Goal: Task Accomplishment & Management: Use online tool/utility

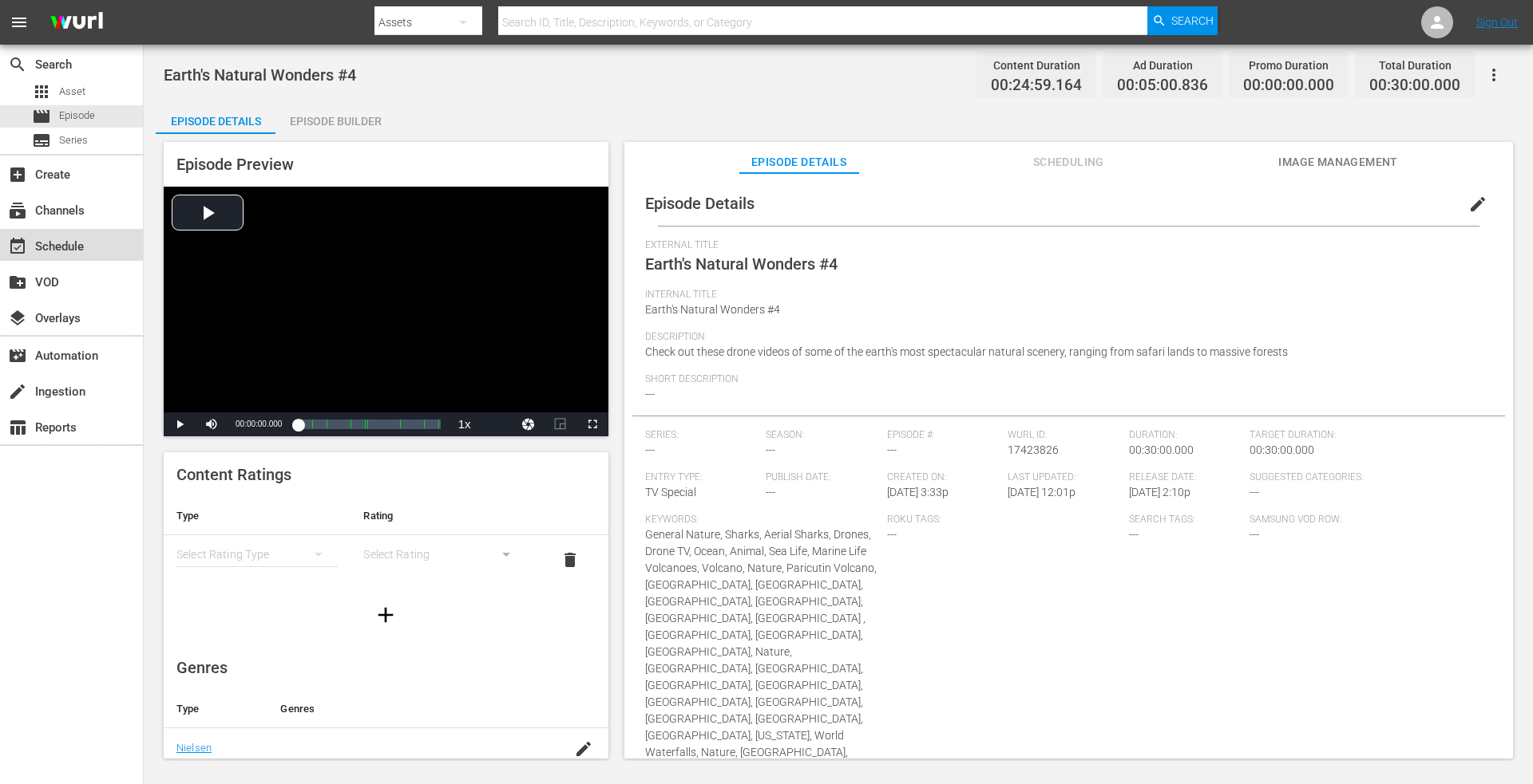
click at [76, 244] on div "event_available Schedule" at bounding box center [45, 243] width 89 height 14
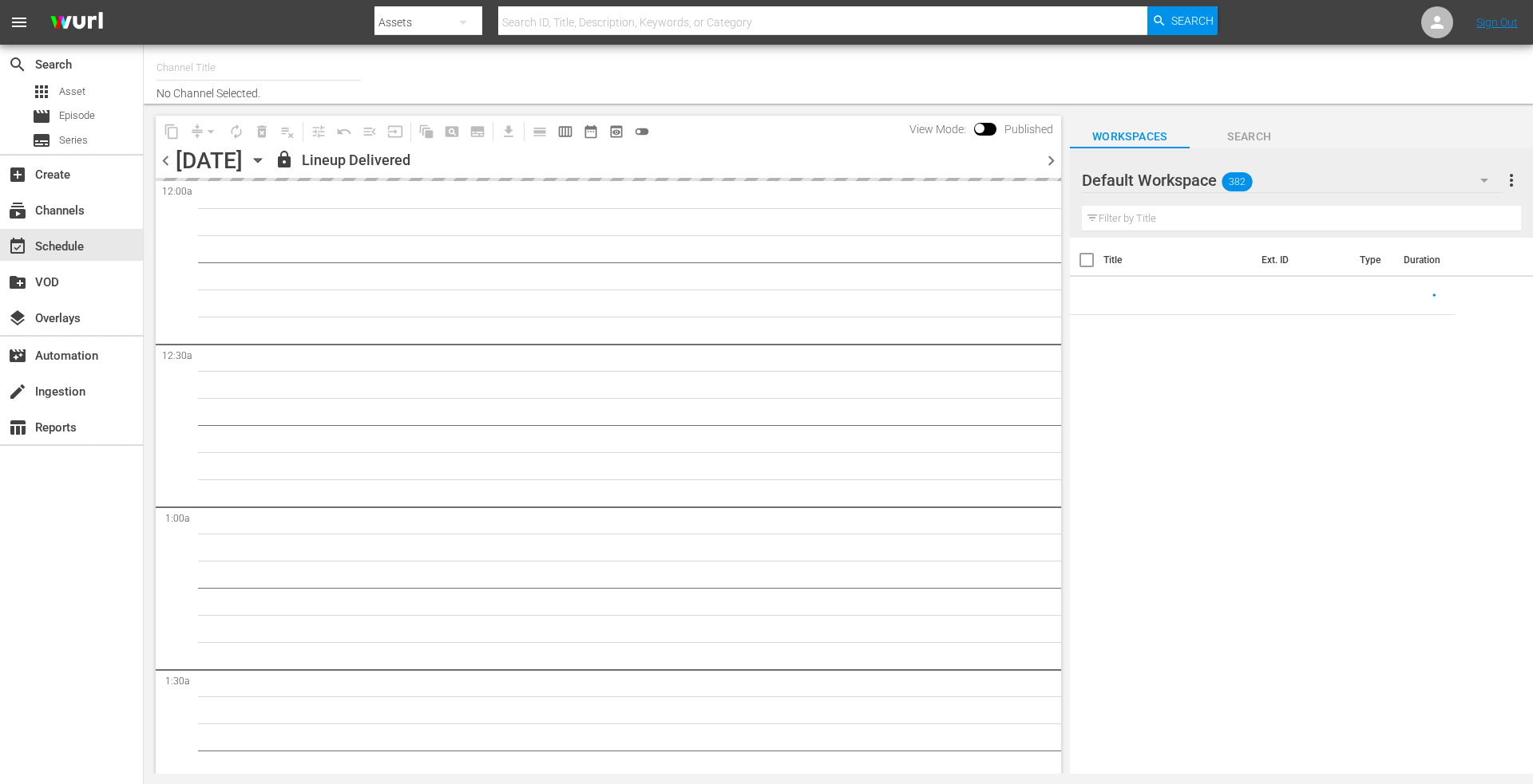
type input "DroneTV (1072)"
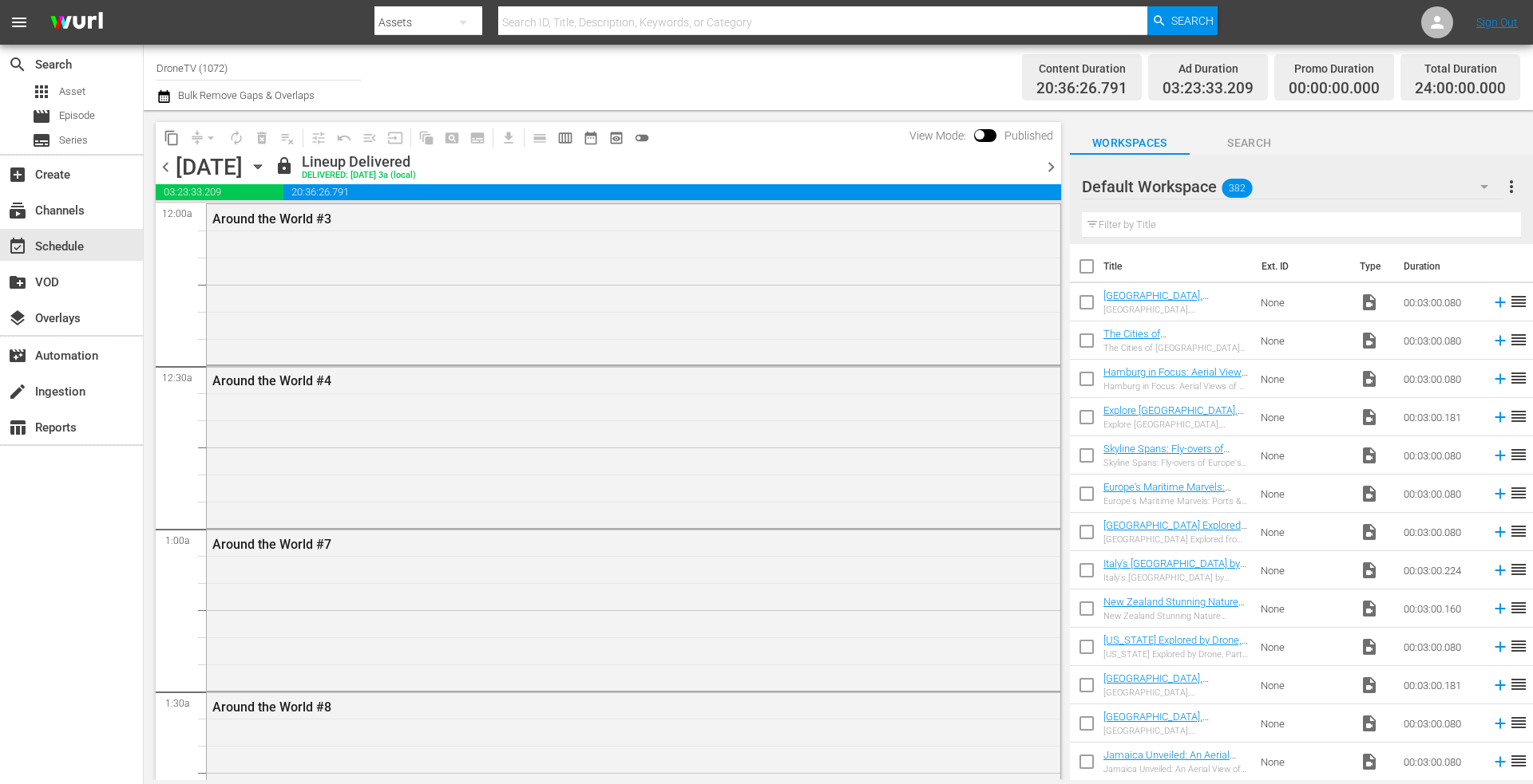
click at [266, 164] on icon "button" at bounding box center [258, 167] width 18 height 18
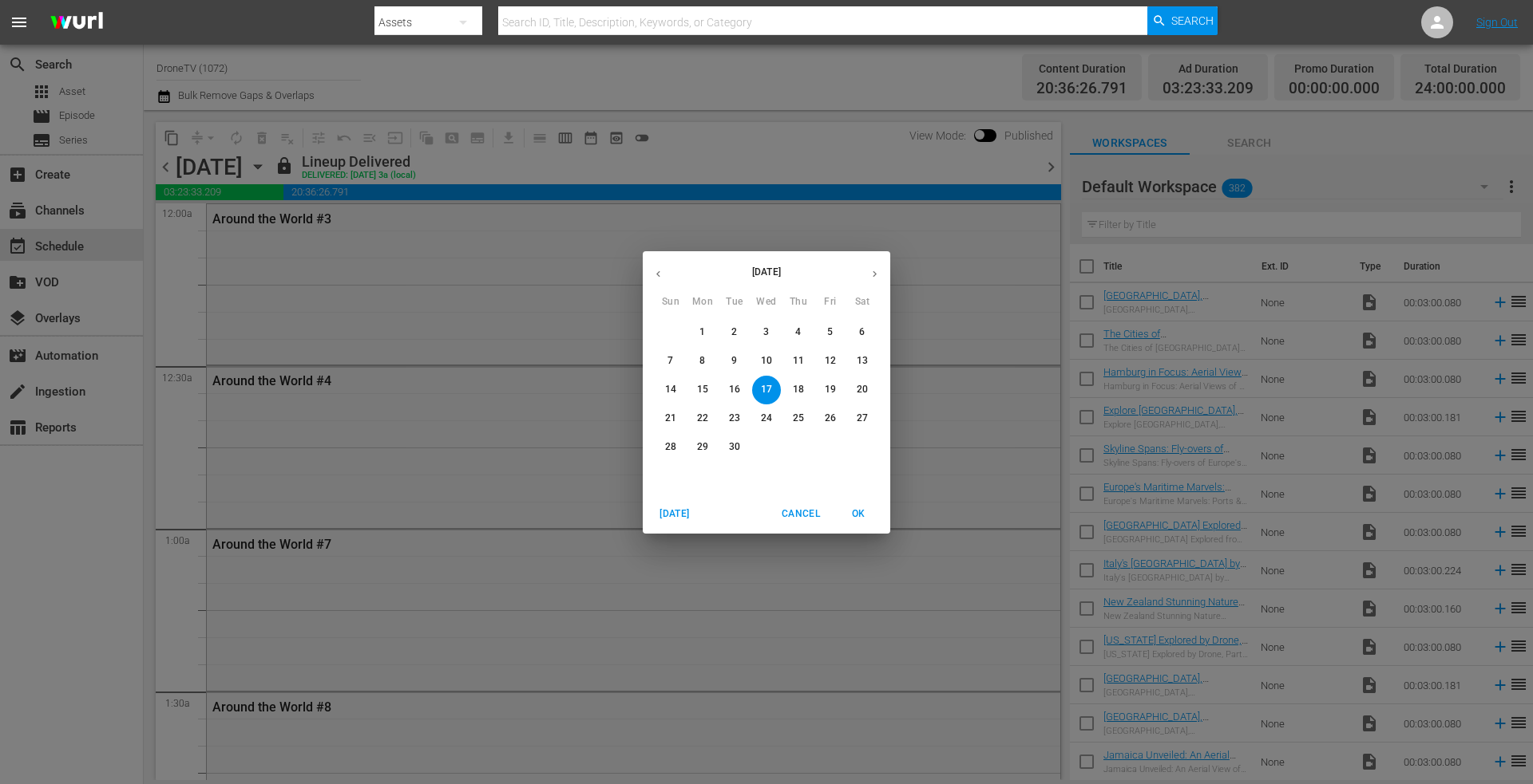
click at [877, 270] on icon "button" at bounding box center [875, 274] width 12 height 12
click at [766, 330] on p "1" at bounding box center [766, 333] width 6 height 14
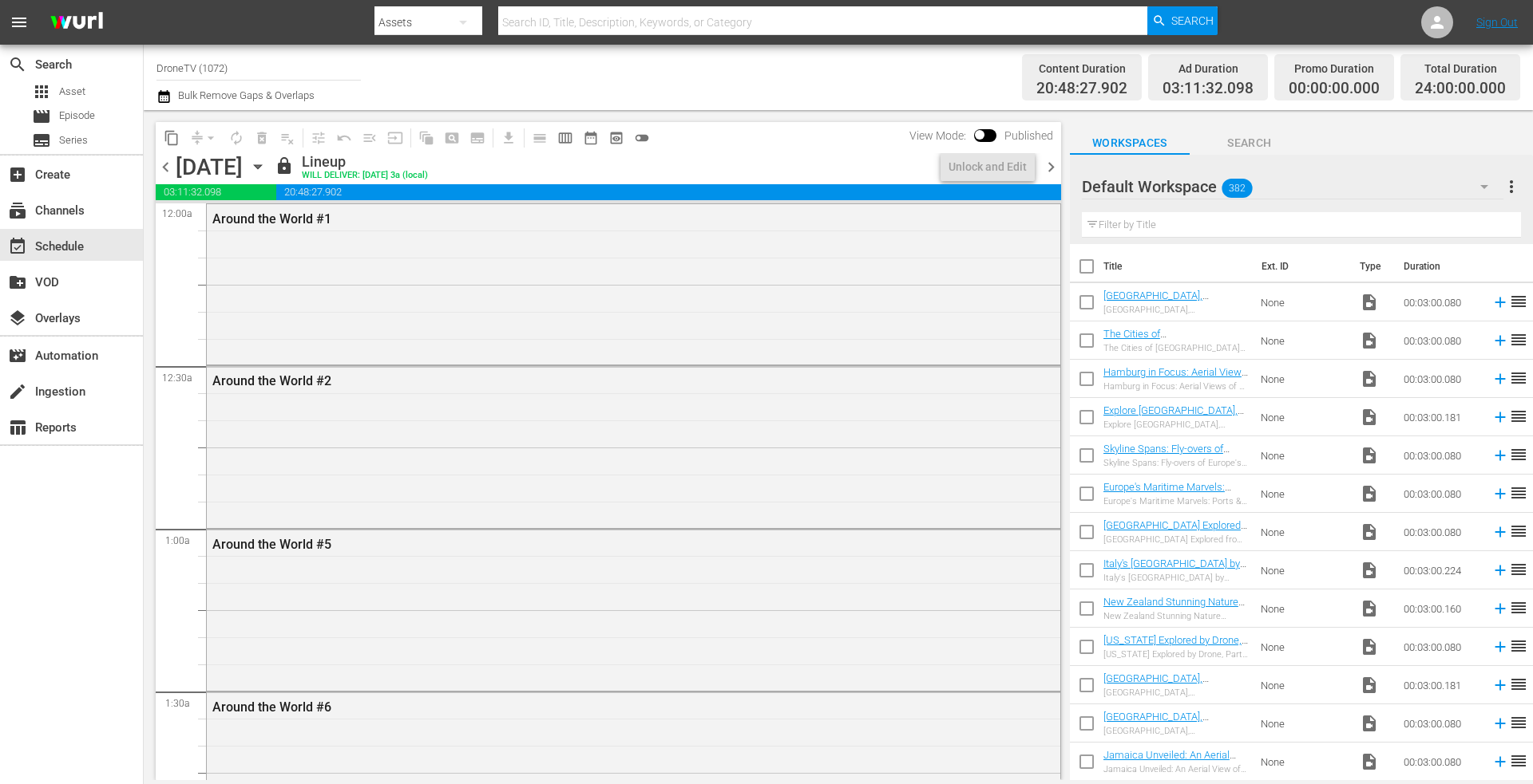
click at [261, 166] on icon "button" at bounding box center [256, 167] width 7 height 4
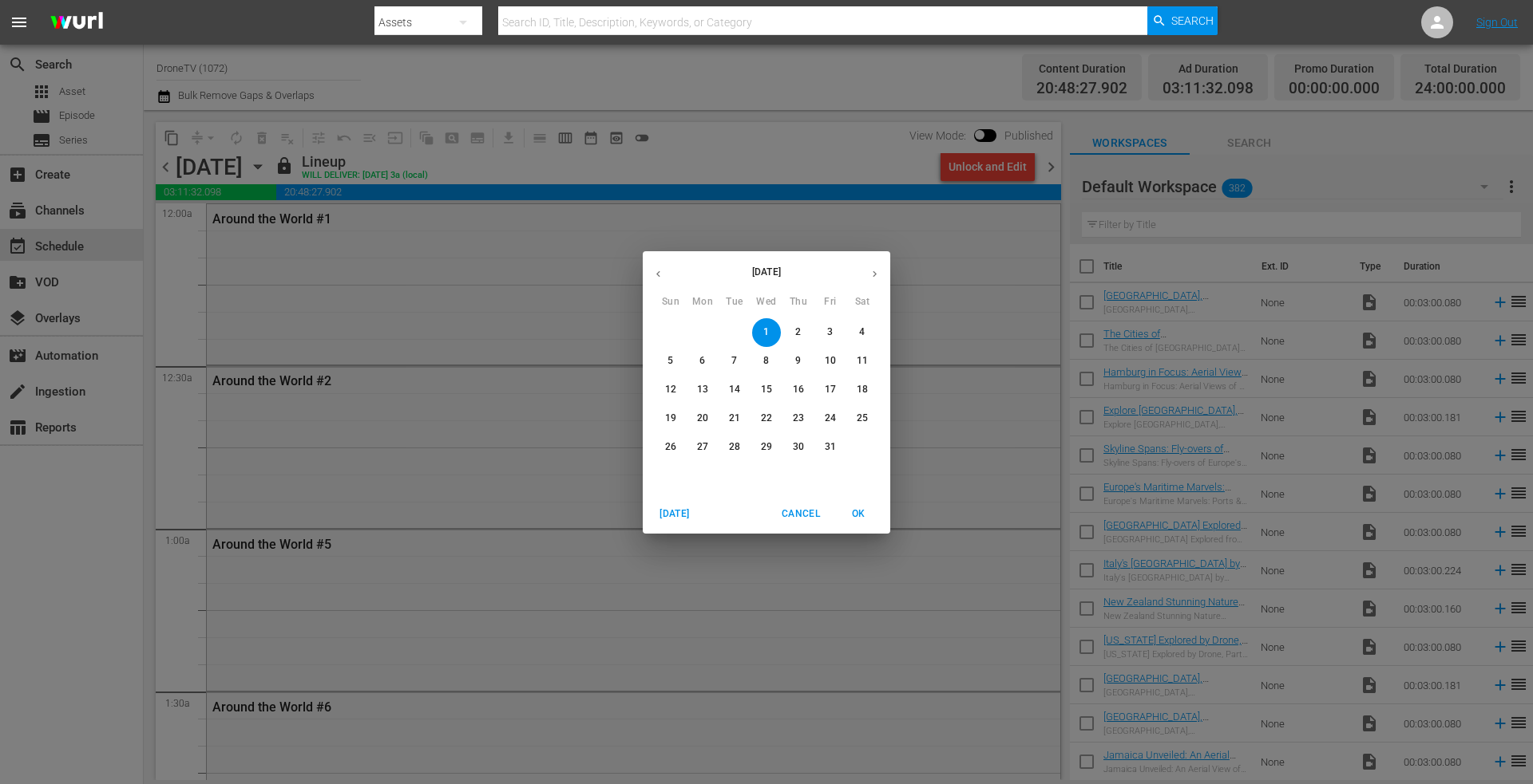
click at [798, 329] on p "2" at bounding box center [798, 333] width 6 height 14
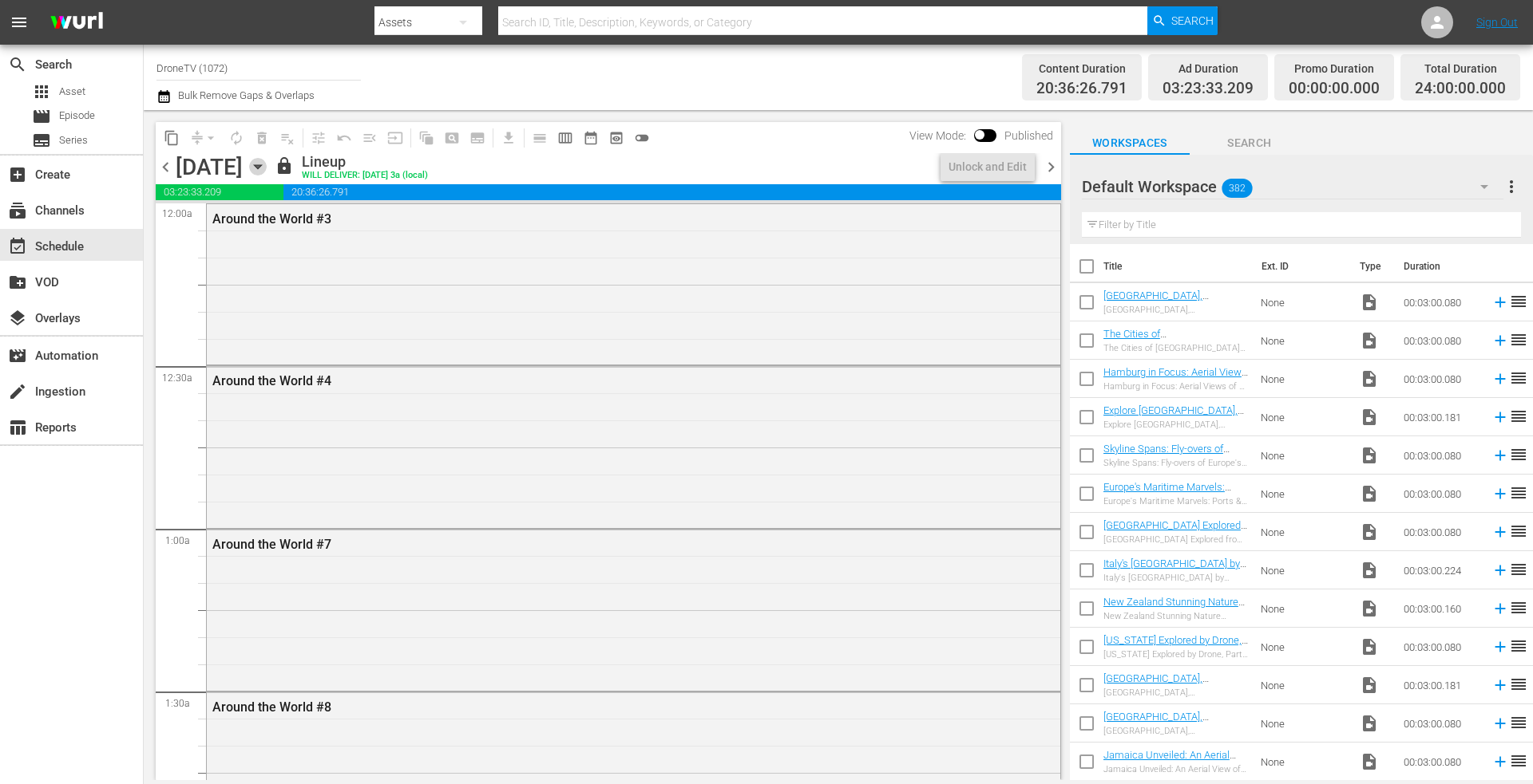
click at [261, 165] on icon "button" at bounding box center [256, 167] width 7 height 4
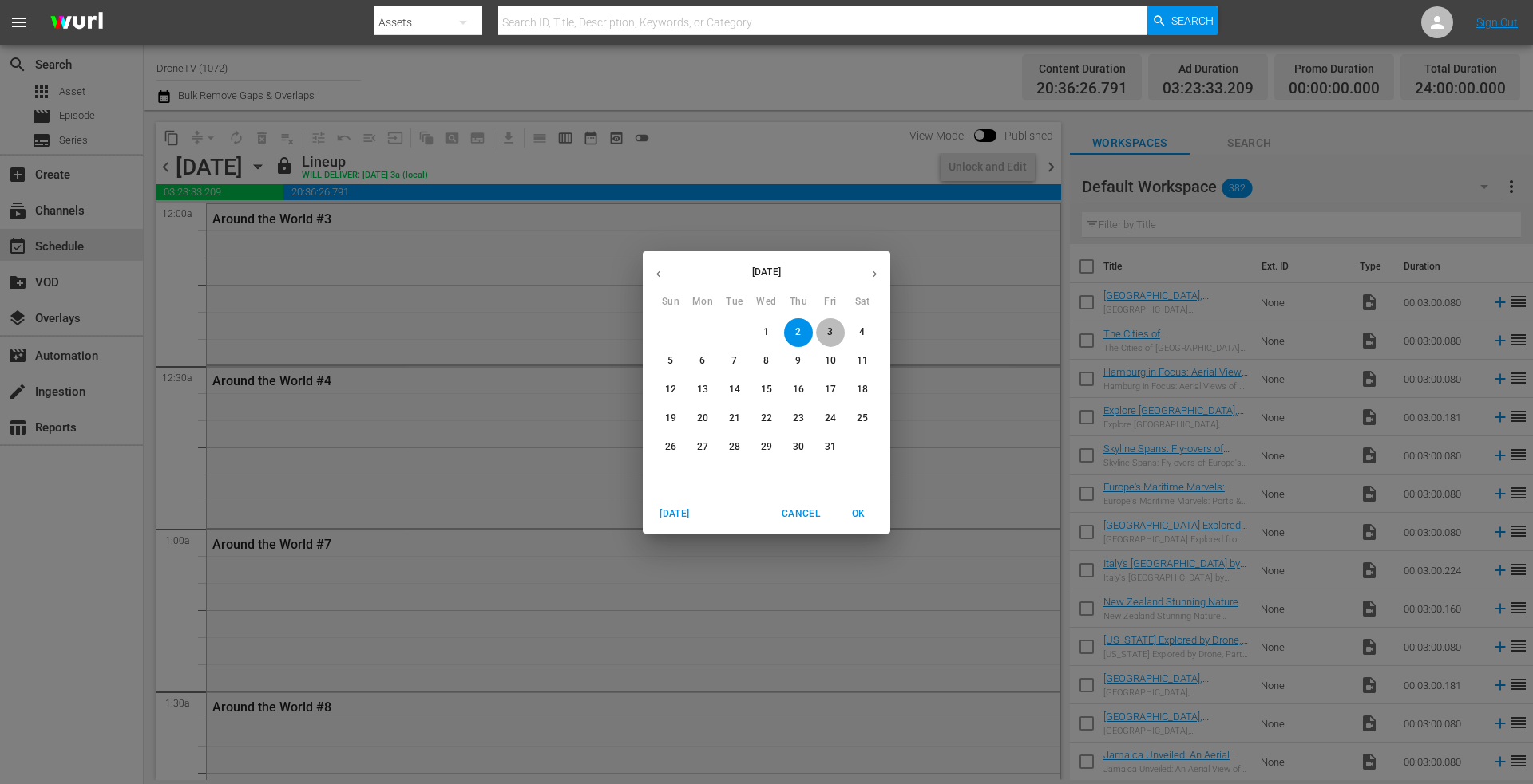
click at [828, 328] on p "3" at bounding box center [830, 333] width 6 height 14
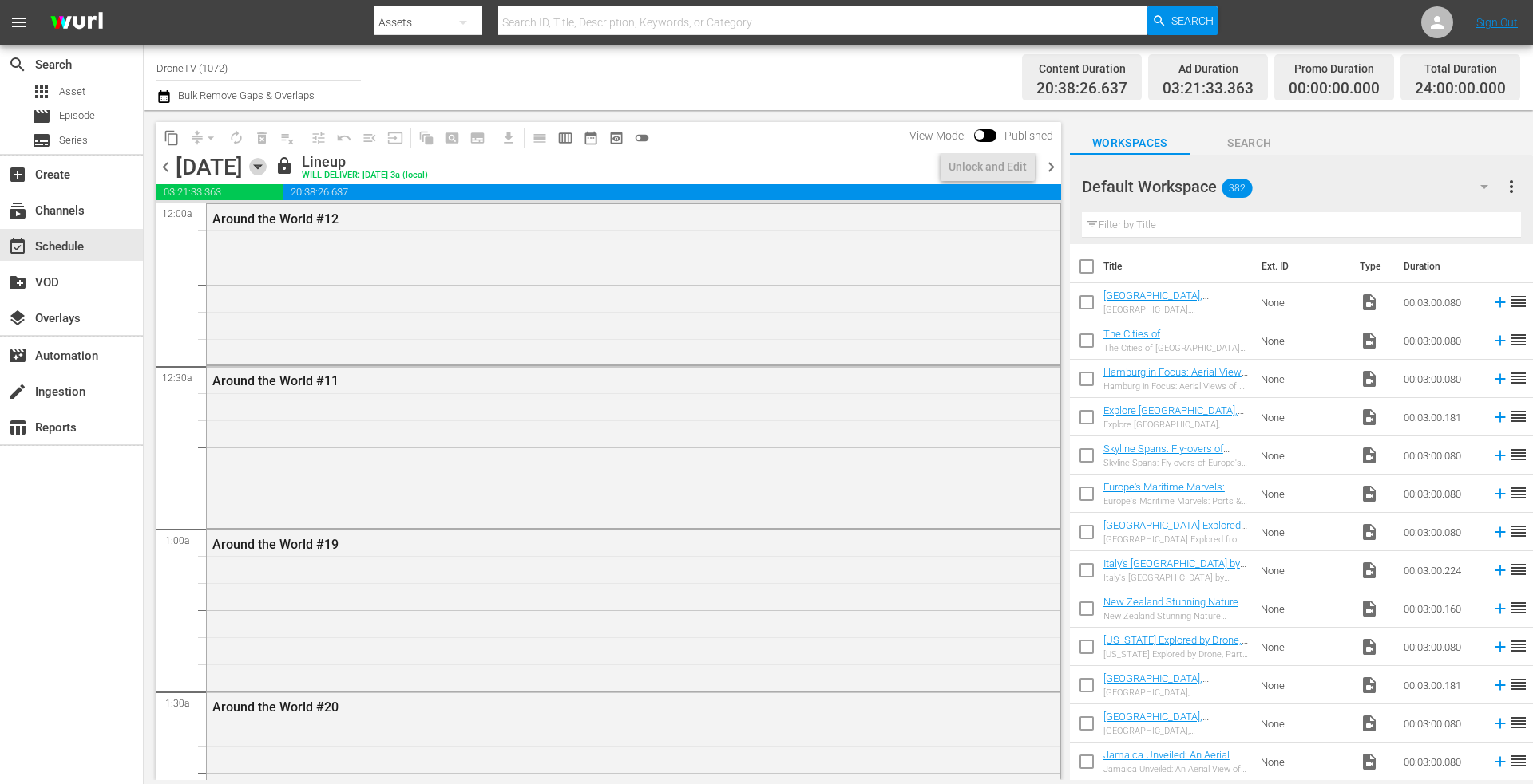
click at [261, 166] on icon "button" at bounding box center [256, 167] width 7 height 4
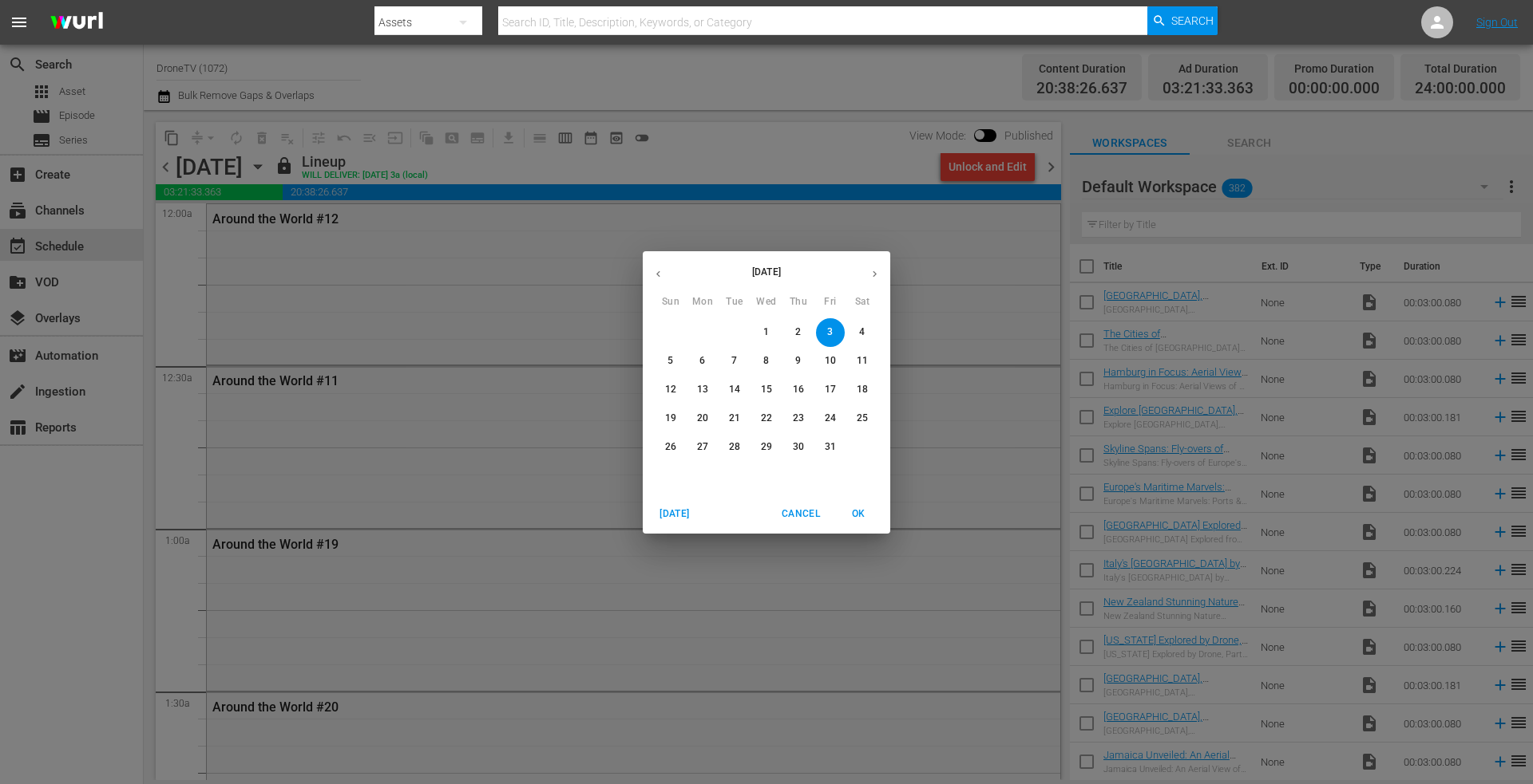
click at [861, 328] on p "4" at bounding box center [862, 333] width 6 height 14
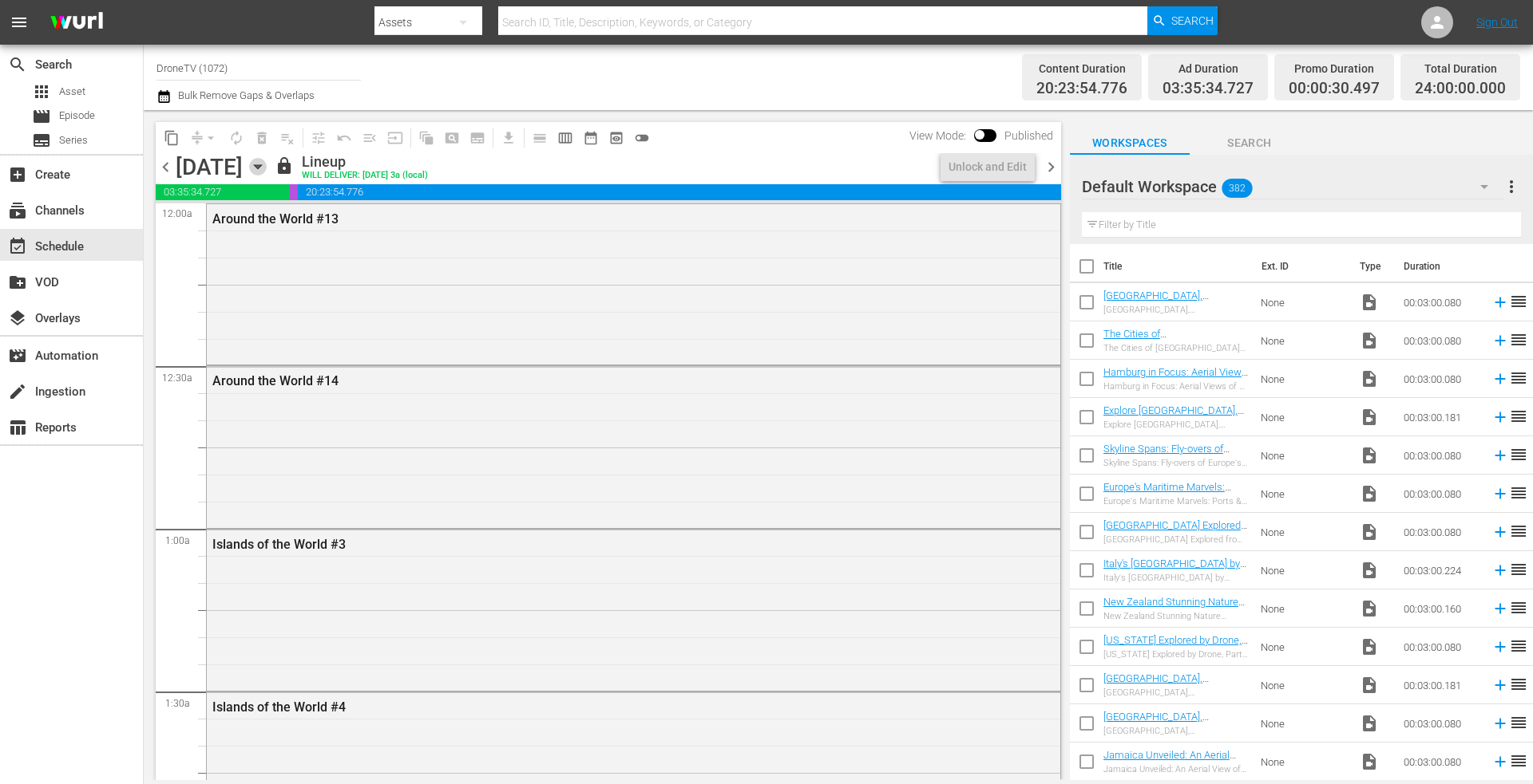
click at [266, 168] on icon "button" at bounding box center [258, 167] width 18 height 18
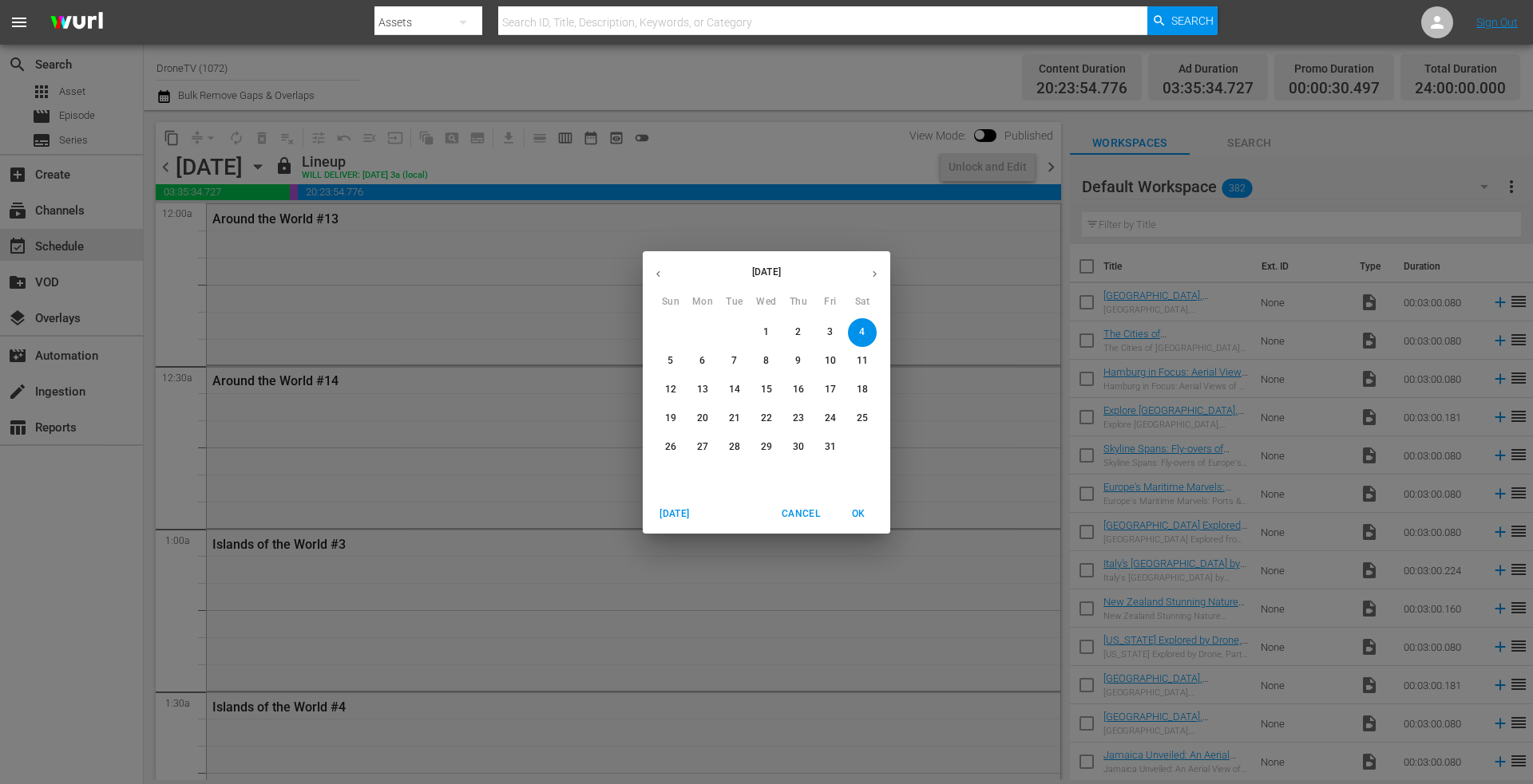
click at [665, 360] on span "5" at bounding box center [670, 362] width 29 height 14
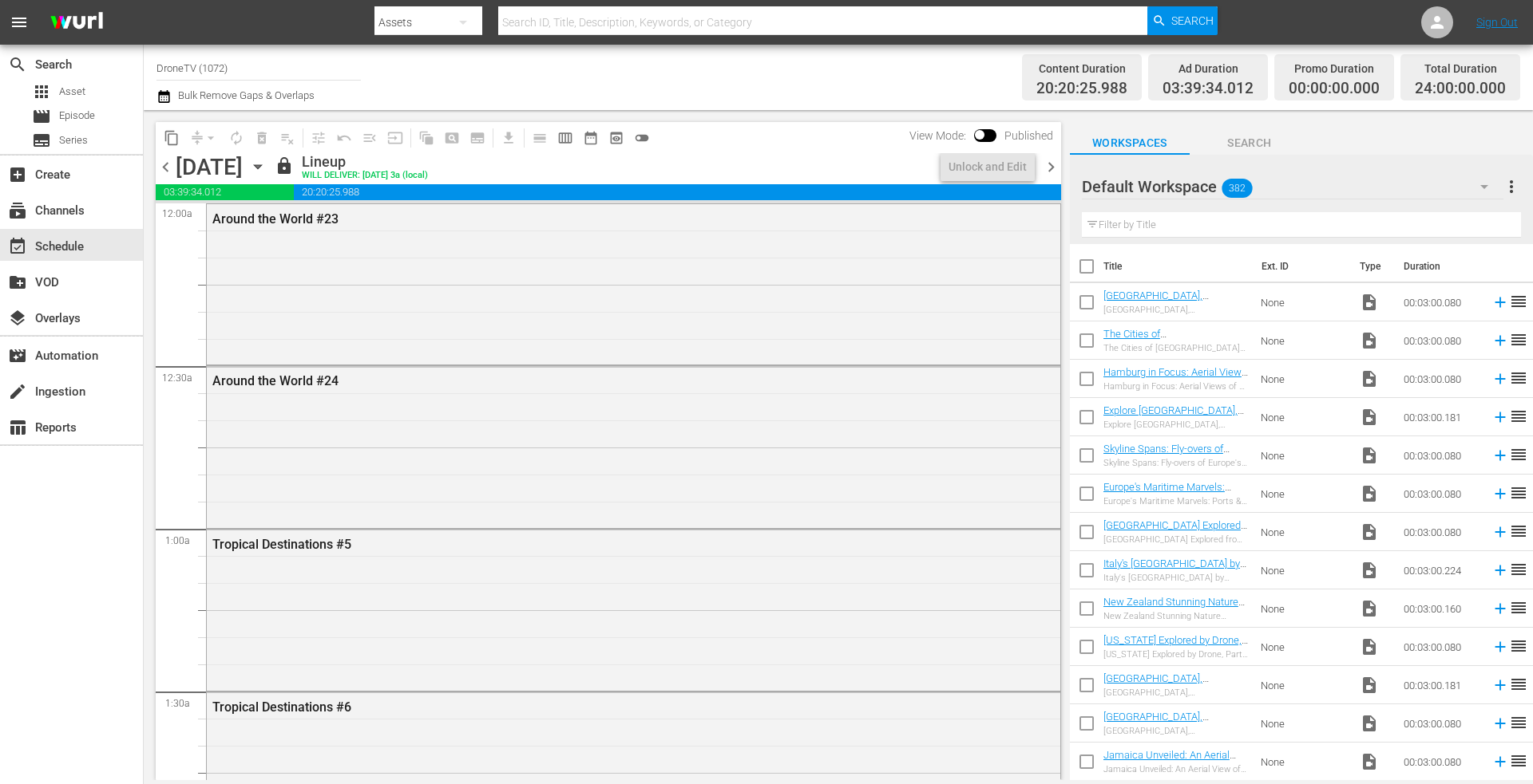
click at [266, 164] on icon "button" at bounding box center [258, 167] width 18 height 18
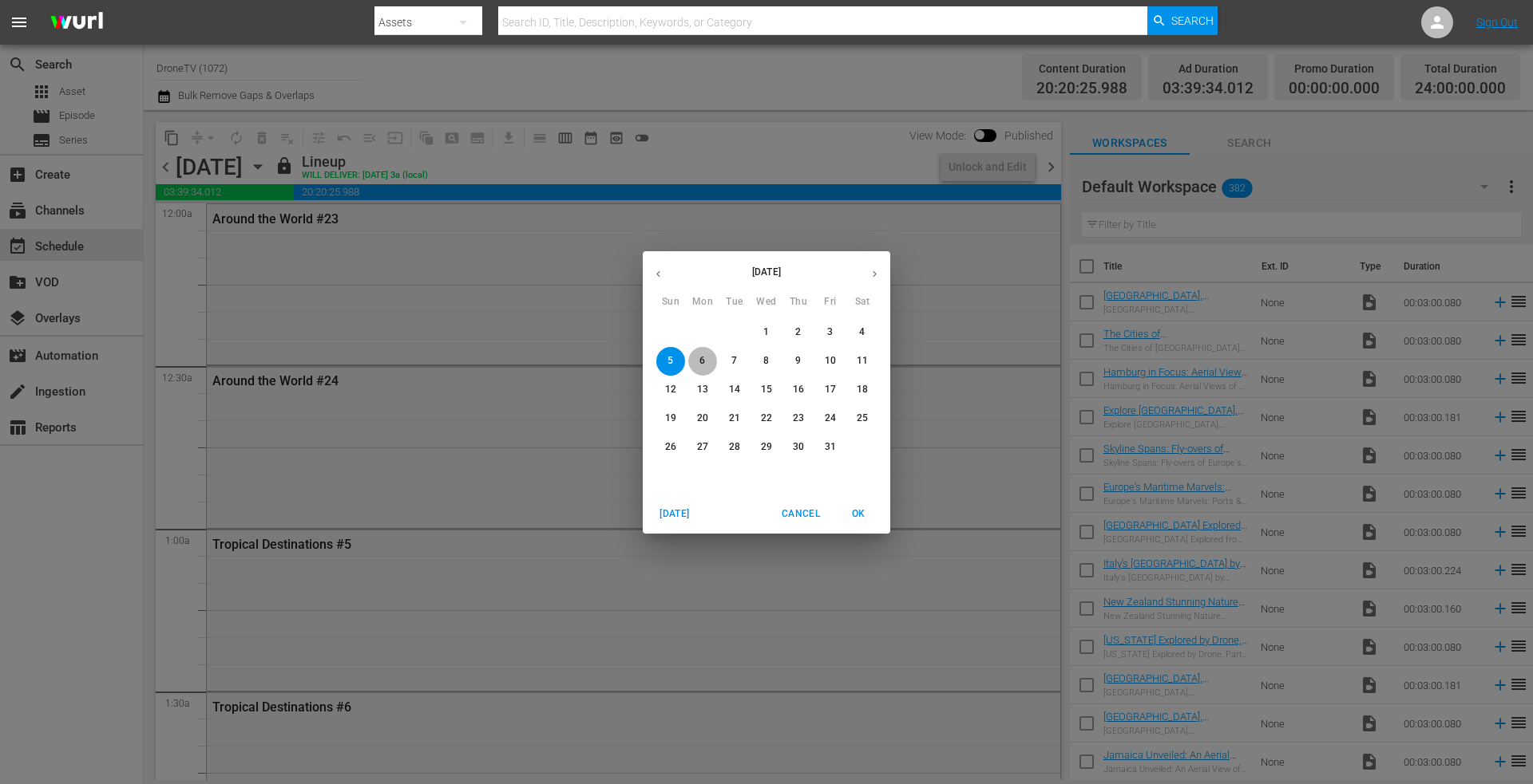
click at [698, 356] on span "6" at bounding box center [702, 362] width 29 height 14
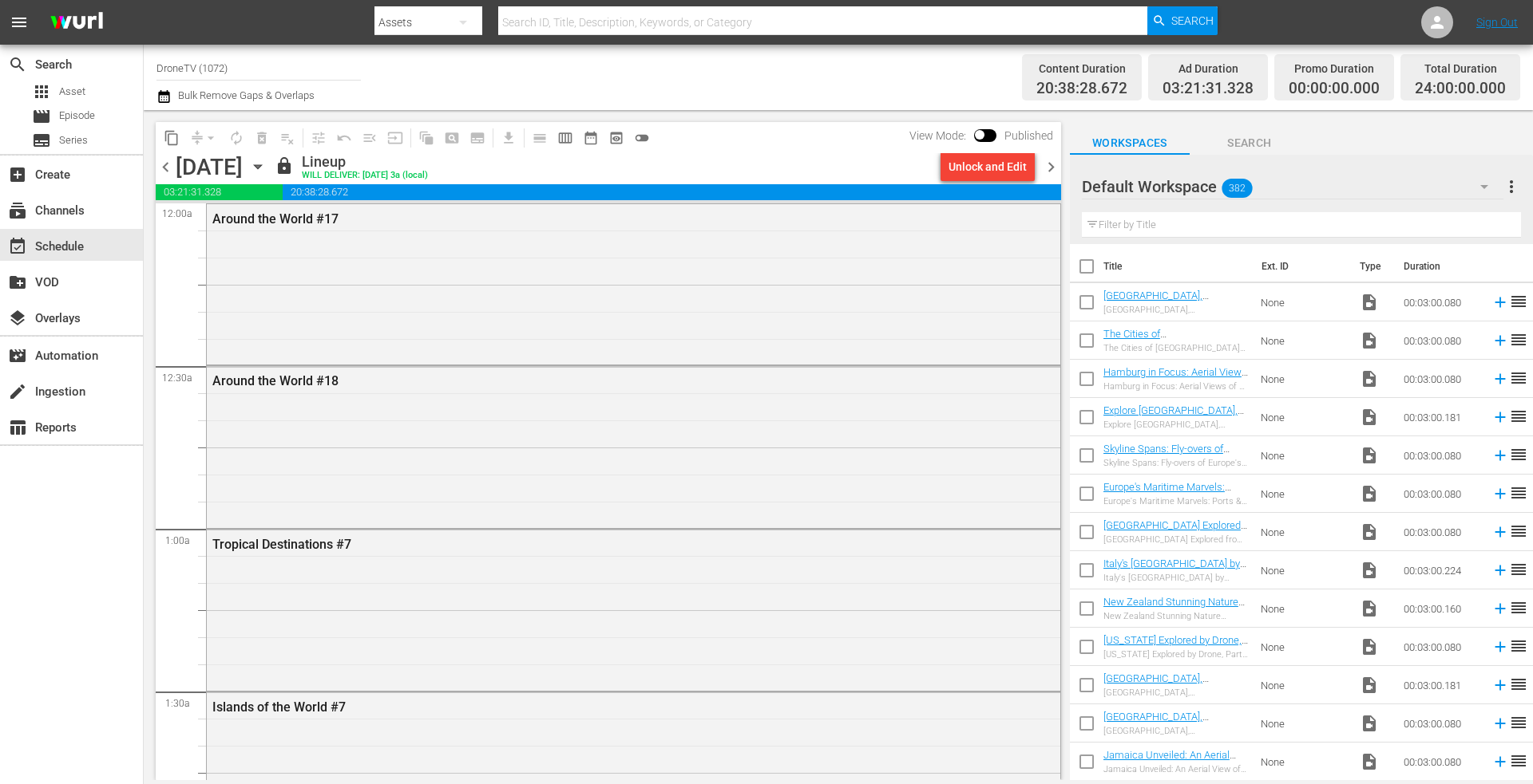
click at [261, 165] on icon "button" at bounding box center [256, 167] width 7 height 4
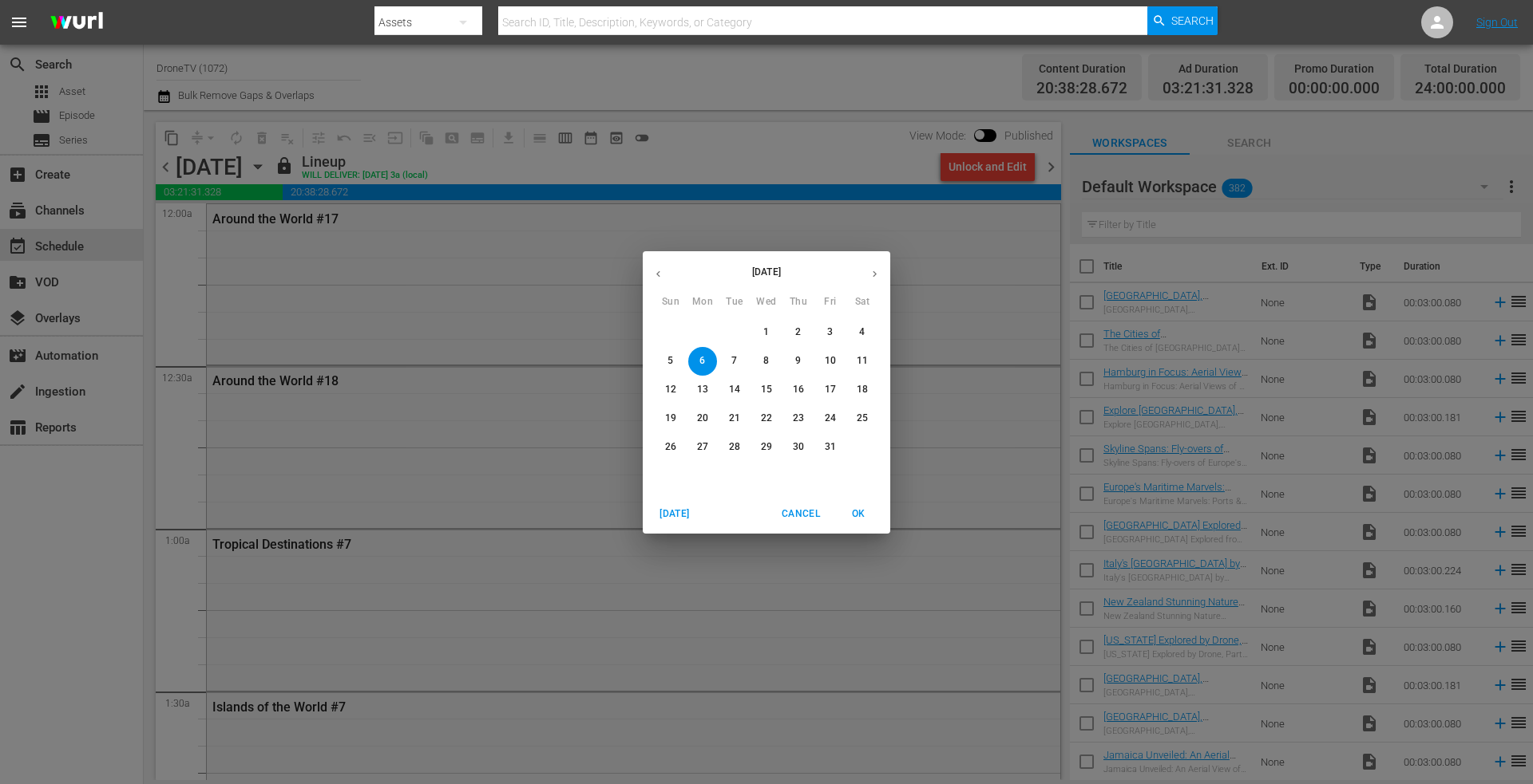
click at [732, 358] on p "7" at bounding box center [735, 362] width 6 height 14
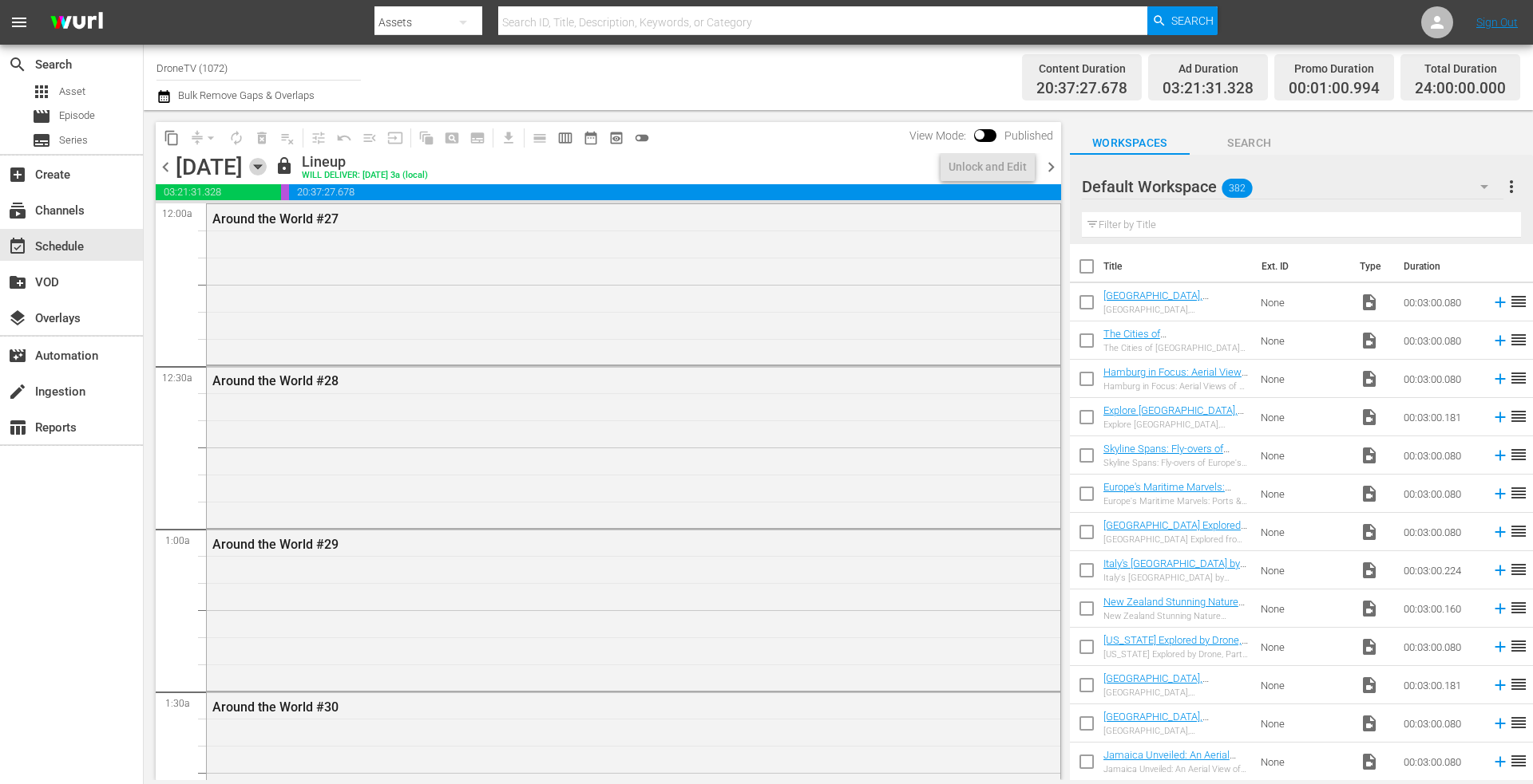
click at [266, 163] on icon "button" at bounding box center [258, 167] width 18 height 18
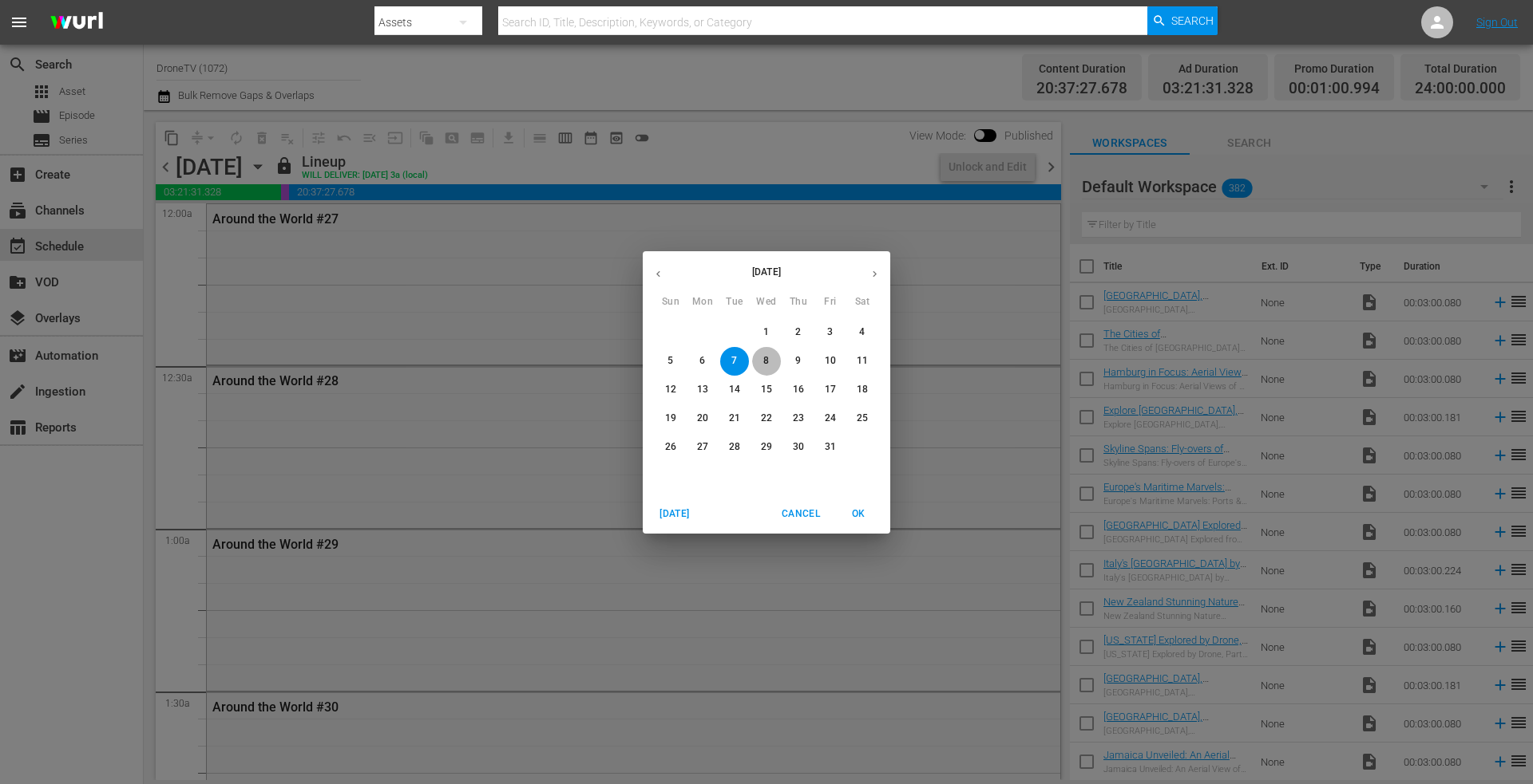
click at [766, 359] on p "8" at bounding box center [766, 362] width 6 height 14
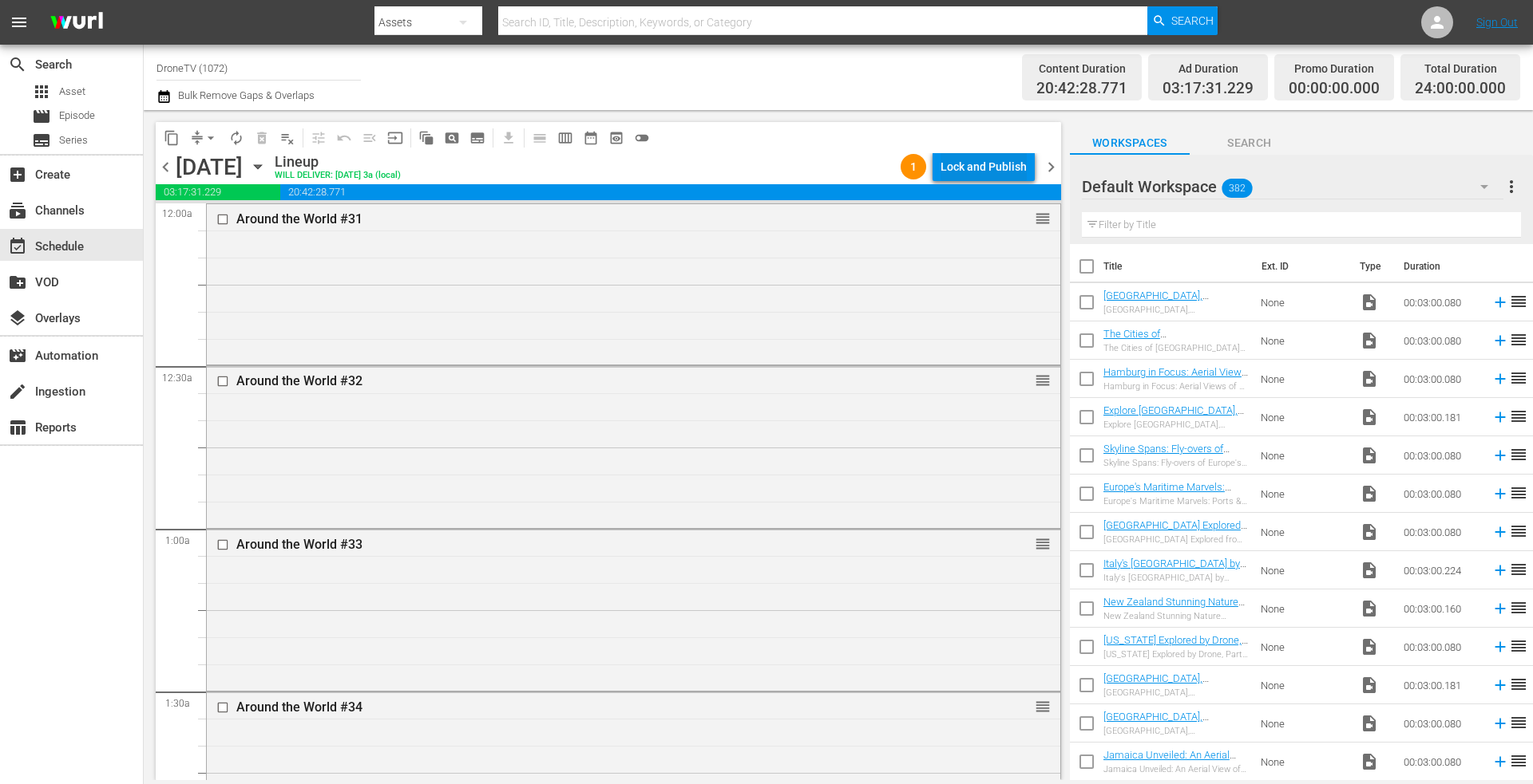
click at [950, 162] on div "Lock and Publish" at bounding box center [983, 166] width 86 height 29
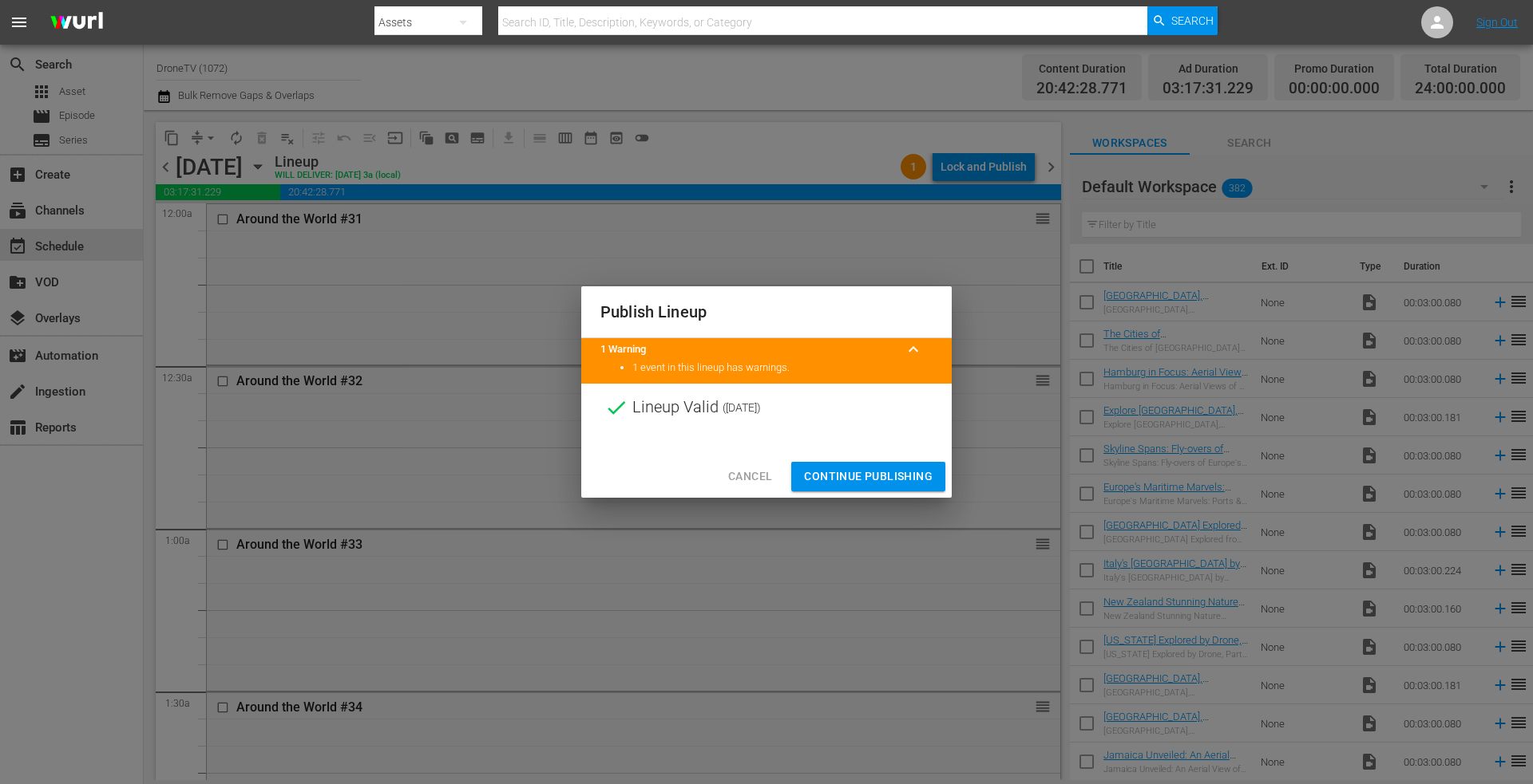
click at [831, 469] on span "Continue Publishing" at bounding box center [868, 477] width 128 height 20
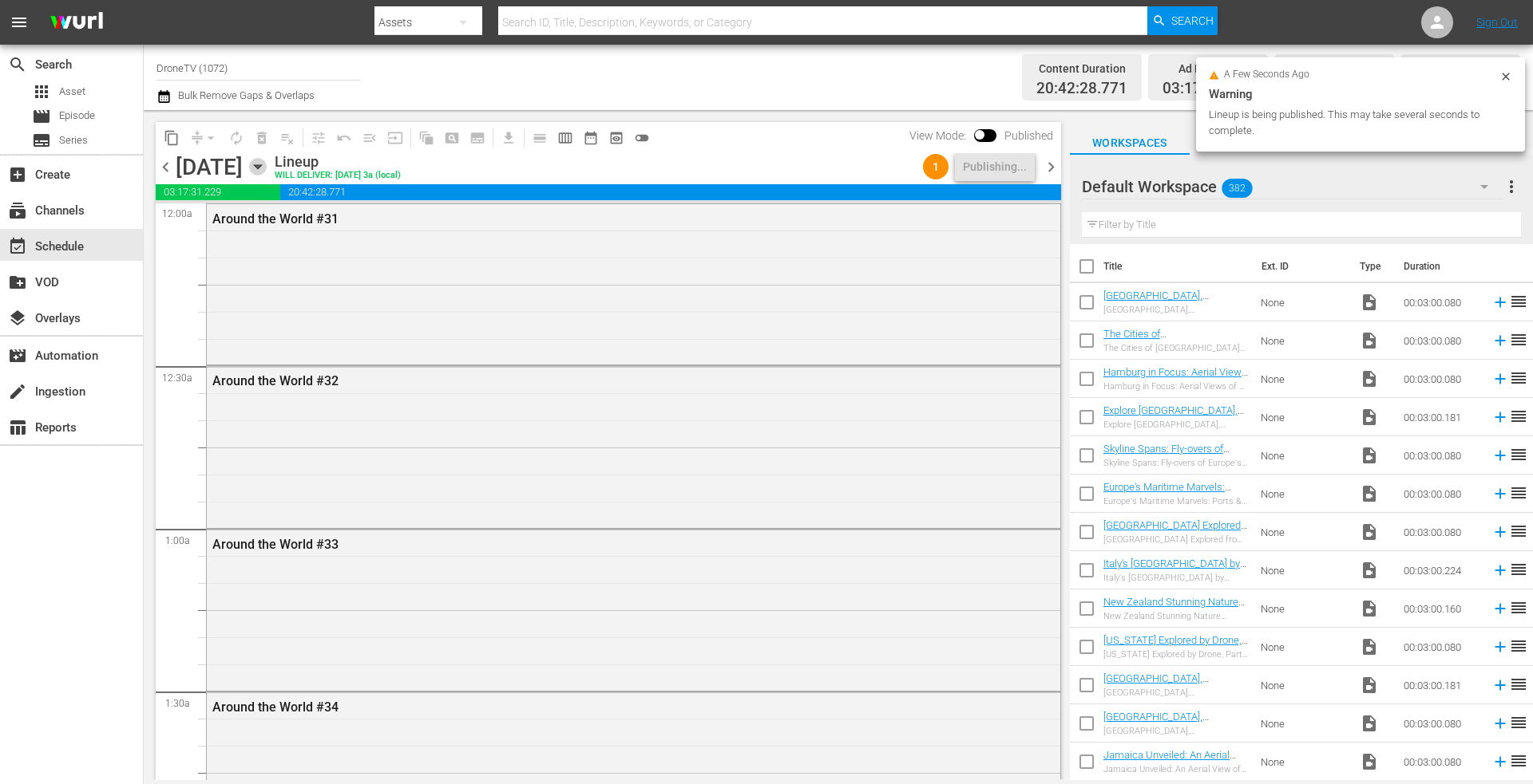
click at [261, 166] on icon "button" at bounding box center [256, 167] width 7 height 4
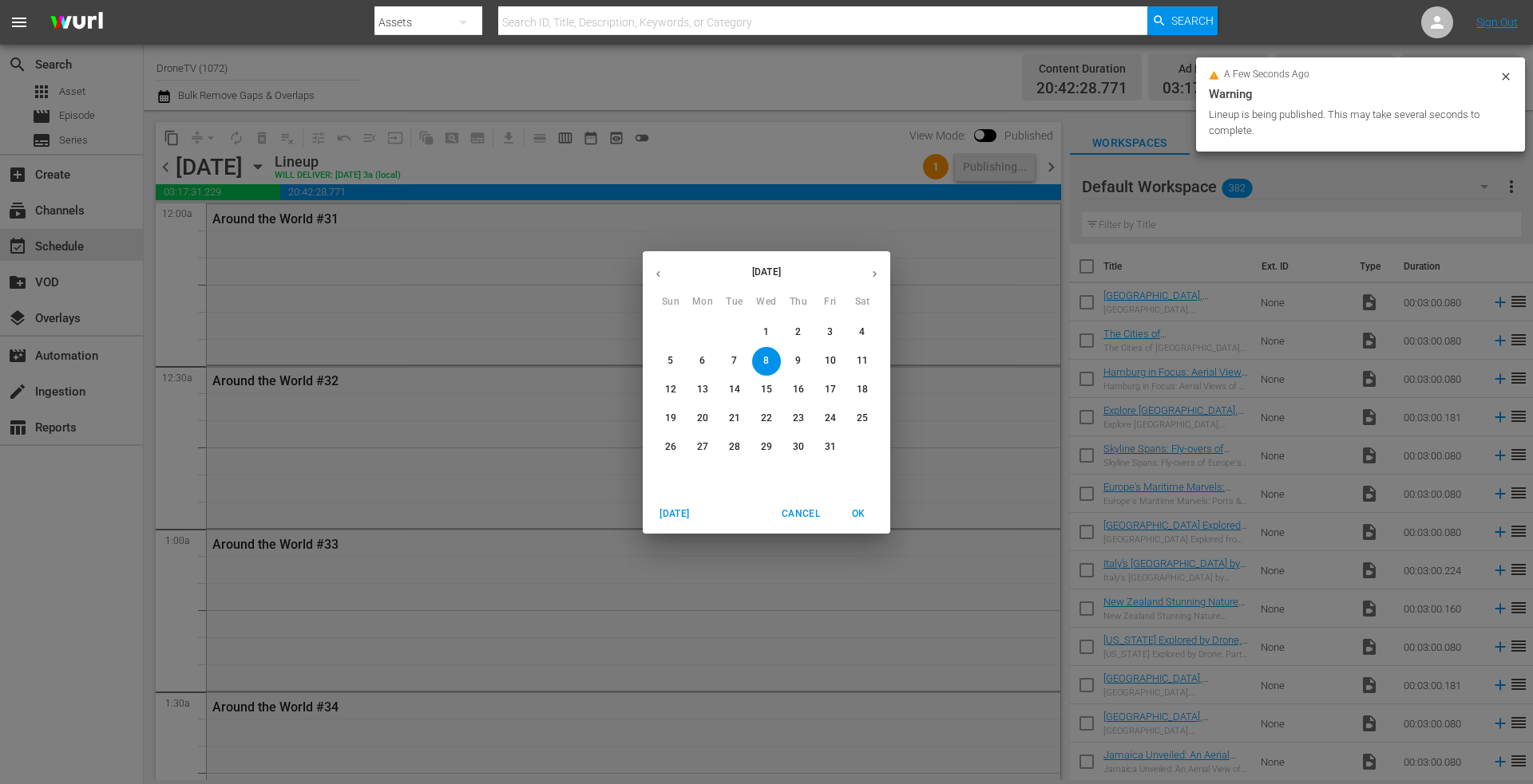
click at [796, 357] on p "9" at bounding box center [798, 362] width 6 height 14
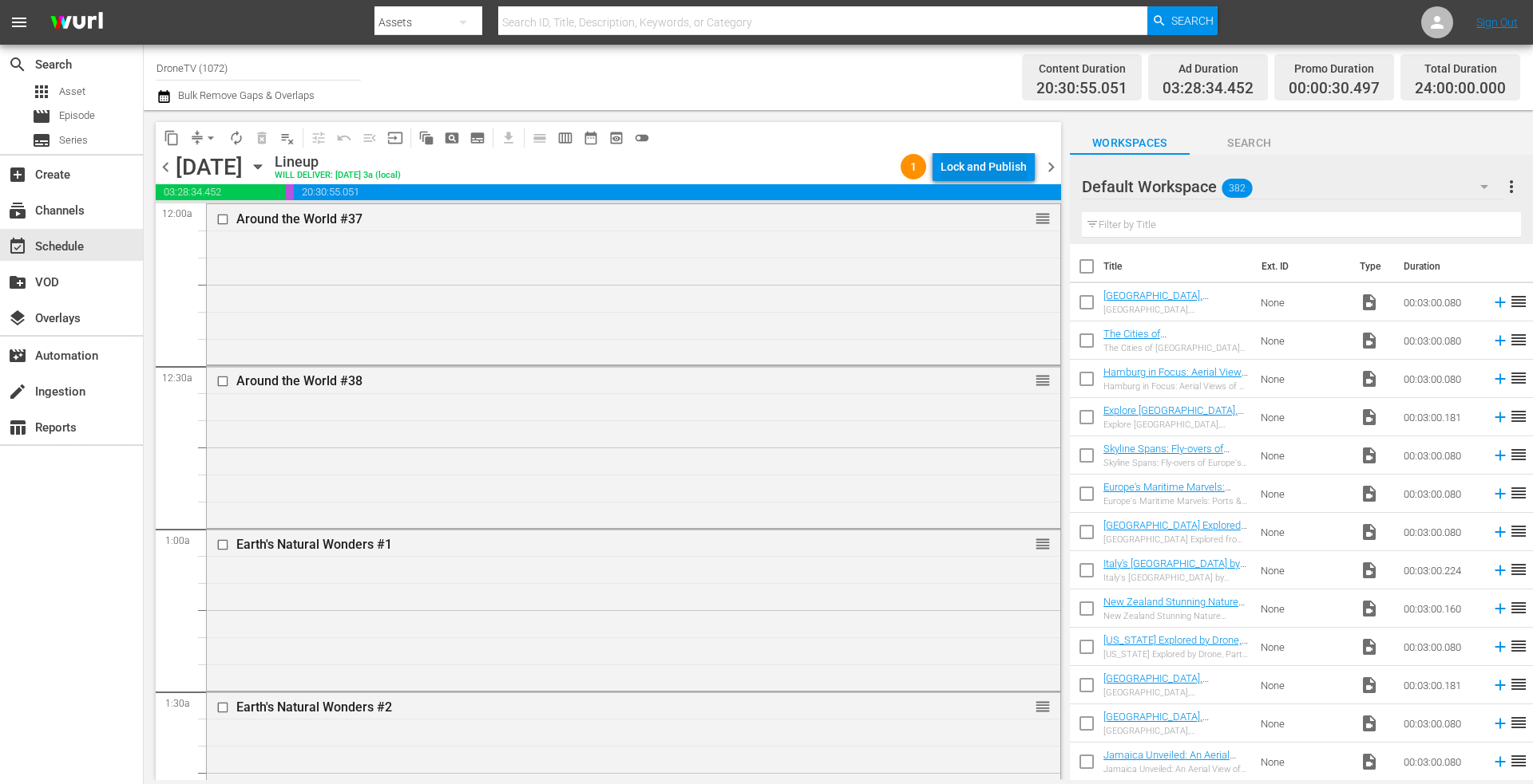
click at [966, 159] on div "Lock and Publish" at bounding box center [983, 166] width 86 height 29
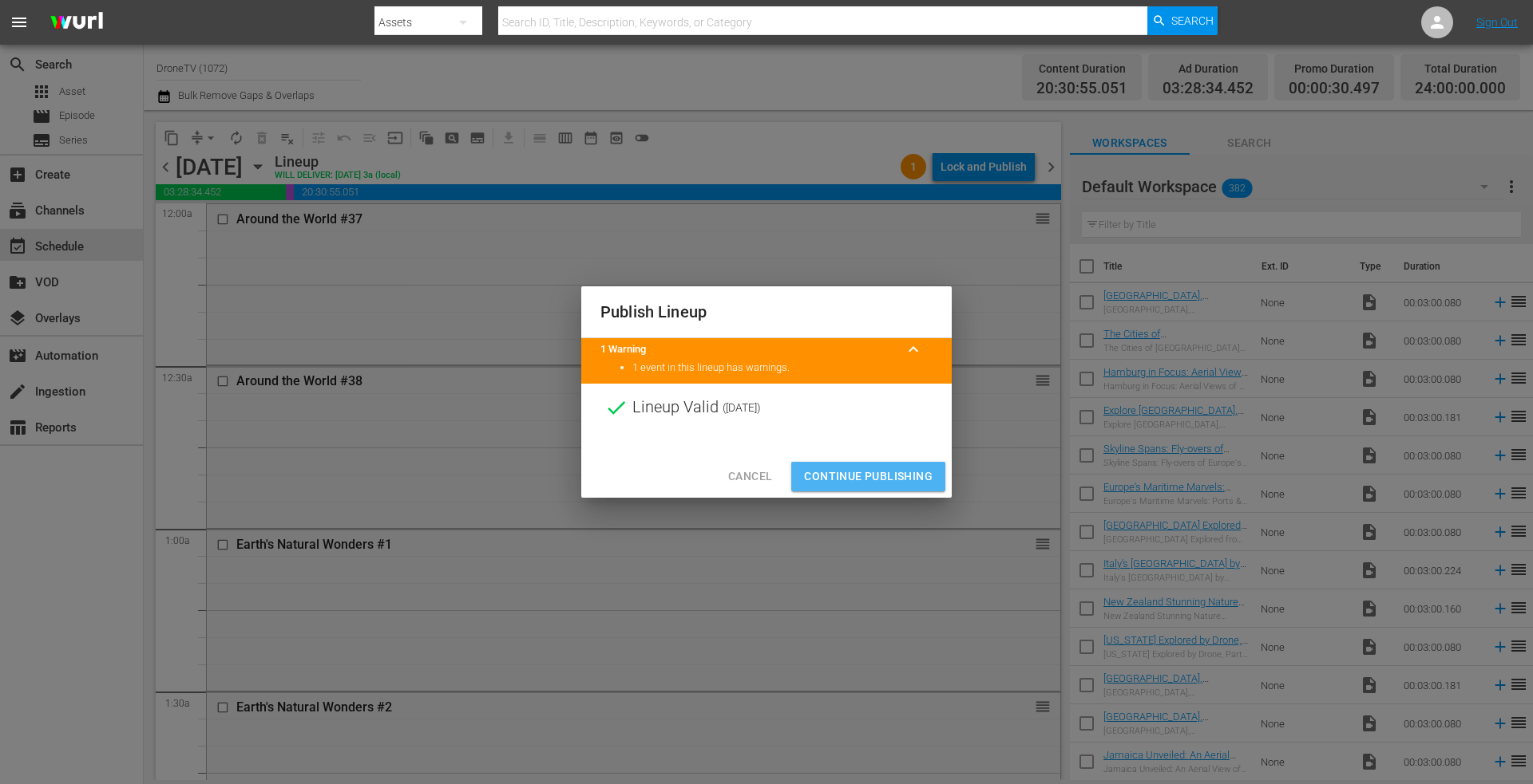
click at [849, 473] on span "Continue Publishing" at bounding box center [868, 477] width 128 height 20
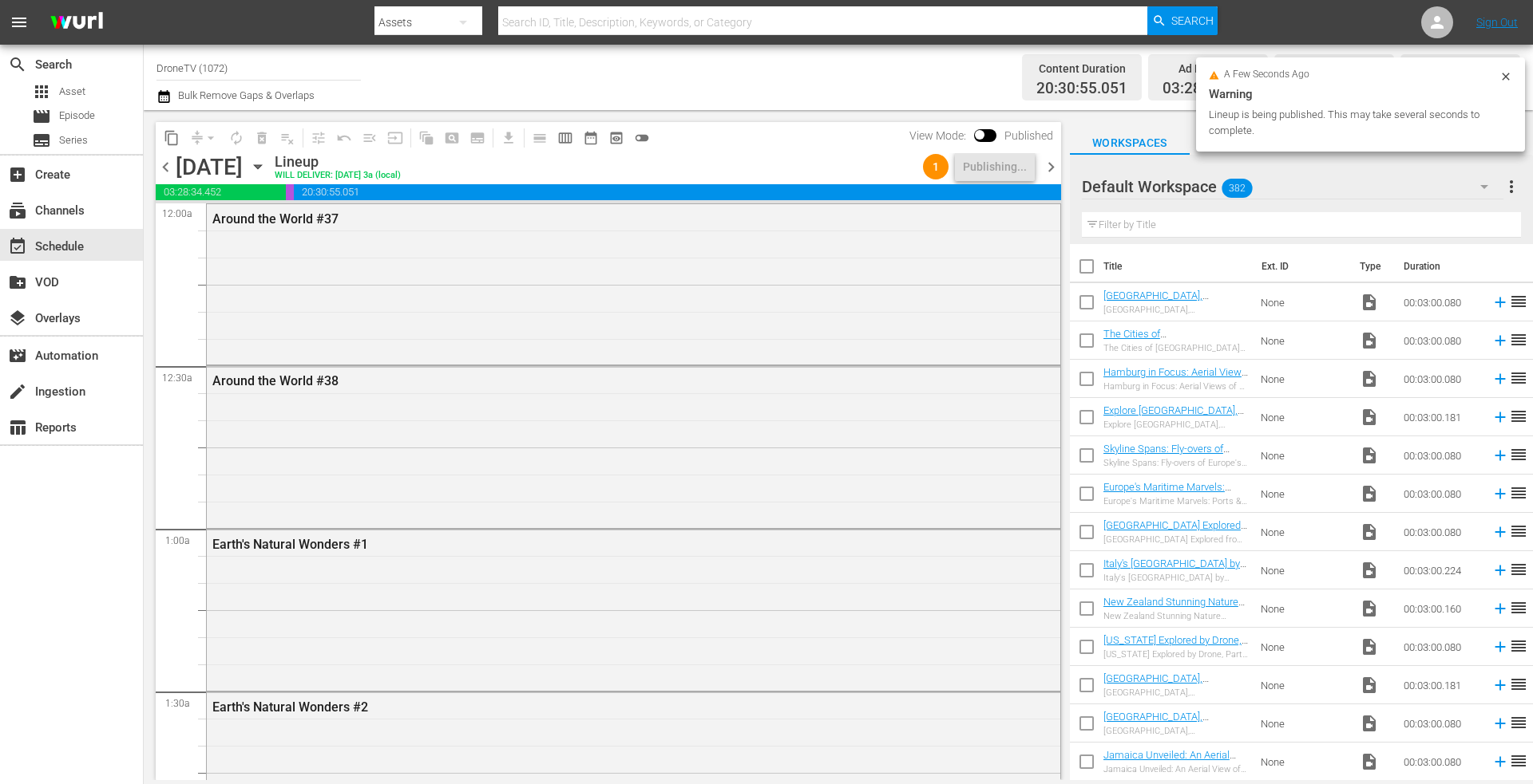
click at [266, 160] on icon "button" at bounding box center [258, 167] width 18 height 18
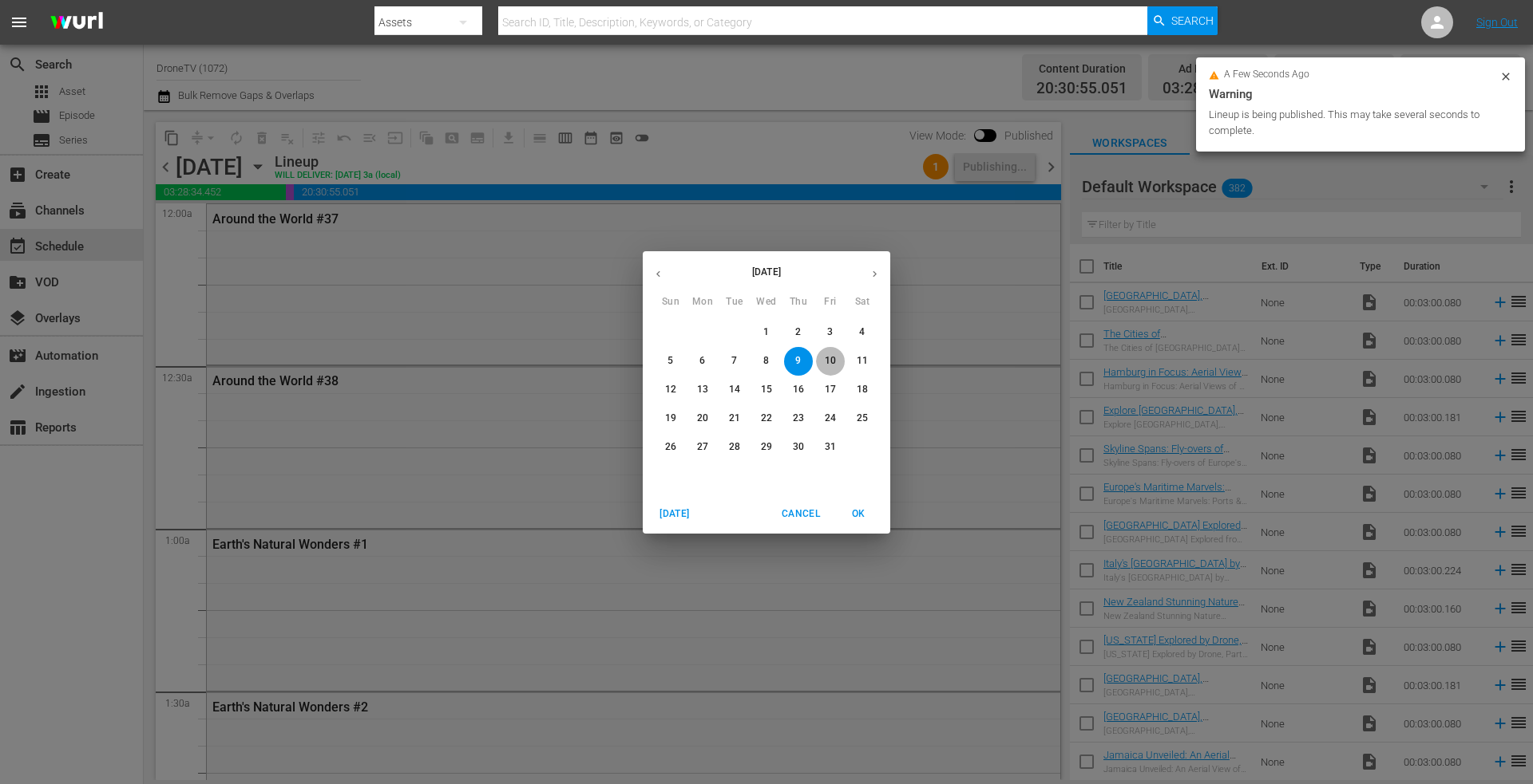
click at [833, 358] on p "10" at bounding box center [829, 362] width 11 height 14
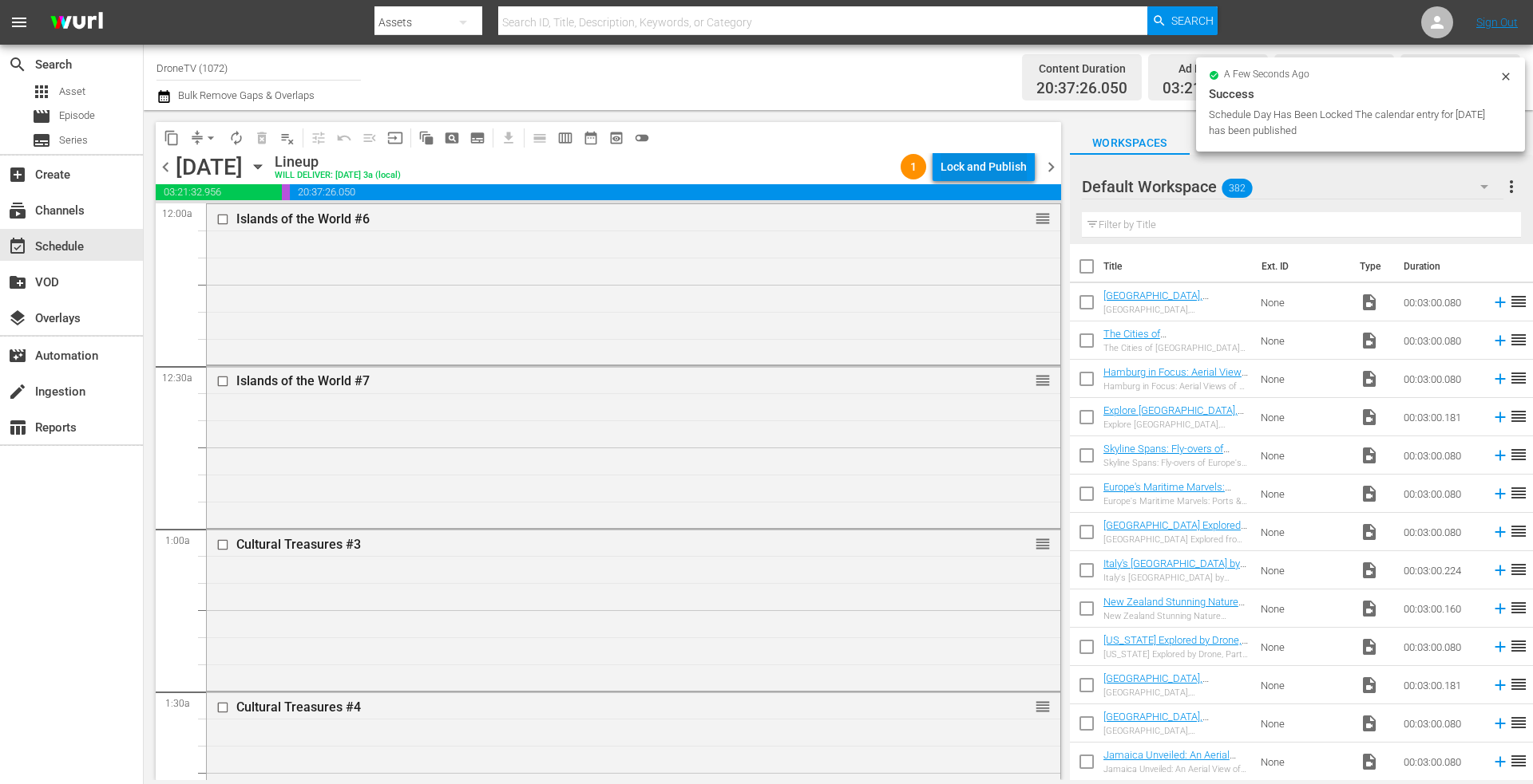
click at [976, 160] on div "Lock and Publish" at bounding box center [983, 166] width 86 height 29
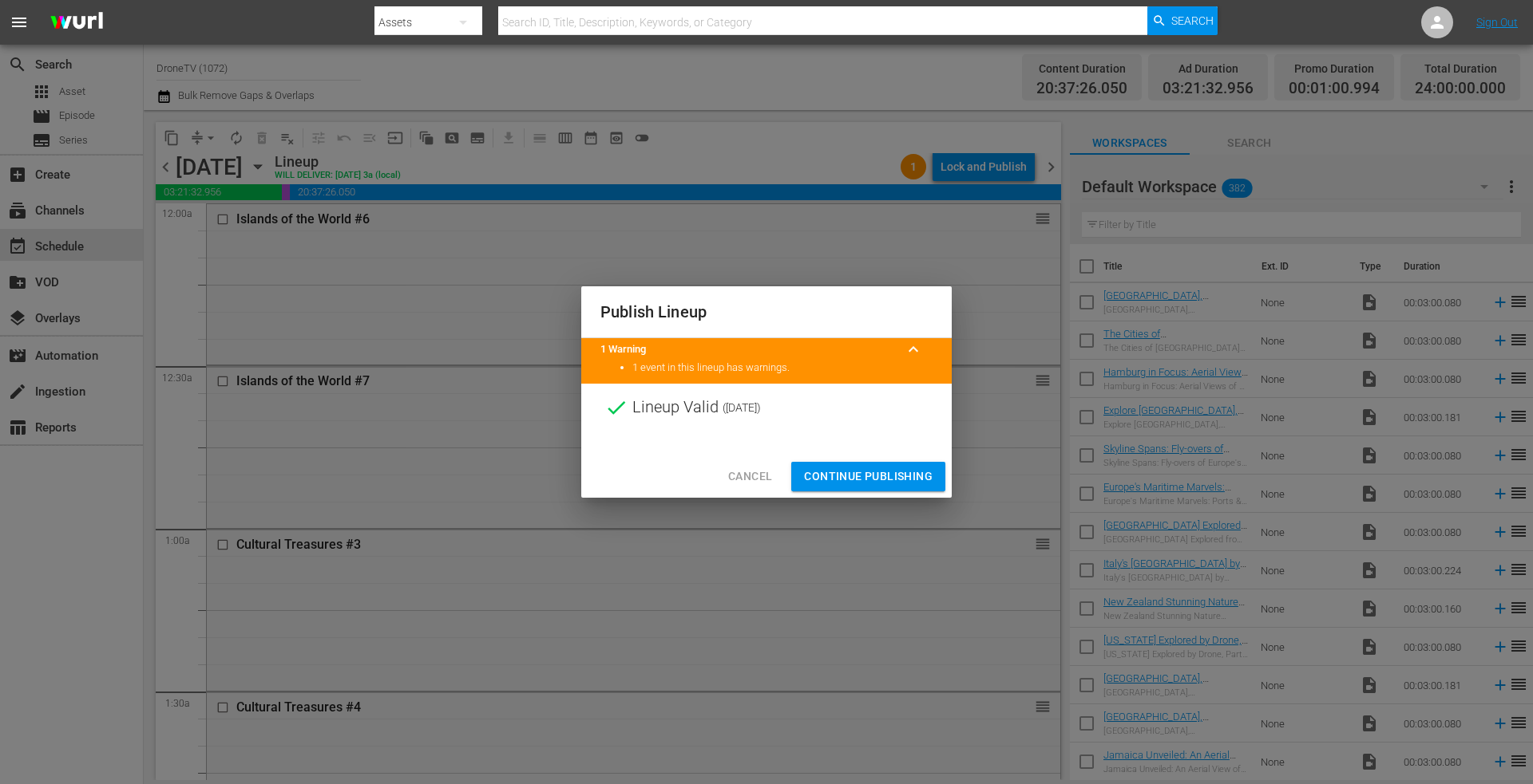
click at [856, 480] on span "Continue Publishing" at bounding box center [868, 477] width 128 height 20
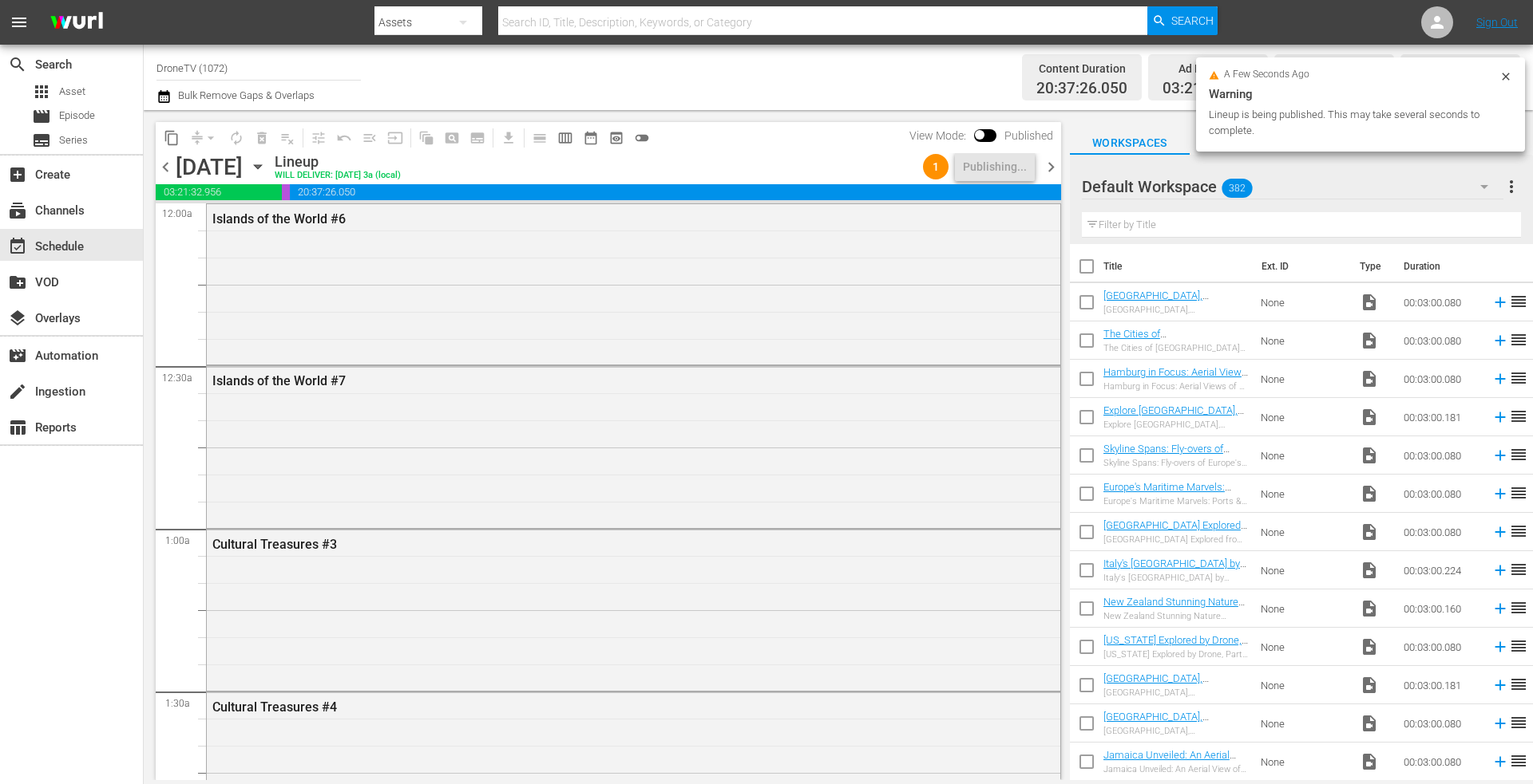
click at [266, 169] on icon "button" at bounding box center [258, 167] width 18 height 18
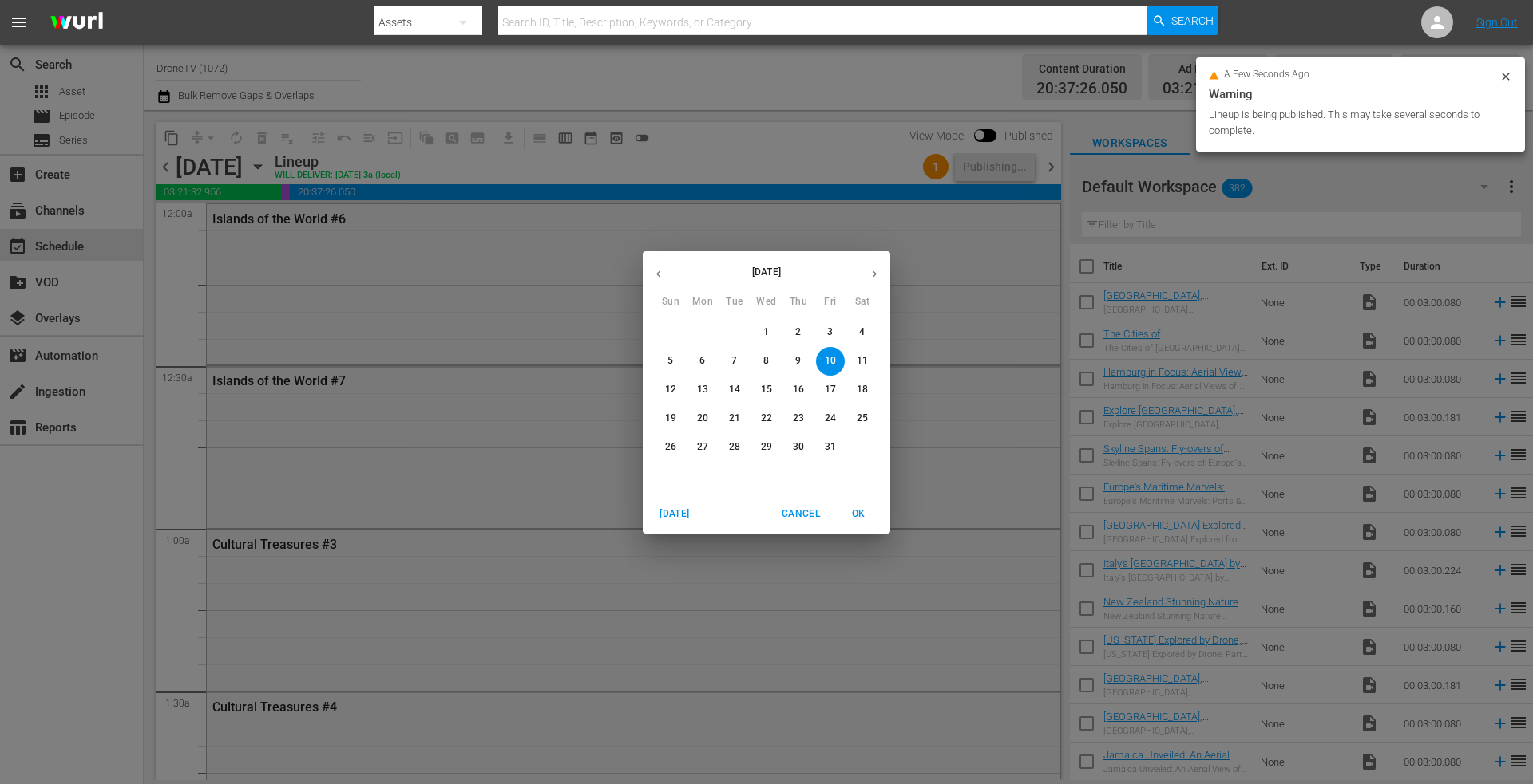
click at [861, 356] on p "11" at bounding box center [862, 362] width 11 height 14
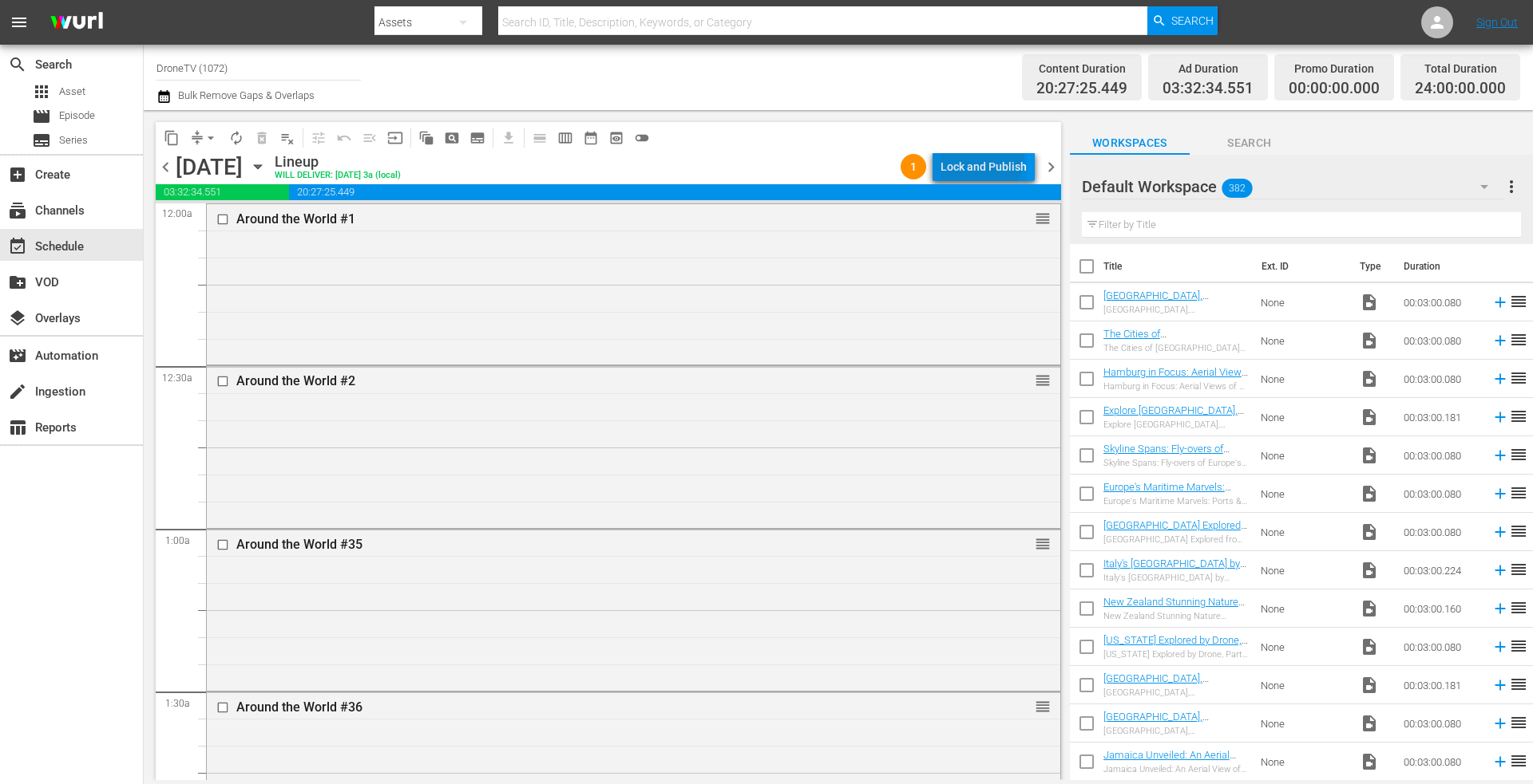
click at [981, 157] on div "Lock and Publish" at bounding box center [983, 166] width 86 height 29
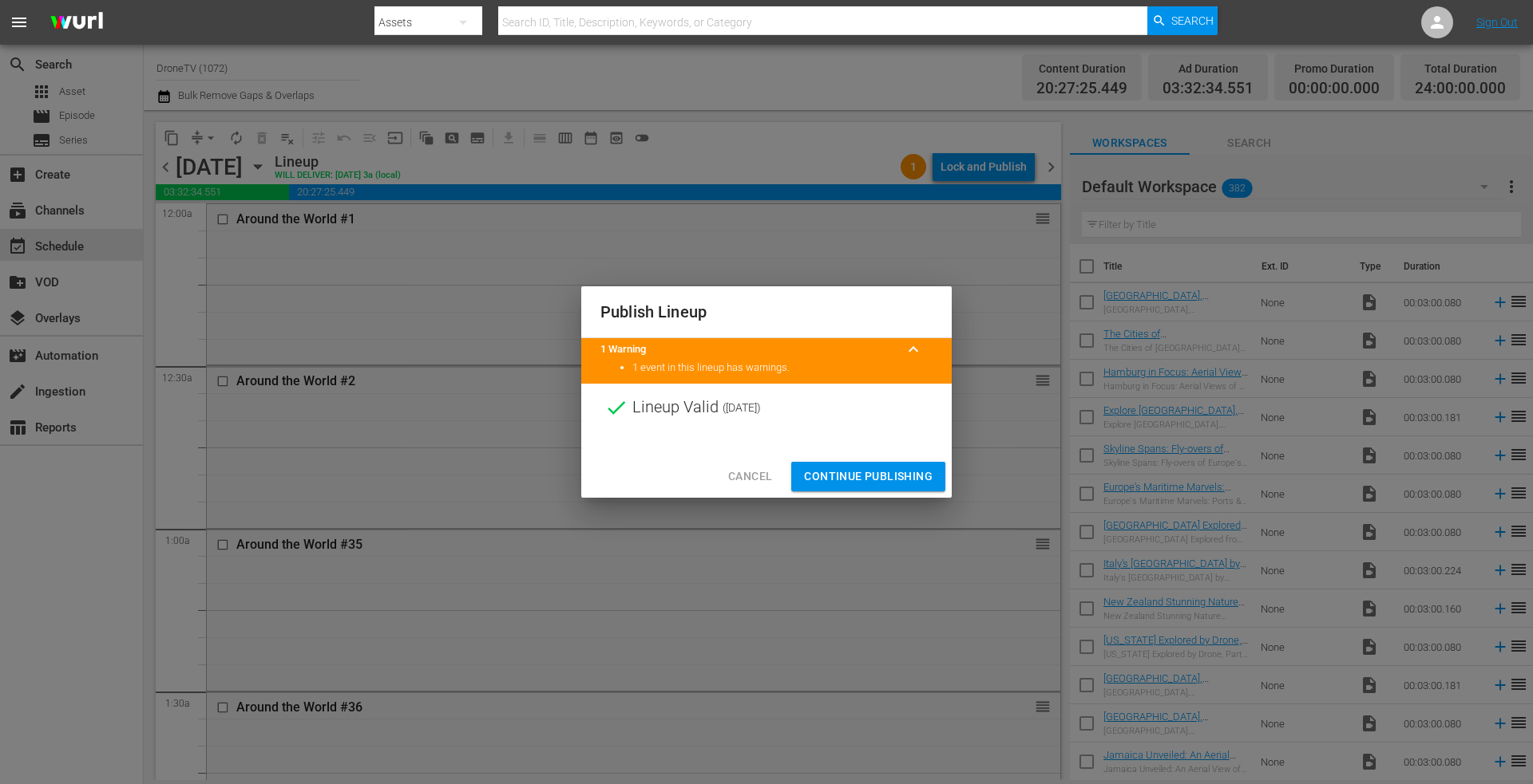
click at [831, 474] on span "Continue Publishing" at bounding box center [868, 477] width 128 height 20
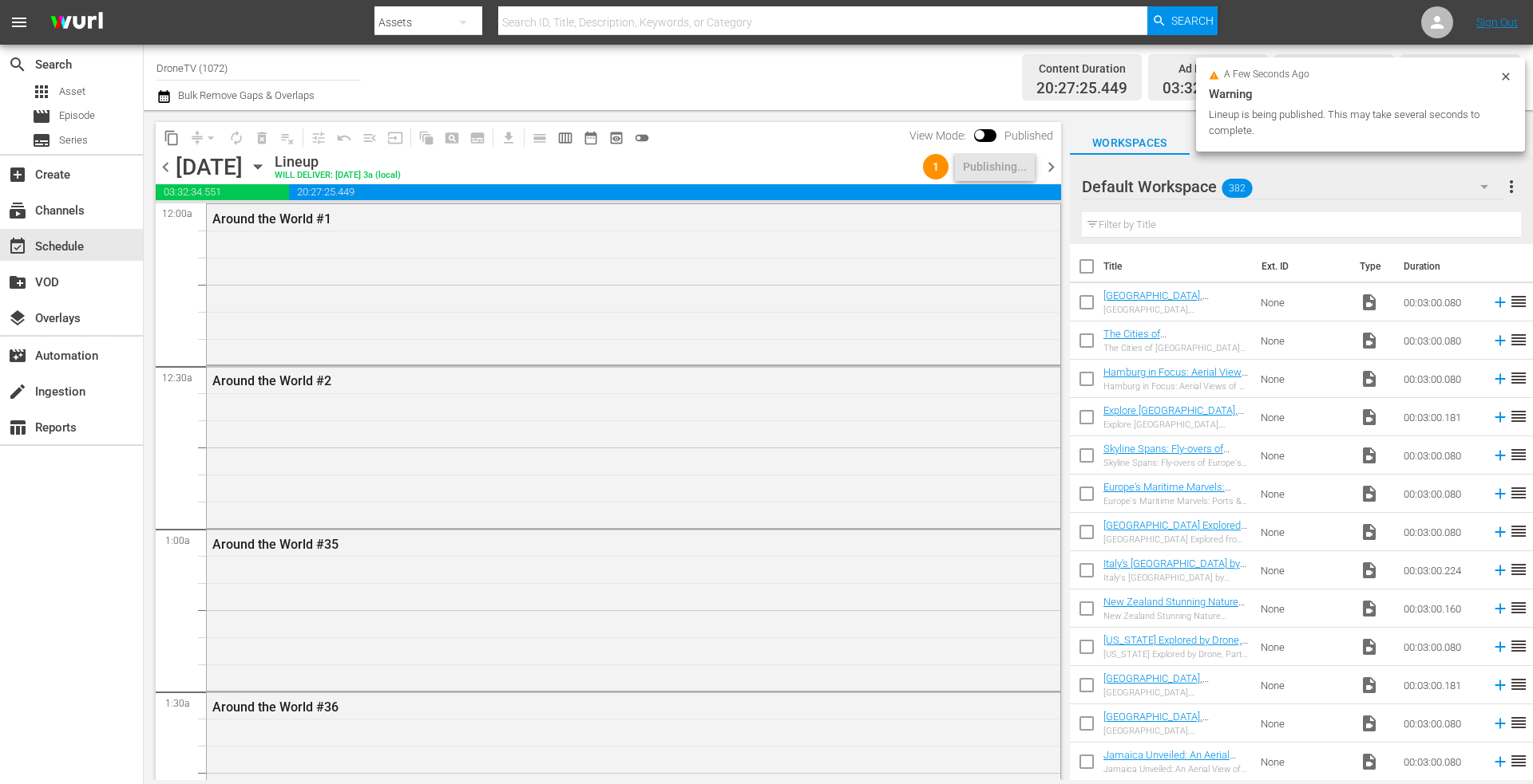
click at [266, 171] on icon "button" at bounding box center [258, 167] width 18 height 18
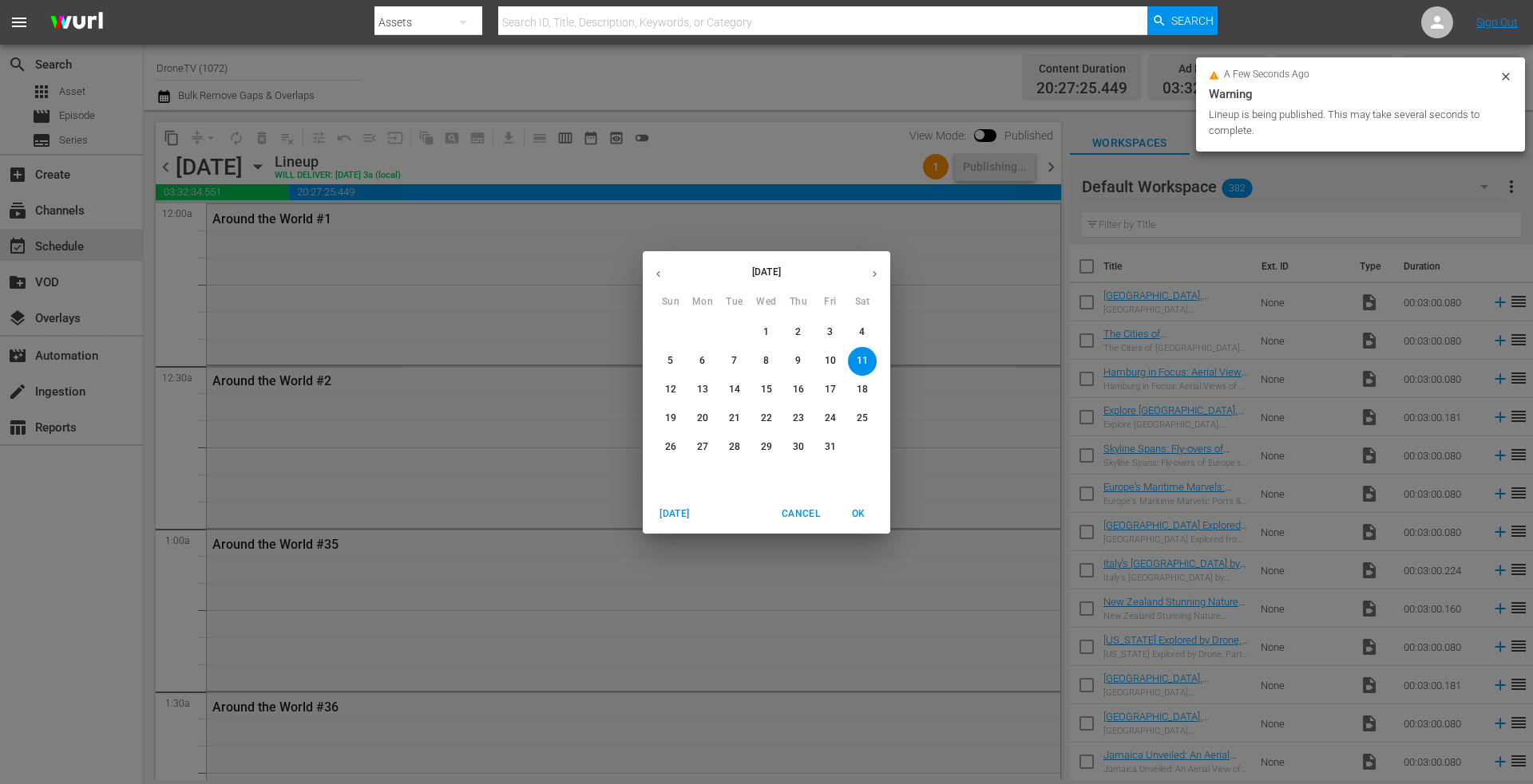
click at [666, 384] on p "12" at bounding box center [670, 390] width 11 height 14
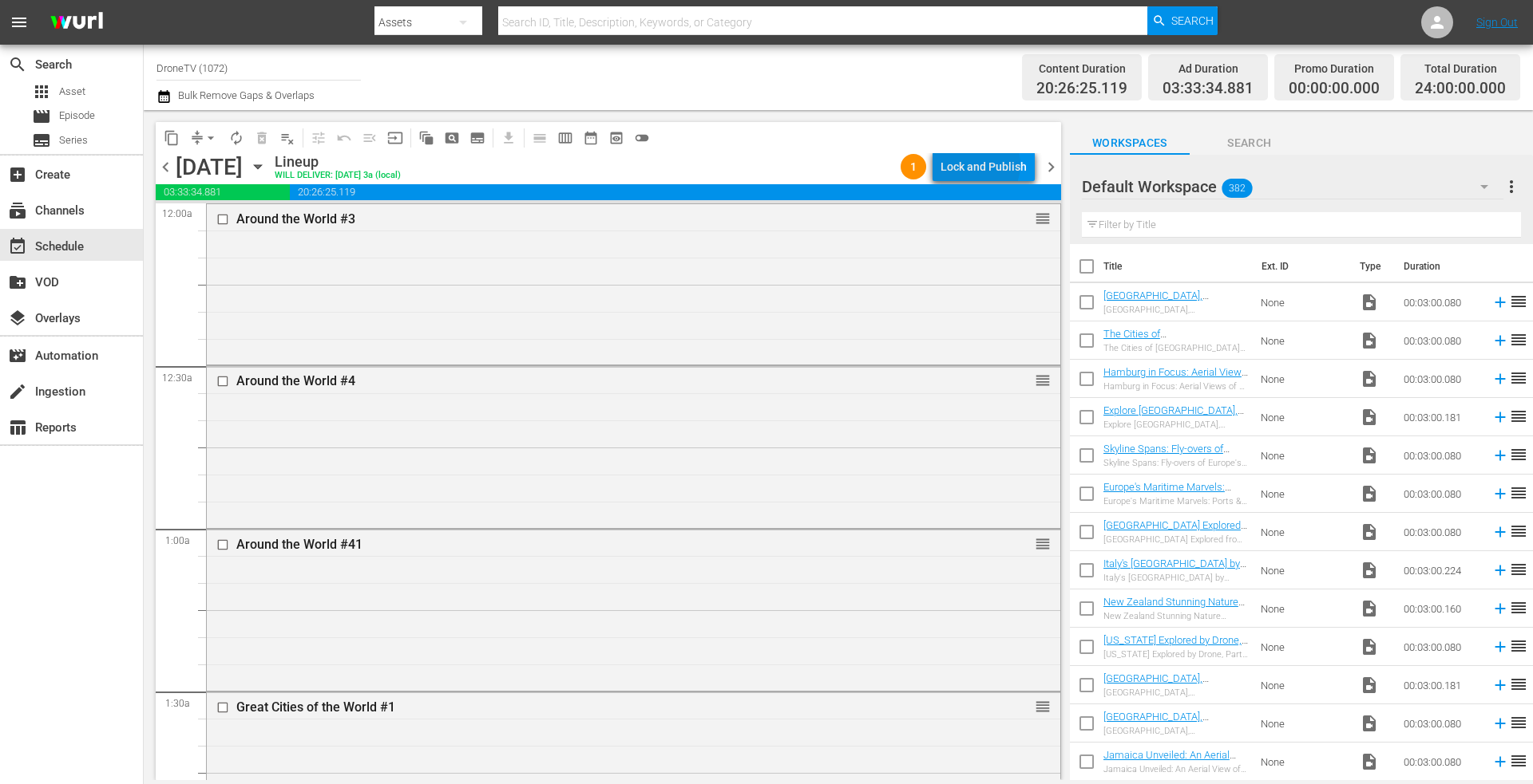
click at [977, 164] on div "Lock and Publish" at bounding box center [983, 166] width 86 height 29
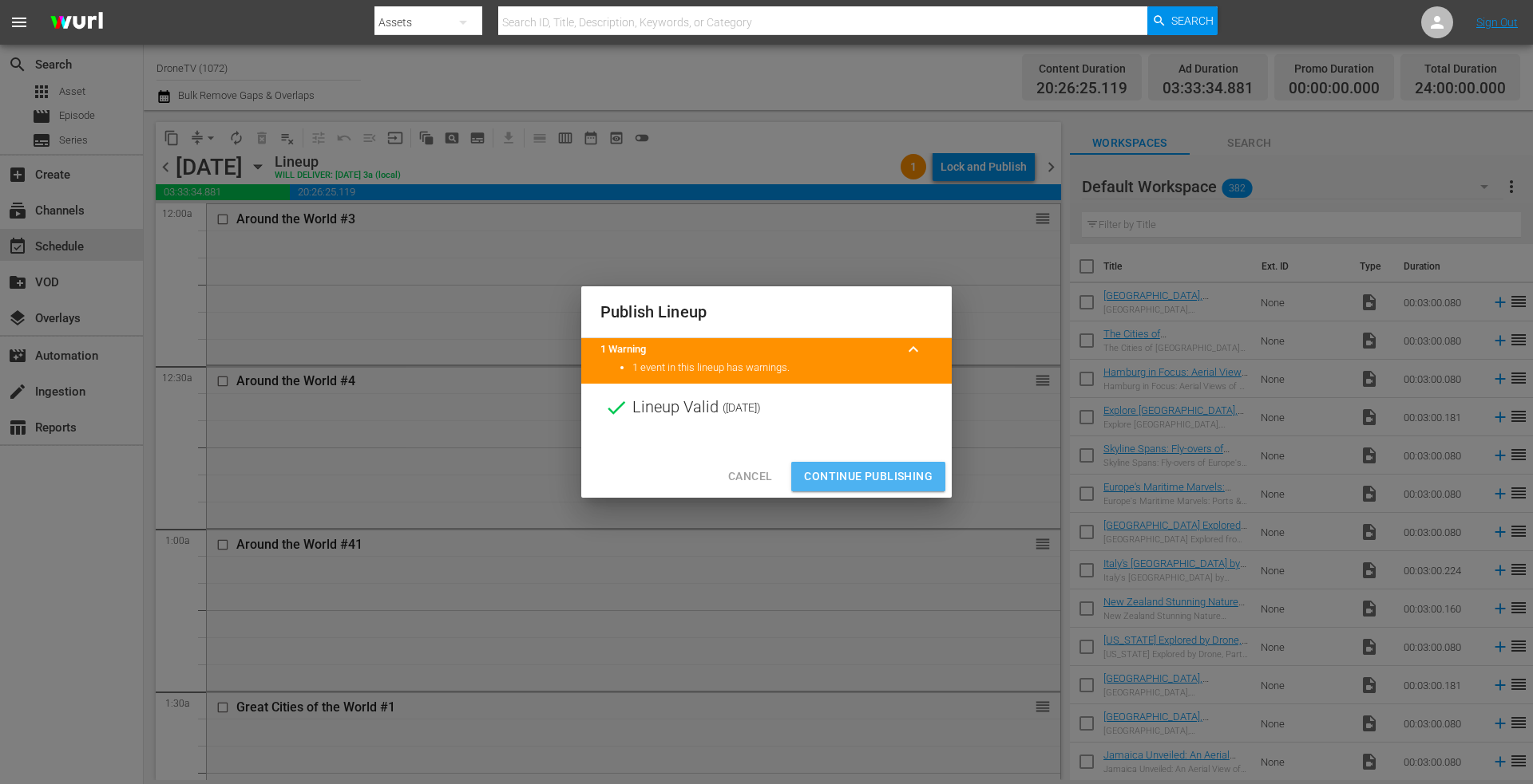
drag, startPoint x: 836, startPoint y: 471, endPoint x: 836, endPoint y: 440, distance: 31.0
click at [836, 472] on span "Continue Publishing" at bounding box center [868, 477] width 128 height 20
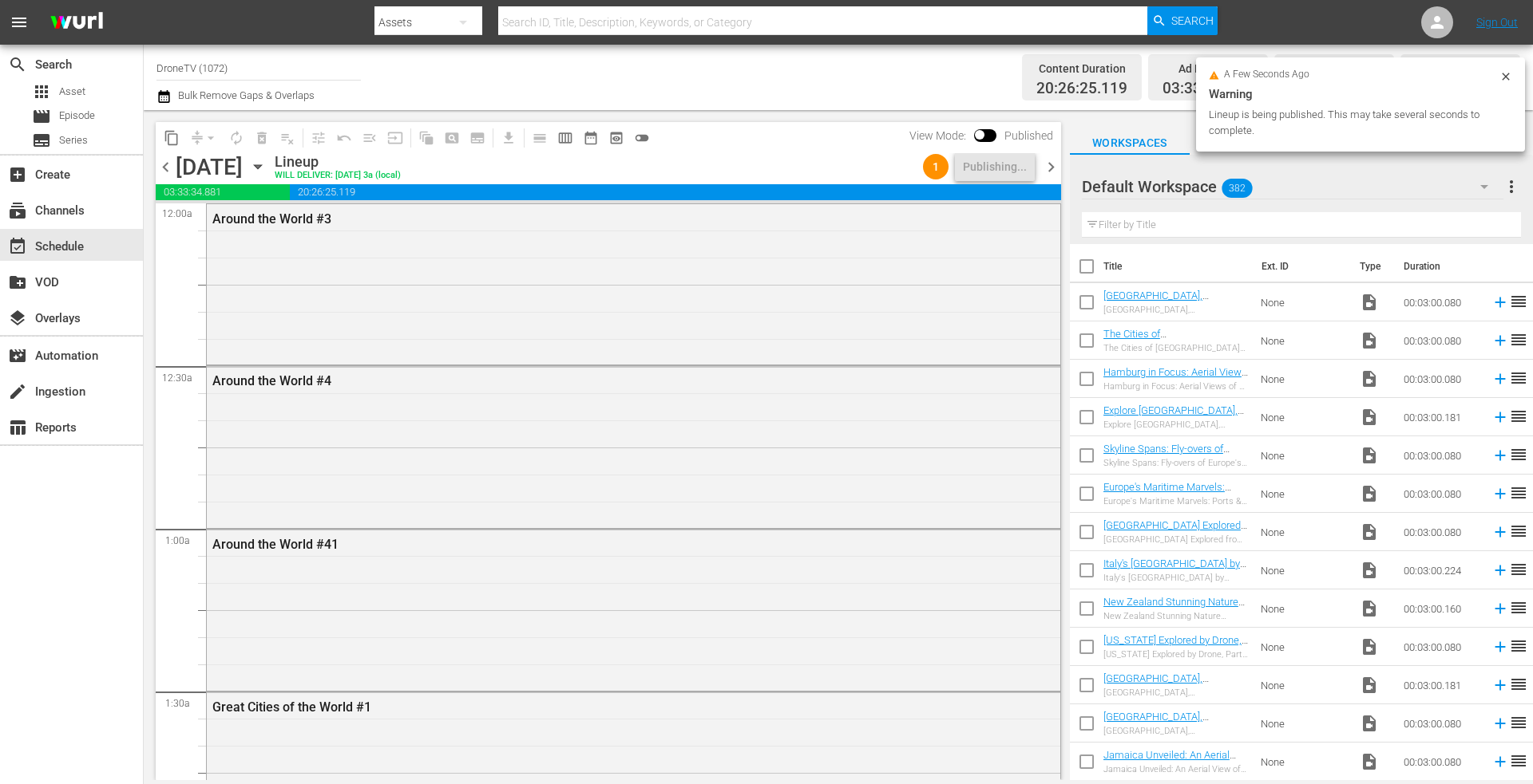
click at [417, 162] on div "chevron_left Sunday, October 12th October 12th Lineup WILL DELIVER: 10/11 @ 3a …" at bounding box center [608, 168] width 906 height 31
click at [266, 161] on icon "button" at bounding box center [258, 167] width 18 height 18
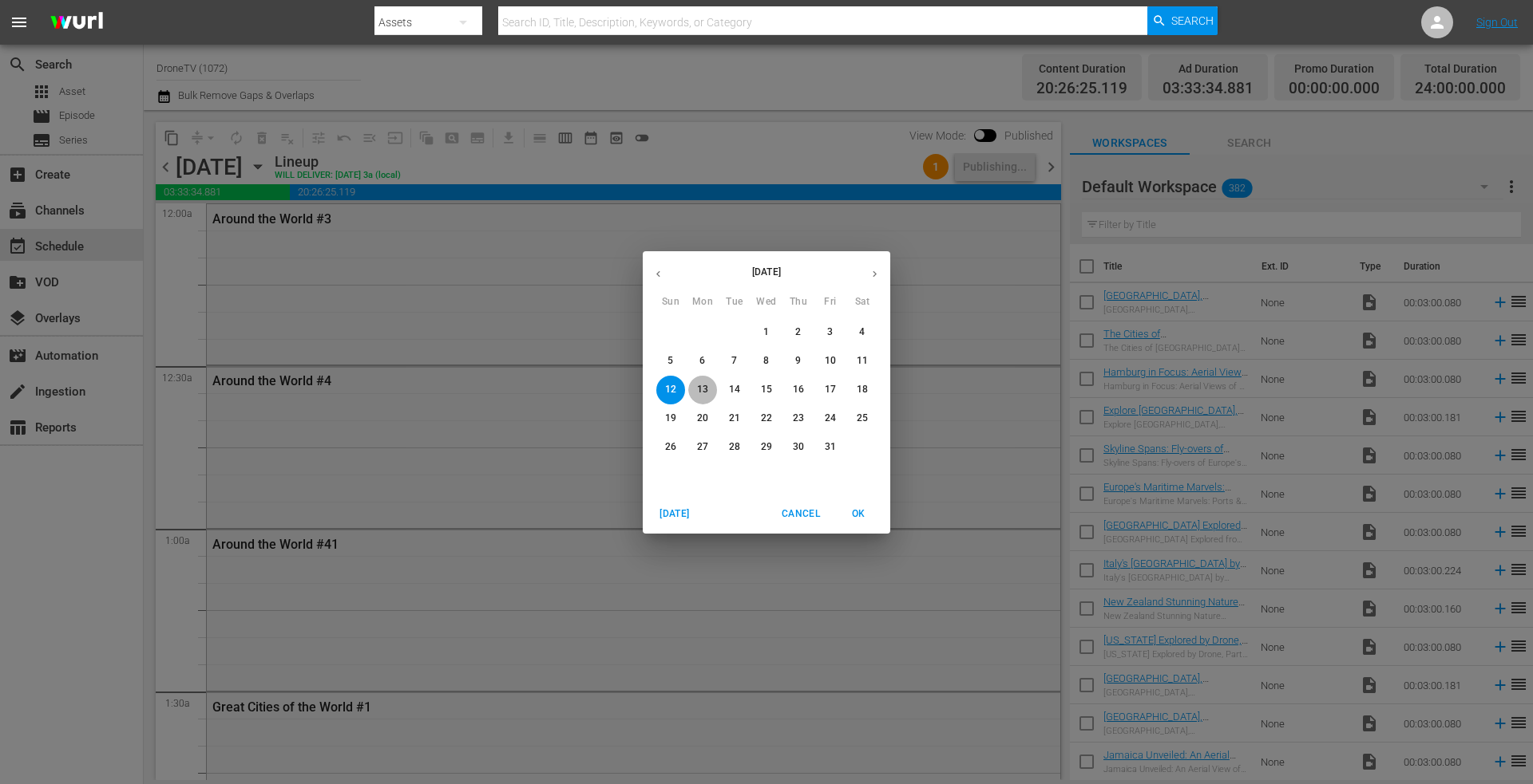
click at [697, 388] on p "13" at bounding box center [702, 390] width 11 height 14
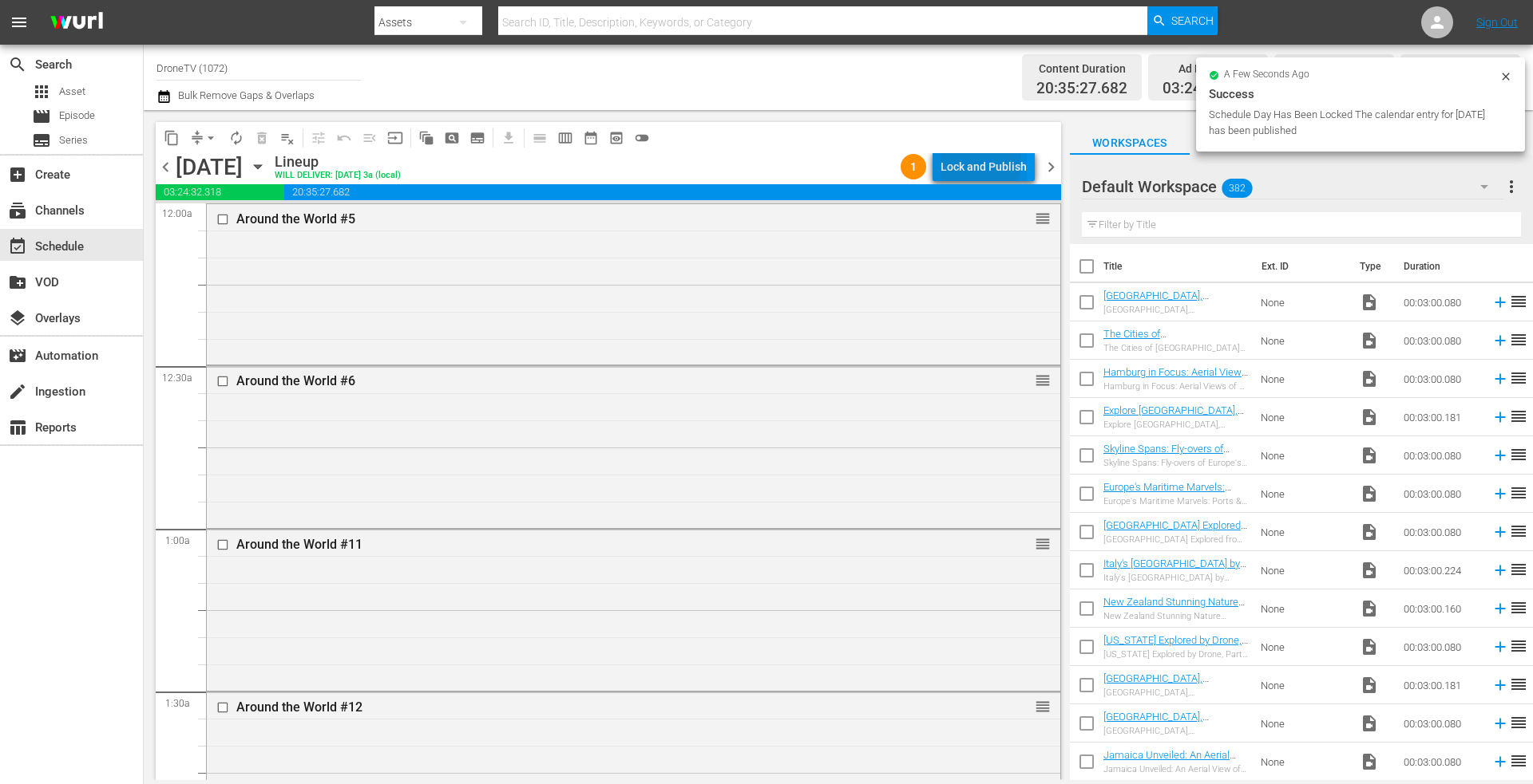
click at [983, 164] on div "Lock and Publish" at bounding box center [983, 166] width 86 height 29
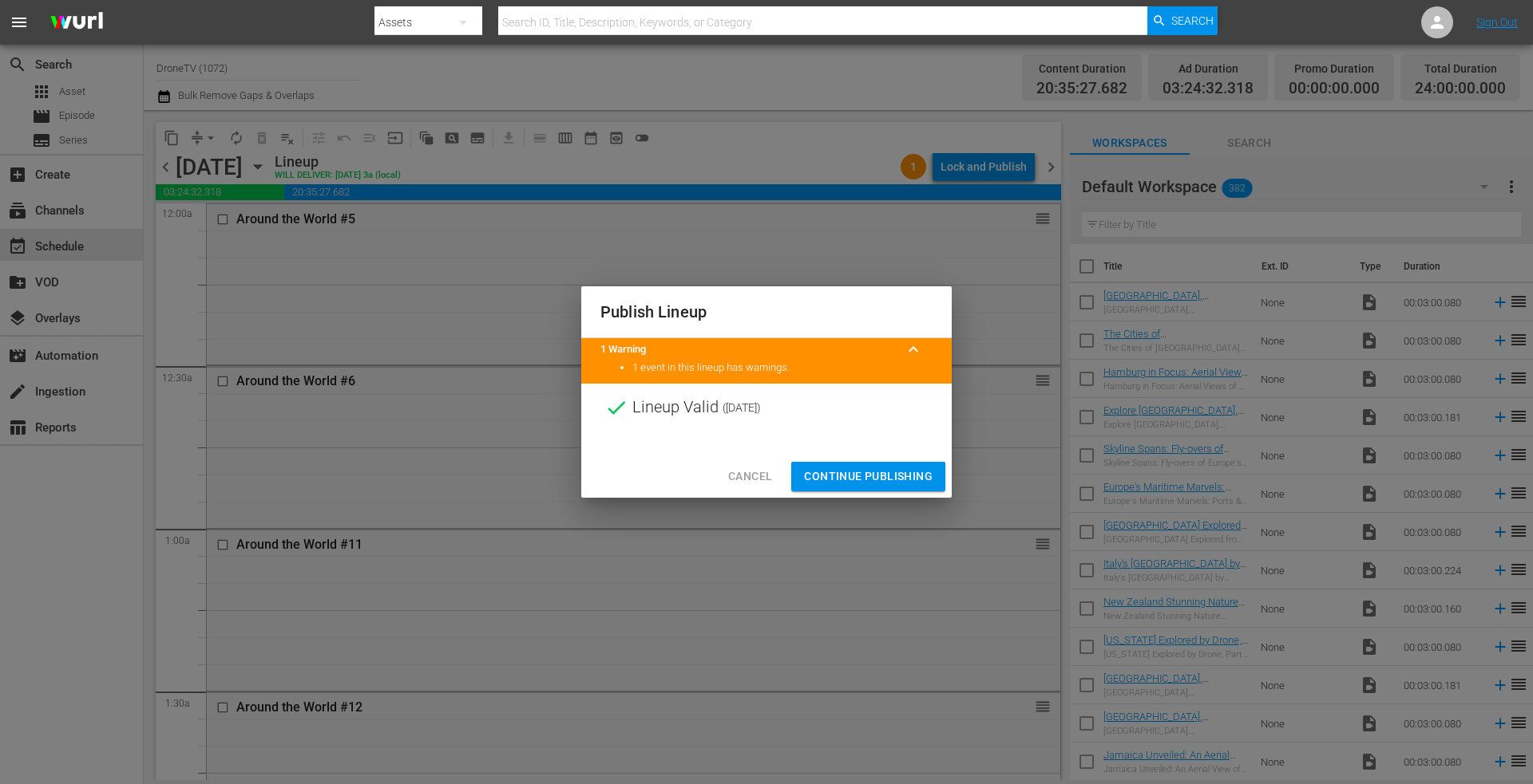
click at [848, 477] on span "Continue Publishing" at bounding box center [868, 477] width 128 height 20
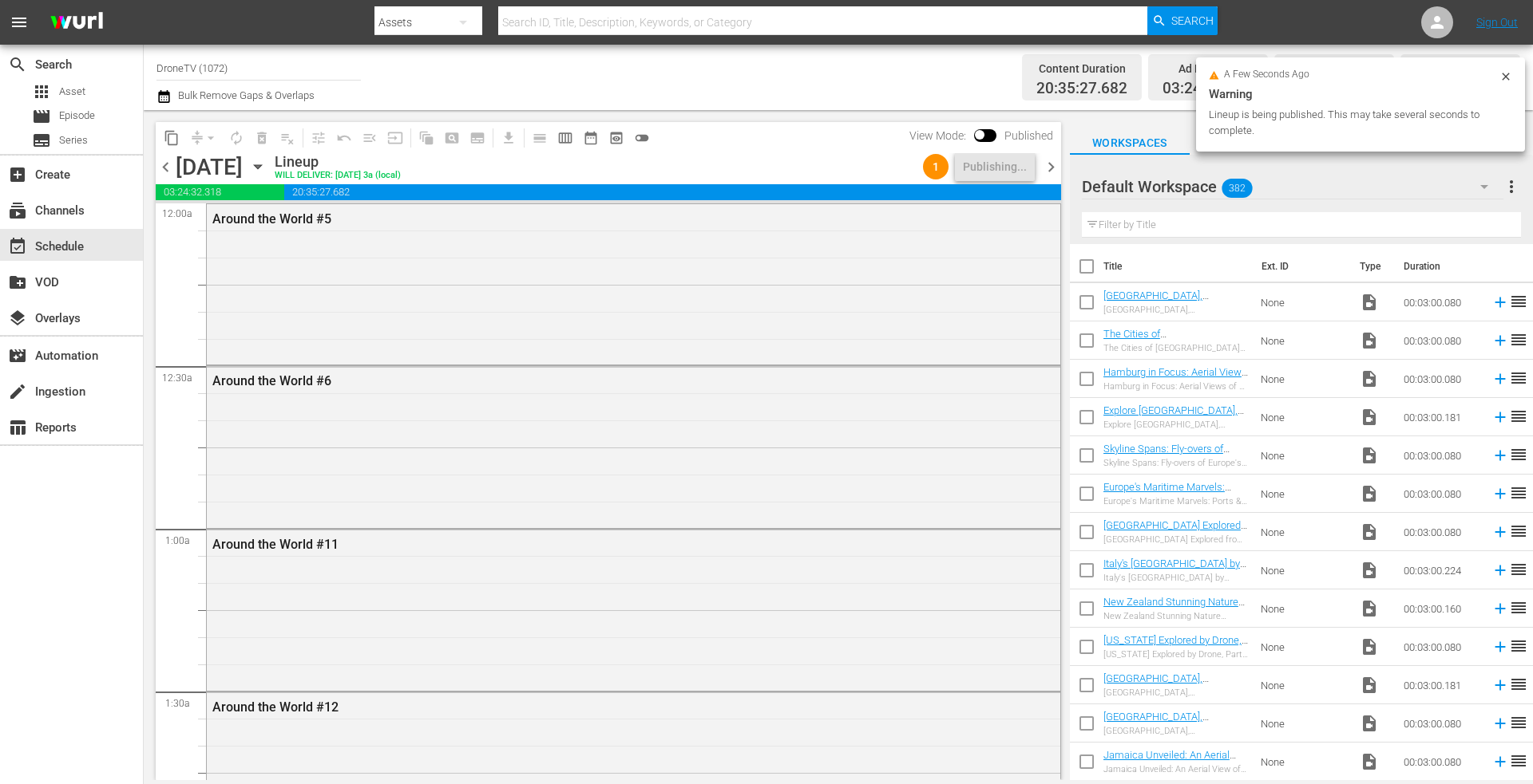
click at [266, 164] on icon "button" at bounding box center [258, 167] width 18 height 18
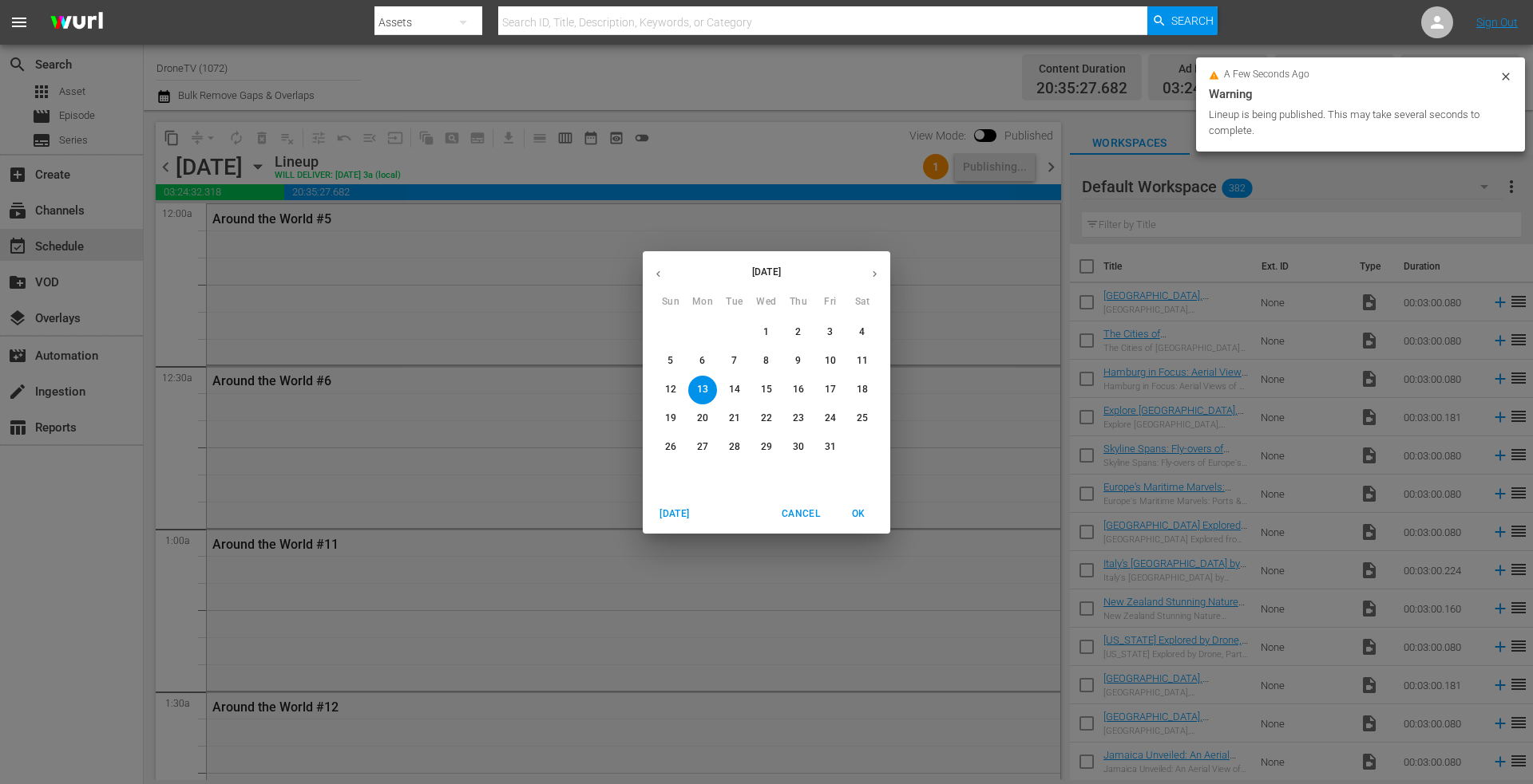
click at [732, 387] on p "14" at bounding box center [734, 390] width 11 height 14
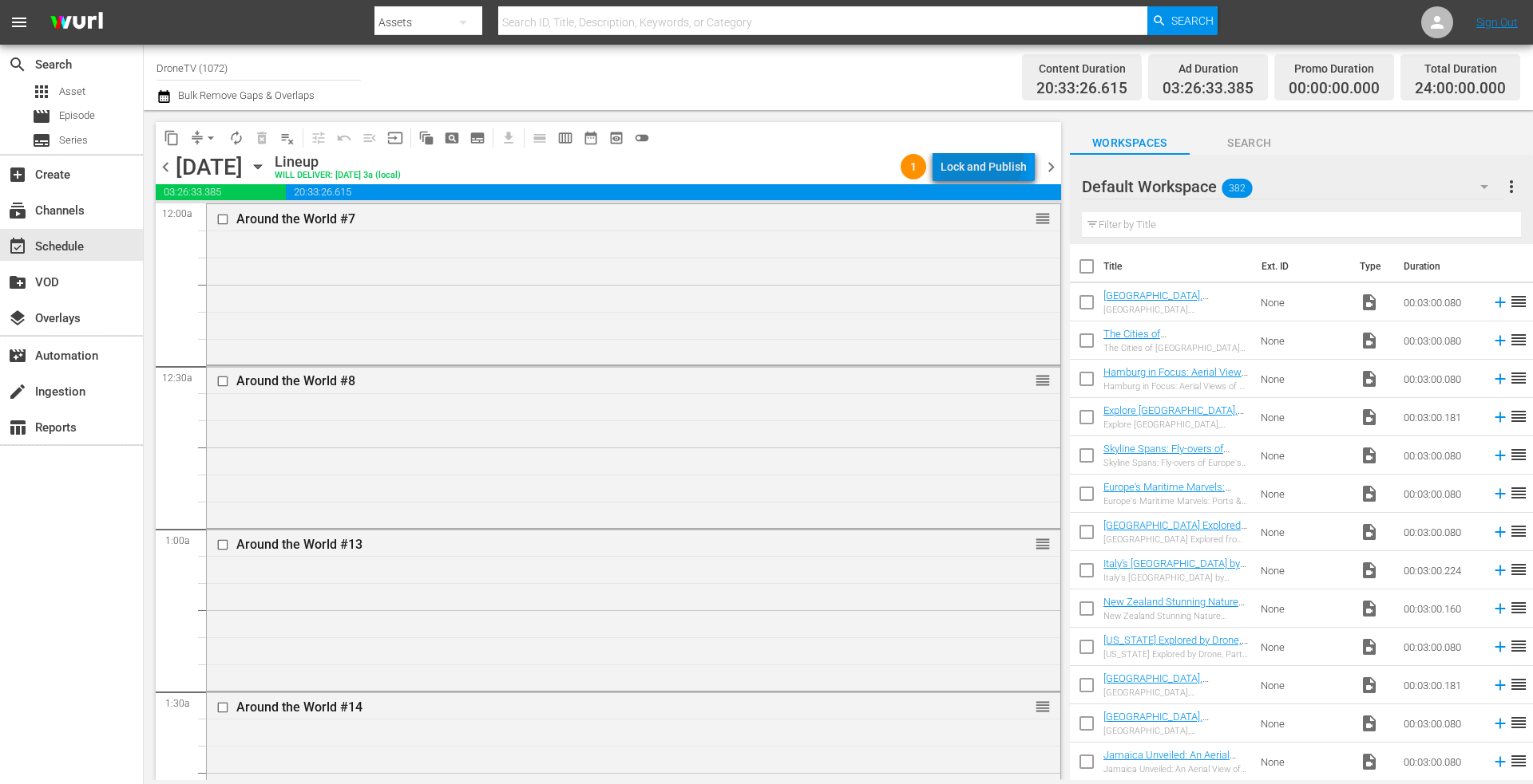
click at [980, 160] on div "Lock and Publish" at bounding box center [983, 166] width 86 height 29
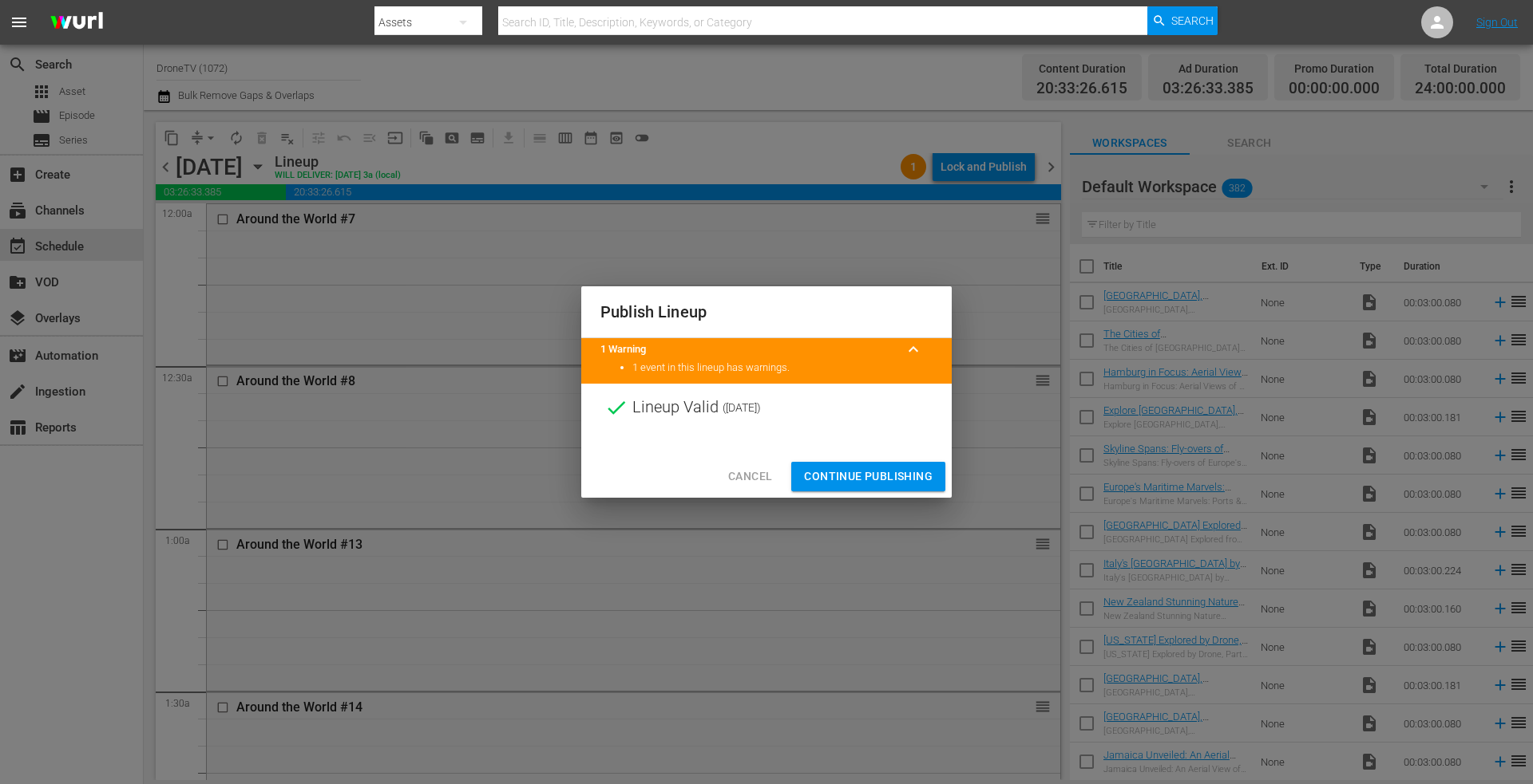
click at [814, 476] on span "Continue Publishing" at bounding box center [868, 477] width 128 height 20
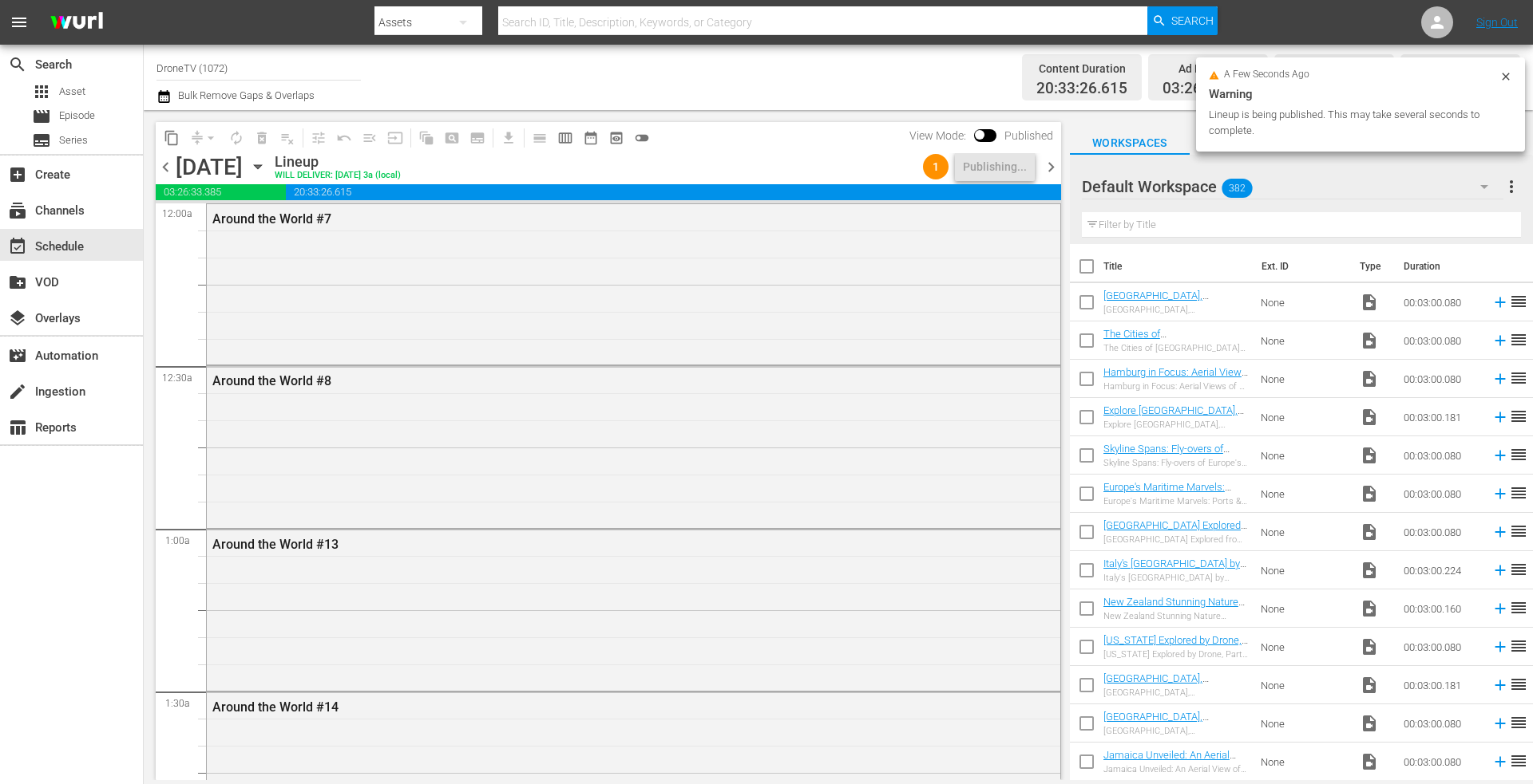
click at [261, 166] on icon "button" at bounding box center [256, 167] width 7 height 4
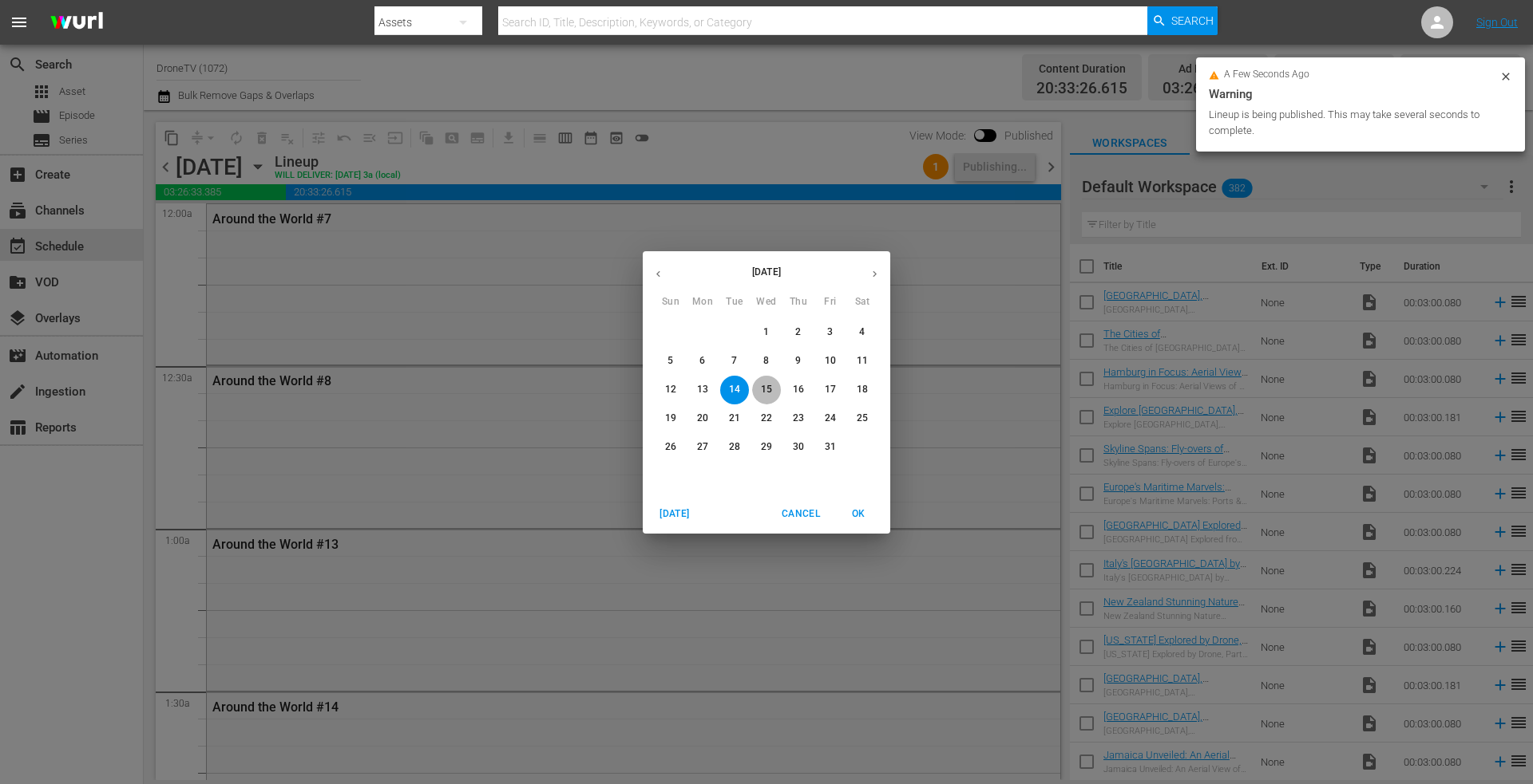
click at [766, 388] on p "15" at bounding box center [766, 390] width 11 height 14
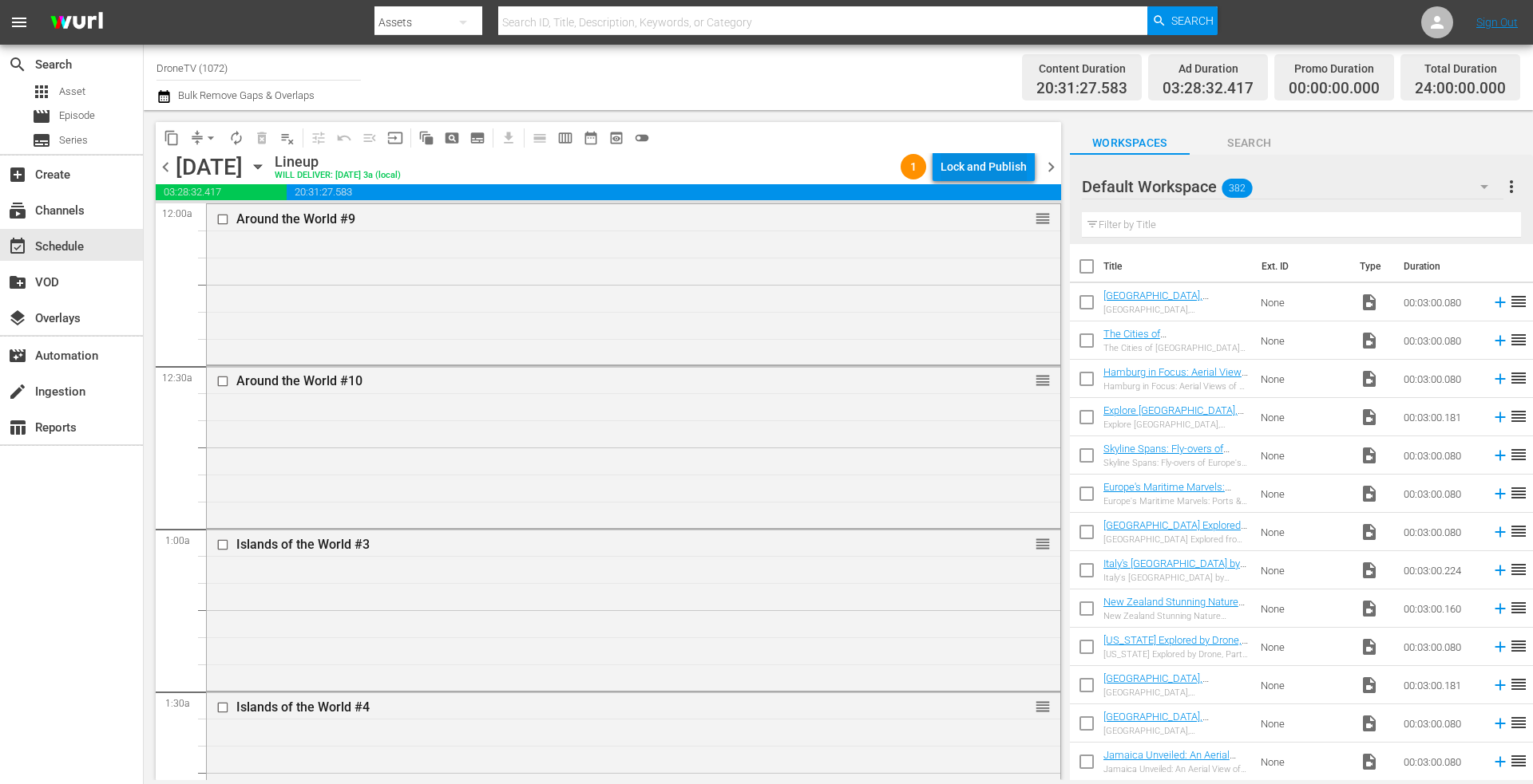
click at [977, 157] on div "Lock and Publish" at bounding box center [983, 166] width 86 height 29
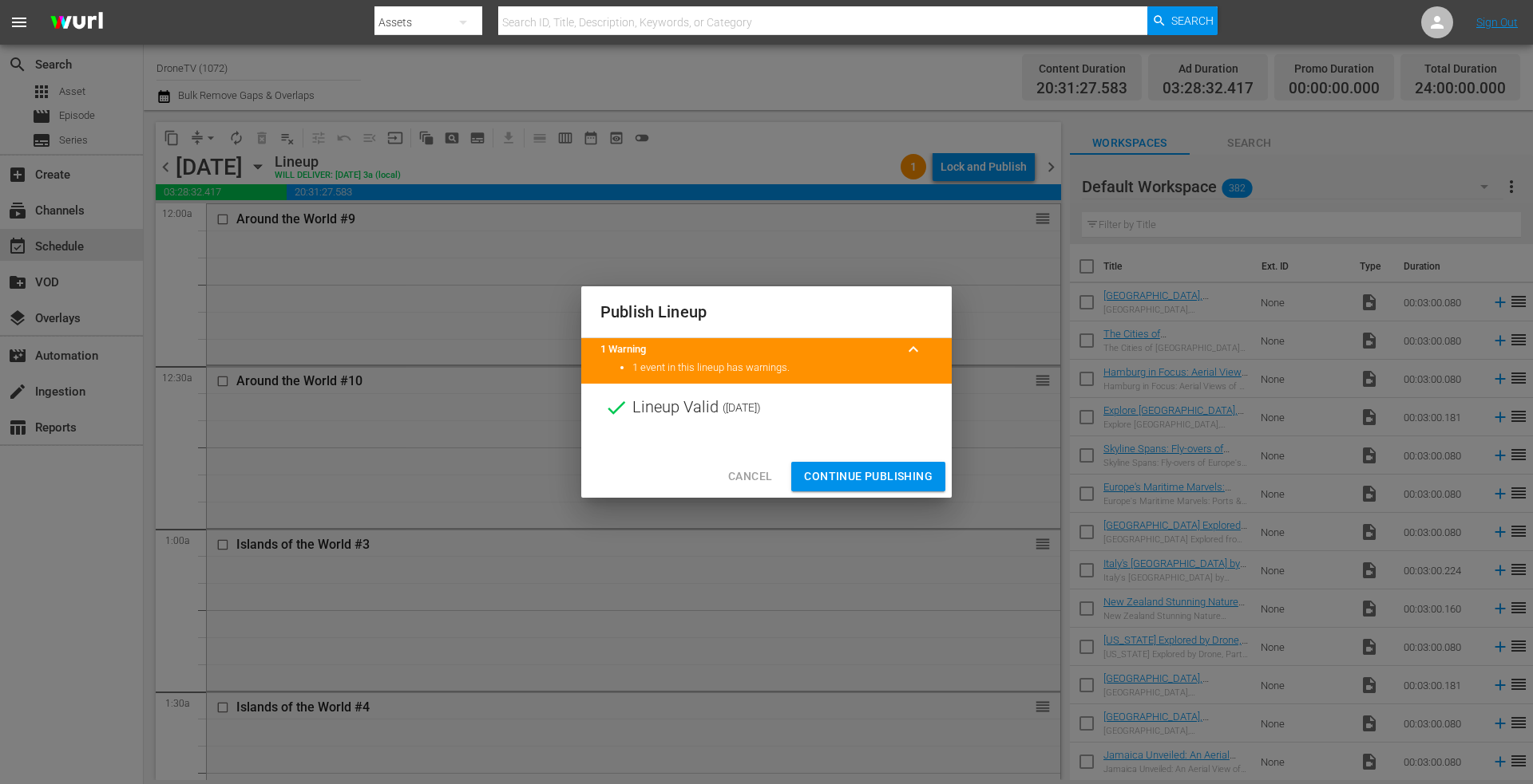
click at [849, 474] on span "Continue Publishing" at bounding box center [868, 477] width 128 height 20
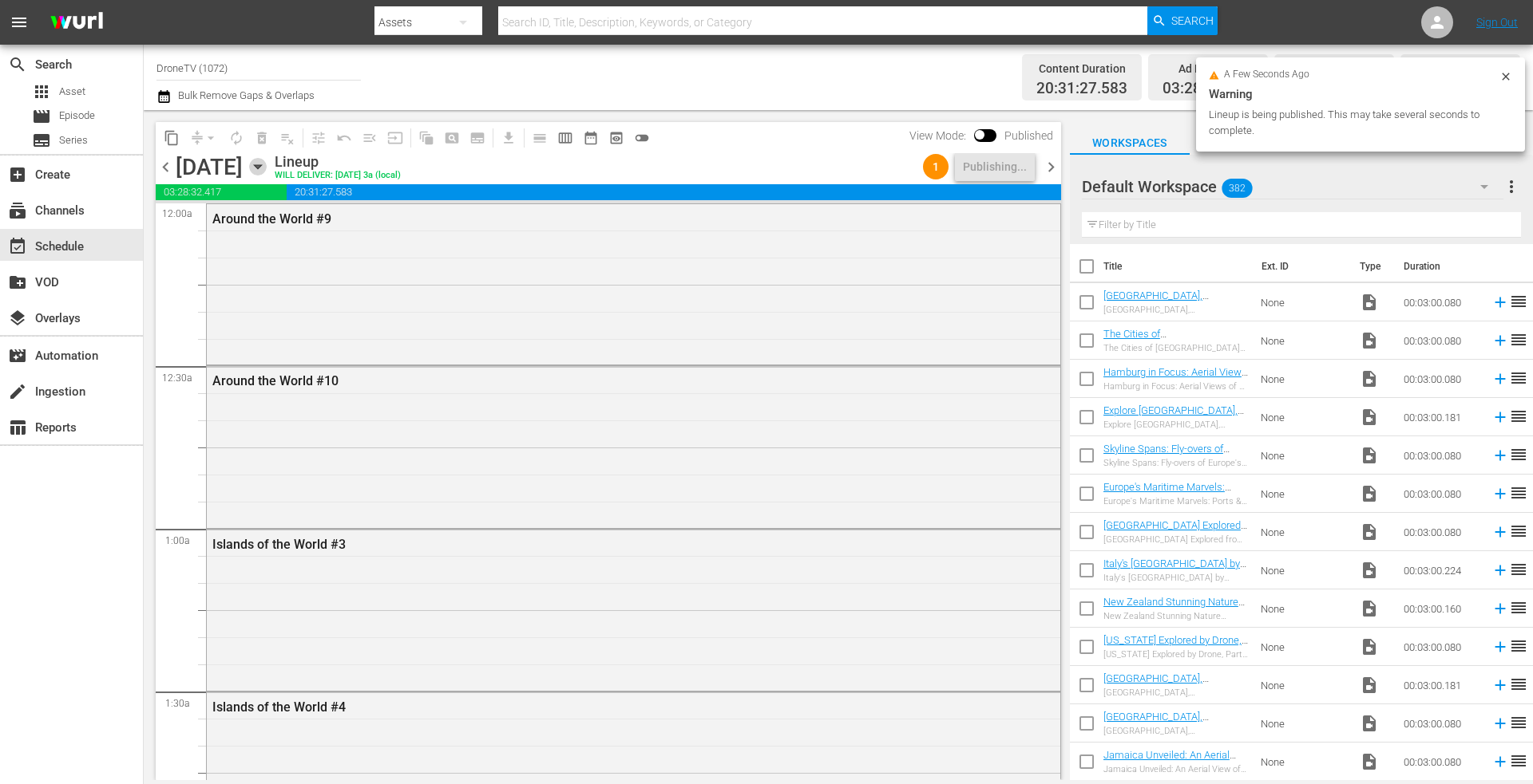
click at [261, 165] on icon "button" at bounding box center [256, 167] width 7 height 4
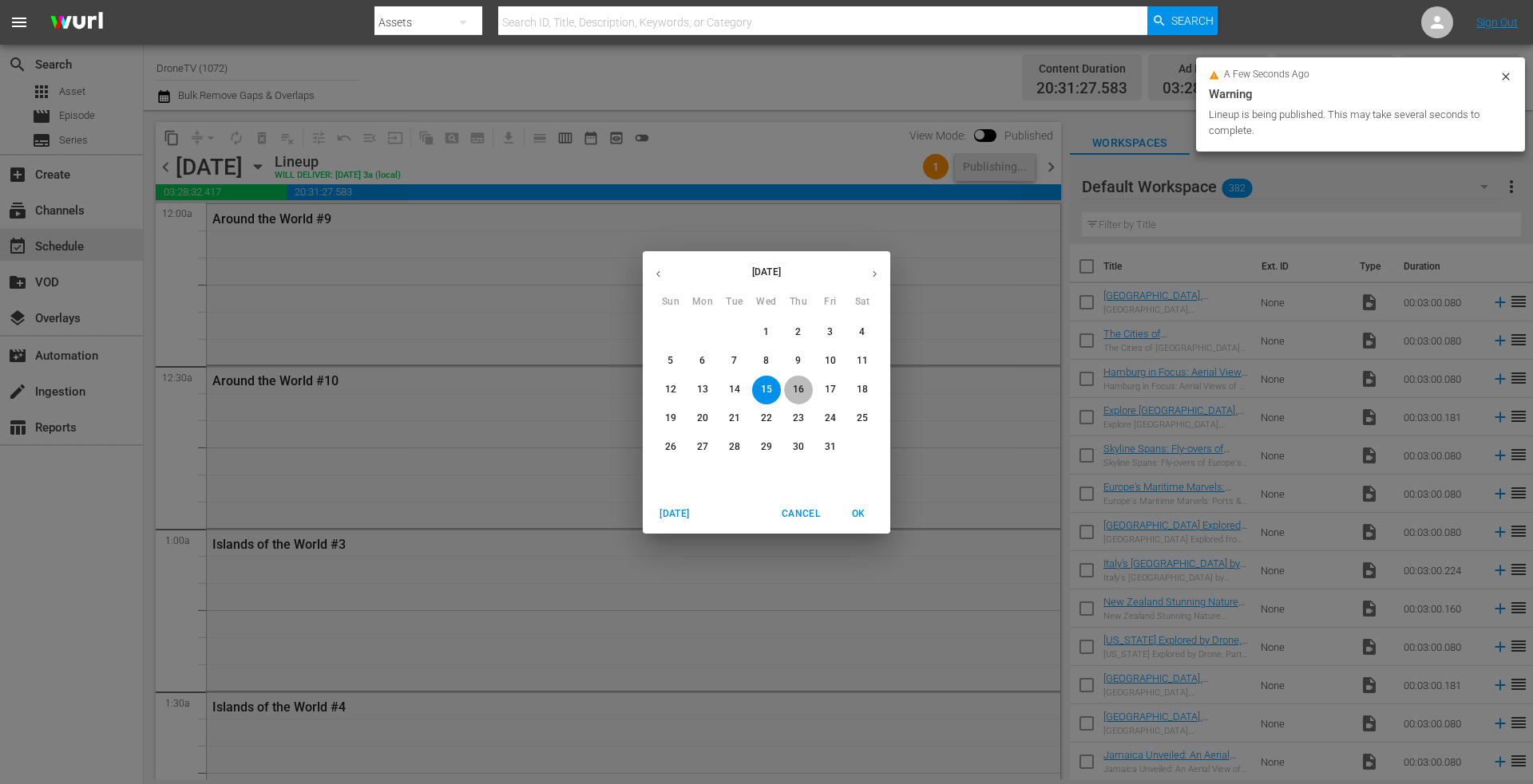
click at [796, 387] on p "16" at bounding box center [797, 390] width 11 height 14
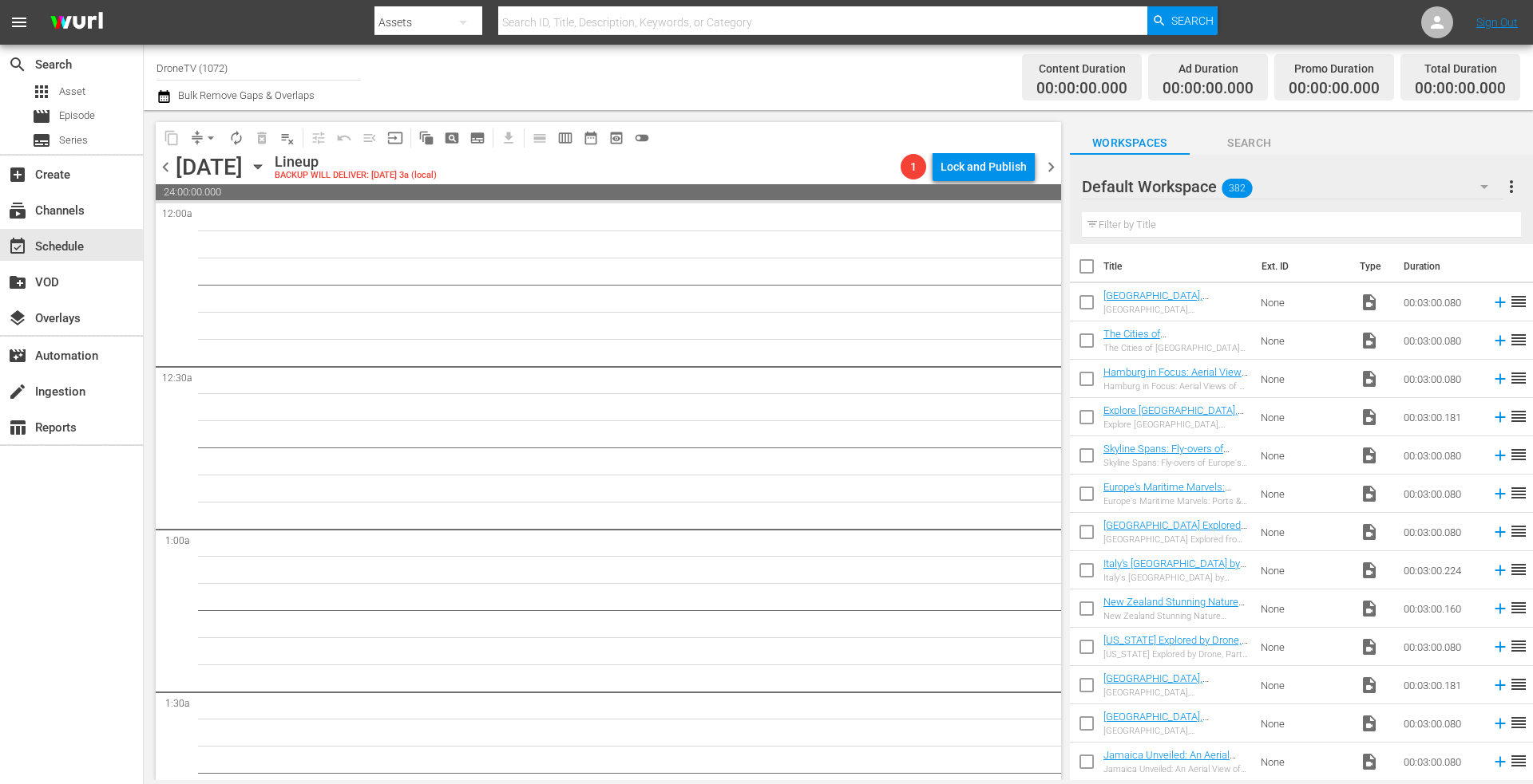
click at [266, 161] on icon "button" at bounding box center [258, 167] width 18 height 18
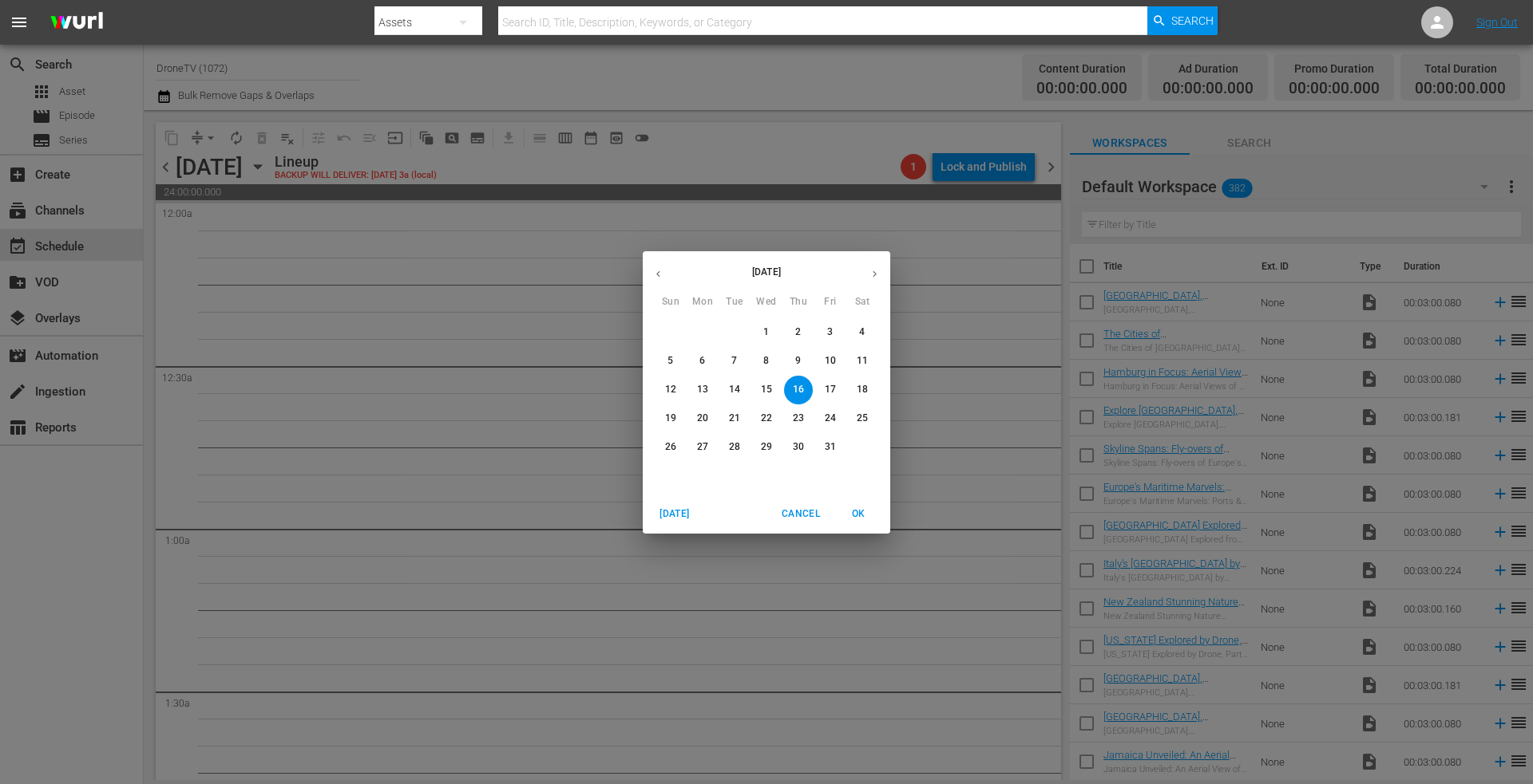
click at [767, 330] on p "1" at bounding box center [766, 333] width 6 height 14
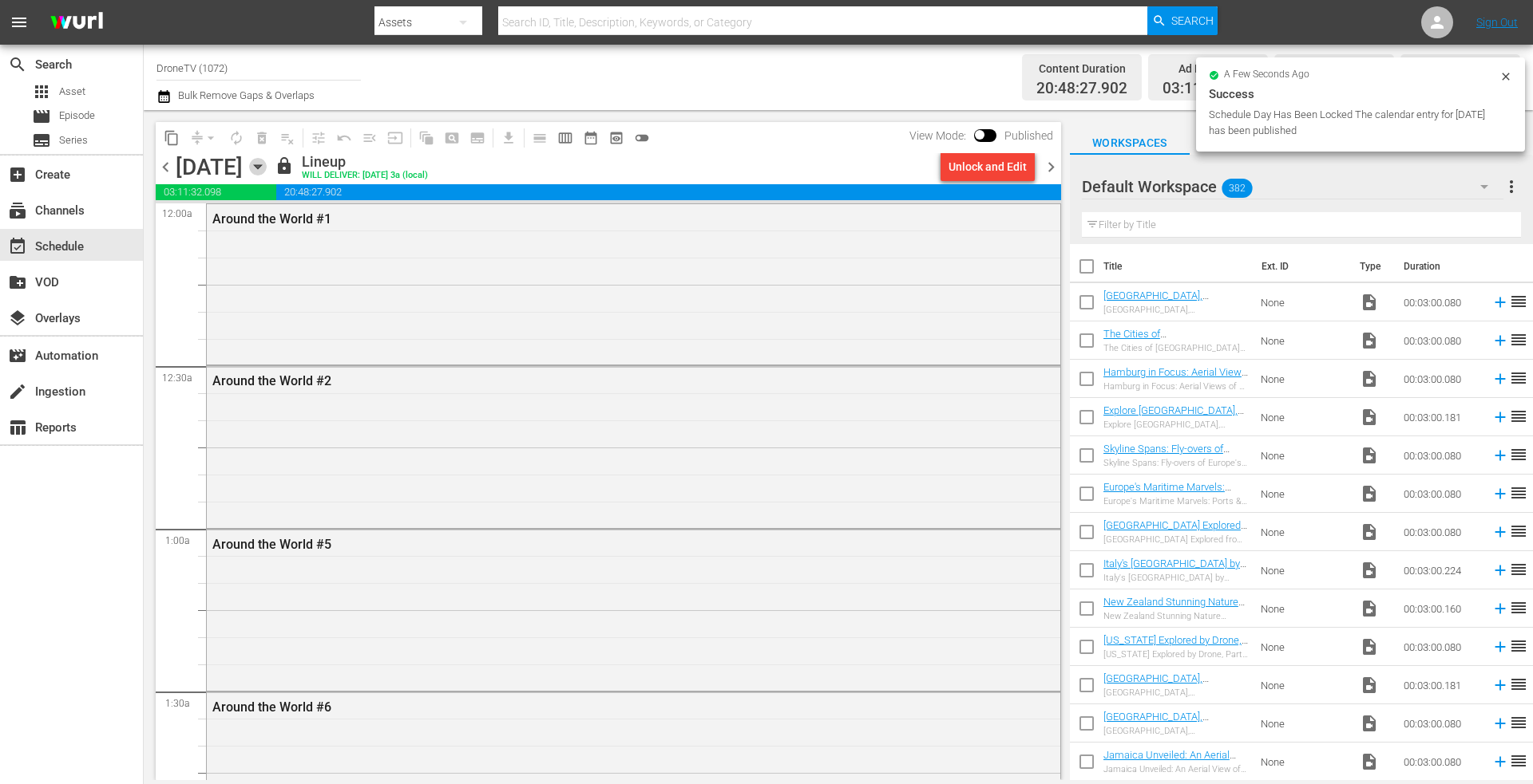
click at [261, 165] on icon "button" at bounding box center [256, 167] width 7 height 4
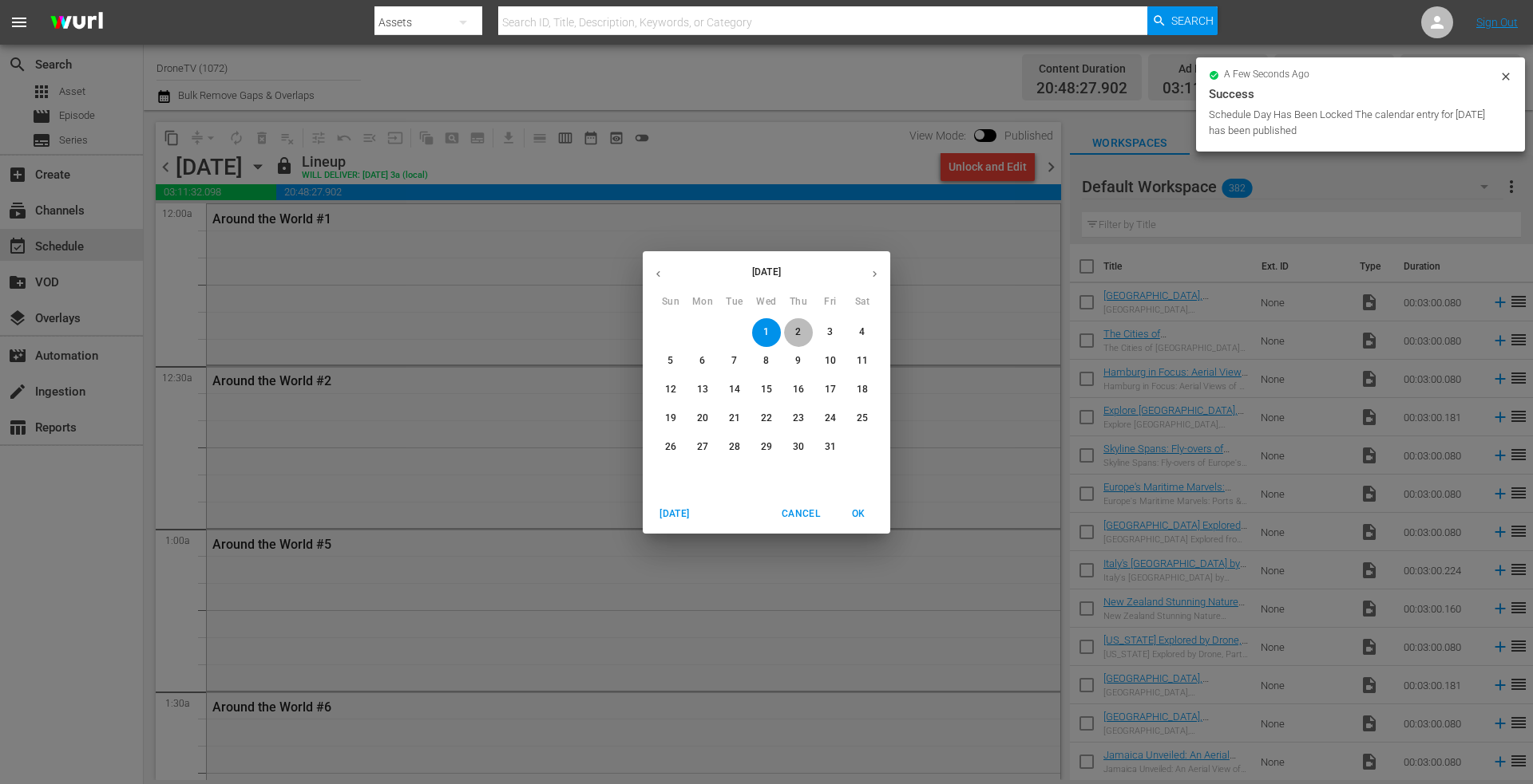
click at [792, 330] on span "2" at bounding box center [797, 333] width 29 height 14
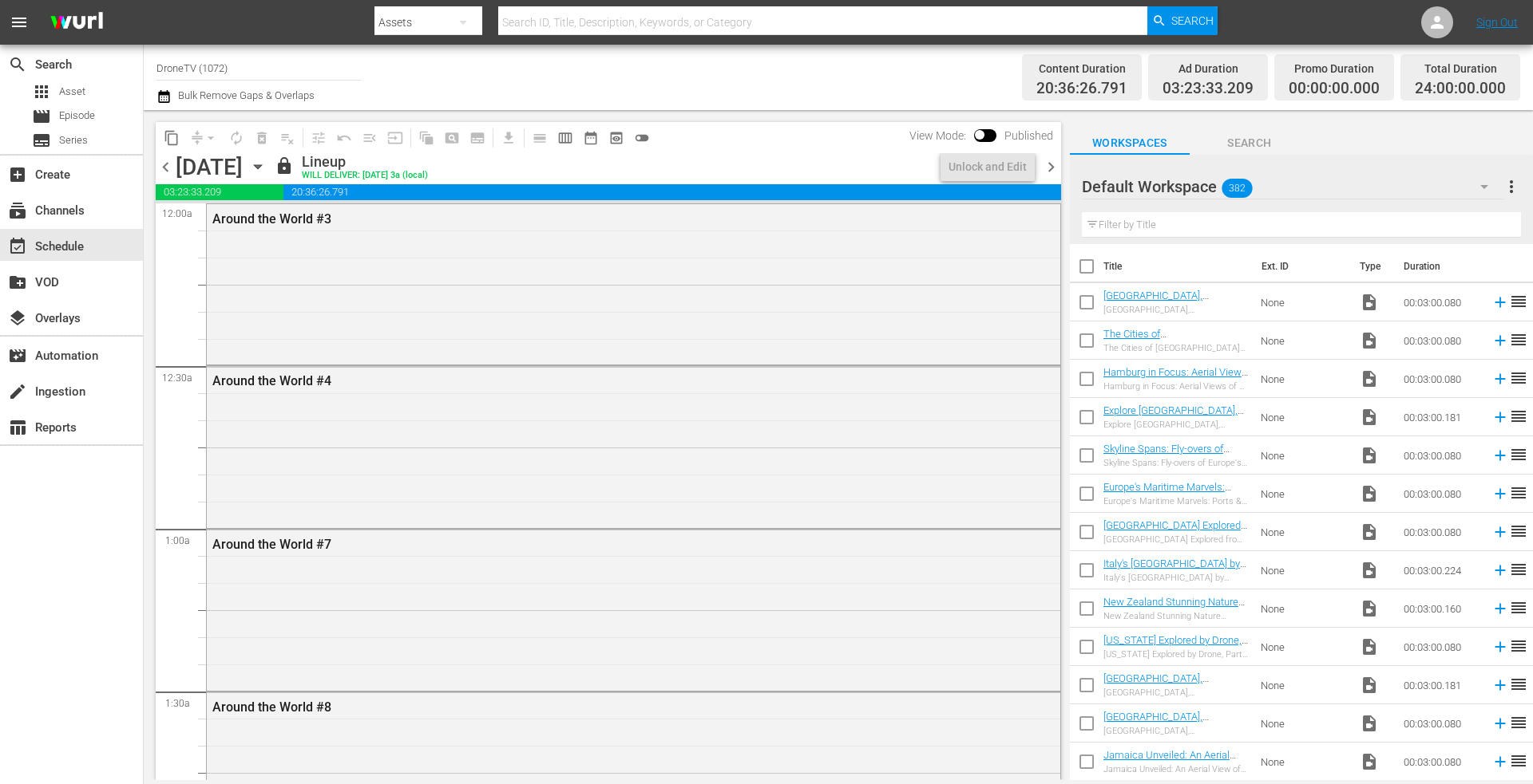
click at [266, 162] on icon "button" at bounding box center [258, 167] width 18 height 18
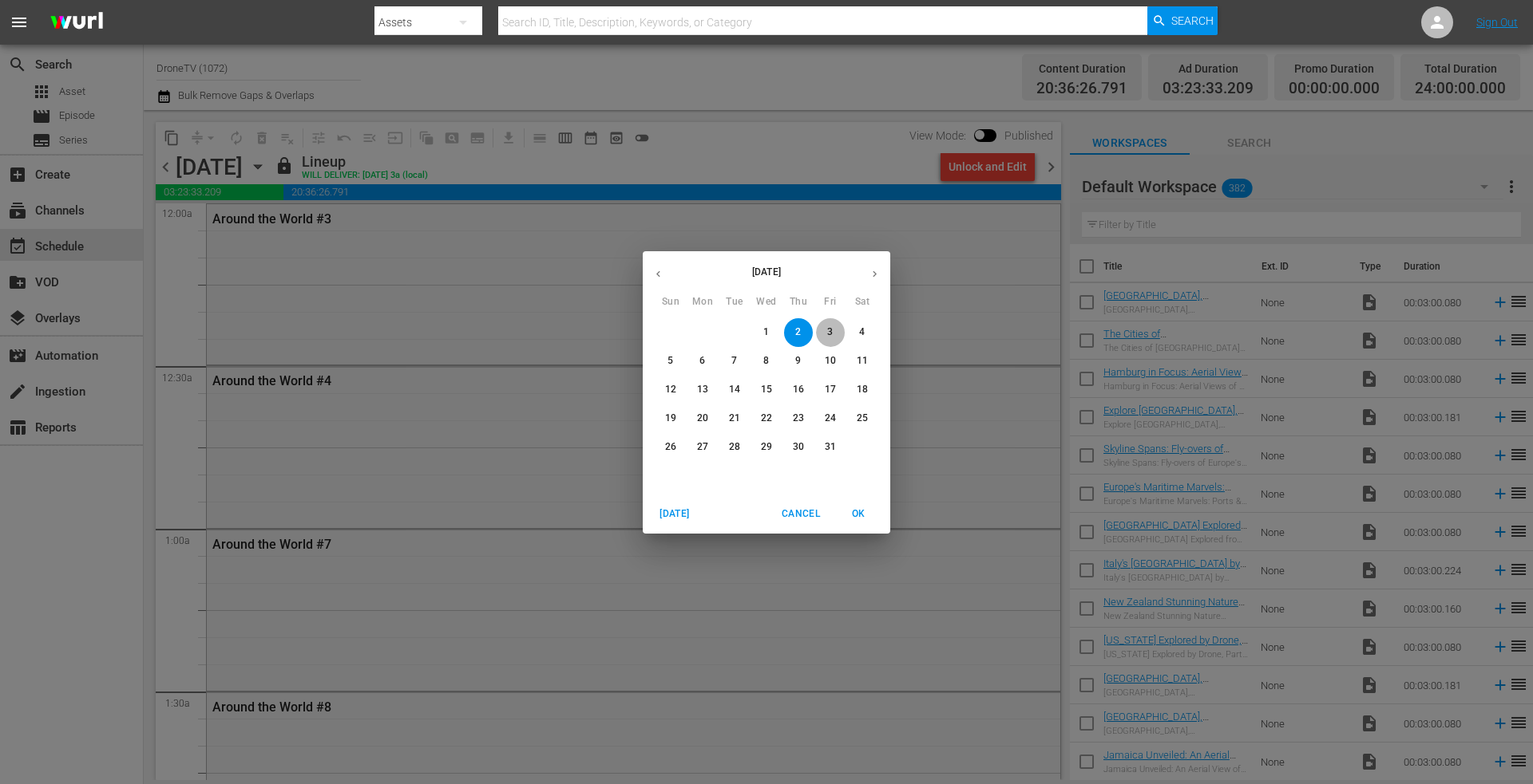
click at [825, 332] on span "3" at bounding box center [830, 333] width 29 height 14
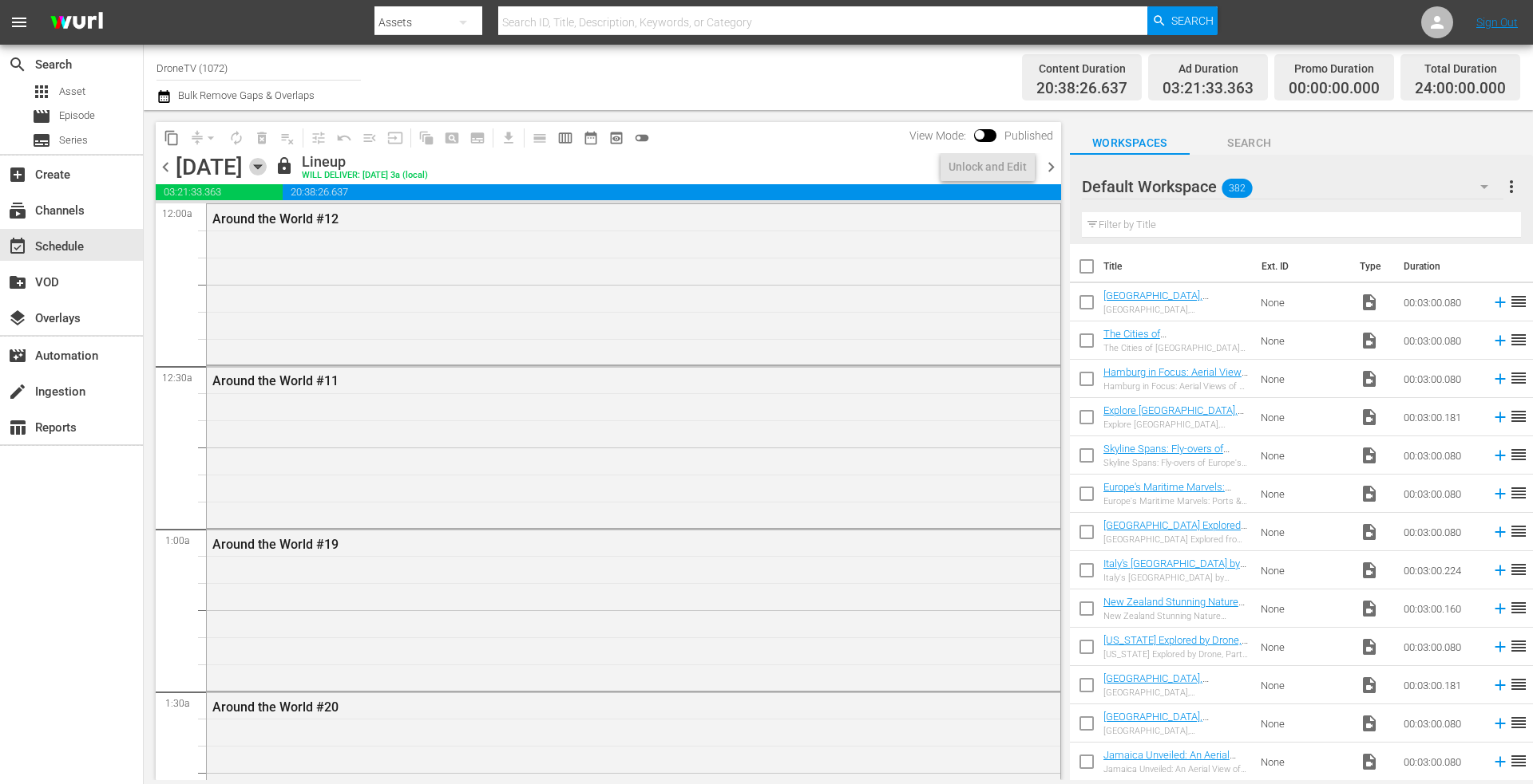
click at [261, 168] on icon "button" at bounding box center [256, 167] width 7 height 4
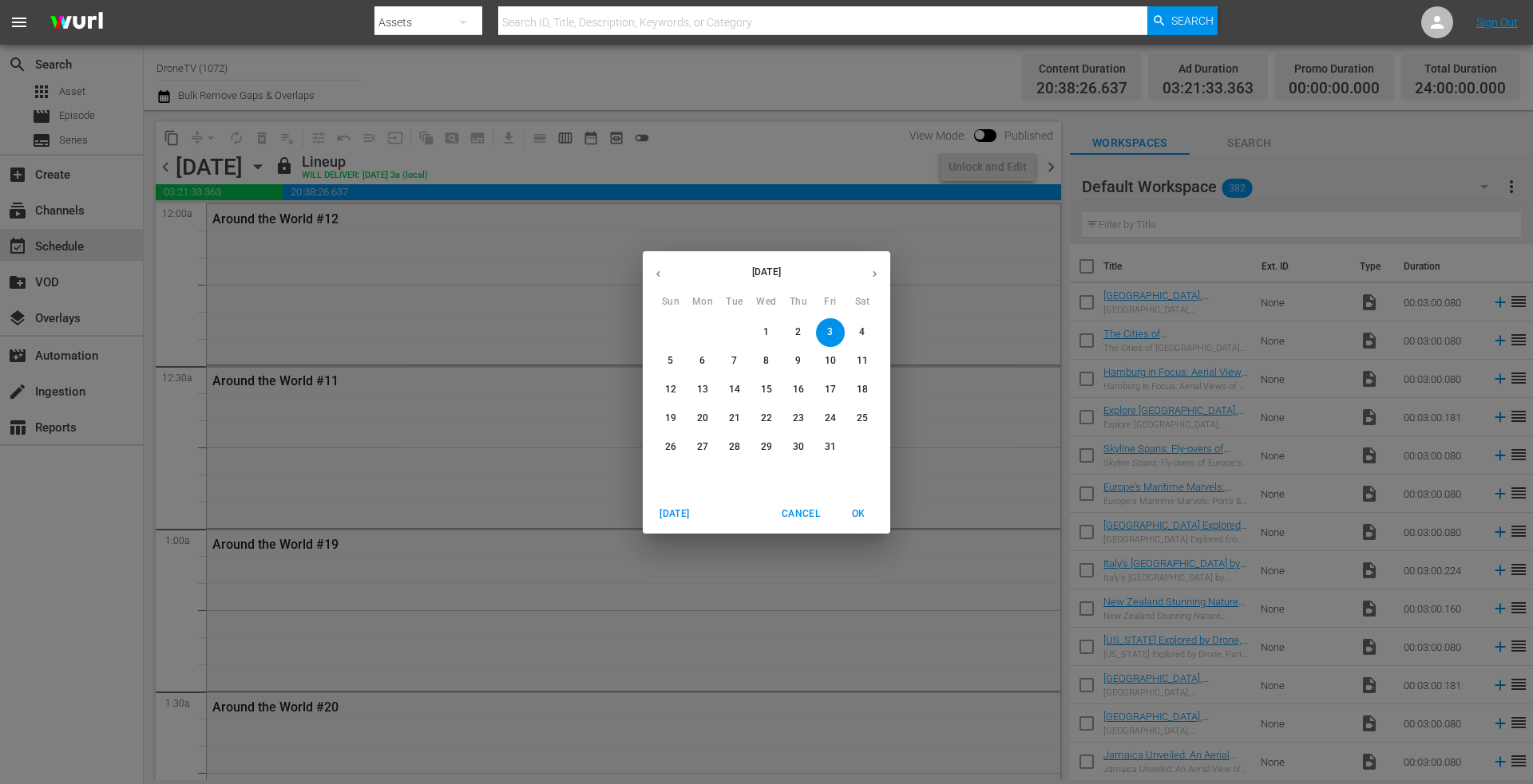
click at [861, 328] on p "4" at bounding box center [862, 333] width 6 height 14
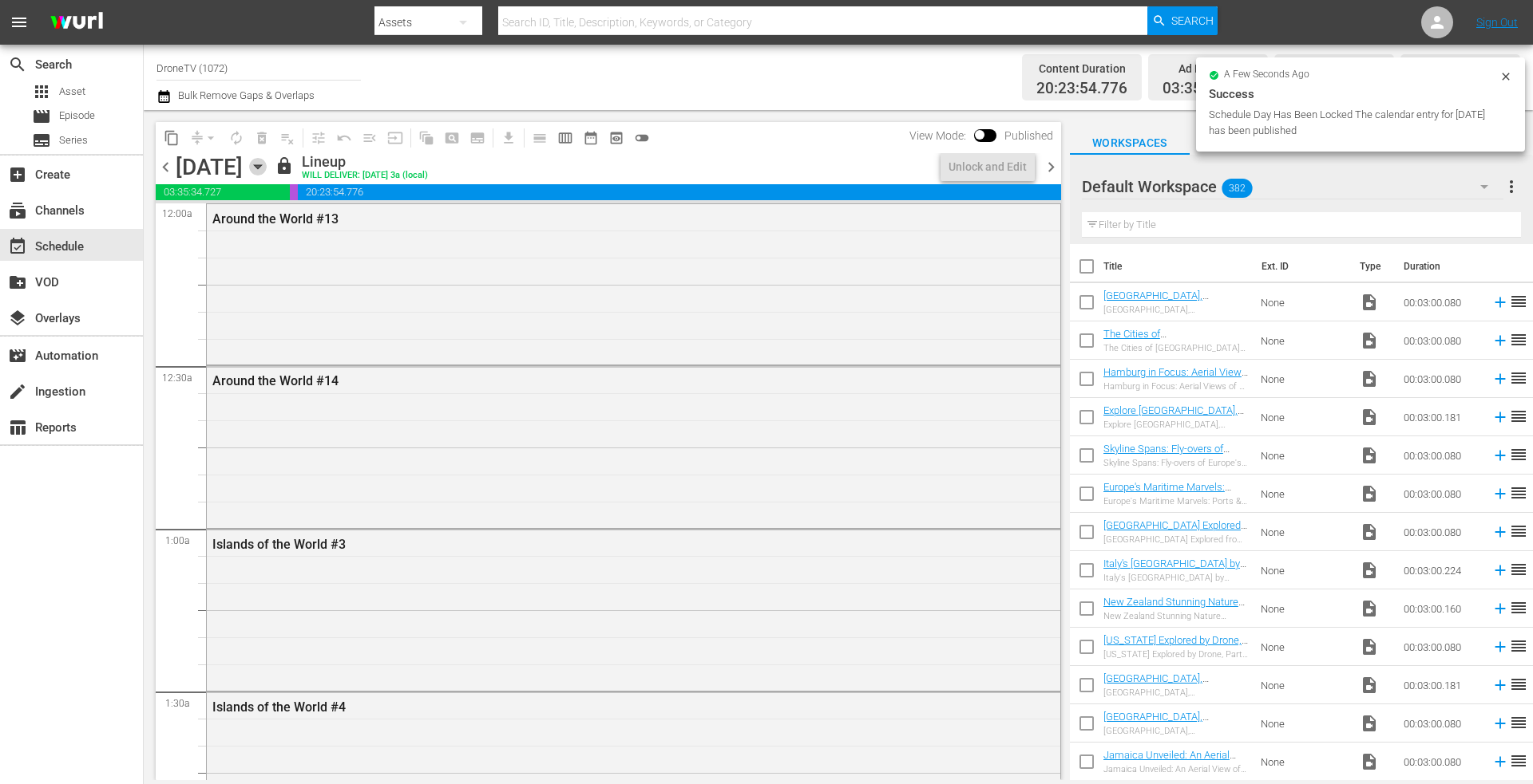
click at [261, 165] on icon "button" at bounding box center [256, 167] width 7 height 4
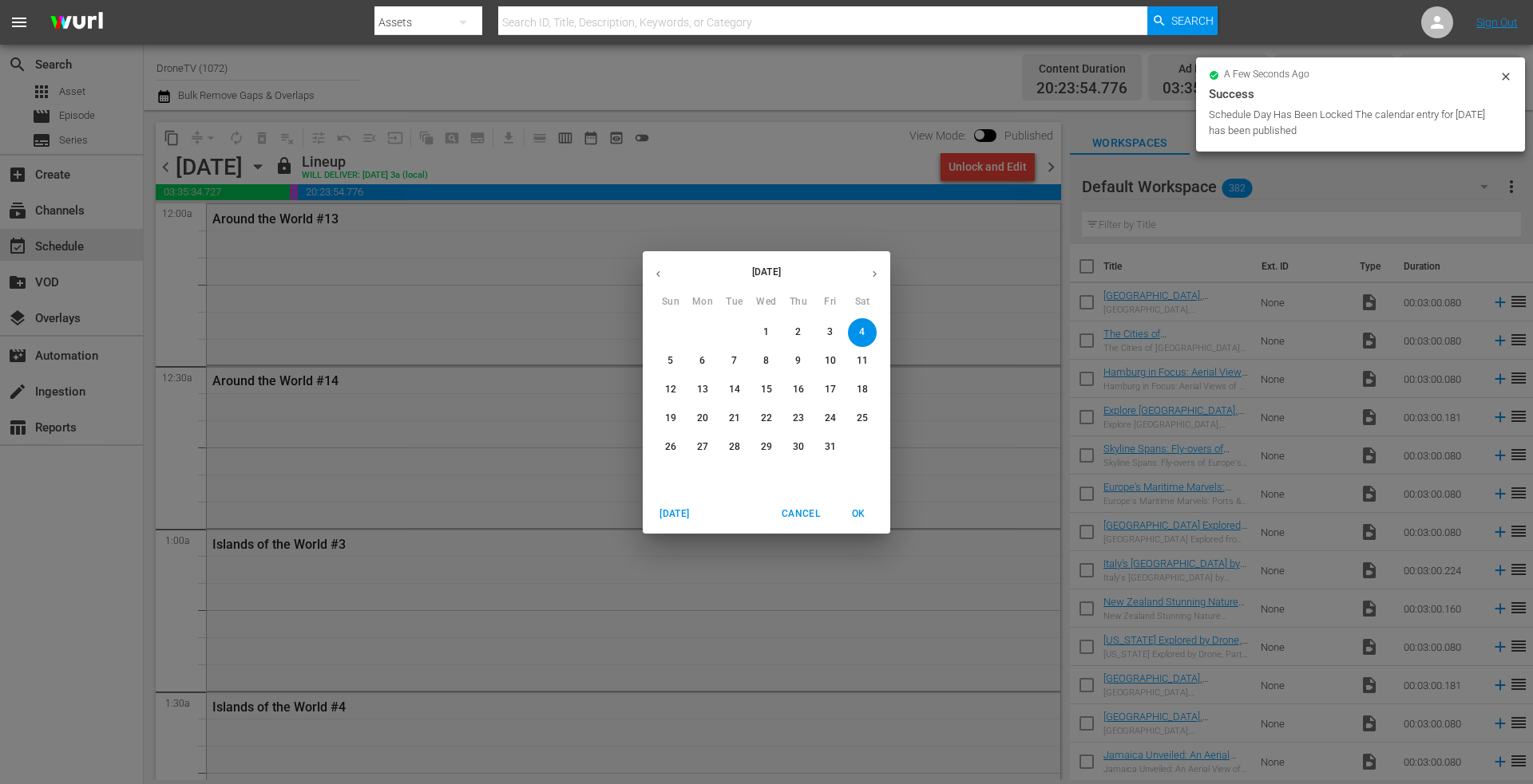
click at [674, 361] on span "5" at bounding box center [670, 362] width 29 height 14
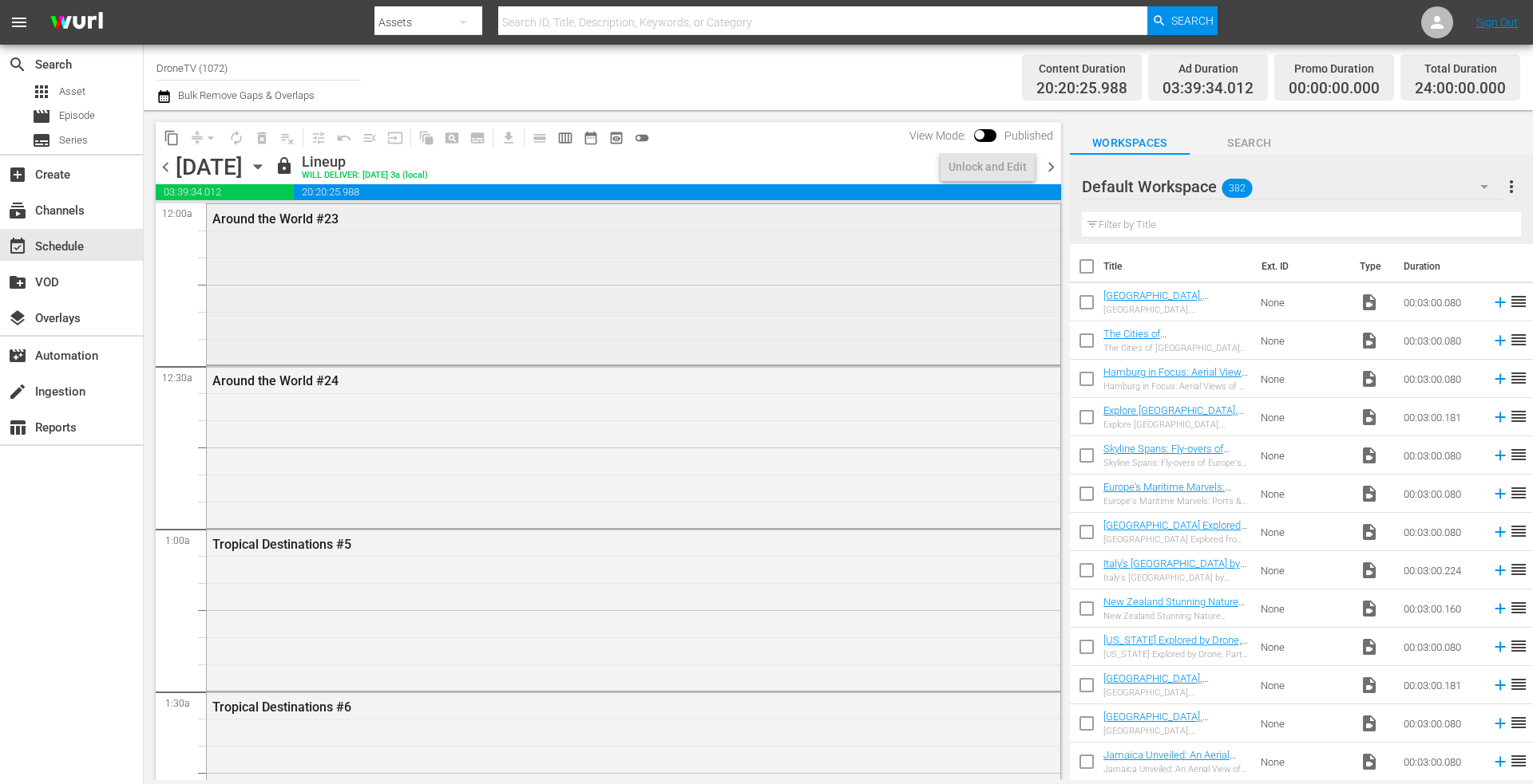
click at [596, 289] on div "Around the World #23" at bounding box center [633, 283] width 853 height 158
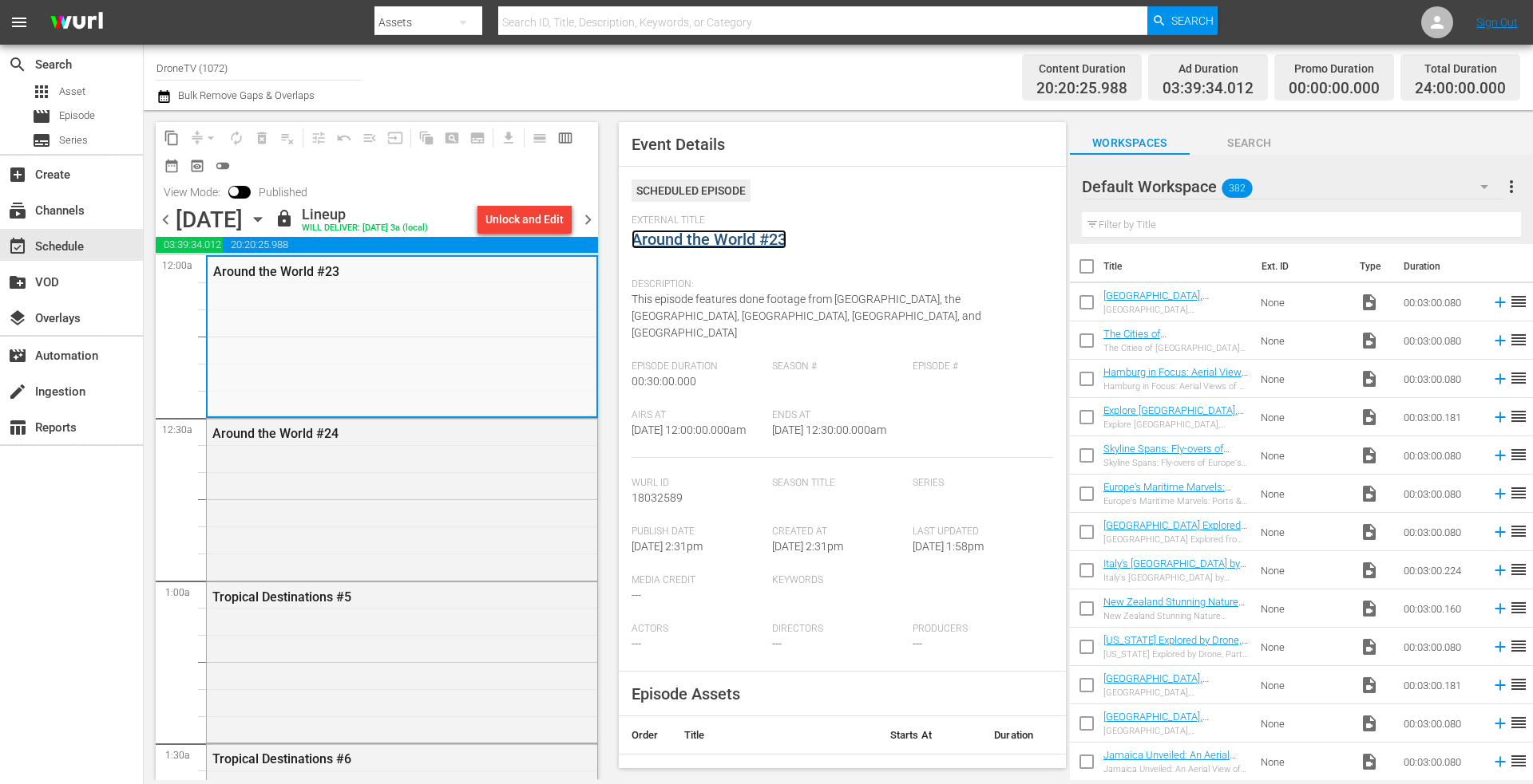
click at [727, 244] on link "Around the World #23" at bounding box center [709, 238] width 155 height 19
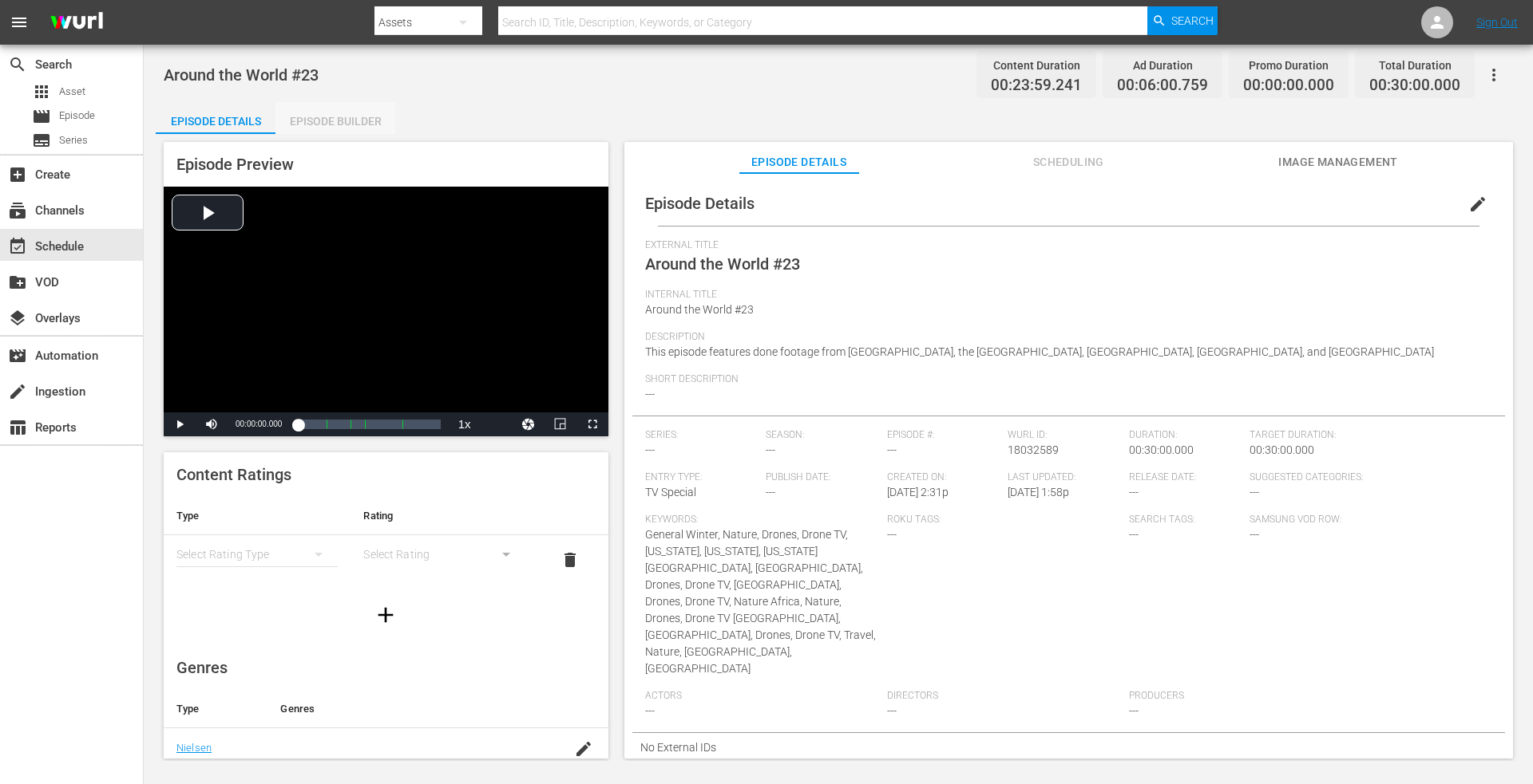
click at [321, 122] on div "Episode Builder" at bounding box center [335, 121] width 119 height 39
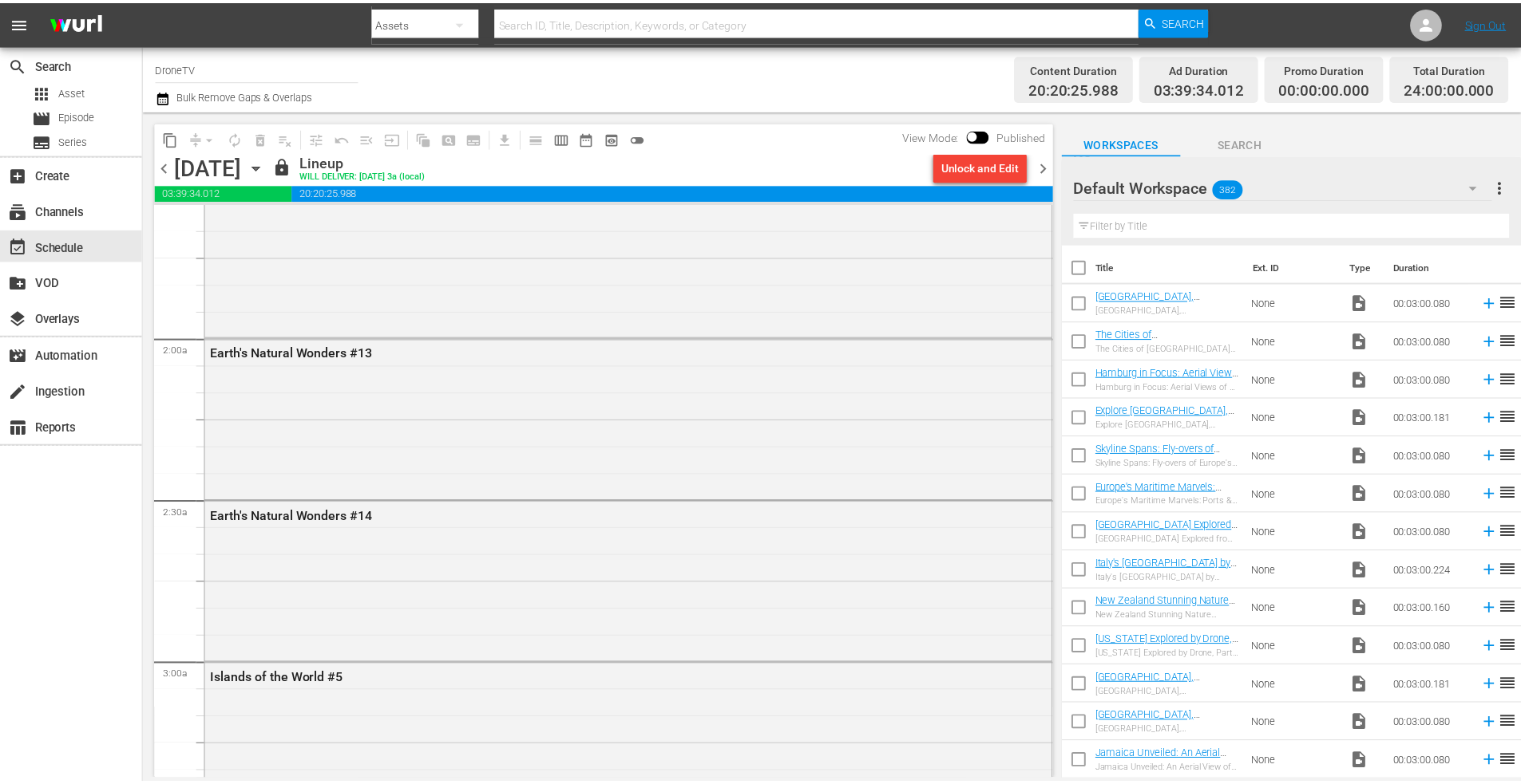
scroll to position [558, 0]
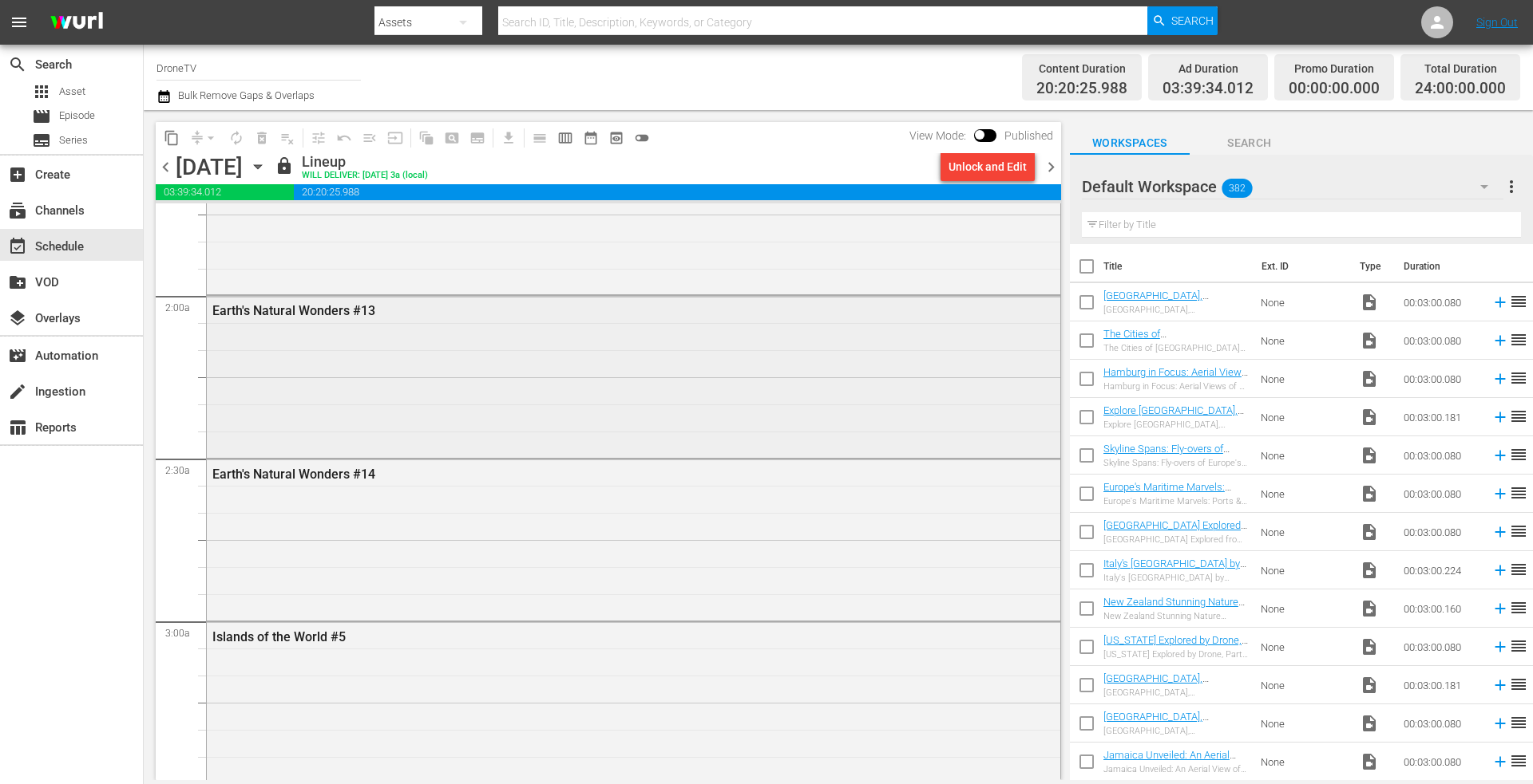
click at [373, 373] on div "Earth's Natural Wonders #13" at bounding box center [633, 375] width 853 height 158
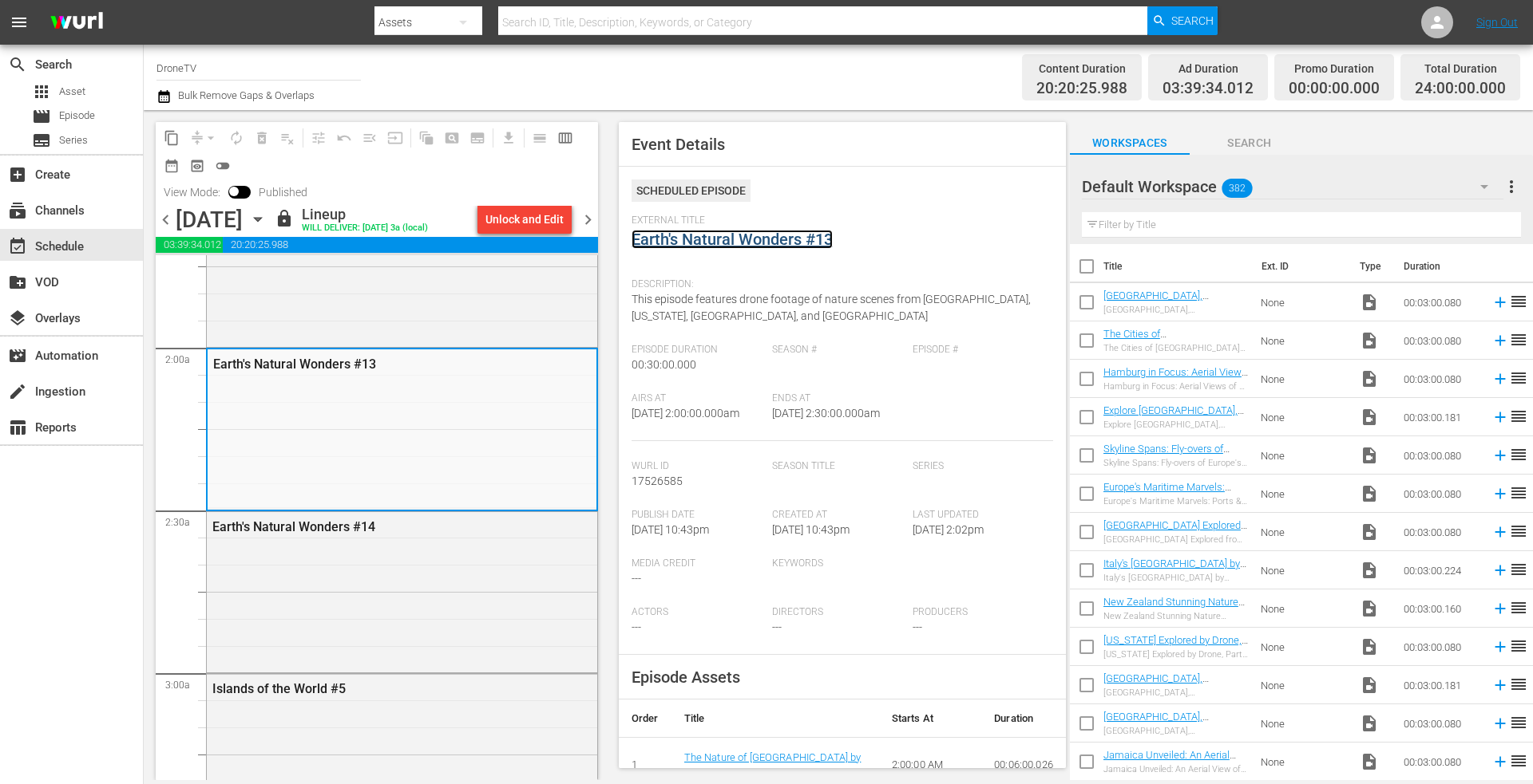
click at [723, 240] on link "Earth's Natural Wonders #13" at bounding box center [732, 238] width 201 height 19
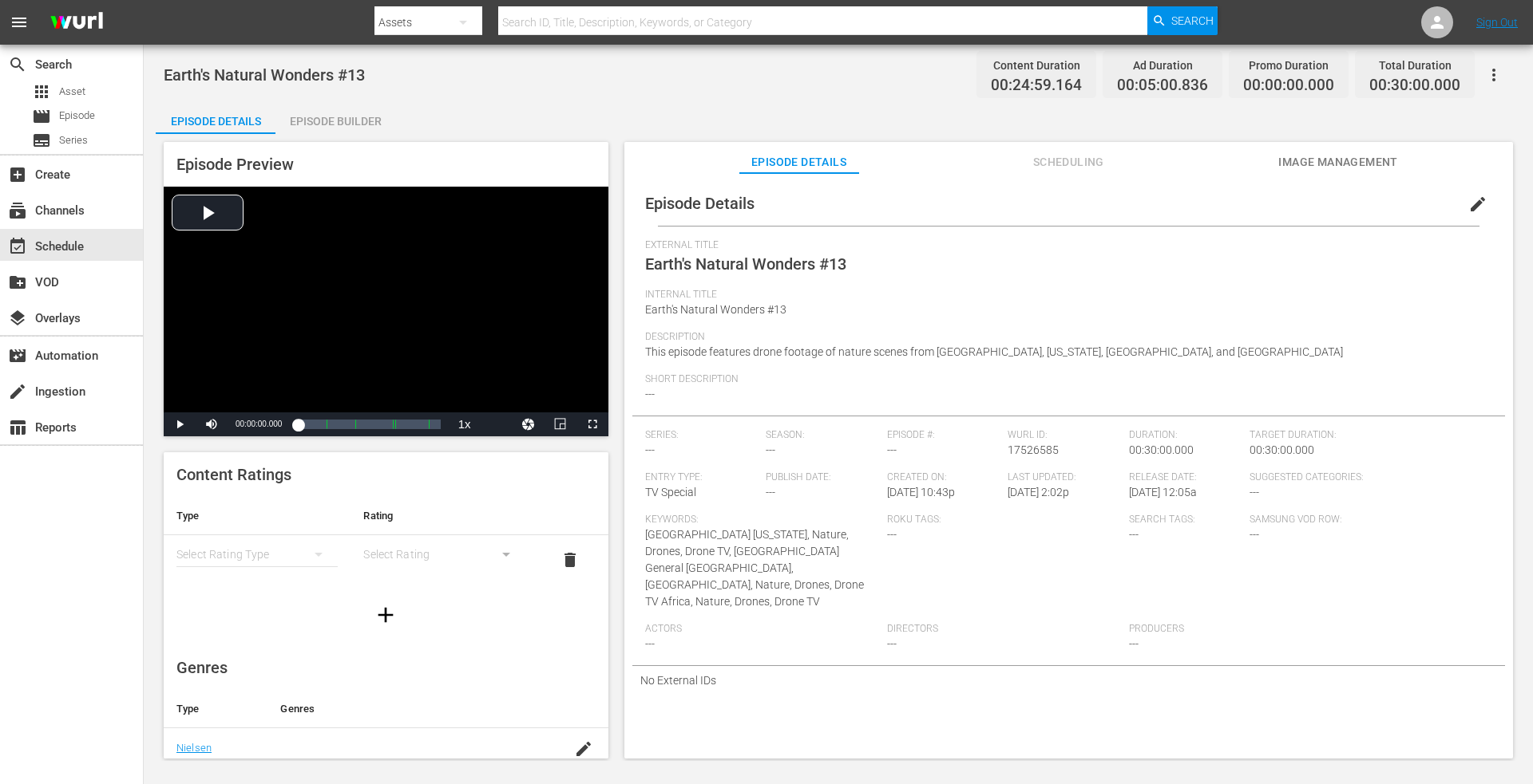
click at [331, 122] on div "Episode Builder" at bounding box center [335, 121] width 119 height 39
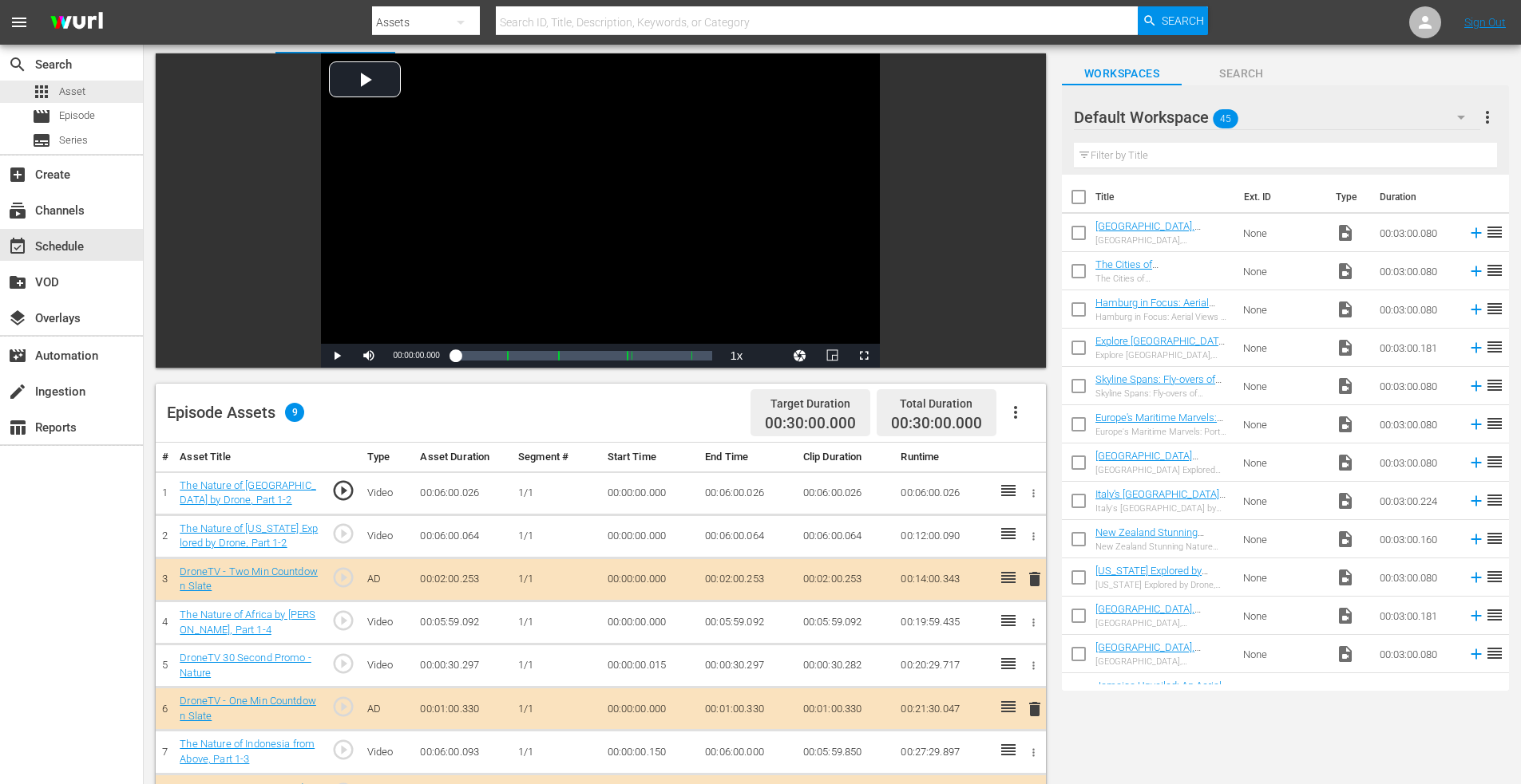
scroll to position [79, 0]
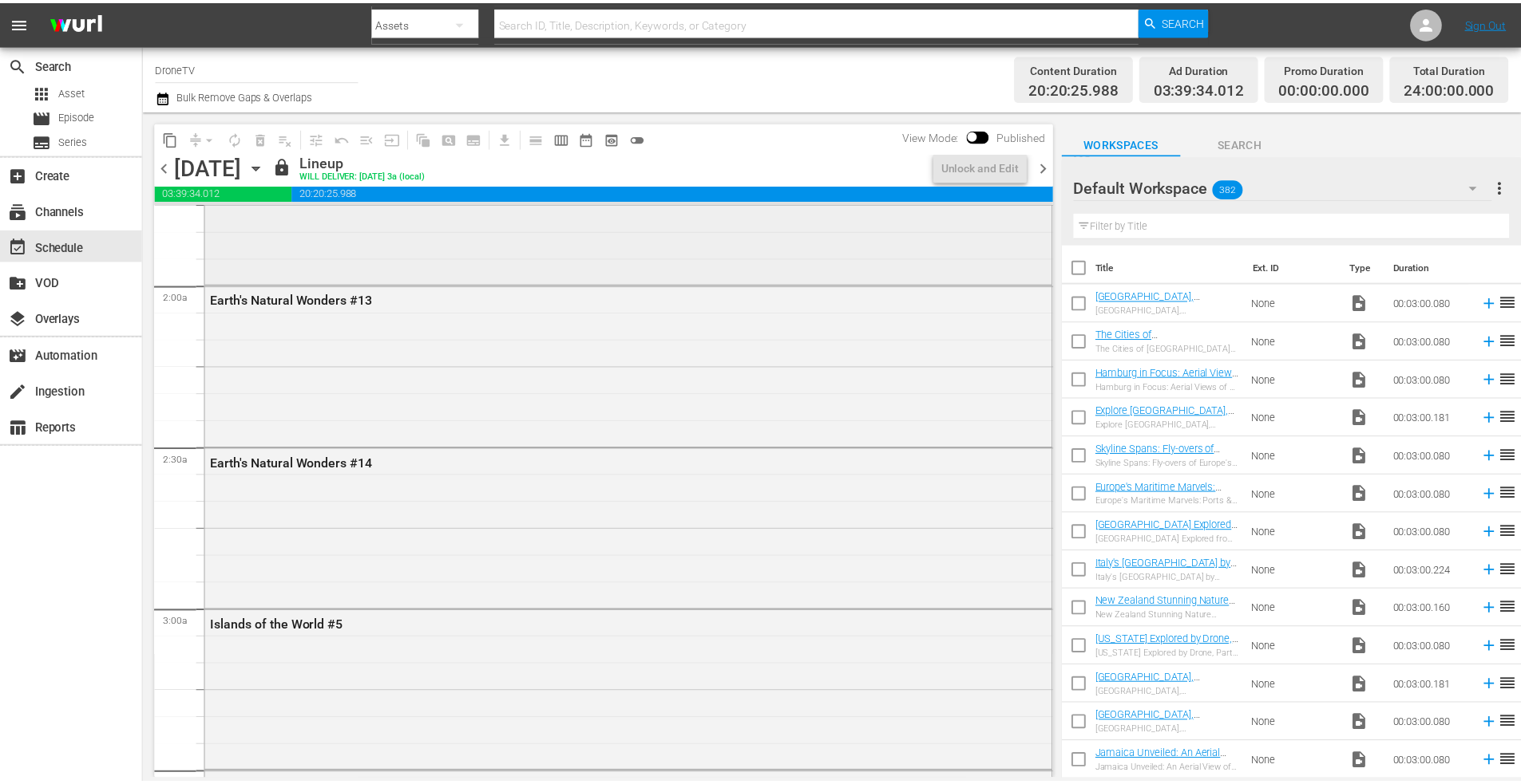
scroll to position [718, 0]
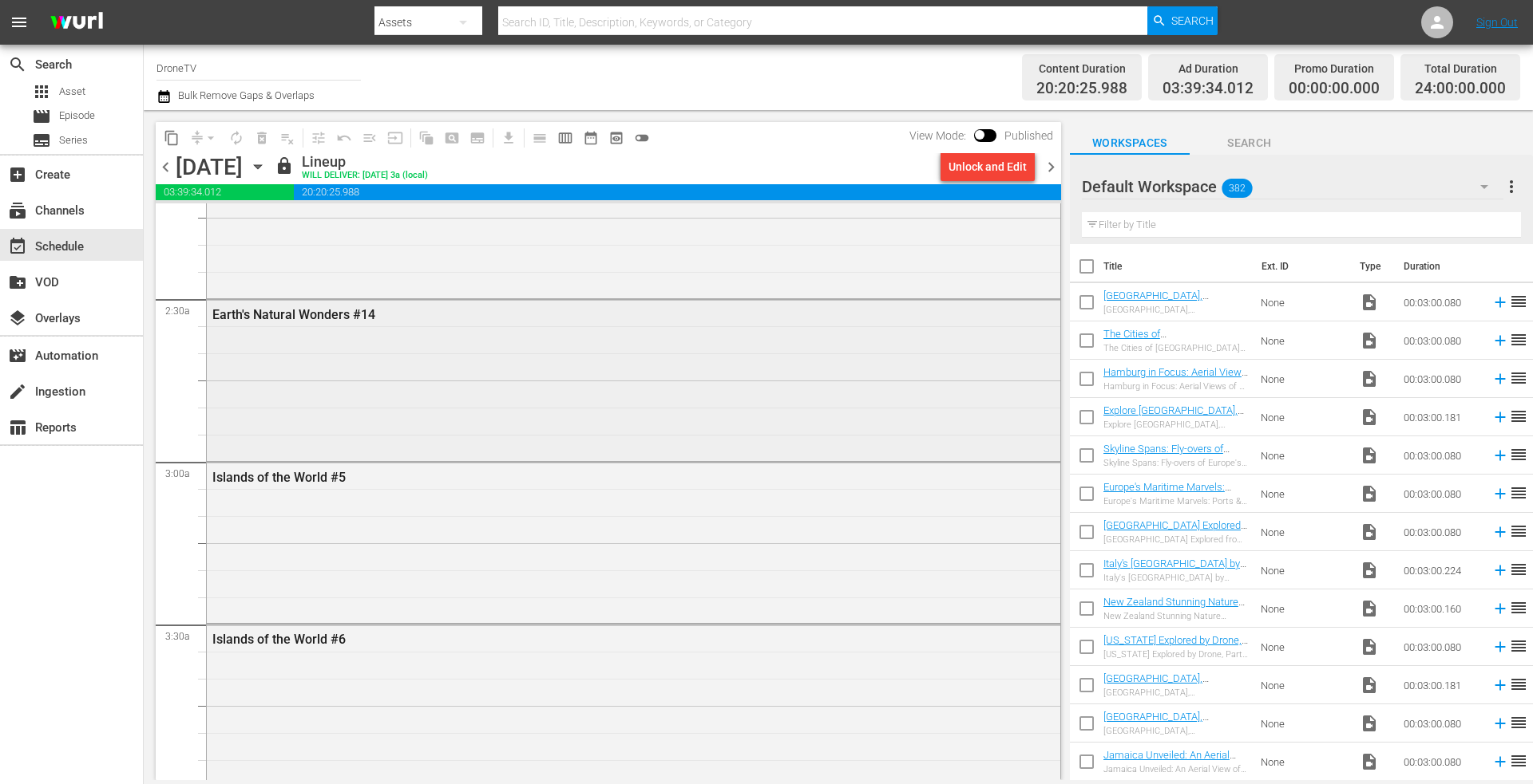
click at [366, 379] on div "Earth's Natural Wonders #14" at bounding box center [633, 379] width 853 height 158
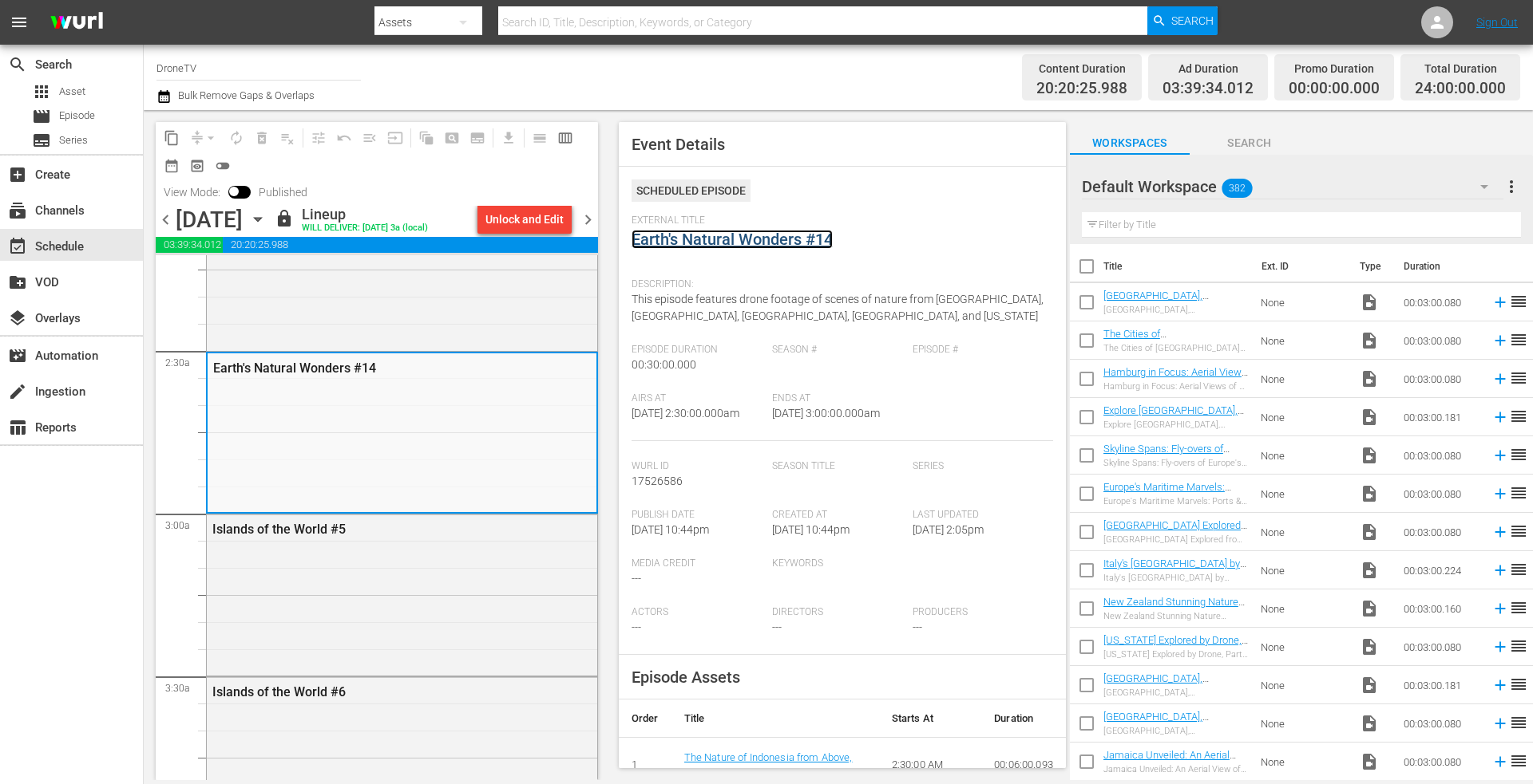
click at [739, 240] on link "Earth's Natural Wonders #14" at bounding box center [732, 238] width 201 height 19
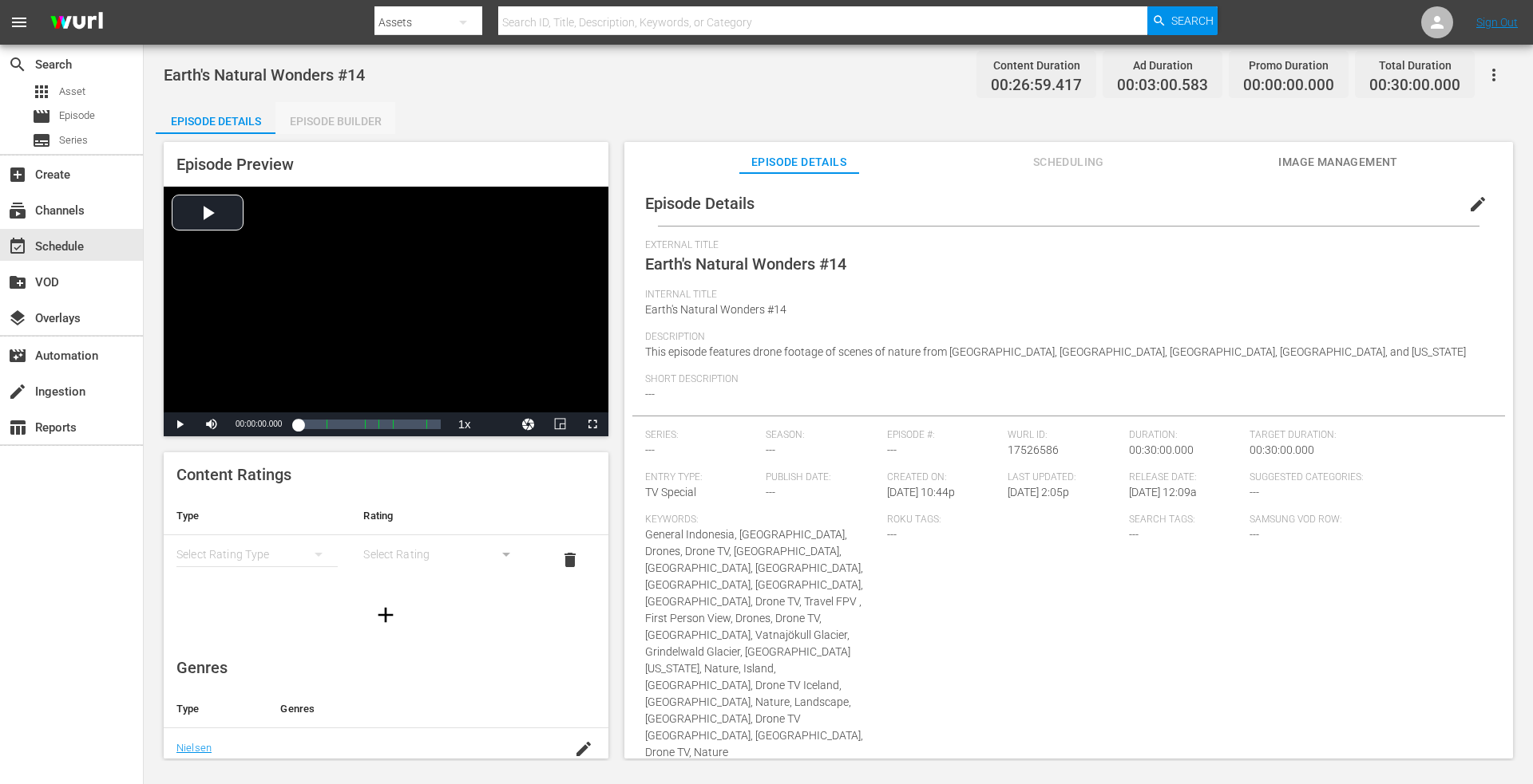
click at [317, 122] on div "Episode Builder" at bounding box center [335, 121] width 119 height 39
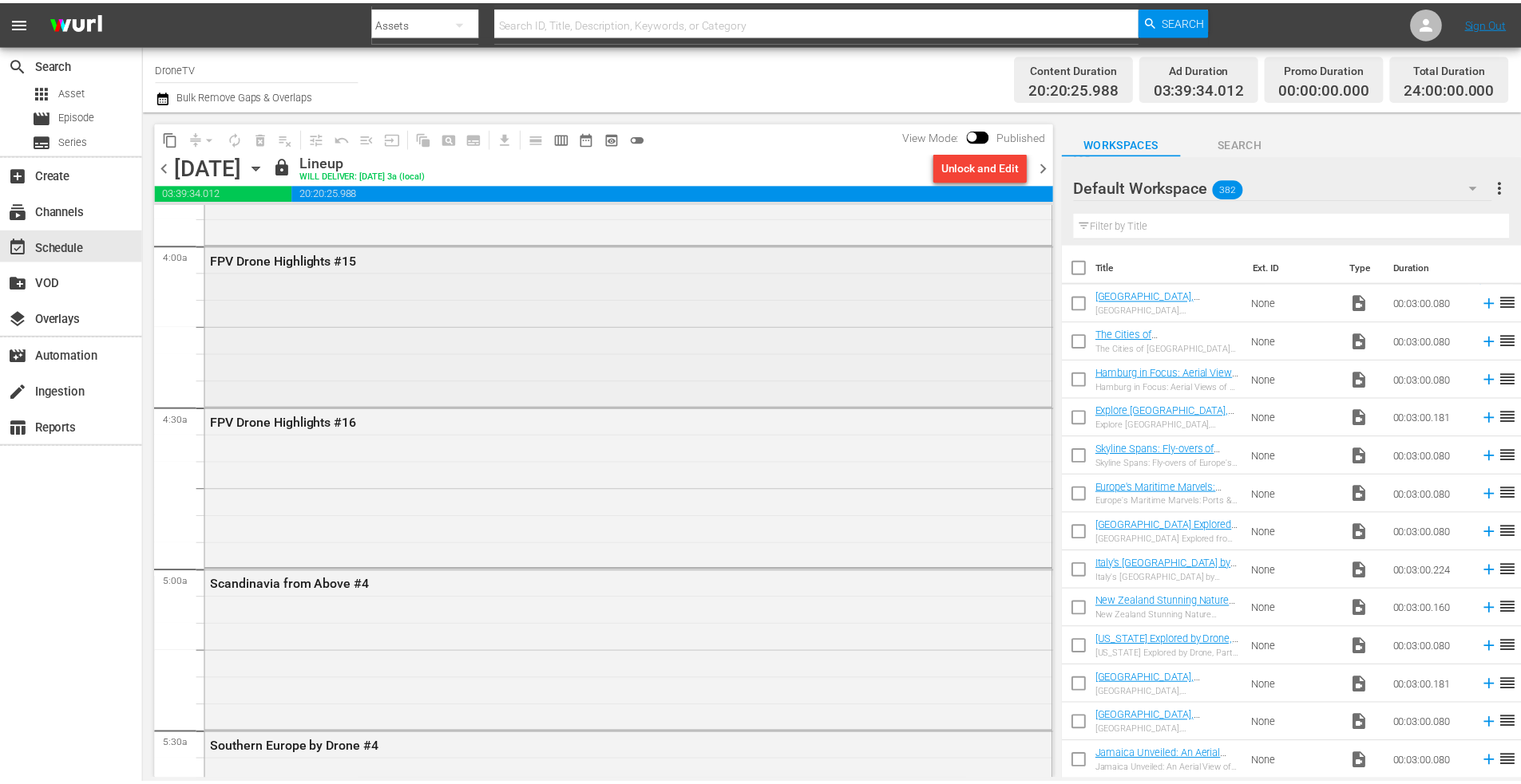
scroll to position [1277, 0]
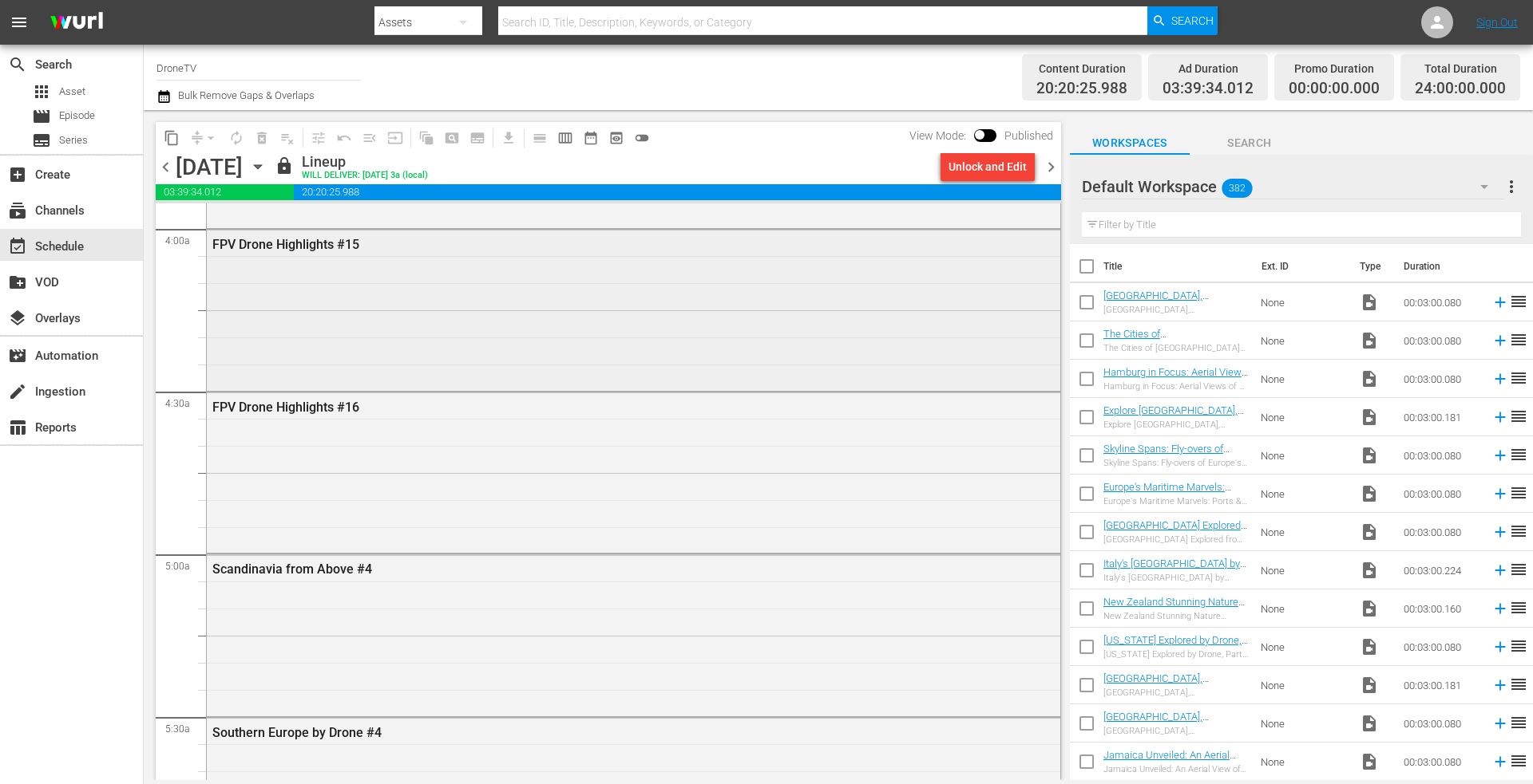
click at [330, 260] on div "FPV Drone Highlights #15" at bounding box center [633, 308] width 853 height 158
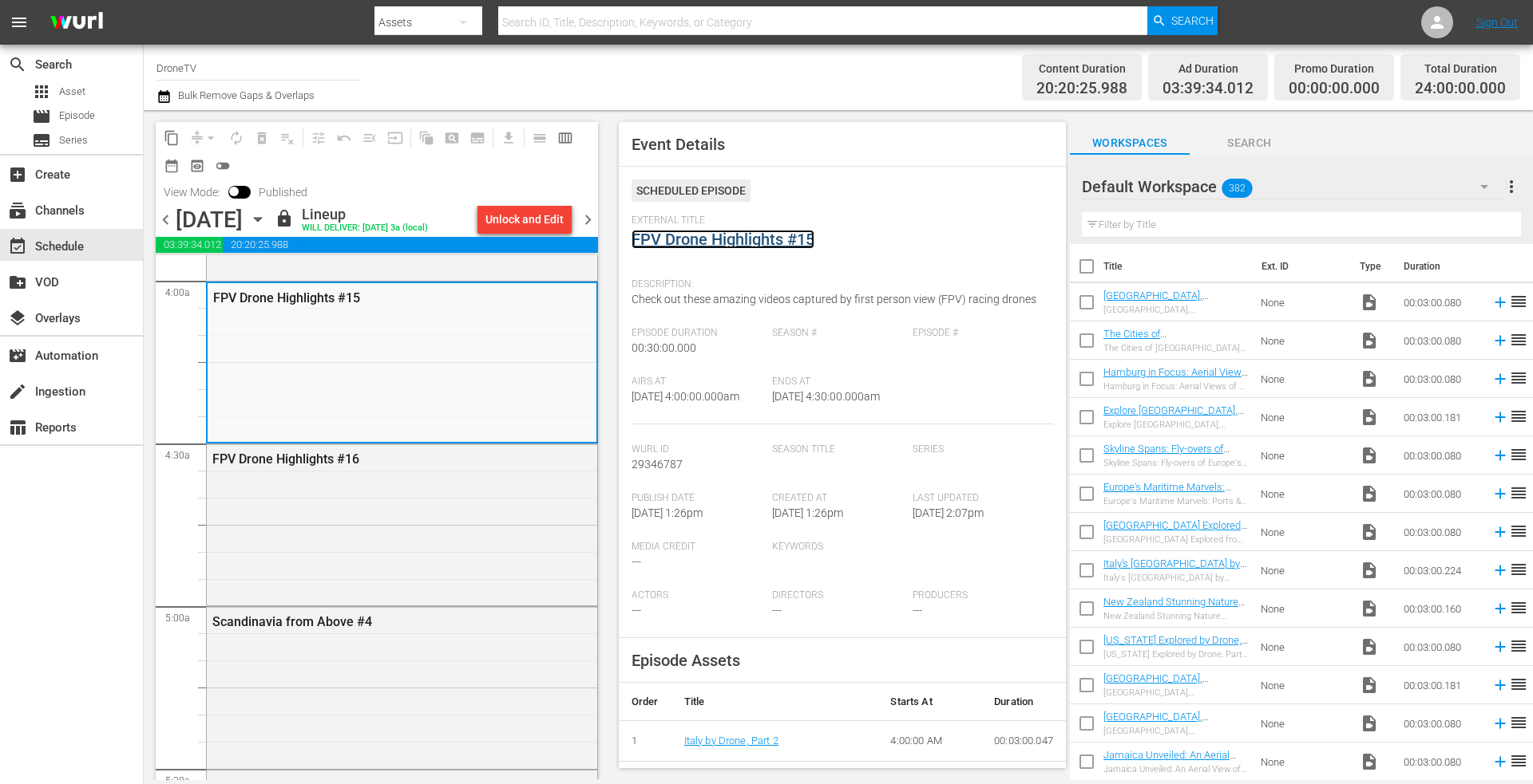
click at [703, 244] on link "FPV Drone Highlights #15" at bounding box center [723, 238] width 183 height 19
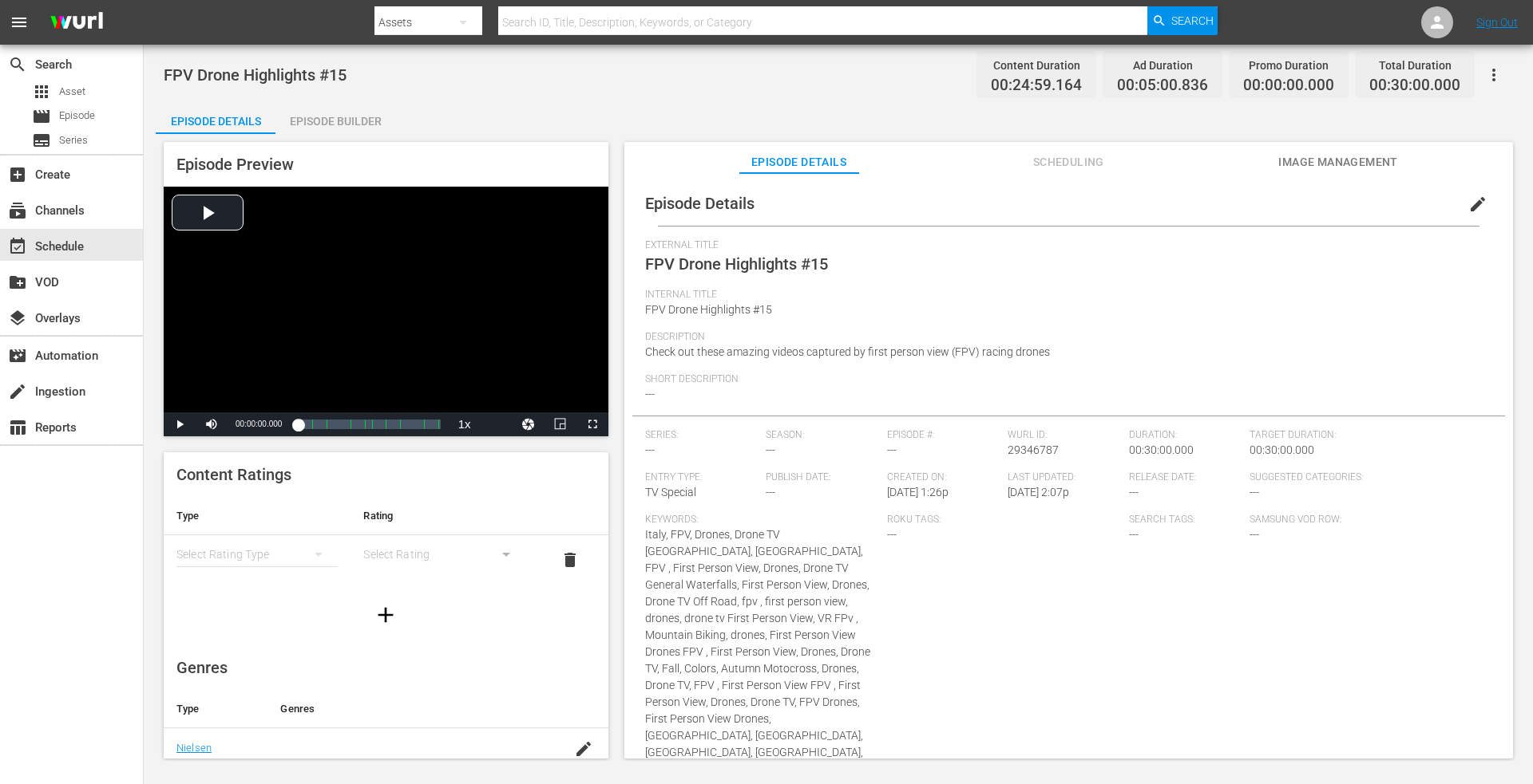
click at [348, 116] on div "Episode Builder" at bounding box center [335, 121] width 119 height 39
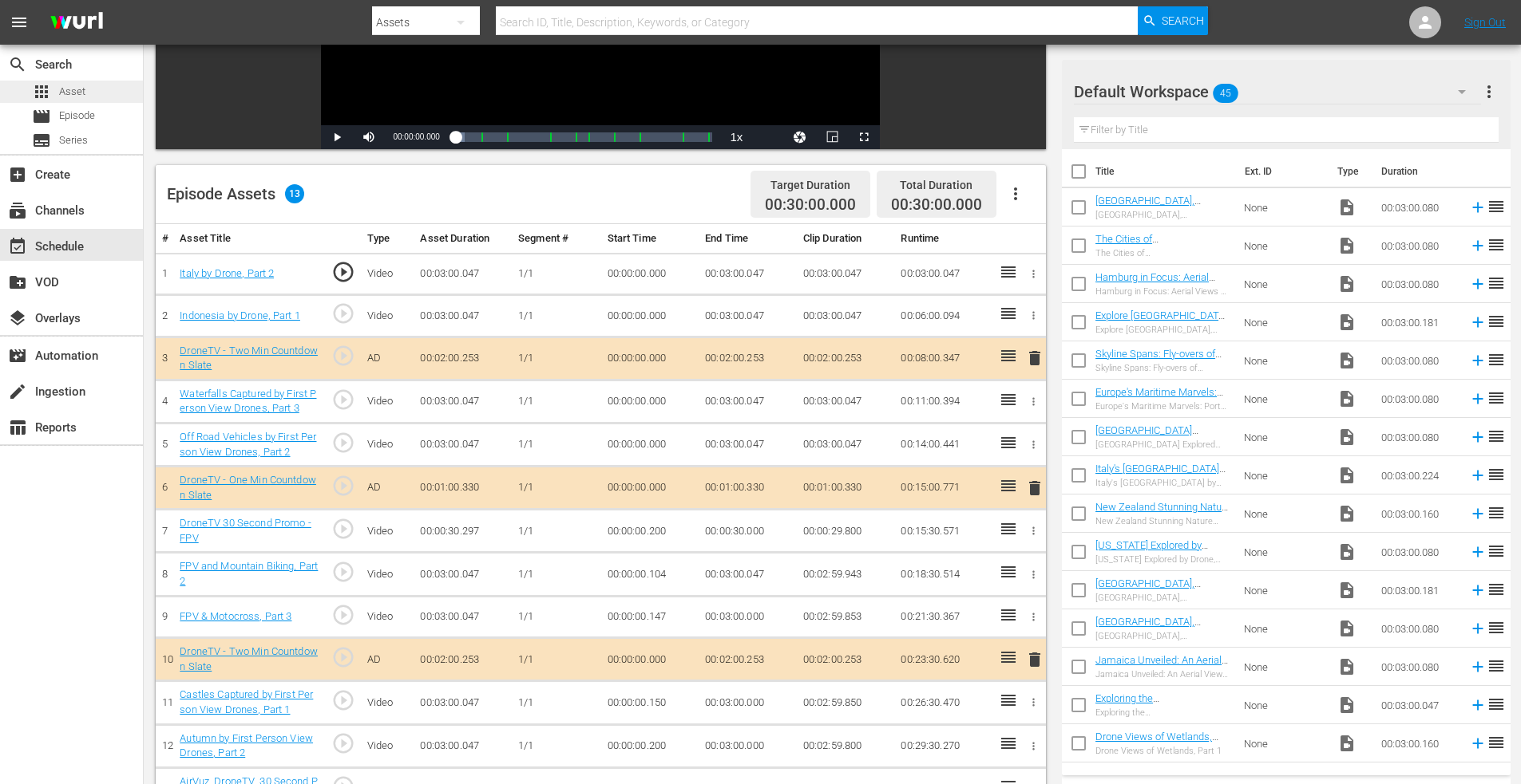
scroll to position [176, 0]
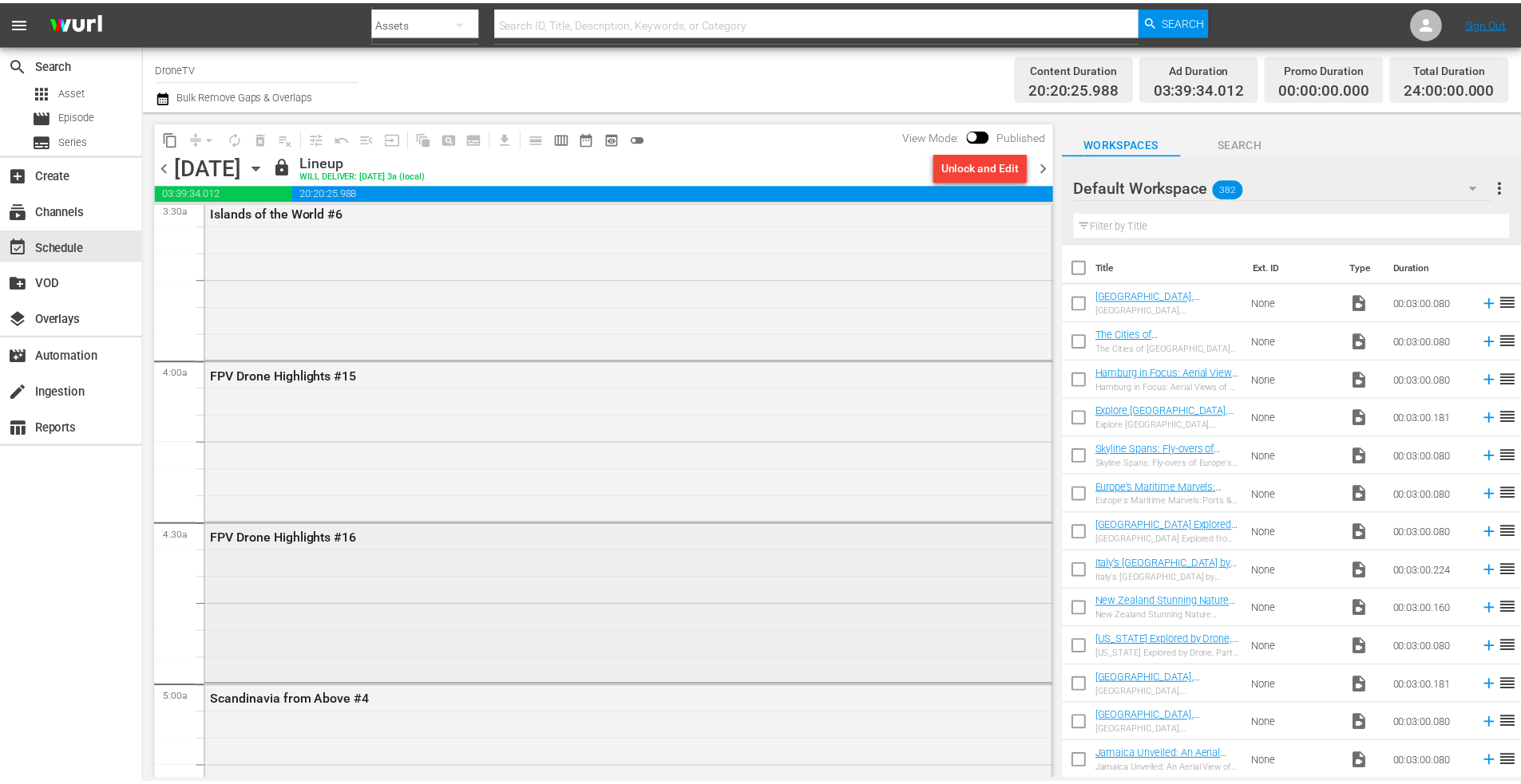
scroll to position [1277, 0]
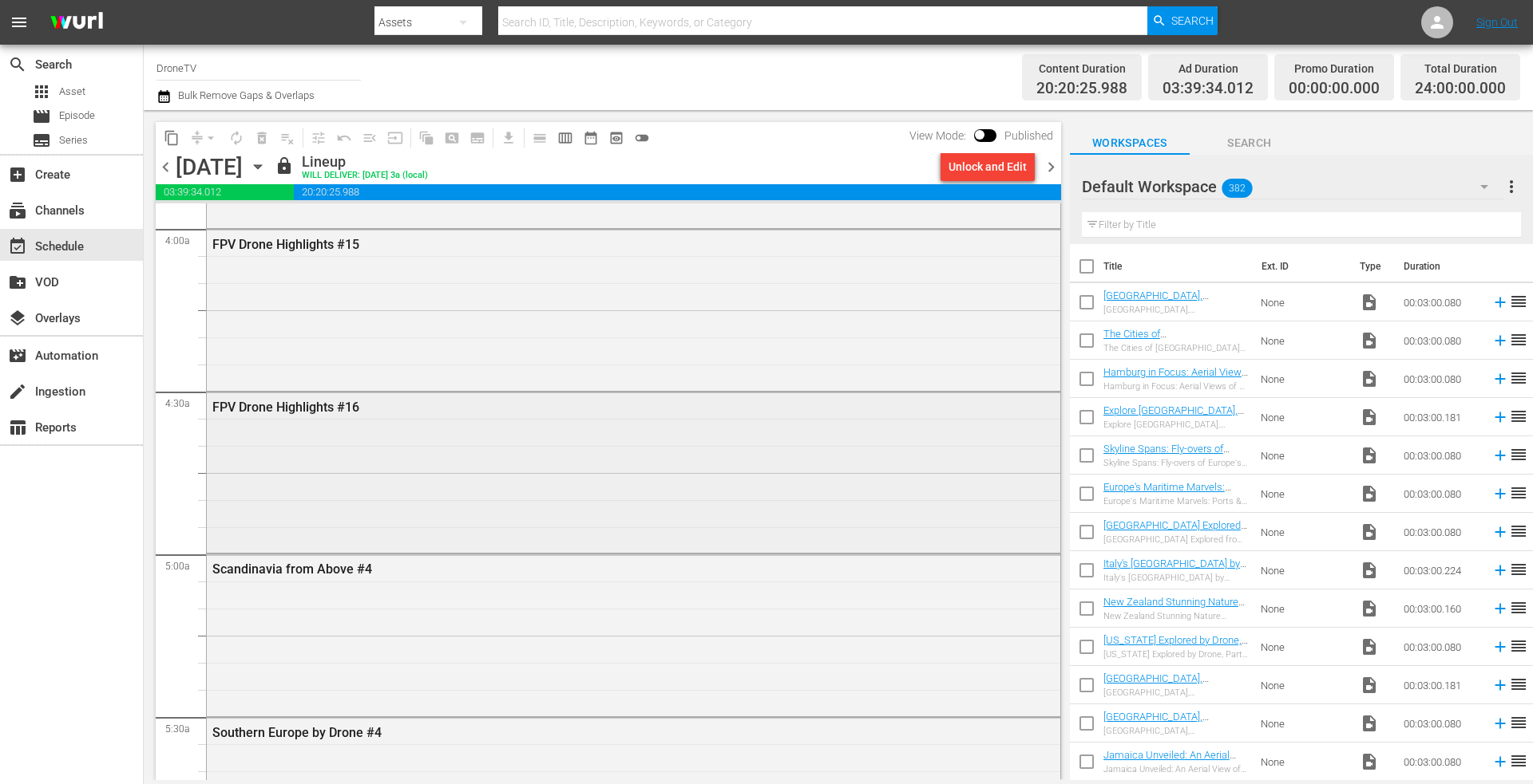
click at [383, 482] on div "FPV Drone Highlights #16" at bounding box center [633, 471] width 853 height 158
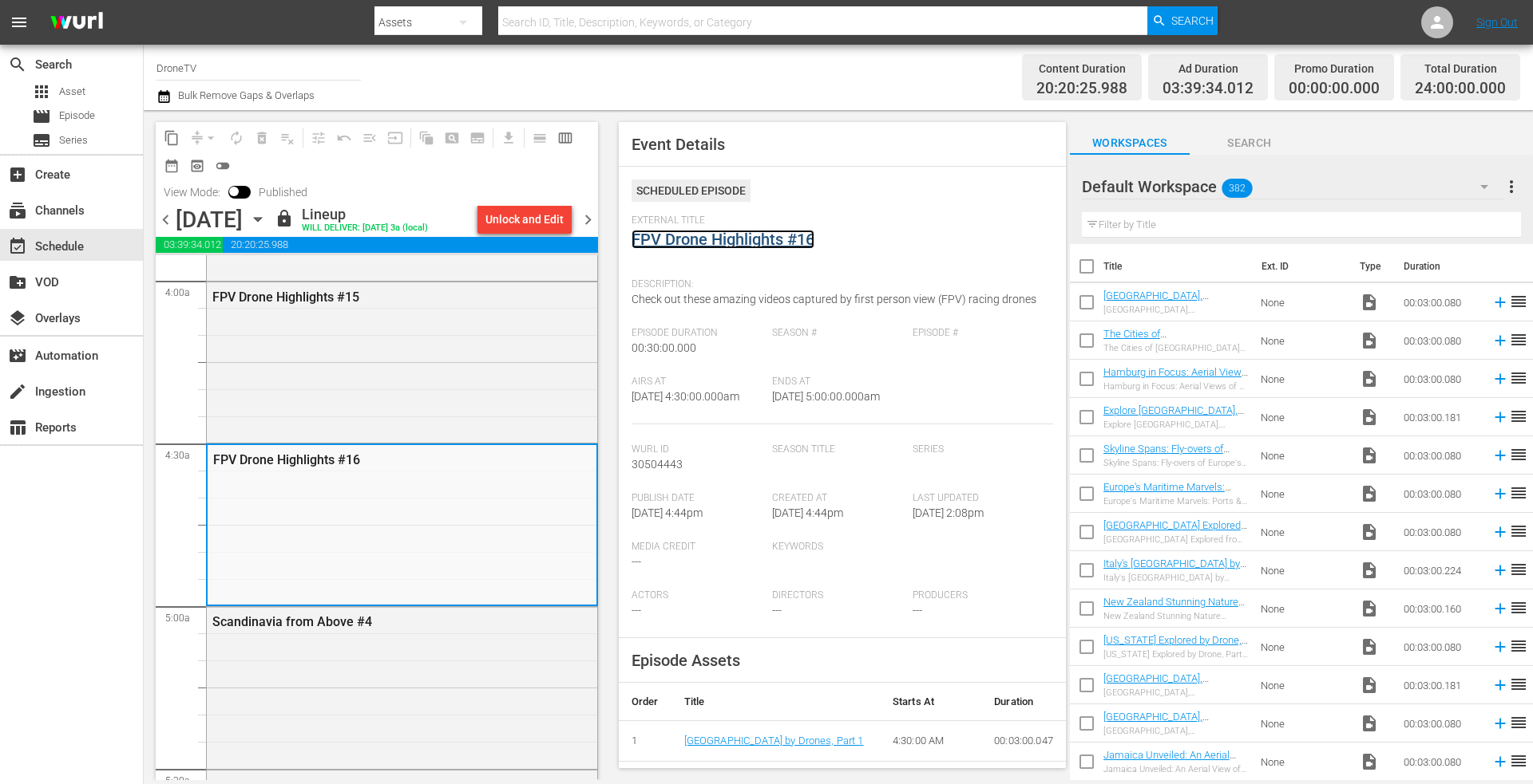
click at [691, 243] on link "FPV Drone Highlights #16" at bounding box center [723, 238] width 183 height 19
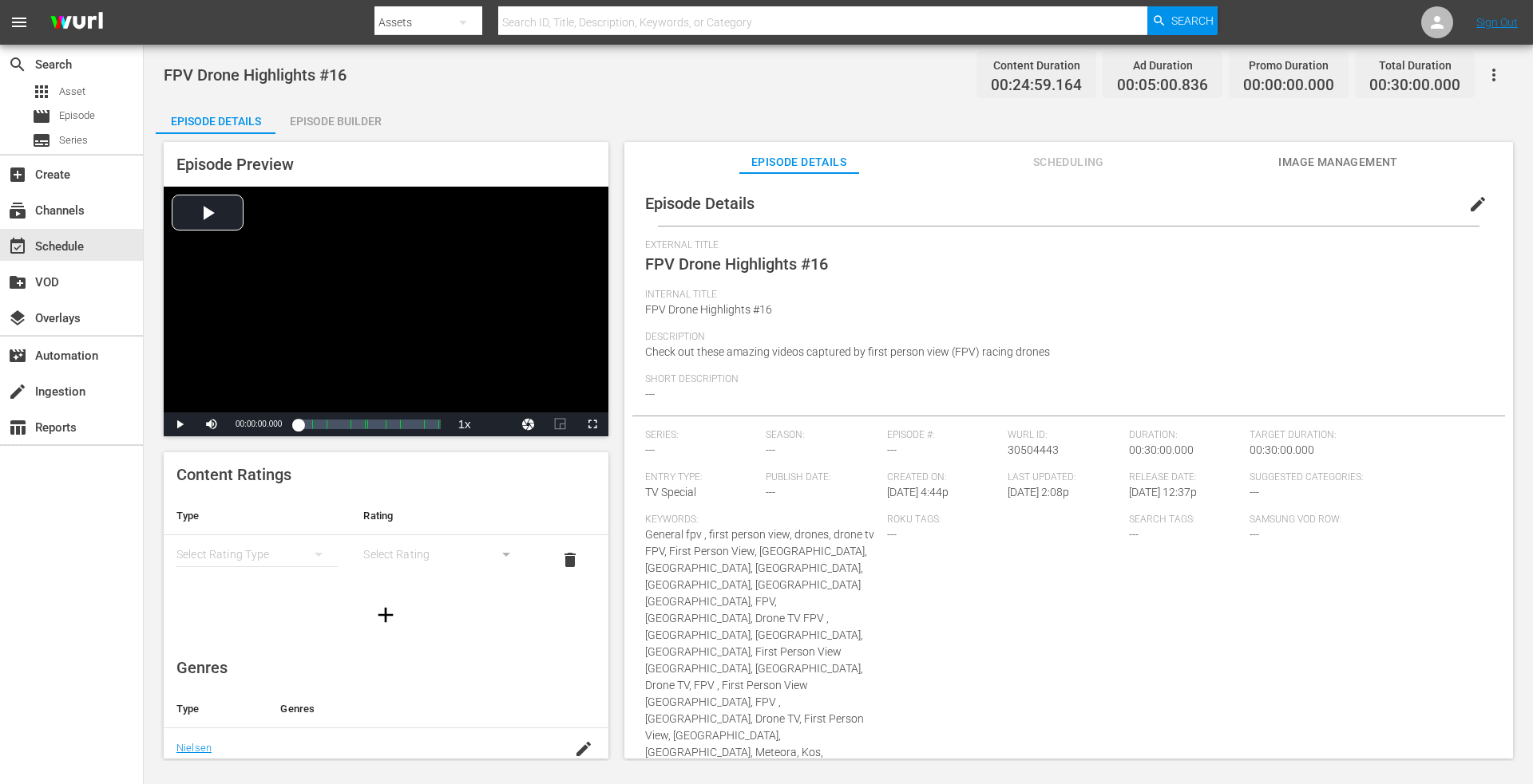
click at [314, 119] on div "Episode Builder" at bounding box center [335, 121] width 119 height 39
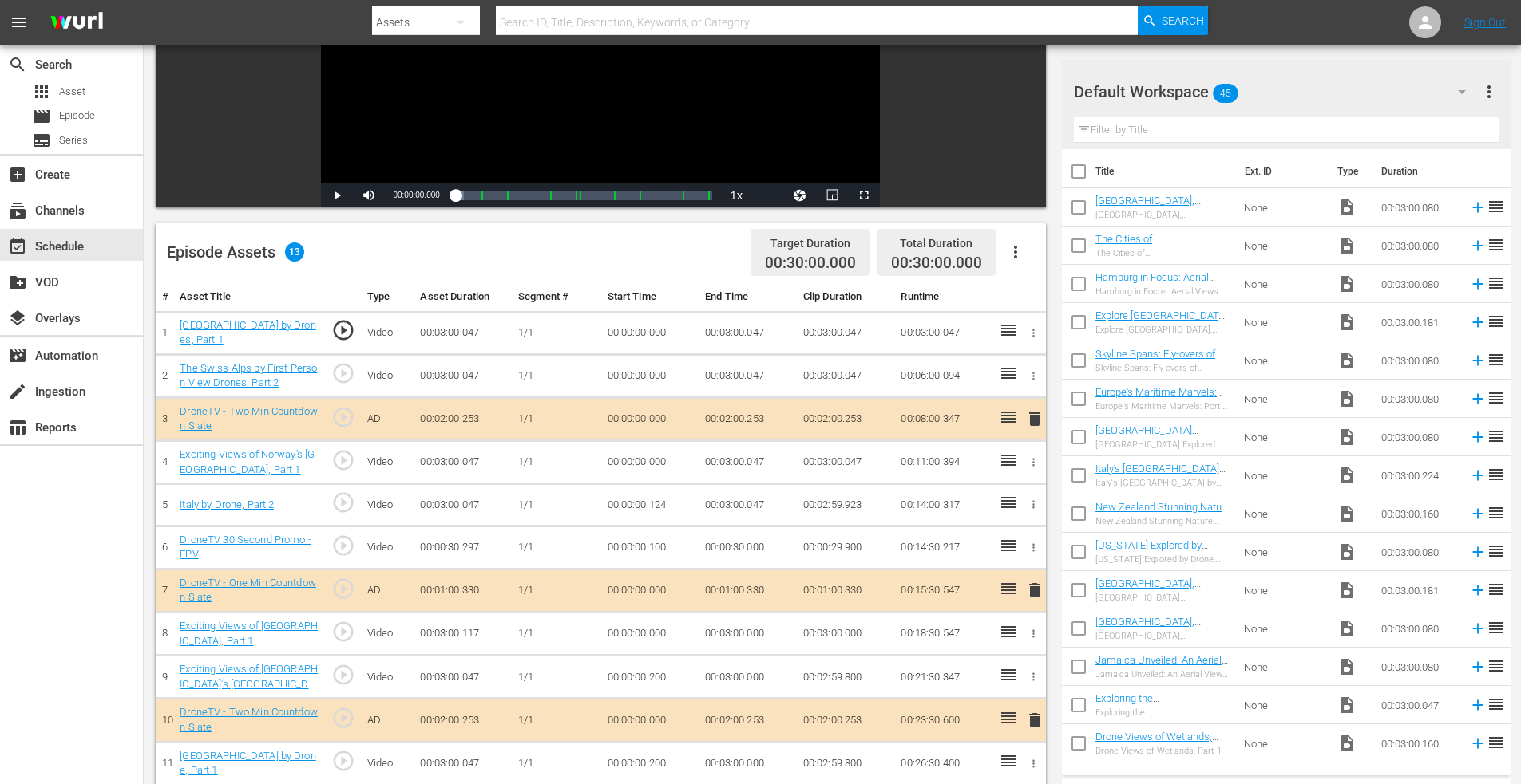
scroll to position [17, 0]
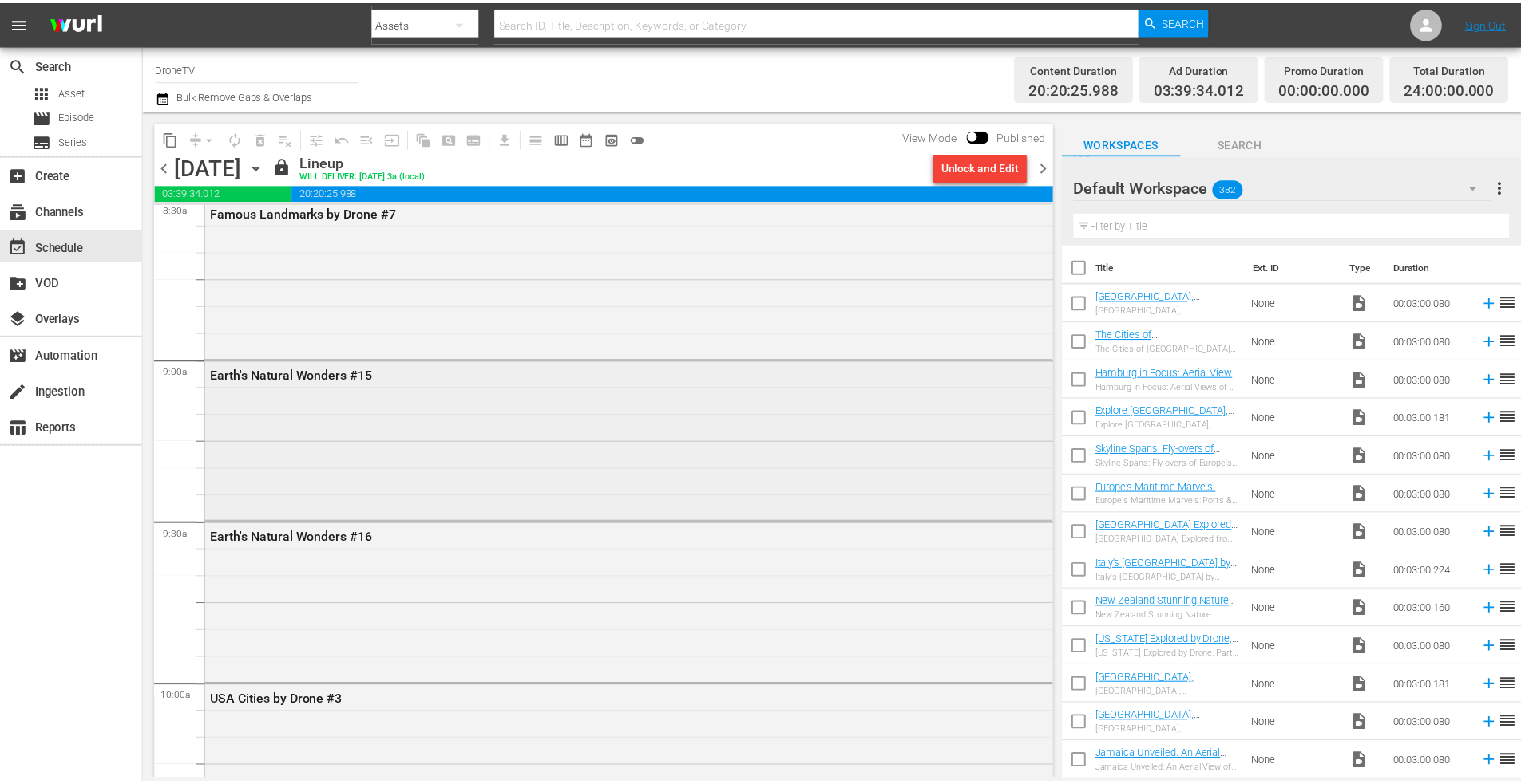
scroll to position [2792, 0]
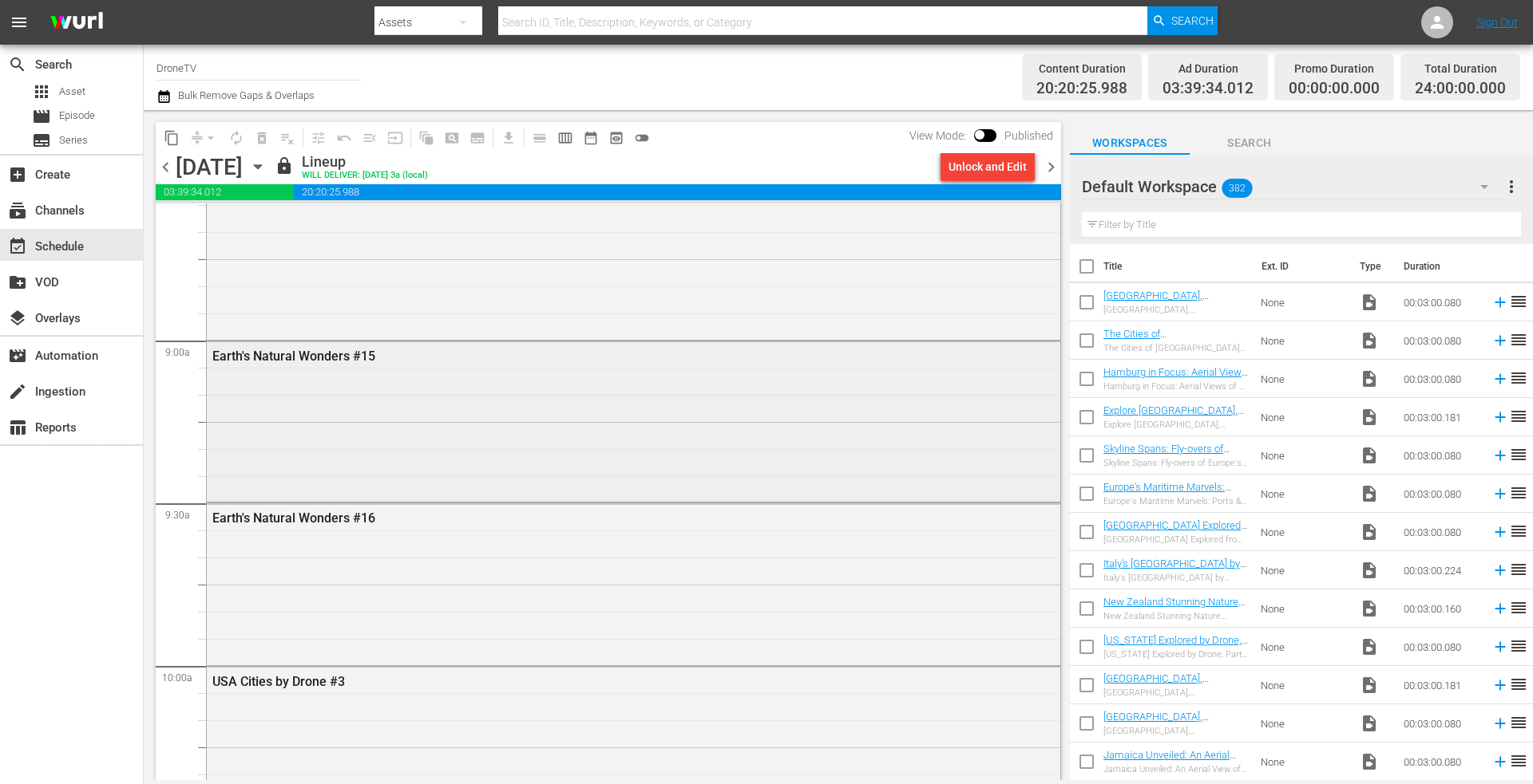
click at [306, 420] on div "Earth's Natural Wonders #15" at bounding box center [633, 420] width 853 height 158
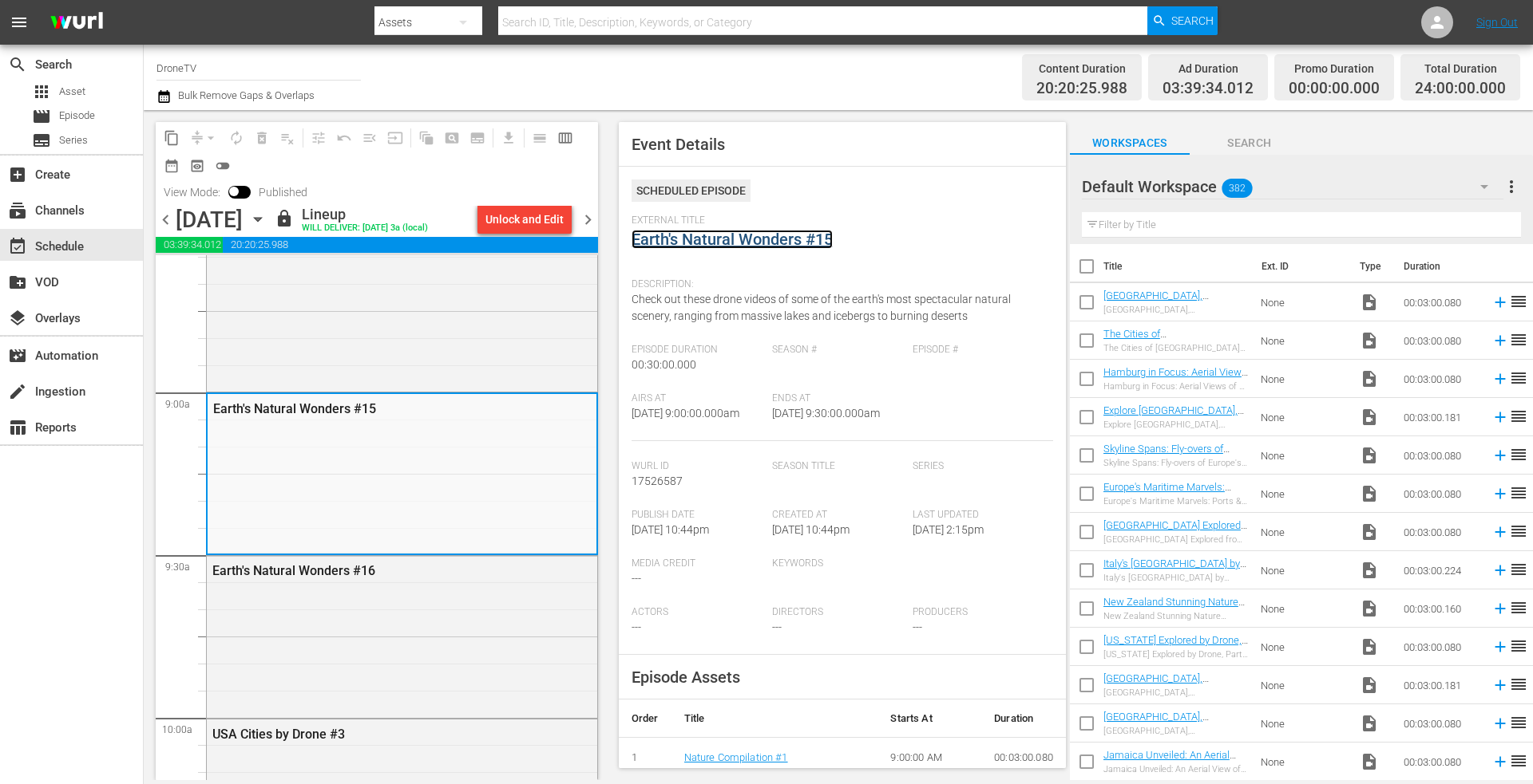
click at [712, 236] on link "Earth's Natural Wonders #15" at bounding box center [732, 238] width 201 height 19
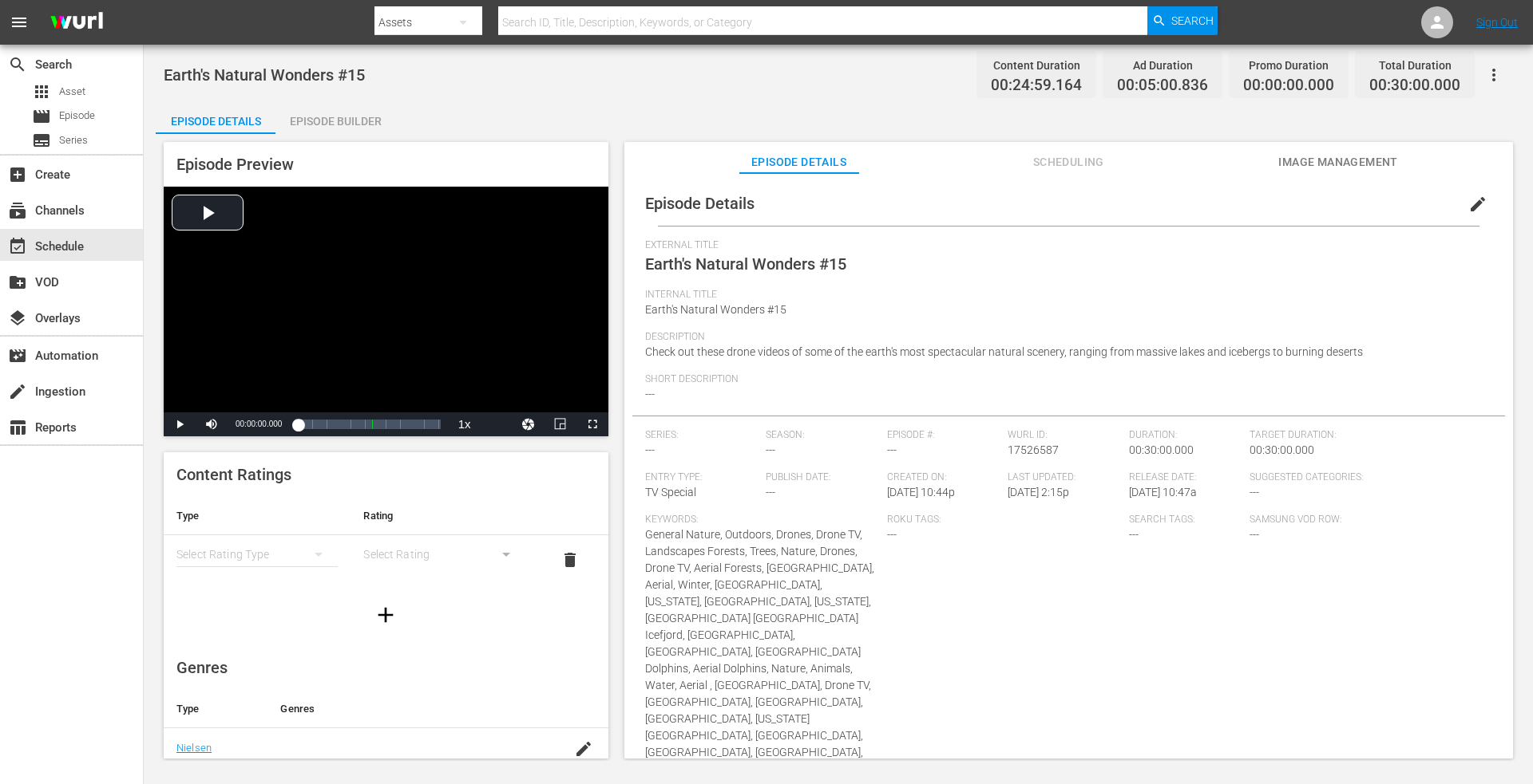
click at [334, 123] on div "Episode Builder" at bounding box center [335, 121] width 119 height 39
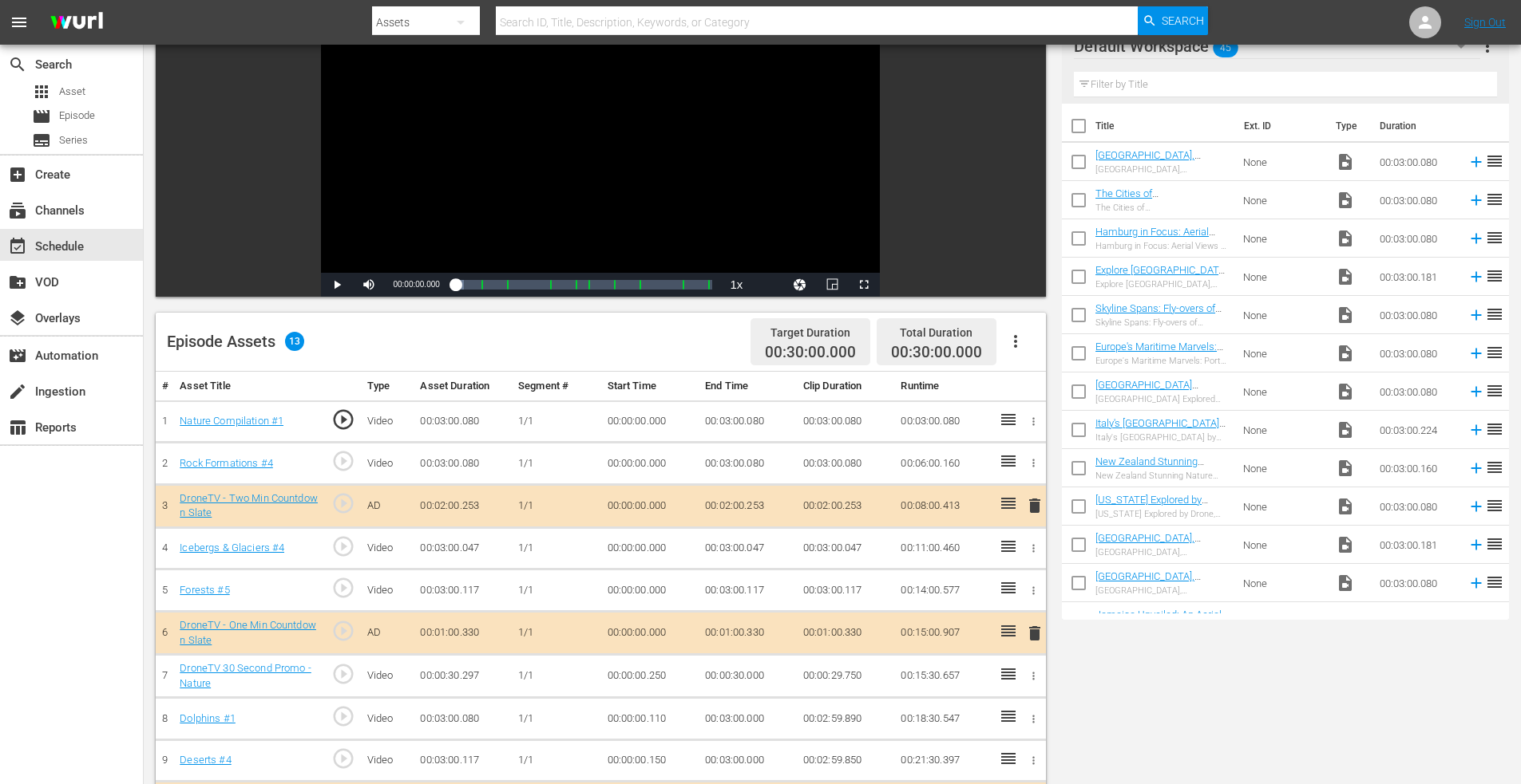
scroll to position [398, 0]
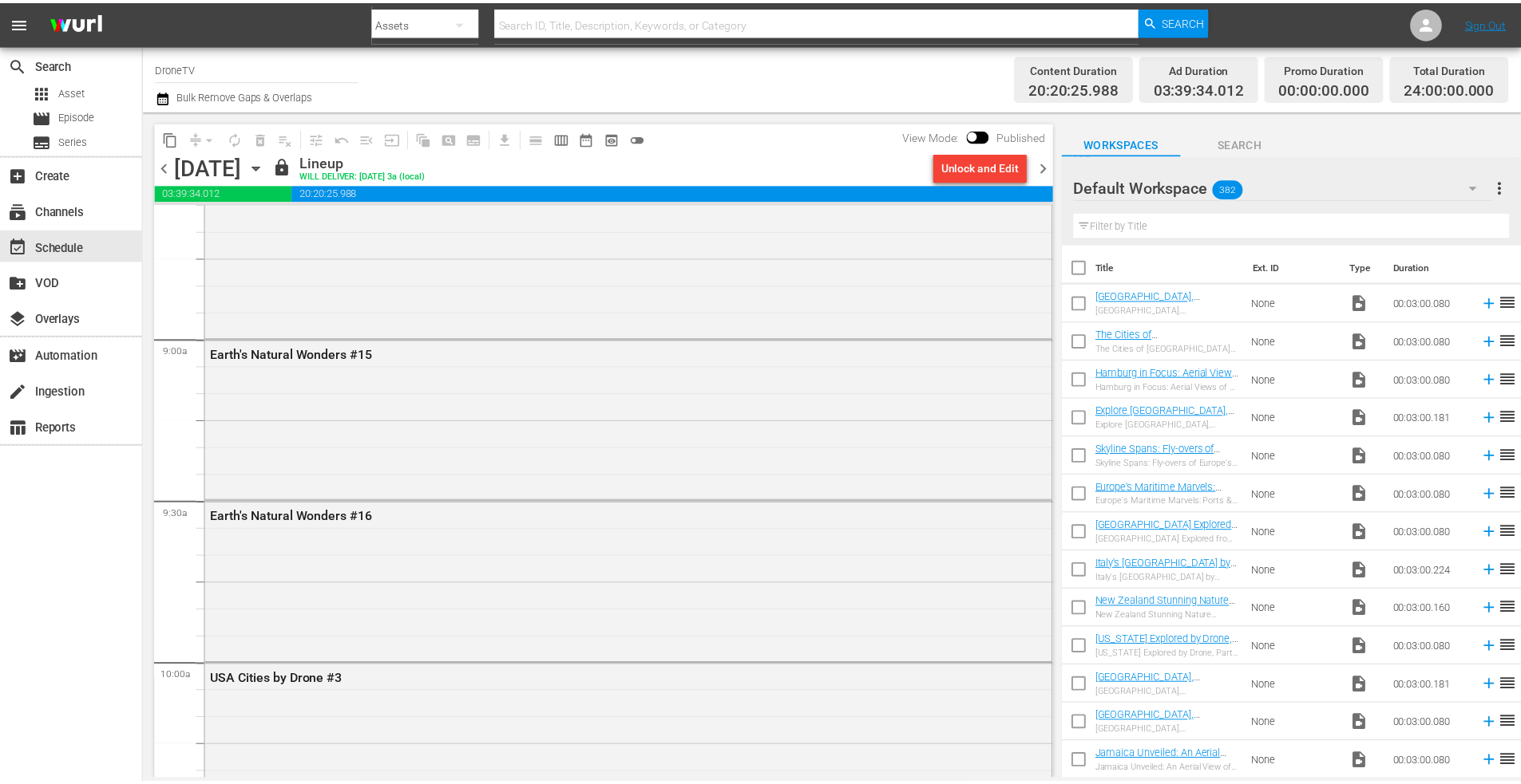
scroll to position [2792, 0]
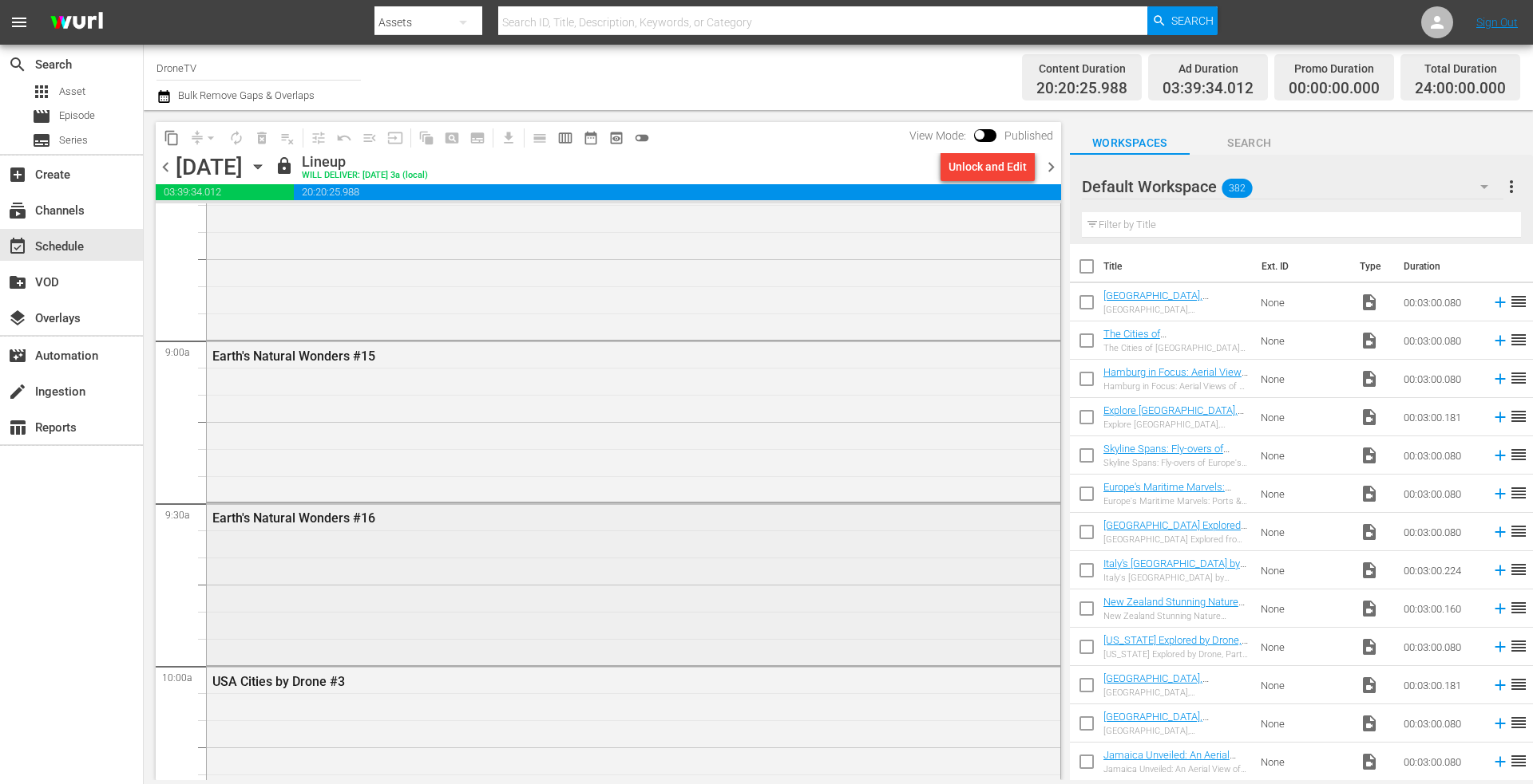
click at [323, 548] on div "Earth's Natural Wonders #16" at bounding box center [633, 582] width 853 height 158
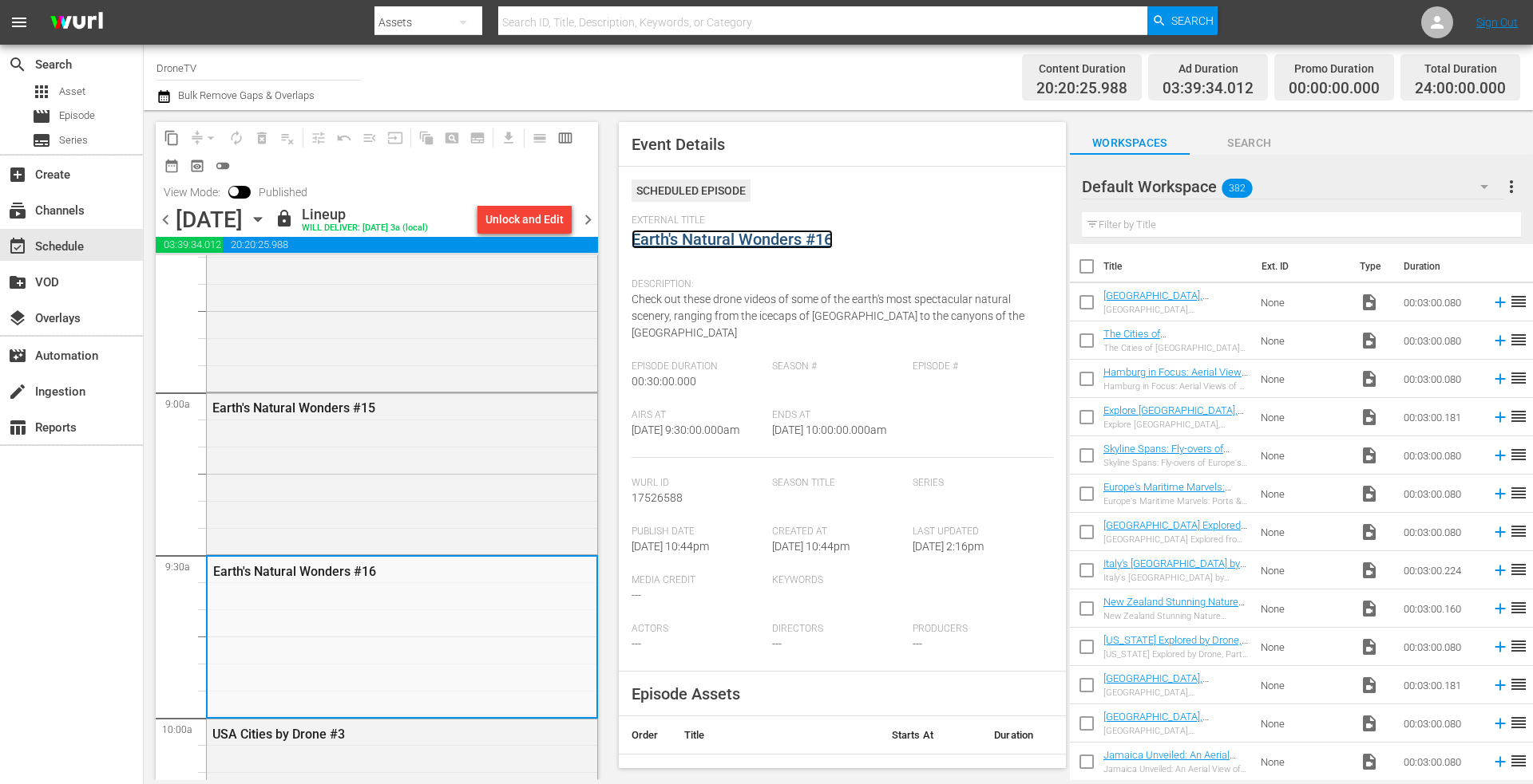
click at [767, 247] on link "Earth's Natural Wonders #16" at bounding box center [732, 238] width 201 height 19
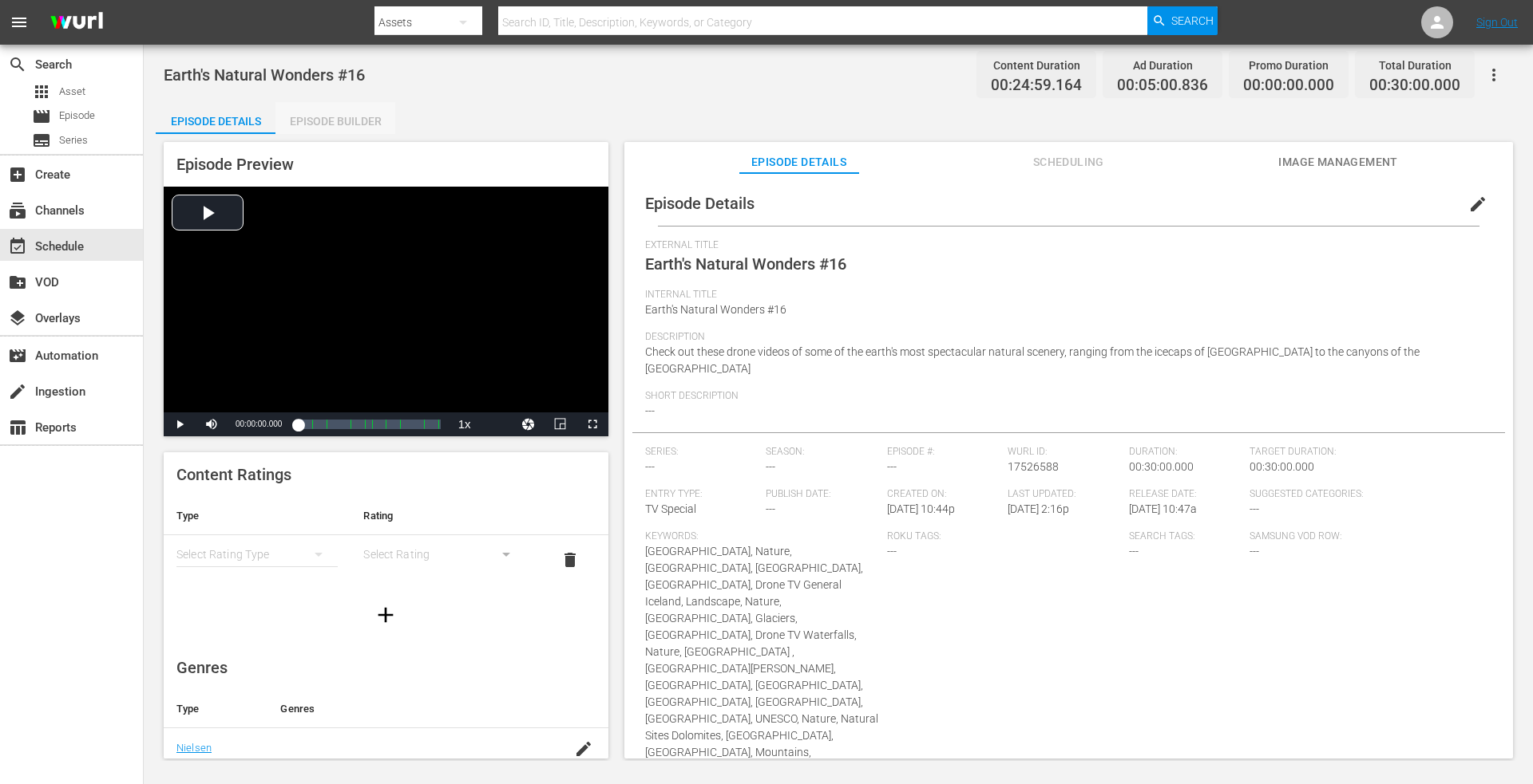
click at [334, 122] on div "Episode Builder" at bounding box center [335, 121] width 119 height 39
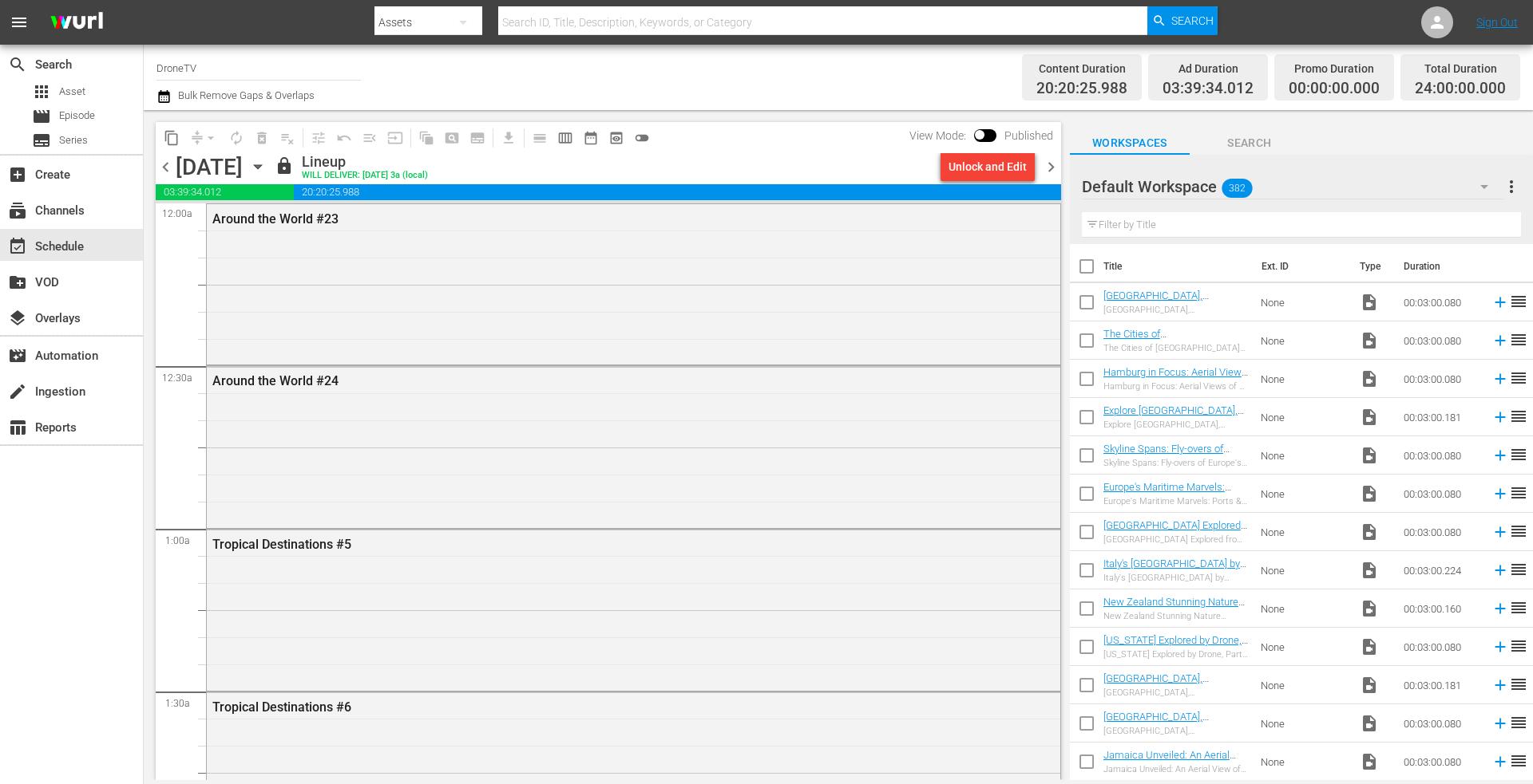
click at [266, 163] on icon "button" at bounding box center [258, 167] width 18 height 18
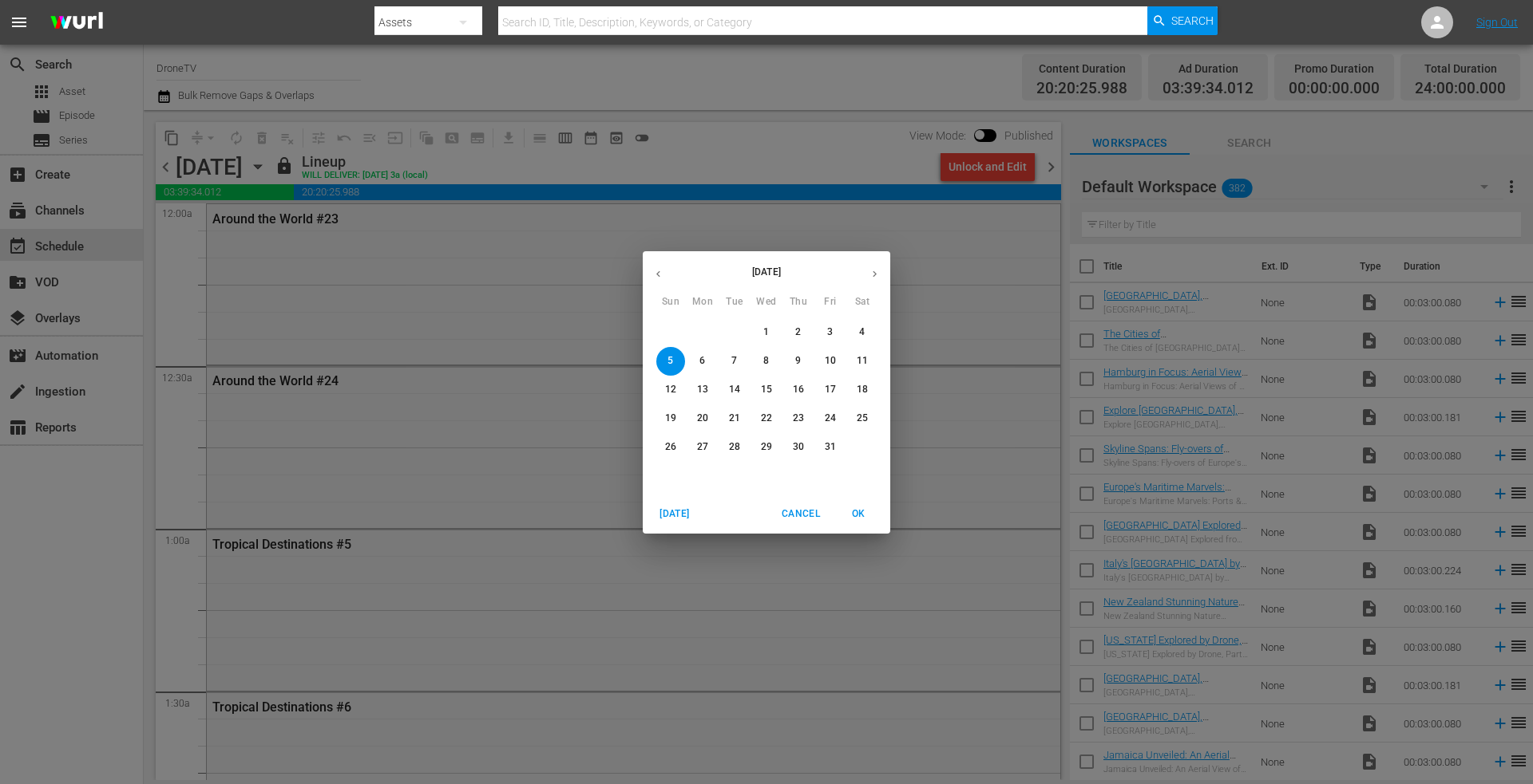
click at [699, 359] on p "6" at bounding box center [702, 362] width 6 height 14
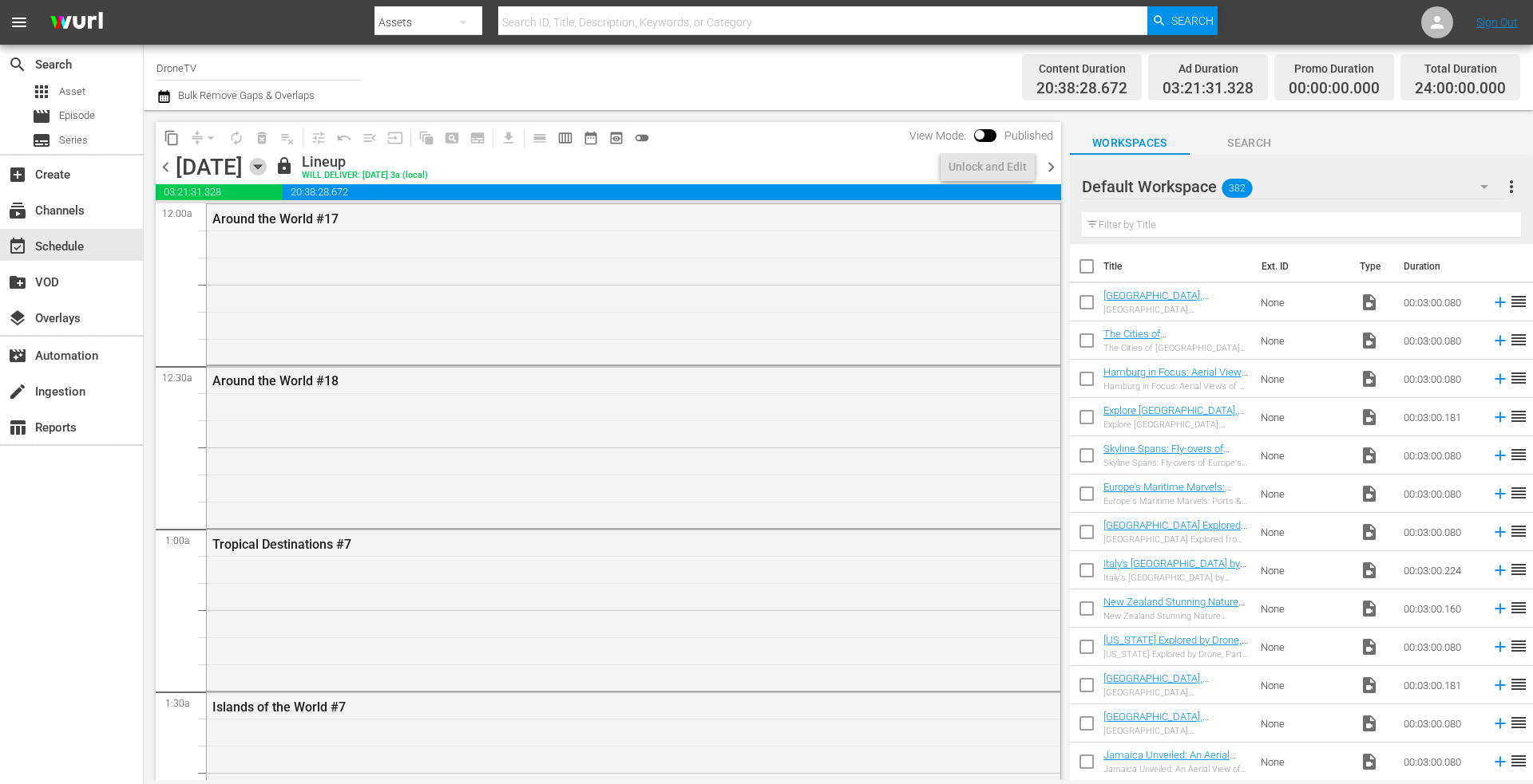
click at [266, 164] on icon "button" at bounding box center [258, 167] width 18 height 18
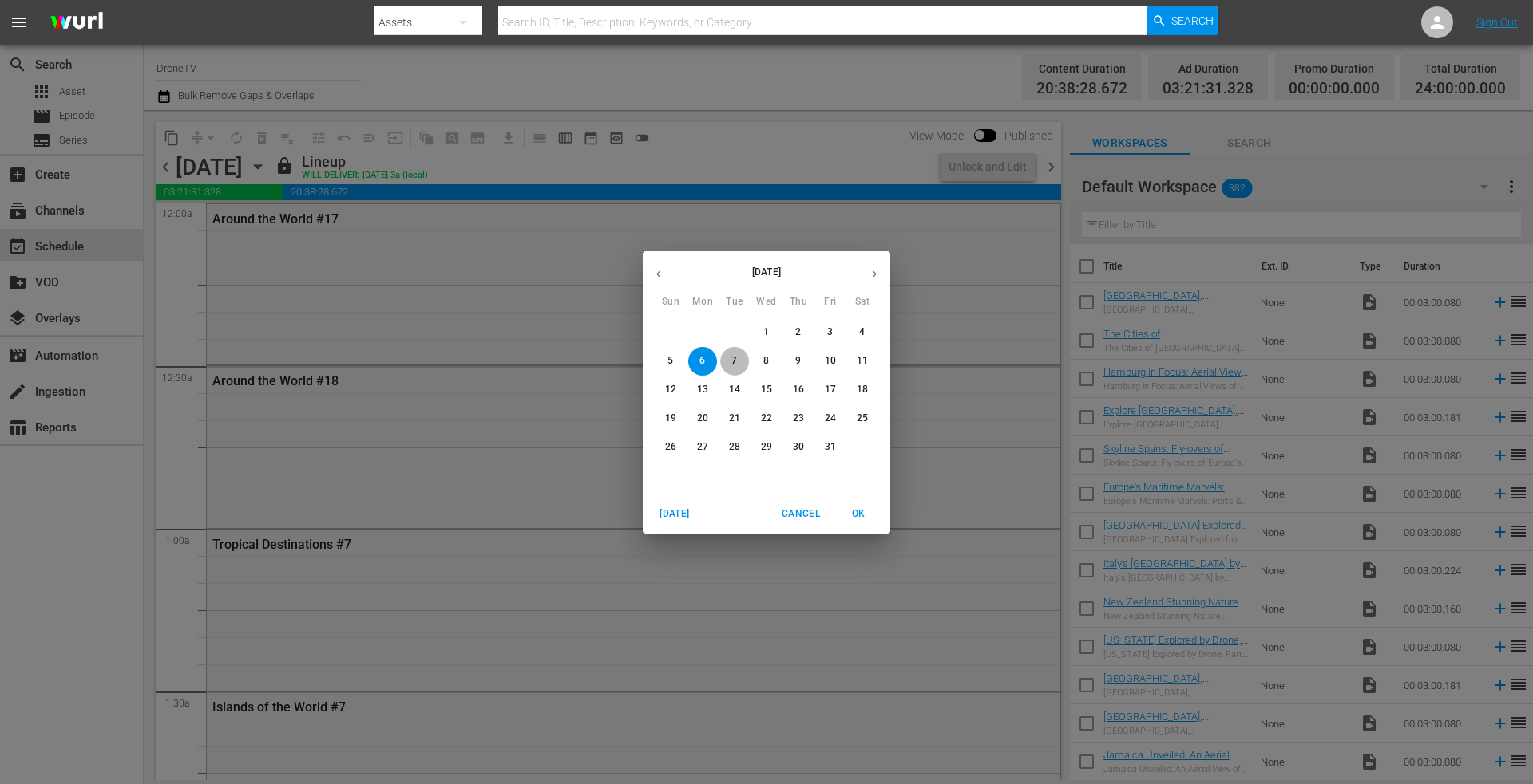
click at [732, 357] on p "7" at bounding box center [735, 362] width 6 height 14
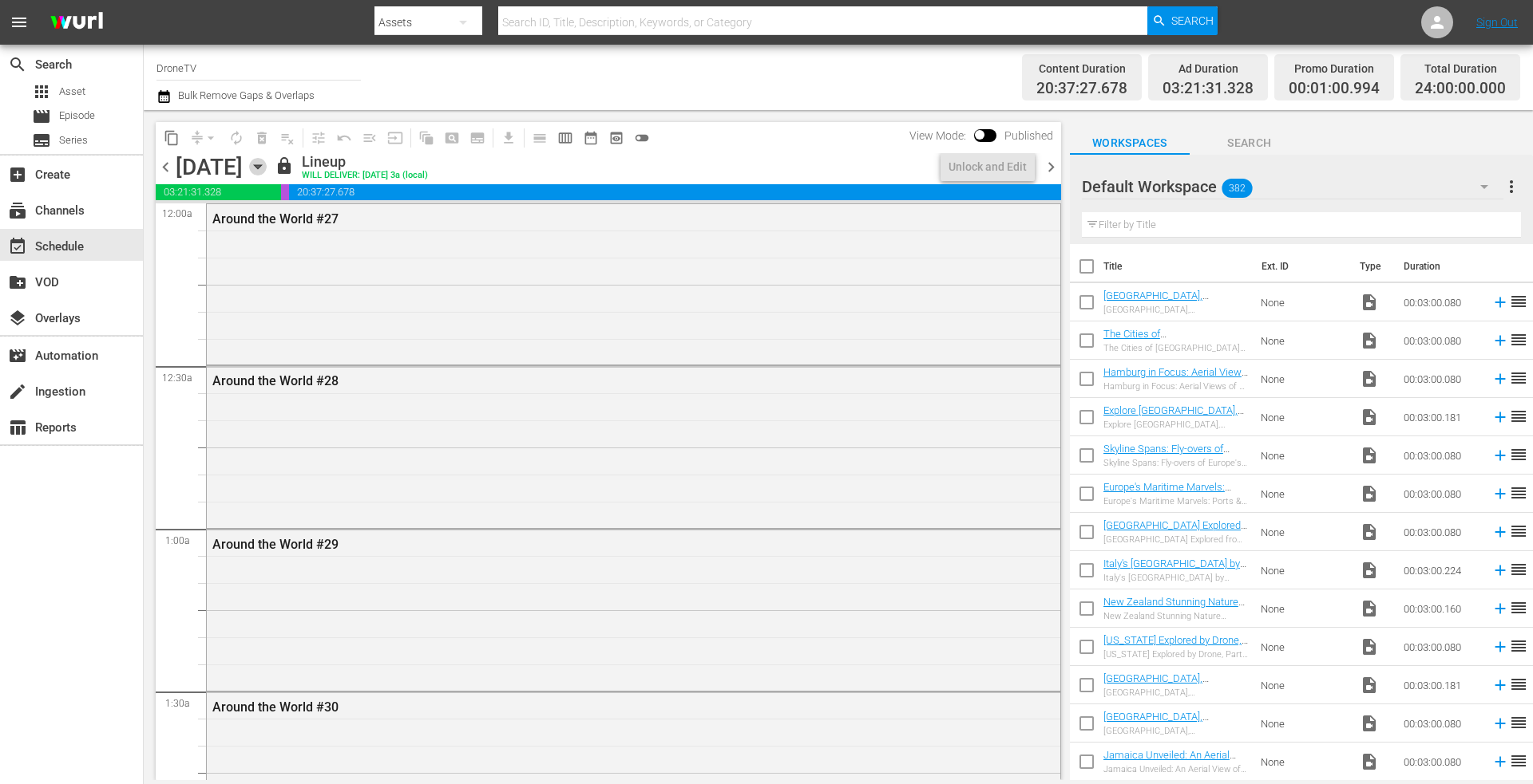
click at [261, 165] on icon "button" at bounding box center [256, 167] width 7 height 4
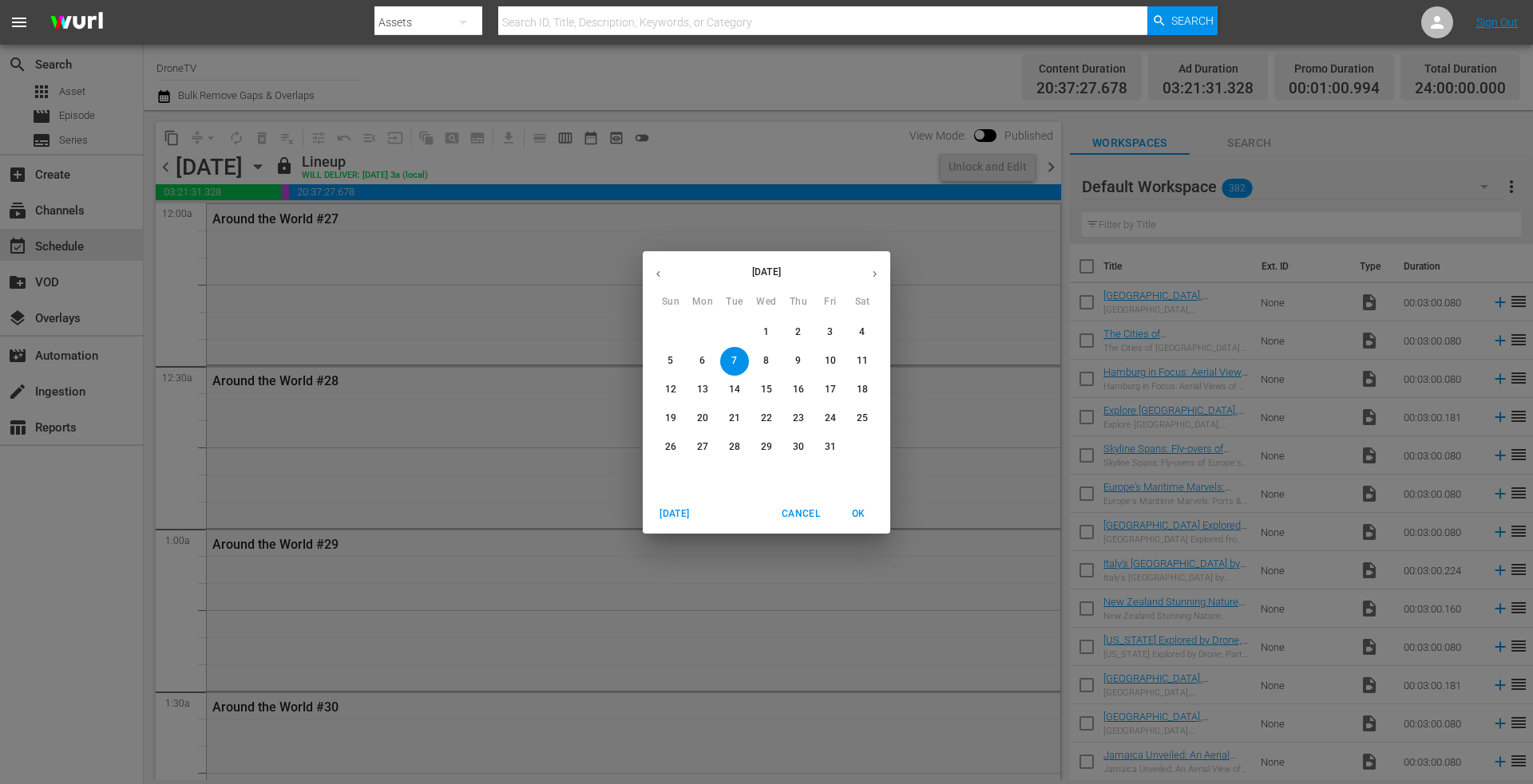
click at [764, 357] on p "8" at bounding box center [766, 362] width 6 height 14
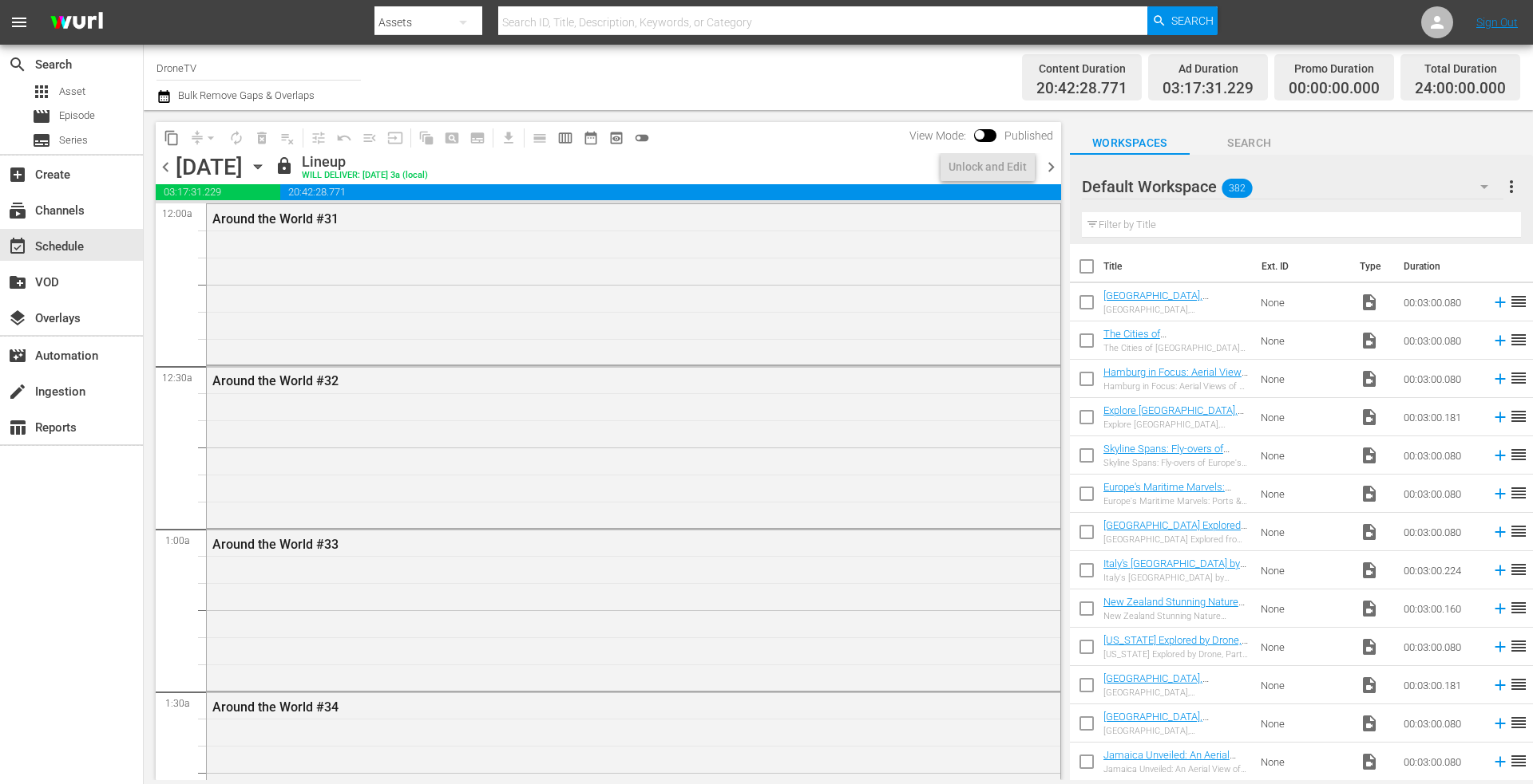
click at [266, 162] on icon "button" at bounding box center [258, 167] width 18 height 18
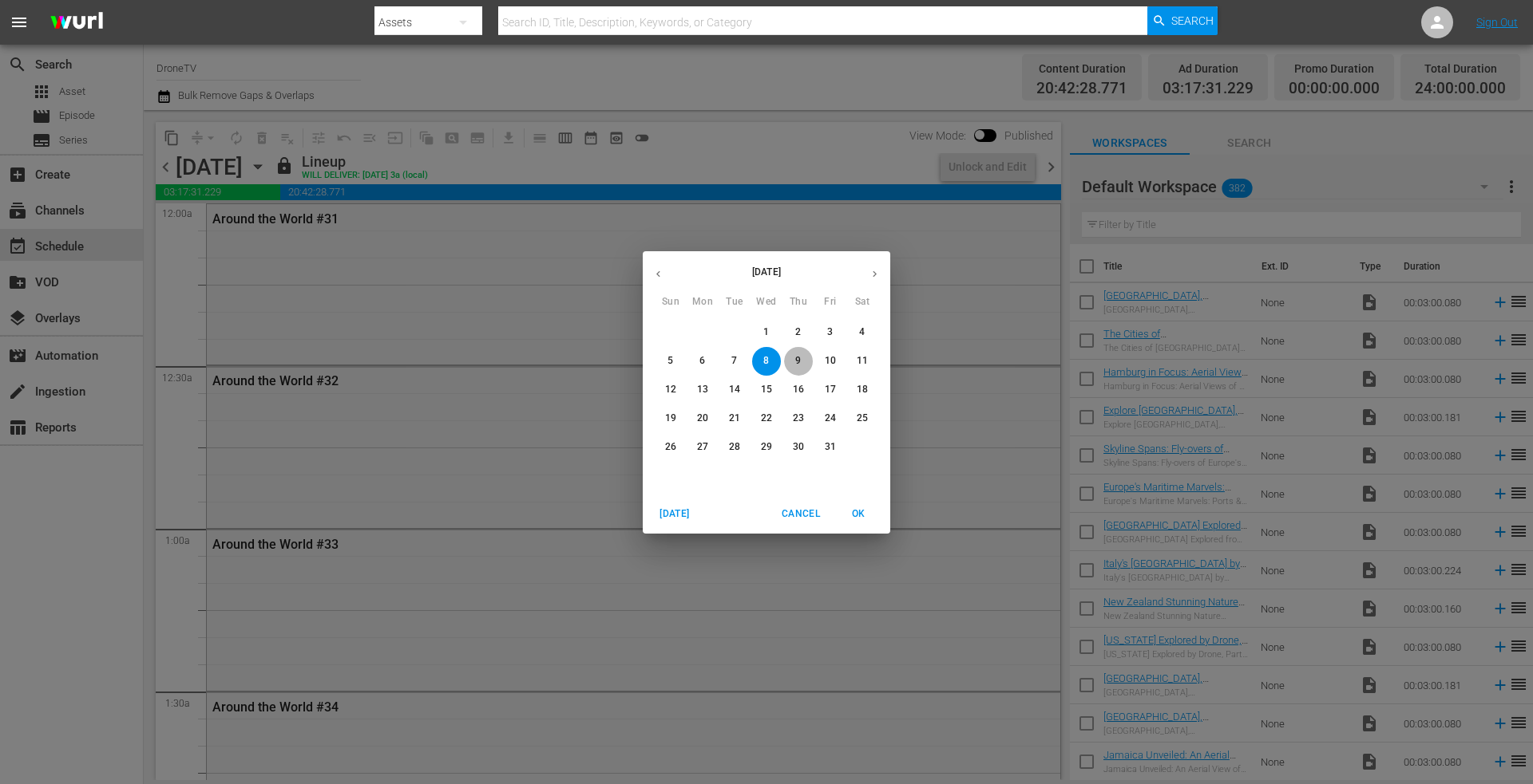
click at [794, 359] on span "9" at bounding box center [797, 362] width 29 height 14
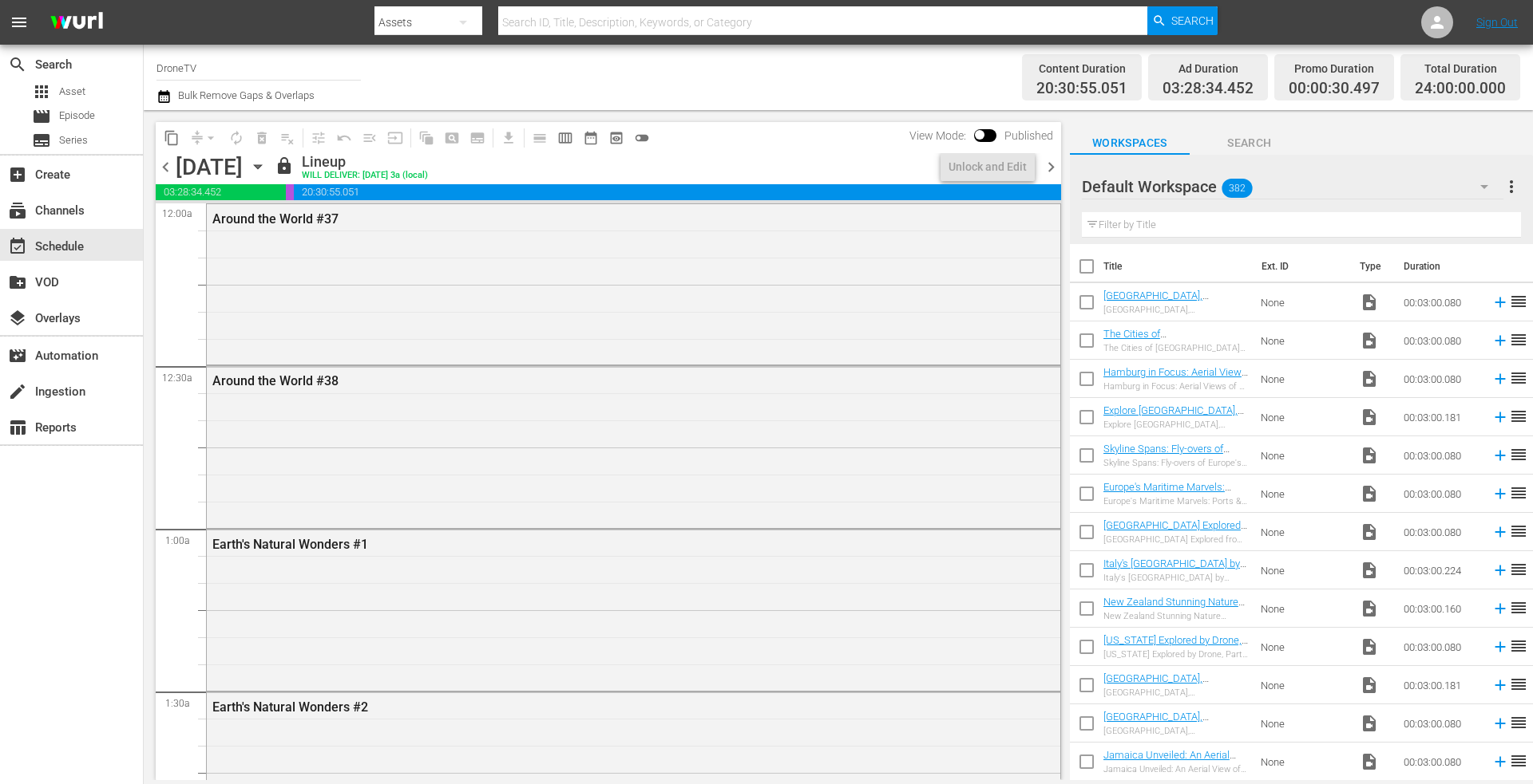
click at [261, 166] on icon "button" at bounding box center [256, 167] width 7 height 4
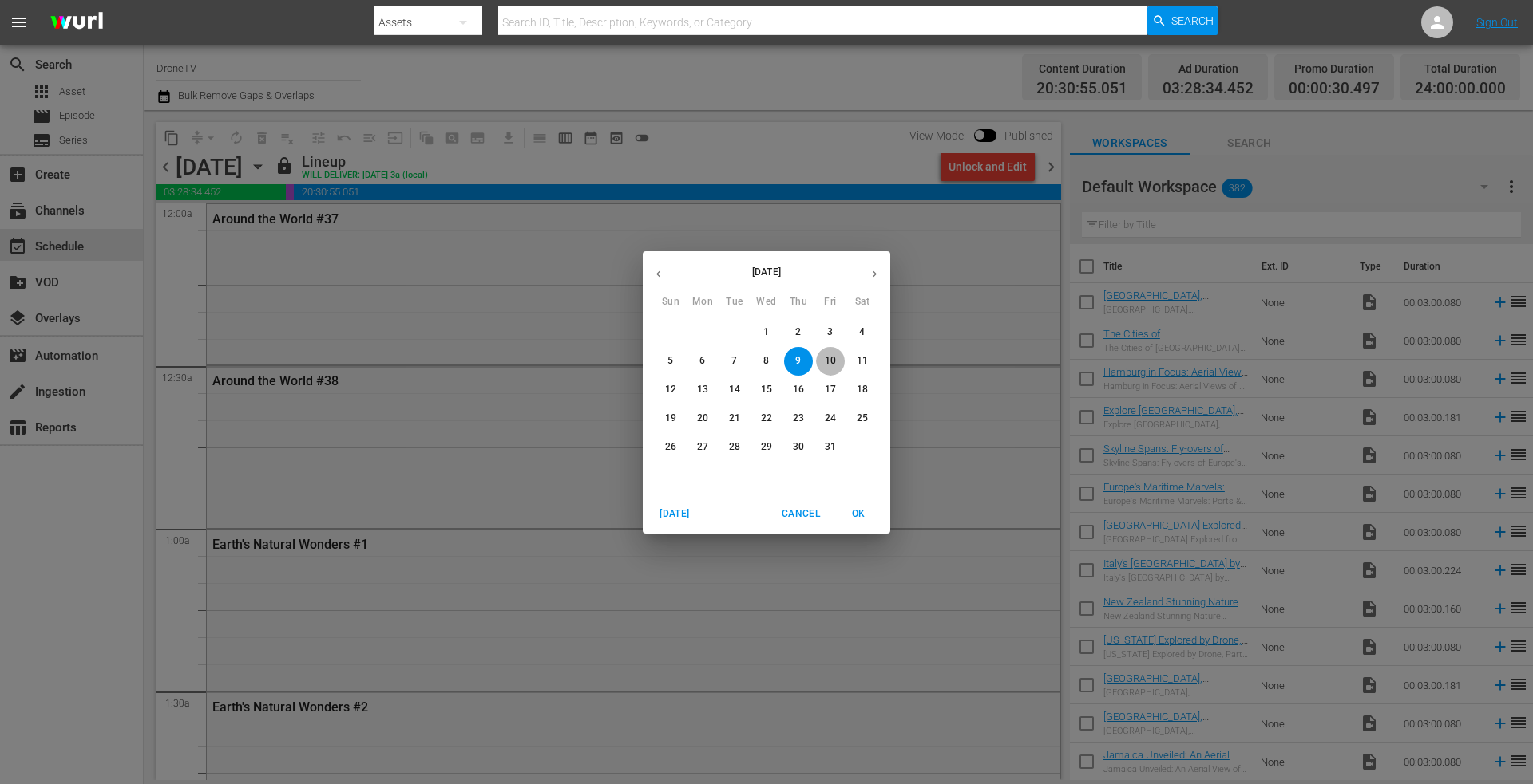
click at [828, 357] on p "10" at bounding box center [829, 362] width 11 height 14
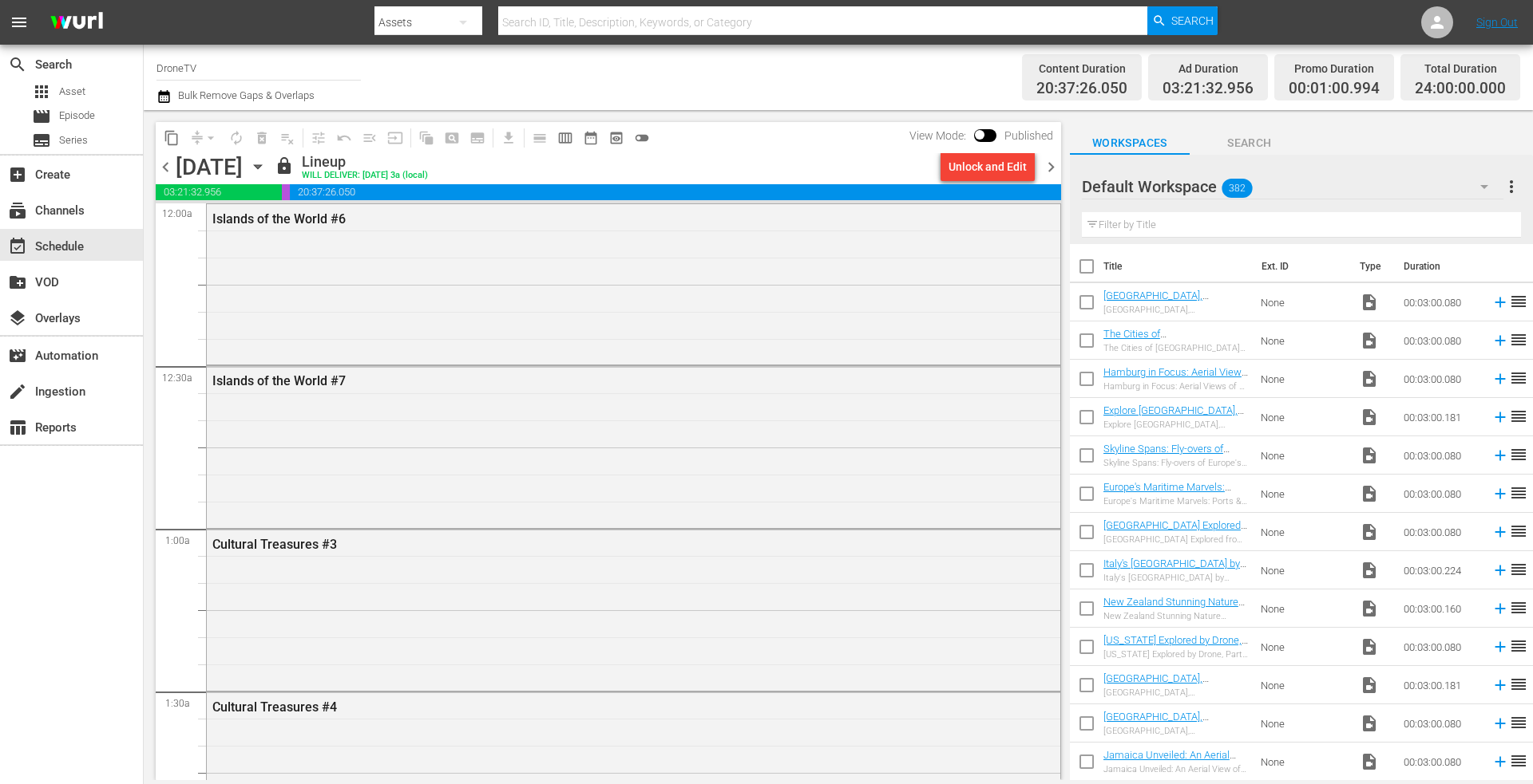
click at [34, 483] on div "search Search apps Asset movie Episode subtitles Series add_box Create subscrip…" at bounding box center [72, 436] width 144 height 784
click at [56, 317] on div "layers Overlays" at bounding box center [45, 316] width 89 height 14
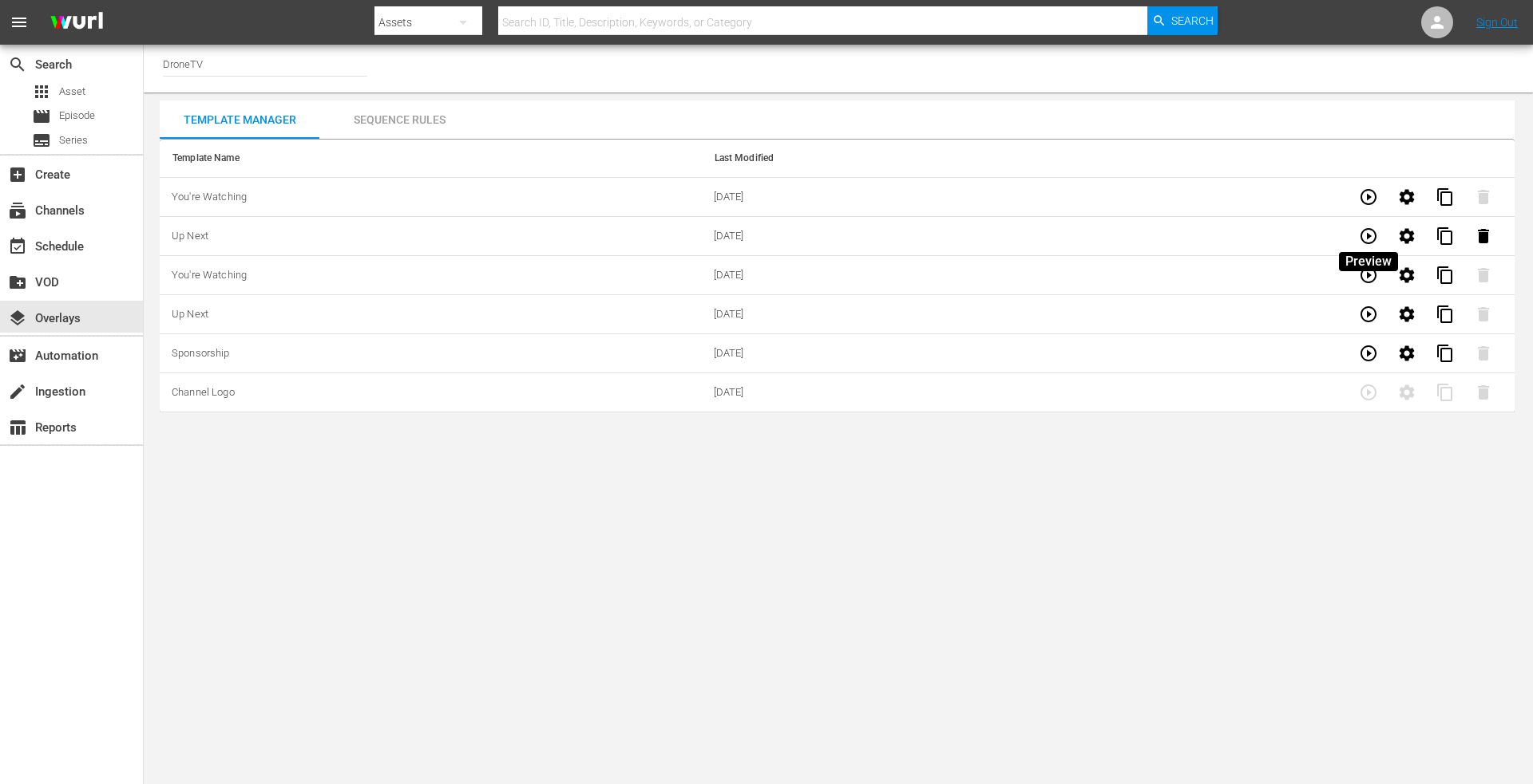
click at [1366, 233] on icon "button" at bounding box center [1368, 235] width 19 height 19
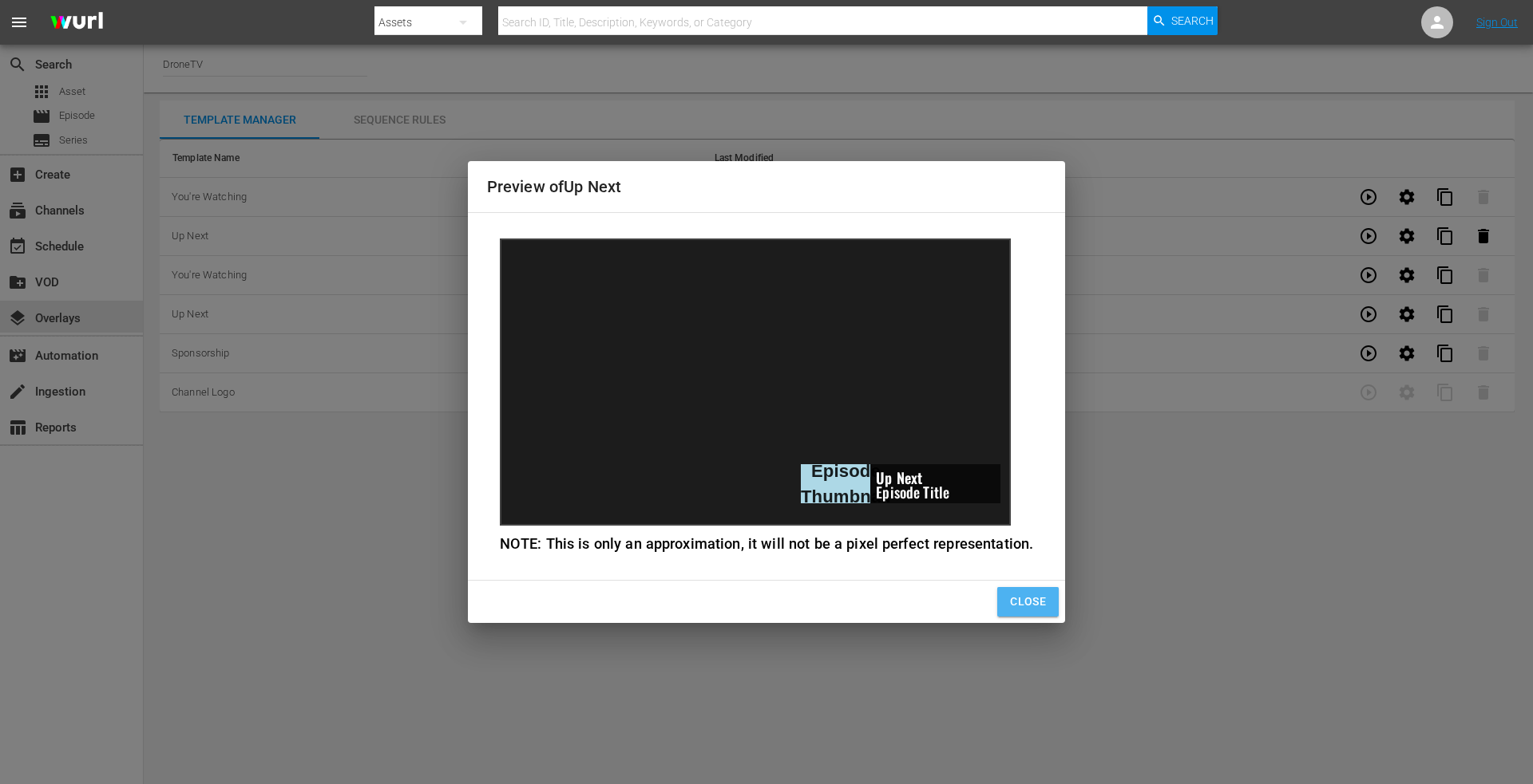
click at [1019, 605] on span "Close" at bounding box center [1028, 602] width 36 height 20
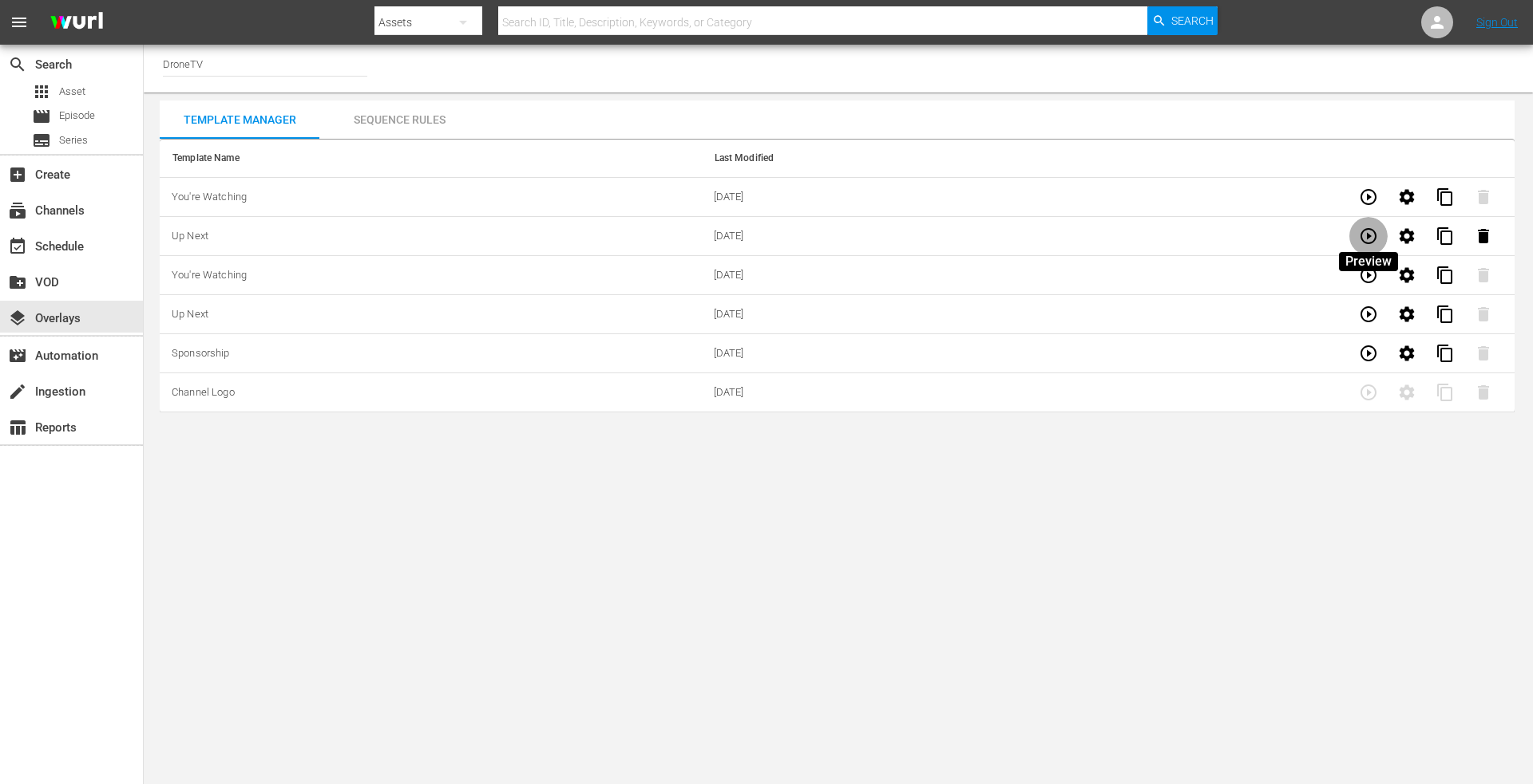
click at [1365, 233] on icon "button" at bounding box center [1368, 235] width 19 height 19
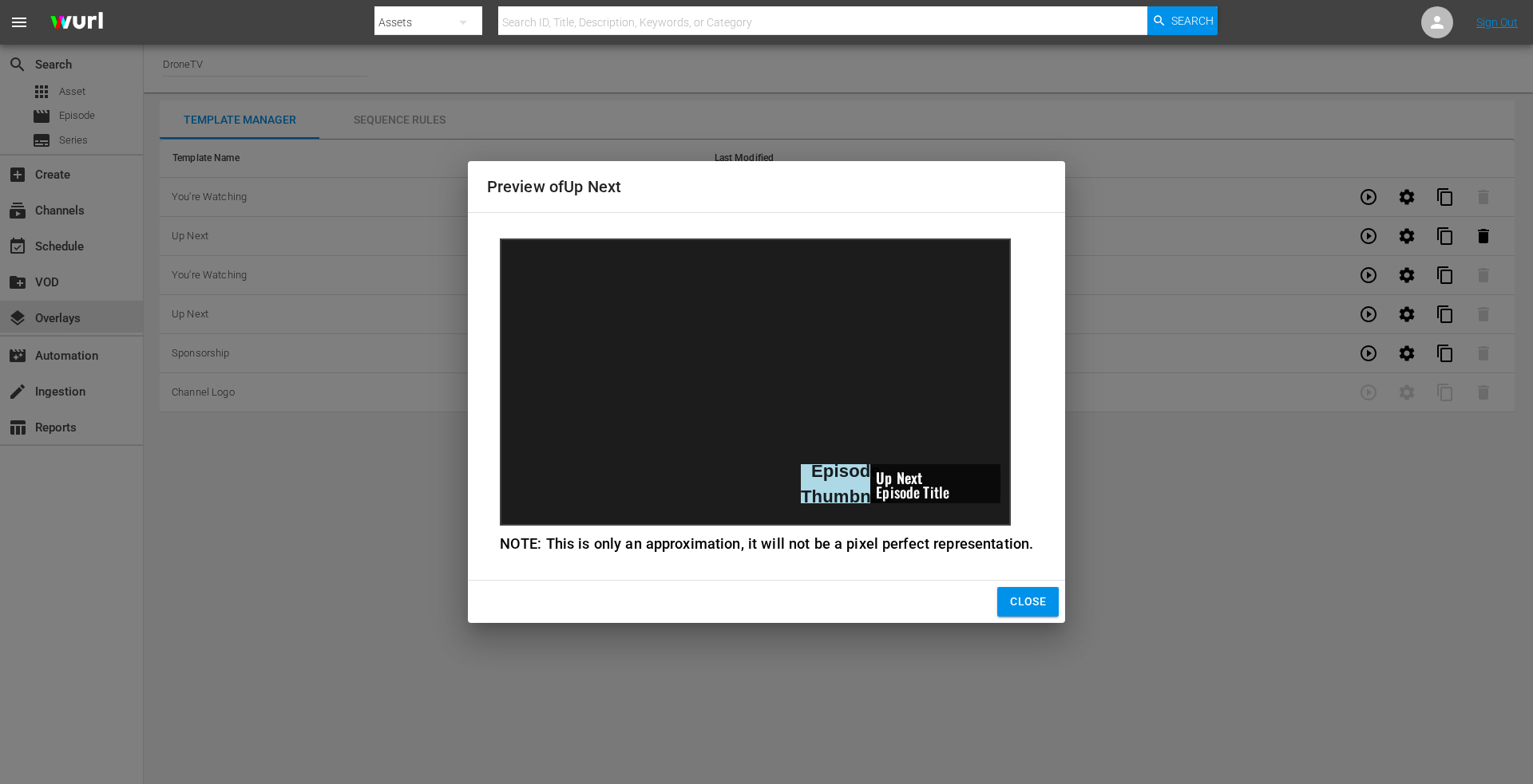
click at [1017, 602] on span "Close" at bounding box center [1028, 602] width 36 height 20
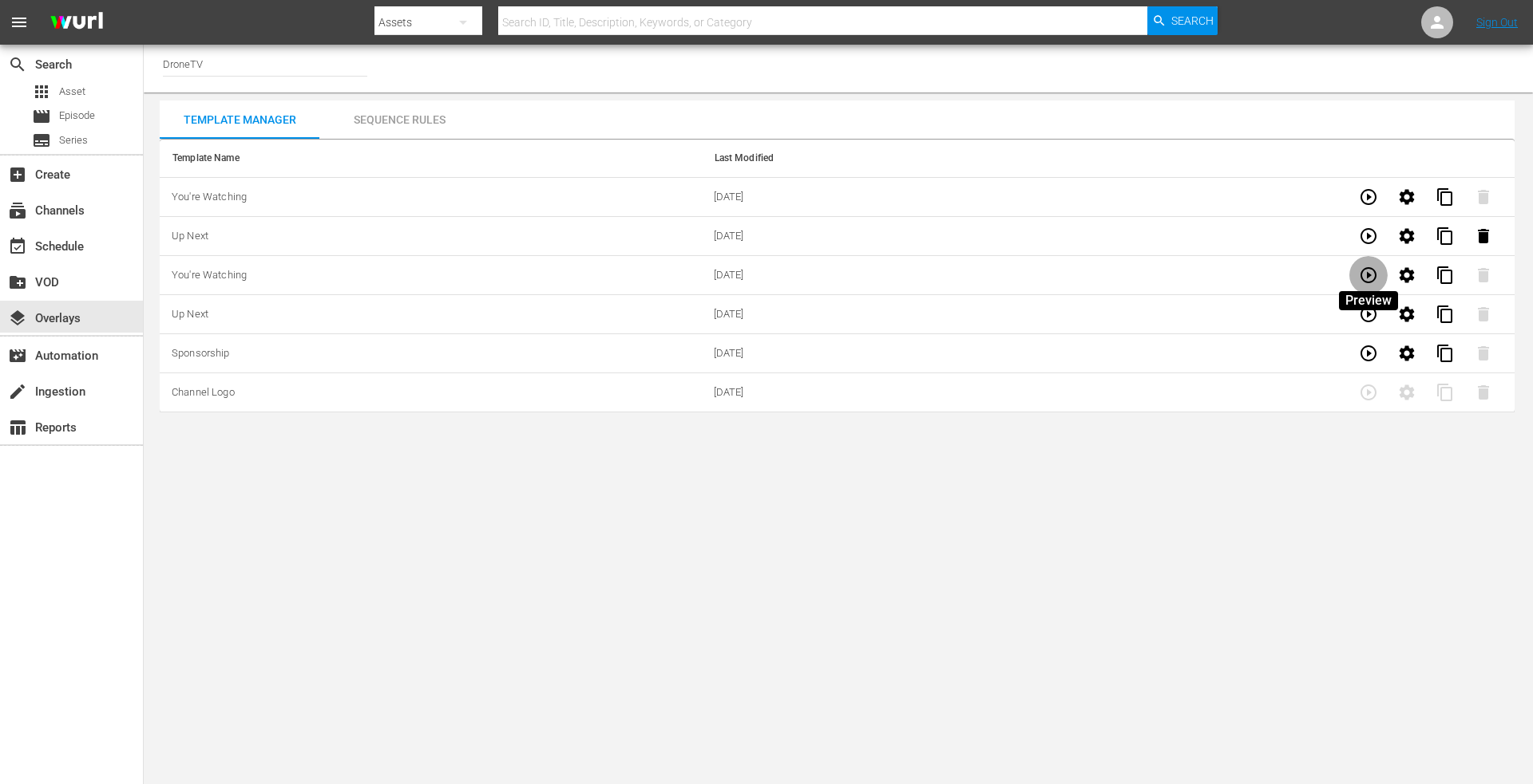
click at [1365, 267] on icon "button" at bounding box center [1368, 274] width 19 height 19
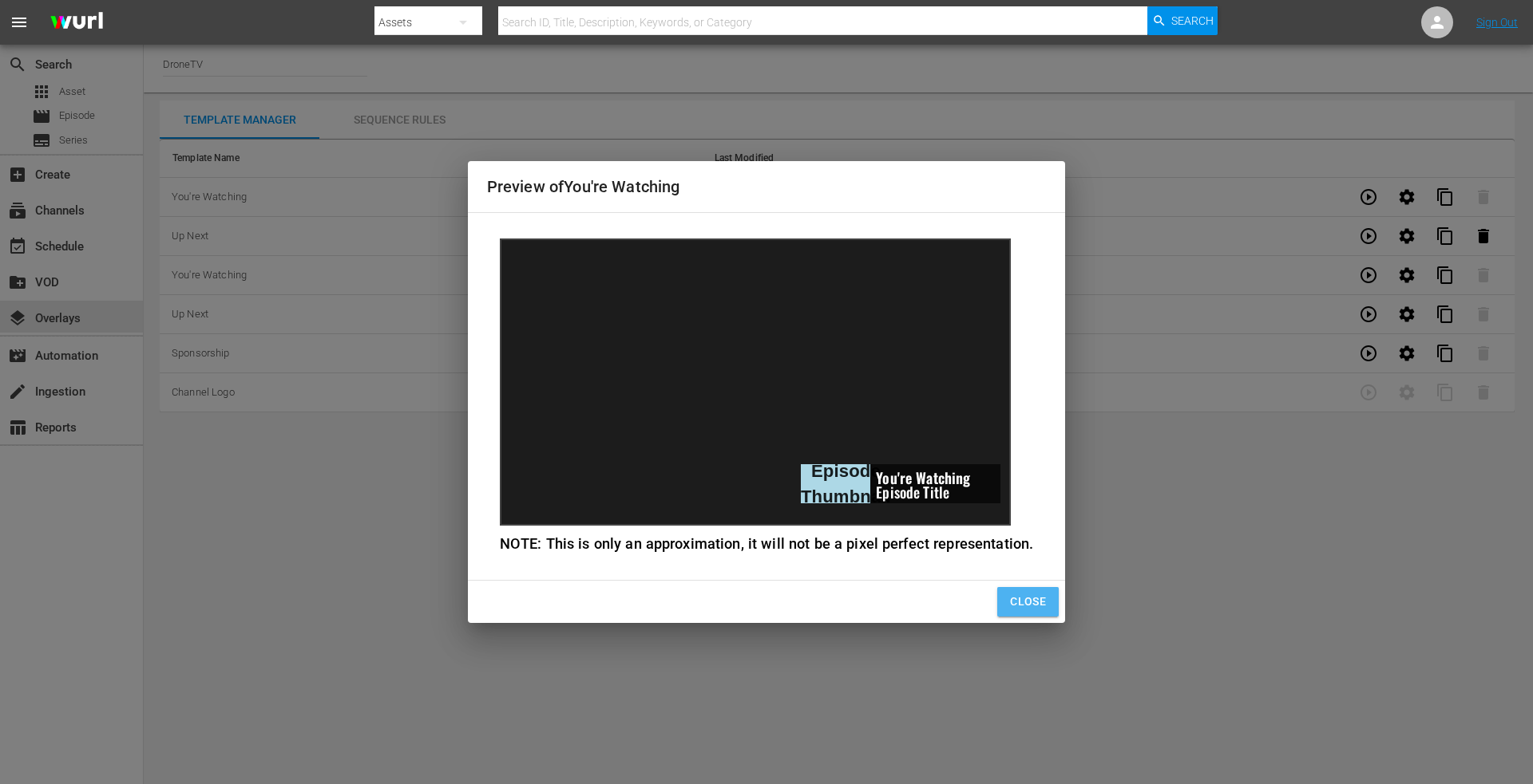
drag, startPoint x: 1011, startPoint y: 608, endPoint x: 1140, endPoint y: 538, distance: 146.8
click at [1016, 606] on span "Close" at bounding box center [1028, 602] width 36 height 20
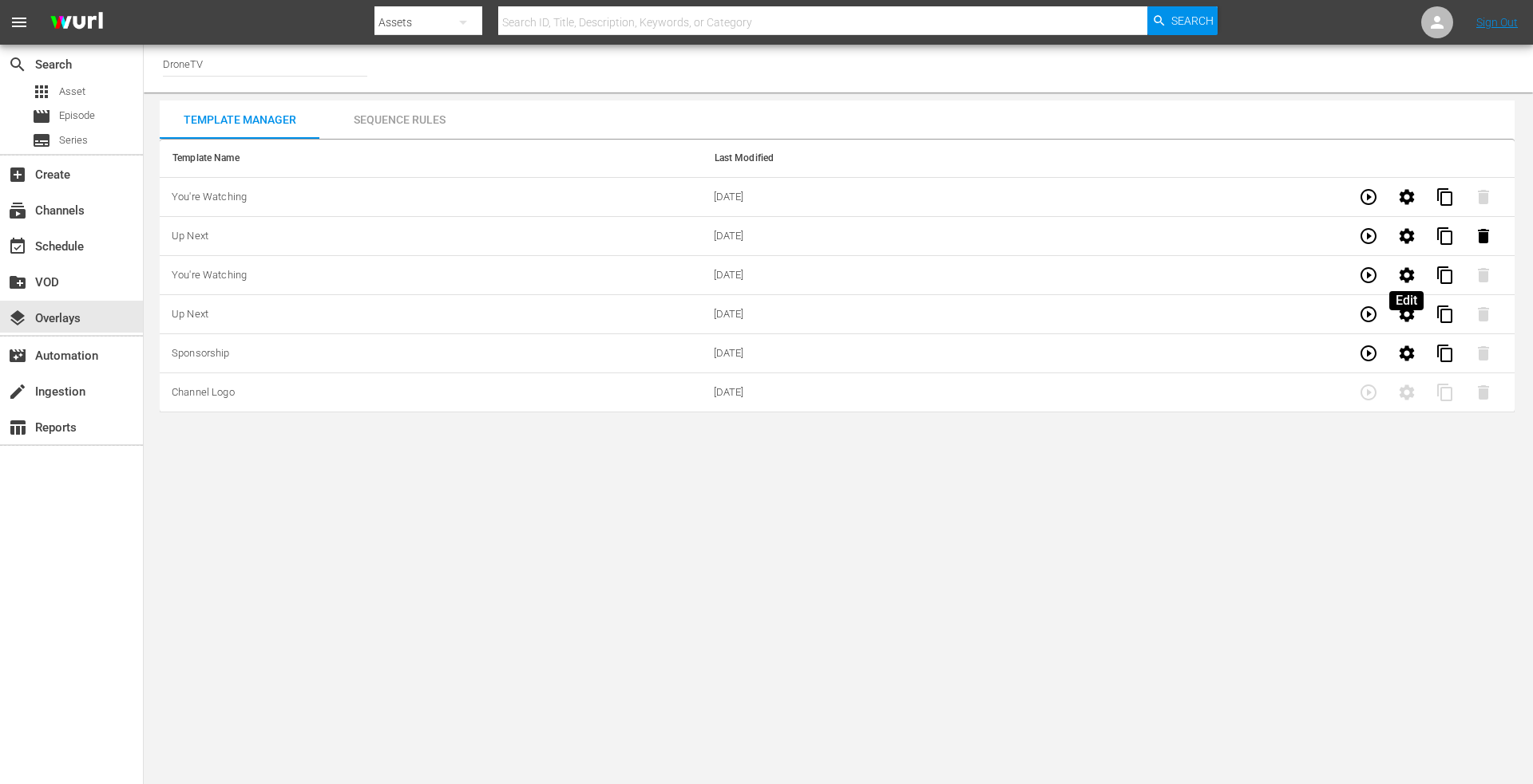
click at [1409, 277] on icon "button" at bounding box center [1406, 274] width 15 height 15
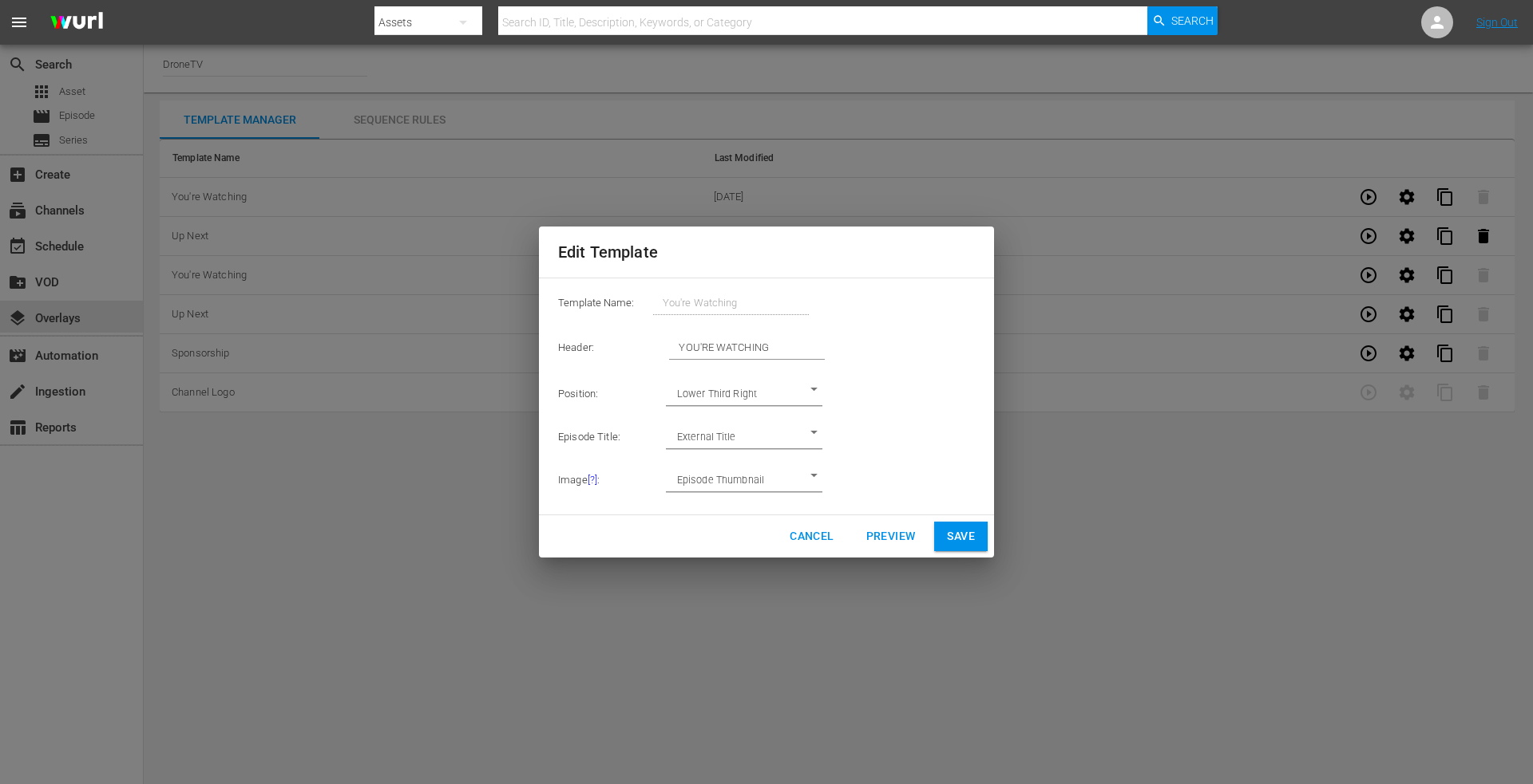
click at [796, 539] on span "Cancel" at bounding box center [811, 537] width 44 height 20
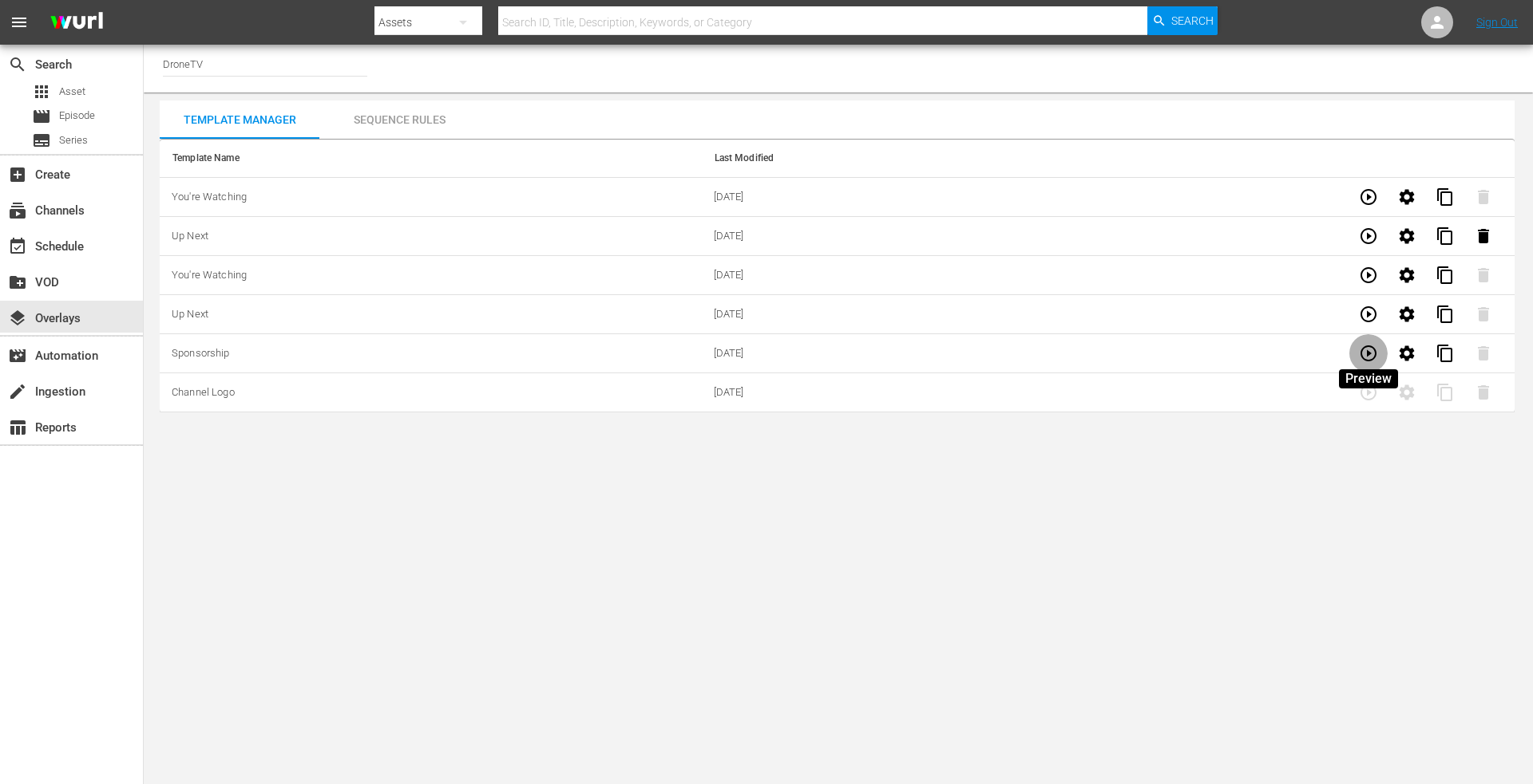
click at [1375, 355] on icon "button" at bounding box center [1368, 354] width 16 height 16
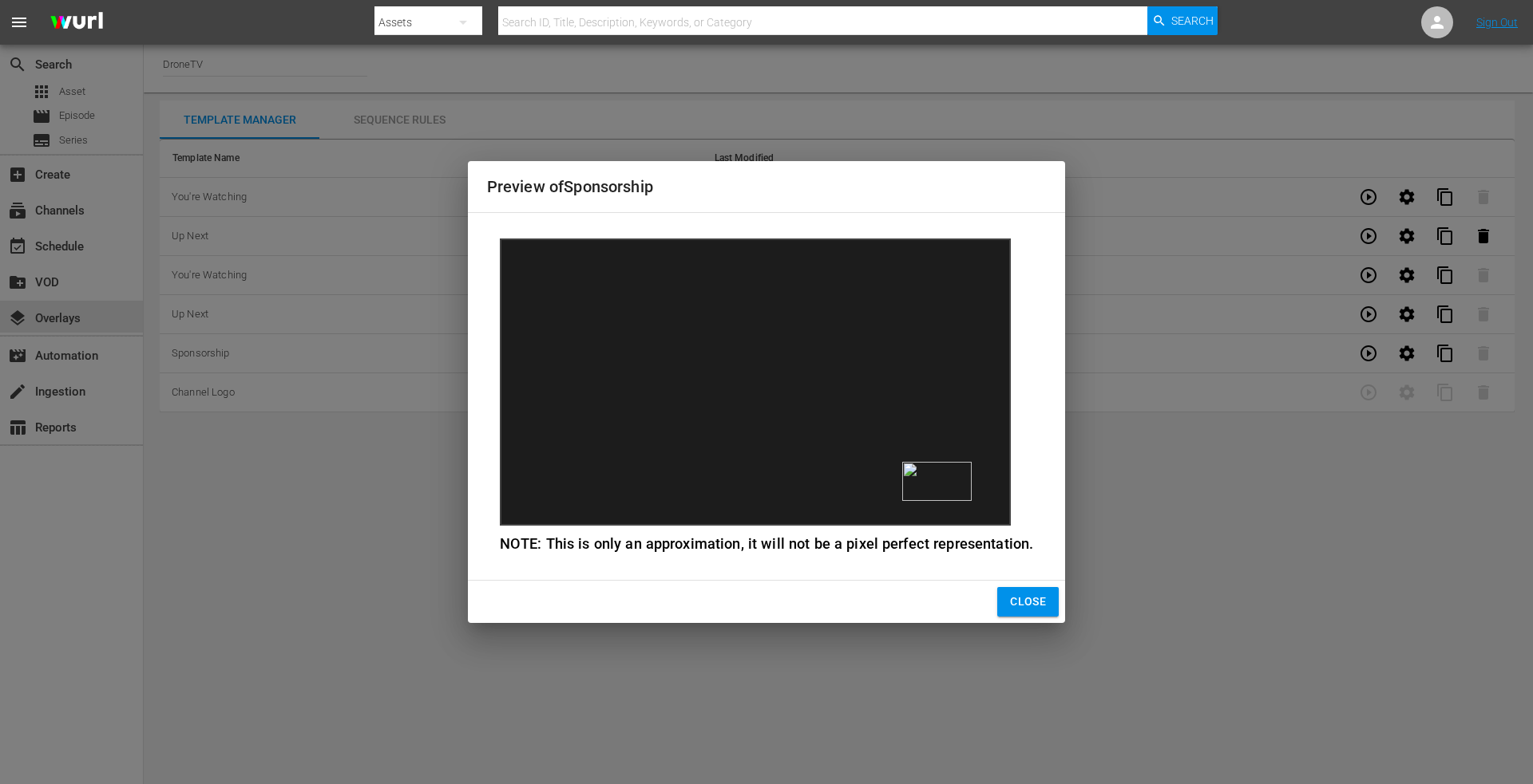
click at [1015, 597] on span "Close" at bounding box center [1028, 602] width 36 height 20
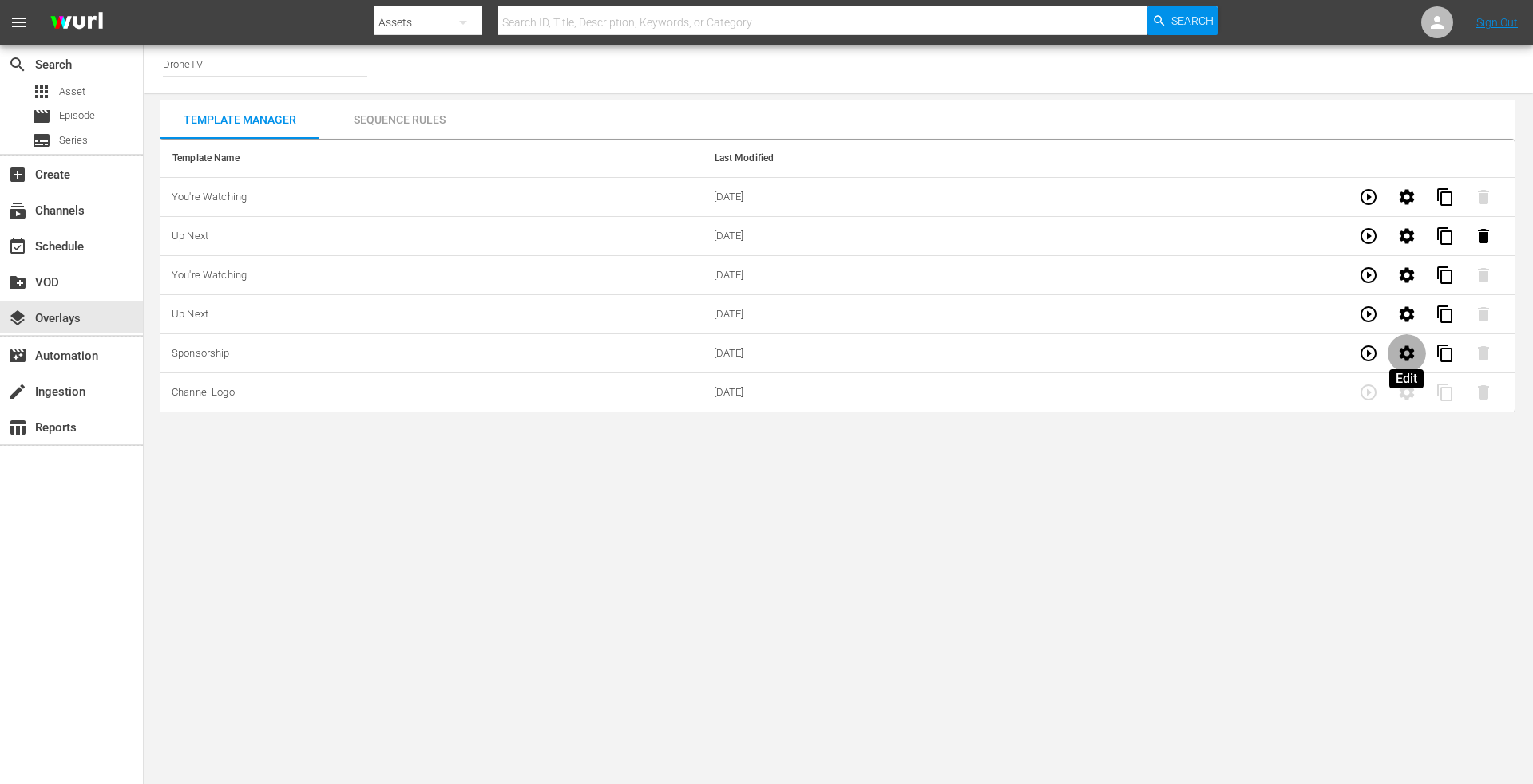
click at [1405, 350] on icon "button" at bounding box center [1406, 353] width 15 height 15
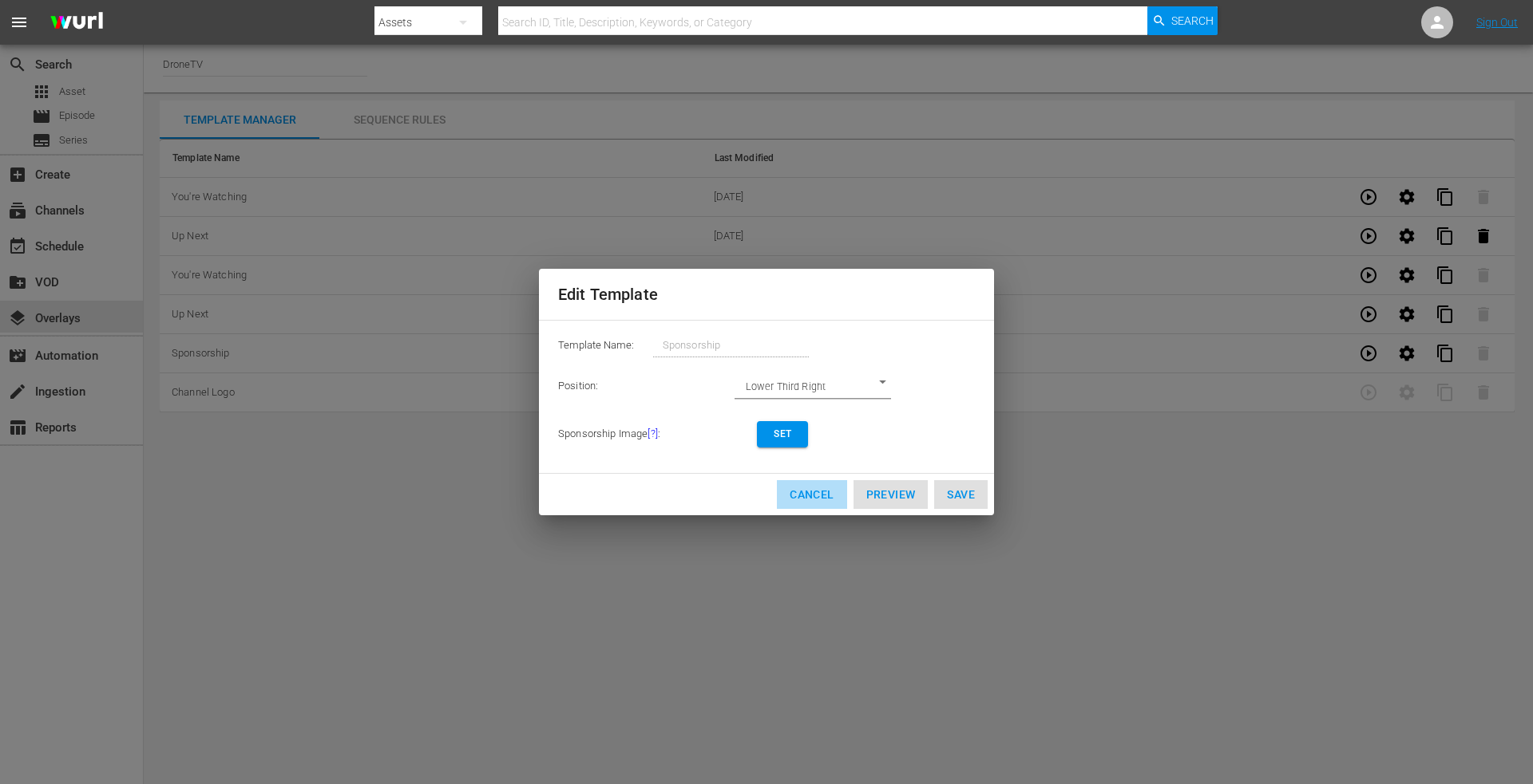
click at [822, 498] on span "Cancel" at bounding box center [811, 495] width 44 height 20
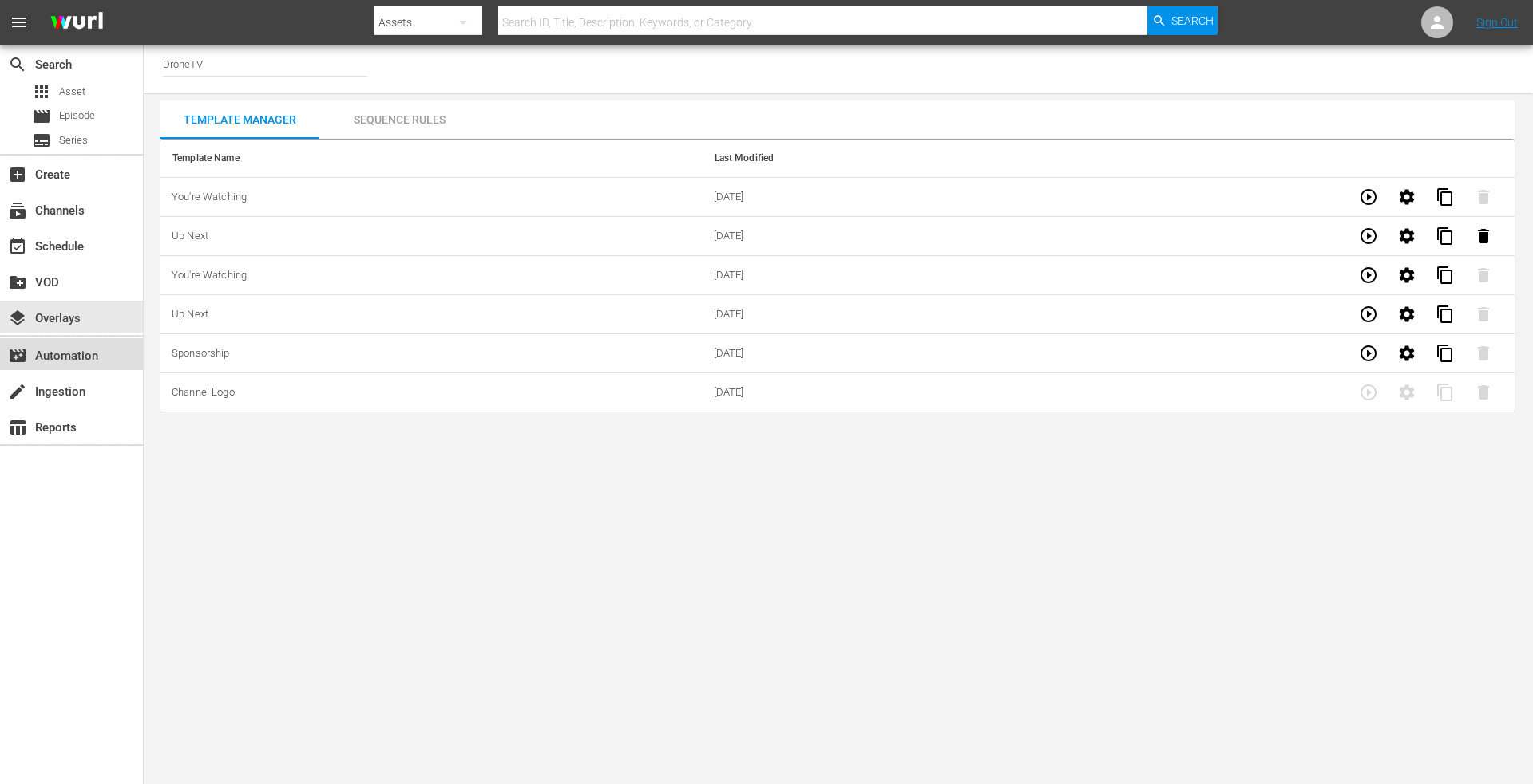
click at [67, 361] on div "movie_filter Automation" at bounding box center [45, 353] width 89 height 14
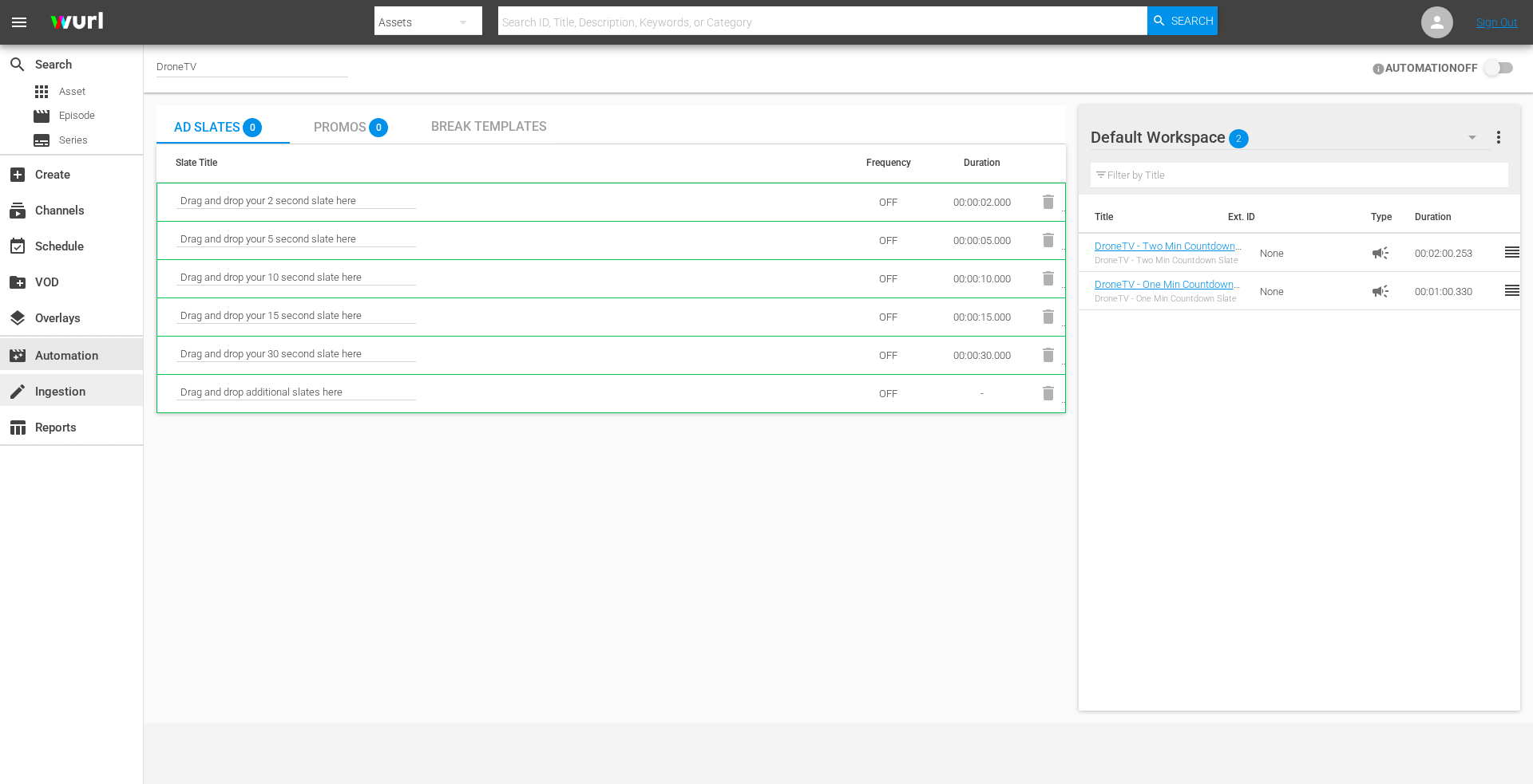
click at [61, 394] on div "create Ingestion" at bounding box center [45, 390] width 89 height 14
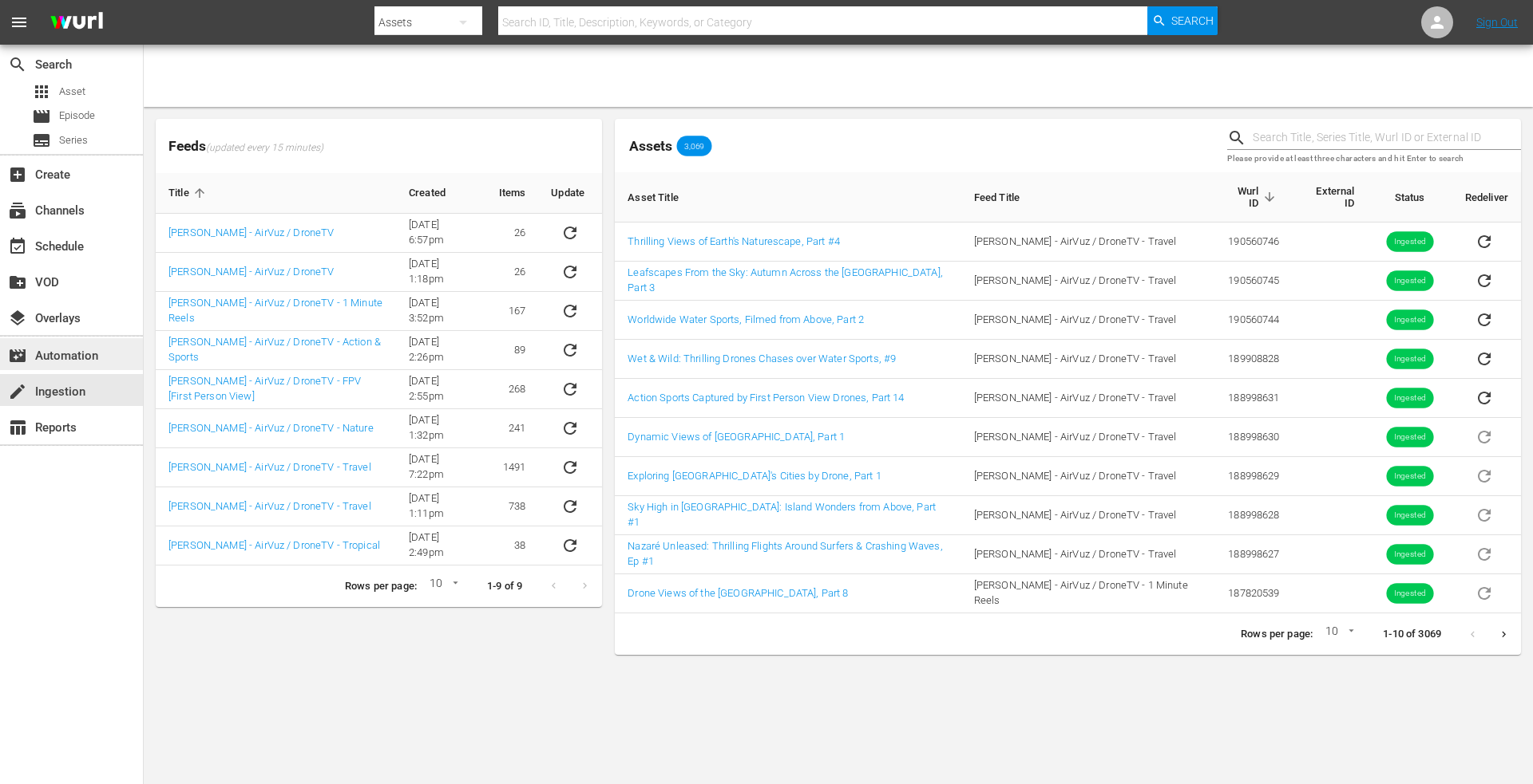
click at [71, 356] on div "movie_filter Automation" at bounding box center [45, 353] width 89 height 14
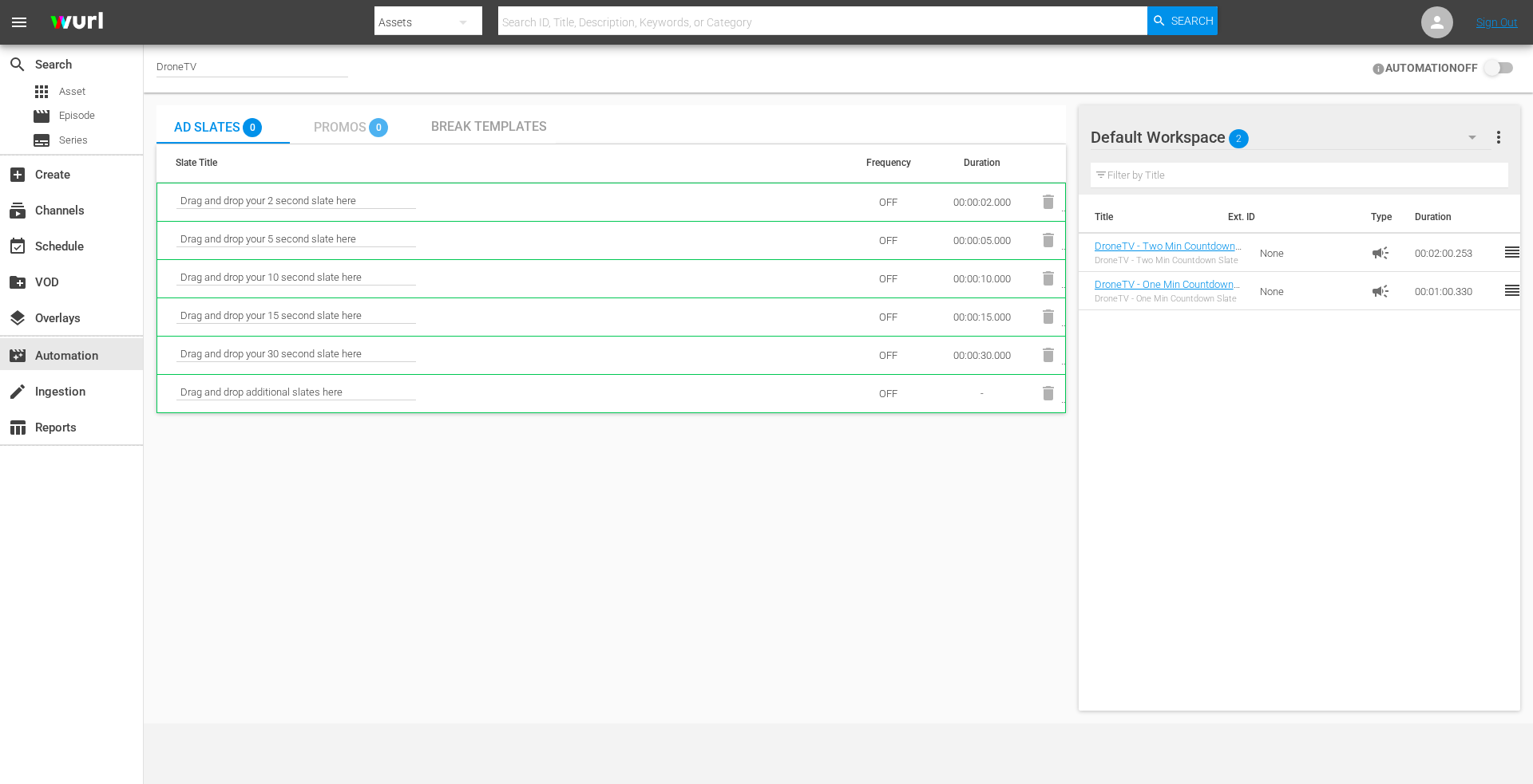
click at [330, 129] on span "Promos" at bounding box center [340, 126] width 53 height 15
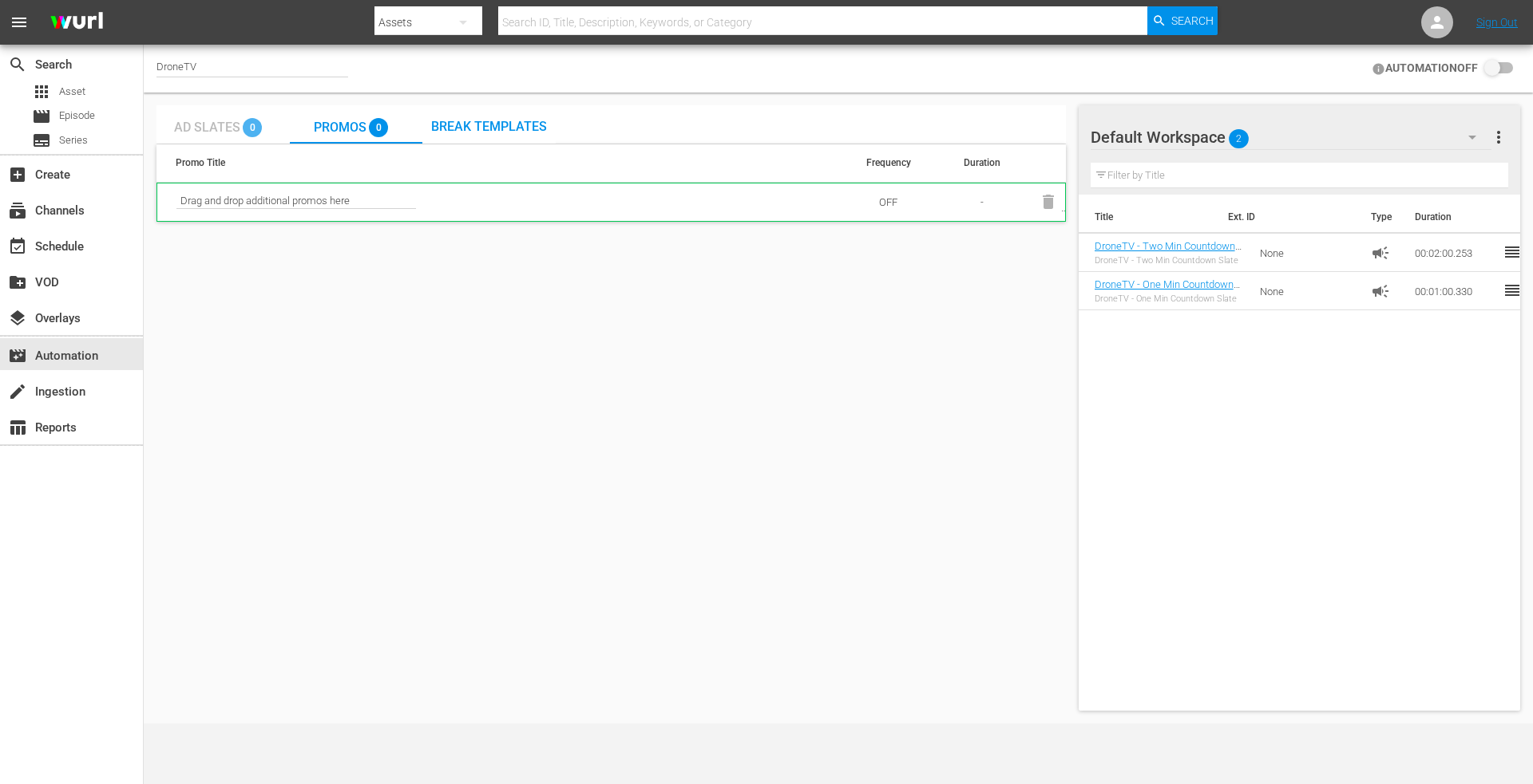
click at [199, 125] on span "Ad Slates" at bounding box center [207, 126] width 67 height 15
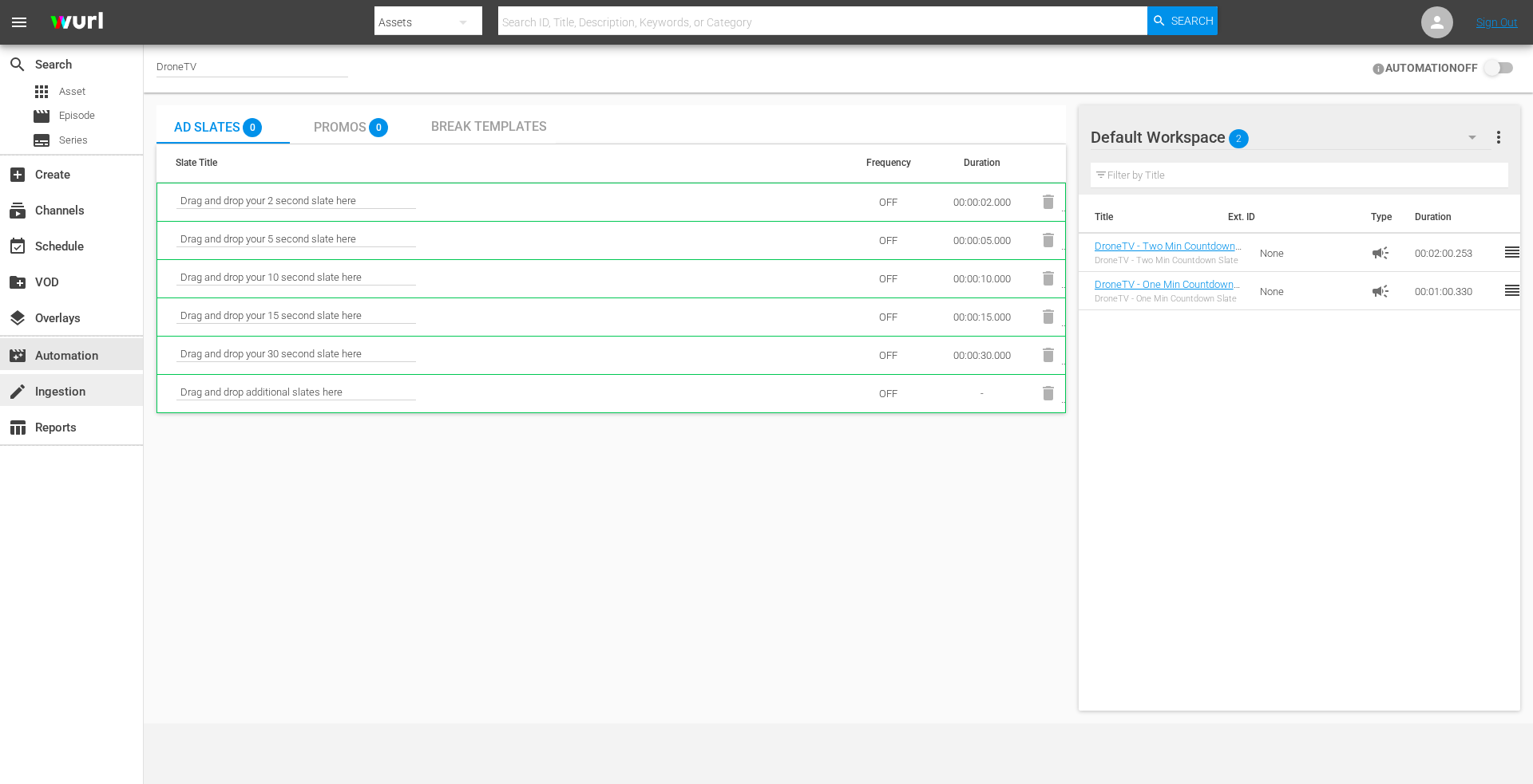
click at [59, 388] on div "create Ingestion" at bounding box center [45, 390] width 89 height 14
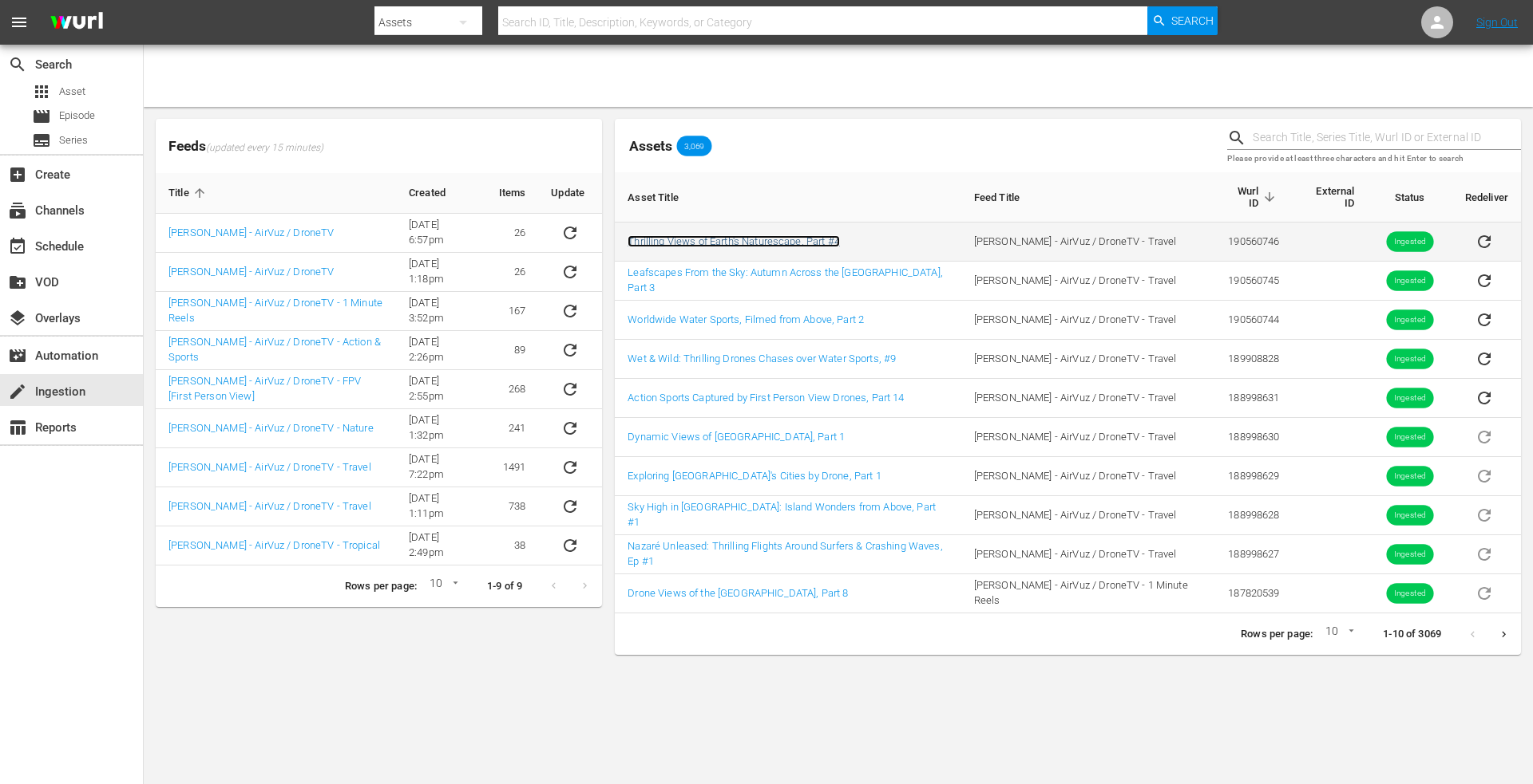
click at [762, 235] on link "Thrilling Views of Earth's Naturescape, Part #4" at bounding box center [734, 241] width 213 height 12
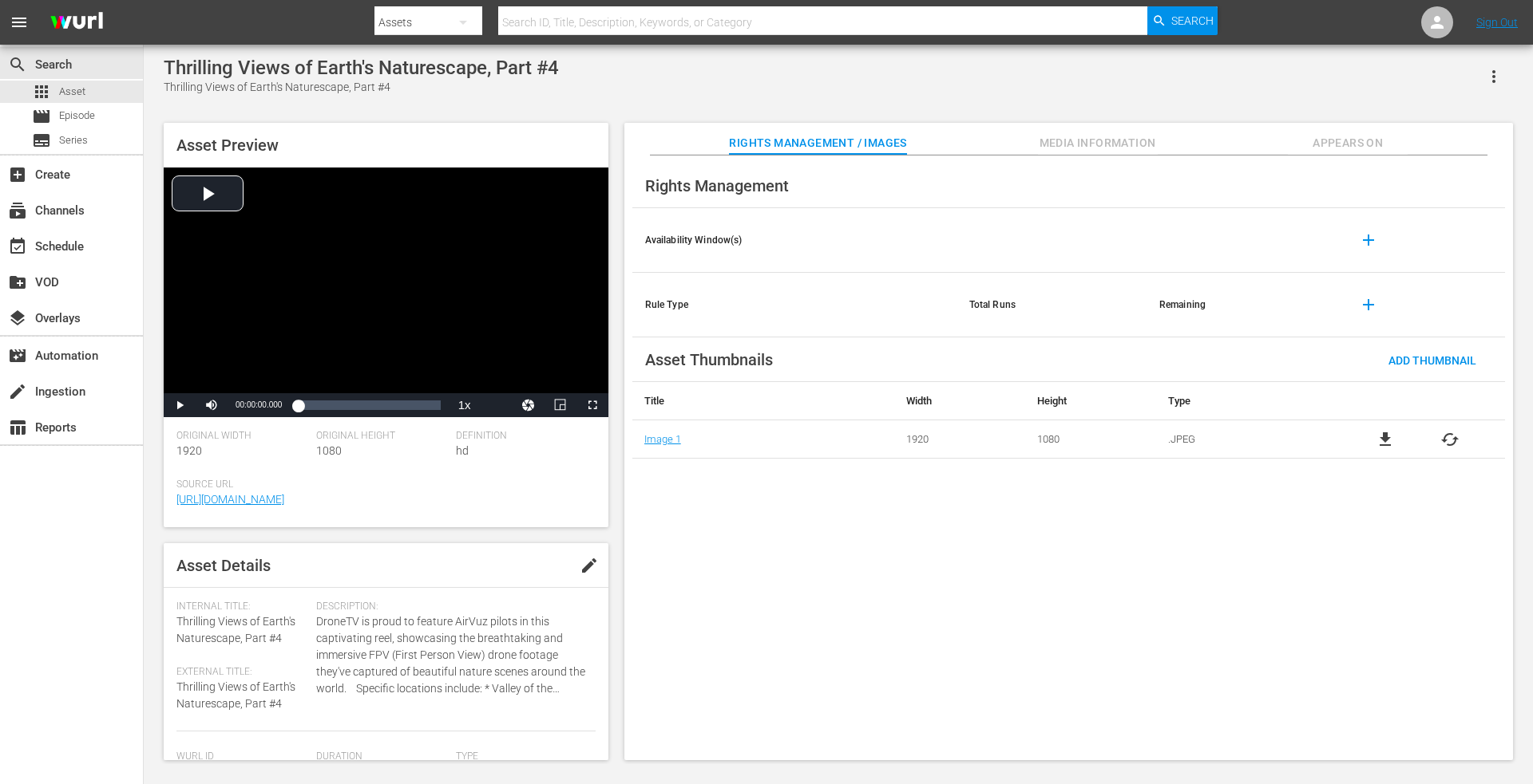
click at [1089, 136] on span "Media Information" at bounding box center [1098, 143] width 119 height 20
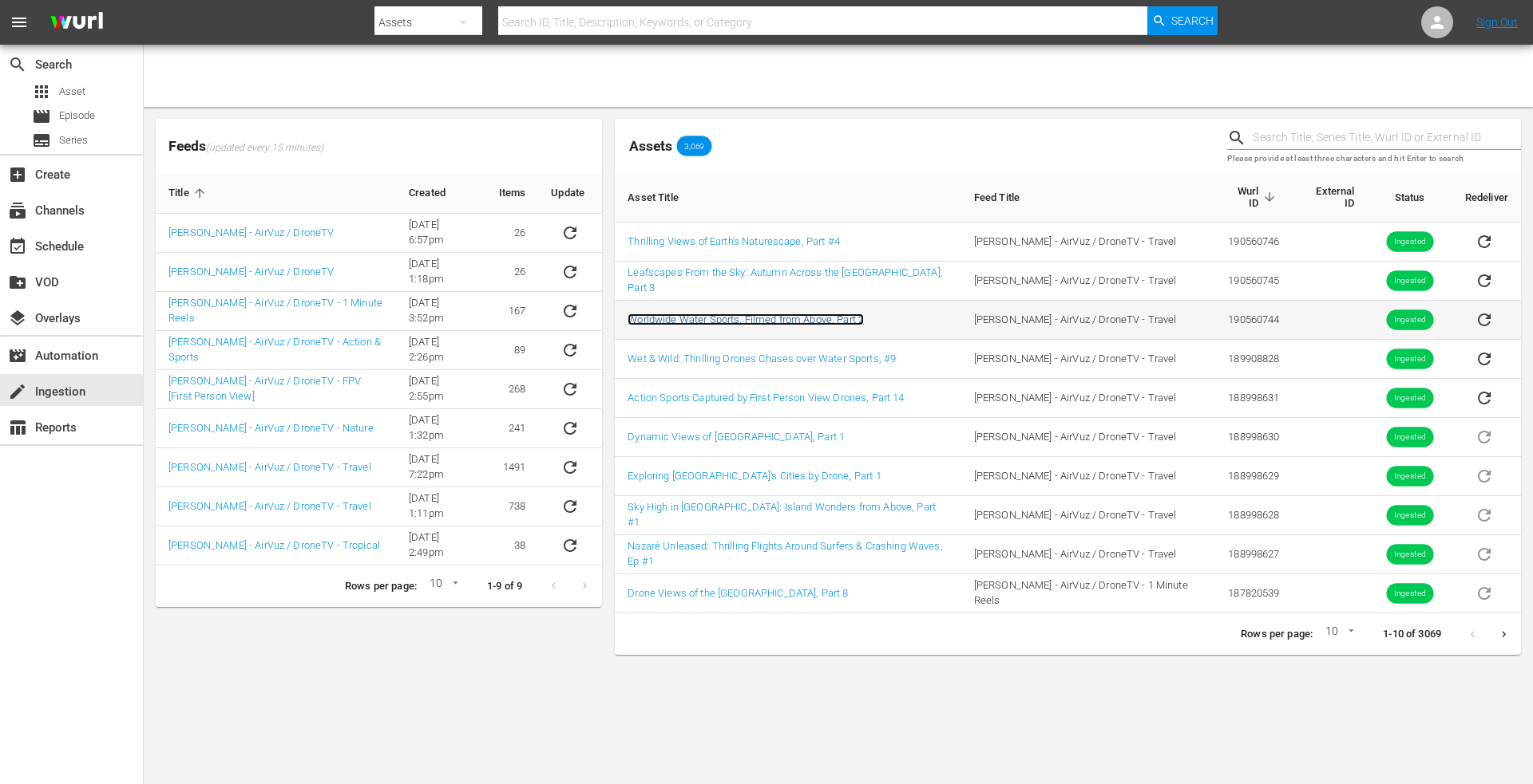
click at [697, 314] on link "Worldwide Water Sports, Filmed from Above, Part 2" at bounding box center [746, 320] width 237 height 12
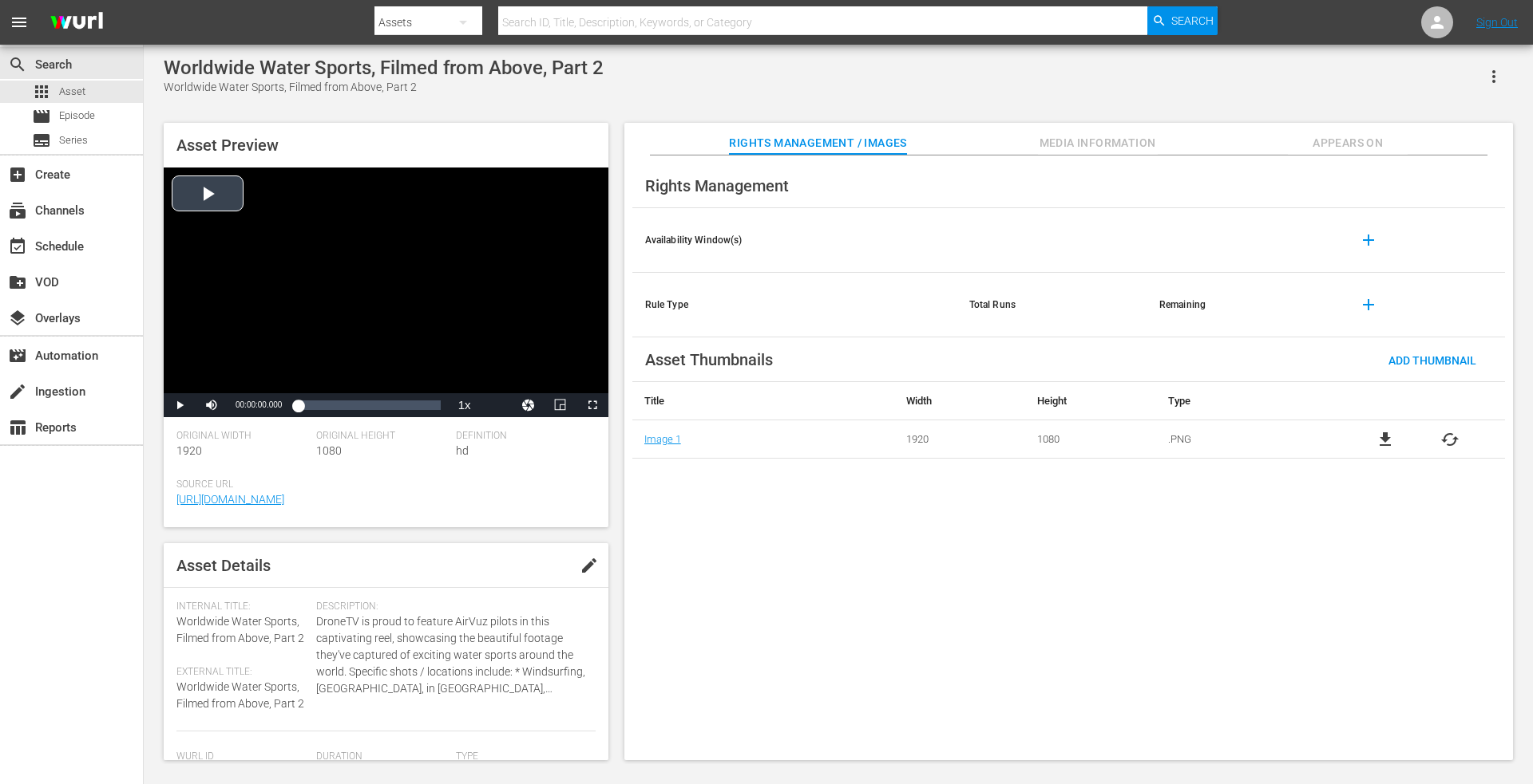
click at [211, 193] on div "Video Player" at bounding box center [386, 280] width 444 height 226
click at [317, 402] on div "Loaded : 19.99% 00:00:24.276 00:00:01.358" at bounding box center [369, 405] width 142 height 16
click at [318, 402] on div "00:00:25.006" at bounding box center [308, 405] width 20 height 16
click at [351, 402] on div "Loaded : 29.89% 00:01:07.770 00:00:39.851" at bounding box center [369, 405] width 142 height 16
click at [387, 400] on div "Loaded : 53.37% 00:01:52.276 00:01:08.828" at bounding box center [369, 405] width 142 height 16
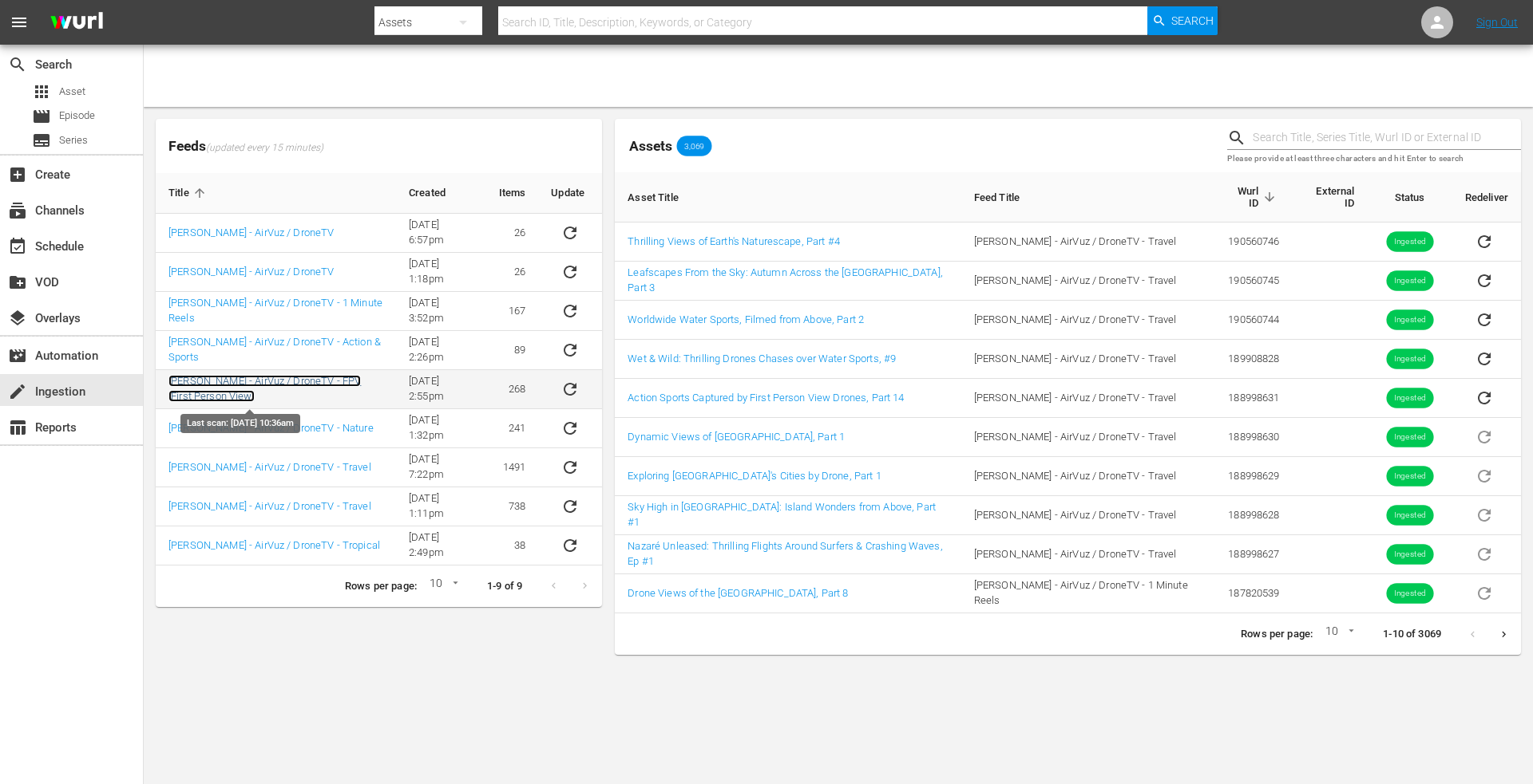
click at [286, 376] on link "[PERSON_NAME] - AirVuz / DroneTV - FPV [First Person View]" at bounding box center [264, 388] width 193 height 27
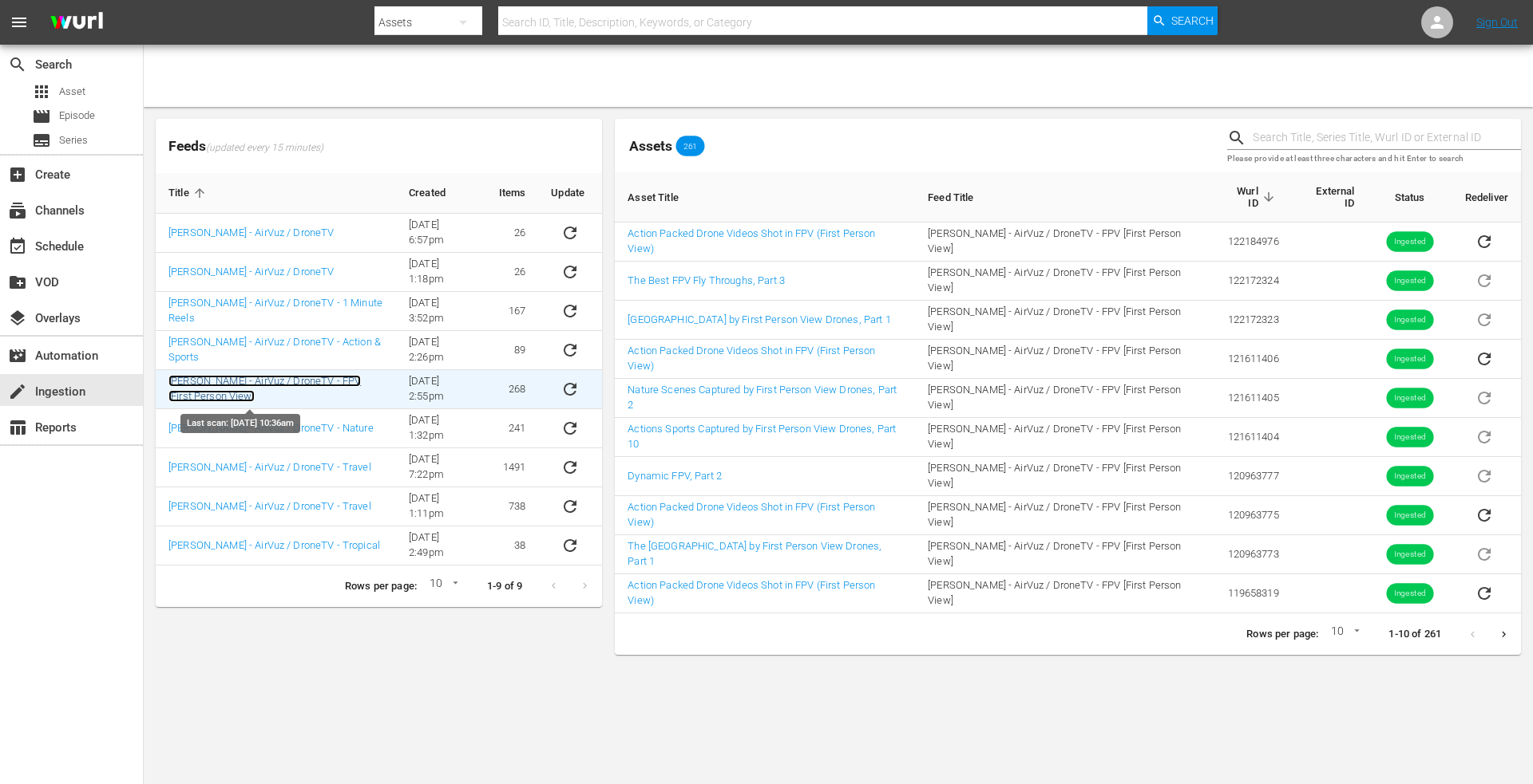
click at [262, 385] on link "[PERSON_NAME] - AirVuz / DroneTV - FPV [First Person View]" at bounding box center [264, 388] width 193 height 27
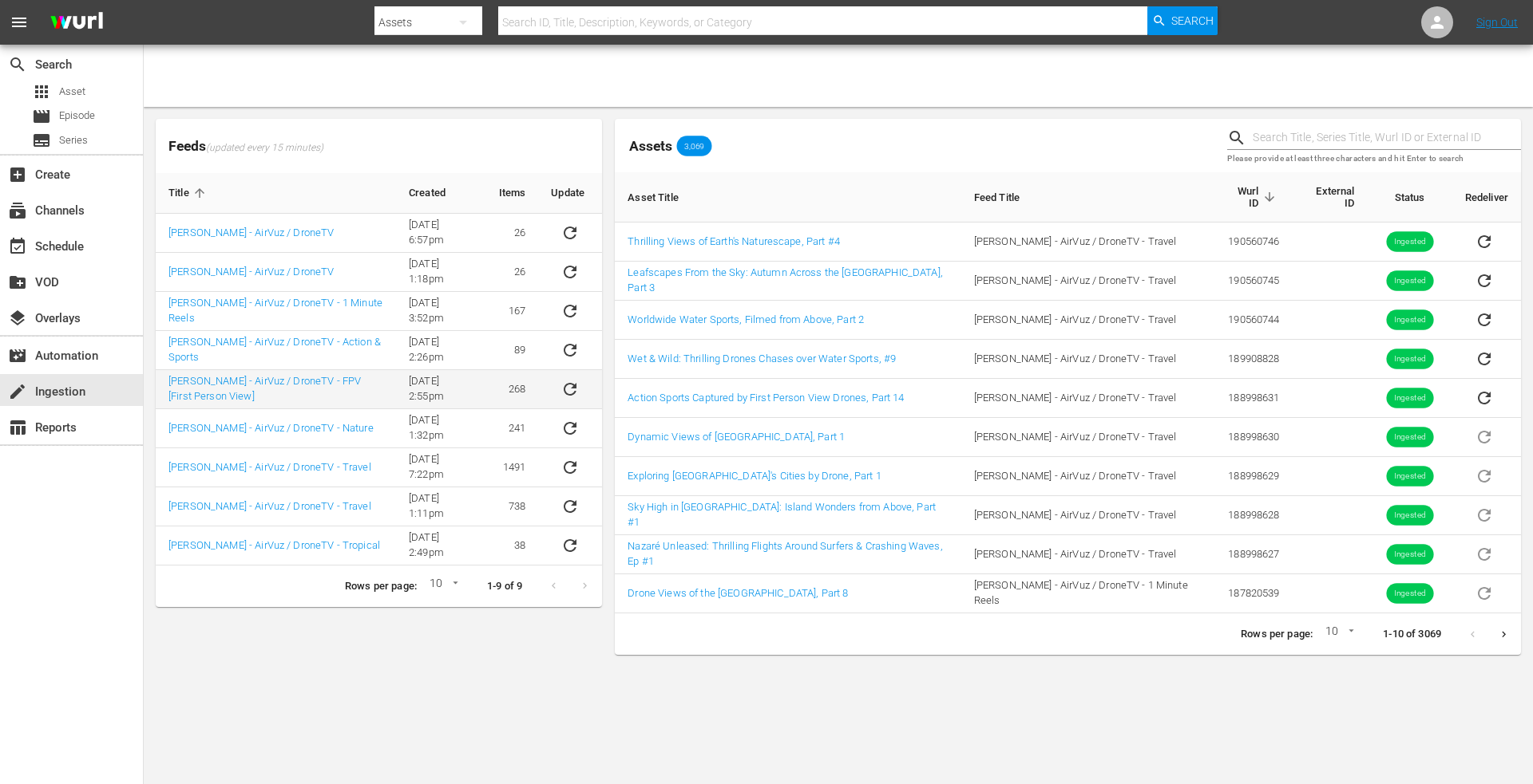
click at [515, 390] on td "268" at bounding box center [512, 390] width 53 height 39
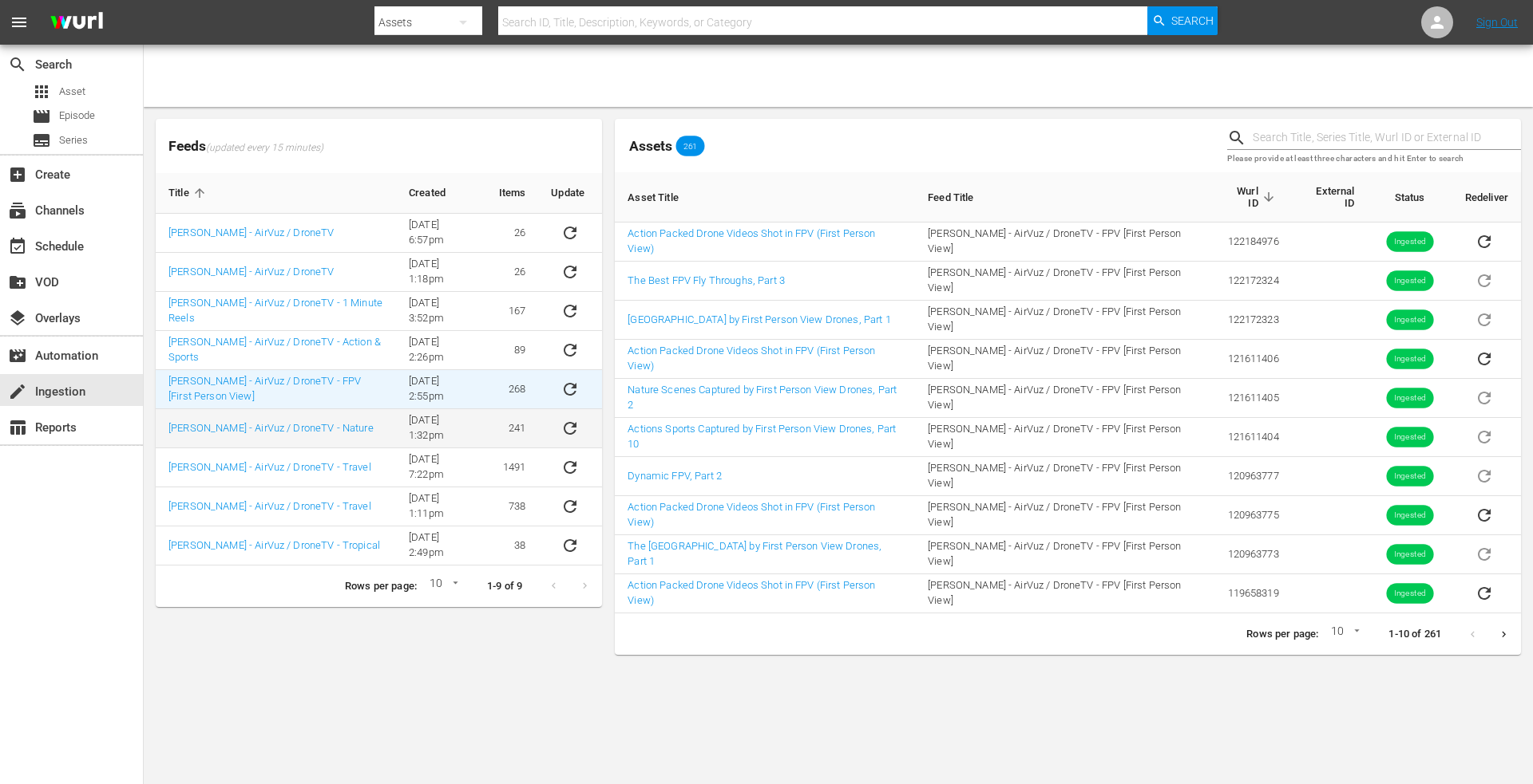
click at [511, 422] on td "241" at bounding box center [512, 428] width 53 height 39
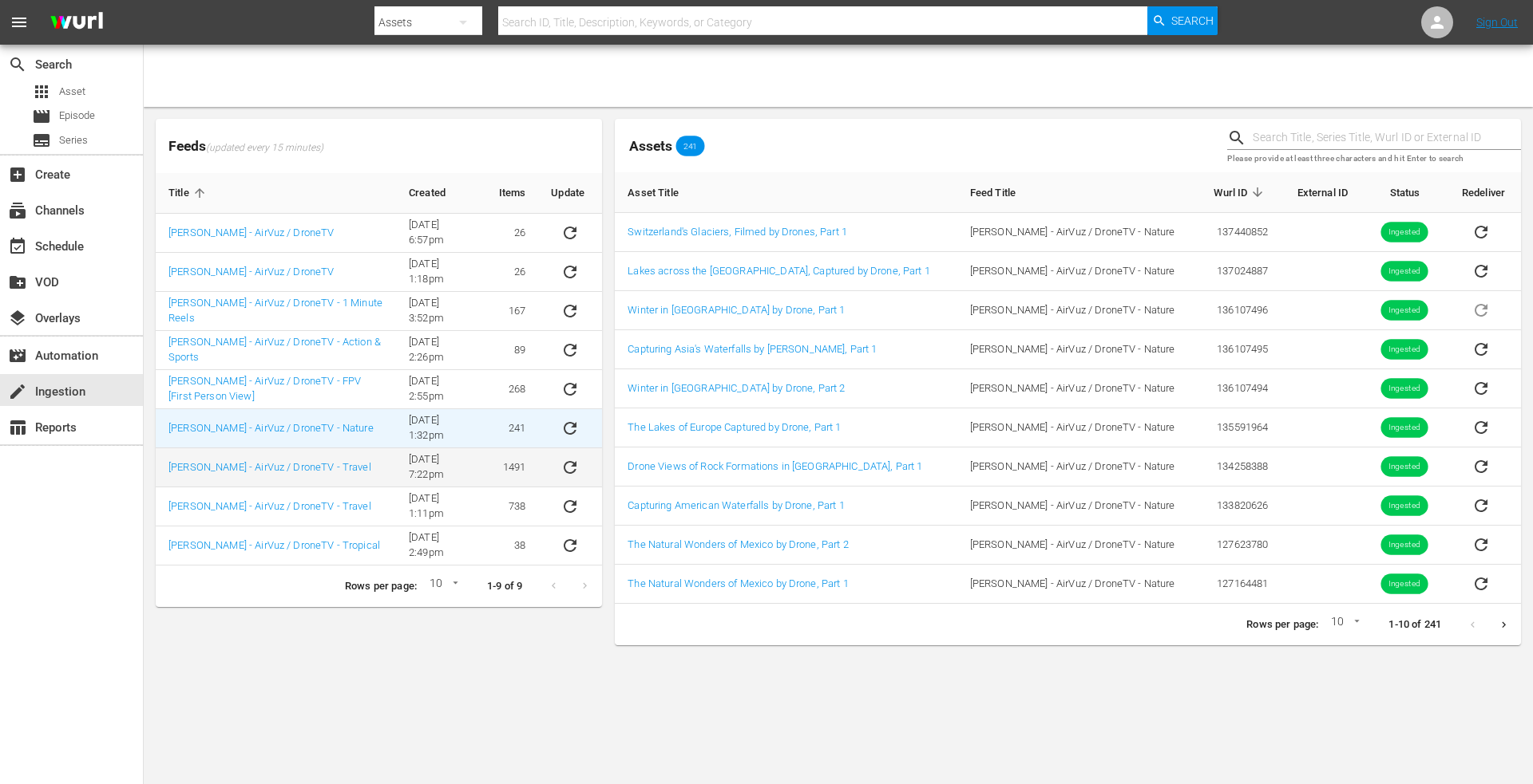
click at [515, 465] on td "1491" at bounding box center [512, 467] width 53 height 39
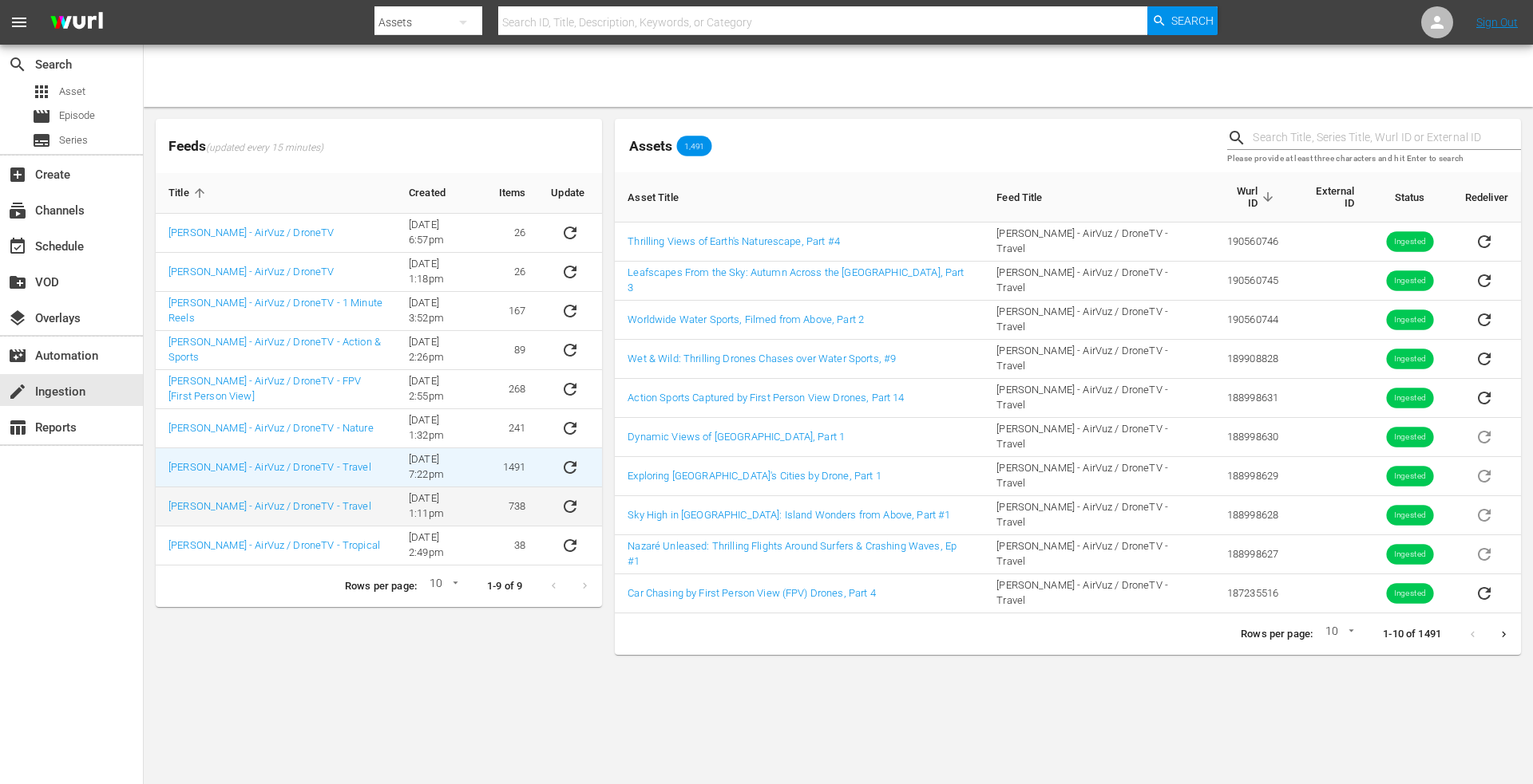
click at [510, 509] on td "738" at bounding box center [512, 507] width 53 height 39
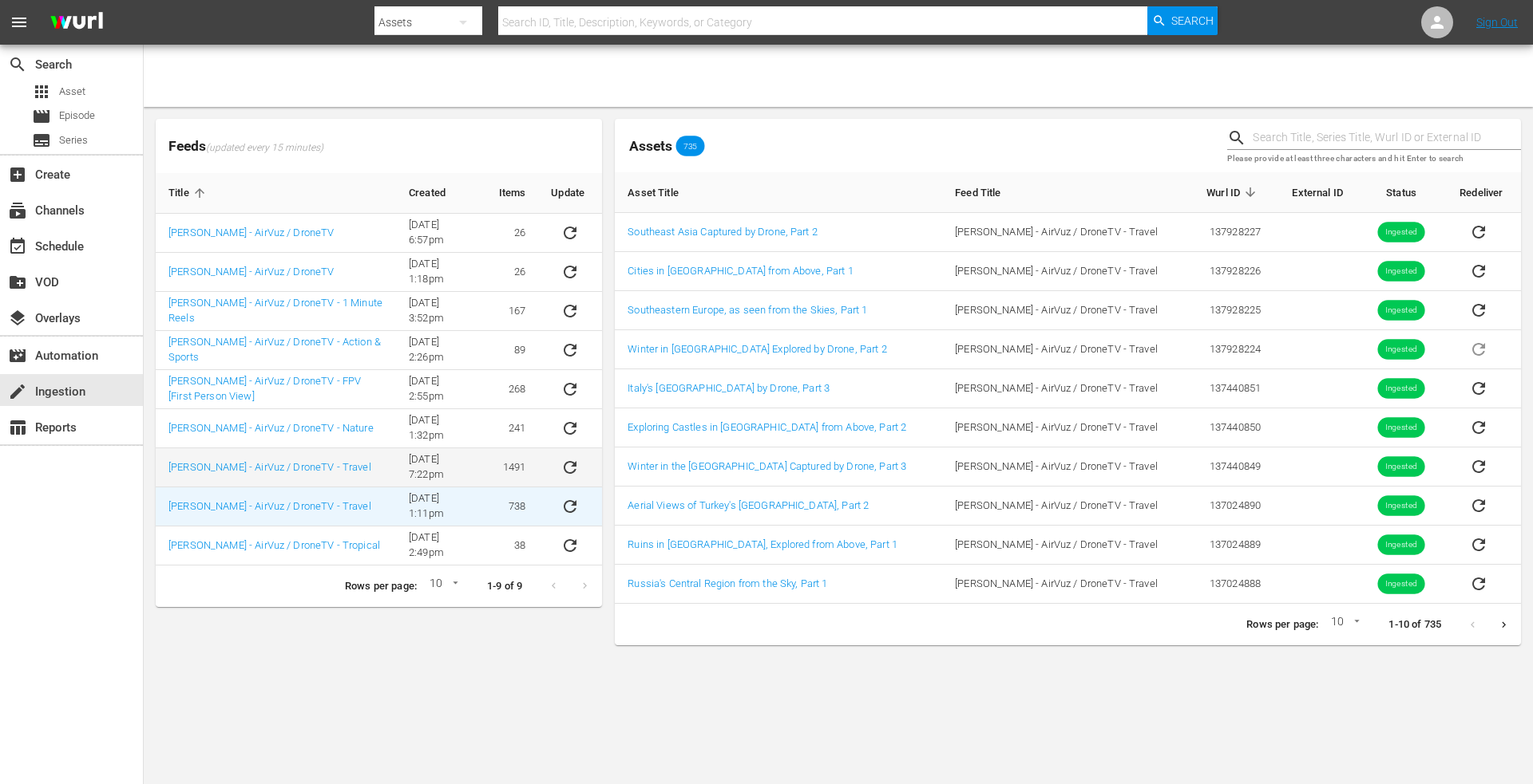
click at [521, 470] on td "1491" at bounding box center [512, 467] width 53 height 39
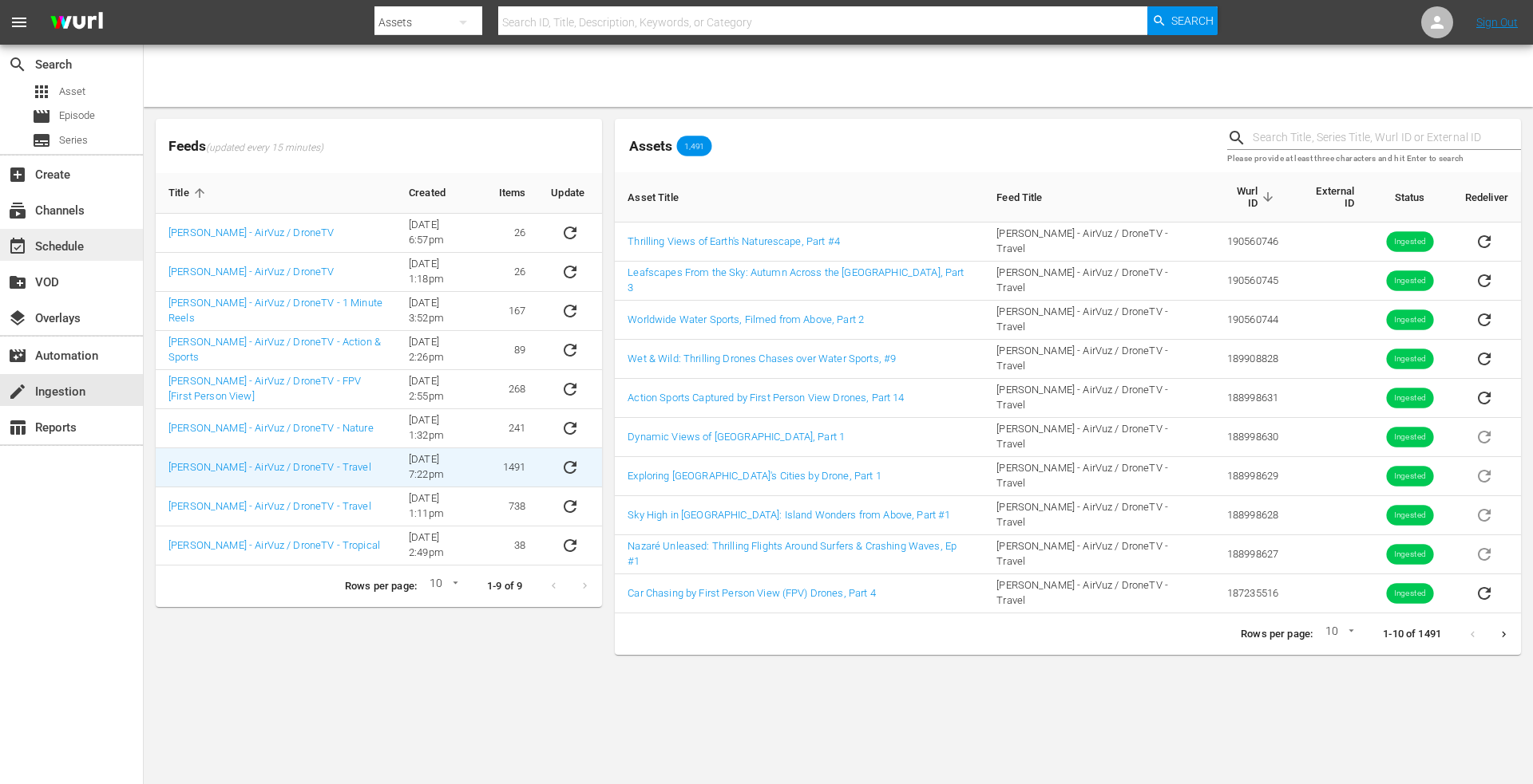
click at [59, 247] on div "event_available Schedule" at bounding box center [45, 243] width 89 height 14
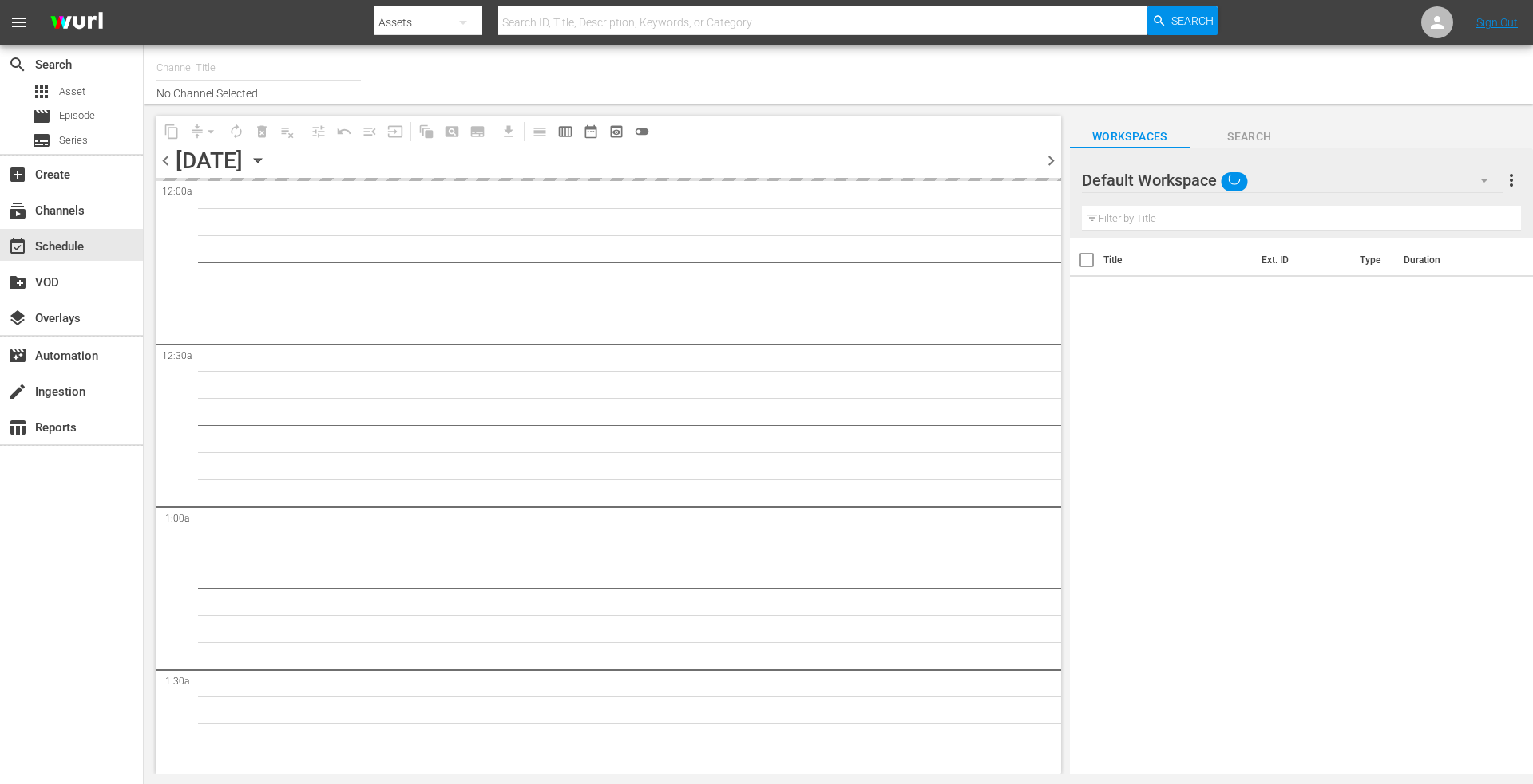
type input "DroneTV (1072)"
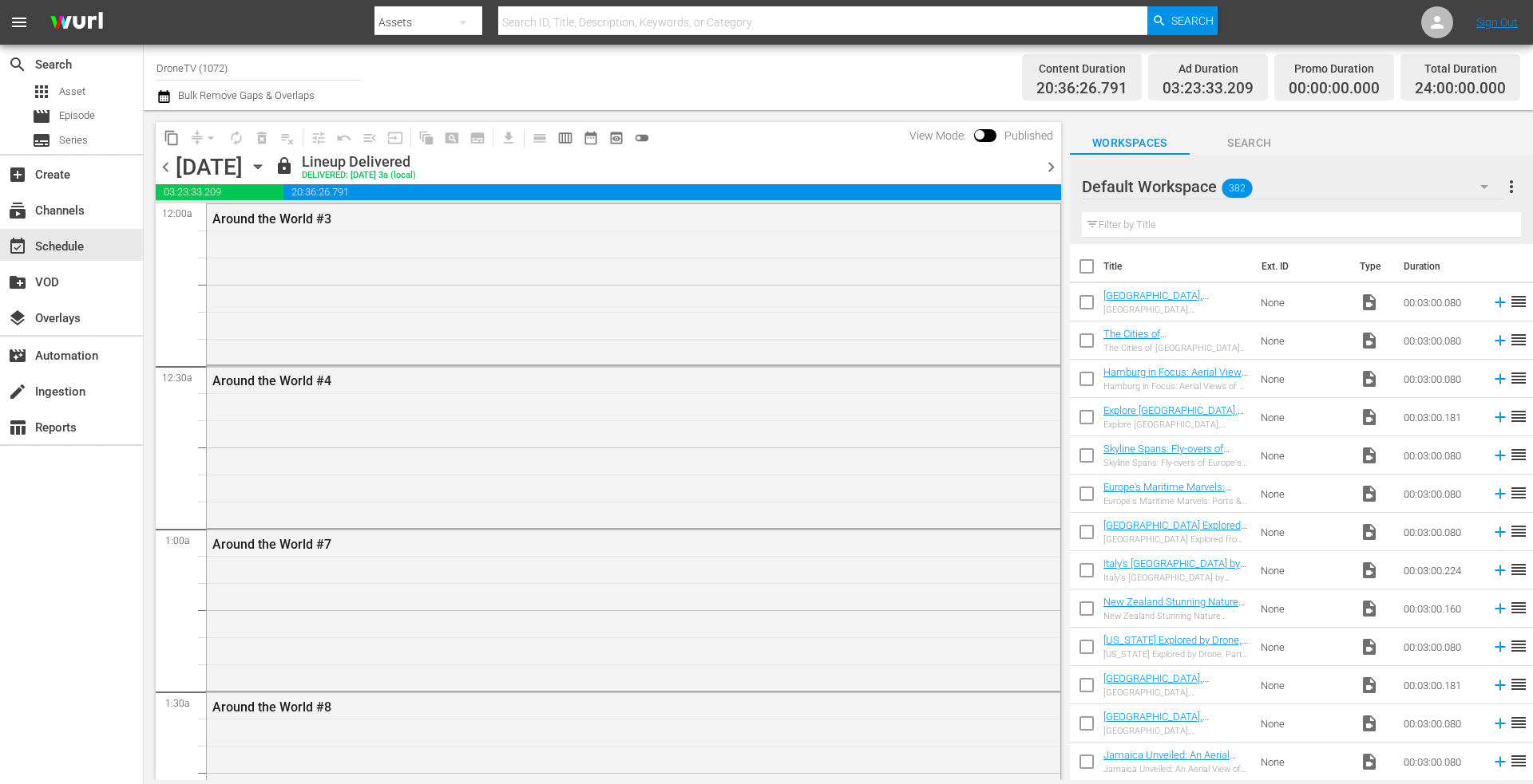
click at [261, 165] on icon "button" at bounding box center [256, 167] width 7 height 4
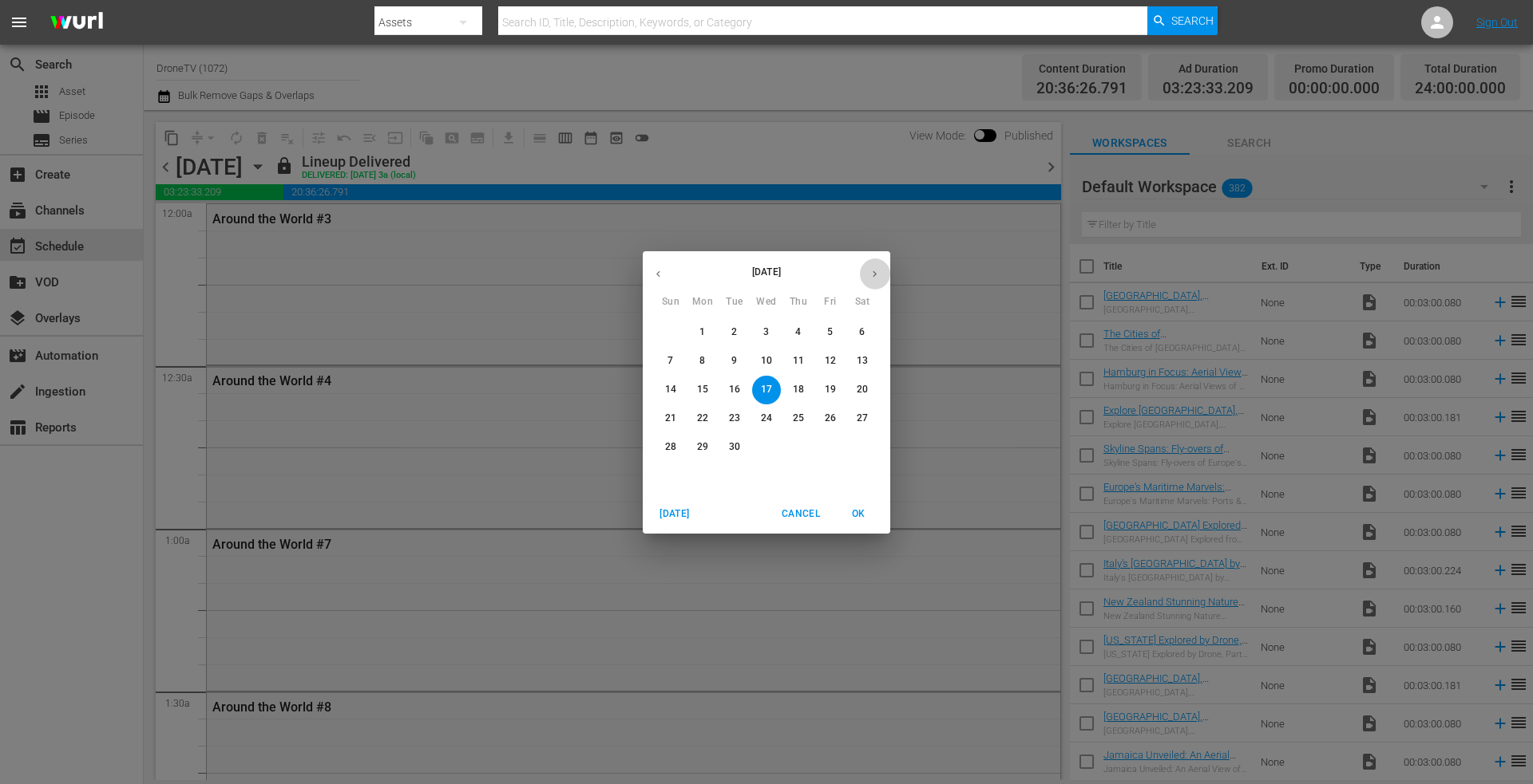
click at [873, 268] on icon "button" at bounding box center [875, 274] width 12 height 12
click at [828, 330] on p "3" at bounding box center [830, 333] width 6 height 14
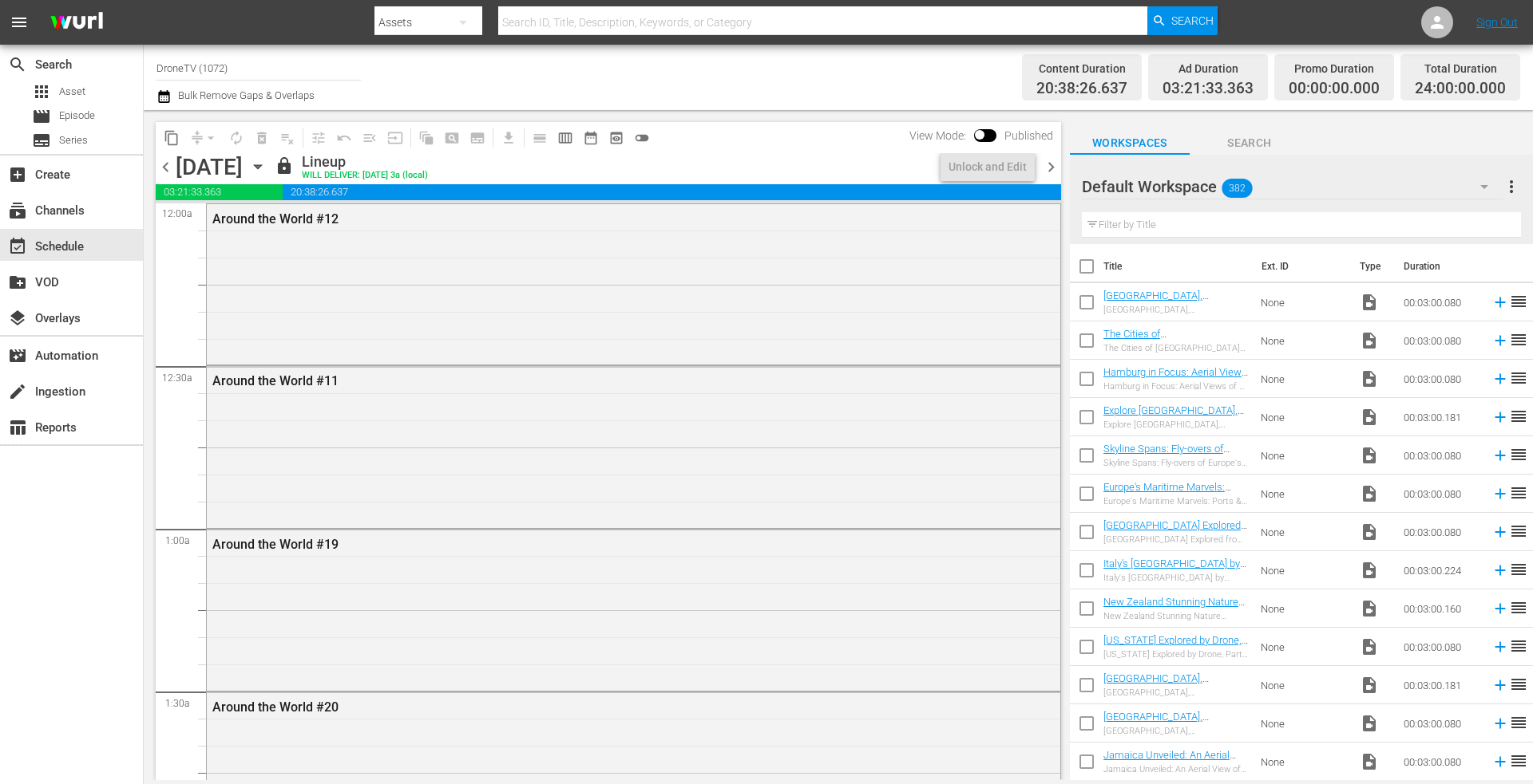
click at [266, 163] on icon "button" at bounding box center [258, 167] width 18 height 18
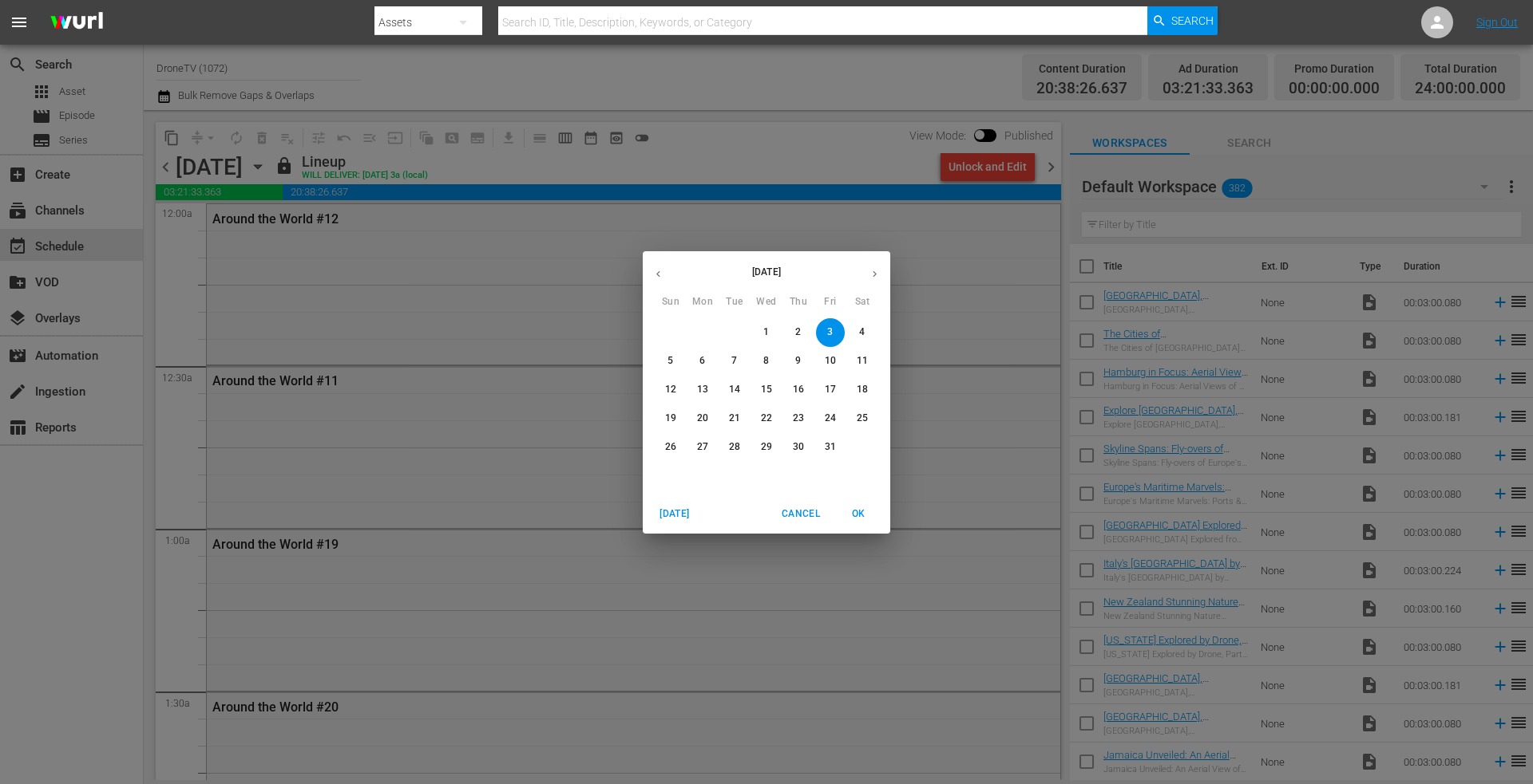
click at [858, 324] on button "4" at bounding box center [862, 332] width 29 height 29
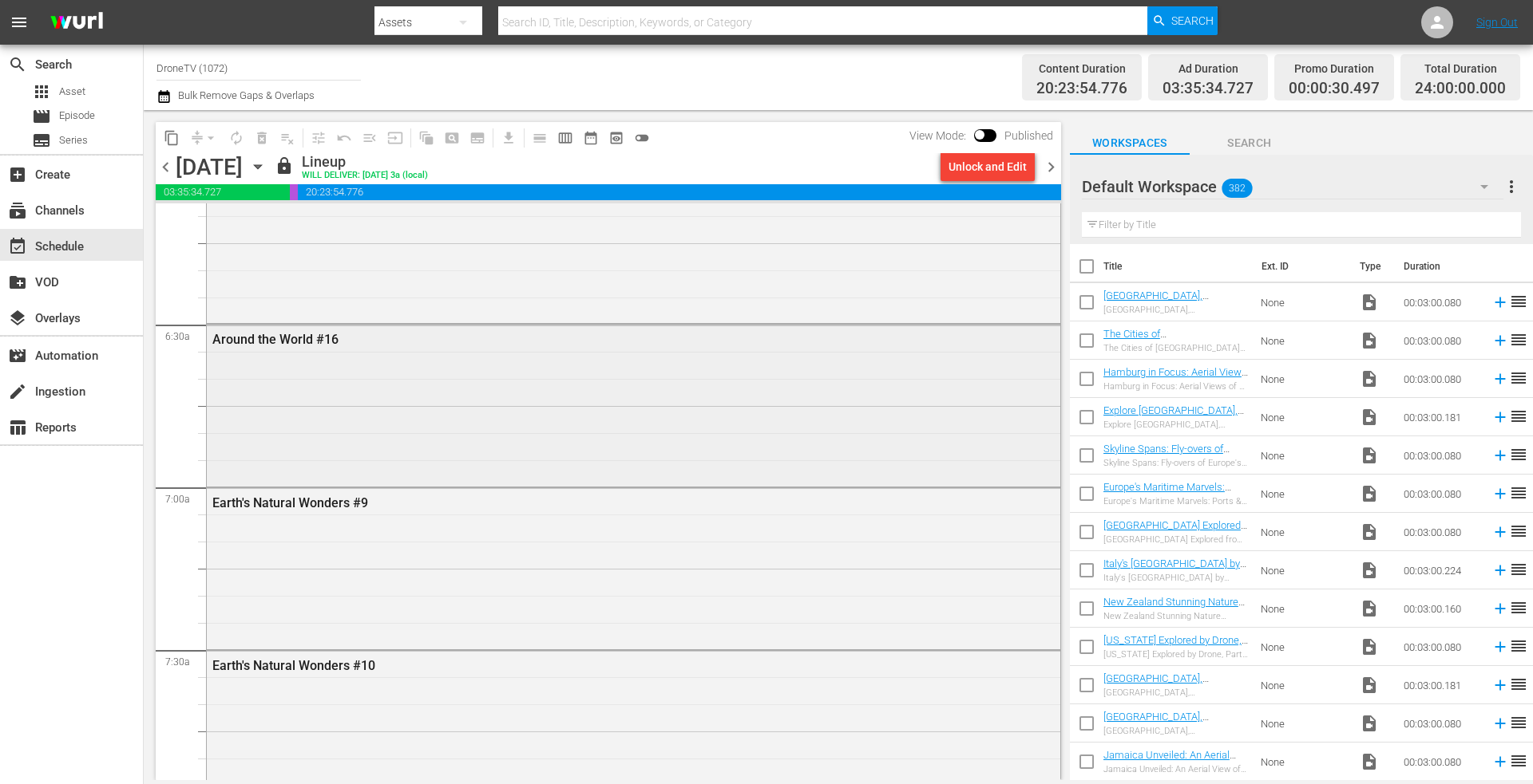
scroll to position [2075, 0]
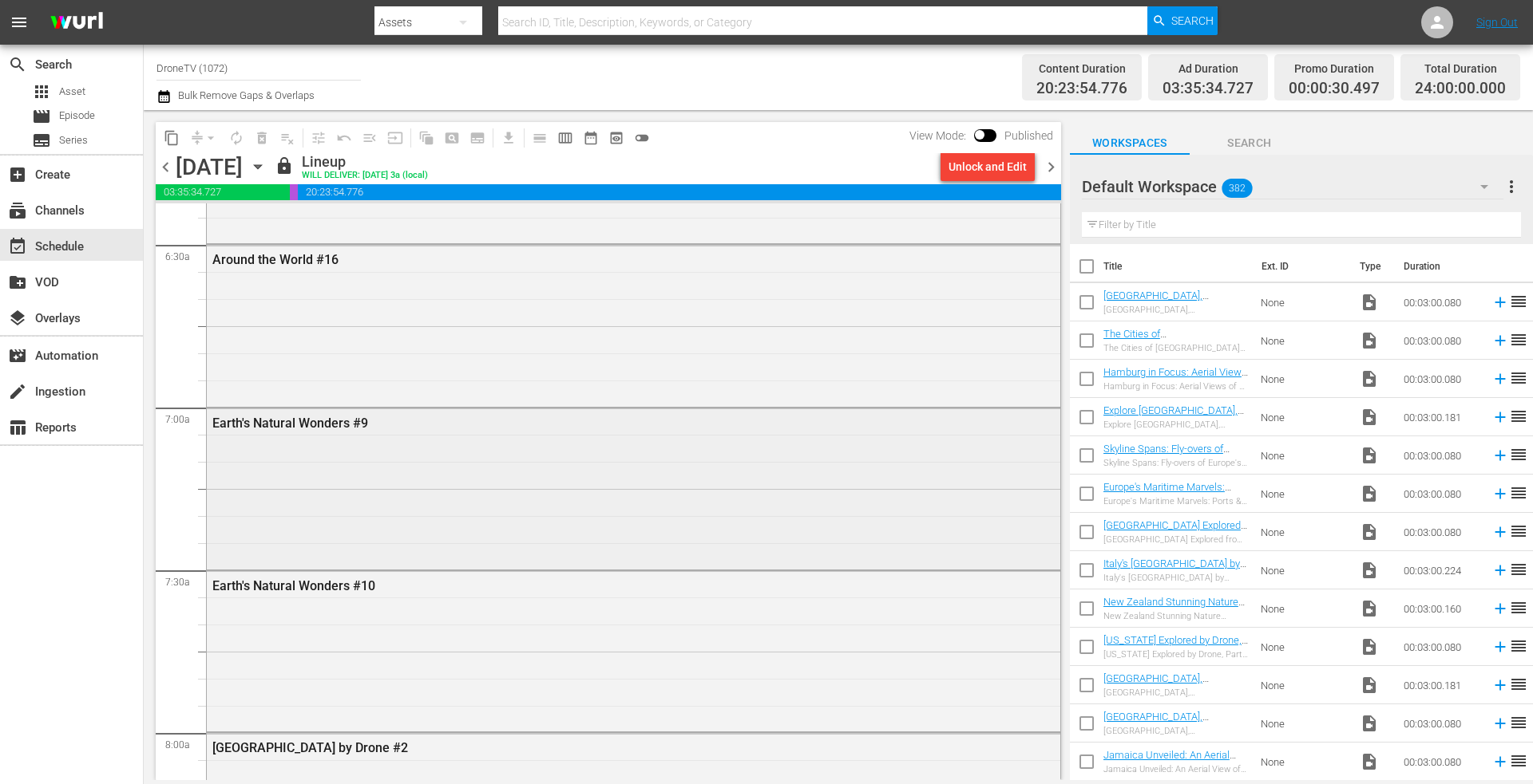
click at [395, 462] on div "Earth's Natural Wonders #9" at bounding box center [633, 487] width 853 height 158
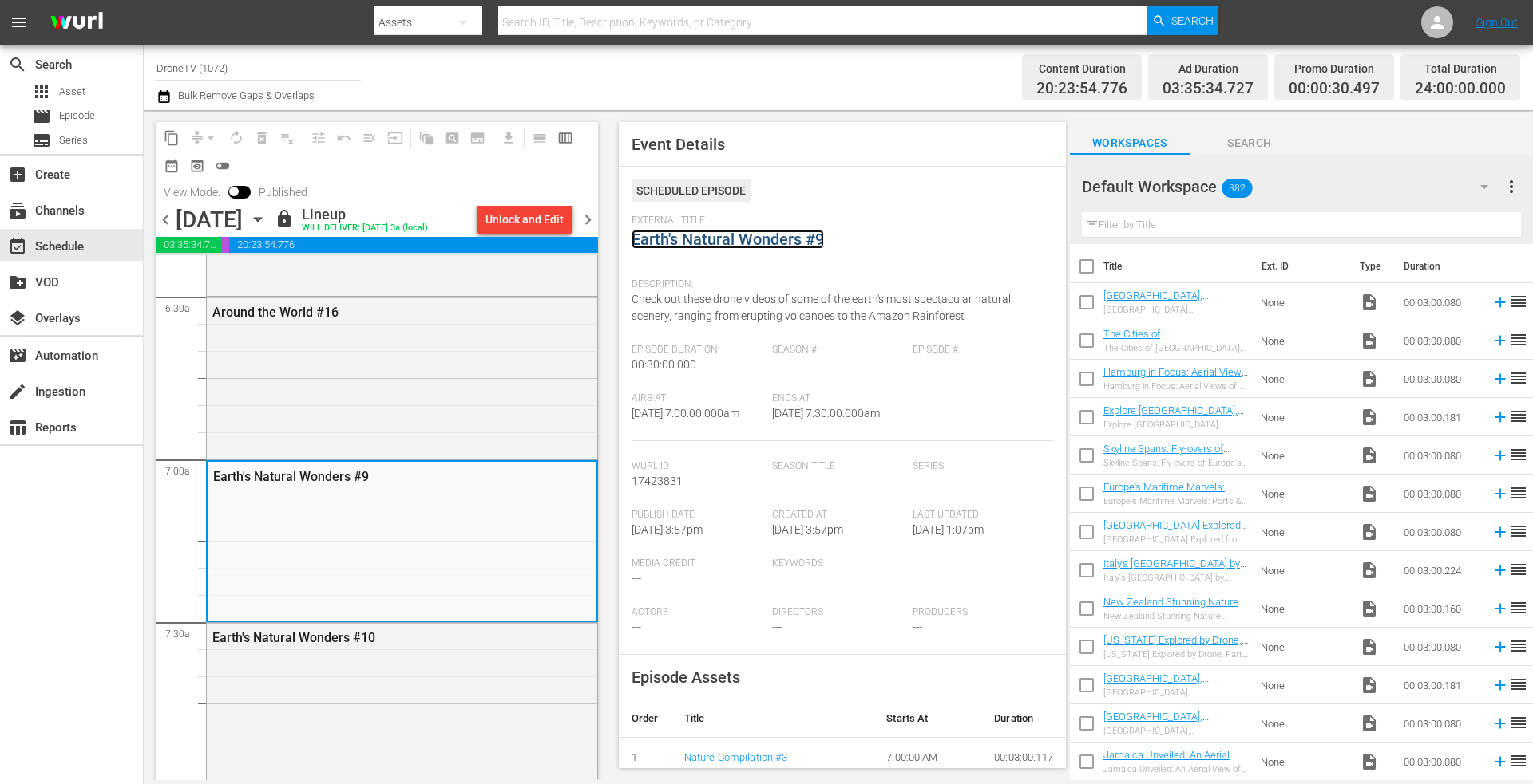
click at [715, 239] on link "Earth's Natural Wonders #9" at bounding box center [728, 238] width 193 height 19
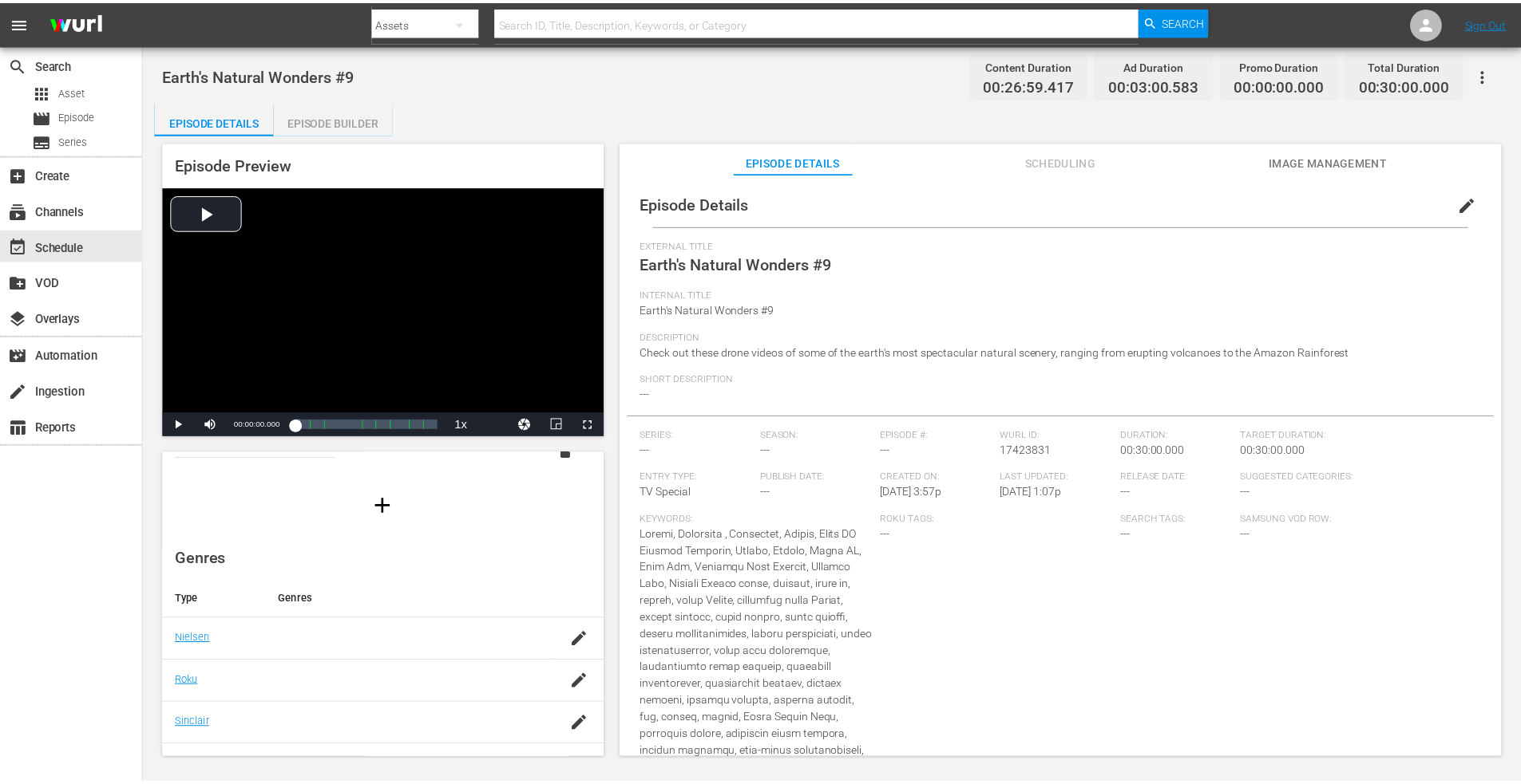
scroll to position [239, 0]
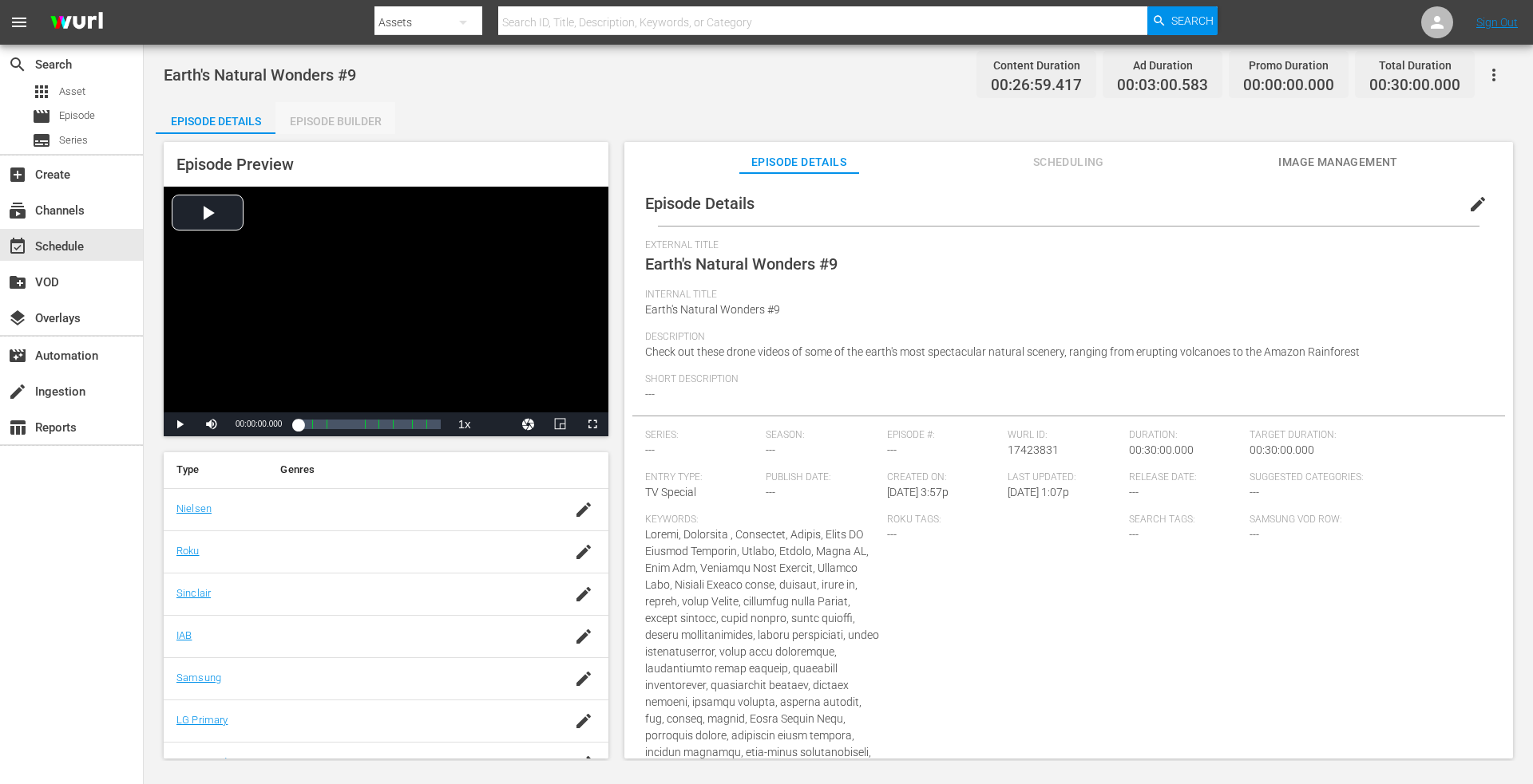
click at [329, 123] on div "Episode Builder" at bounding box center [335, 121] width 119 height 39
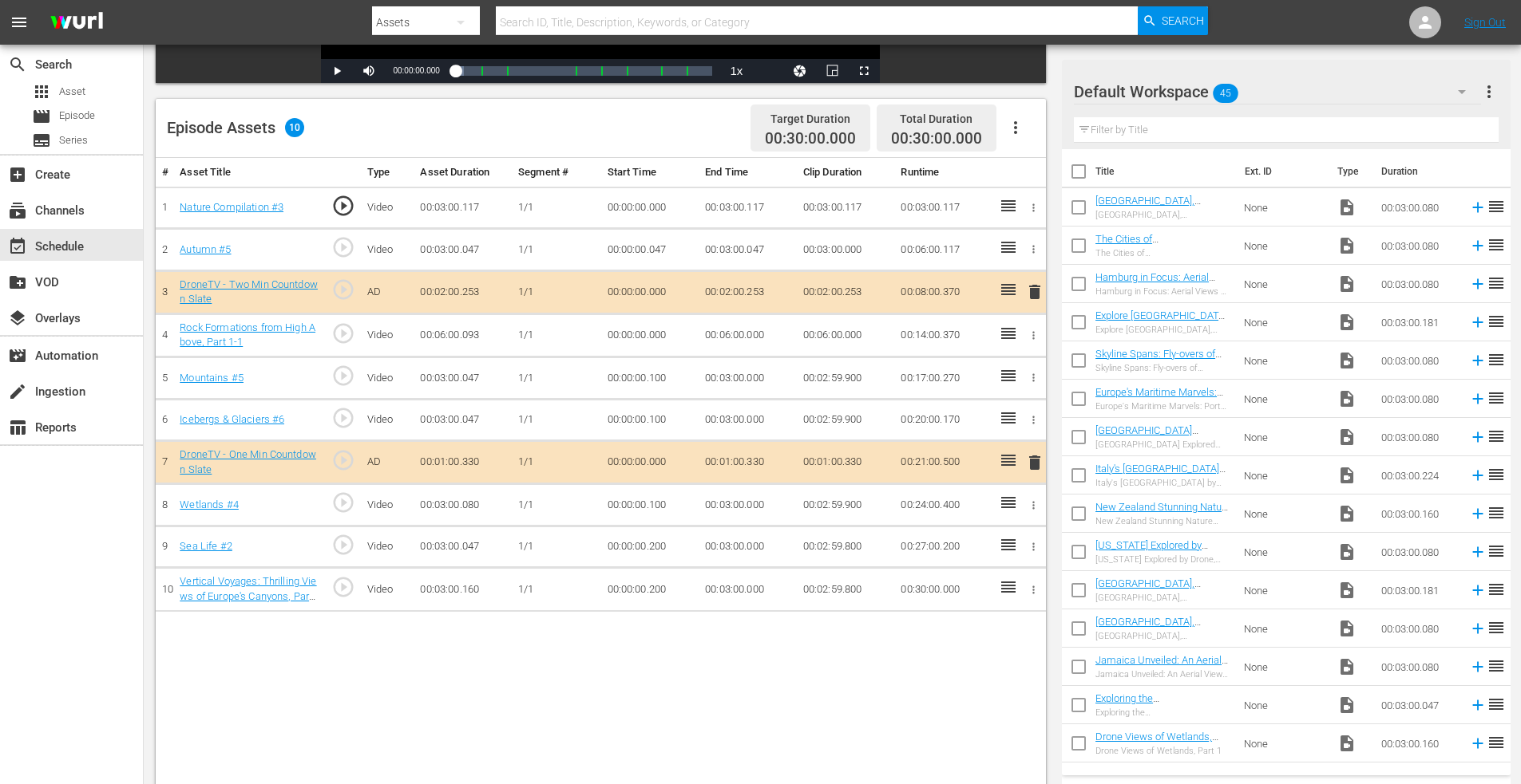
scroll to position [398, 0]
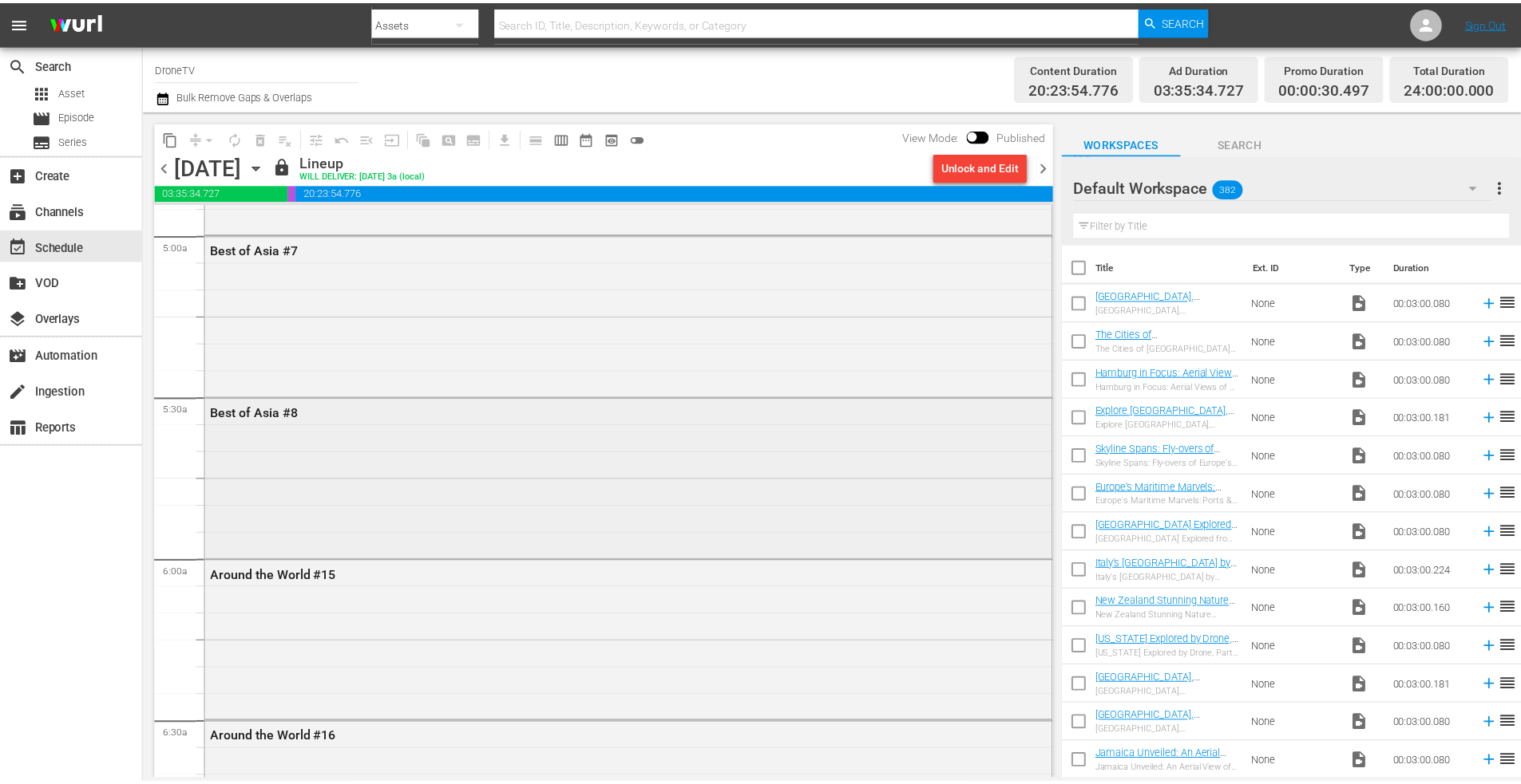
scroll to position [1835, 0]
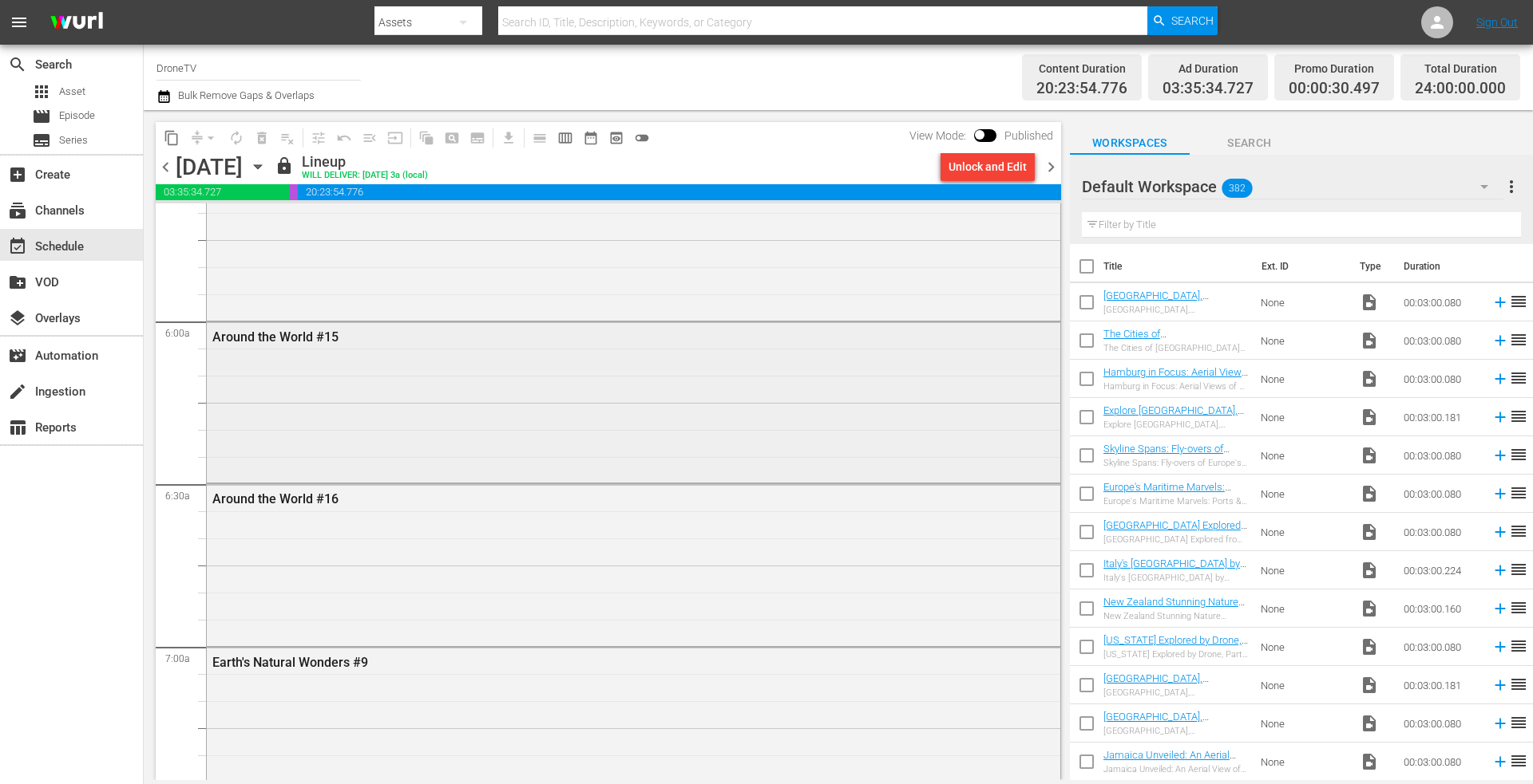
click at [352, 392] on div "Around the World #15" at bounding box center [633, 400] width 853 height 158
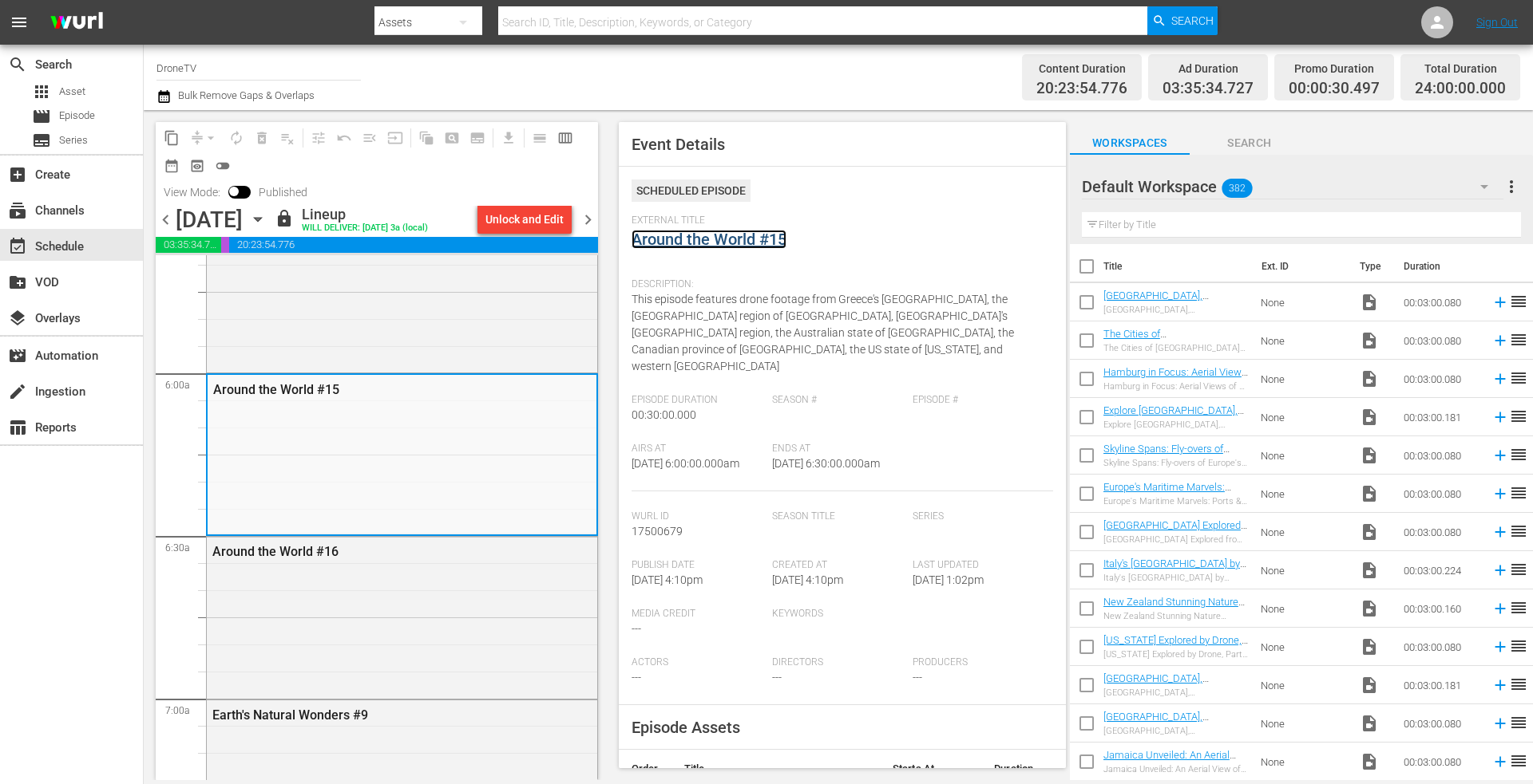
click at [698, 239] on link "Around the World #15" at bounding box center [709, 238] width 155 height 19
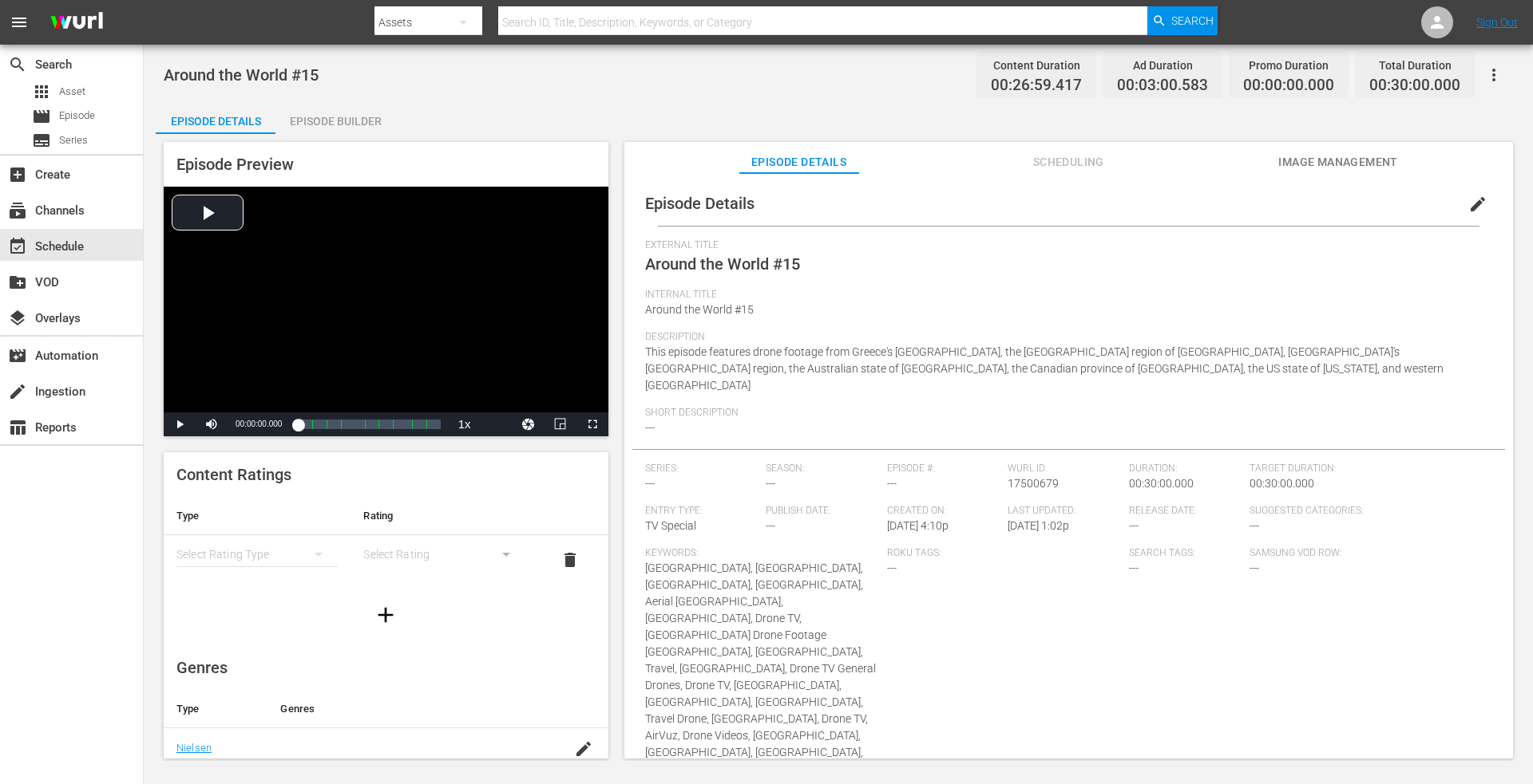
click at [322, 110] on div "Episode Builder" at bounding box center [335, 121] width 119 height 39
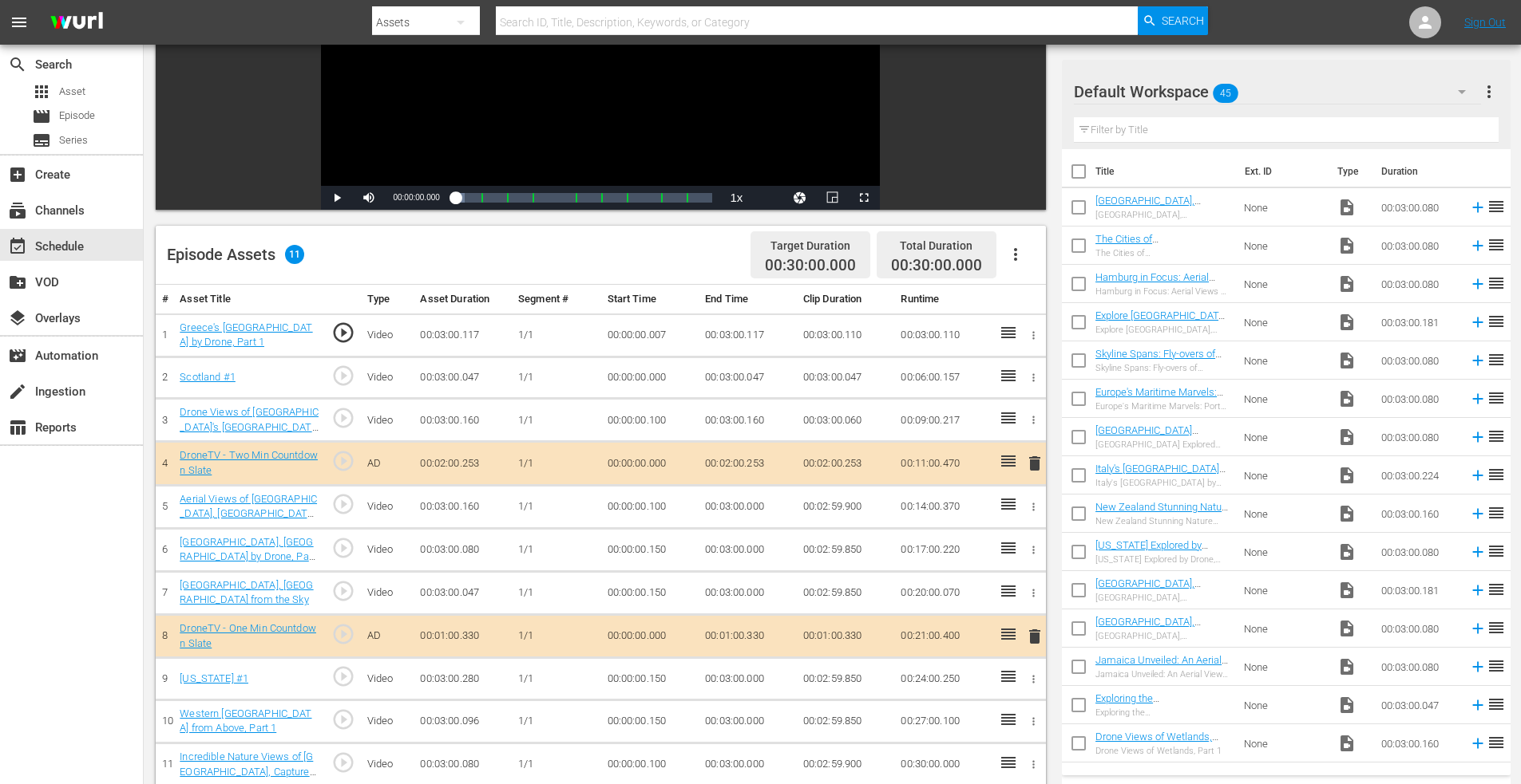
scroll to position [319, 0]
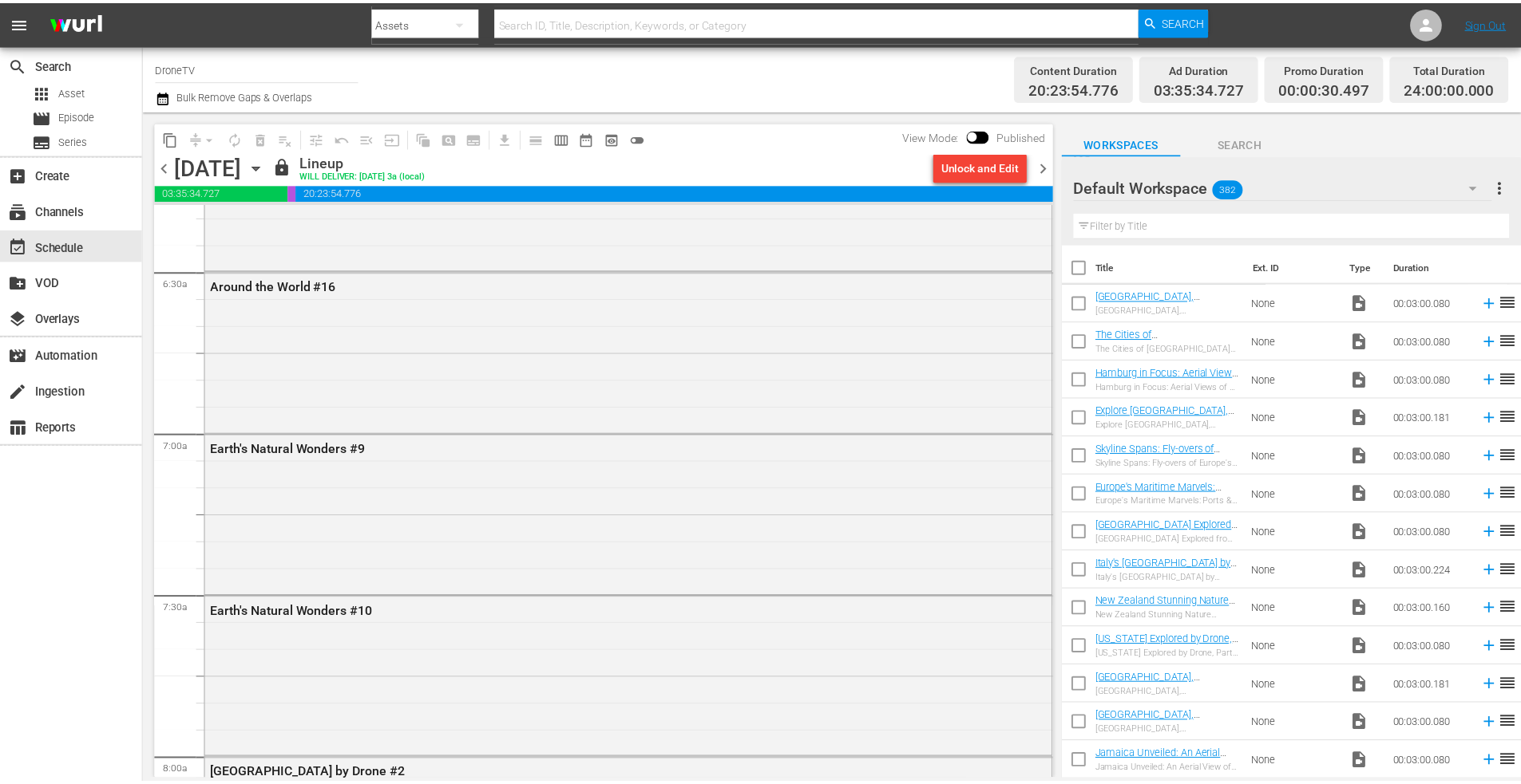
scroll to position [1835, 0]
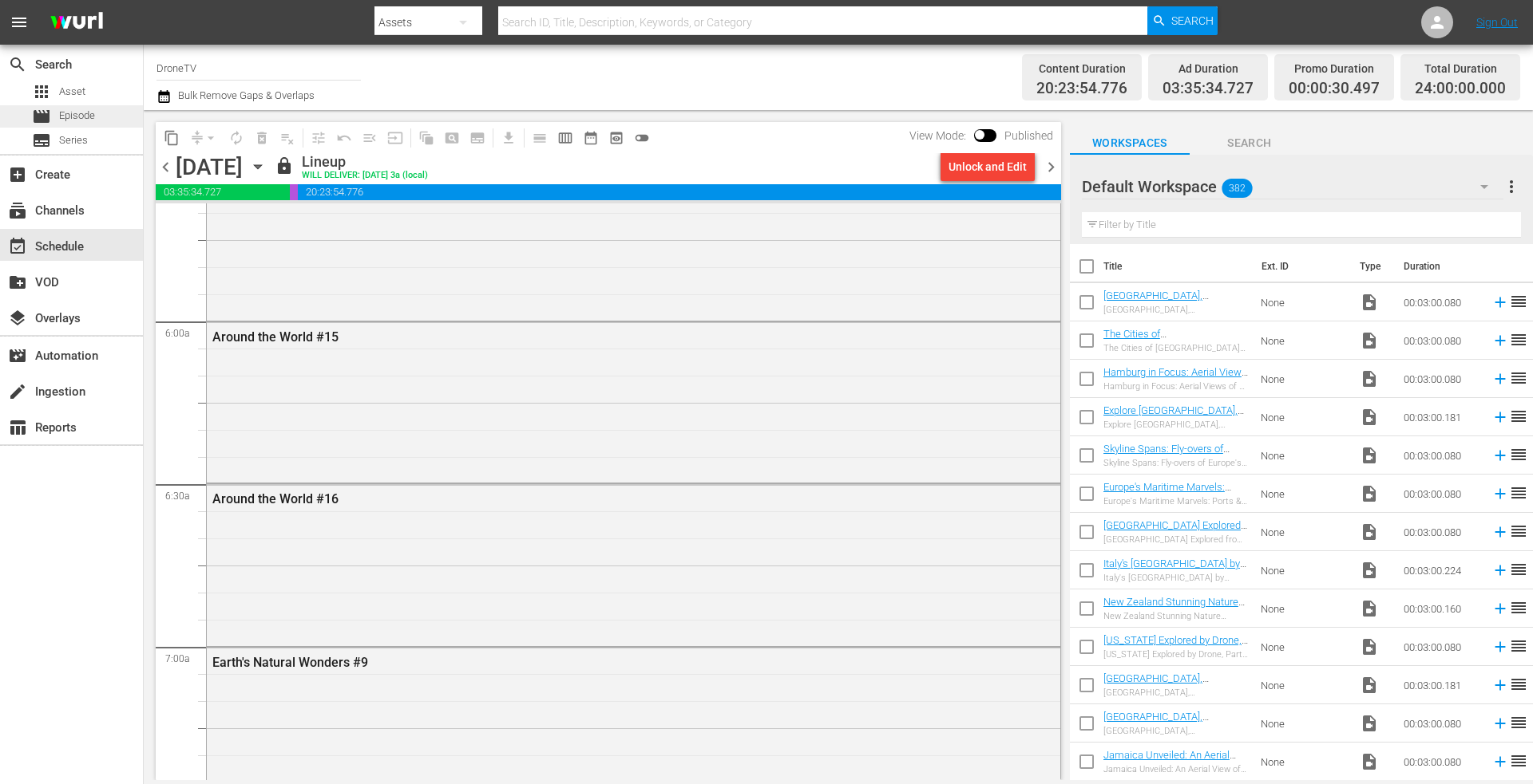
click at [93, 119] on span "Episode" at bounding box center [77, 115] width 36 height 16
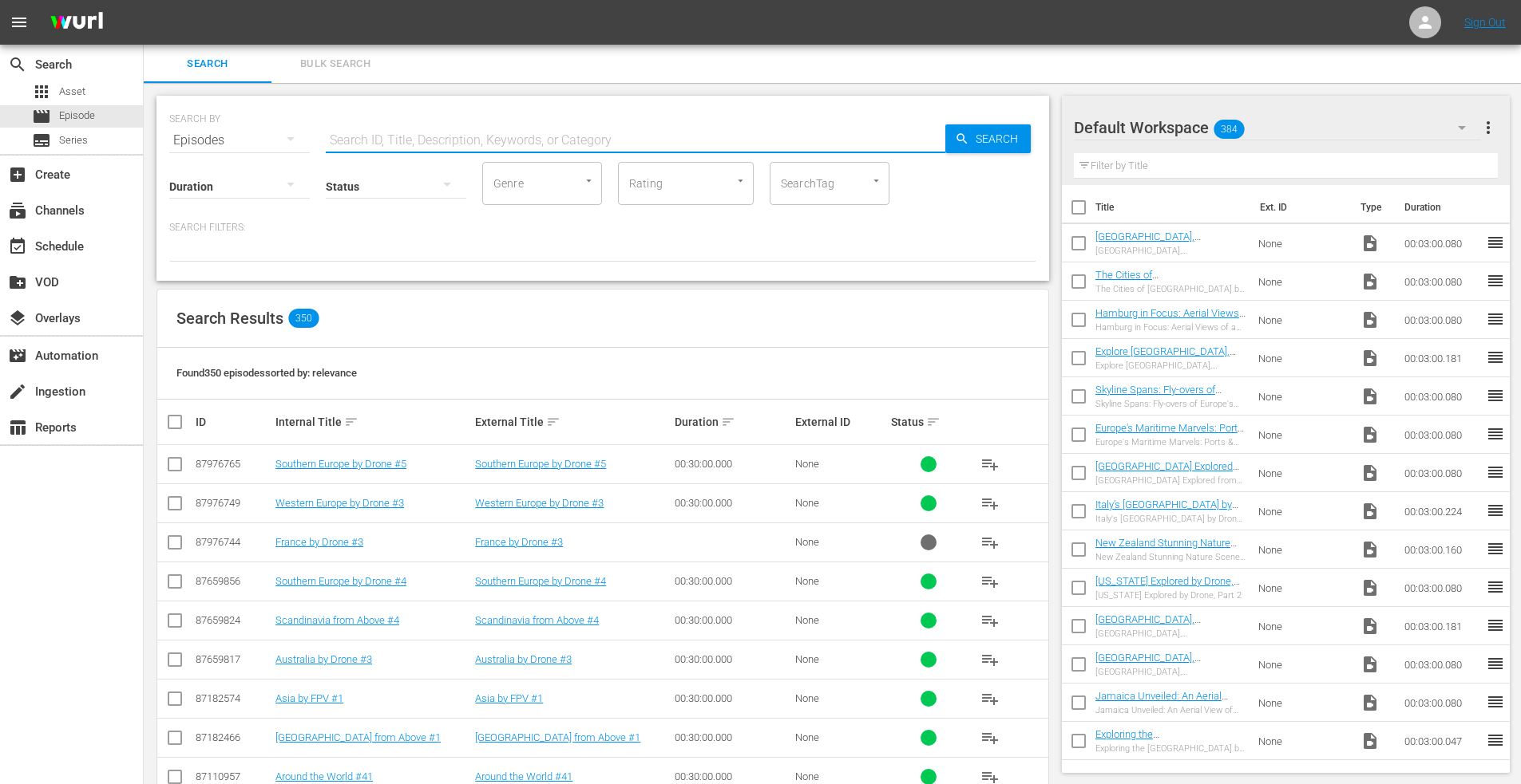
click at [405, 131] on input "text" at bounding box center [635, 140] width 619 height 39
type input "earth's #5"
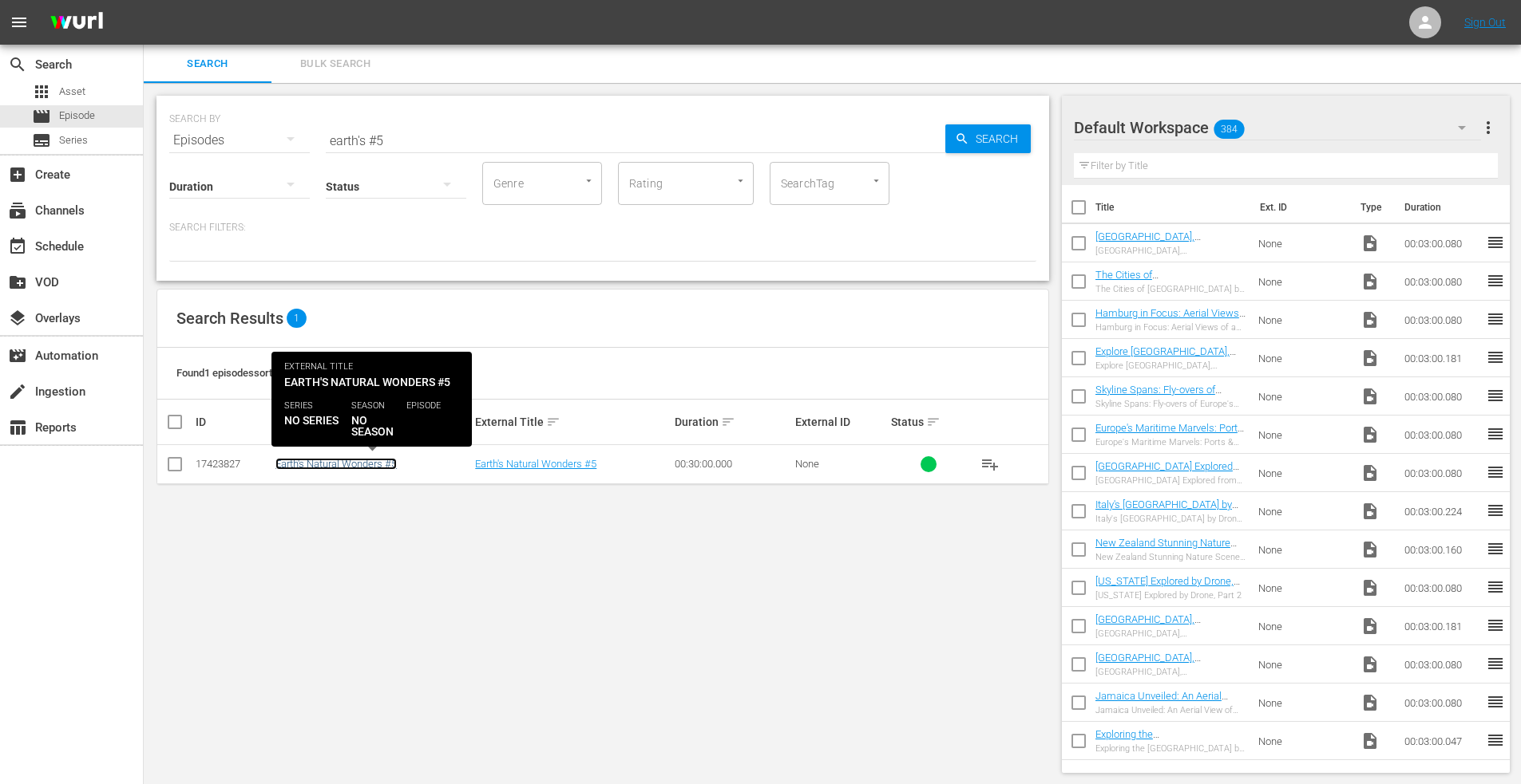
click at [300, 464] on link "Earth's Natural Wonders #5" at bounding box center [336, 464] width 121 height 12
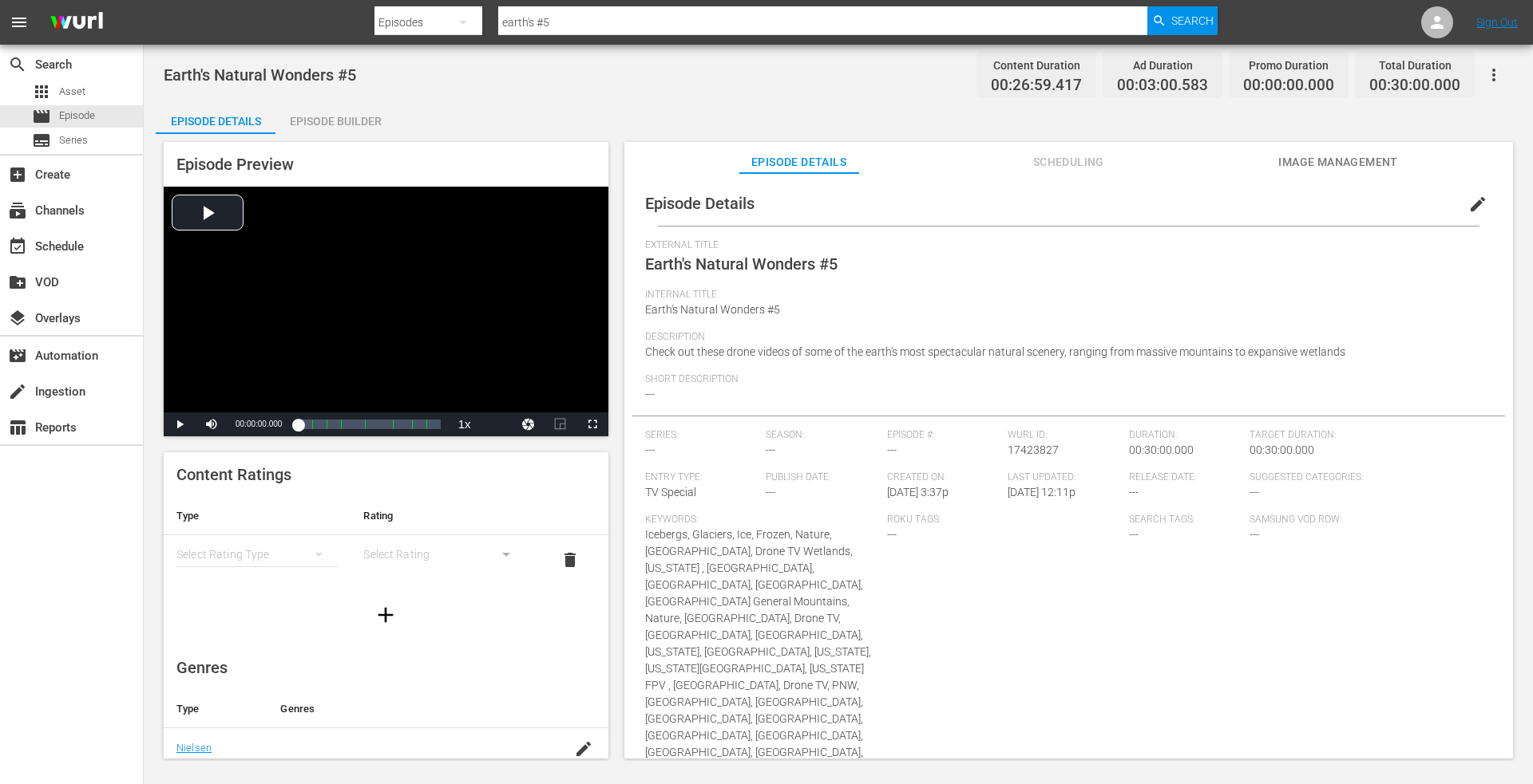
click at [341, 118] on div "Episode Builder" at bounding box center [335, 121] width 119 height 39
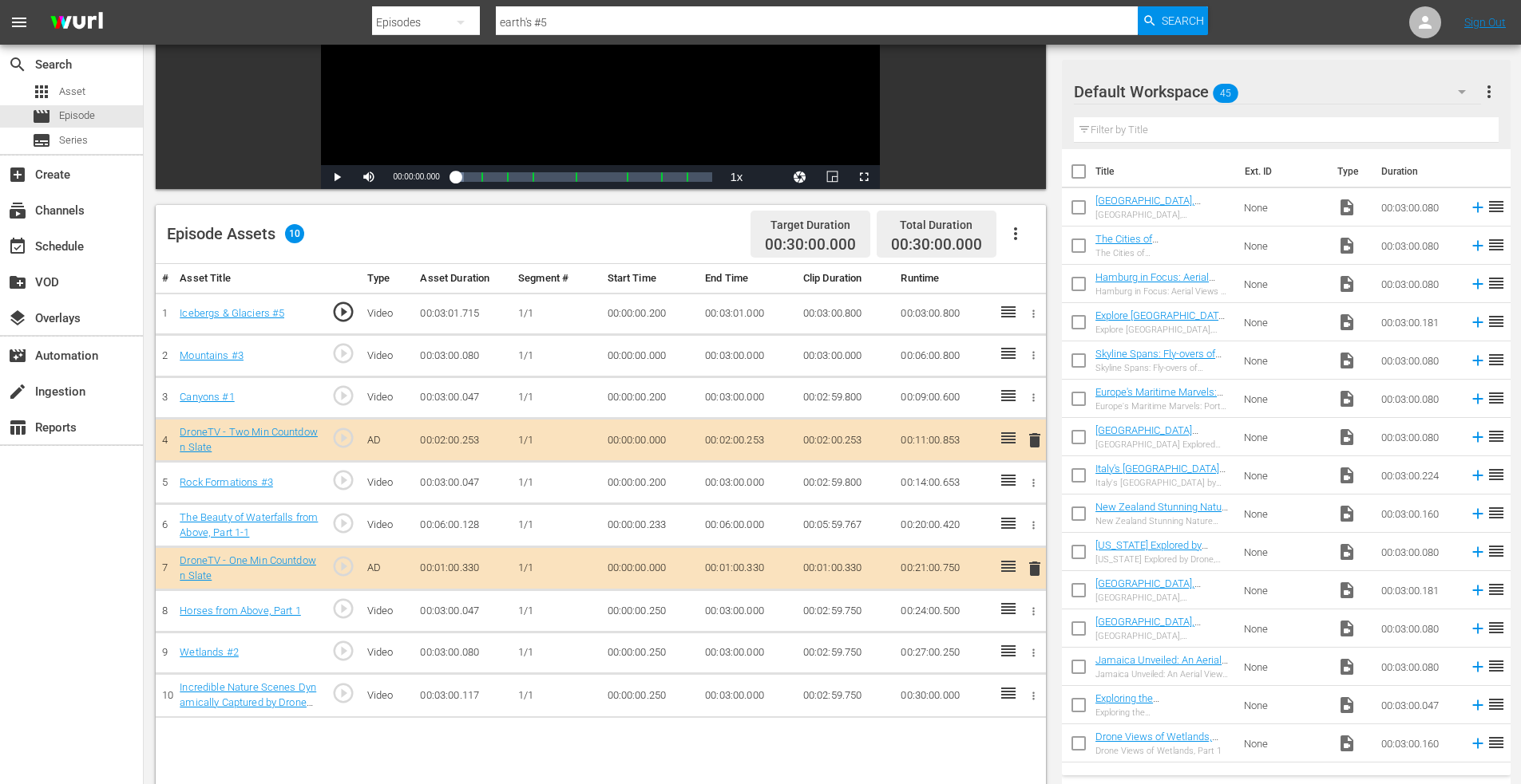
scroll to position [319, 0]
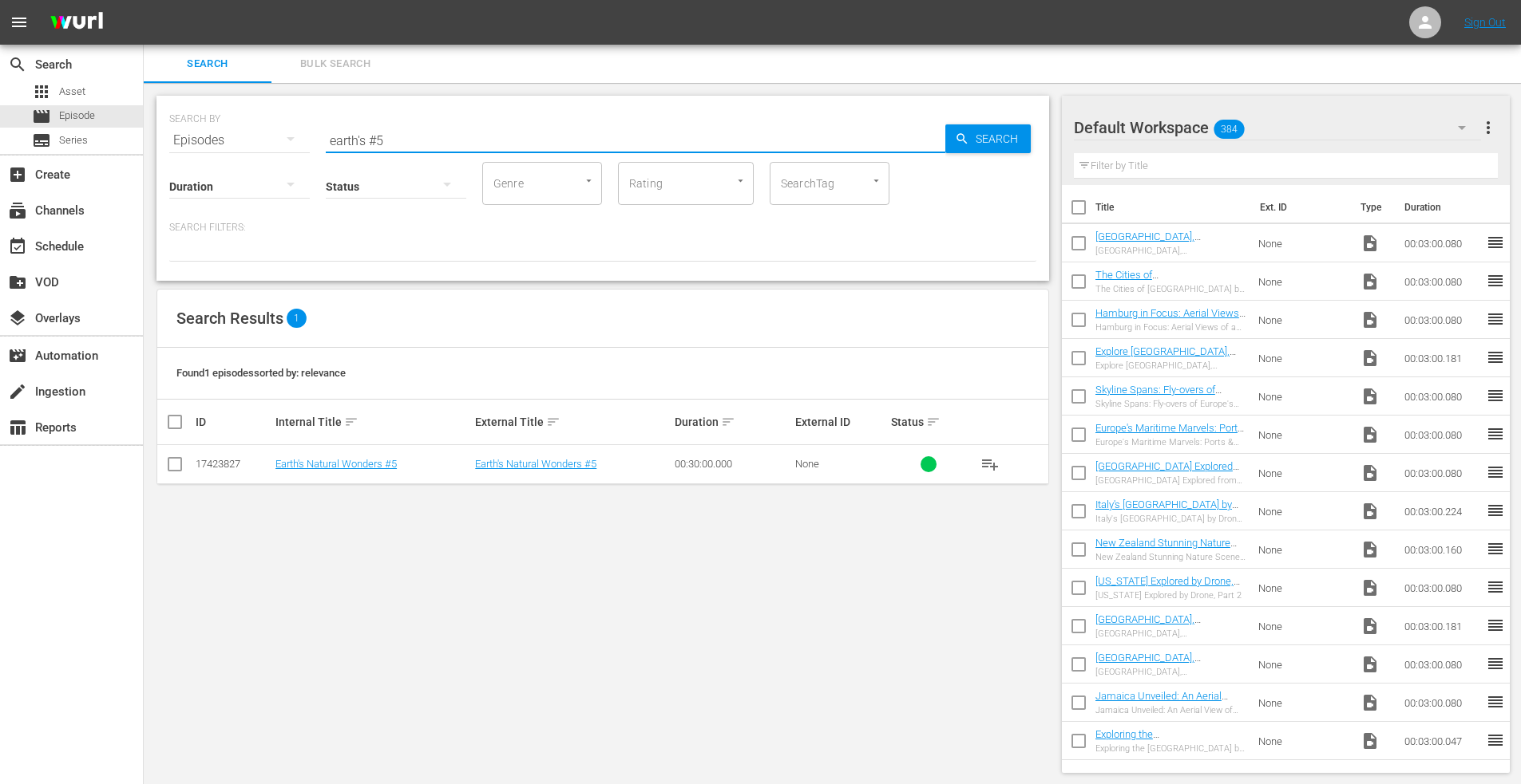
click at [405, 139] on input "earth's #5" at bounding box center [635, 140] width 619 height 39
type input "earth's #6"
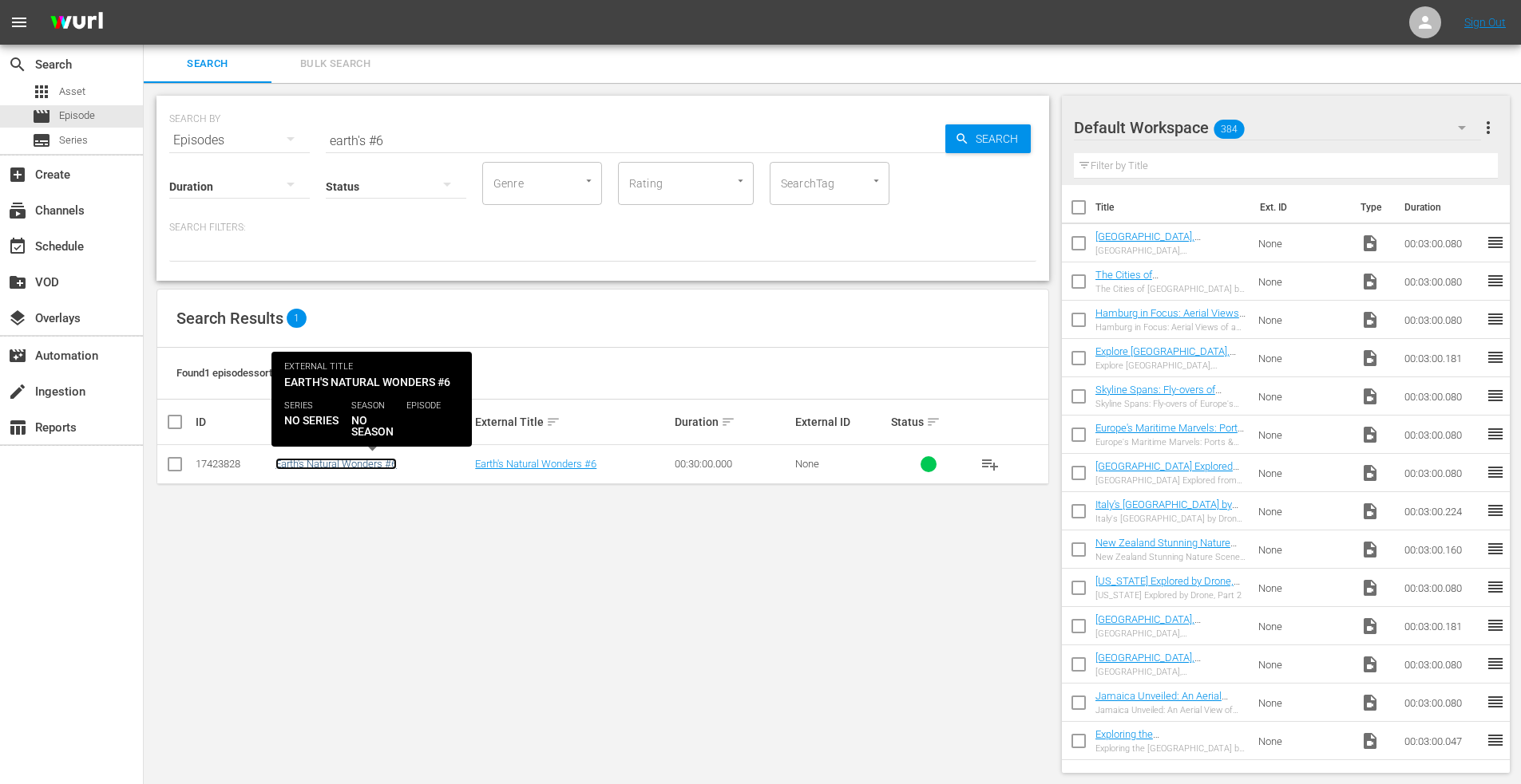
click at [325, 460] on link "Earth's Natural Wonders #6" at bounding box center [336, 464] width 121 height 12
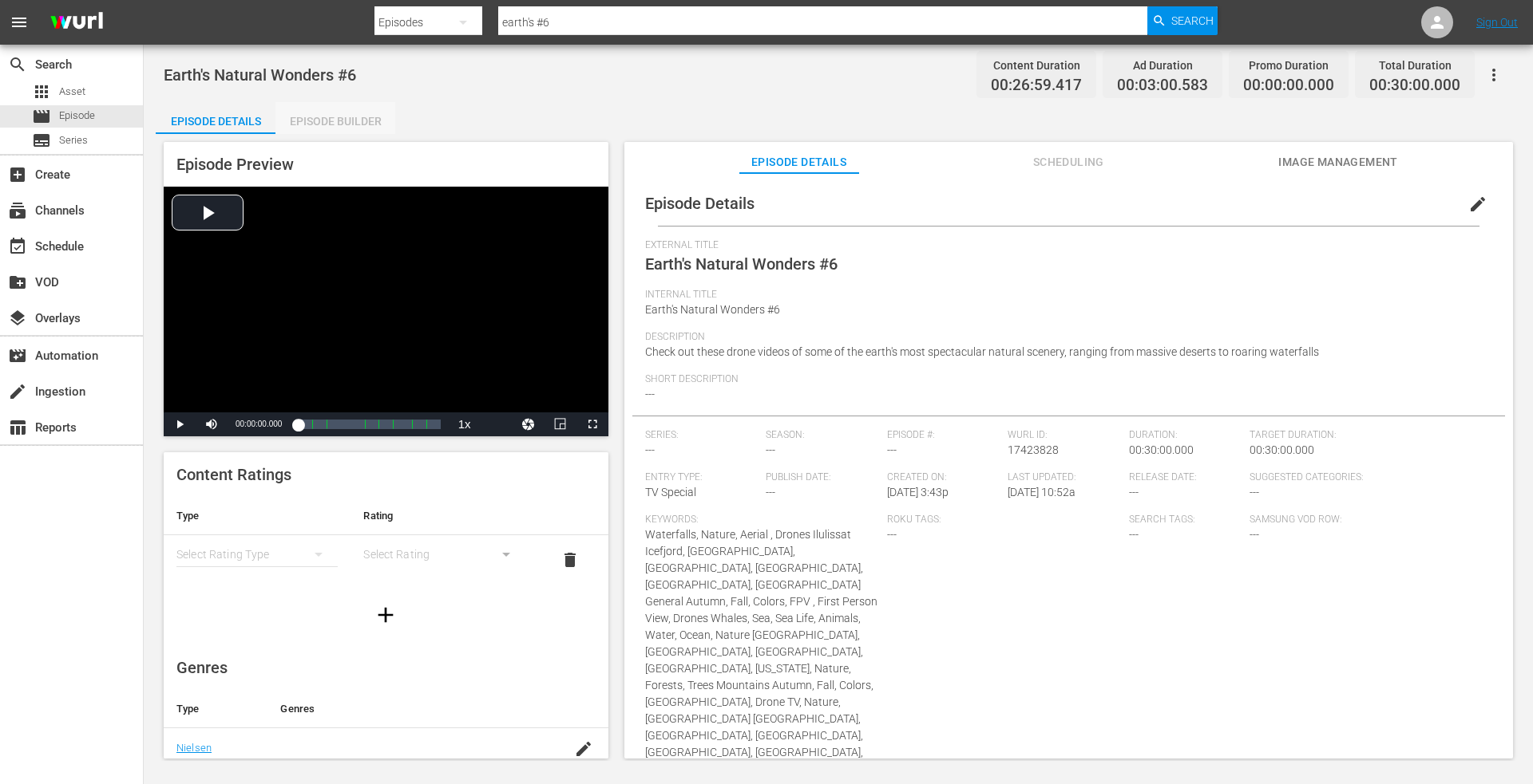
click at [333, 117] on div "Episode Builder" at bounding box center [335, 121] width 119 height 39
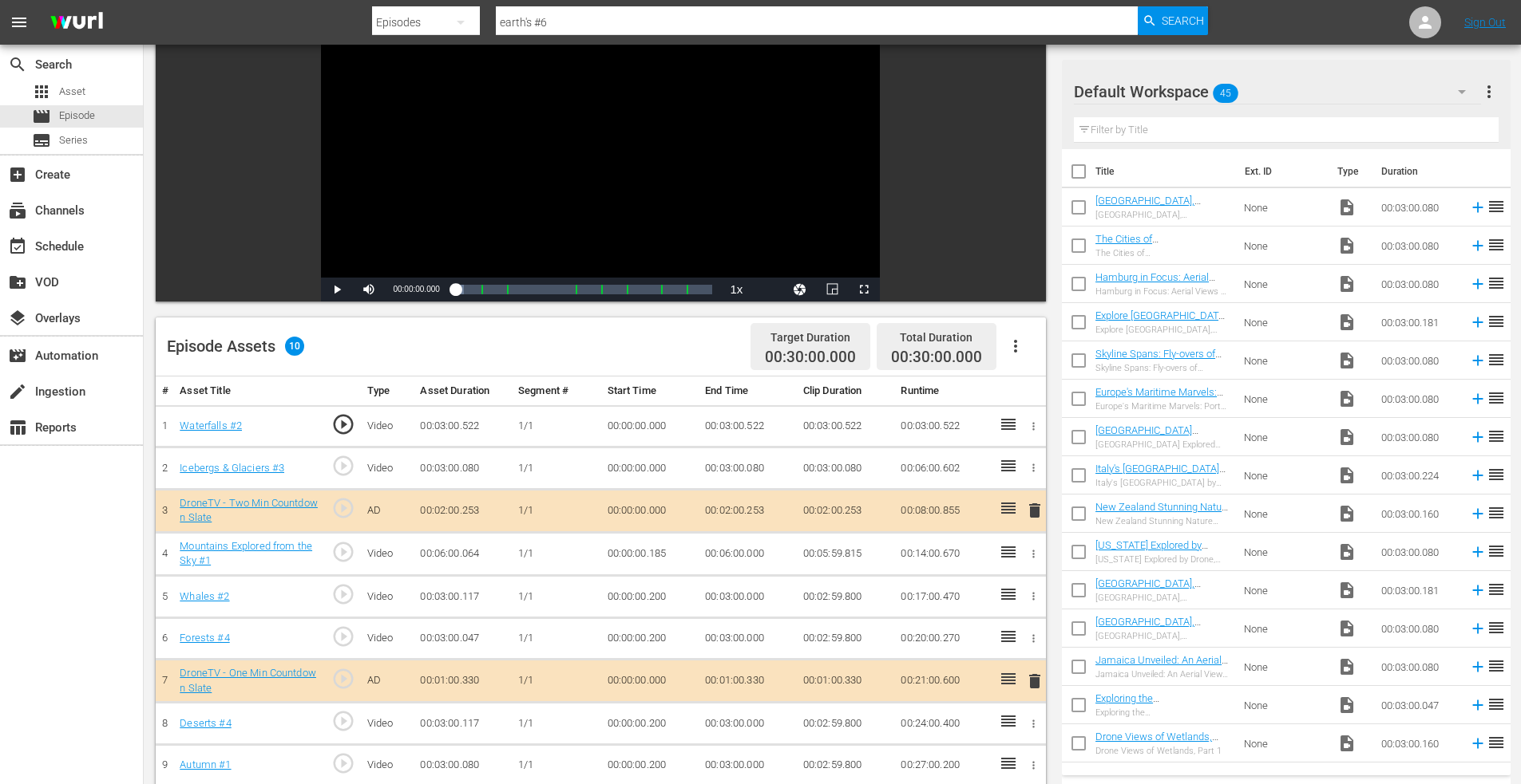
scroll to position [398, 0]
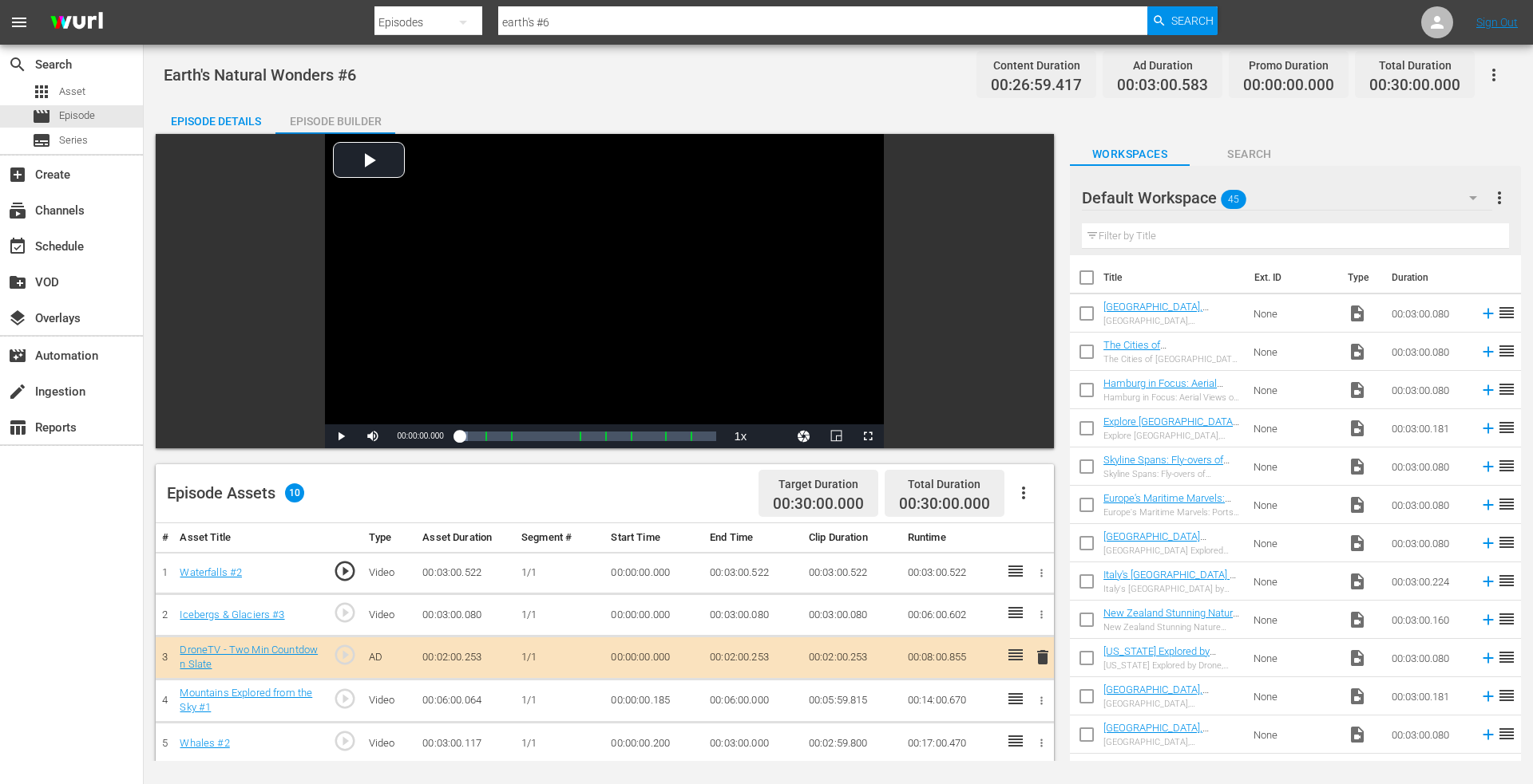
click at [567, 26] on input "earth's #6" at bounding box center [822, 22] width 649 height 39
type input "earth's #8"
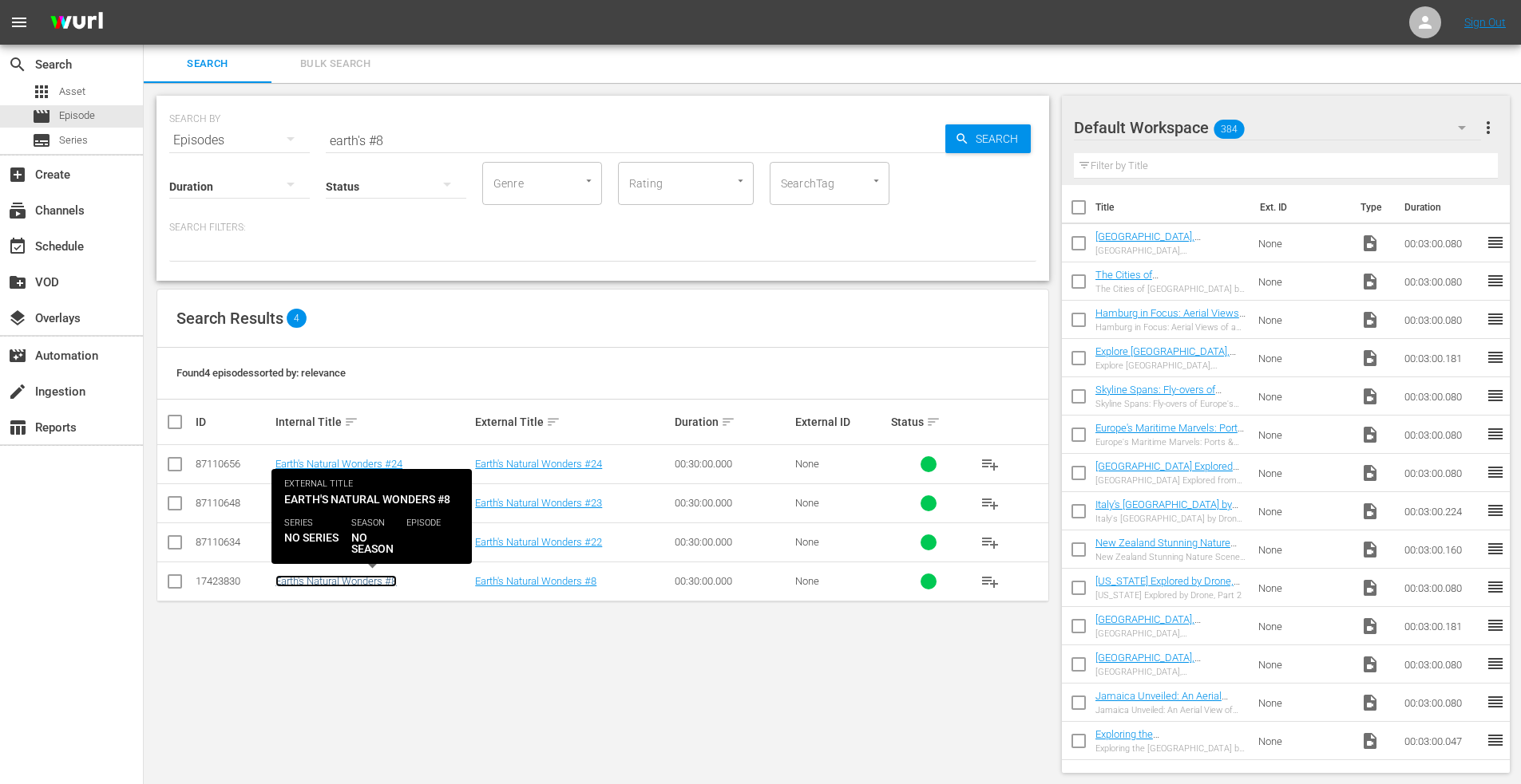
click at [342, 582] on link "Earth's Natural Wonders #8" at bounding box center [336, 581] width 121 height 12
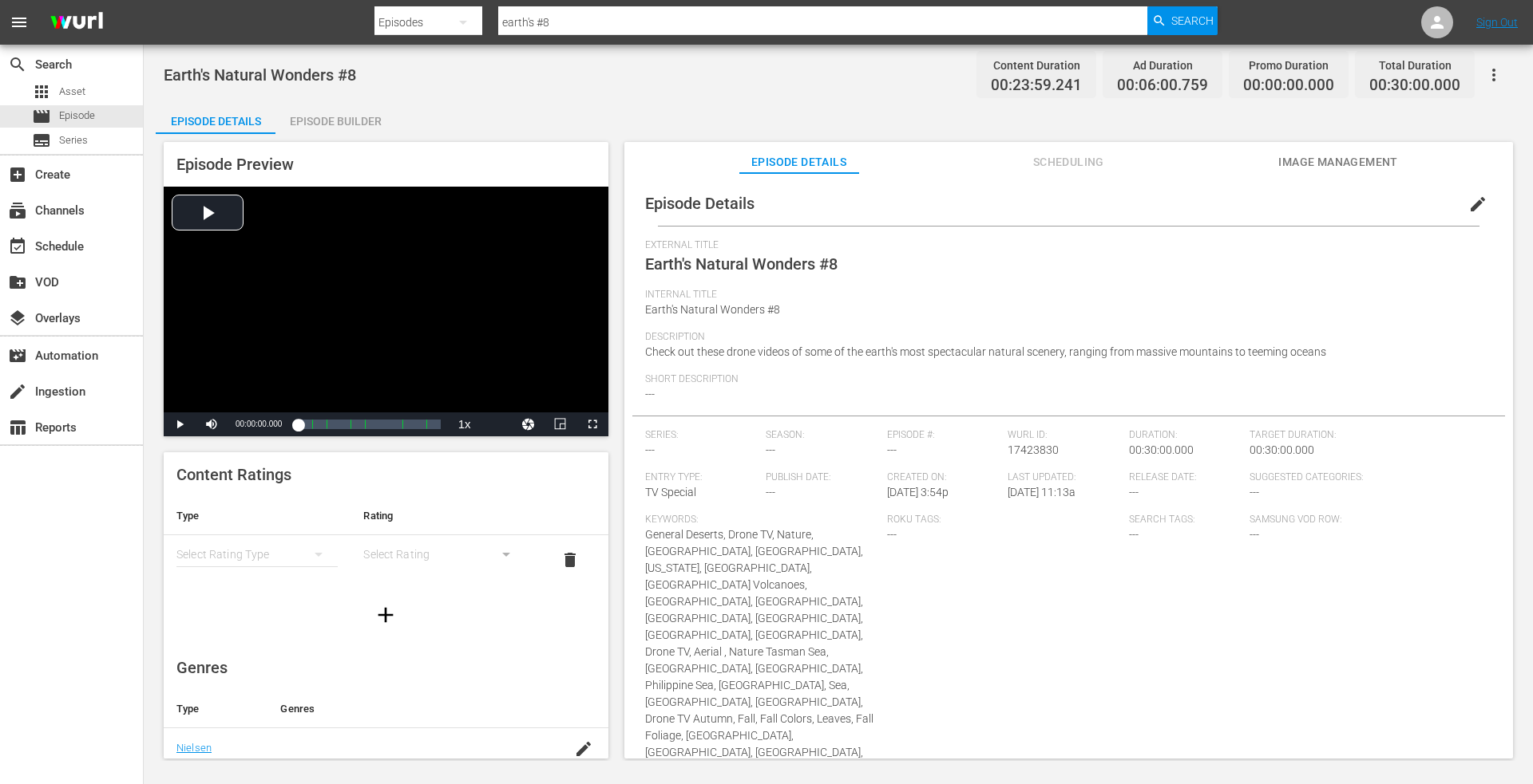
click at [330, 119] on div "Episode Builder" at bounding box center [335, 121] width 119 height 39
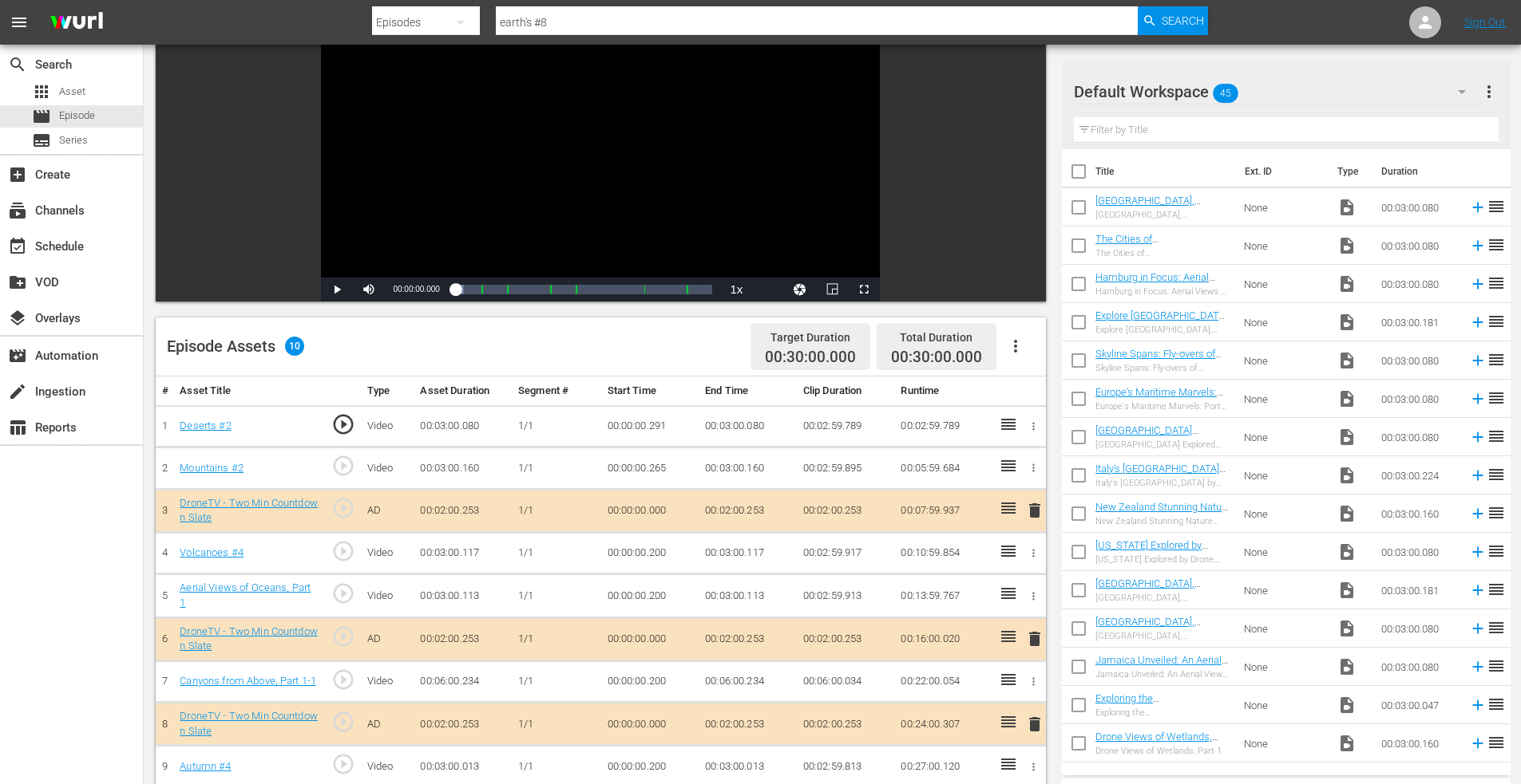
scroll to position [398, 0]
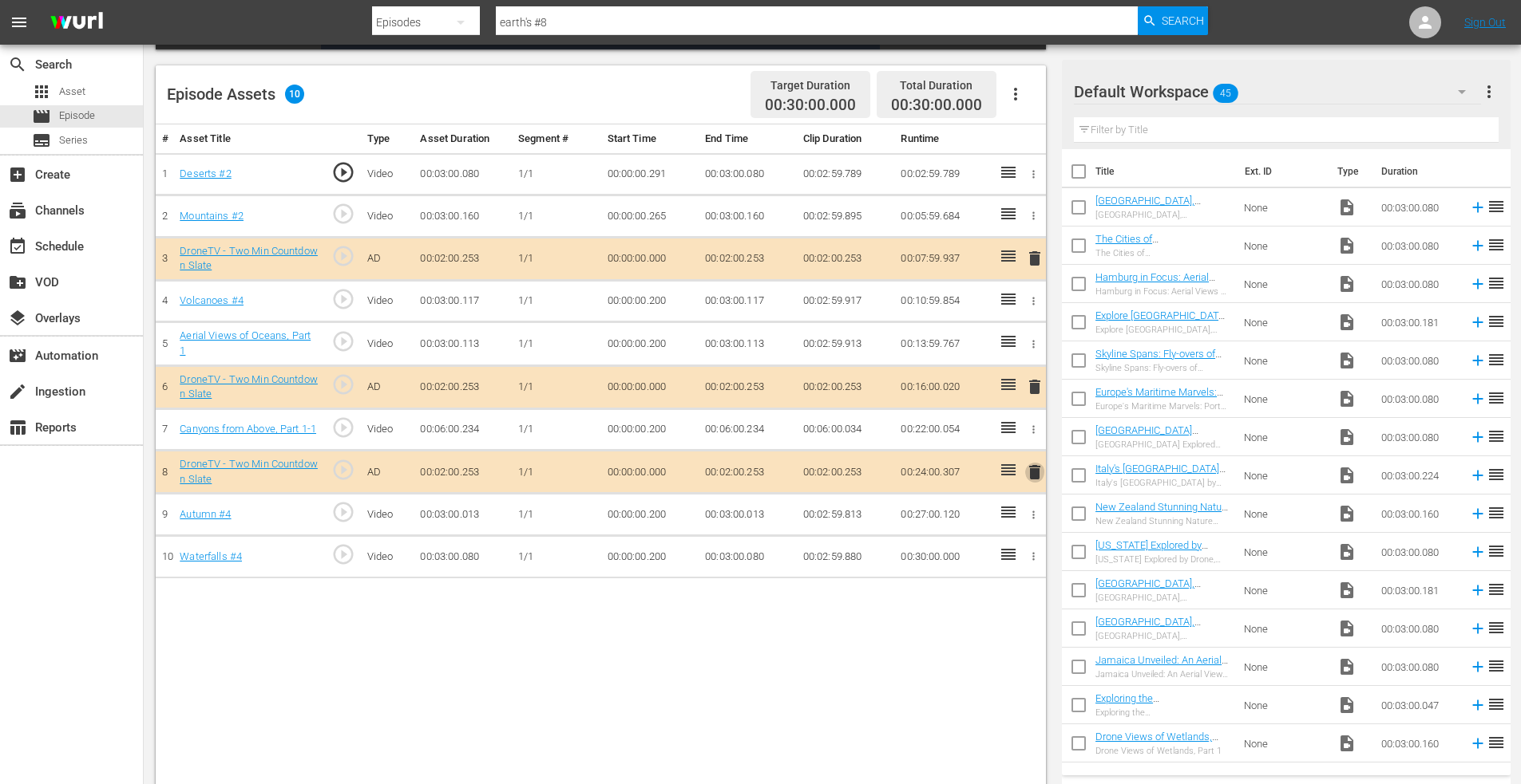
click at [1034, 470] on span "delete" at bounding box center [1034, 472] width 19 height 19
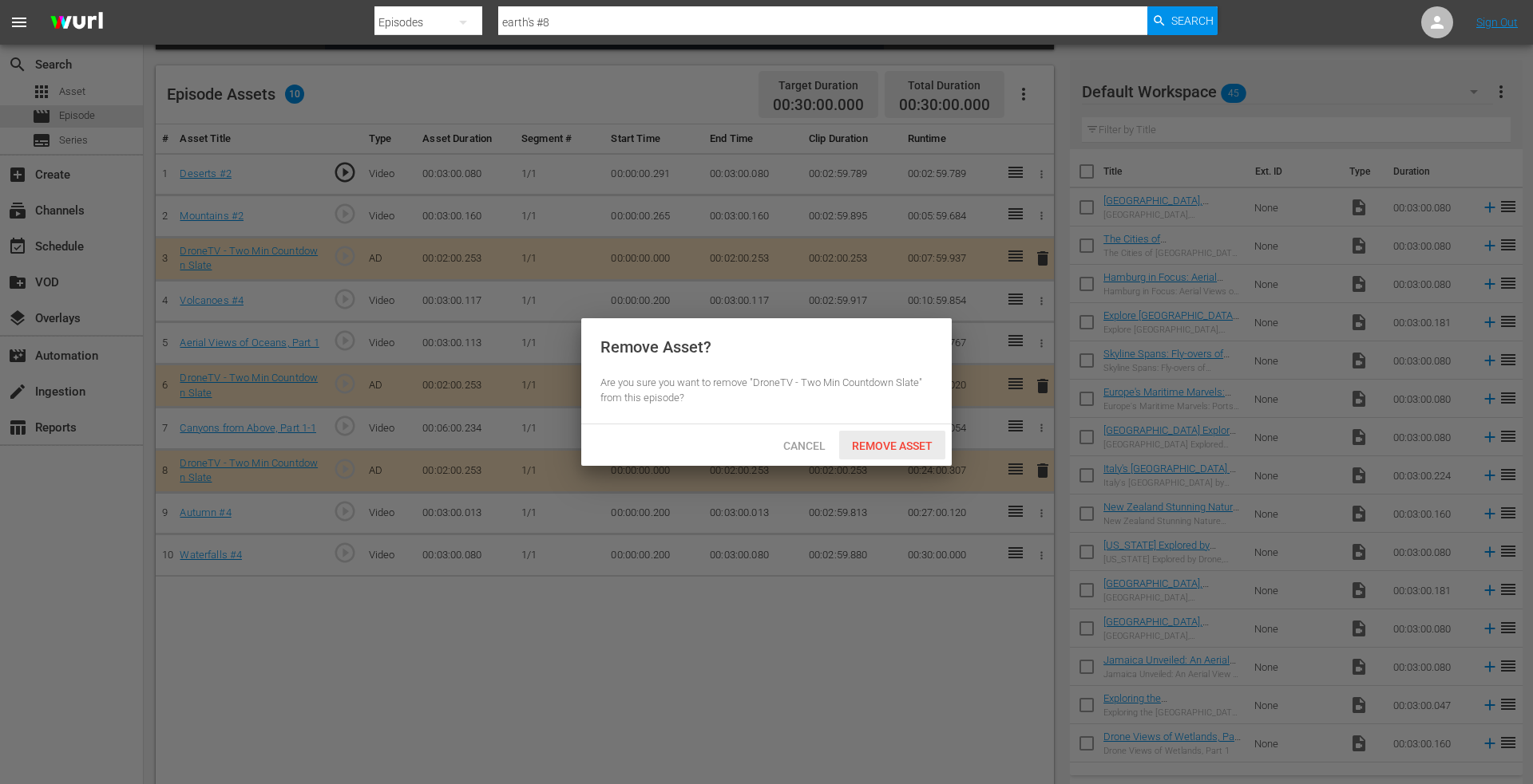
click at [877, 445] on span "Remove Asset" at bounding box center [892, 445] width 106 height 13
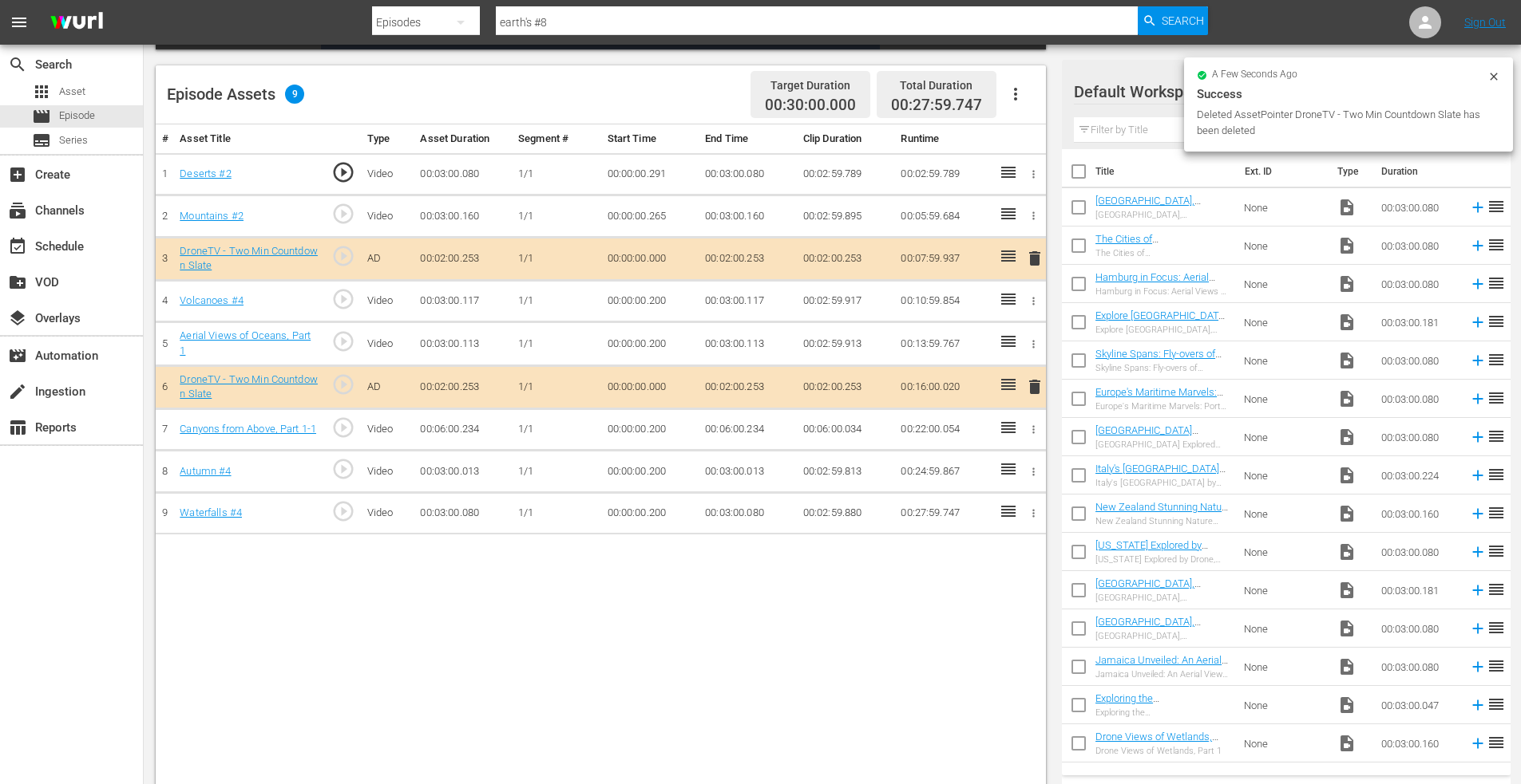
click at [1034, 387] on span "delete" at bounding box center [1034, 387] width 19 height 19
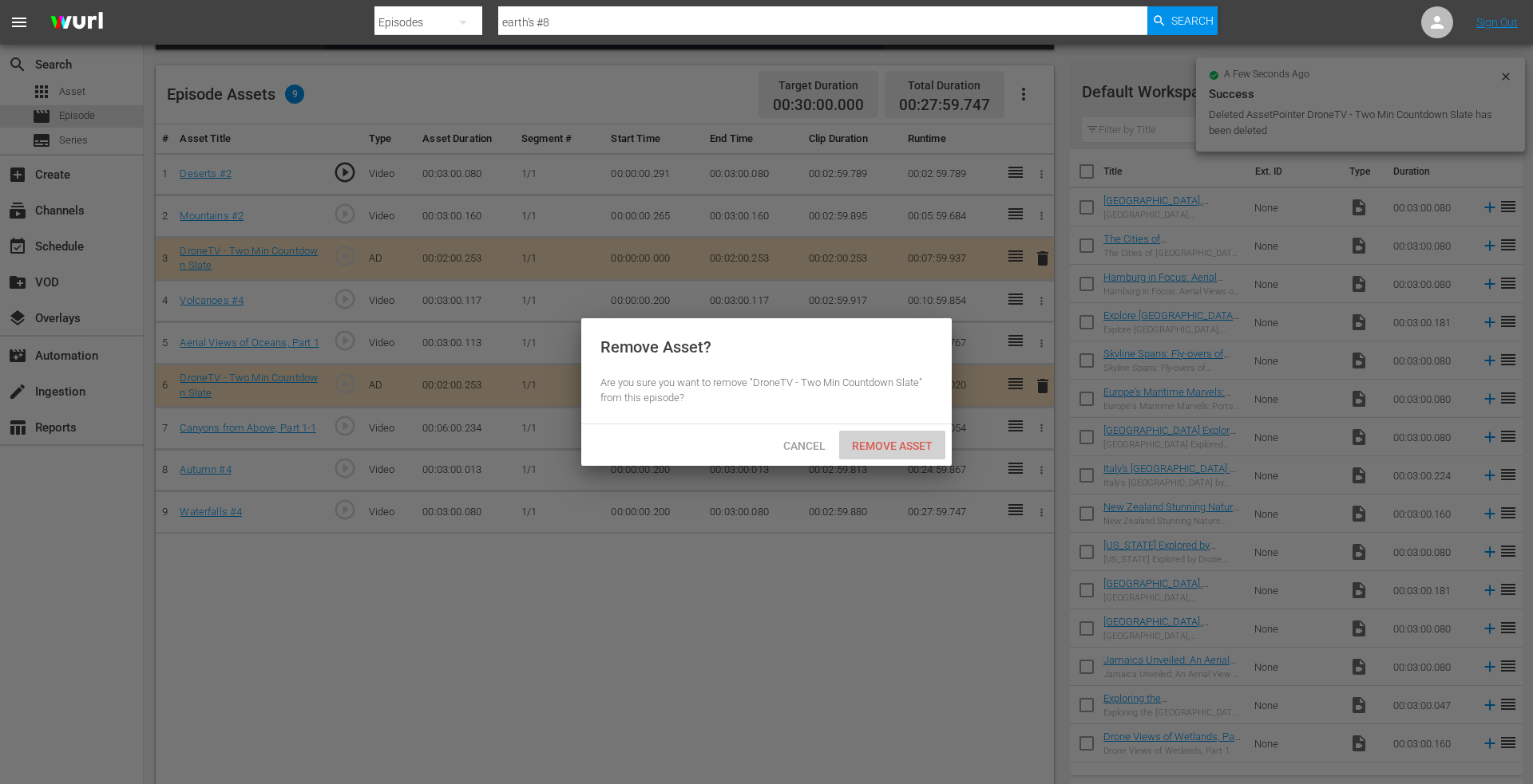
click at [892, 448] on span "Remove Asset" at bounding box center [892, 445] width 106 height 13
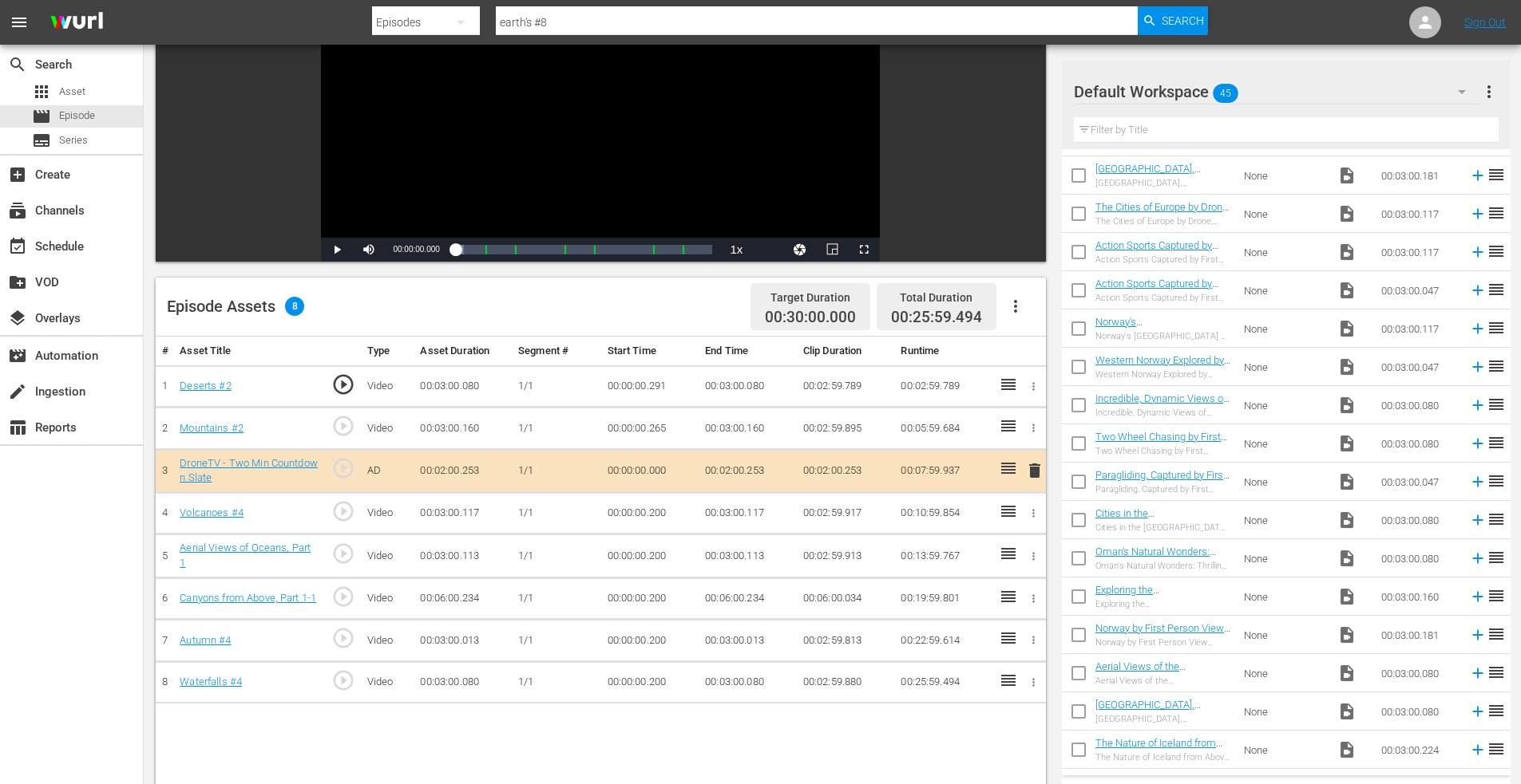
scroll to position [176, 0]
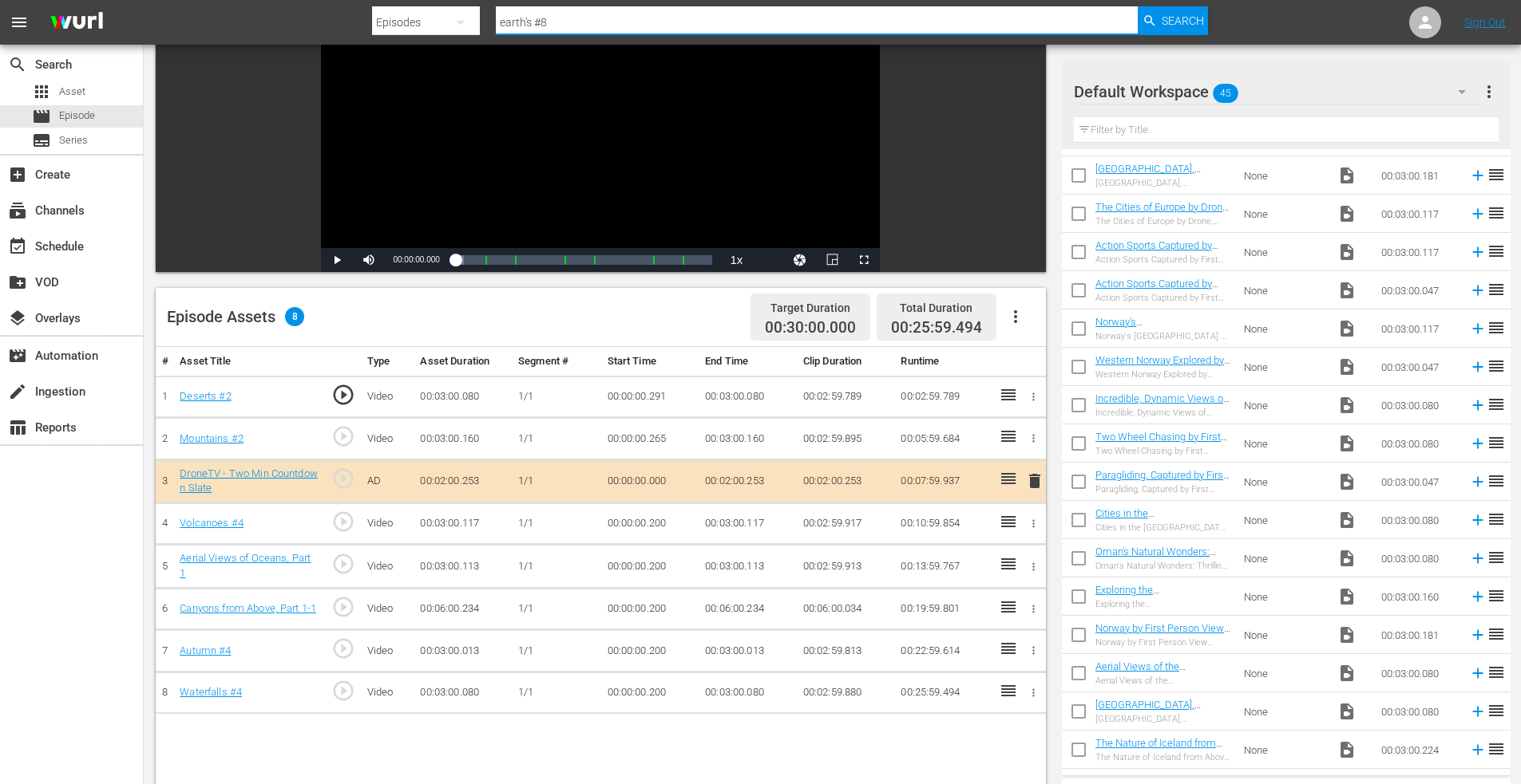
drag, startPoint x: 535, startPoint y: 22, endPoint x: 447, endPoint y: 19, distance: 88.1
click at [447, 19] on div "Search By Episodes Search ID, Title, Description, Keywords, or Category earth's…" at bounding box center [789, 22] width 836 height 39
click at [401, 22] on div "Episodes" at bounding box center [425, 22] width 107 height 45
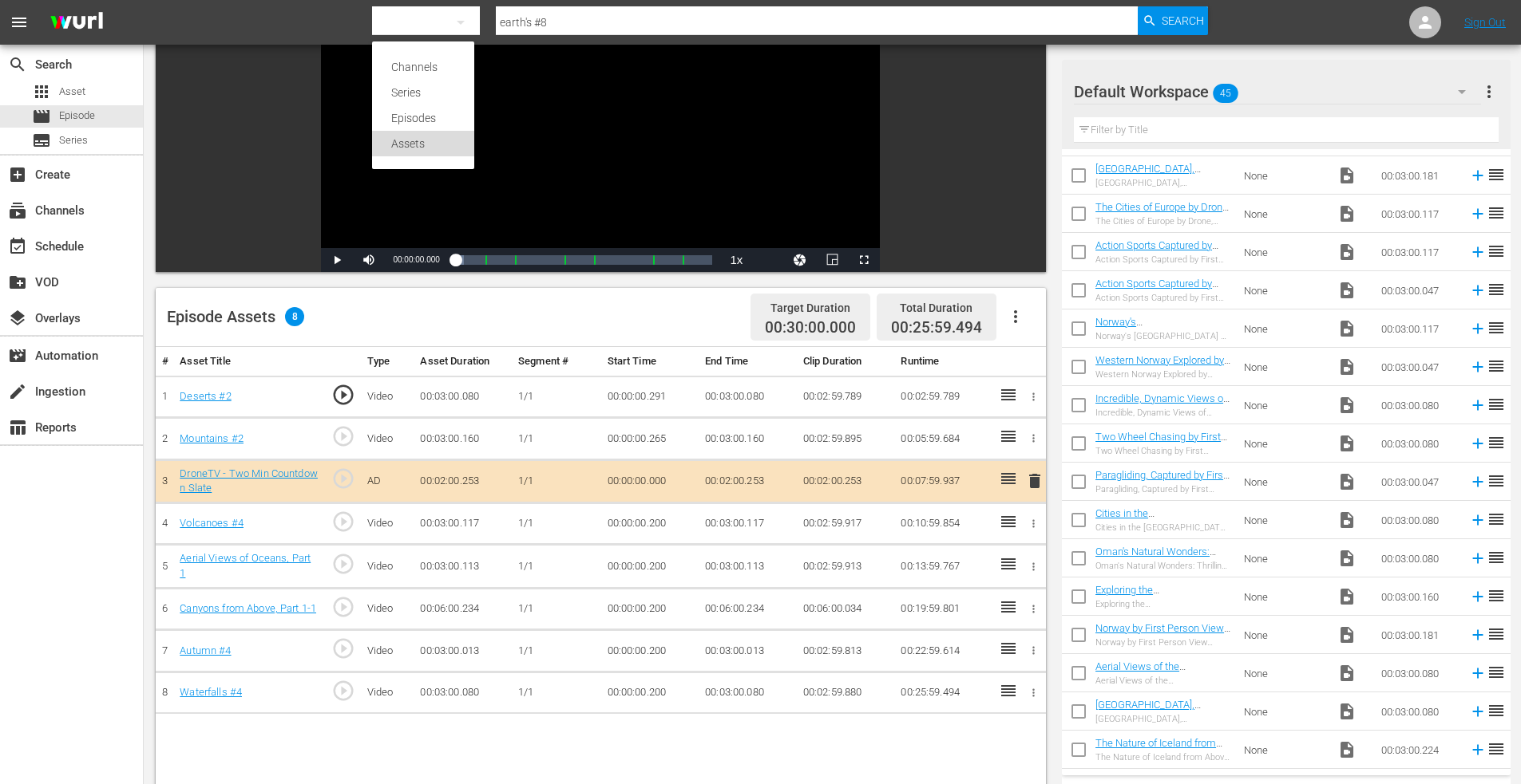
click at [410, 148] on div "Assets" at bounding box center [422, 144] width 64 height 26
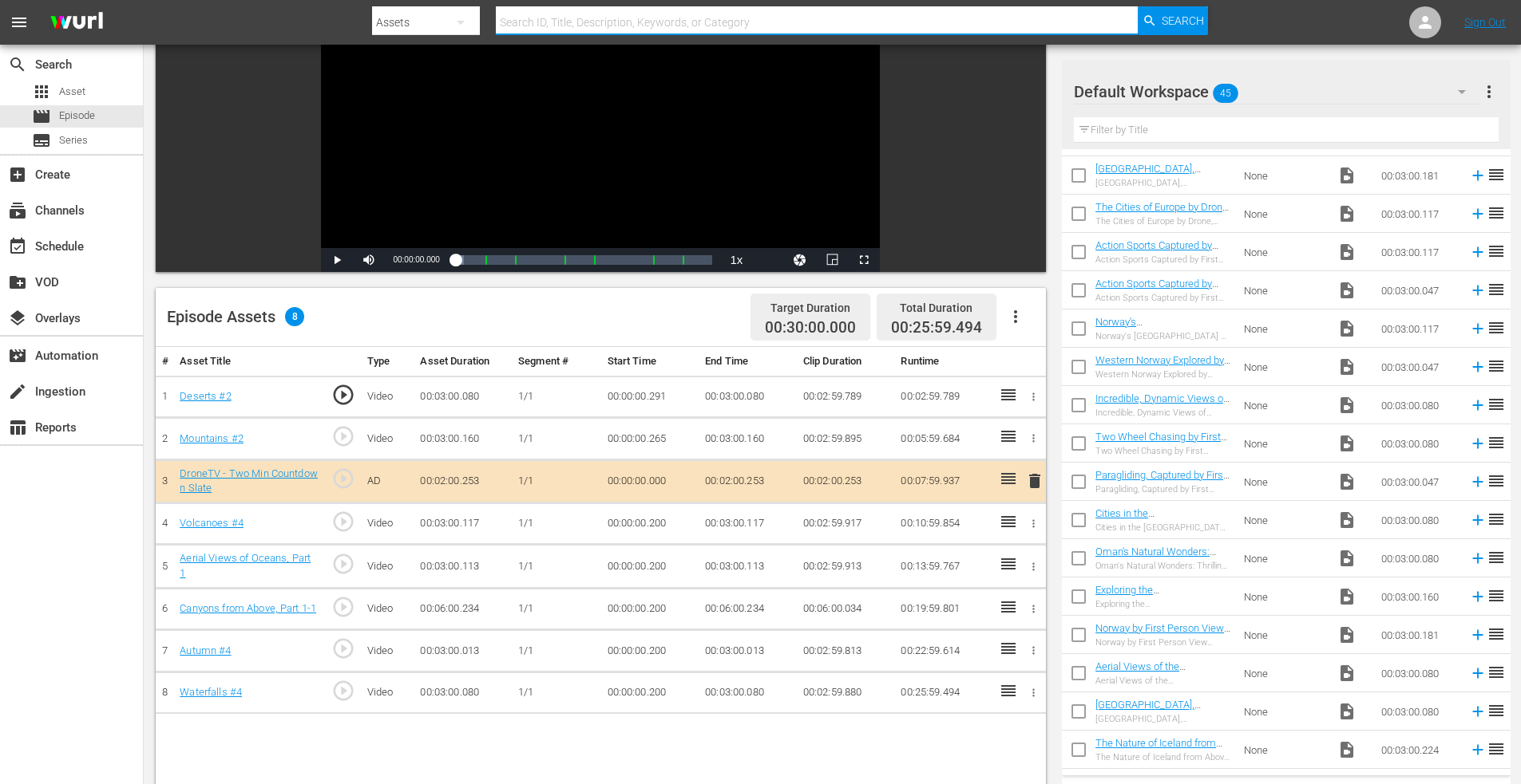
click at [572, 20] on input "text" at bounding box center [817, 22] width 642 height 39
click at [572, 20] on input "n" at bounding box center [817, 22] width 642 height 39
type input "nature 4"
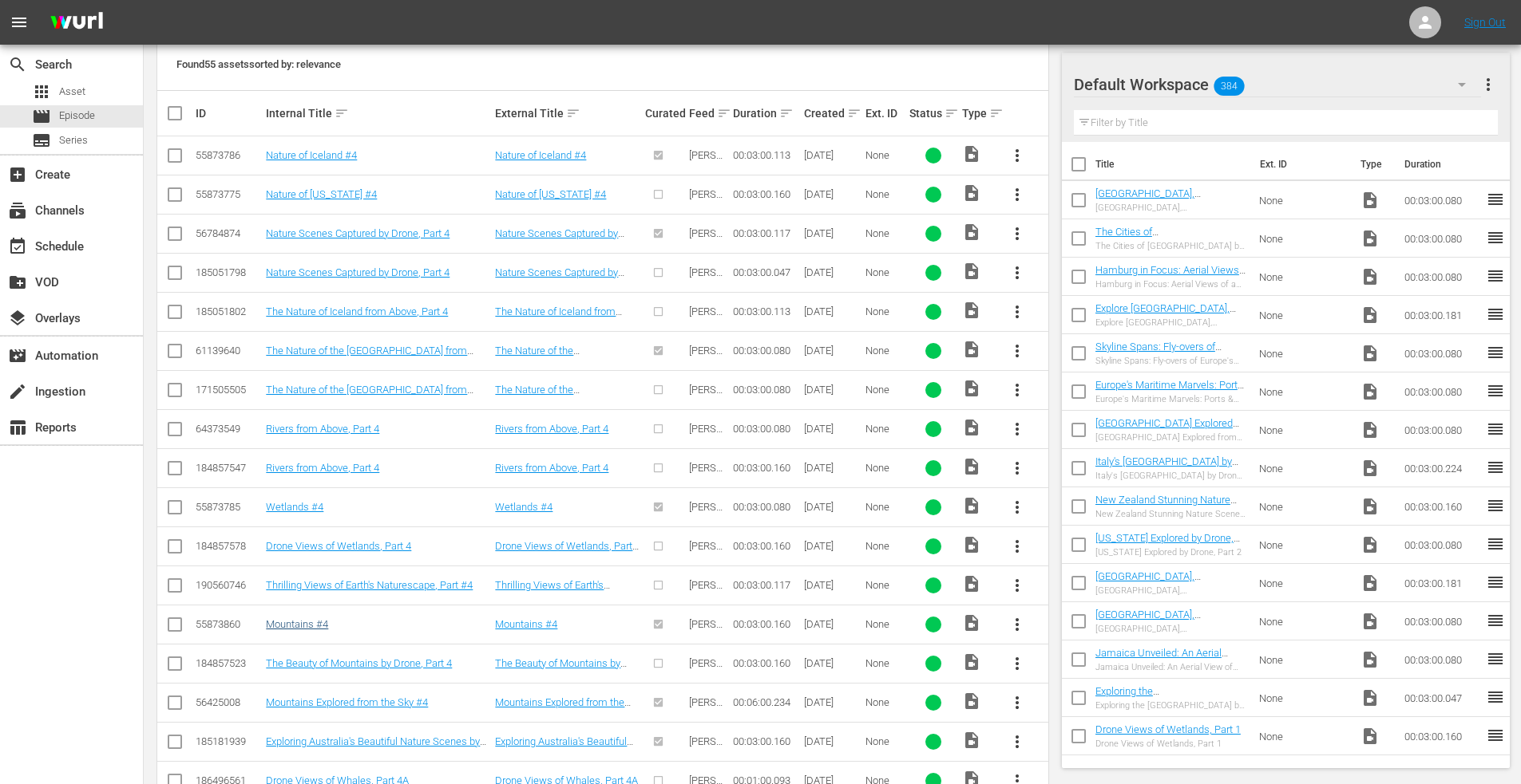
scroll to position [415, 0]
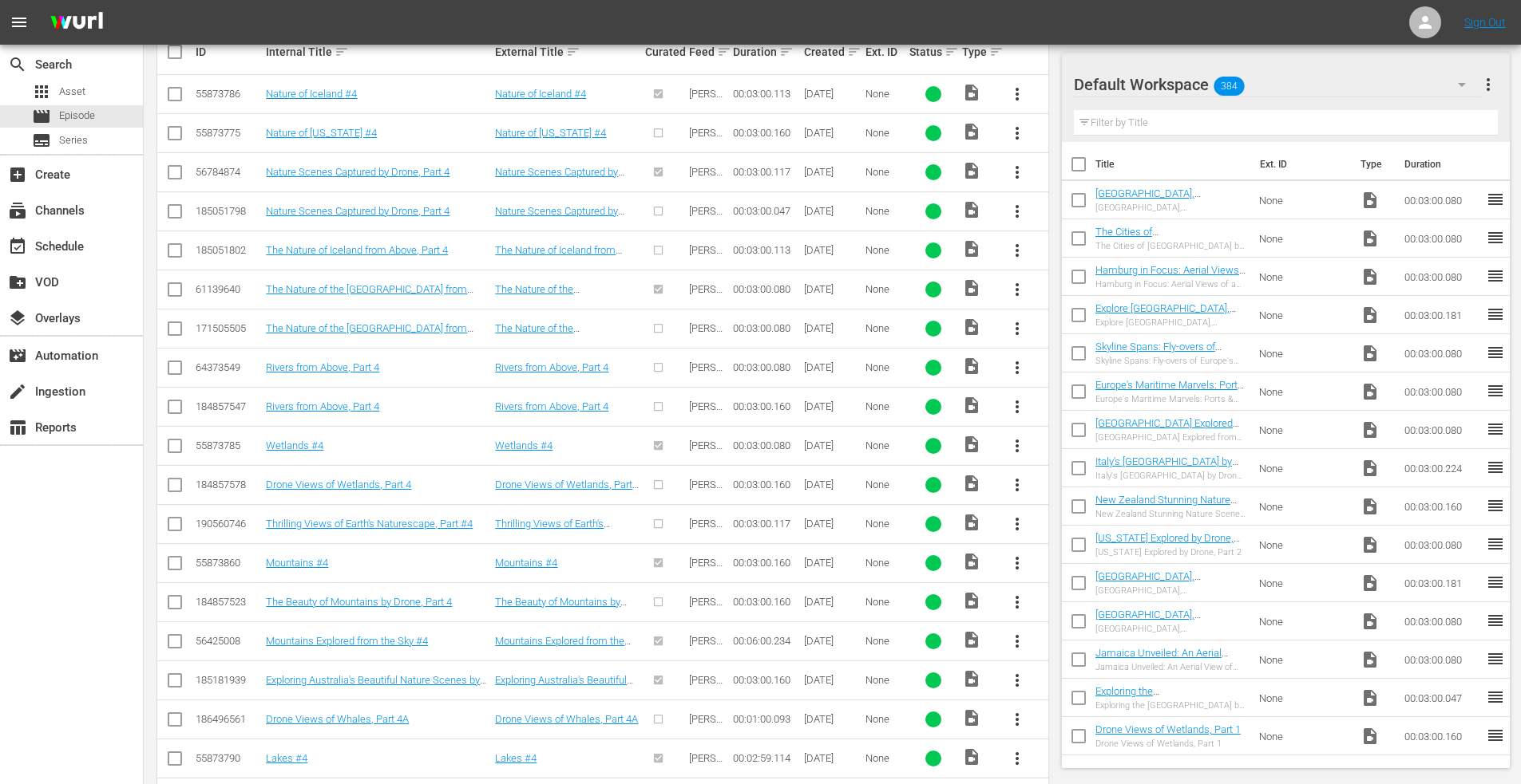
drag, startPoint x: 176, startPoint y: 524, endPoint x: 199, endPoint y: 523, distance: 23.0
click at [176, 524] on input "checkbox" at bounding box center [174, 527] width 19 height 19
checkbox input "true"
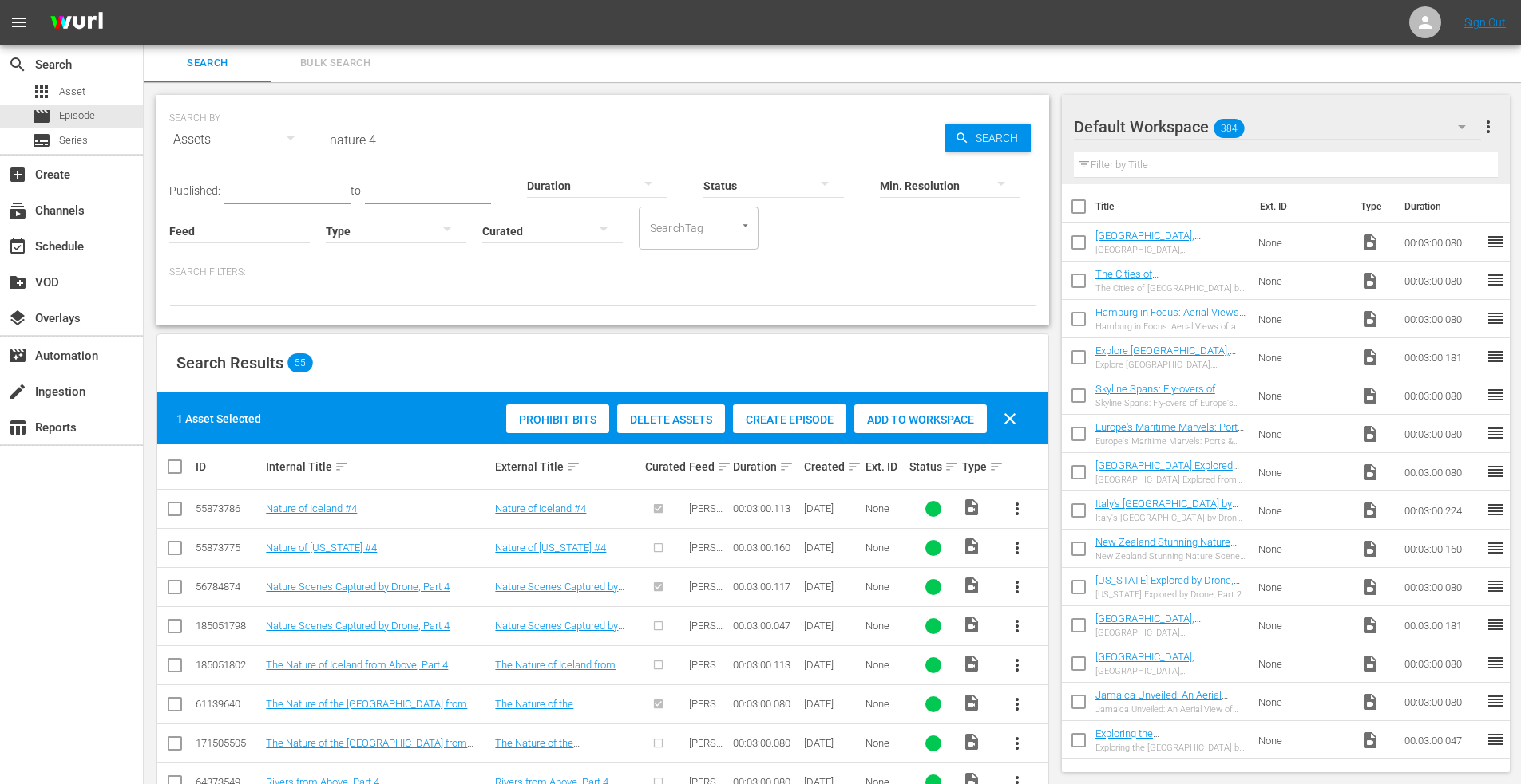
scroll to position [0, 0]
drag, startPoint x: 908, startPoint y: 418, endPoint x: 422, endPoint y: 202, distance: 531.8
click at [904, 416] on span "Add to Workspace" at bounding box center [920, 420] width 132 height 13
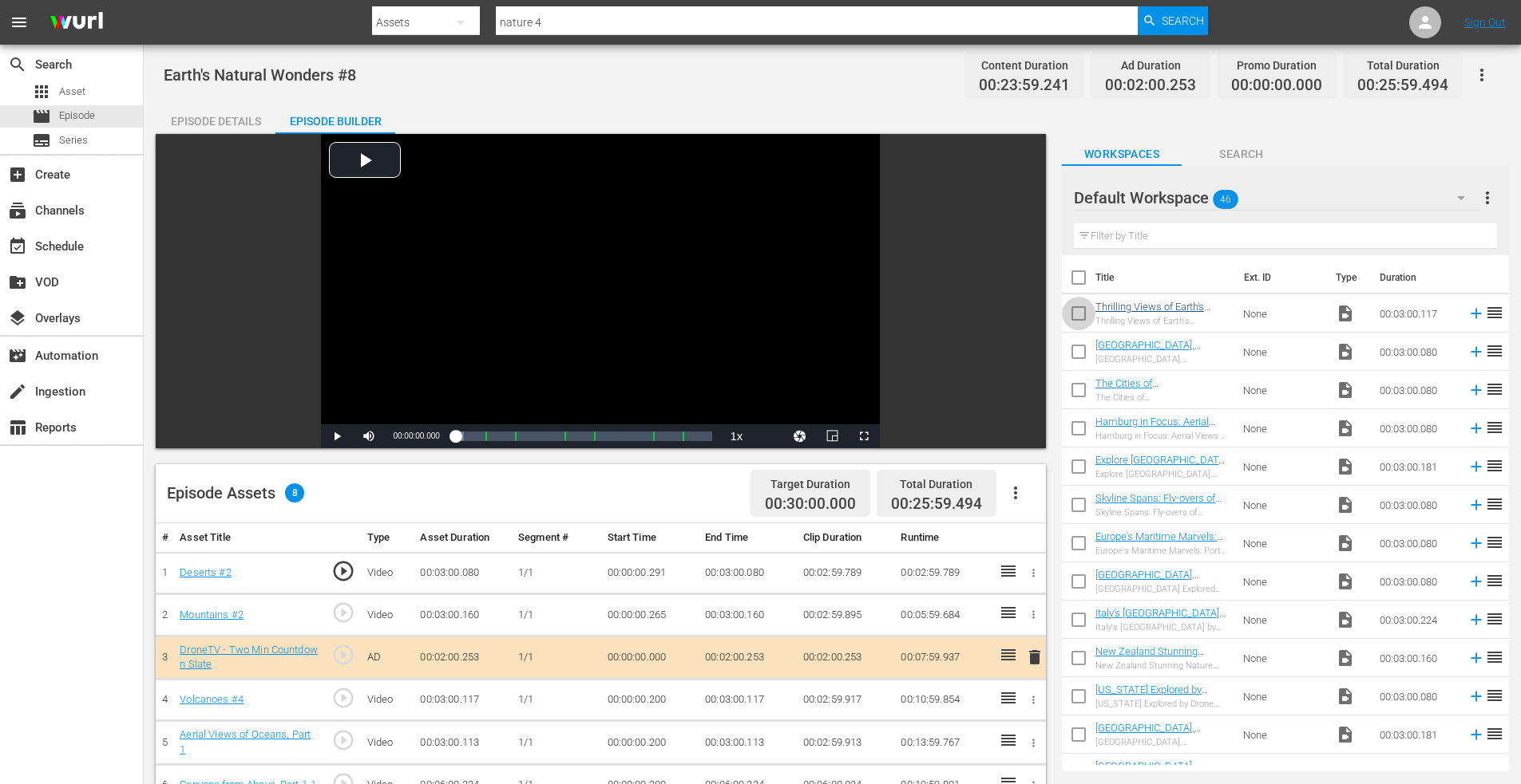
drag, startPoint x: 1081, startPoint y: 314, endPoint x: 1099, endPoint y: 344, distance: 35.0
click at [1082, 314] on input "checkbox" at bounding box center [1079, 317] width 34 height 34
checkbox input "true"
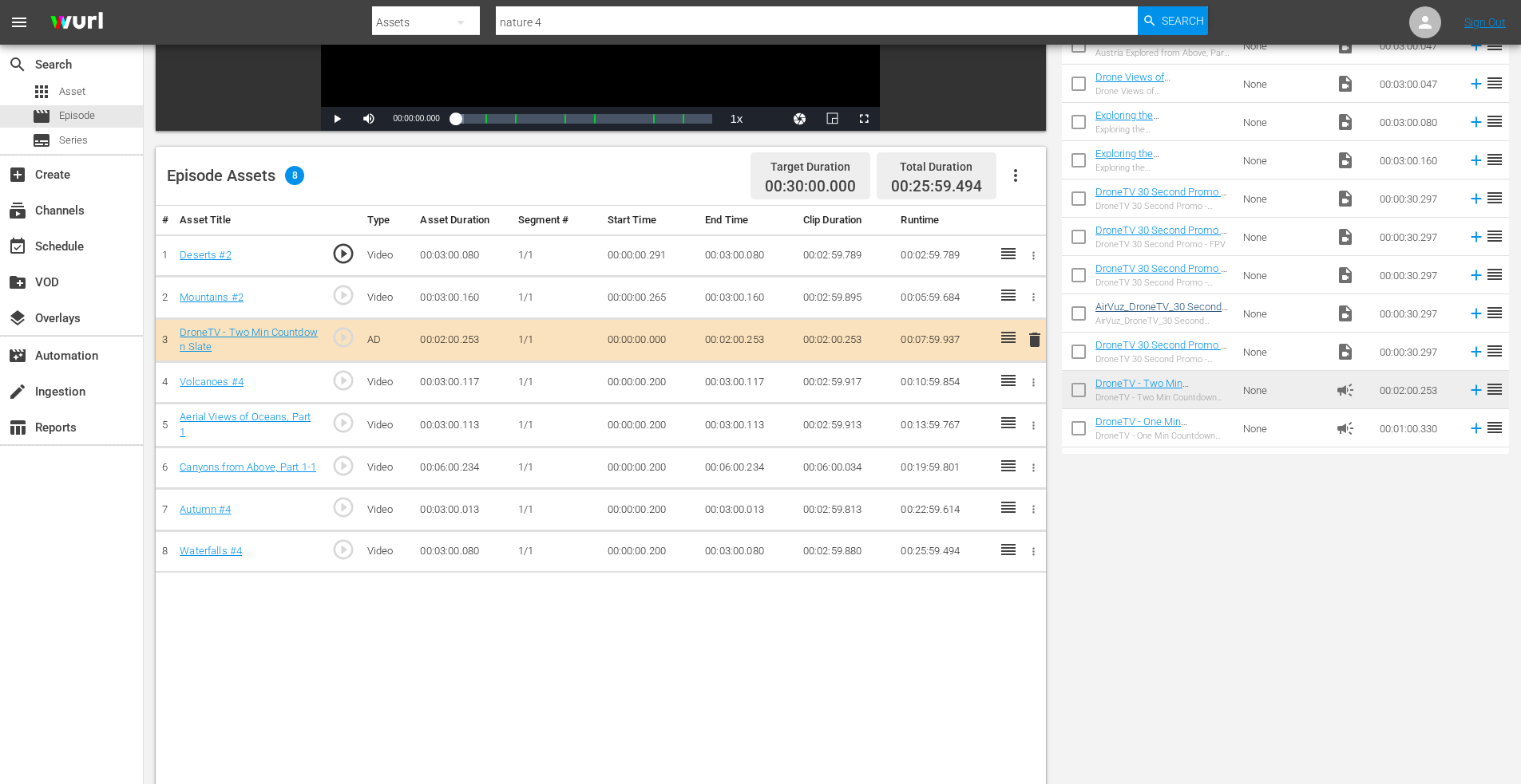
scroll to position [1222, 0]
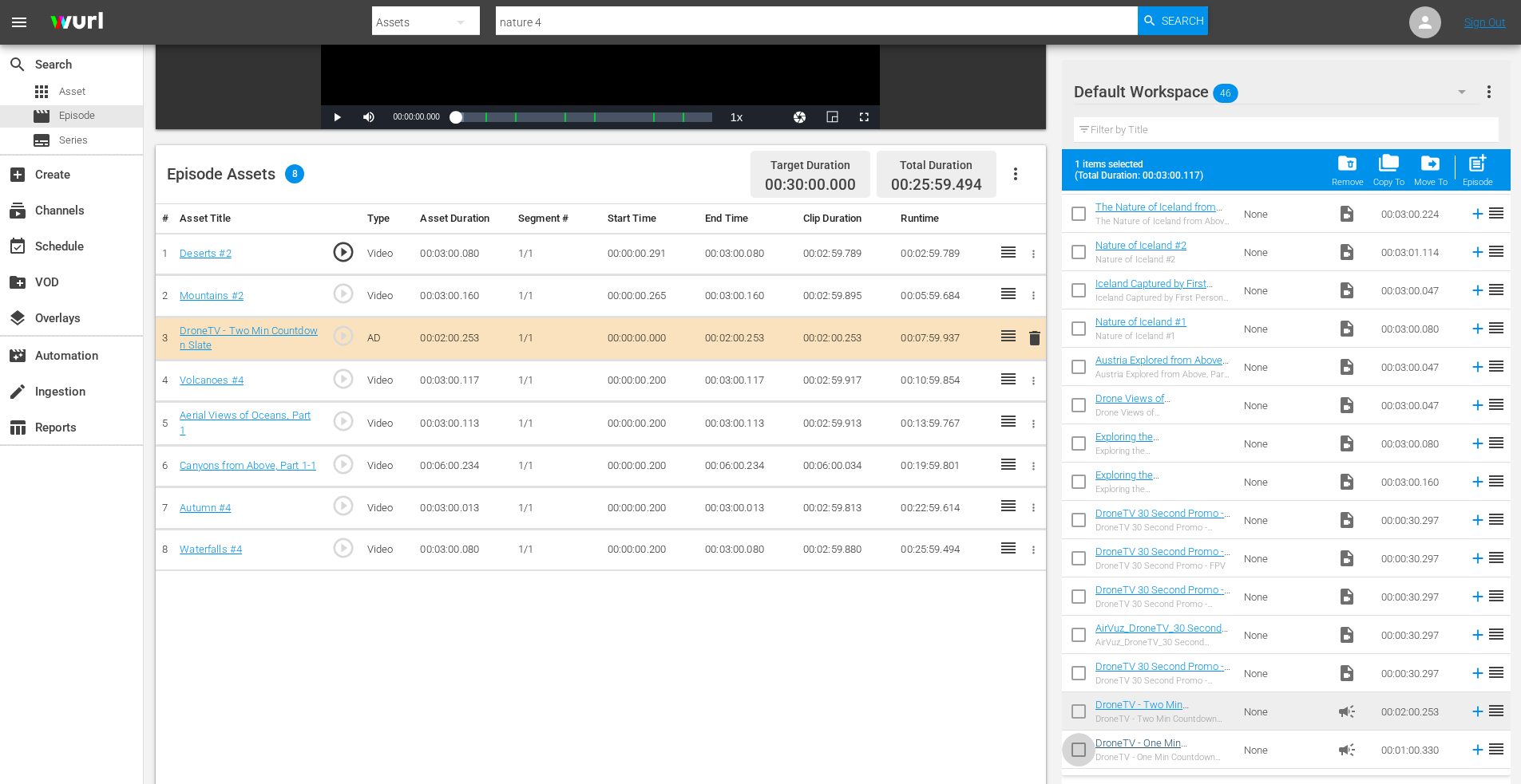
drag, startPoint x: 1077, startPoint y: 750, endPoint x: 1124, endPoint y: 739, distance: 48.3
click at [1078, 751] on input "checkbox" at bounding box center [1079, 753] width 34 height 34
checkbox input "true"
drag, startPoint x: 1483, startPoint y: 150, endPoint x: 1460, endPoint y: 168, distance: 29.2
click at [1484, 149] on button "post_add Episode" at bounding box center [1477, 170] width 40 height 45
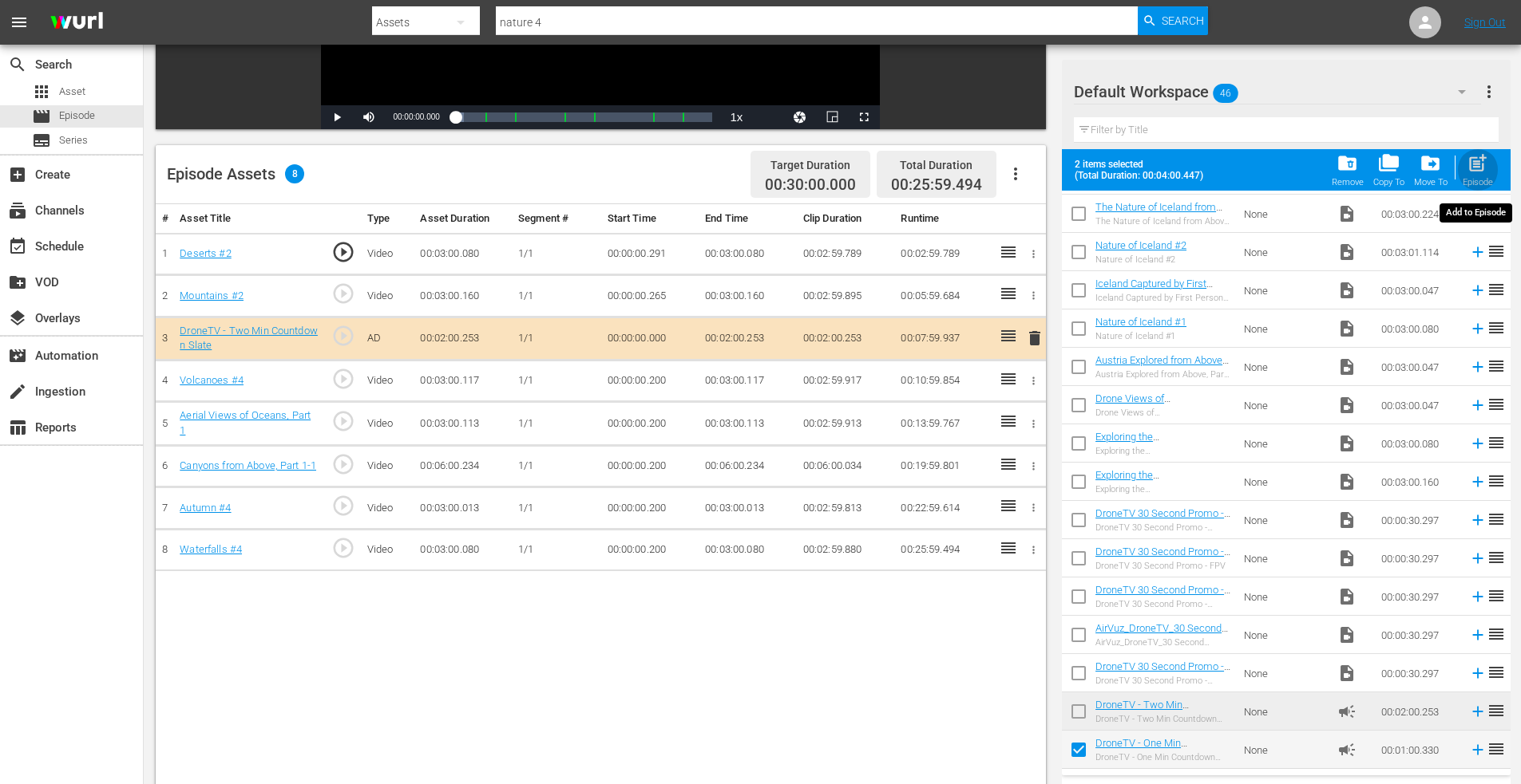
checkbox input "false"
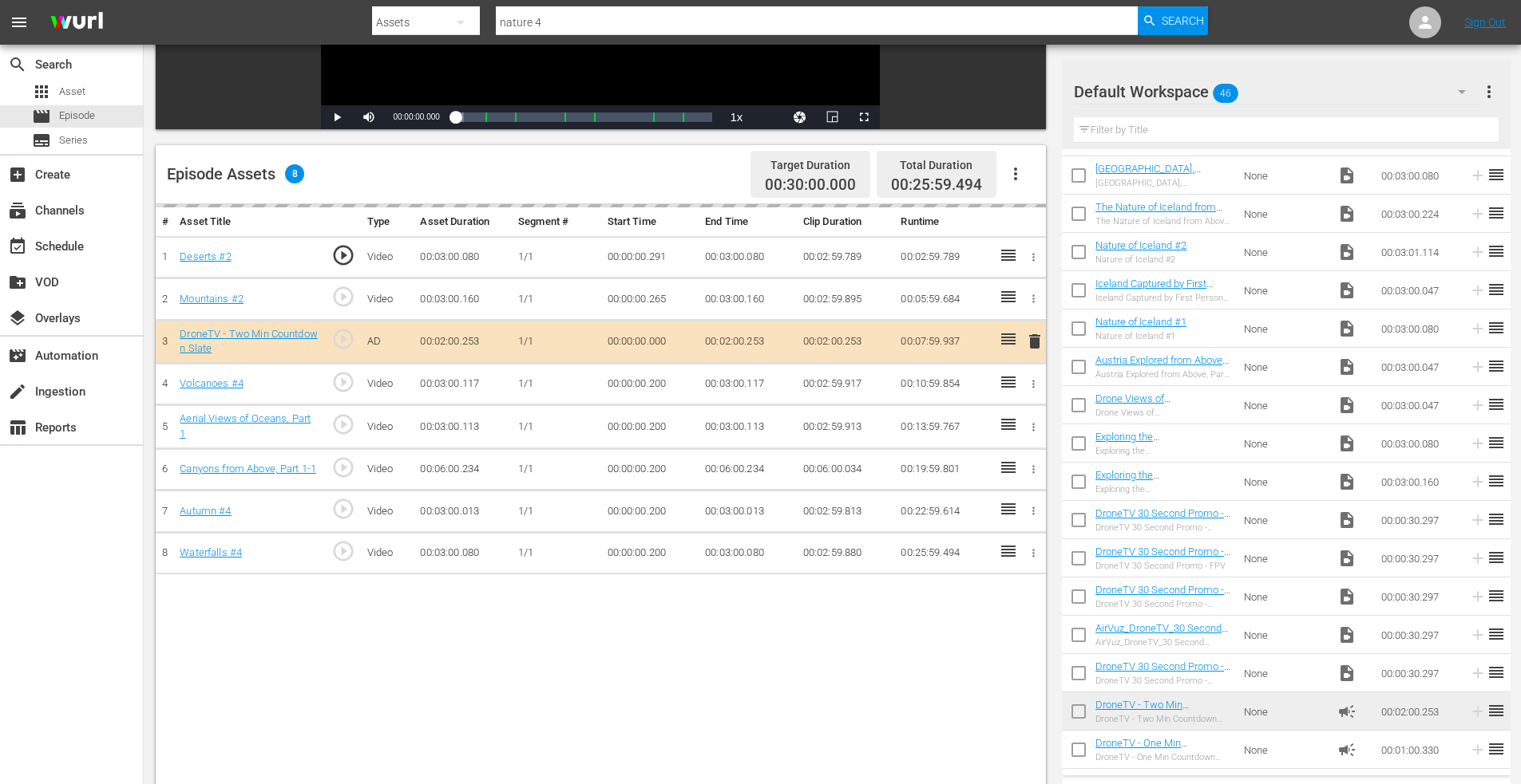
scroll to position [1180, 0]
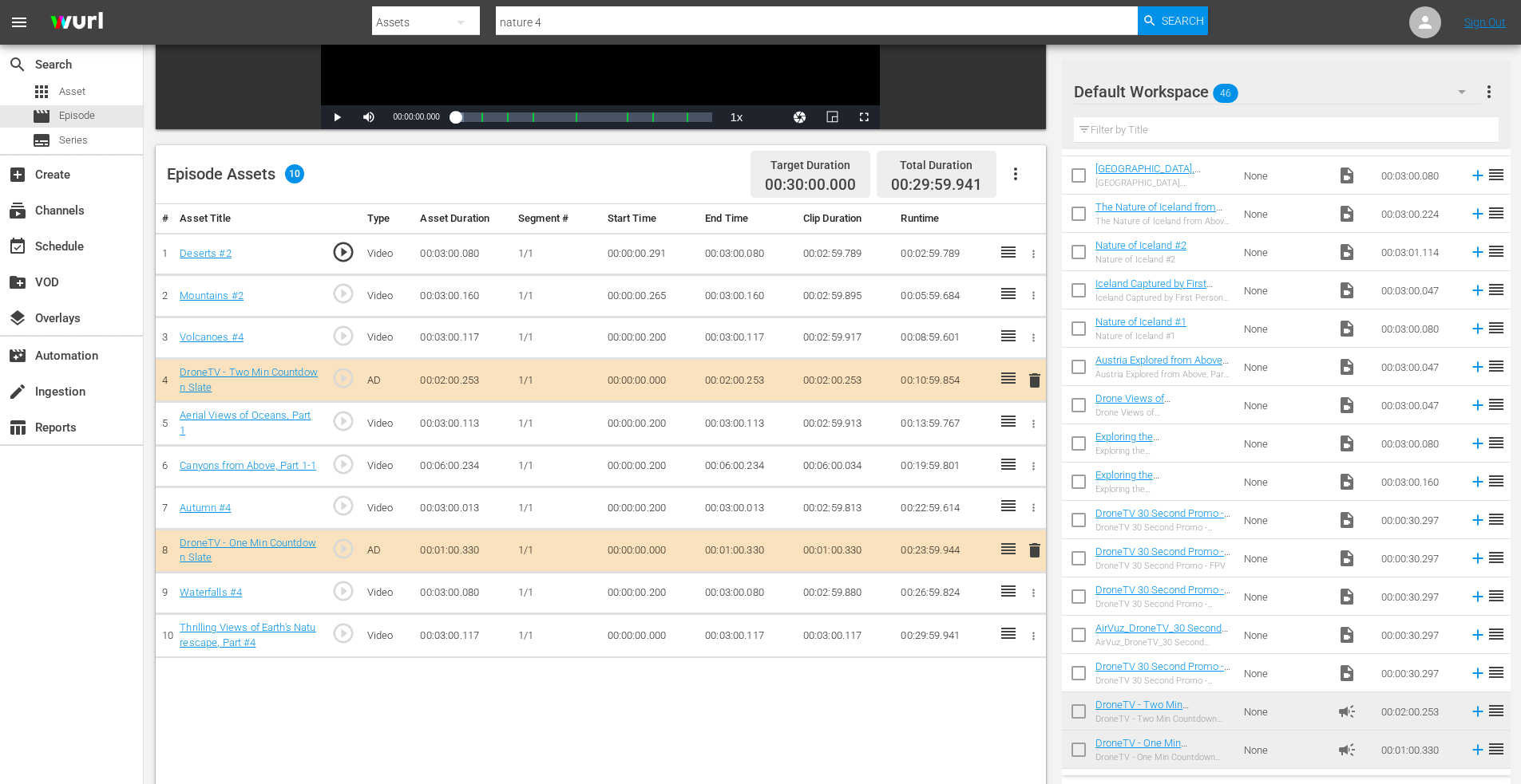
click at [1042, 338] on button "button" at bounding box center [1033, 338] width 17 height 17
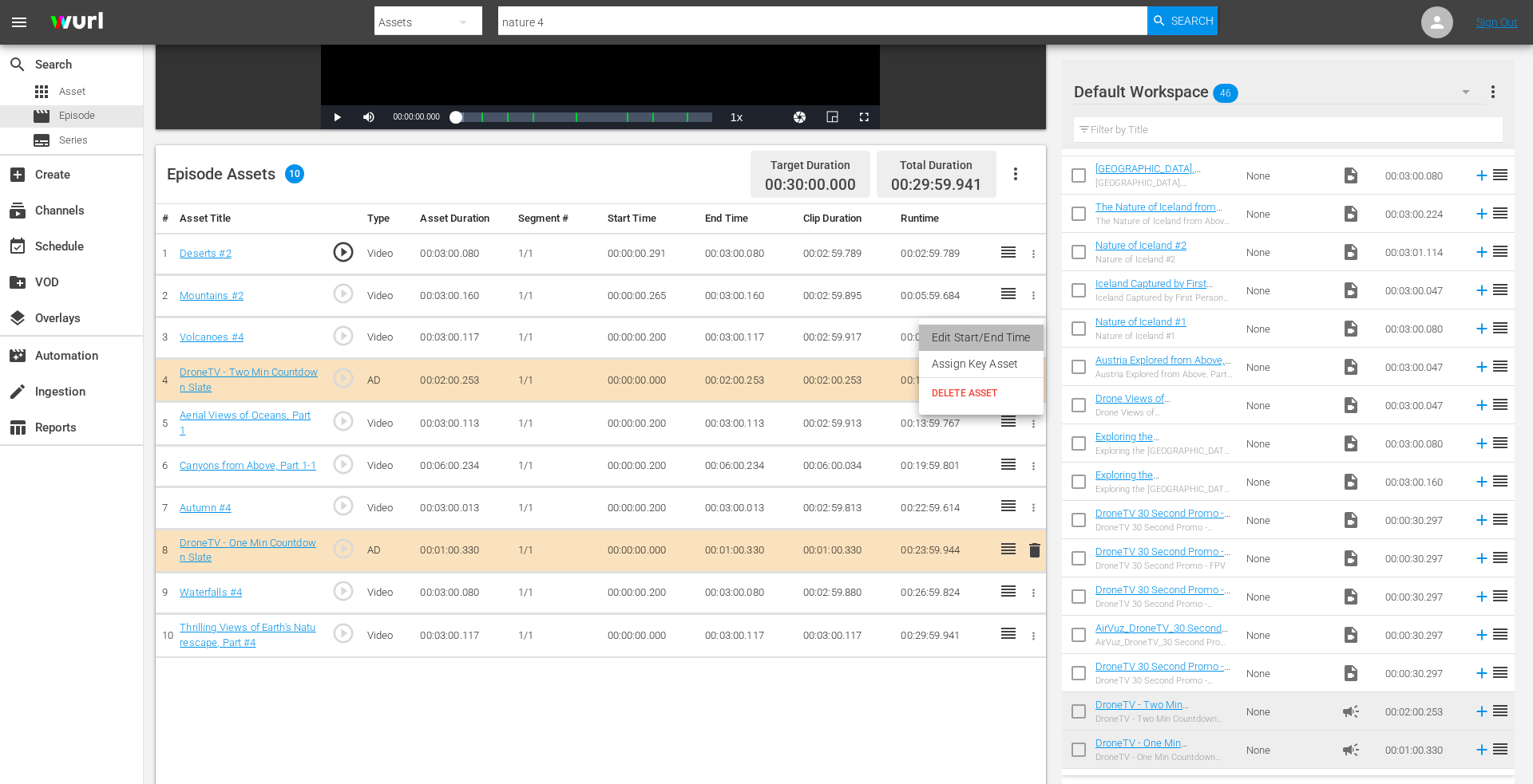
drag, startPoint x: 995, startPoint y: 338, endPoint x: 879, endPoint y: 344, distance: 116.2
click at [994, 337] on li "Edit Start/End Time" at bounding box center [980, 338] width 124 height 26
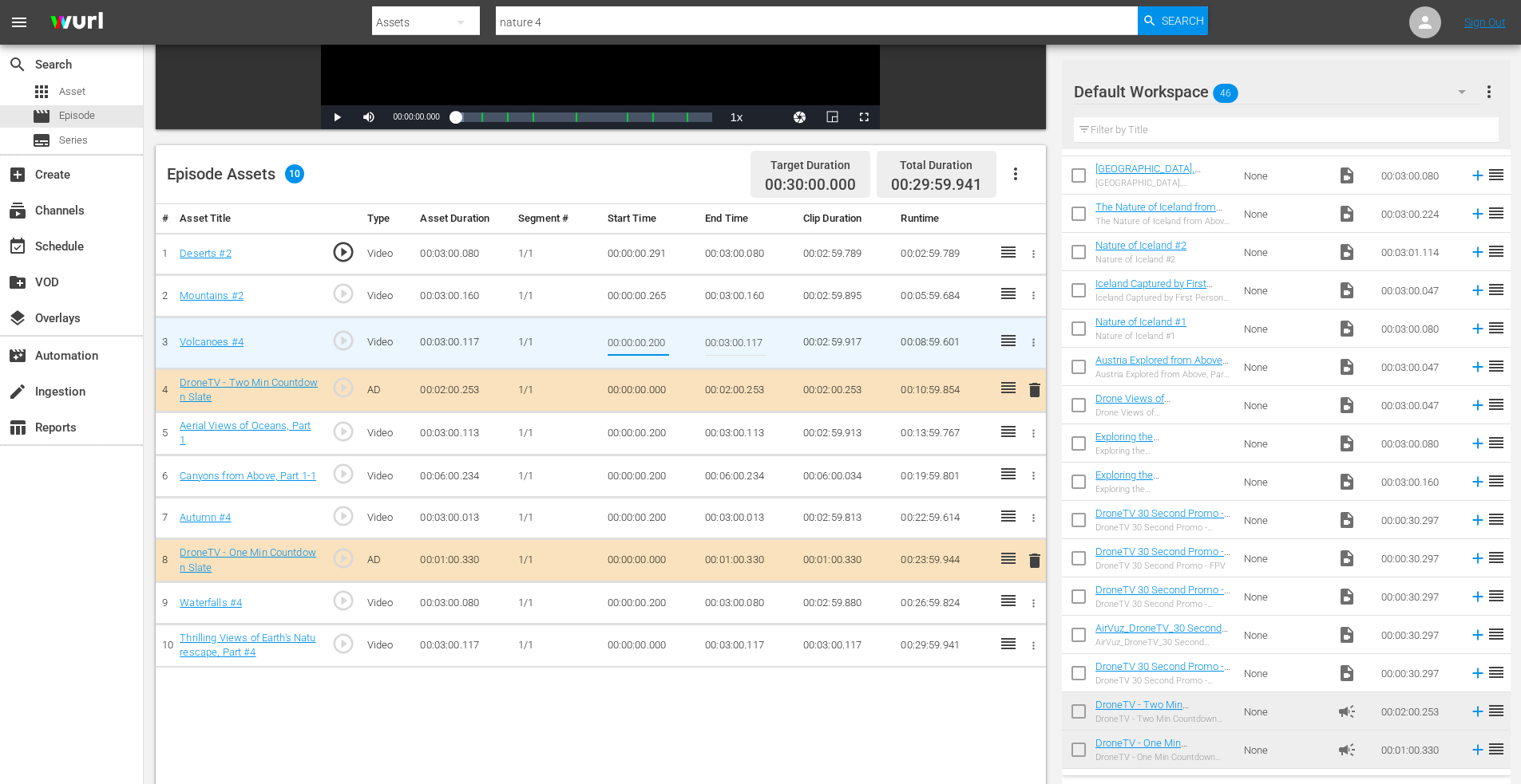
drag, startPoint x: 648, startPoint y: 341, endPoint x: 681, endPoint y: 340, distance: 33.0
click at [681, 340] on td "00:00:00.200" at bounding box center [650, 343] width 98 height 52
type input "00:00:00.100"
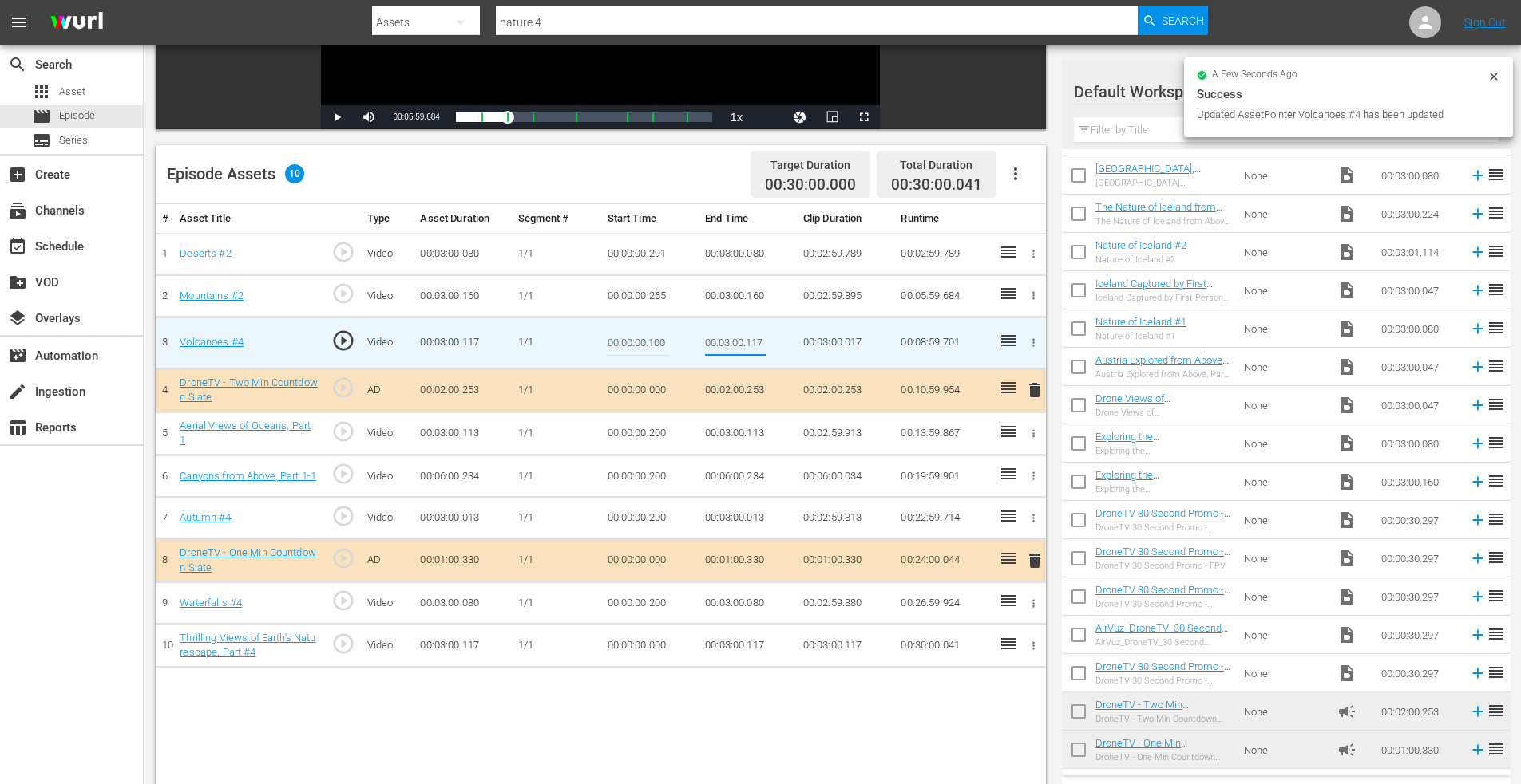
click at [1035, 642] on icon "button" at bounding box center [1033, 646] width 12 height 12
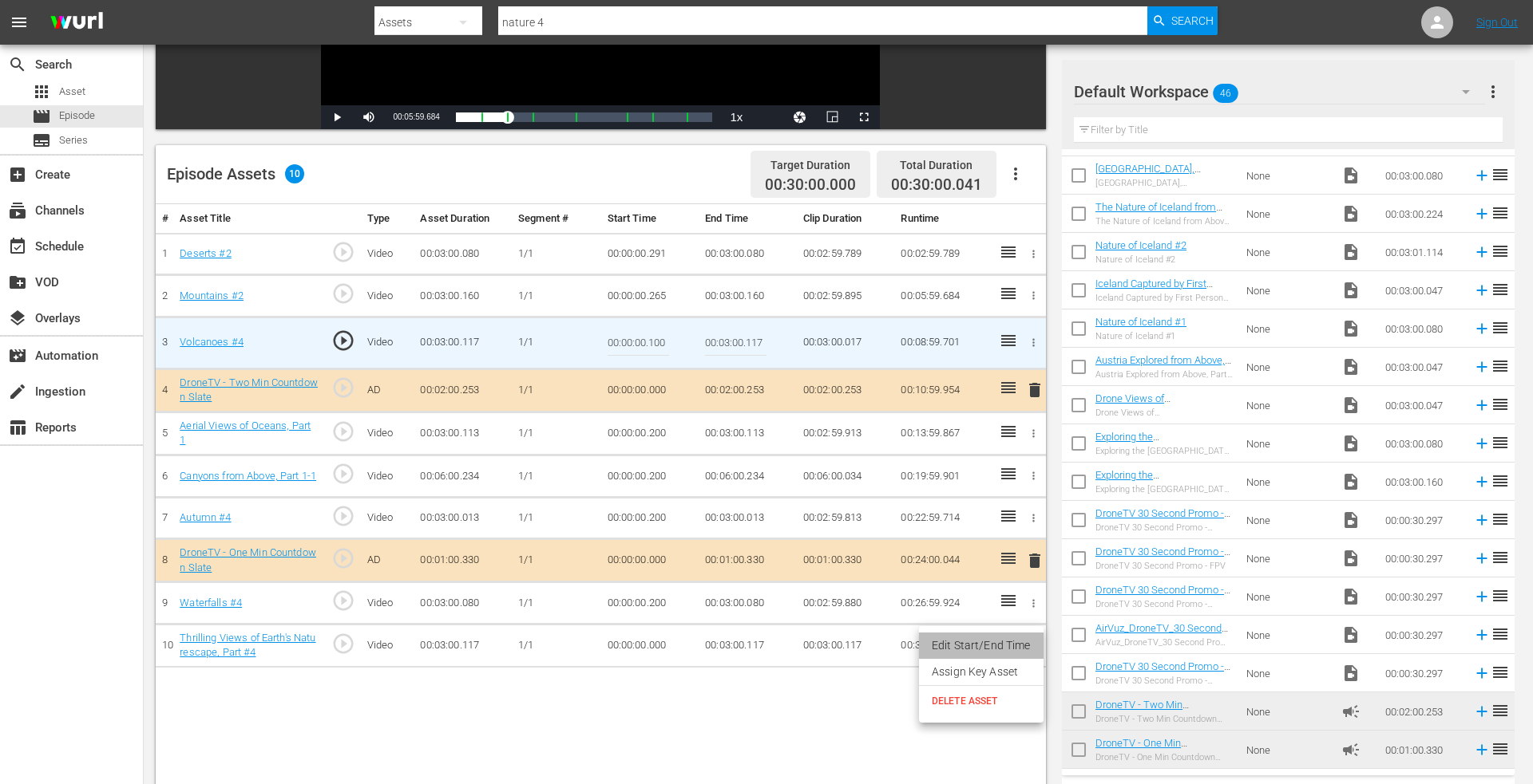
click at [987, 642] on li "Edit Start/End Time" at bounding box center [980, 646] width 124 height 26
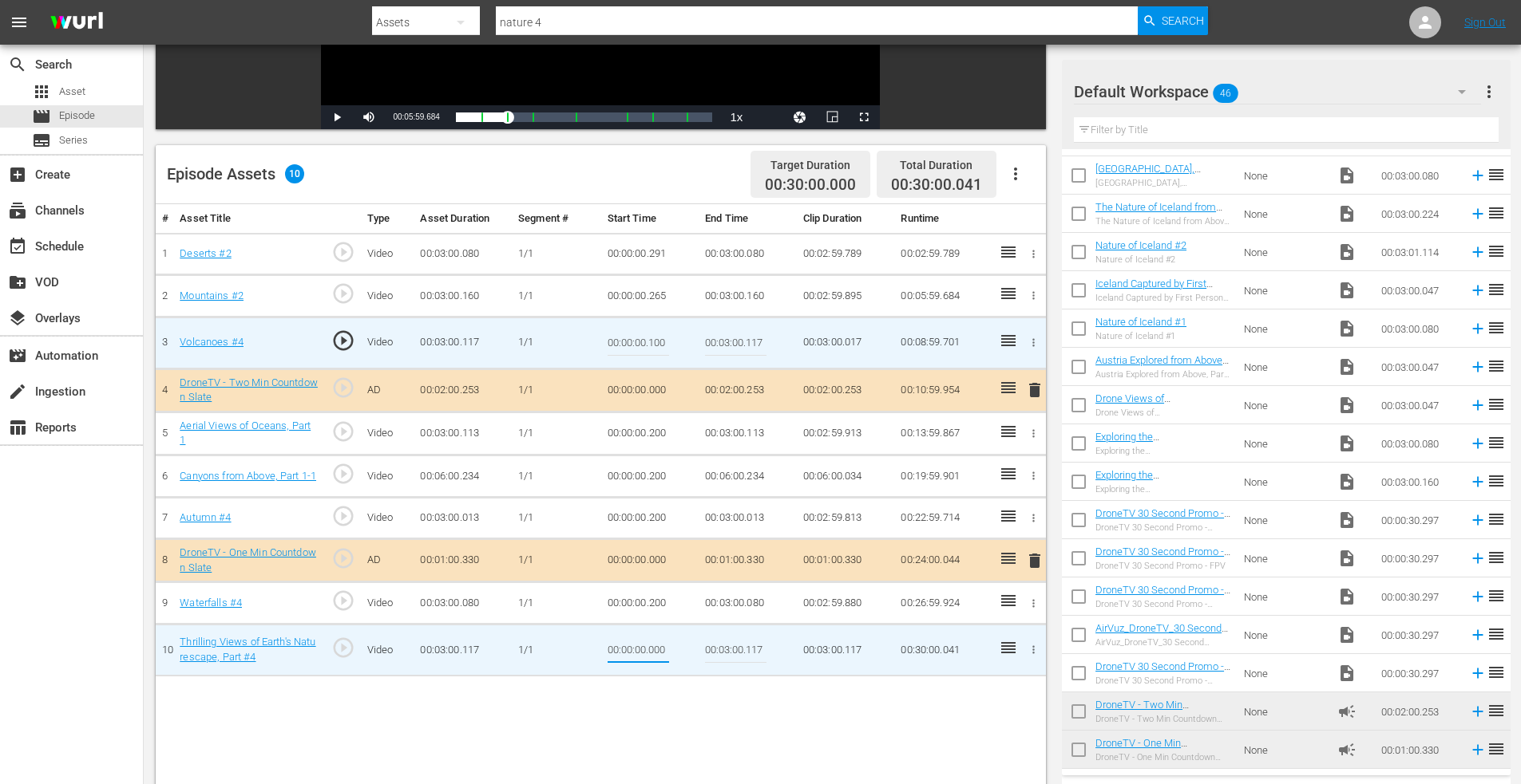
drag, startPoint x: 682, startPoint y: 652, endPoint x: 711, endPoint y: 648, distance: 29.3
click at [708, 650] on tr "10 Thrilling Views of Earth's Naturescape, Part #4 play_circle_outline Video 00…" at bounding box center [600, 650] width 890 height 52
type input "00:00:00.041"
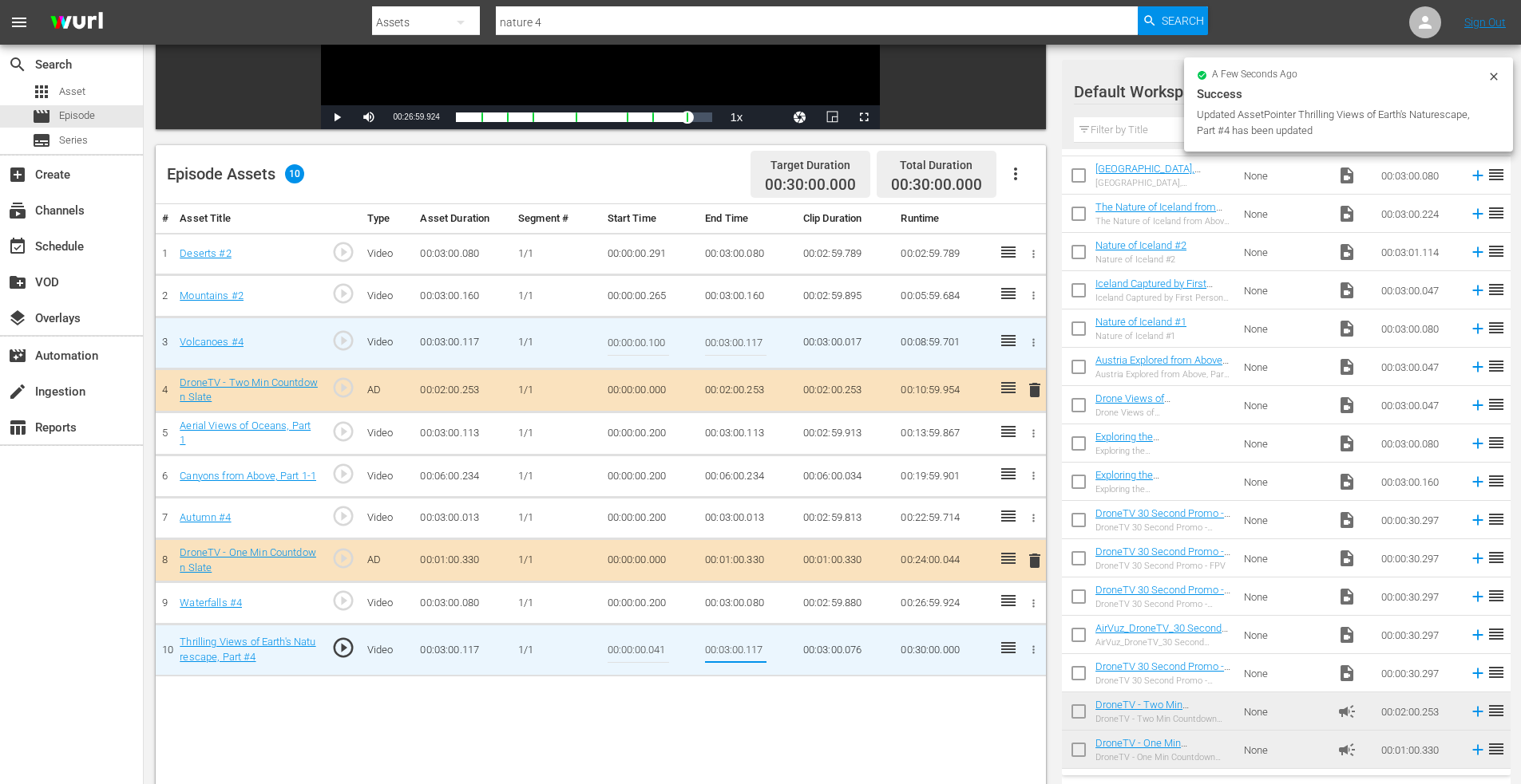
scroll to position [0, 0]
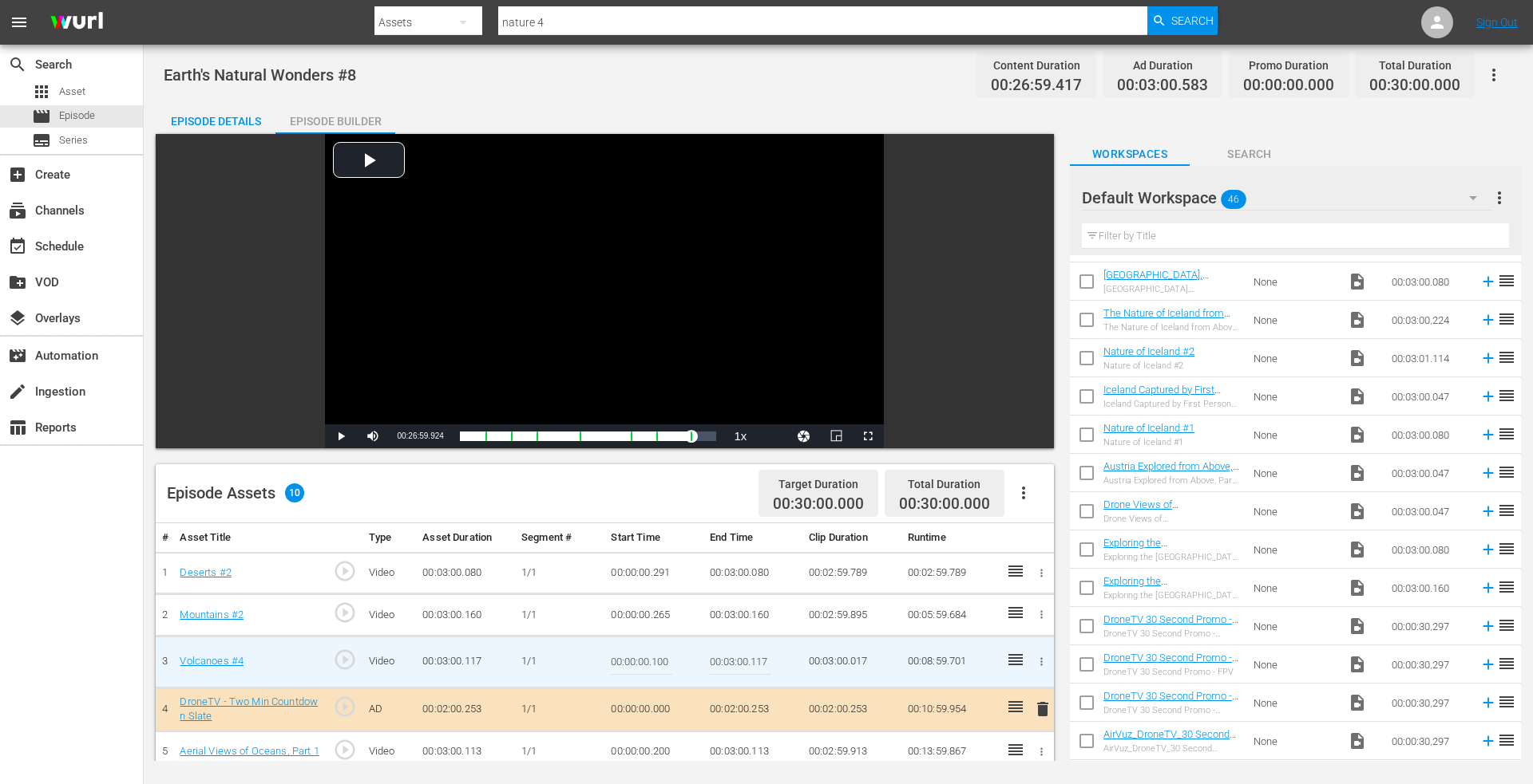
click at [403, 22] on div "Assets" at bounding box center [428, 22] width 107 height 45
click at [412, 119] on div "Episodes" at bounding box center [426, 118] width 64 height 26
click at [586, 18] on input "earth's #8" at bounding box center [822, 22] width 649 height 39
type input "earth's #10"
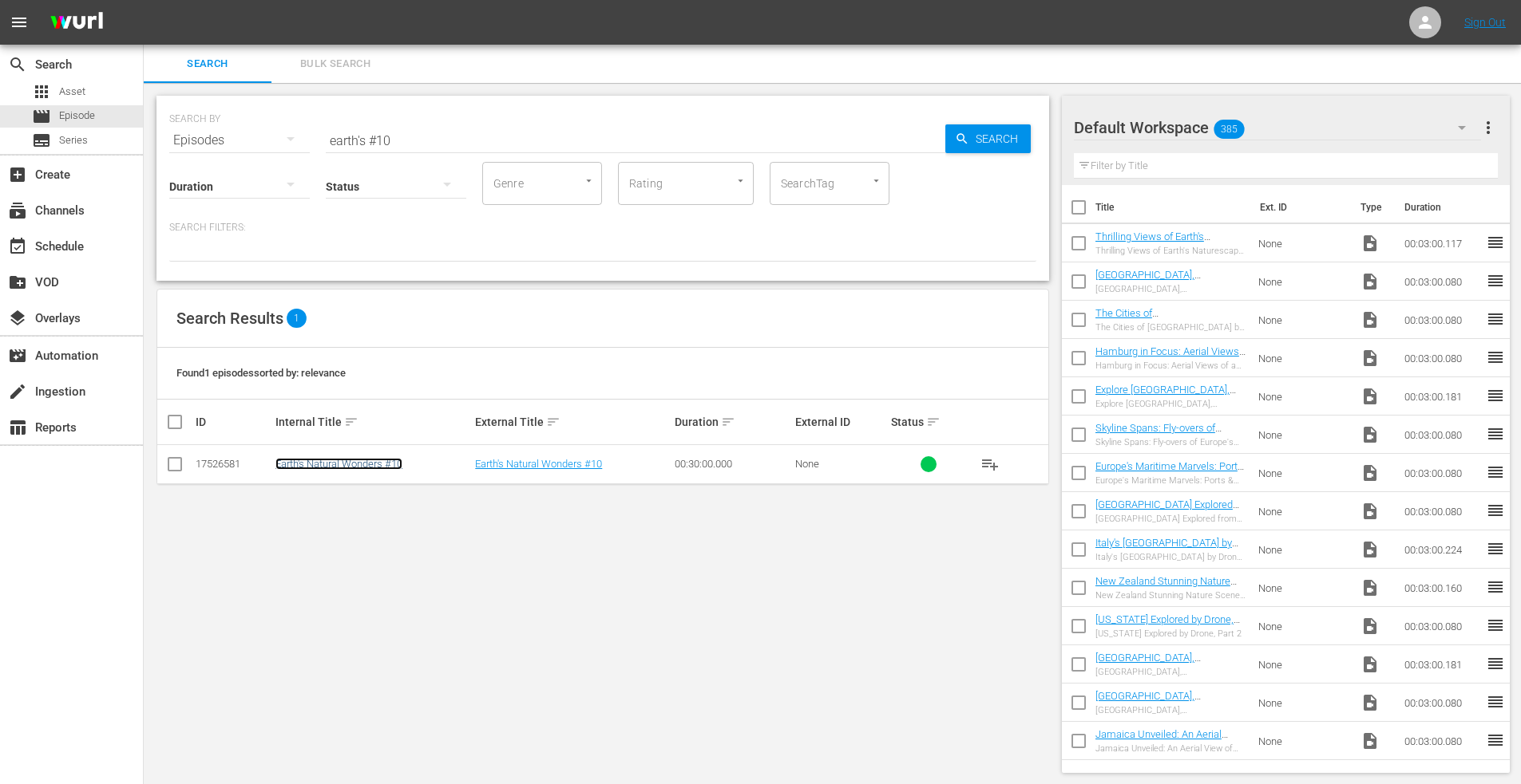
click at [303, 465] on link "Earth's Natural Wonders #10" at bounding box center [339, 464] width 127 height 12
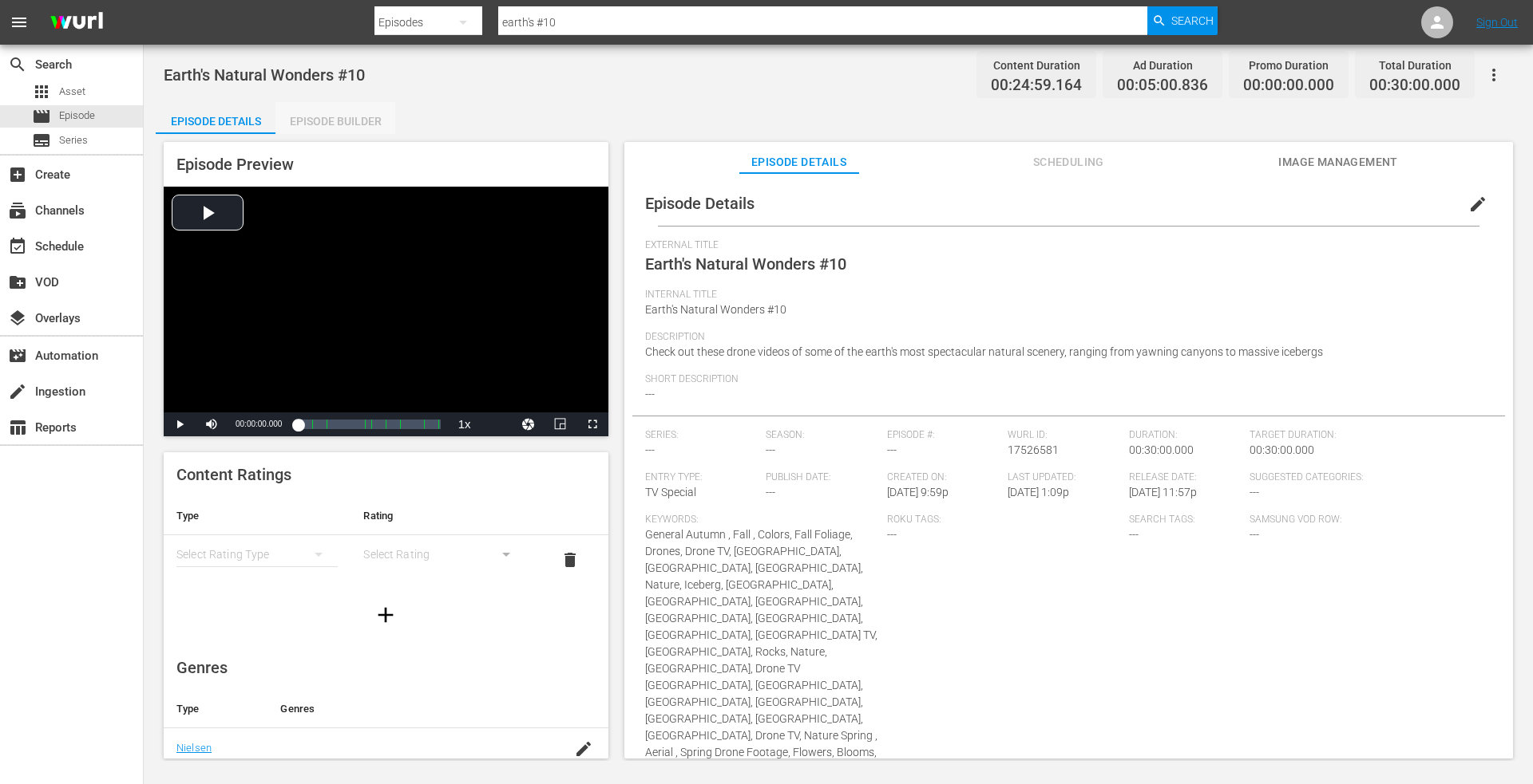
click at [330, 119] on div "Episode Builder" at bounding box center [335, 121] width 119 height 39
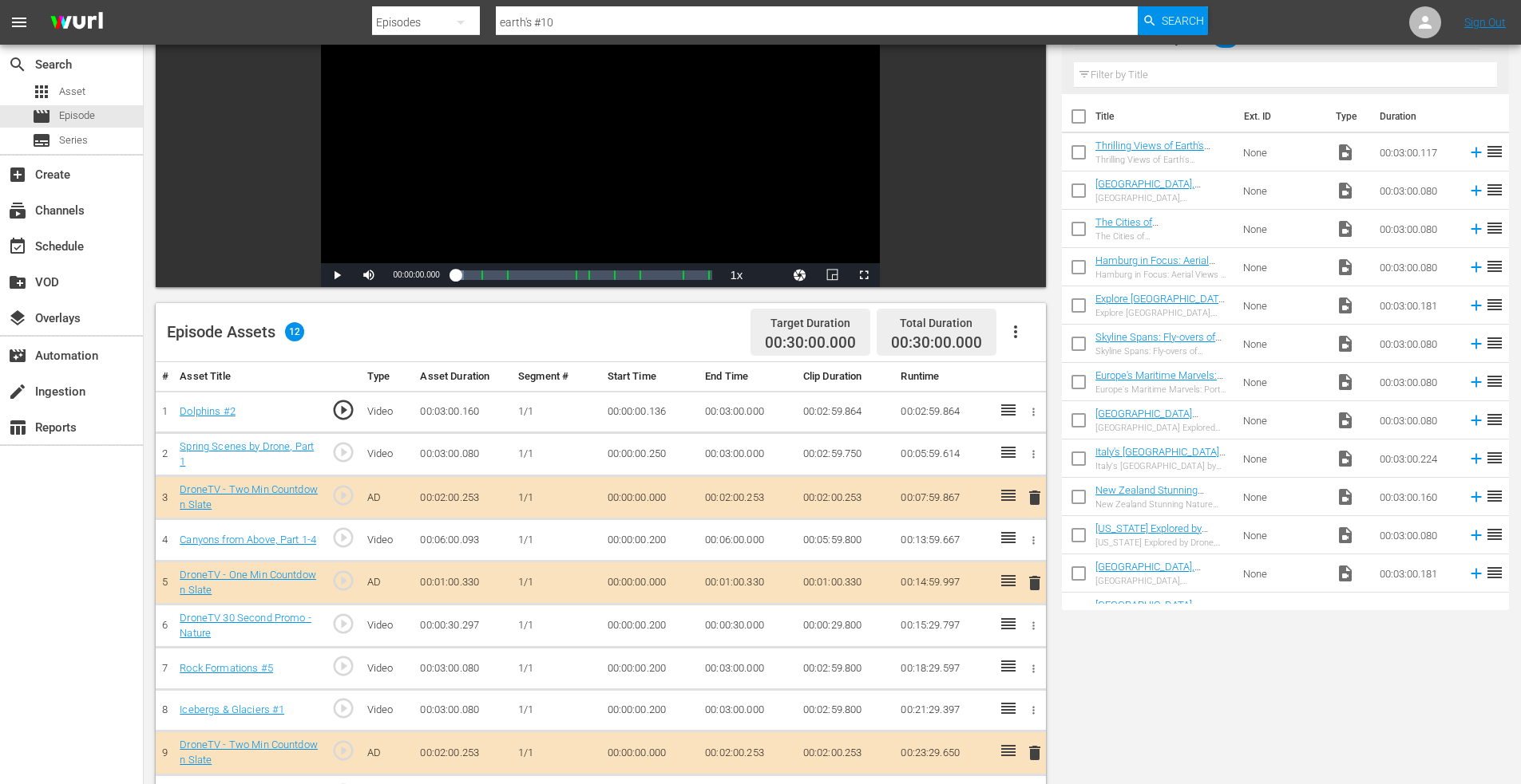
scroll to position [398, 0]
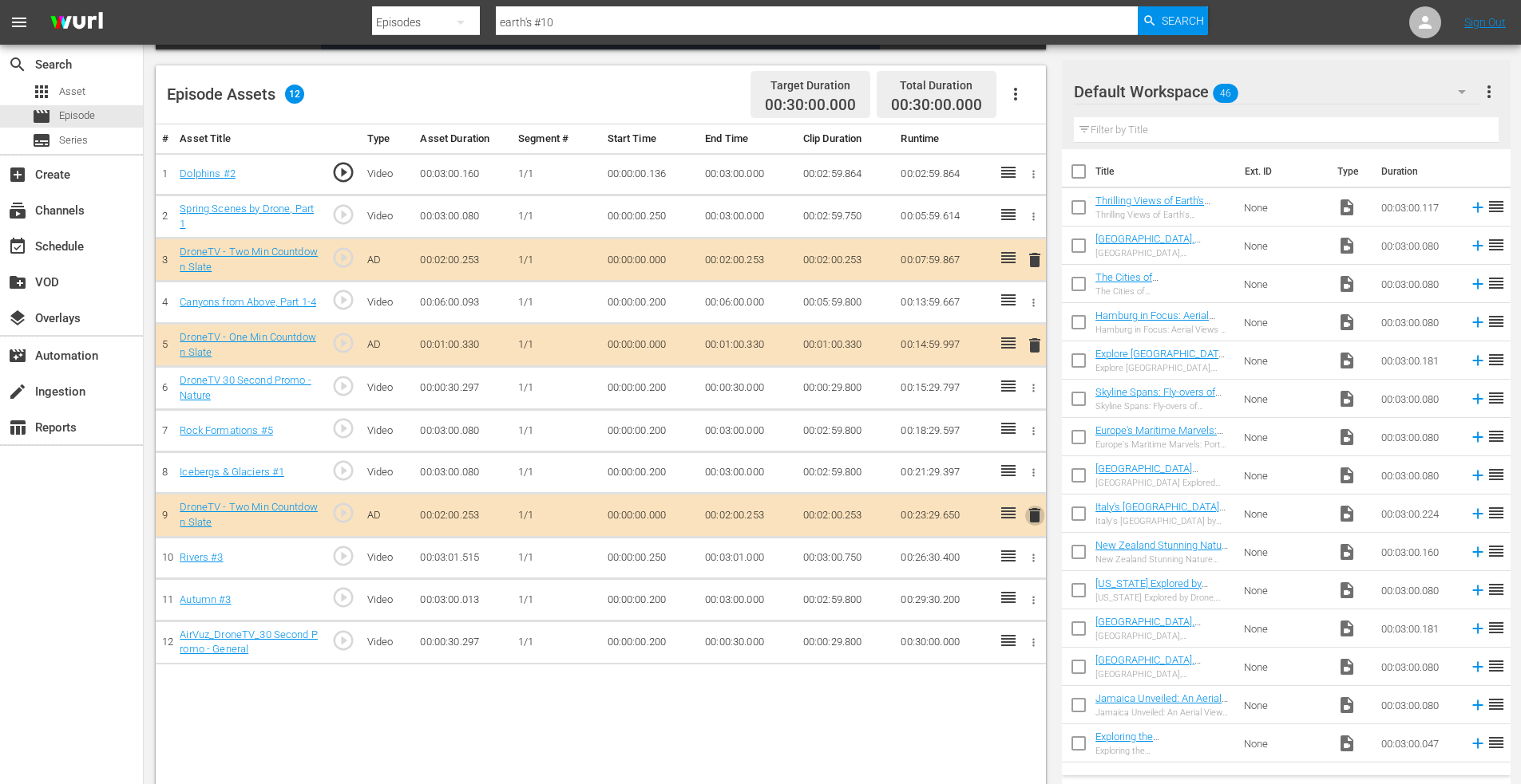
click at [1036, 515] on span "delete" at bounding box center [1034, 515] width 19 height 19
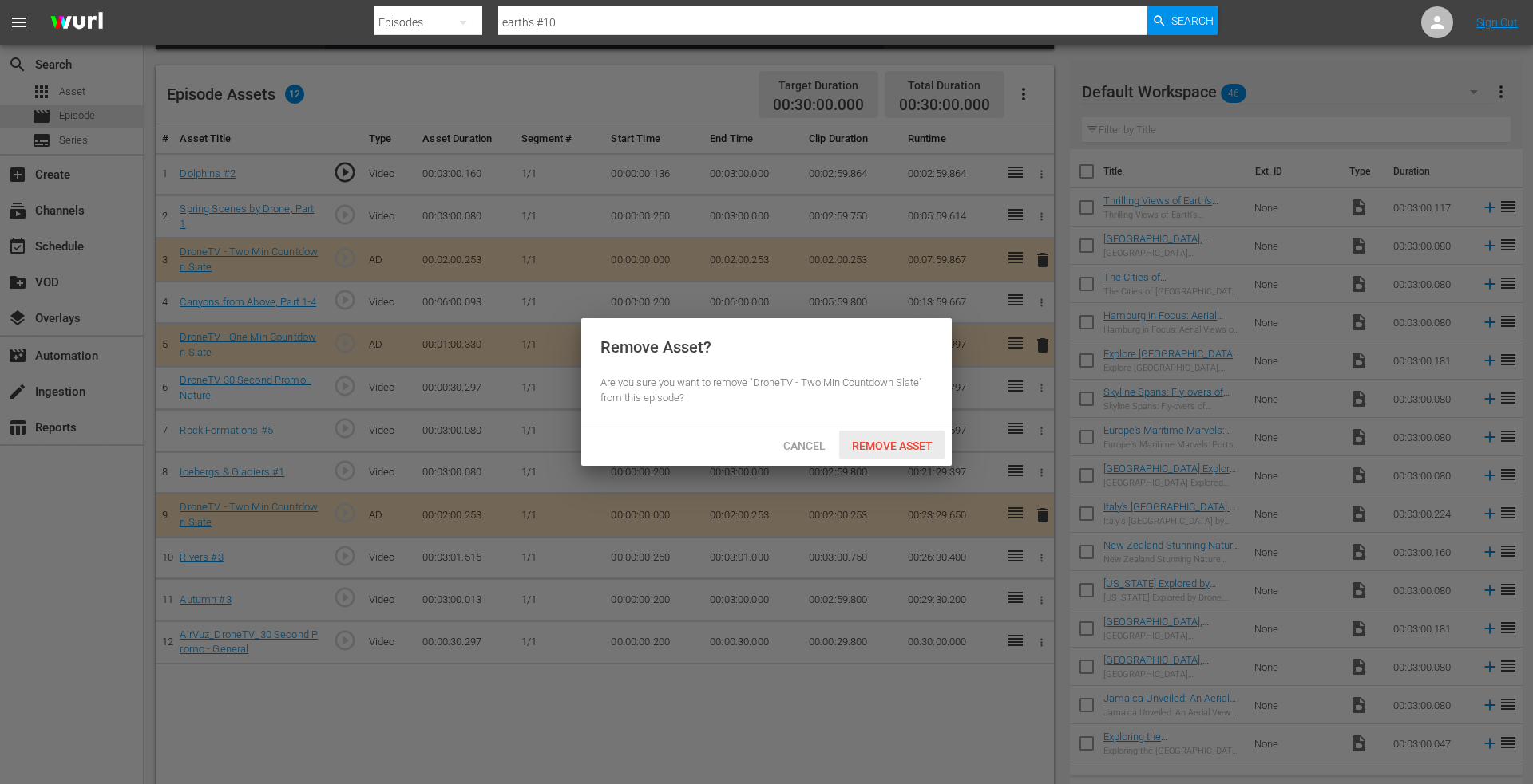
click at [892, 447] on span "Remove Asset" at bounding box center [892, 445] width 106 height 13
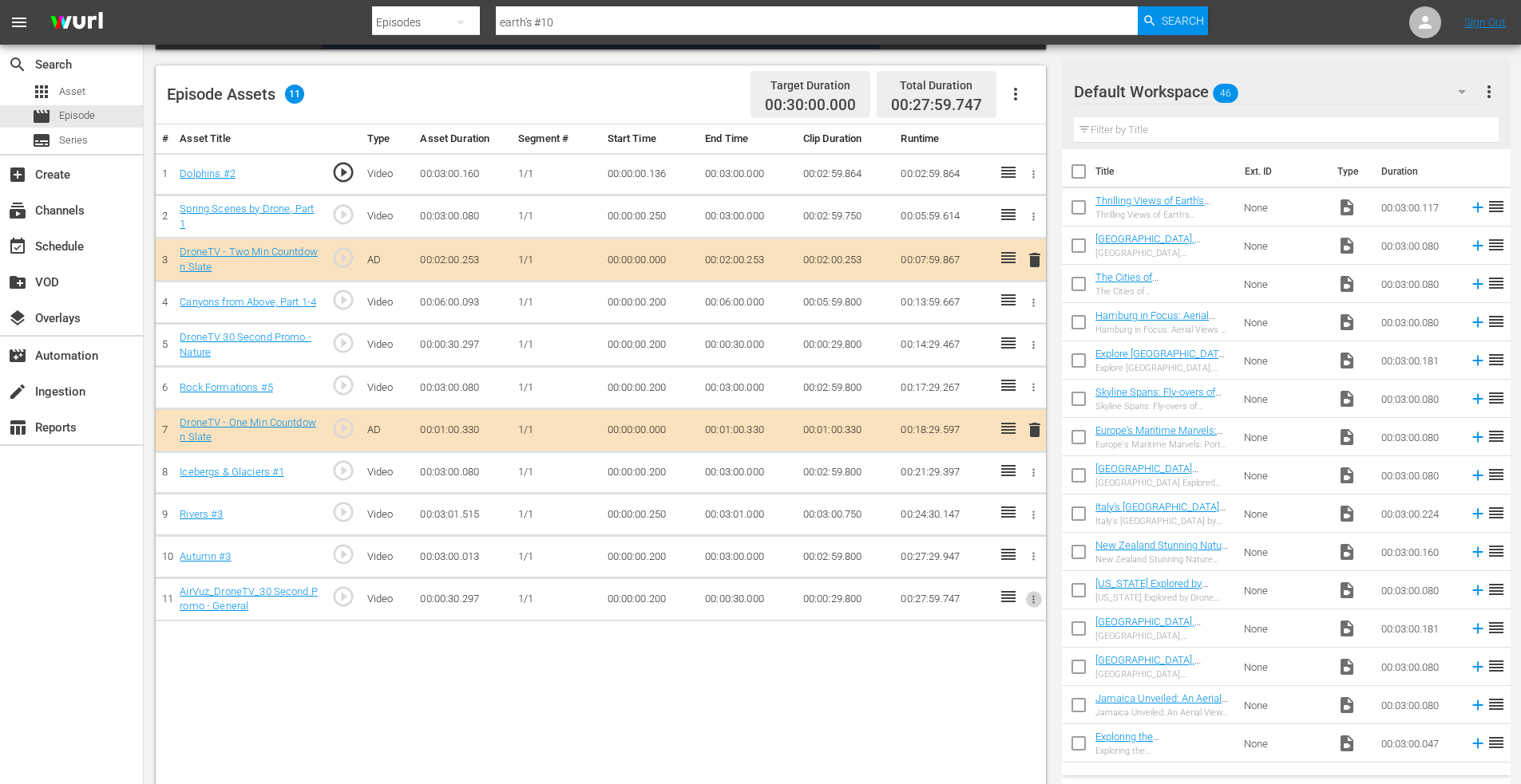
click at [1030, 598] on icon "button" at bounding box center [1033, 599] width 12 height 12
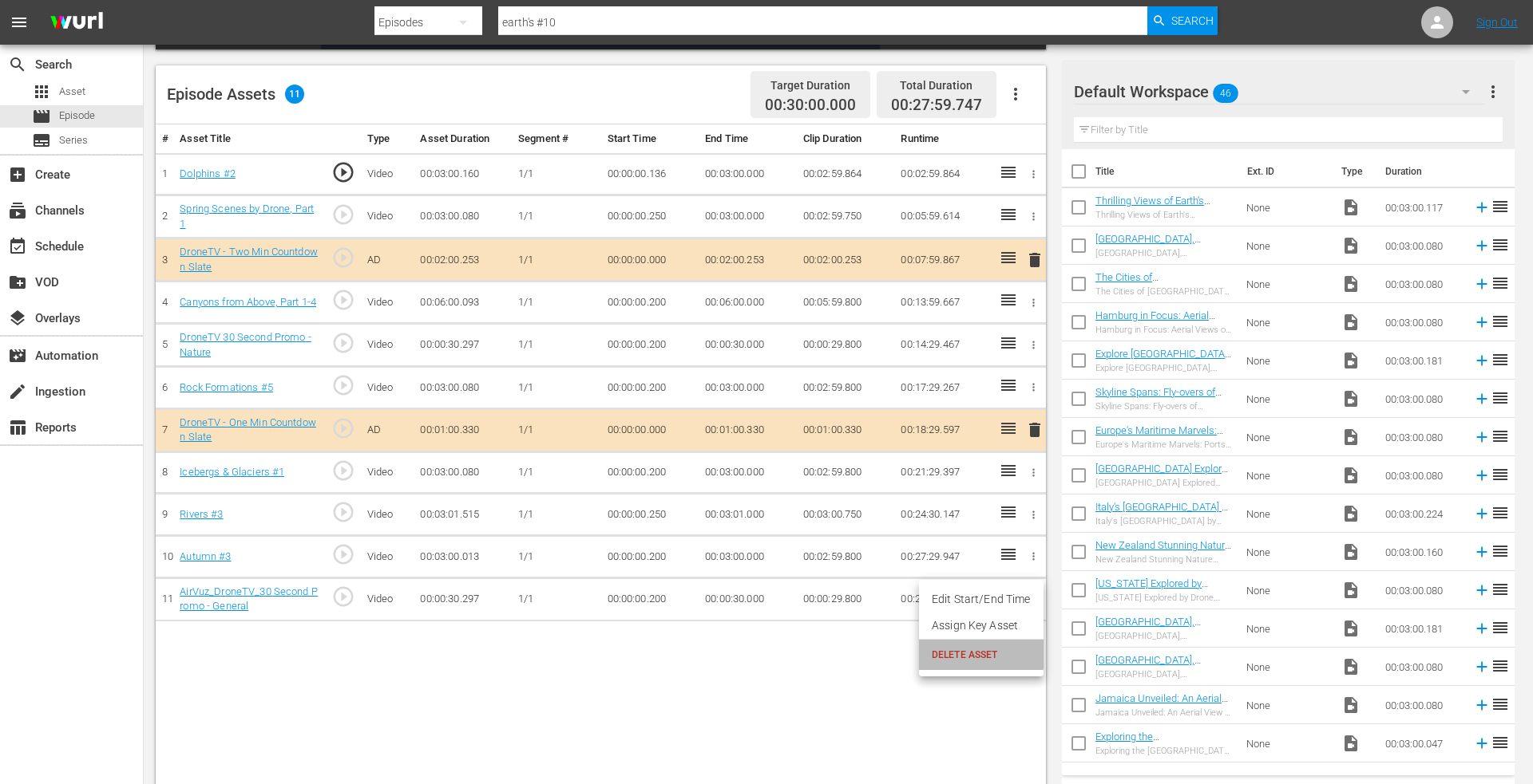
click at [973, 654] on span "DELETE ASSET" at bounding box center [981, 655] width 99 height 14
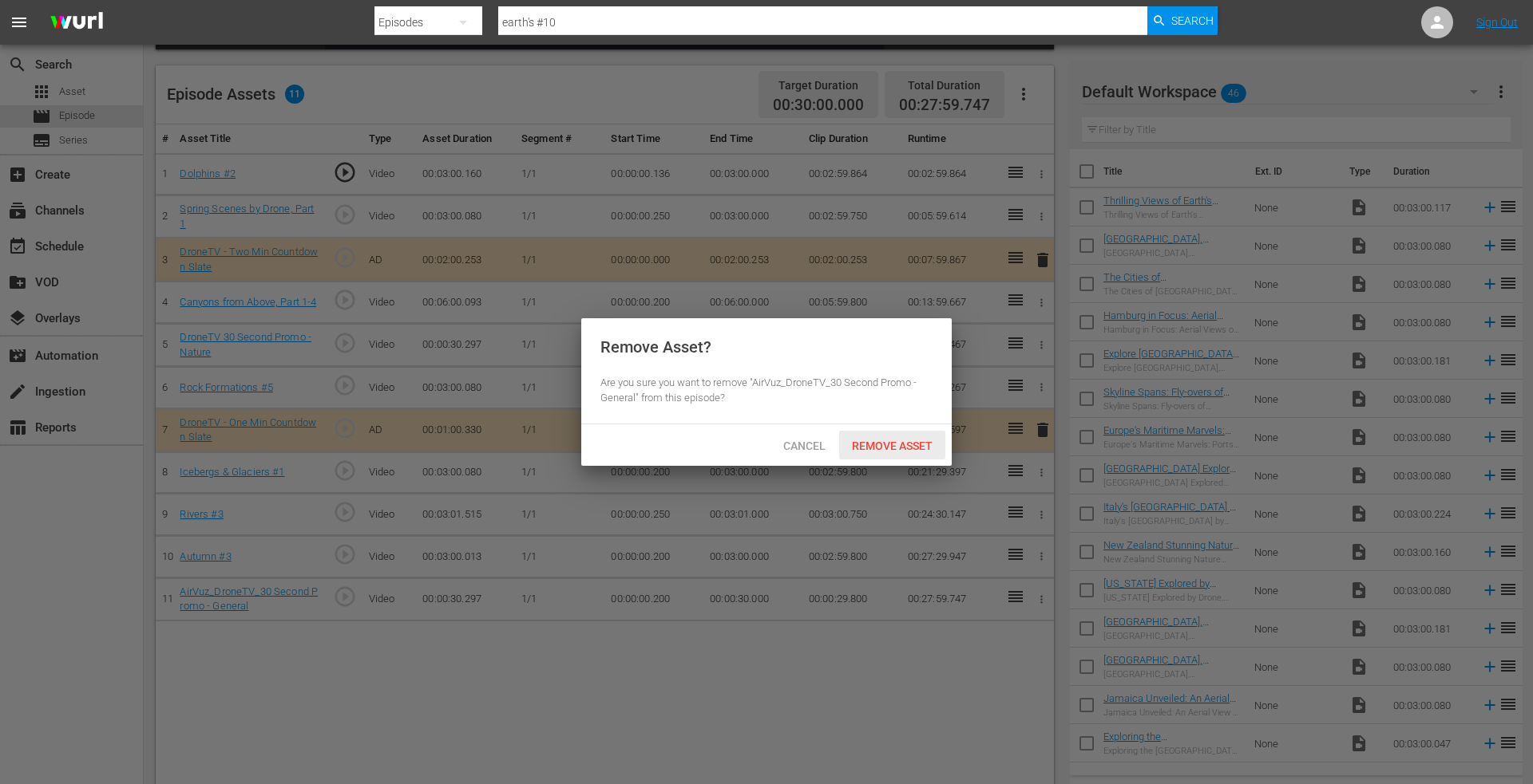
click at [893, 443] on span "Remove Asset" at bounding box center [892, 445] width 106 height 13
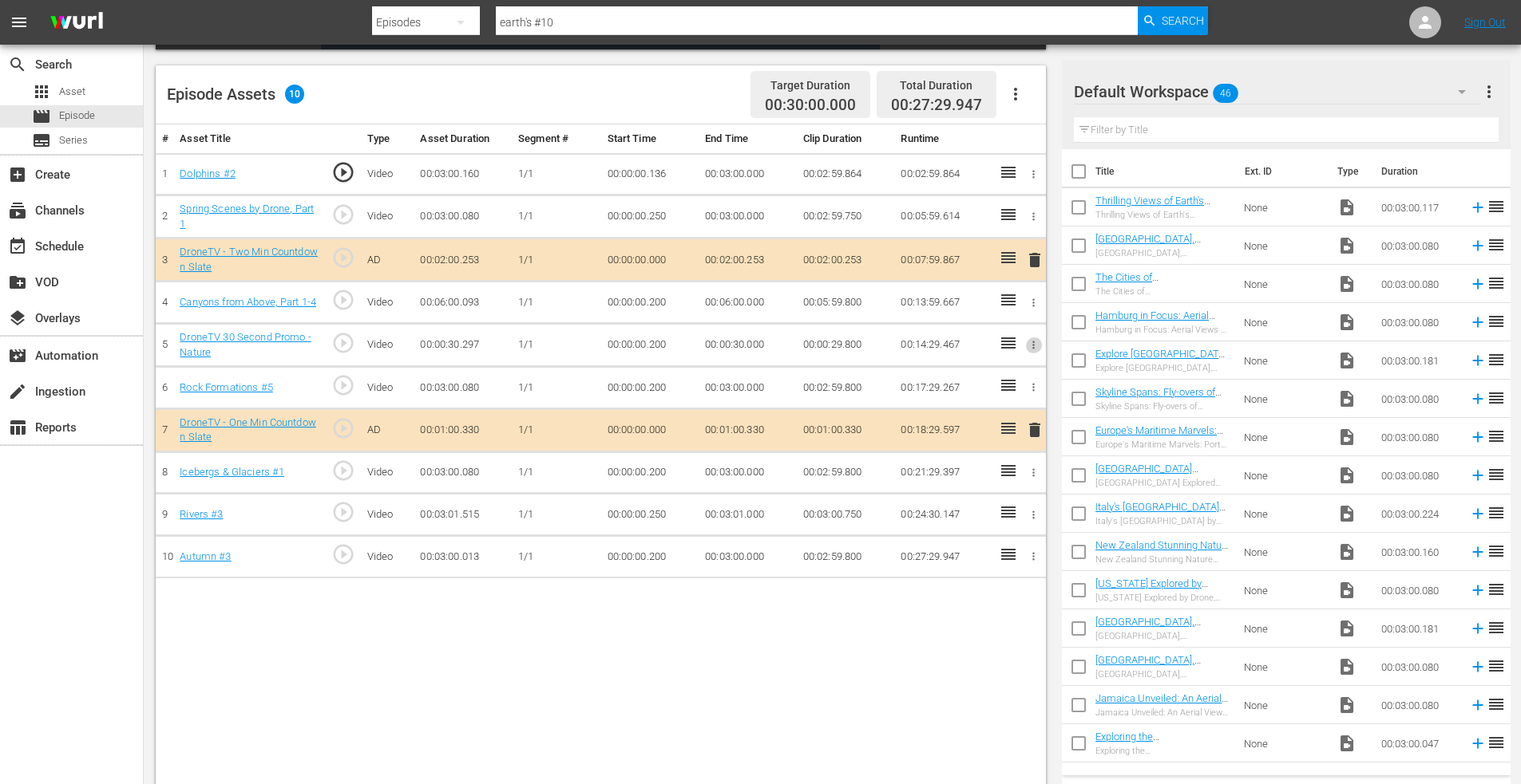
click at [1031, 350] on icon "button" at bounding box center [1033, 345] width 12 height 12
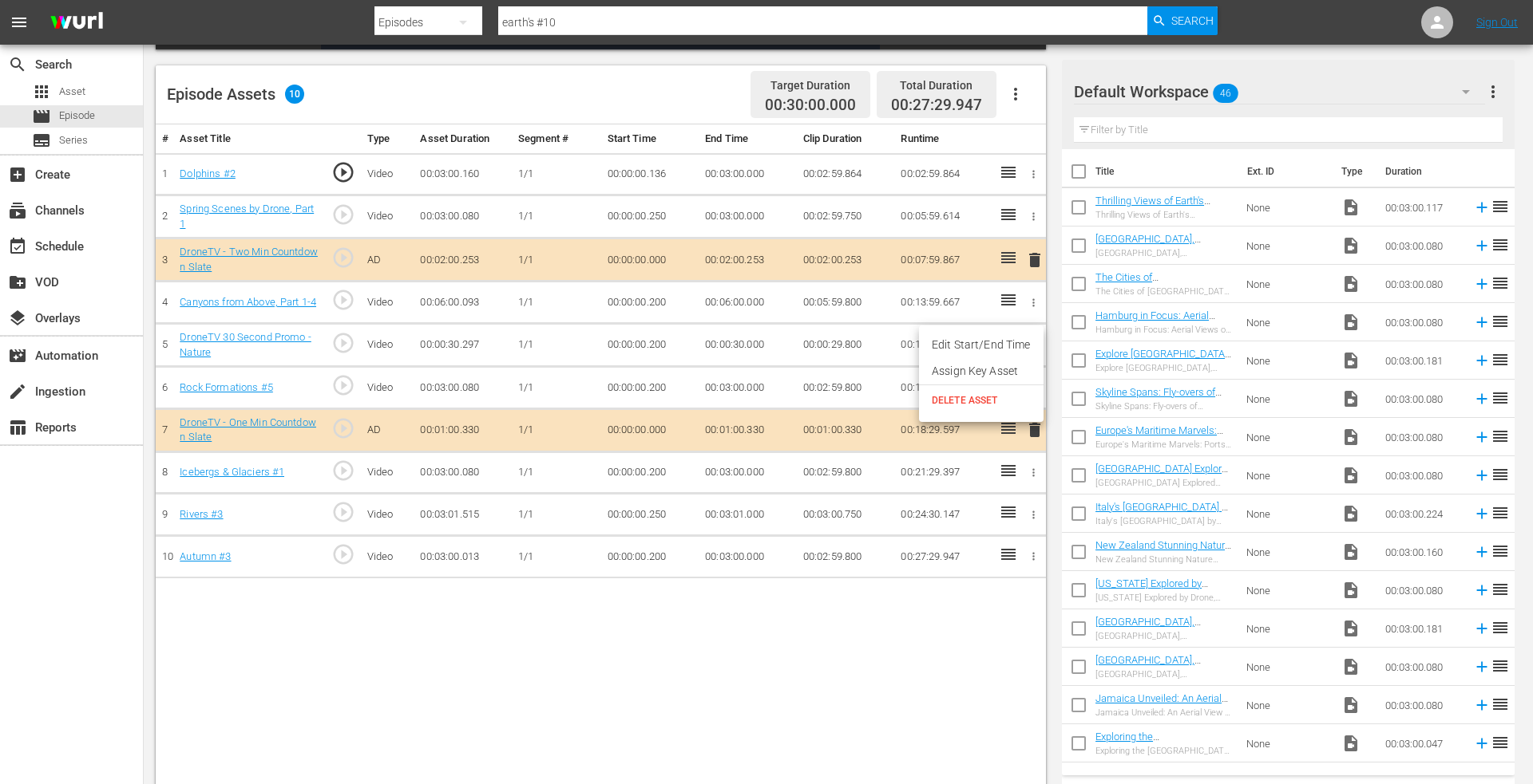
click at [970, 405] on span "DELETE ASSET" at bounding box center [981, 400] width 99 height 14
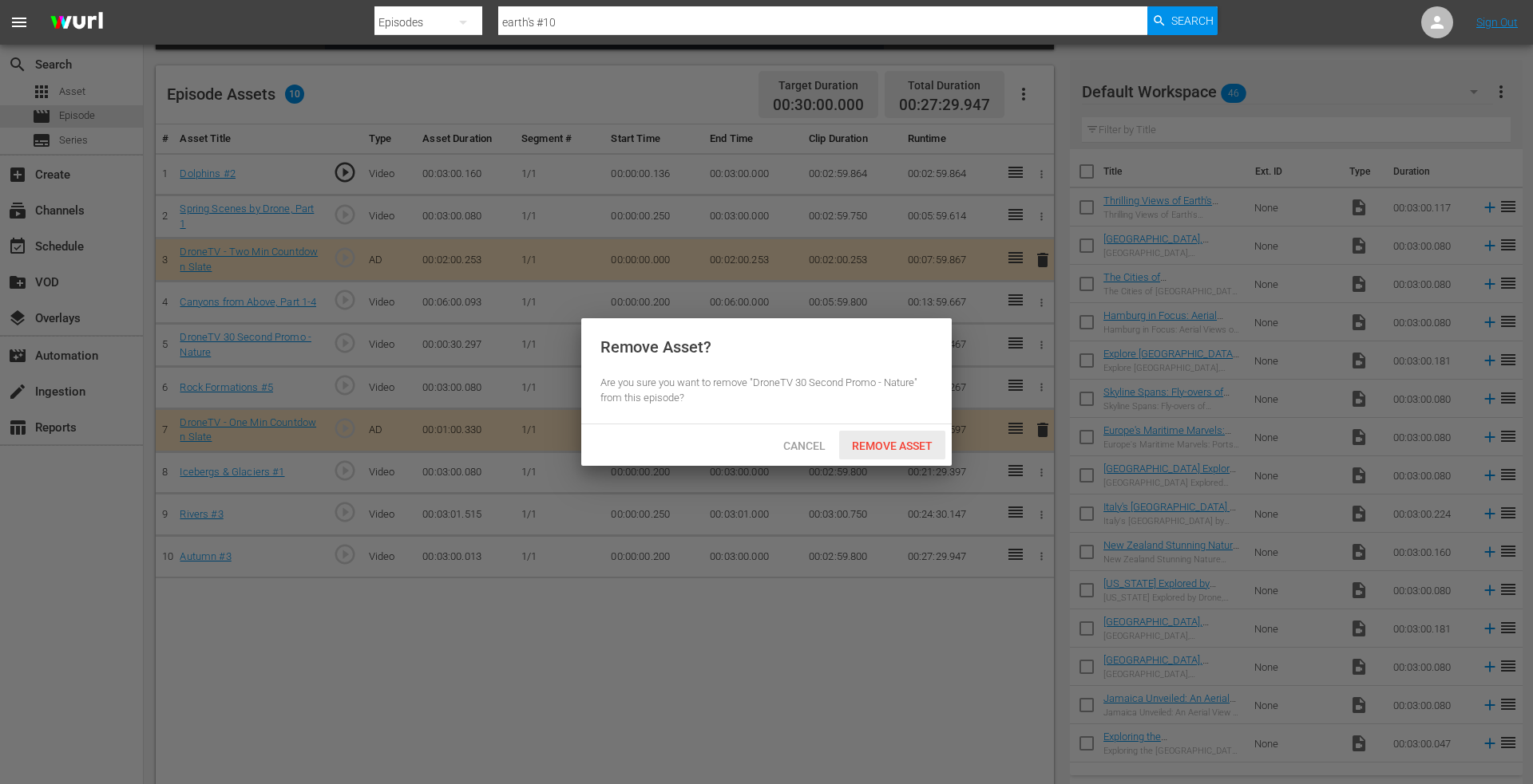
click at [879, 439] on span "Remove Asset" at bounding box center [892, 445] width 106 height 13
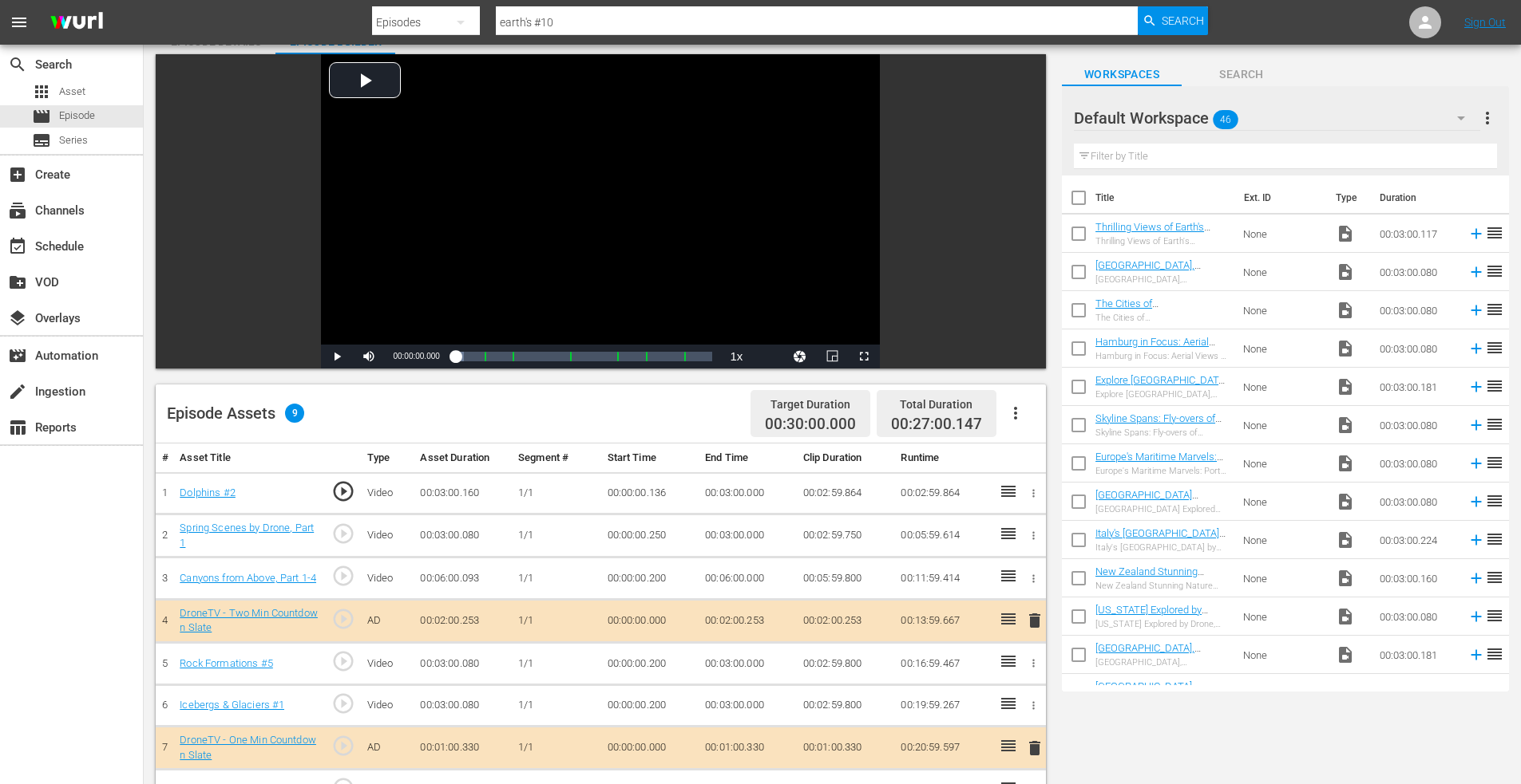
scroll to position [319, 0]
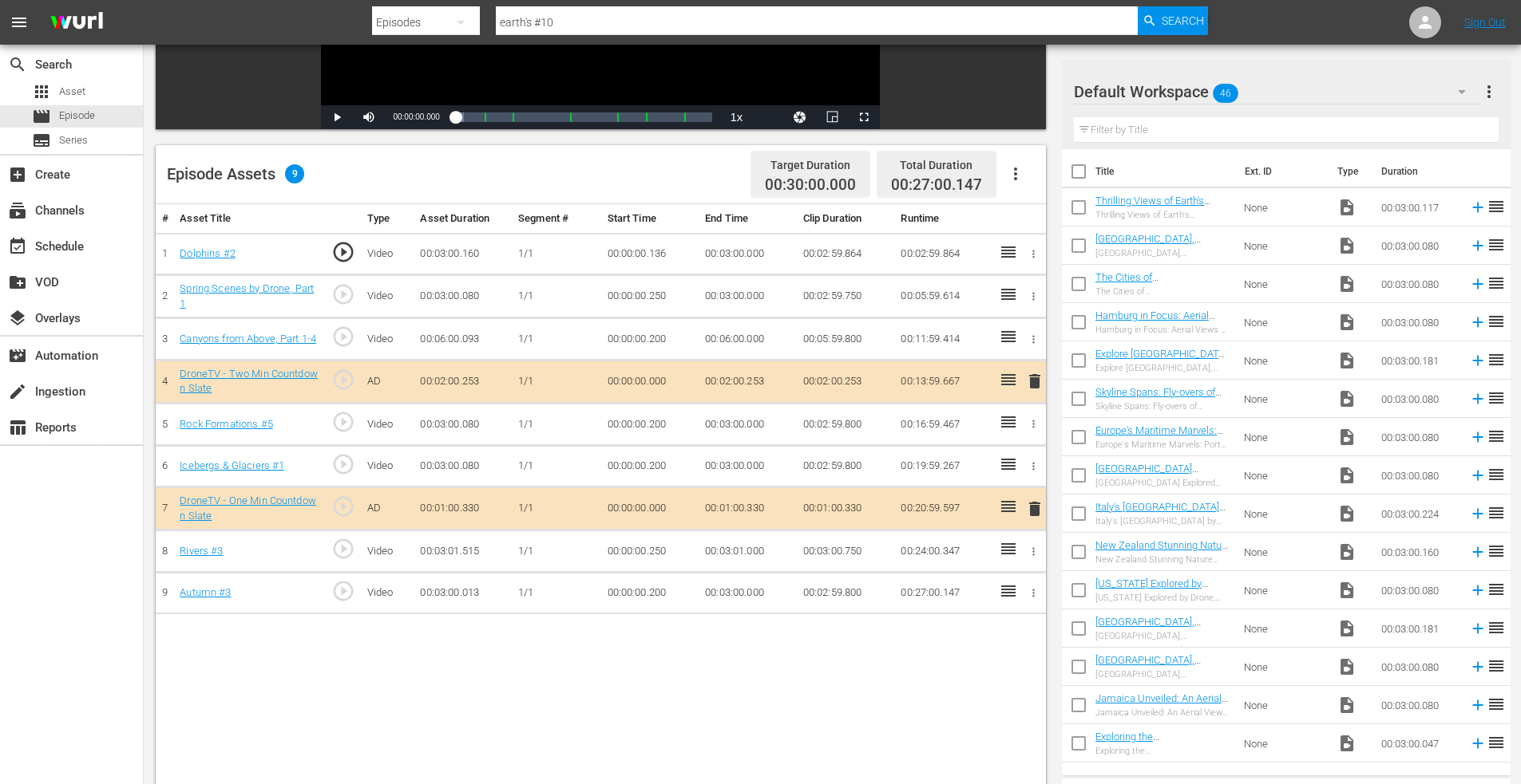
click at [407, 15] on div "Episodes" at bounding box center [425, 22] width 107 height 45
drag, startPoint x: 407, startPoint y: 138, endPoint x: 492, endPoint y: 91, distance: 97.1
click at [408, 138] on div "Assets" at bounding box center [422, 144] width 64 height 26
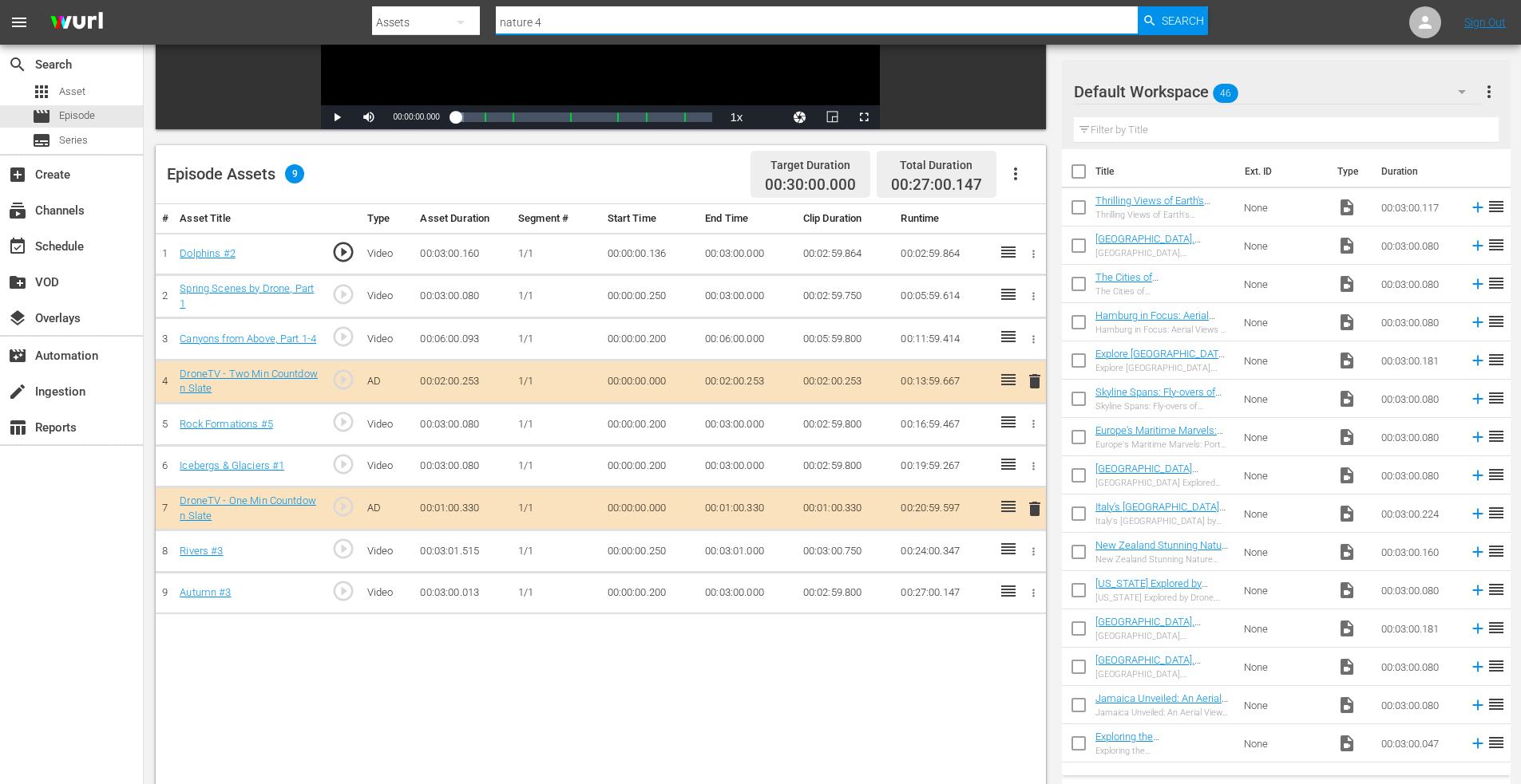
click at [574, 20] on input "nature 4" at bounding box center [817, 22] width 642 height 39
drag, startPoint x: 574, startPoint y: 19, endPoint x: 473, endPoint y: 11, distance: 101.3
click at [473, 12] on div "Search By Assets Search ID, Title, Description, Keywords, or Category nature 4 …" at bounding box center [789, 22] width 836 height 39
type input "lakes 3"
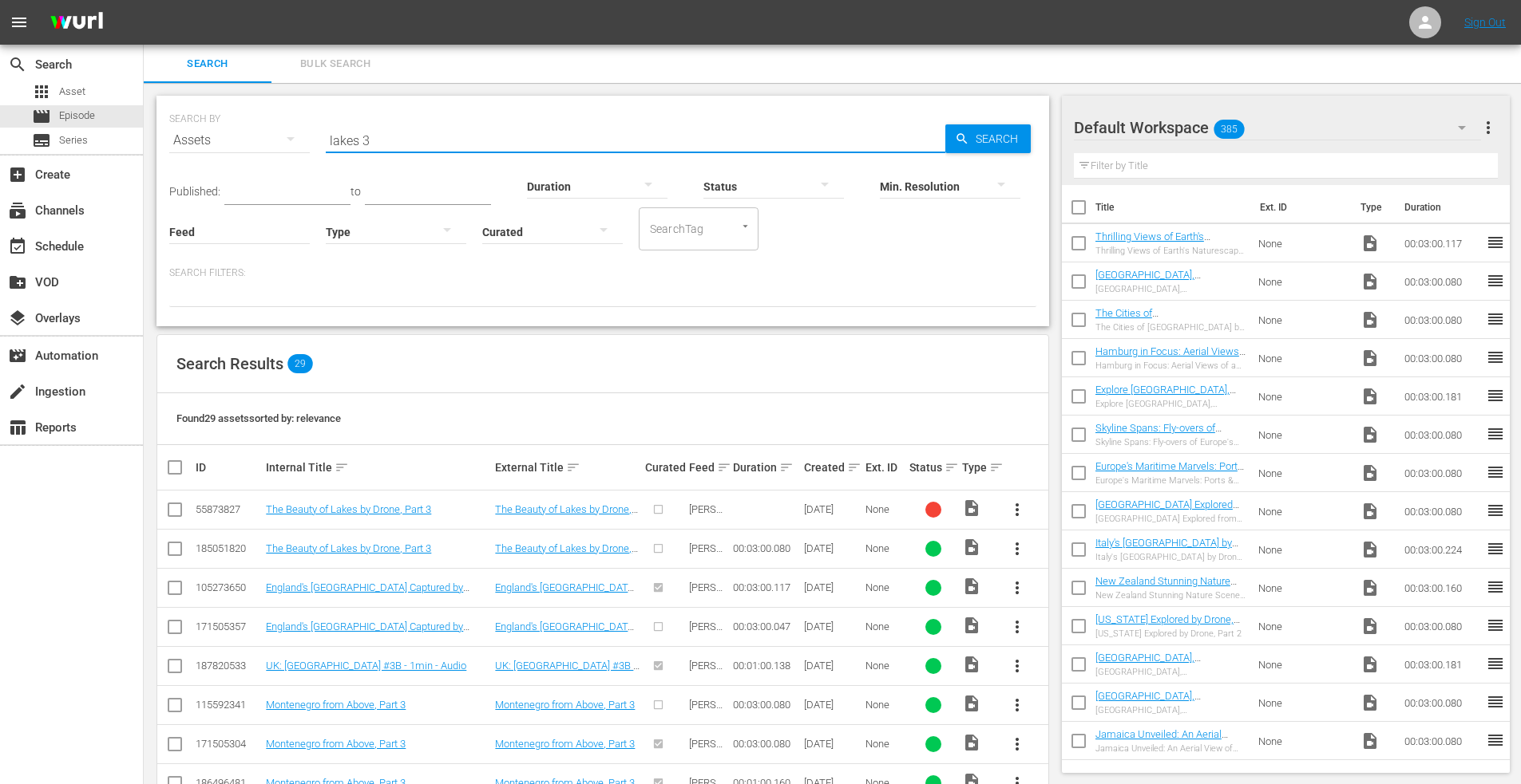
drag, startPoint x: 398, startPoint y: 143, endPoint x: 281, endPoint y: 131, distance: 117.6
click at [281, 131] on div "SEARCH BY Search By Assets Search ID, Title, Description, Keywords, or Category…" at bounding box center [602, 131] width 867 height 58
type input "australia nature 3"
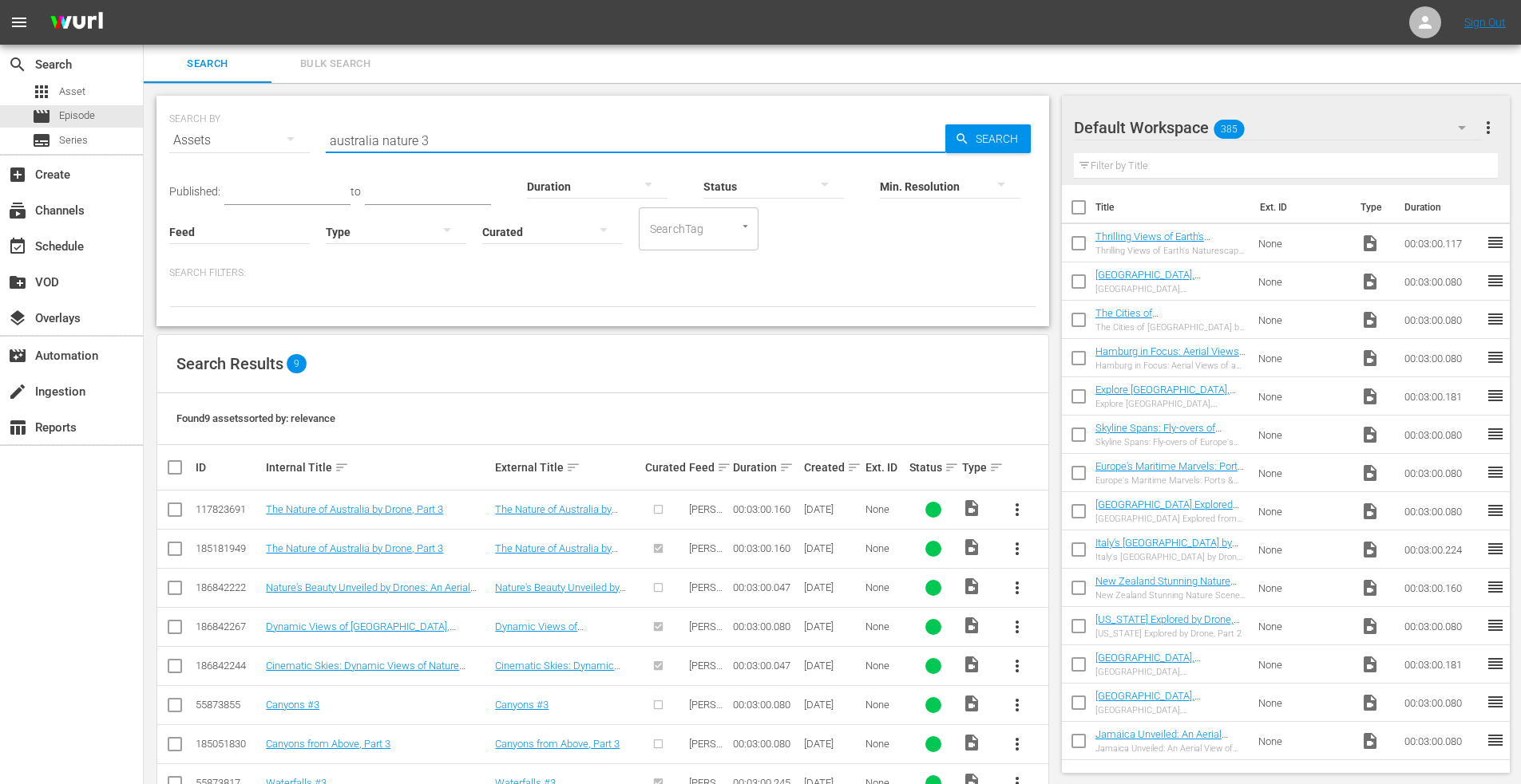
click at [175, 551] on input "checkbox" at bounding box center [174, 551] width 19 height 19
checkbox input "true"
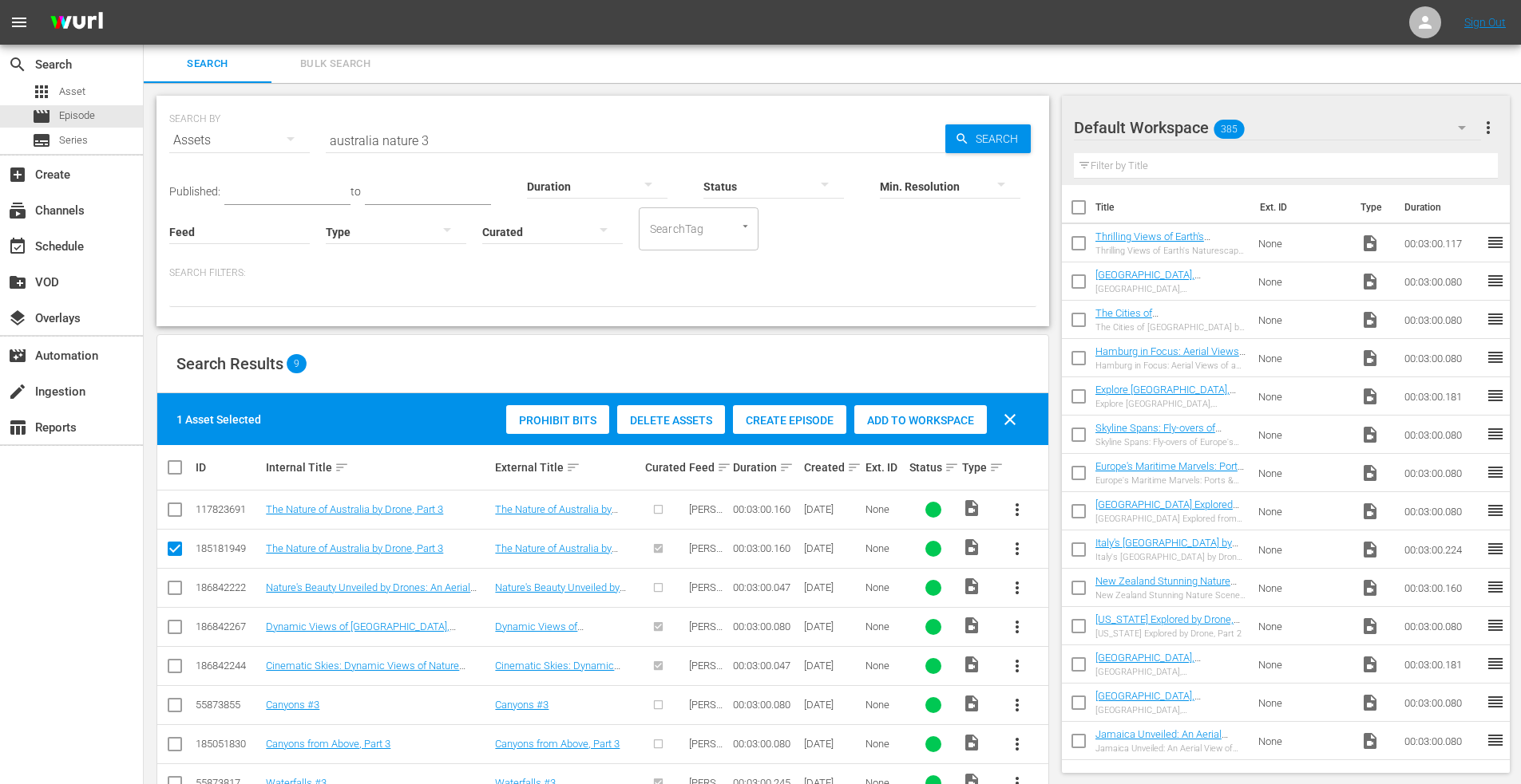
click at [911, 416] on span "Add to Workspace" at bounding box center [920, 420] width 132 height 13
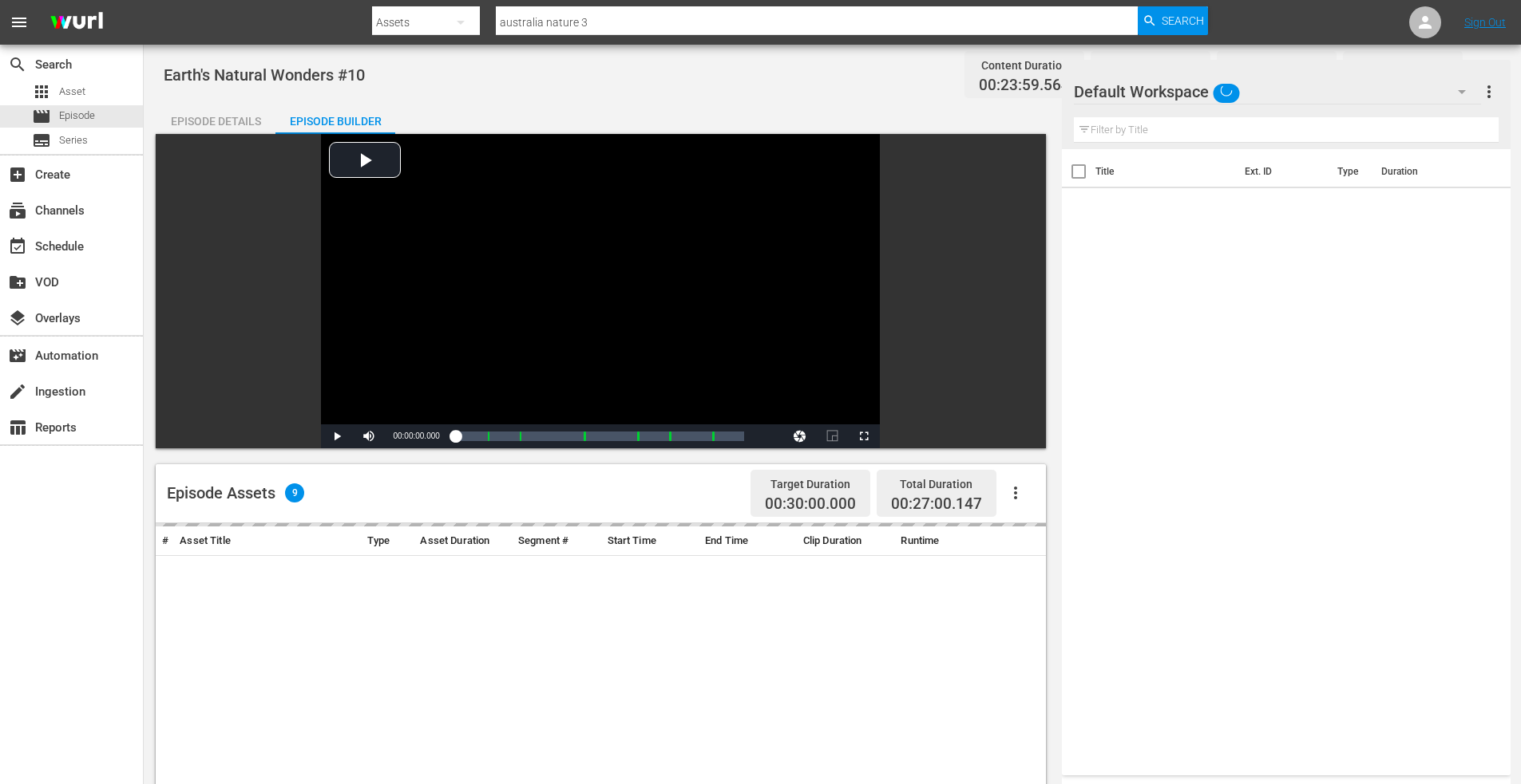
scroll to position [319, 0]
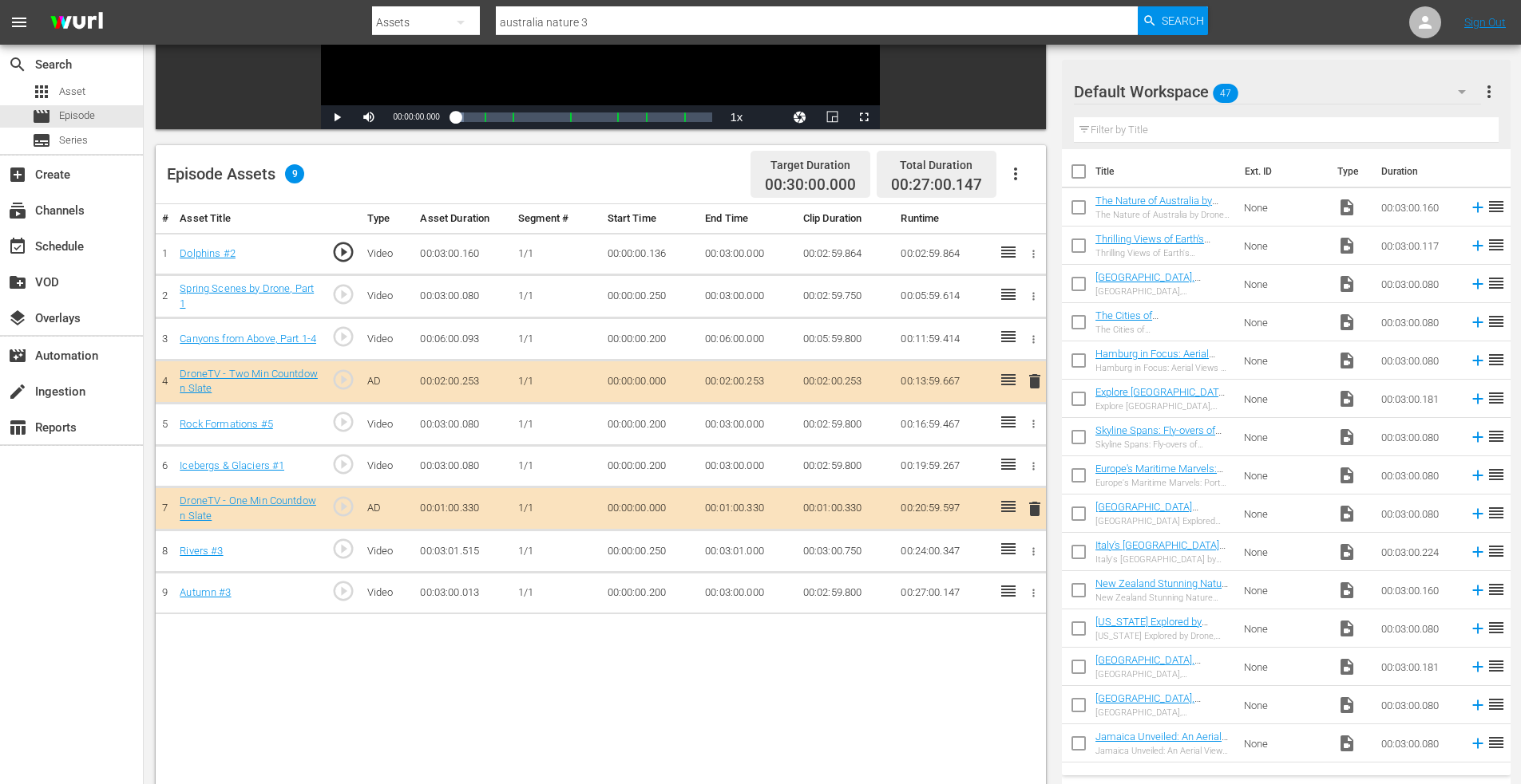
click at [1078, 205] on input "checkbox" at bounding box center [1079, 211] width 34 height 34
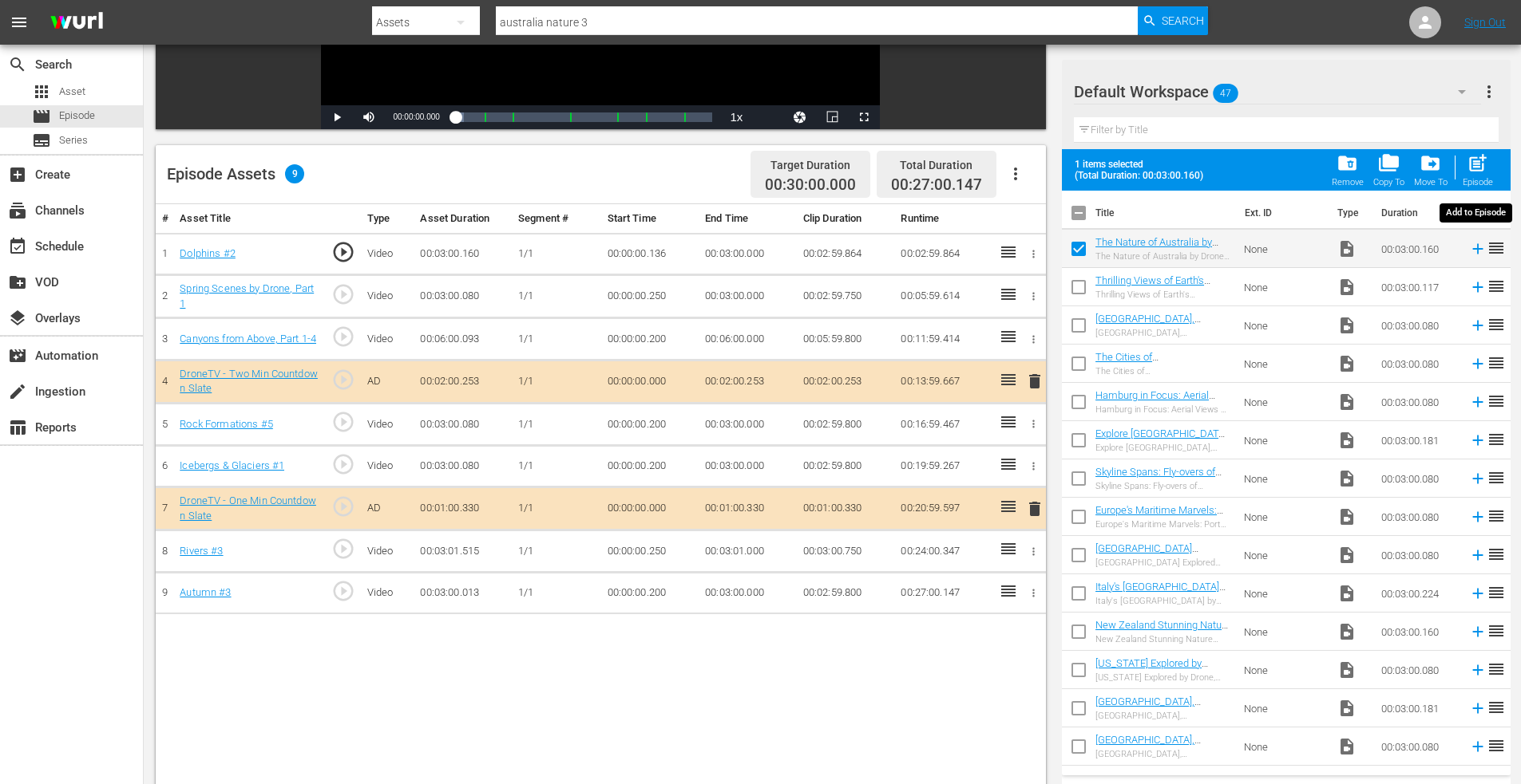
click at [1480, 160] on span "post_add" at bounding box center [1477, 163] width 22 height 22
checkbox input "false"
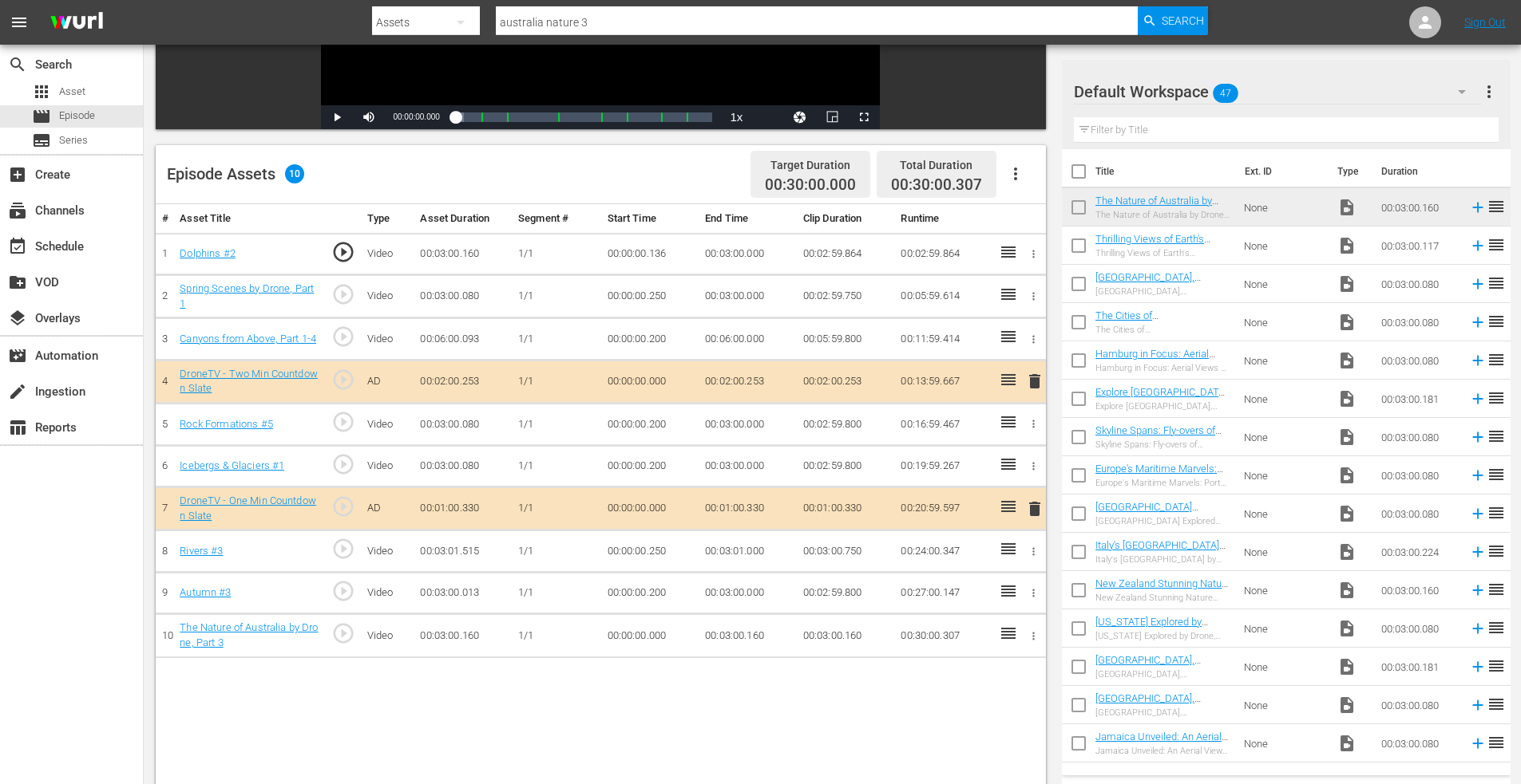
click at [1033, 634] on icon "button" at bounding box center [1034, 636] width 2 height 8
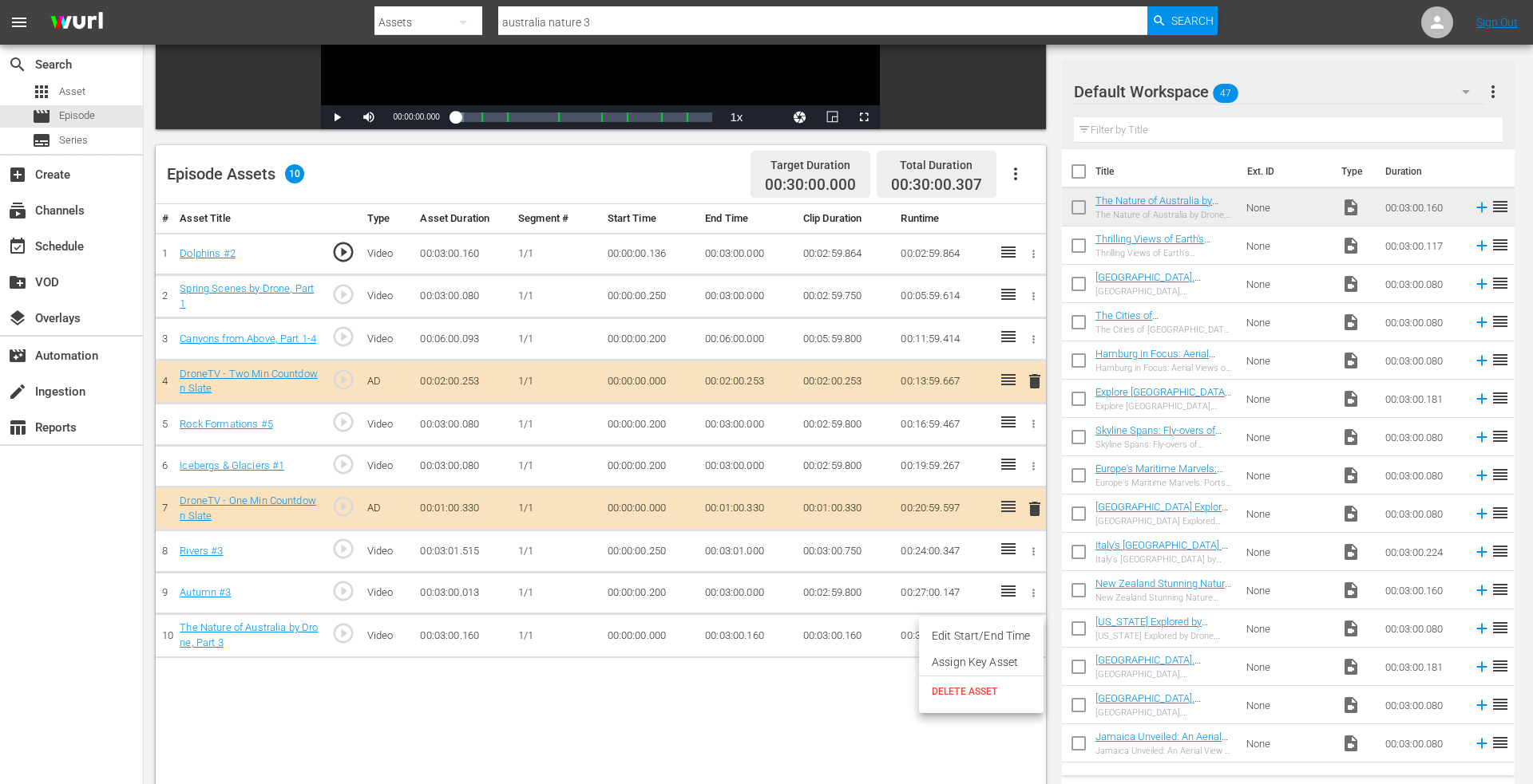
drag, startPoint x: 997, startPoint y: 630, endPoint x: 901, endPoint y: 632, distance: 96.0
click at [996, 630] on li "Edit Start/End Time" at bounding box center [980, 636] width 124 height 26
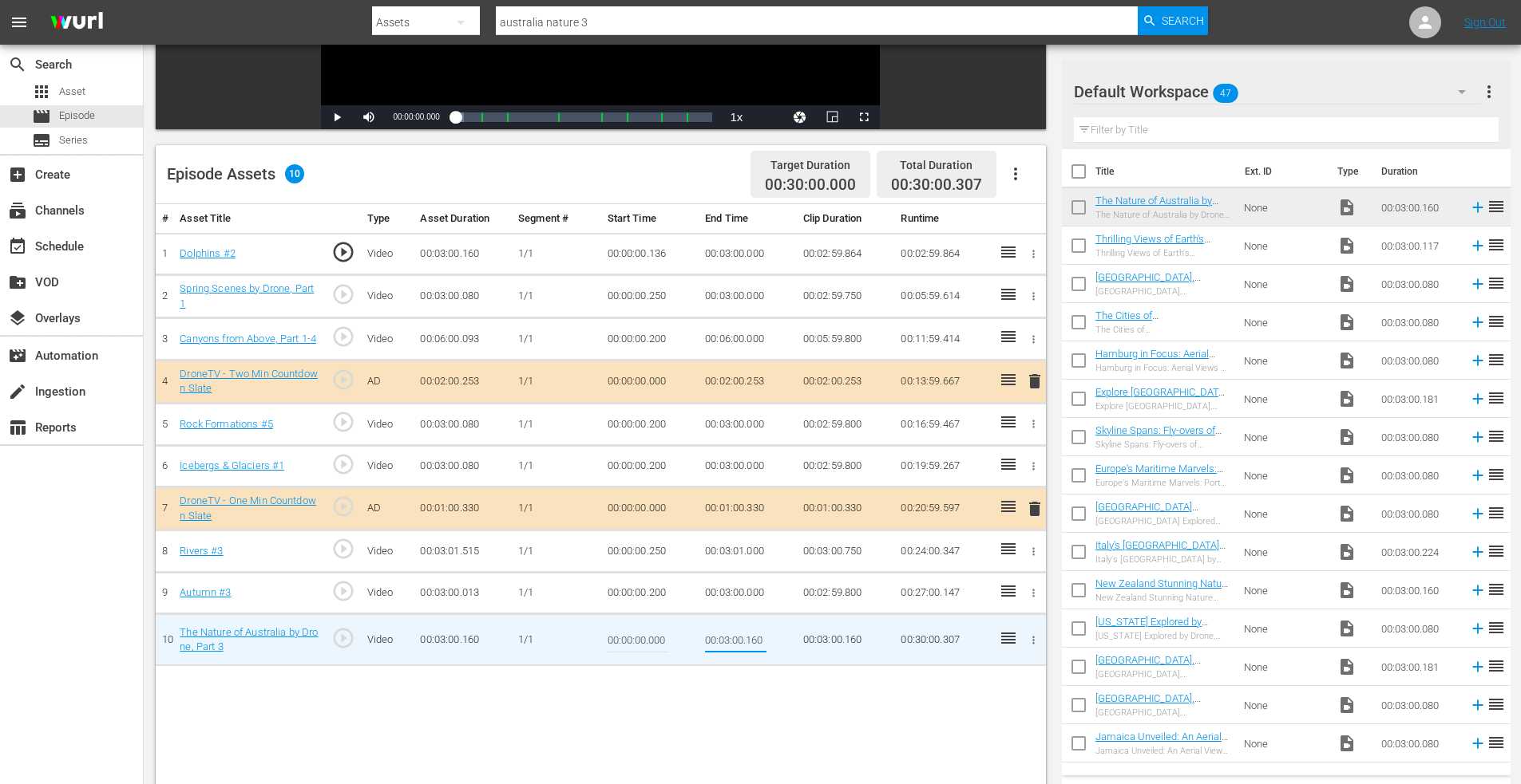
drag, startPoint x: 752, startPoint y: 640, endPoint x: 819, endPoint y: 639, distance: 67.0
click at [819, 639] on tr "10 The Nature of Australia by Drone, Part 3 play_circle_outline Video 00:03:00.…" at bounding box center [600, 640] width 890 height 52
type input "00:03:00.00"
click at [750, 638] on input "00:03:00.00" at bounding box center [736, 640] width 62 height 39
type input "00:03:00.000"
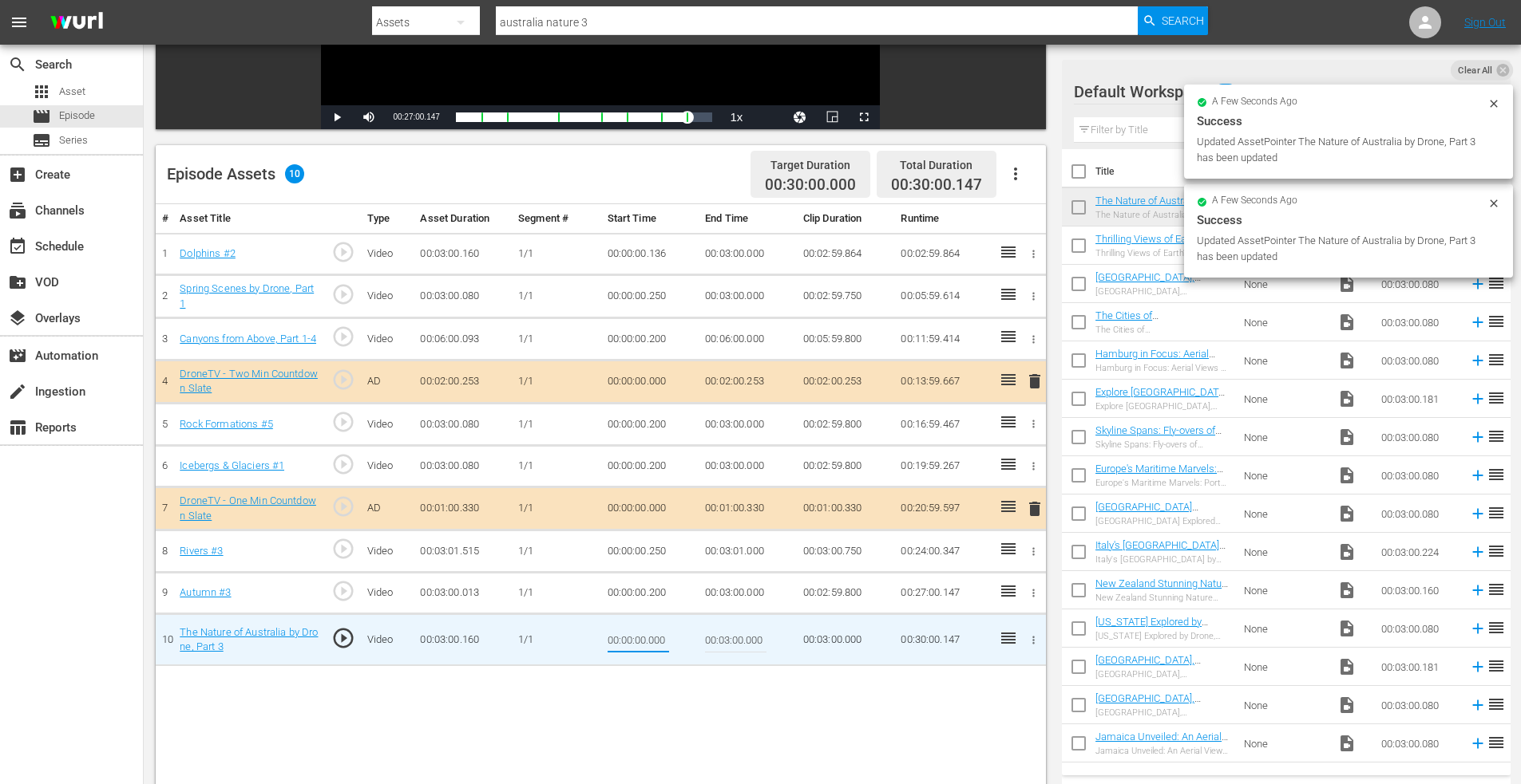
drag, startPoint x: 647, startPoint y: 642, endPoint x: 701, endPoint y: 639, distance: 54.1
click at [700, 639] on tr "10 The Nature of Australia by Drone, Part 3 play_circle_outline Video 00:03:00.…" at bounding box center [600, 640] width 890 height 52
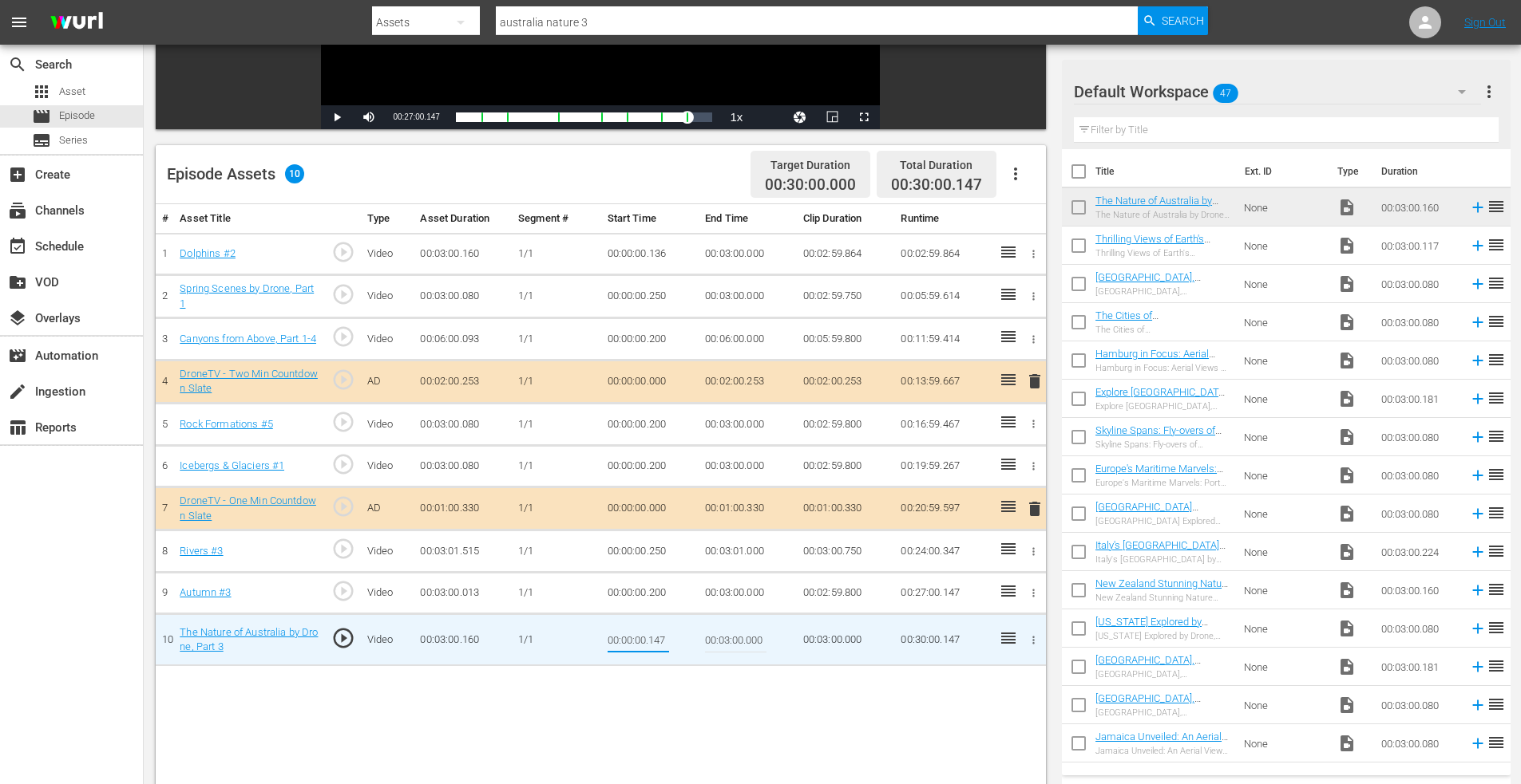
type input "00:00:00.147"
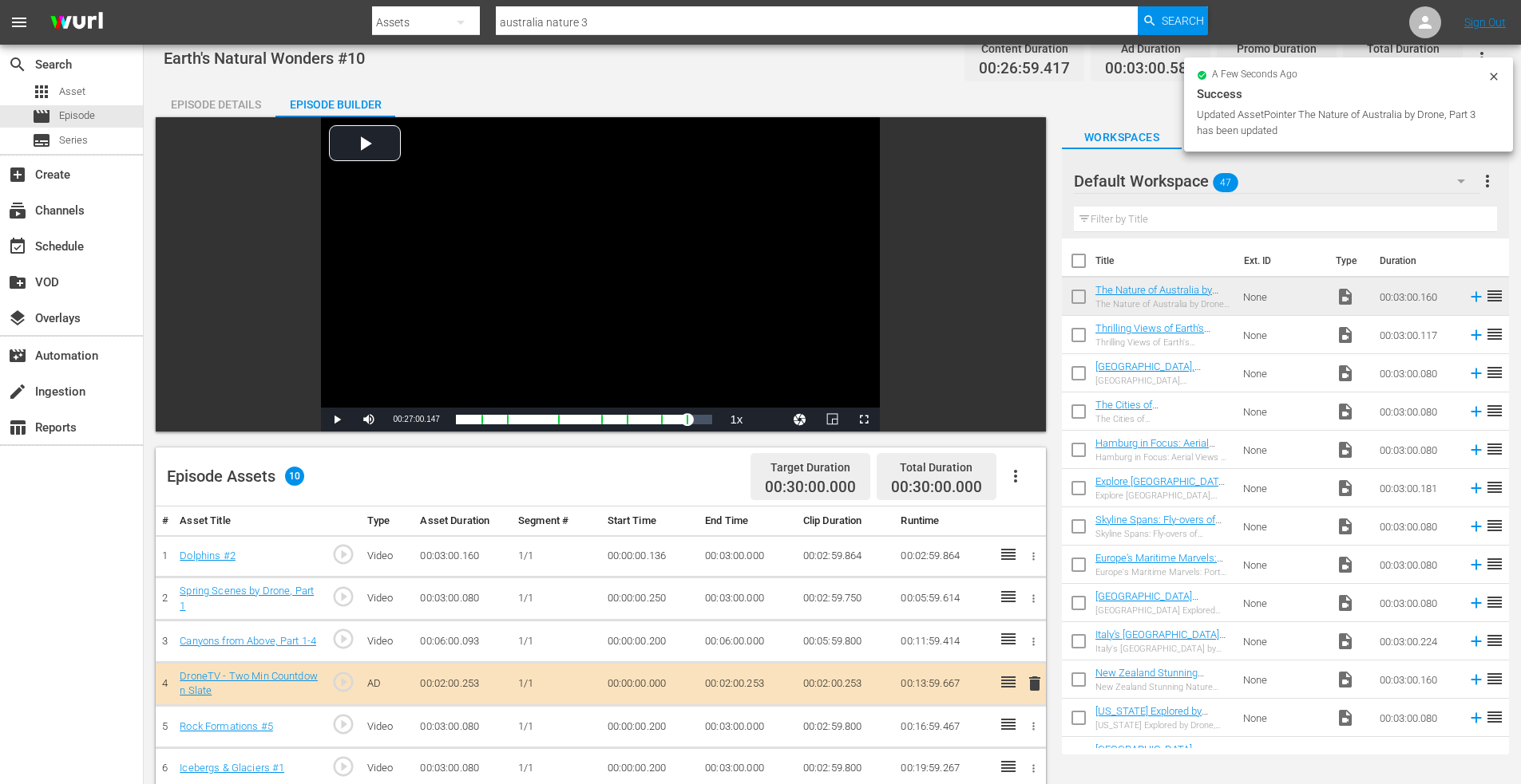
scroll to position [0, 0]
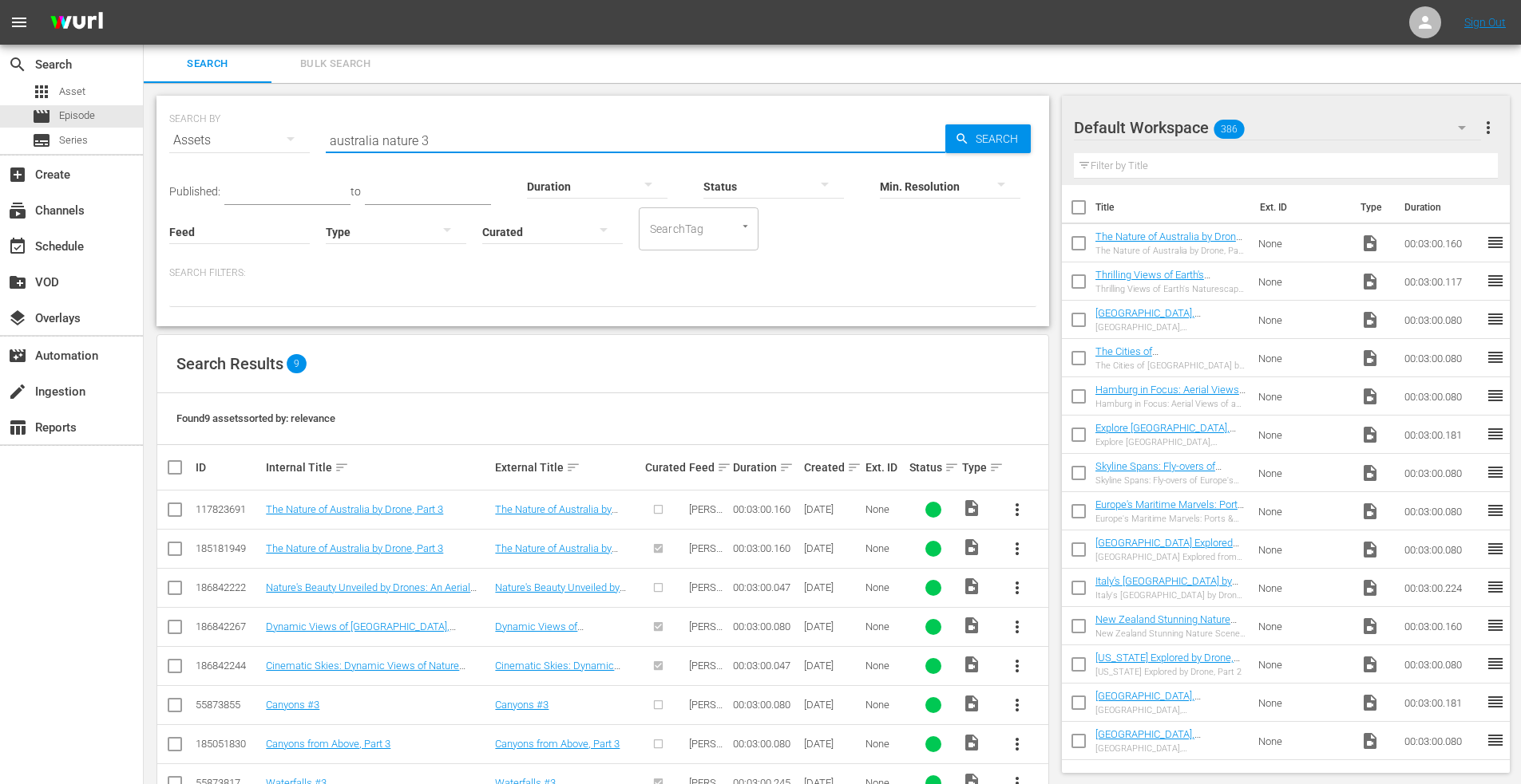
drag, startPoint x: 453, startPoint y: 141, endPoint x: 314, endPoint y: 140, distance: 139.0
click at [316, 140] on div "SEARCH BY Search By Assets Search ID, Title, Description, Keywords, or Category…" at bounding box center [602, 131] width 867 height 58
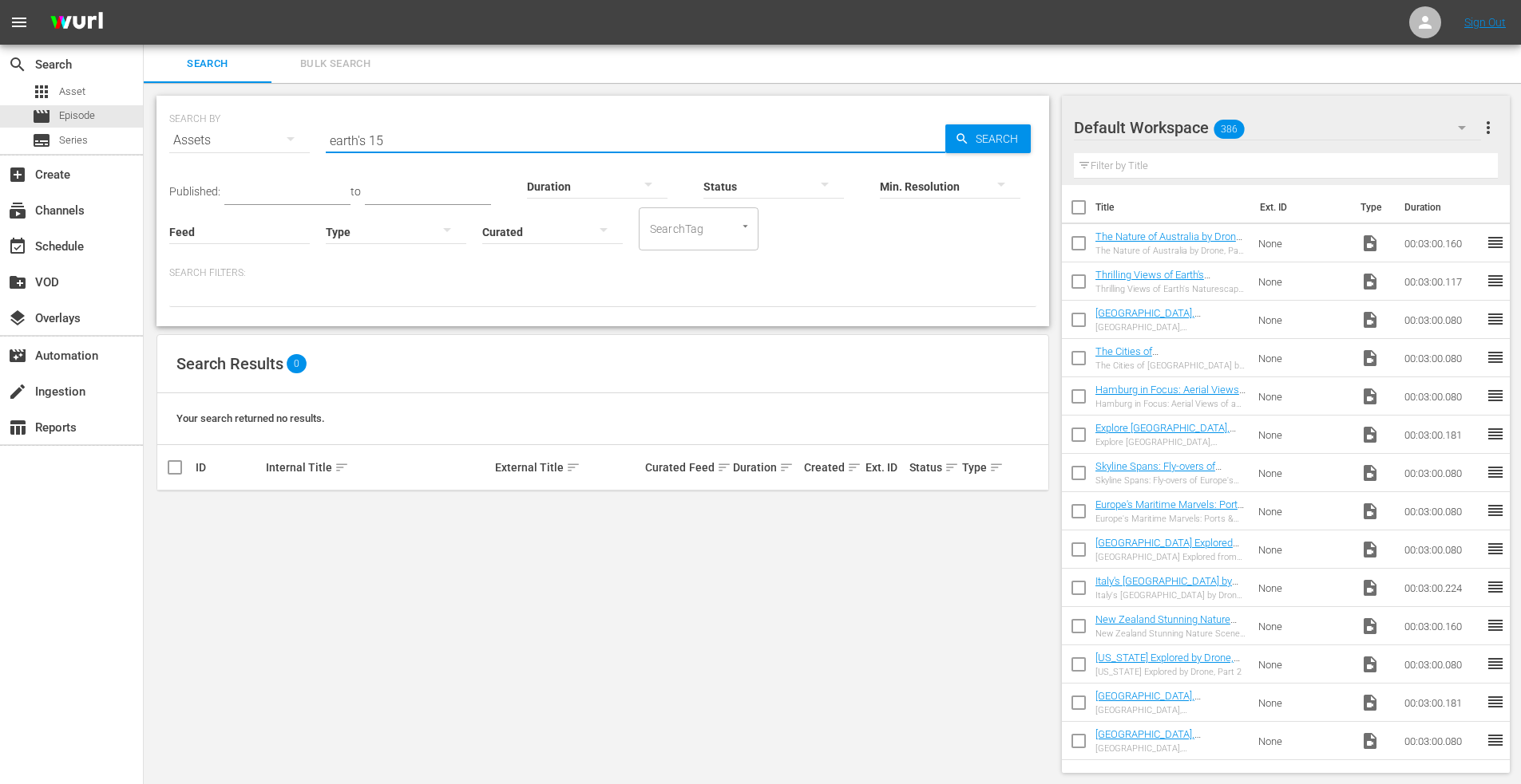
click at [204, 143] on div "Assets" at bounding box center [239, 140] width 140 height 45
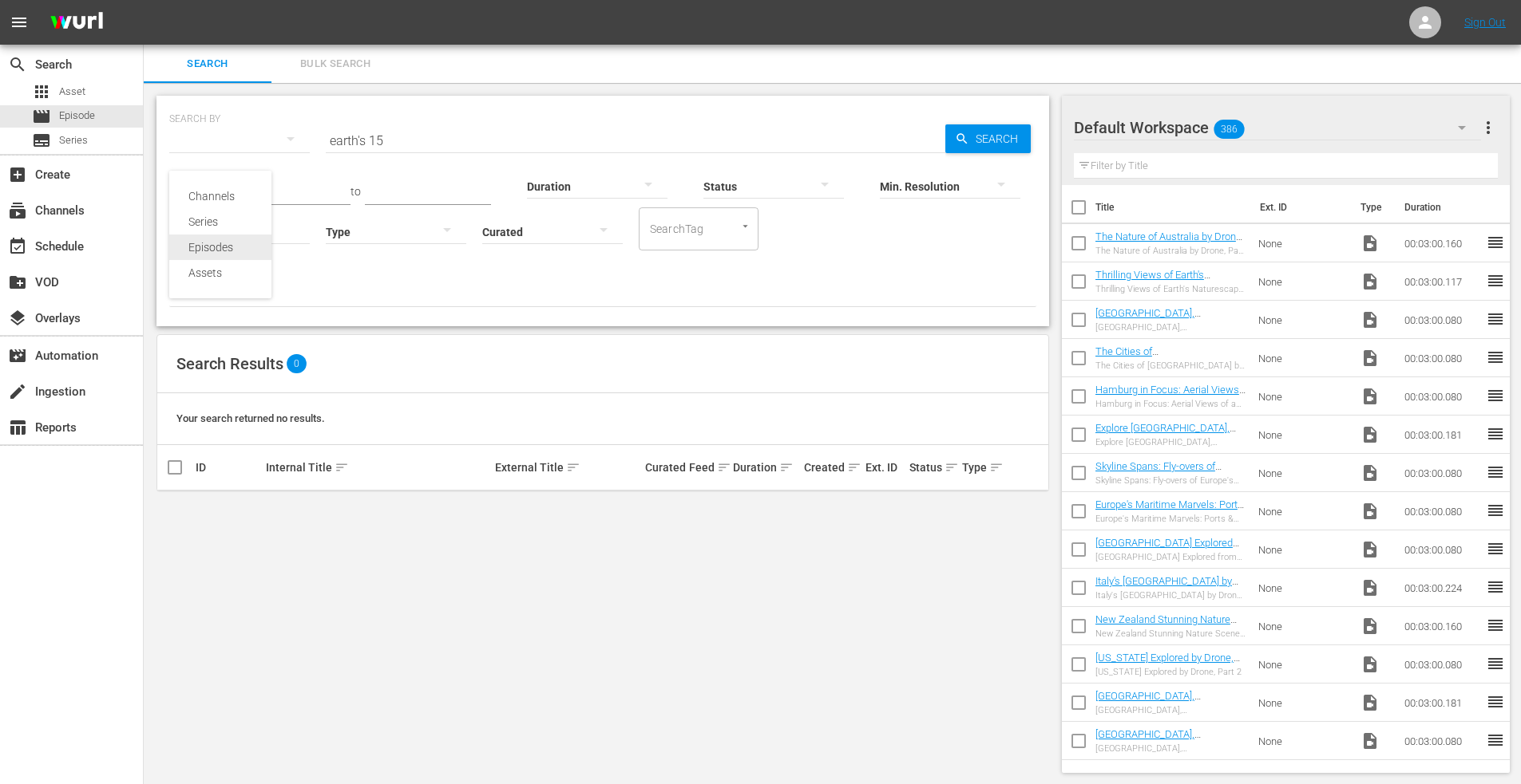
click at [213, 247] on div "Episodes" at bounding box center [220, 247] width 64 height 26
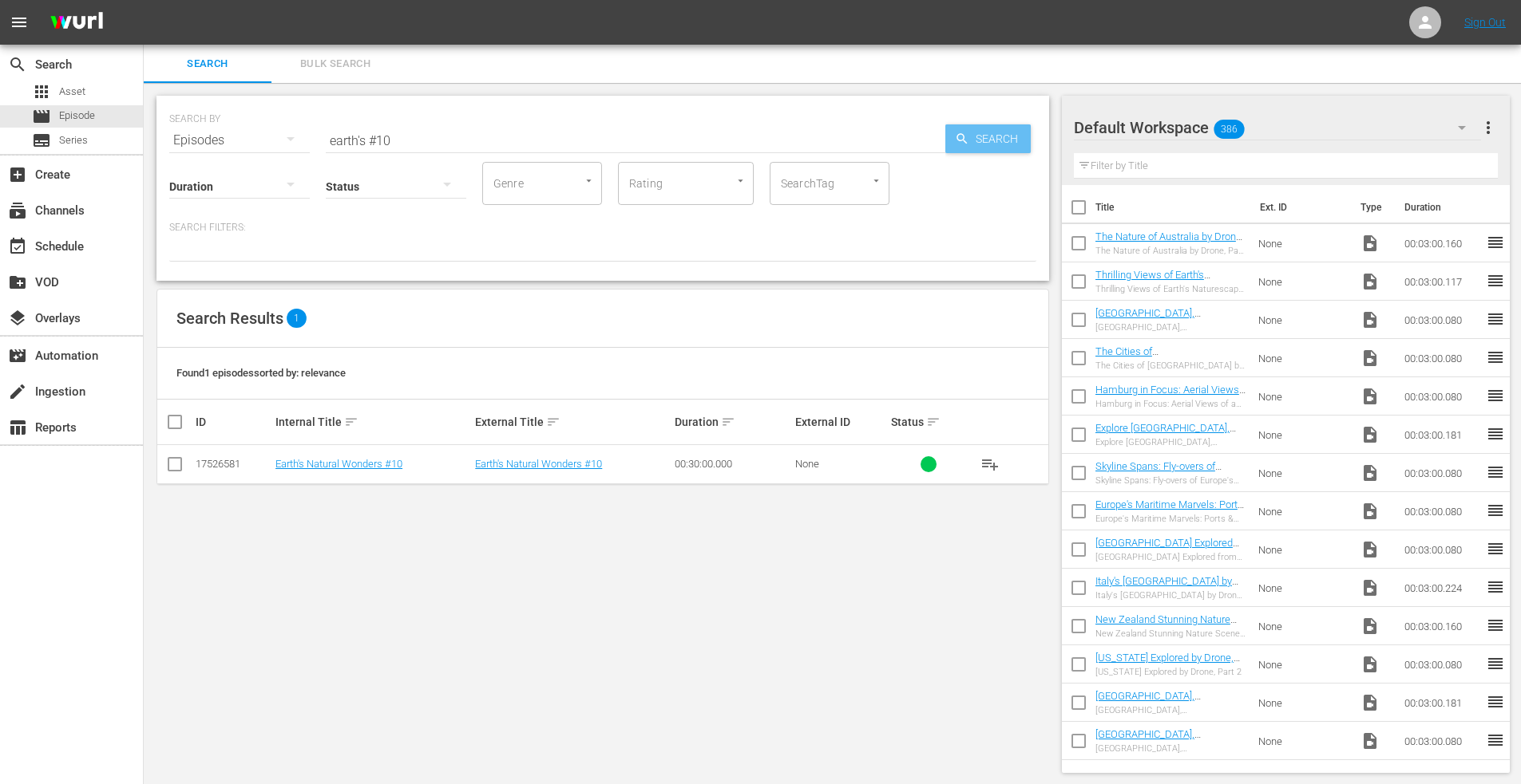
click at [985, 127] on span "Search" at bounding box center [1000, 138] width 62 height 29
click at [418, 140] on input "earth's #10" at bounding box center [635, 140] width 619 height 39
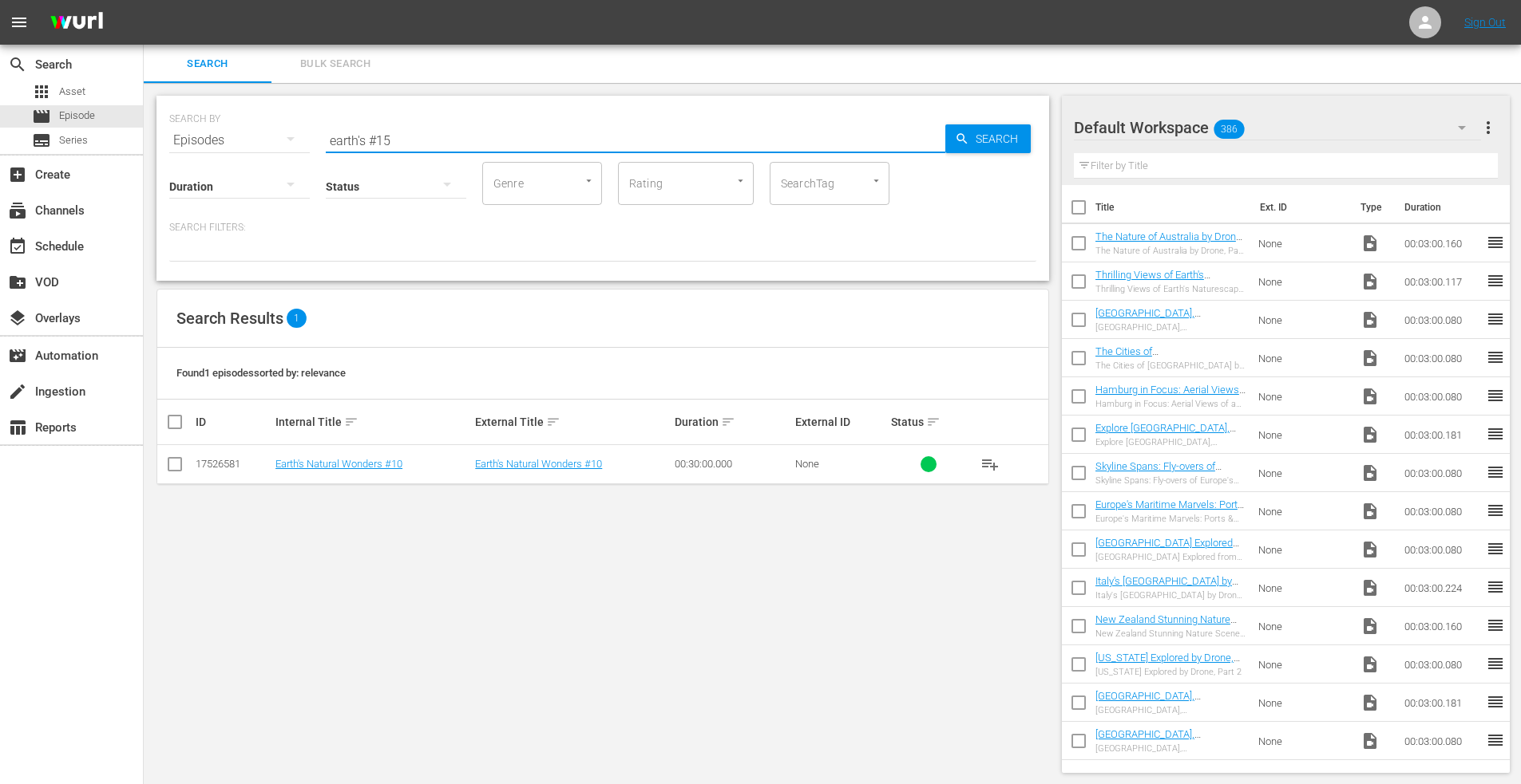
type input "earth's #15"
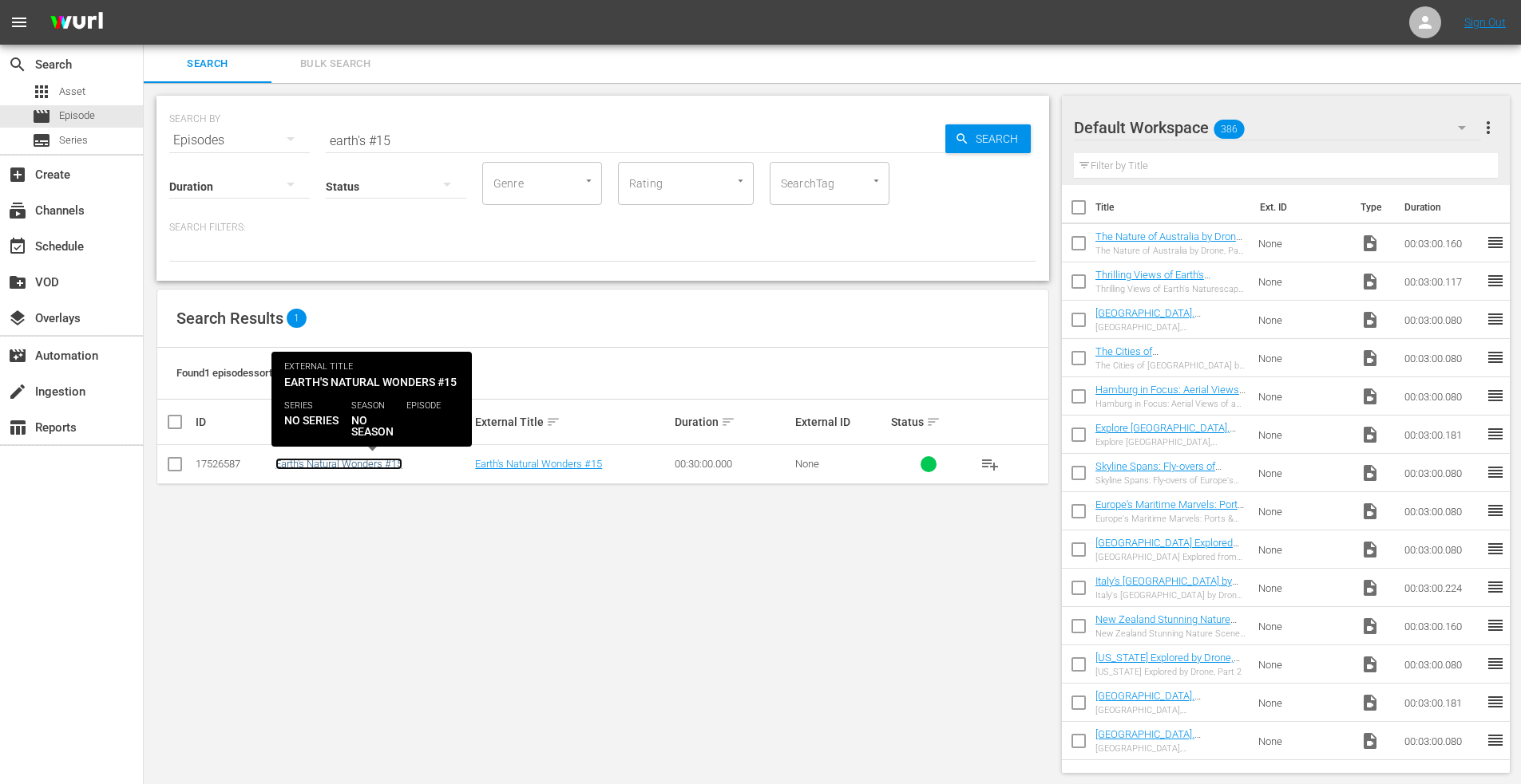
click at [309, 467] on link "Earth's Natural Wonders #15" at bounding box center [339, 464] width 127 height 12
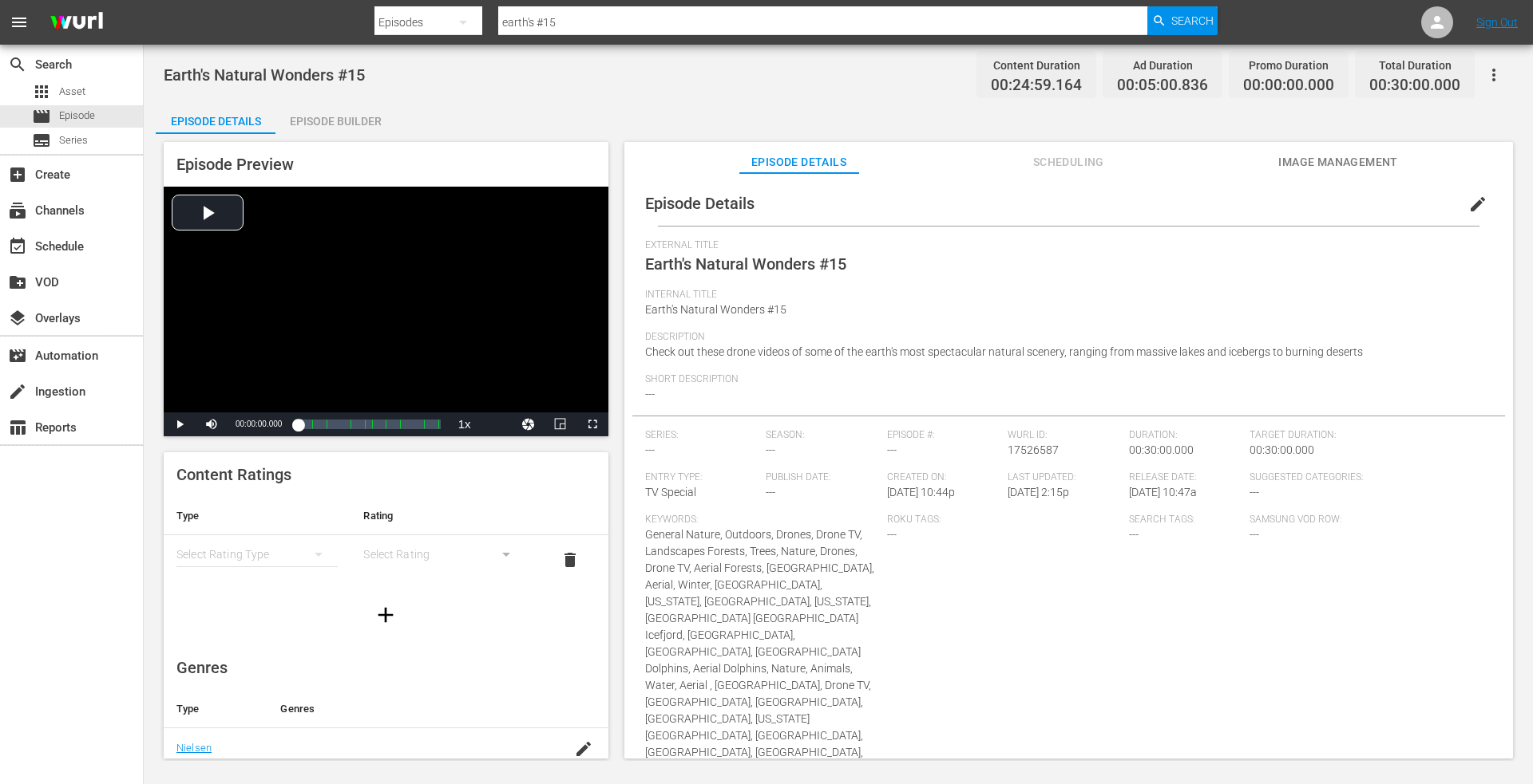
click at [324, 117] on div "Episode Builder" at bounding box center [335, 121] width 119 height 39
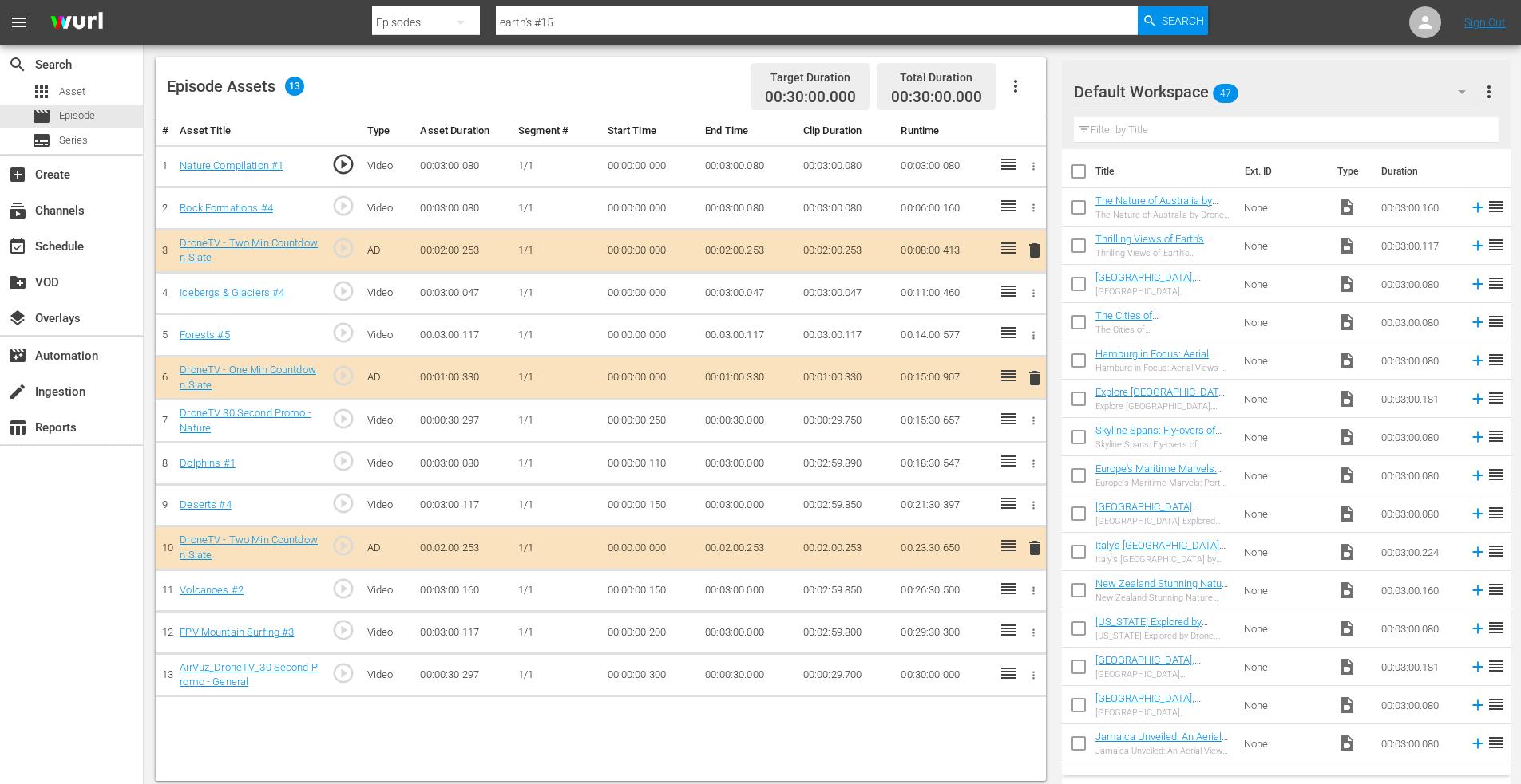
scroll to position [415, 0]
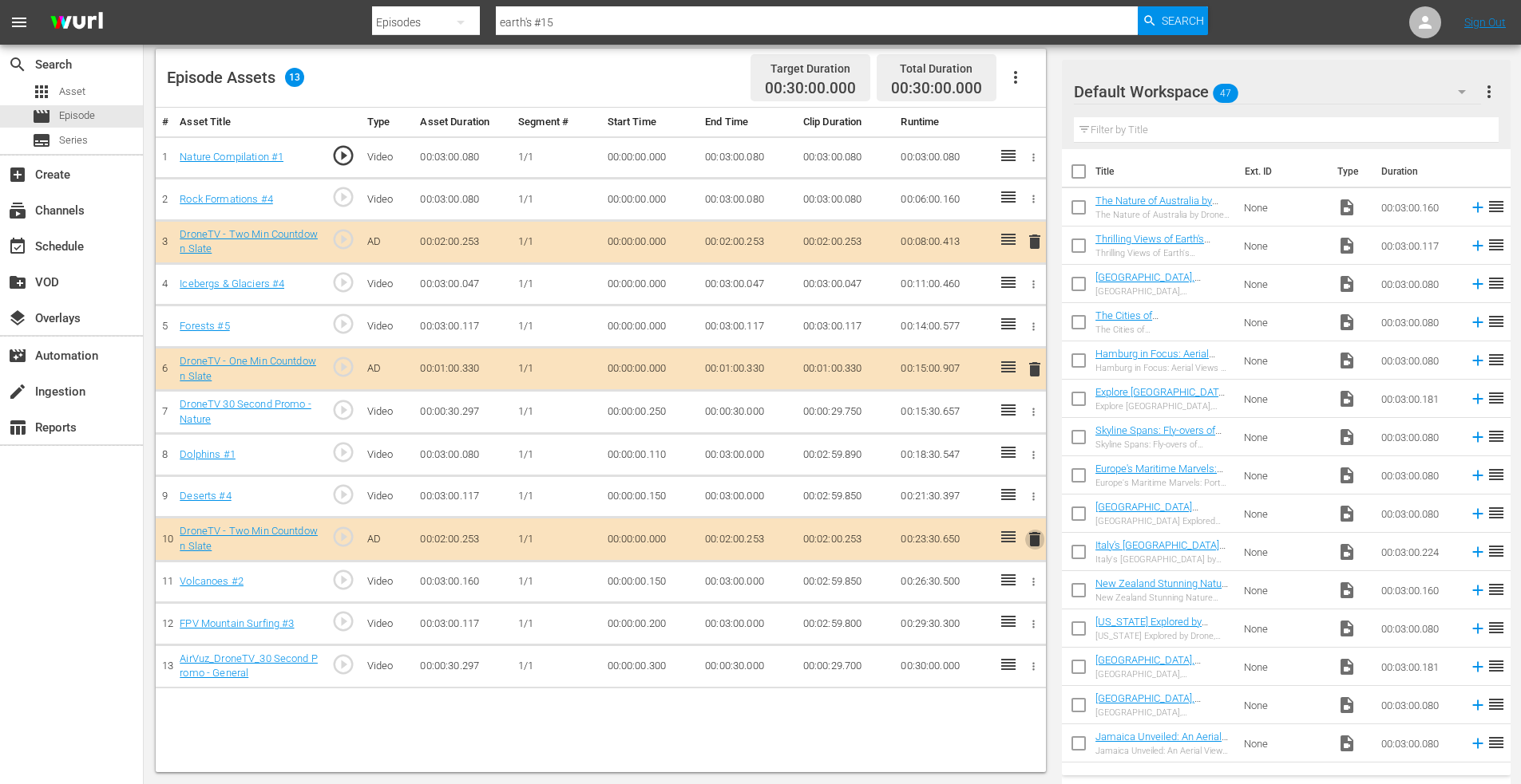
click at [1034, 538] on span "delete" at bounding box center [1034, 539] width 19 height 19
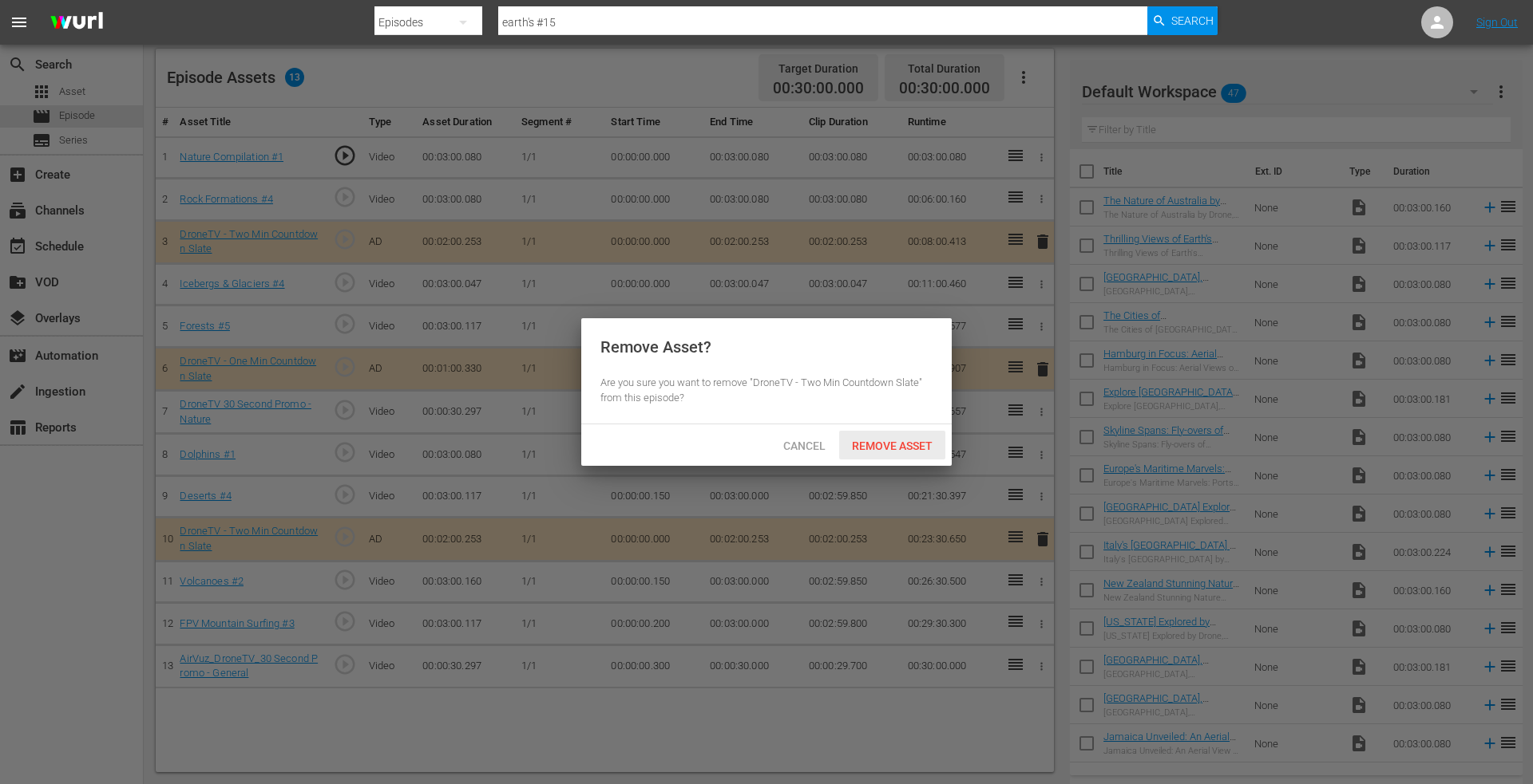
click at [875, 439] on span "Remove Asset" at bounding box center [892, 445] width 106 height 13
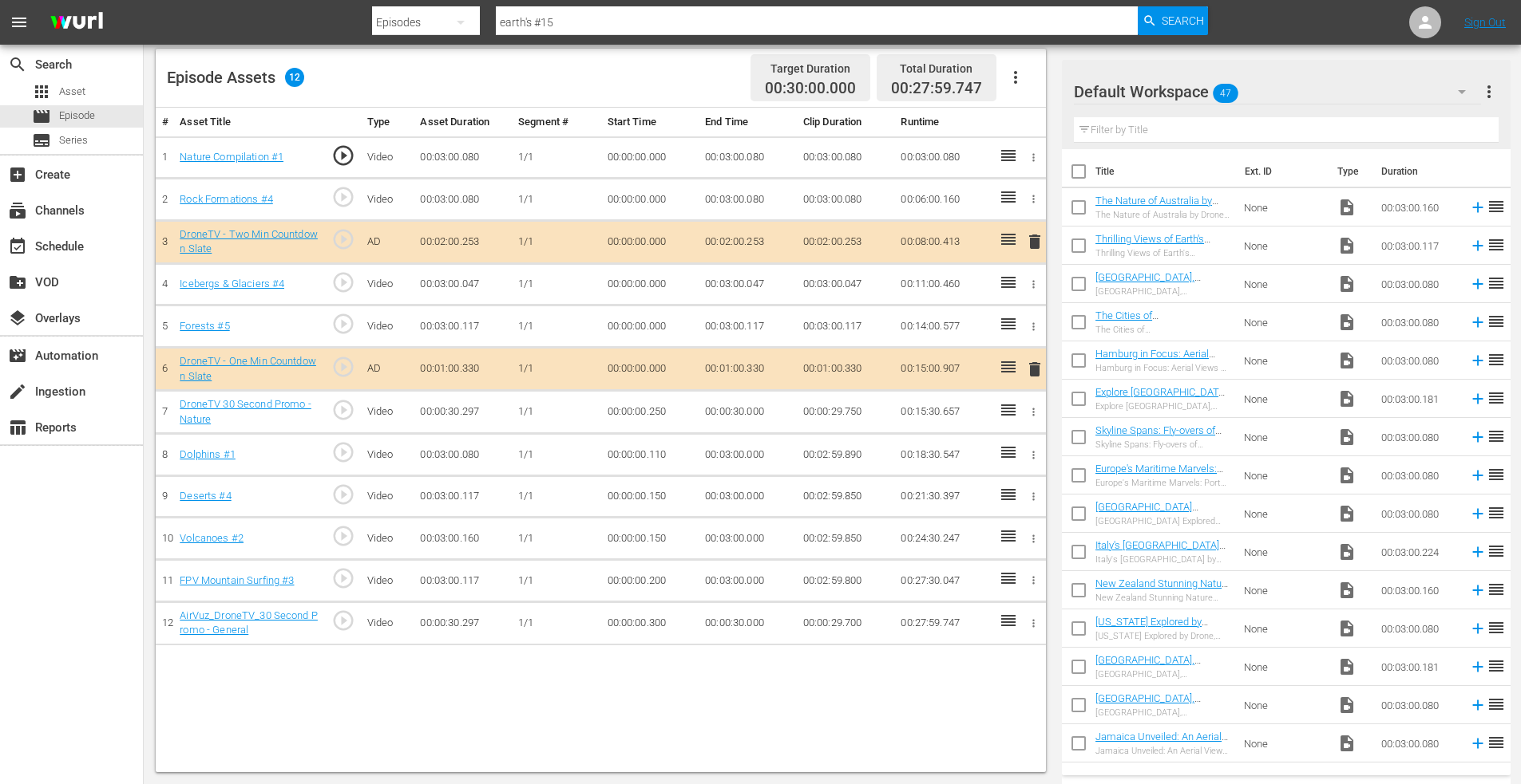
click at [1035, 626] on icon "button" at bounding box center [1033, 623] width 12 height 12
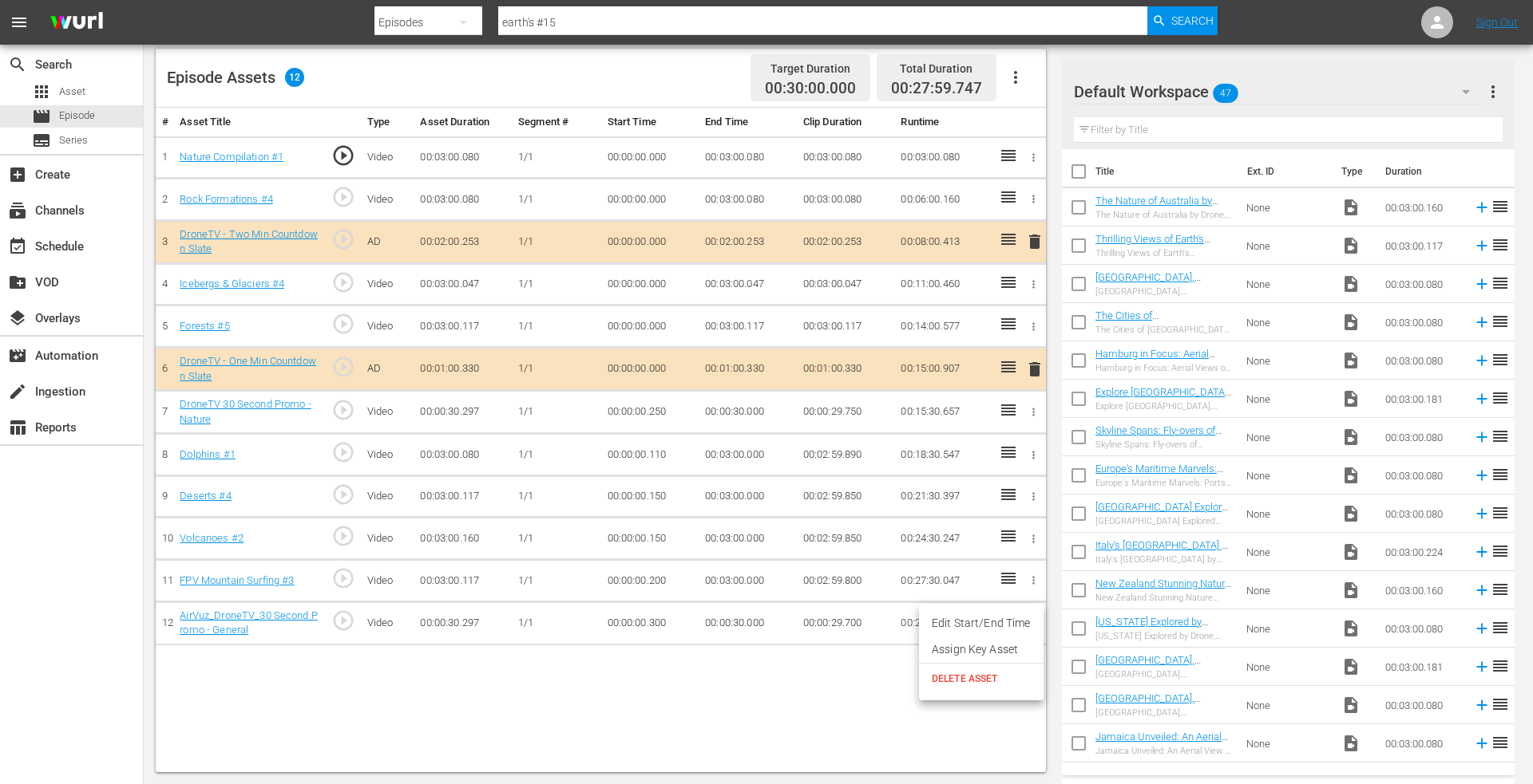
click at [953, 675] on span "DELETE ASSET" at bounding box center [981, 679] width 99 height 14
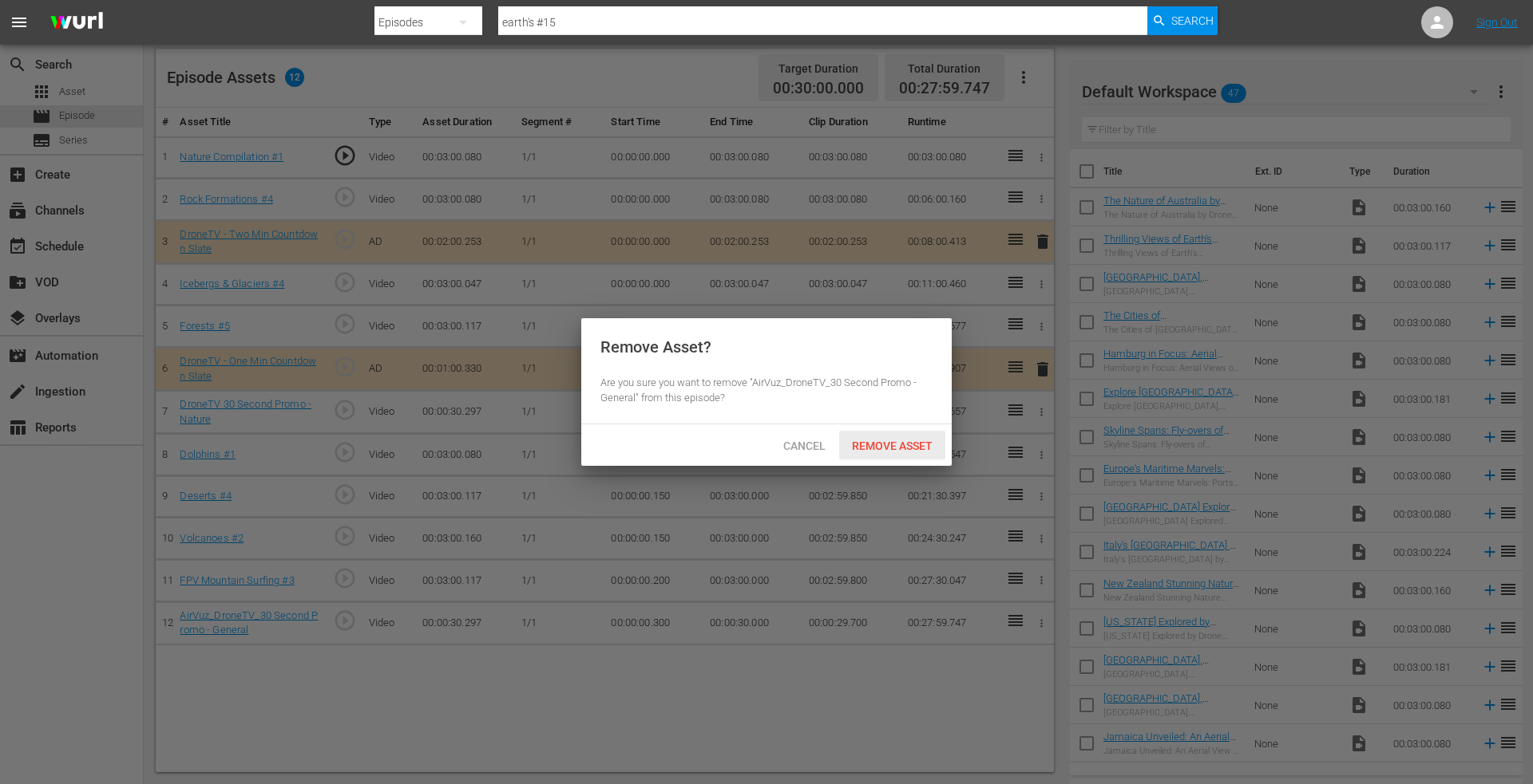
click at [873, 440] on span "Remove Asset" at bounding box center [892, 445] width 106 height 13
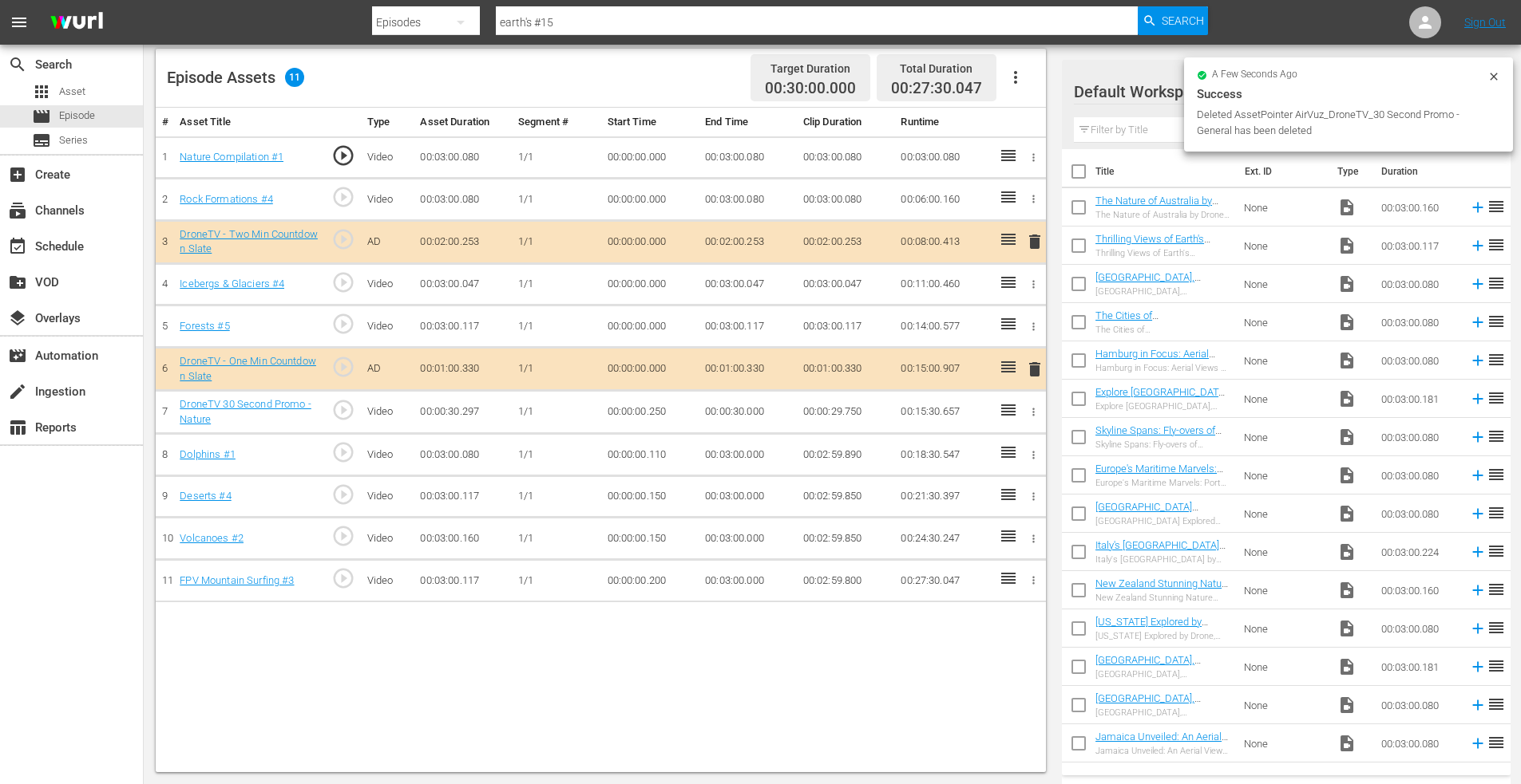
click at [1029, 415] on icon "button" at bounding box center [1033, 412] width 12 height 12
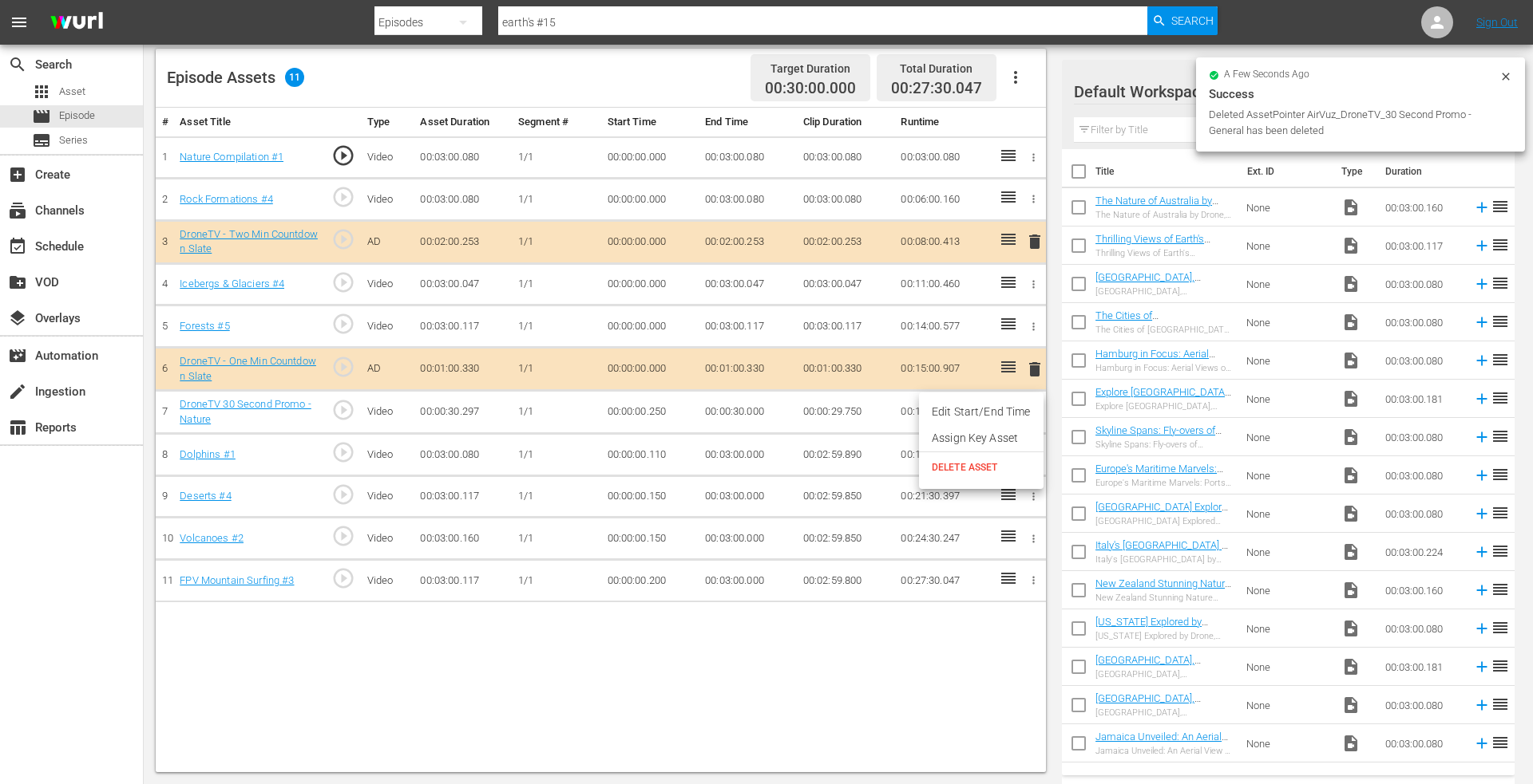
click at [970, 471] on span "DELETE ASSET" at bounding box center [981, 467] width 99 height 14
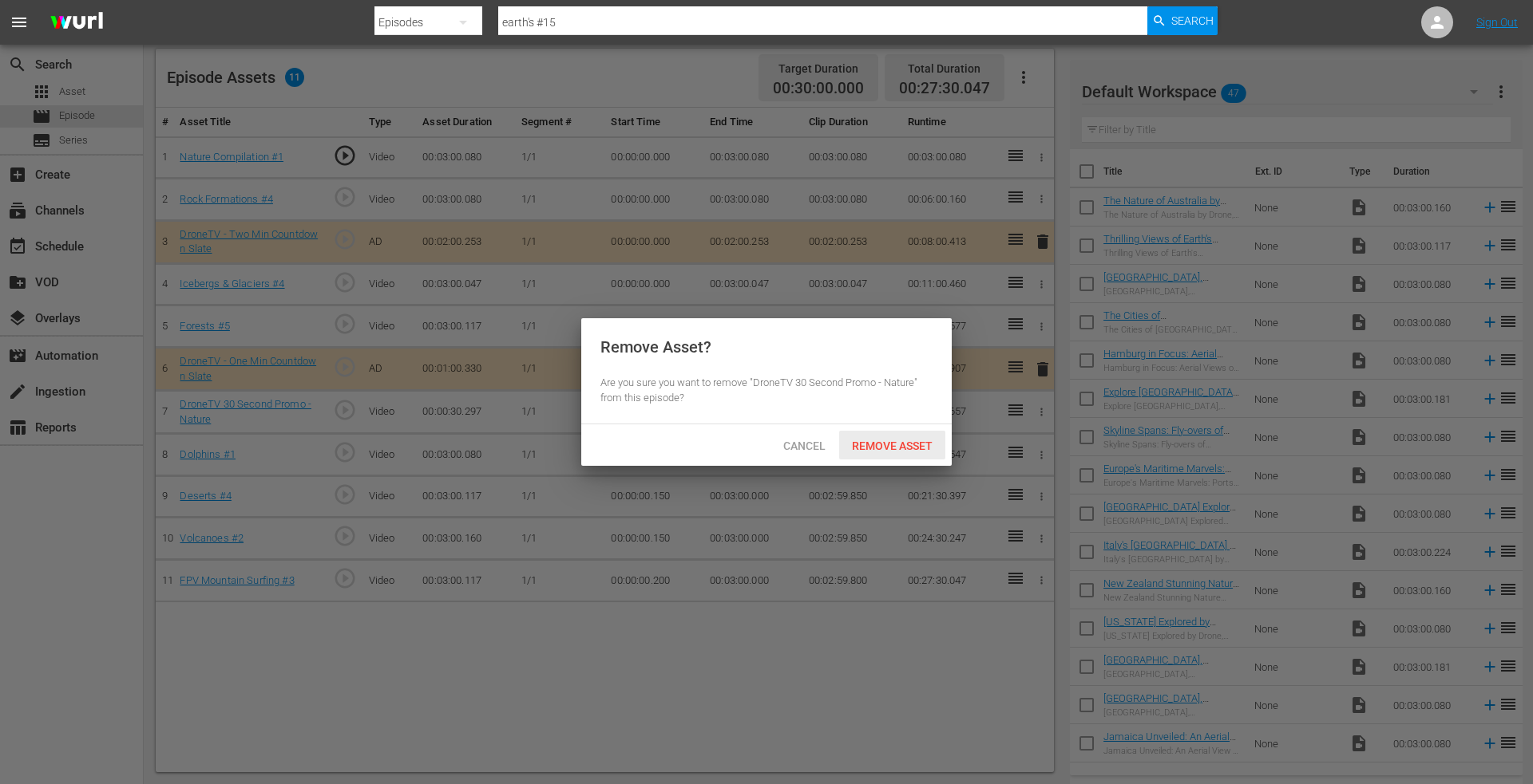
click at [881, 440] on span "Remove Asset" at bounding box center [892, 445] width 106 height 13
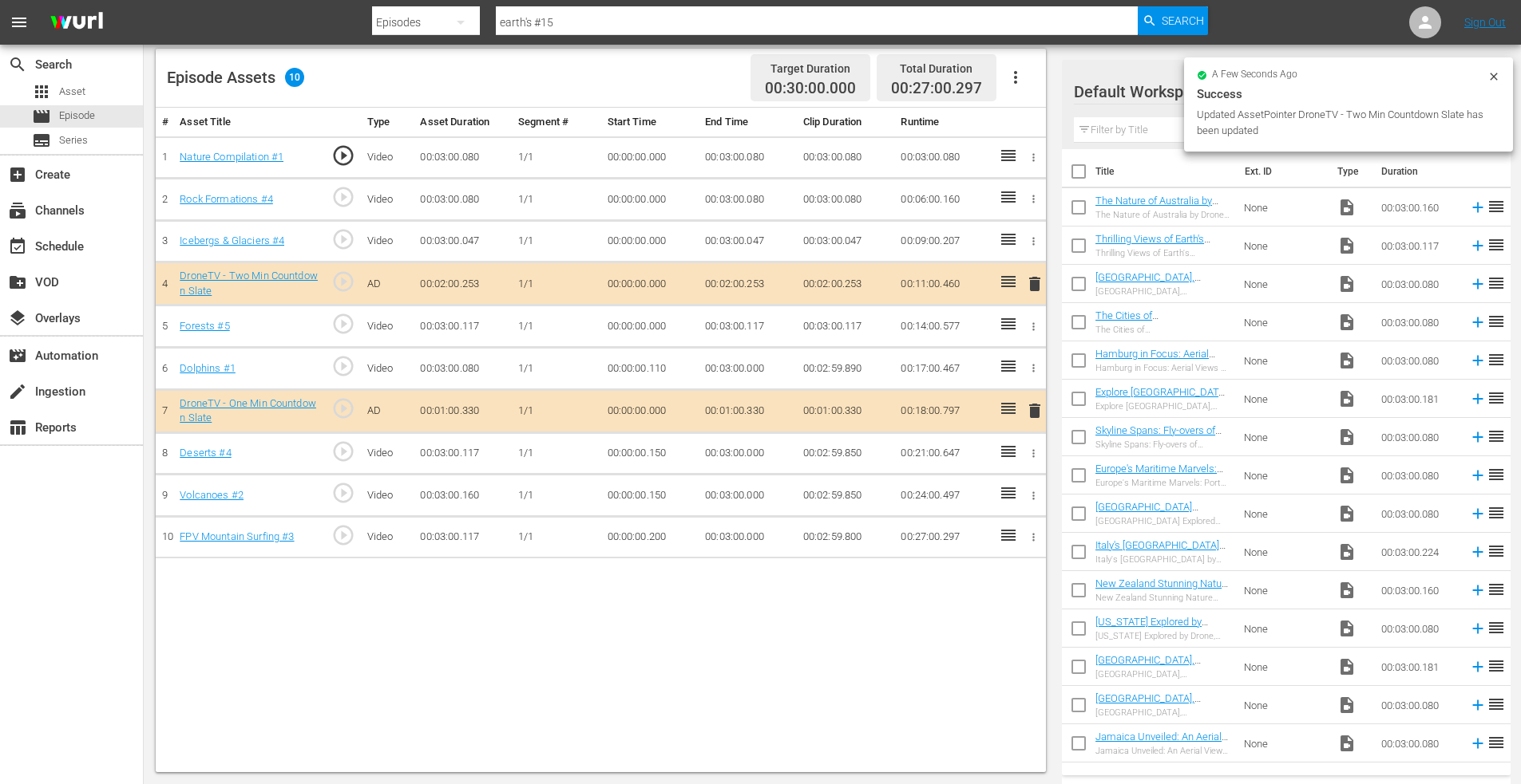
click at [388, 19] on div "Episodes" at bounding box center [425, 22] width 107 height 45
click at [404, 147] on div "Assets" at bounding box center [422, 144] width 64 height 26
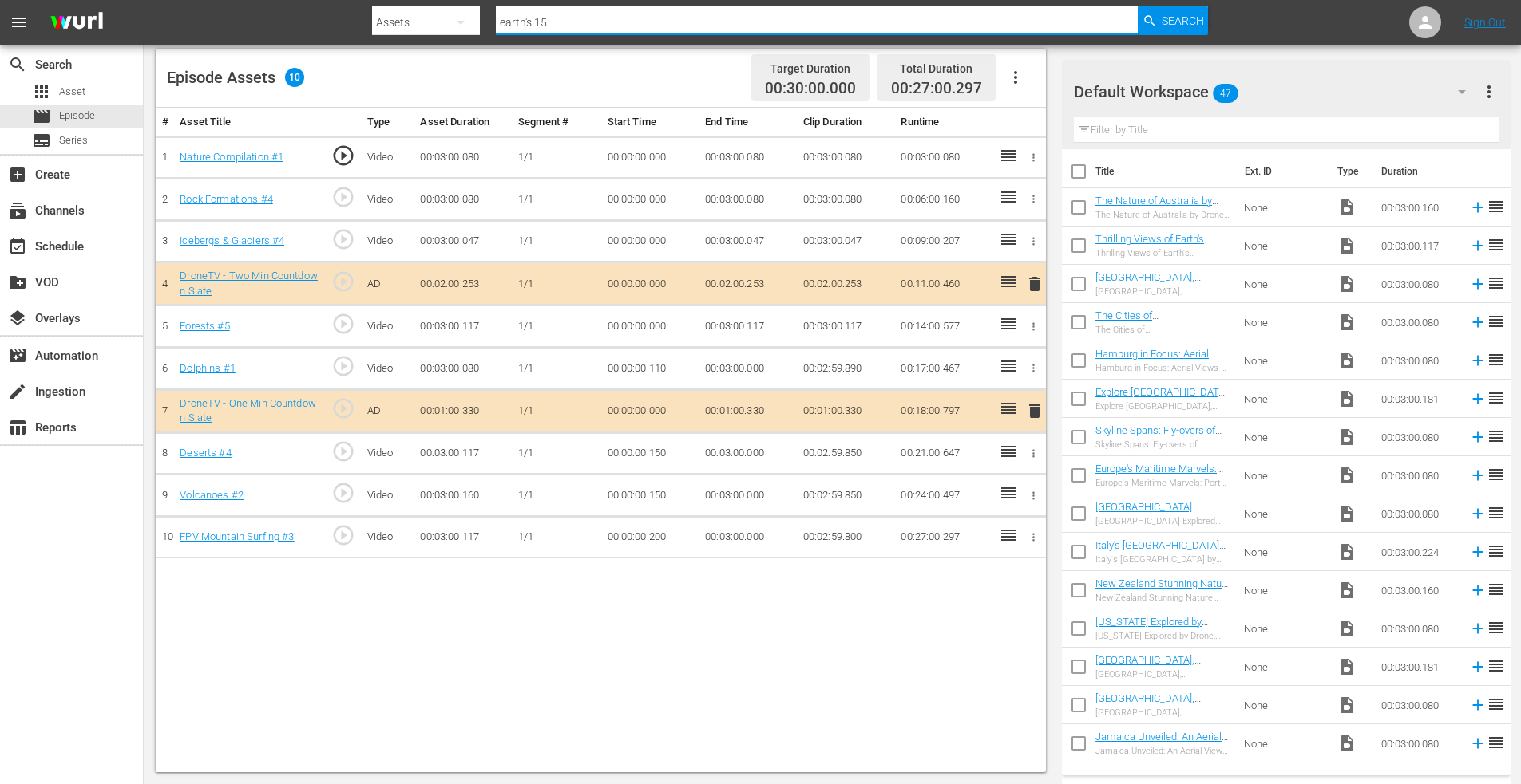
click at [589, 22] on input "earth's 15" at bounding box center [817, 22] width 642 height 39
drag, startPoint x: 578, startPoint y: 27, endPoint x: 359, endPoint y: 13, distance: 219.4
click at [360, 13] on nav "menu Search By Assets Search ID, Title, Description, Keywords, or Category eart…" at bounding box center [760, 22] width 1521 height 45
type input "waterfalls 9"
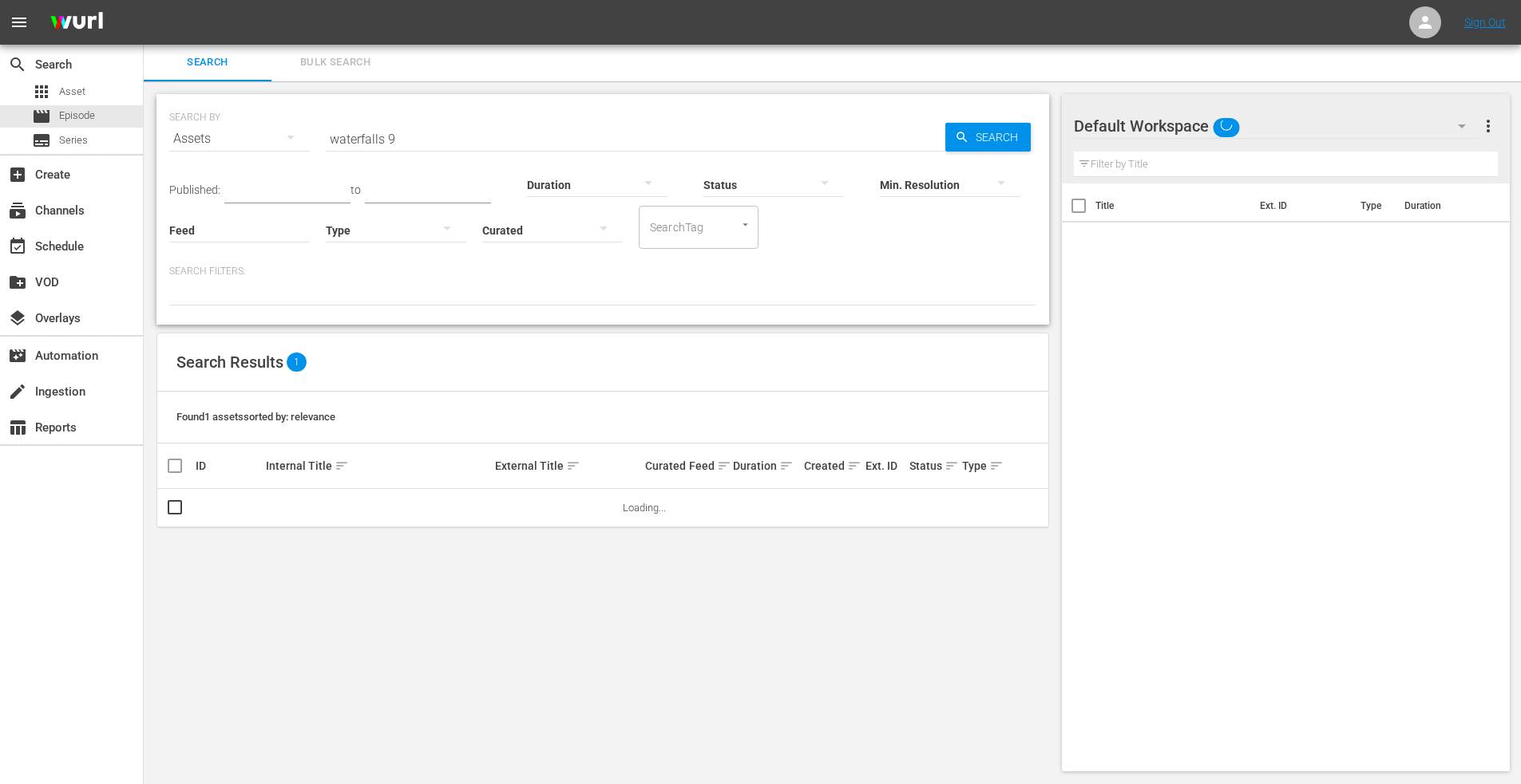
scroll to position [2, 0]
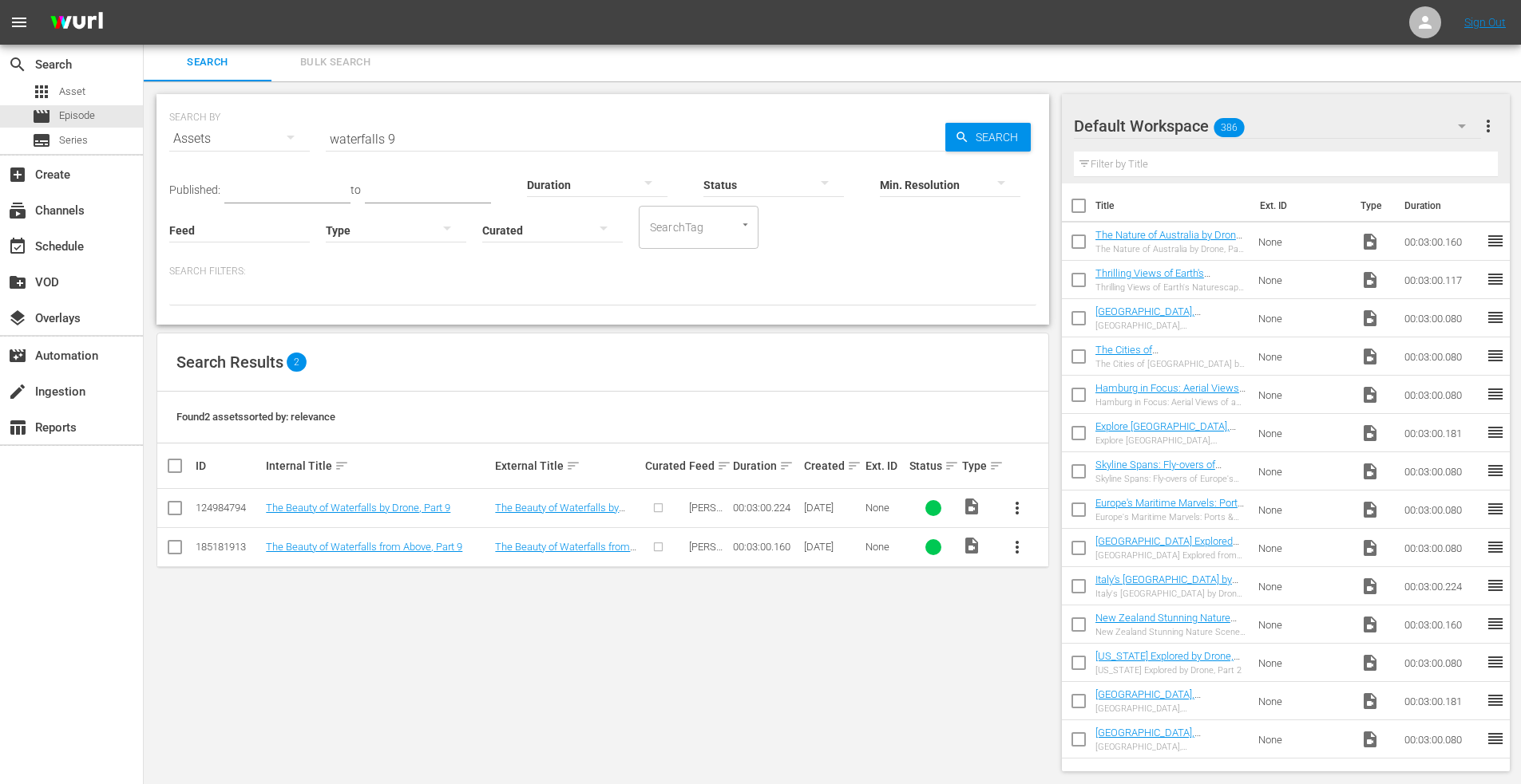
click at [176, 544] on input "checkbox" at bounding box center [174, 549] width 19 height 19
checkbox input "true"
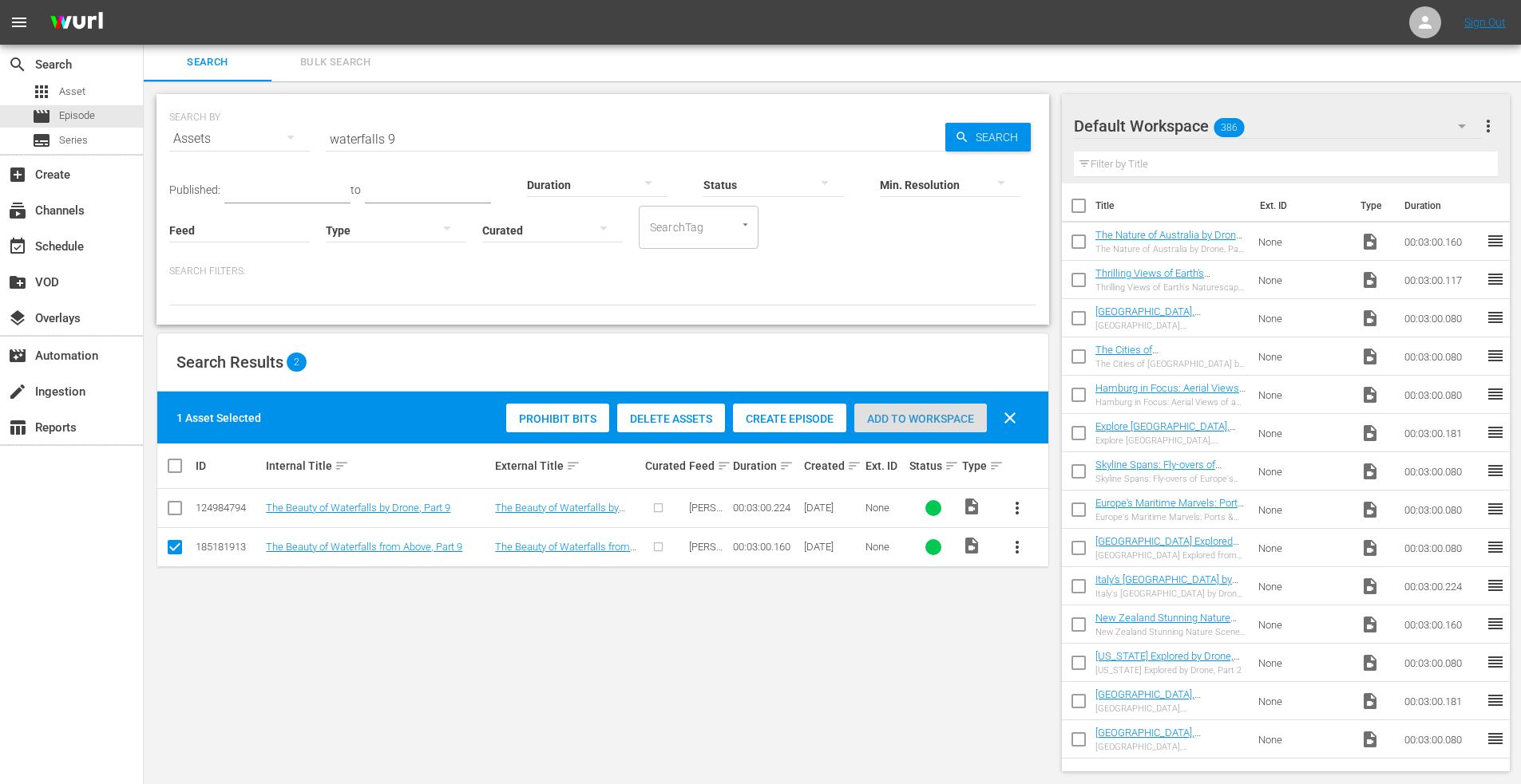
drag, startPoint x: 914, startPoint y: 411, endPoint x: 873, endPoint y: 411, distance: 41.0
click at [915, 412] on span "Add to Workspace" at bounding box center [920, 418] width 132 height 13
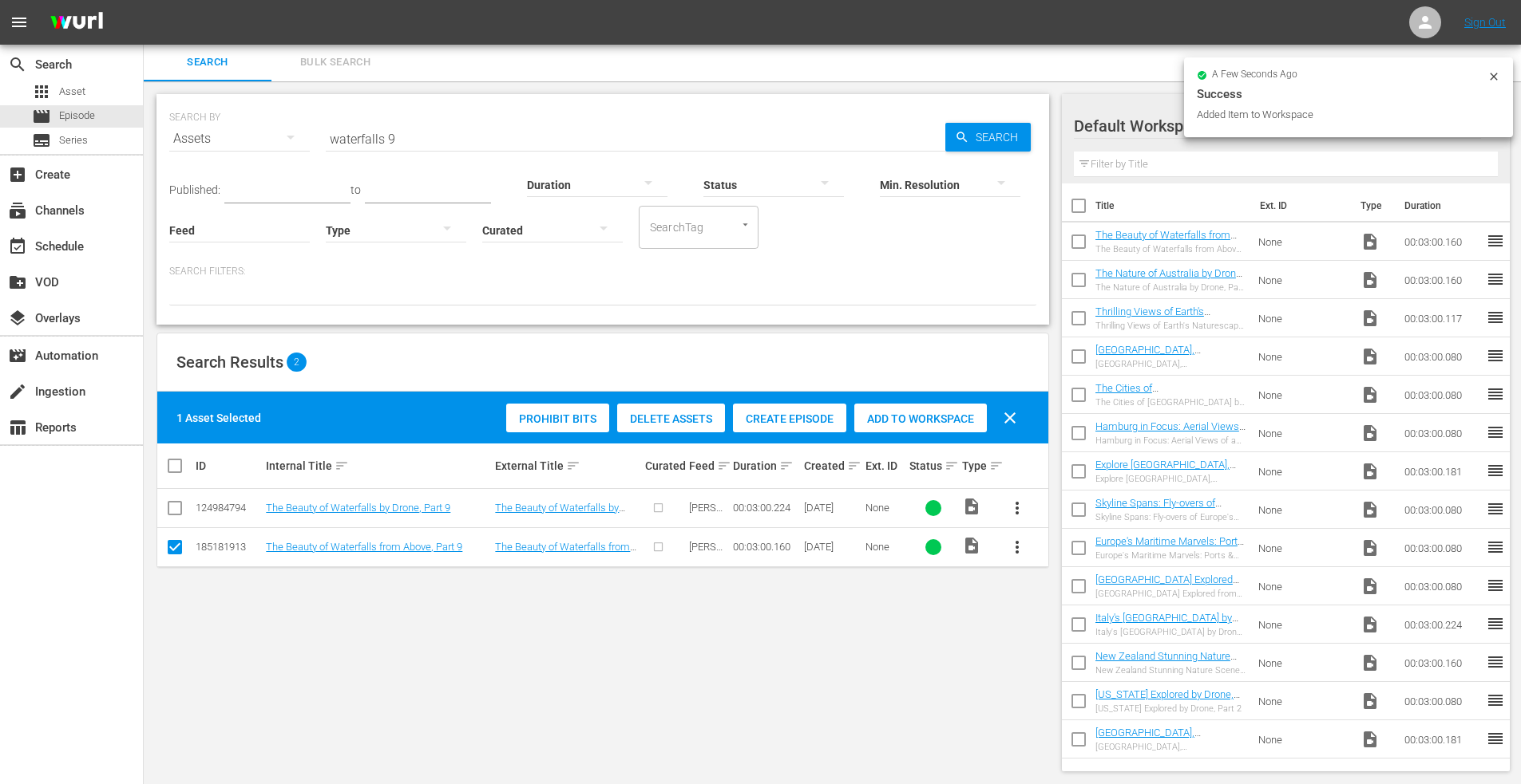
scroll to position [415, 0]
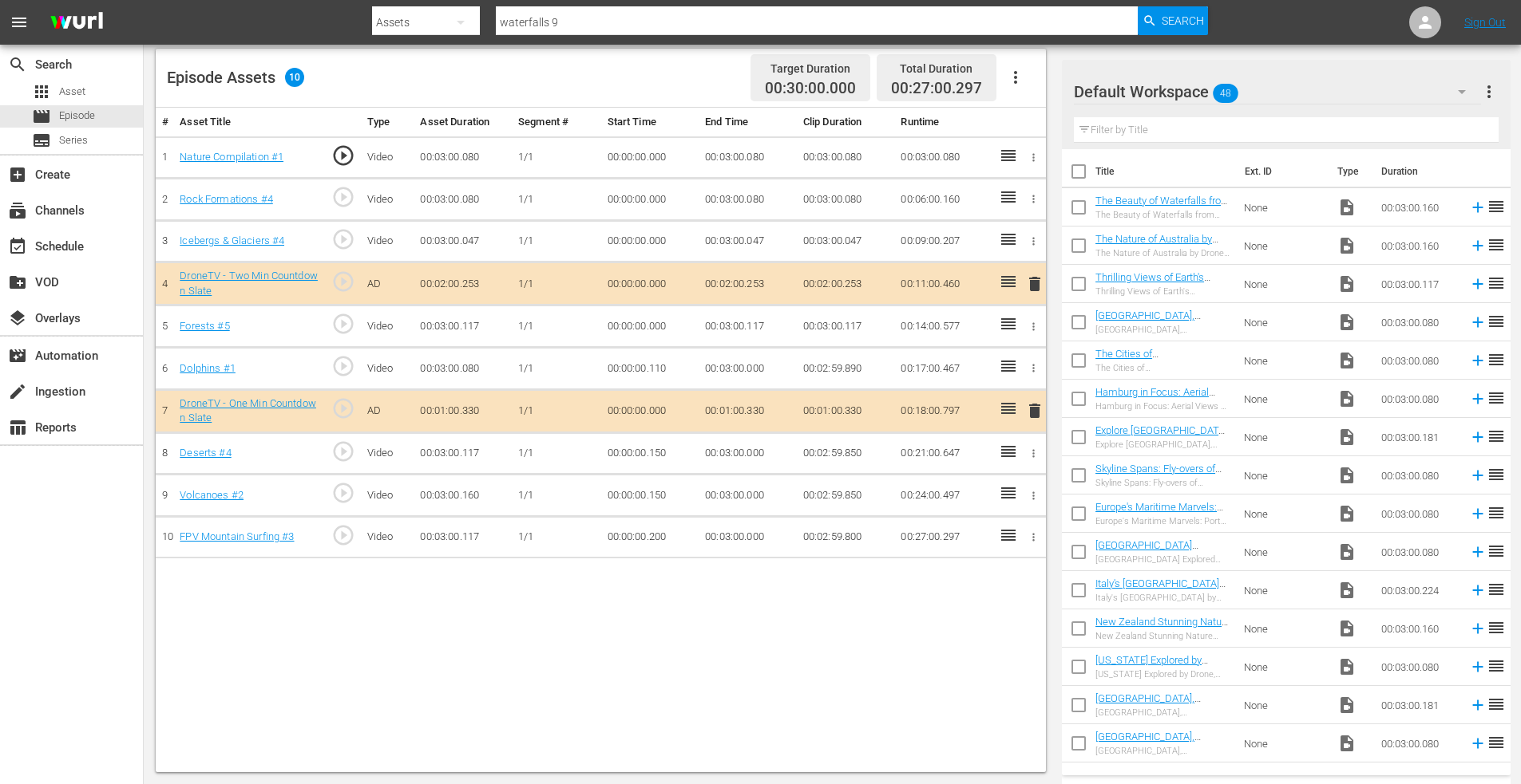
click at [1087, 208] on input "checkbox" at bounding box center [1079, 211] width 34 height 34
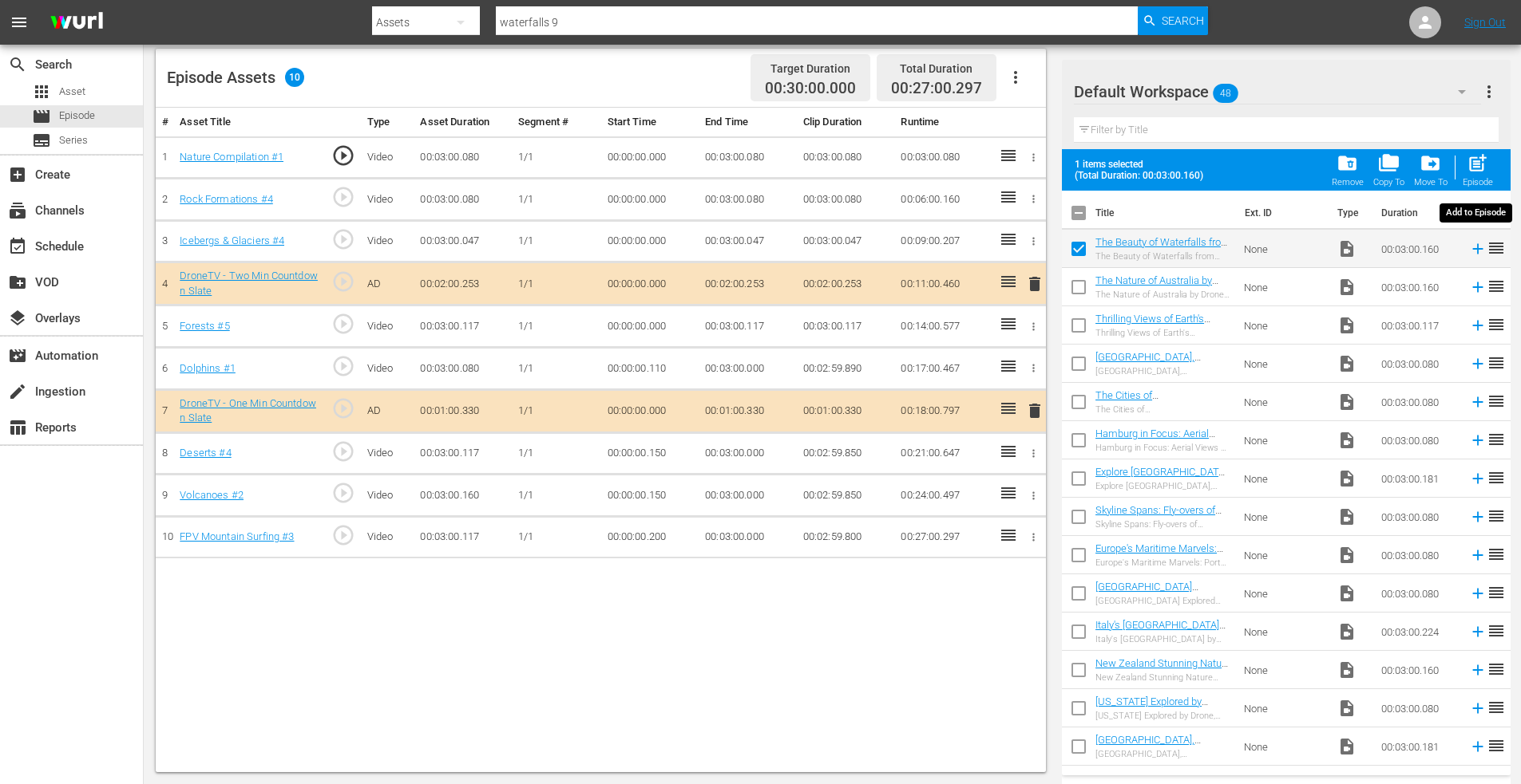
click at [1476, 154] on span "post_add" at bounding box center [1477, 163] width 22 height 22
checkbox input "false"
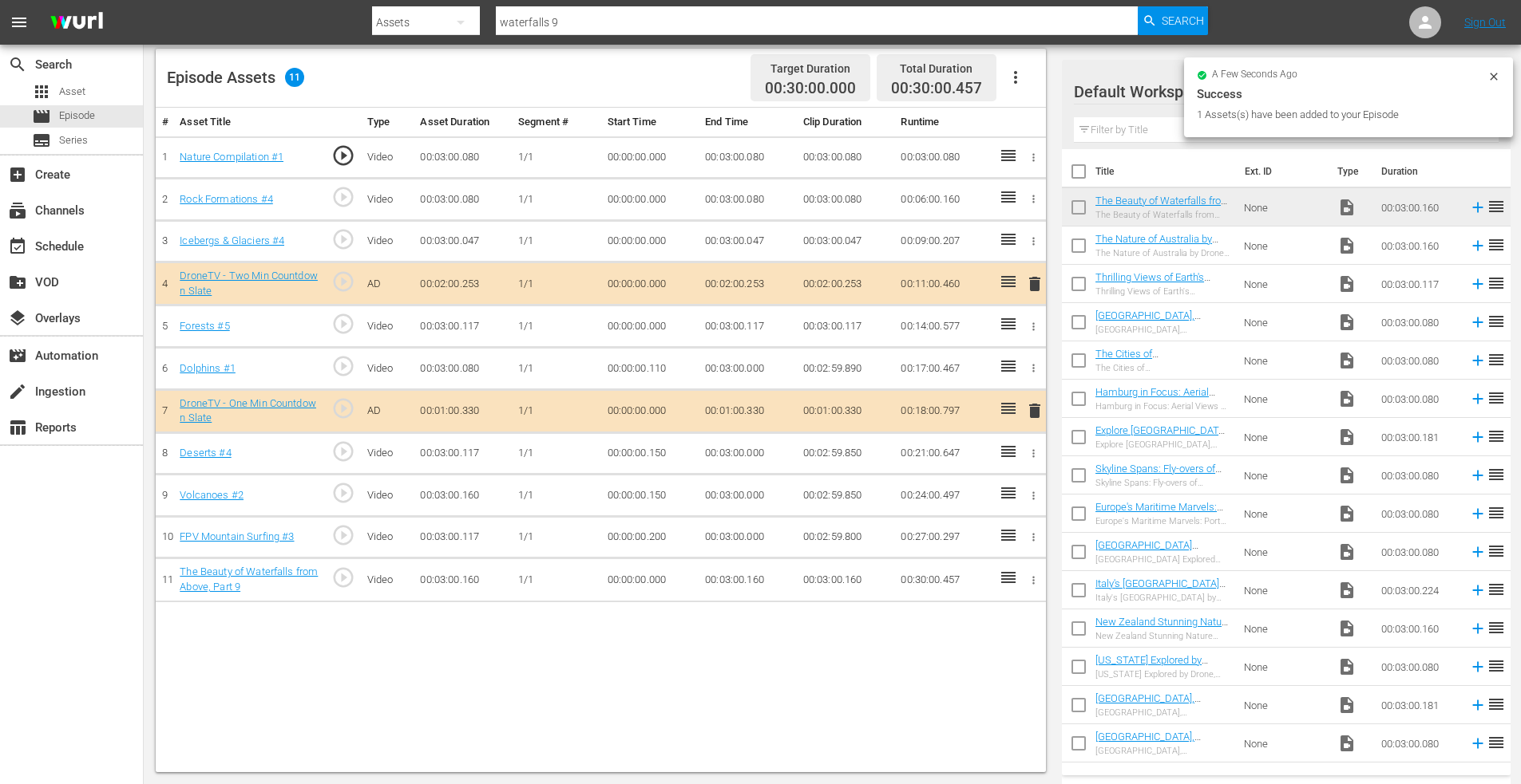
click at [1031, 583] on icon "button" at bounding box center [1033, 580] width 12 height 12
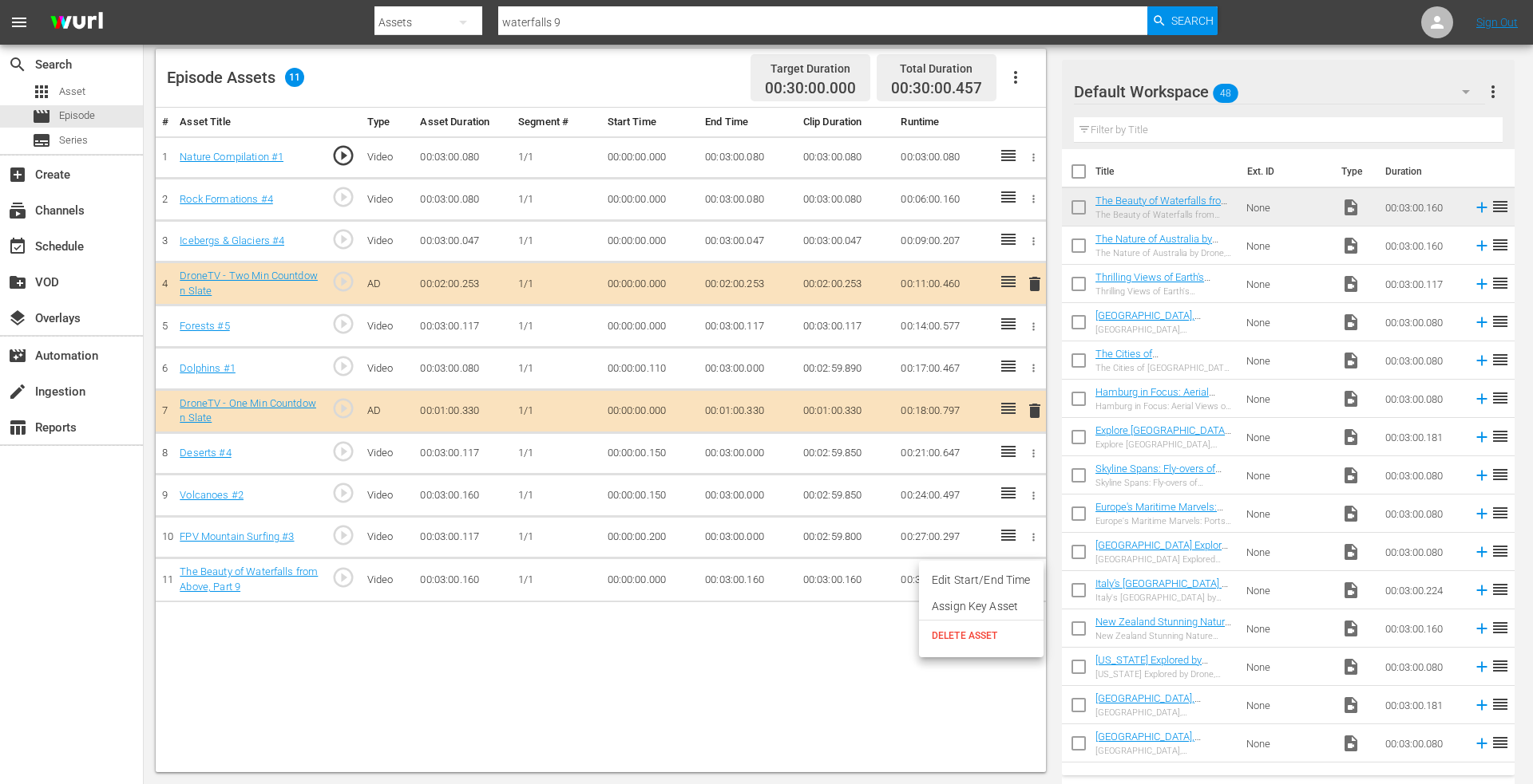
click at [974, 582] on li "Edit Start/End Time" at bounding box center [980, 580] width 124 height 26
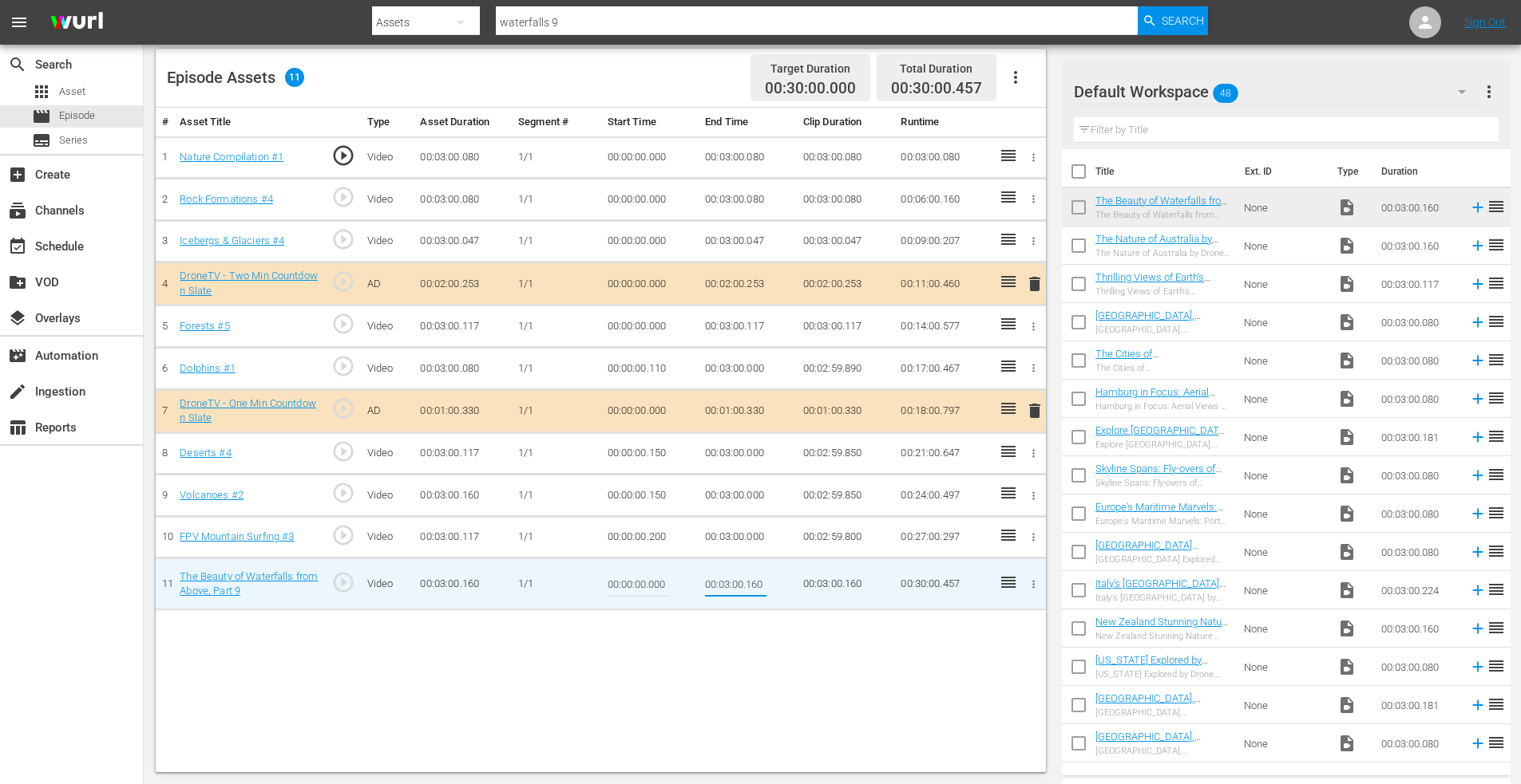
drag, startPoint x: 748, startPoint y: 582, endPoint x: 818, endPoint y: 588, distance: 70.3
click at [818, 588] on tr "11 The Beauty of Waterfalls from Above, Part 9 play_circle_outline Video 00:03:…" at bounding box center [600, 584] width 890 height 52
type input "00:03:00.000"
drag, startPoint x: 646, startPoint y: 588, endPoint x: 676, endPoint y: 587, distance: 30.0
click at [676, 587] on td "00:00:00.000" at bounding box center [650, 584] width 98 height 52
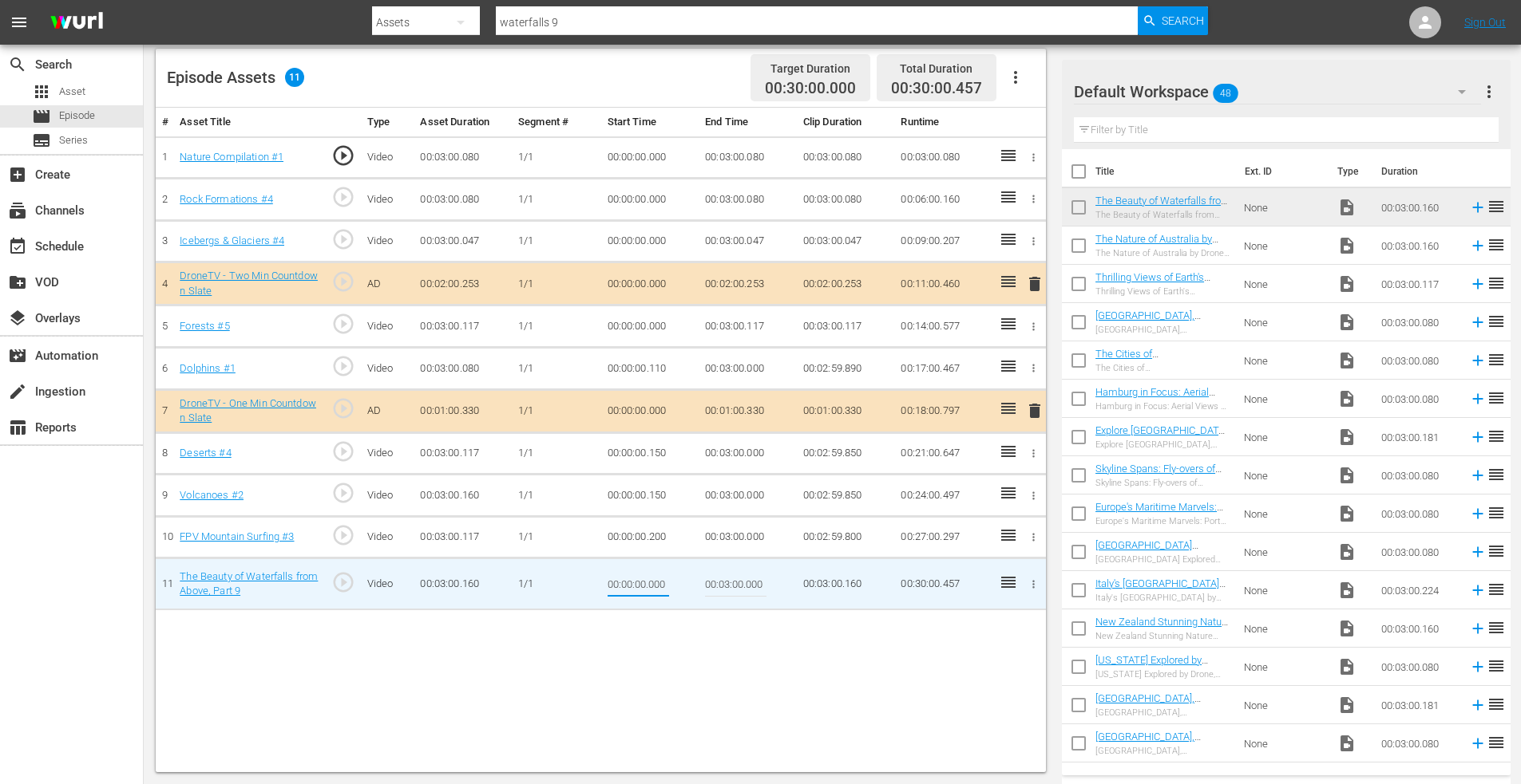
click at [649, 584] on input "00:00:00.000" at bounding box center [638, 583] width 62 height 39
click at [650, 582] on input "00:00:00.000" at bounding box center [638, 583] width 62 height 39
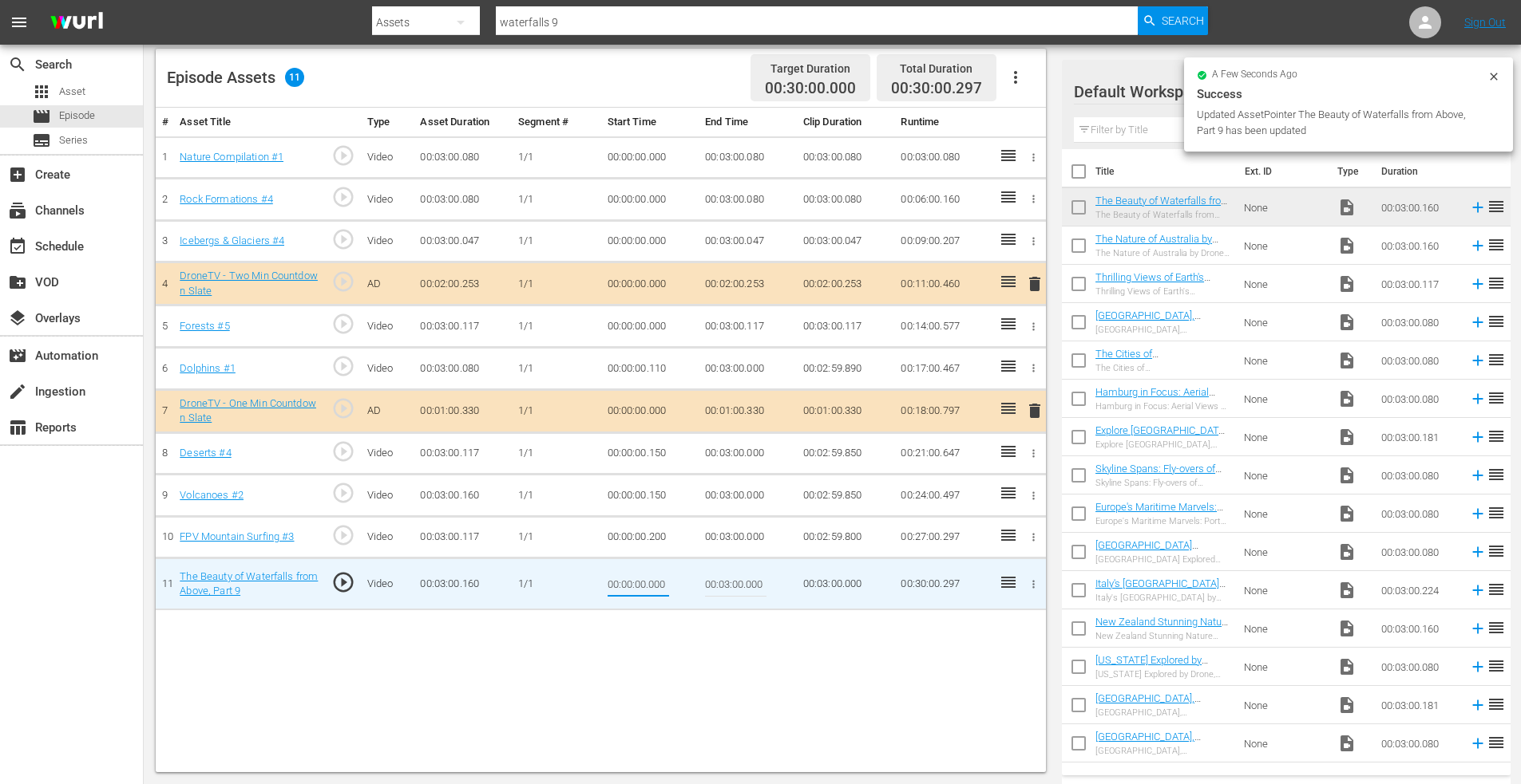
click at [653, 584] on input "00:00:00.000" at bounding box center [638, 583] width 62 height 39
click at [659, 585] on input "00:00:00.000" at bounding box center [638, 583] width 62 height 39
drag, startPoint x: 677, startPoint y: 586, endPoint x: 705, endPoint y: 587, distance: 28.0
click at [705, 587] on tr "11 The Beauty of Waterfalls from Above, Part 9 play_circle_outline Video 00:03:…" at bounding box center [600, 584] width 890 height 52
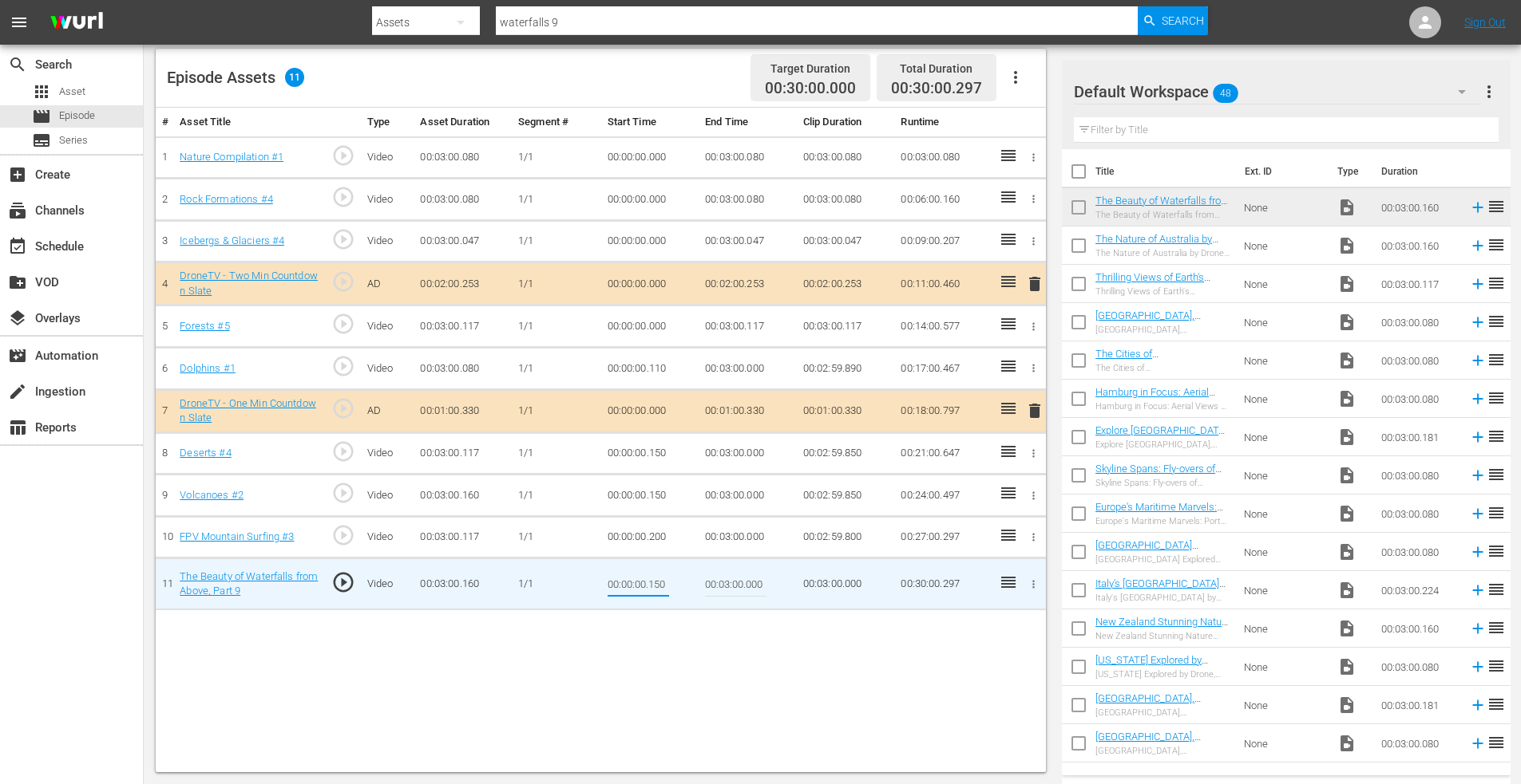
type input "00:00:00.150"
click at [1034, 323] on icon "button" at bounding box center [1034, 326] width 2 height 8
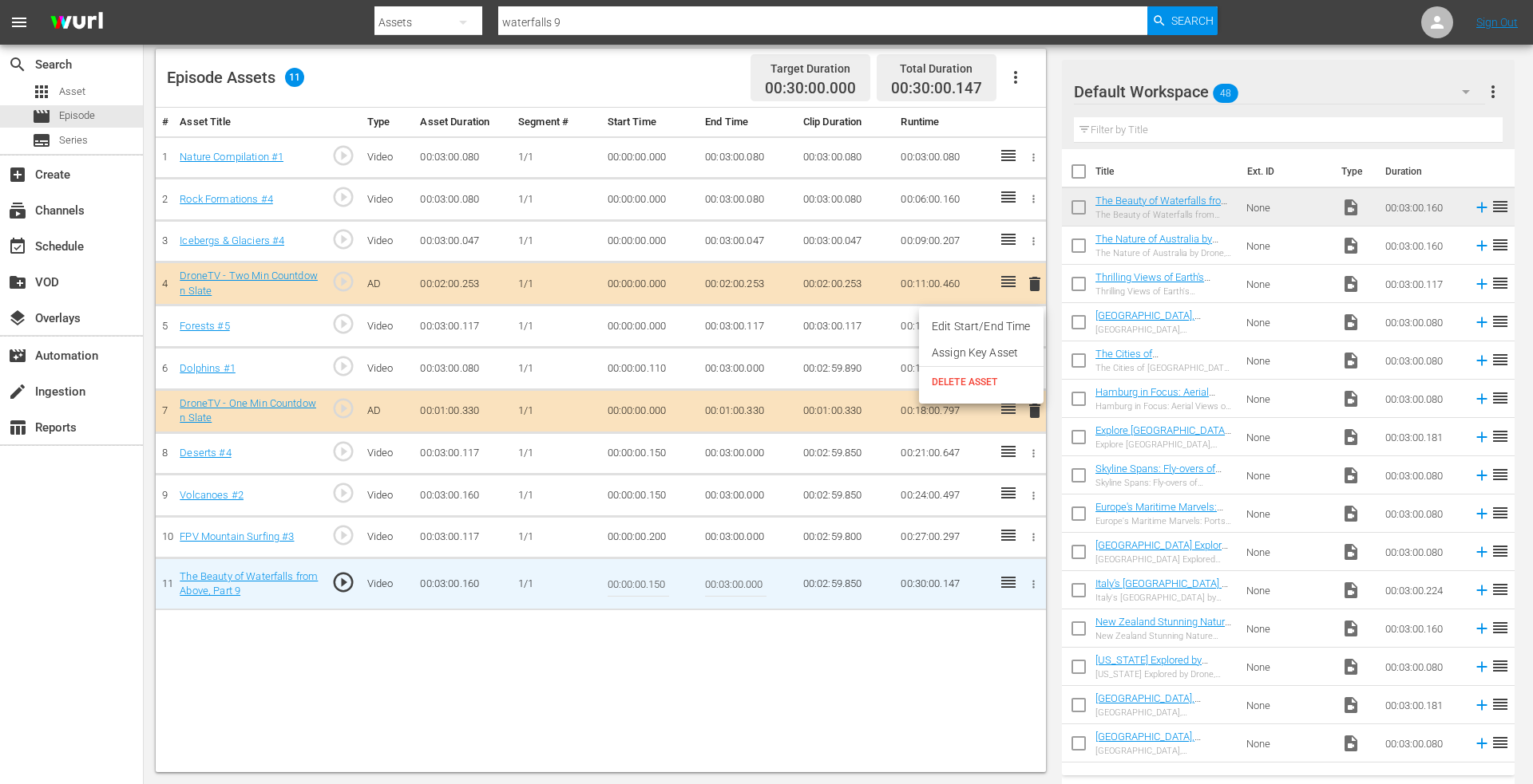
click at [989, 330] on li "Edit Start/End Time" at bounding box center [980, 327] width 124 height 26
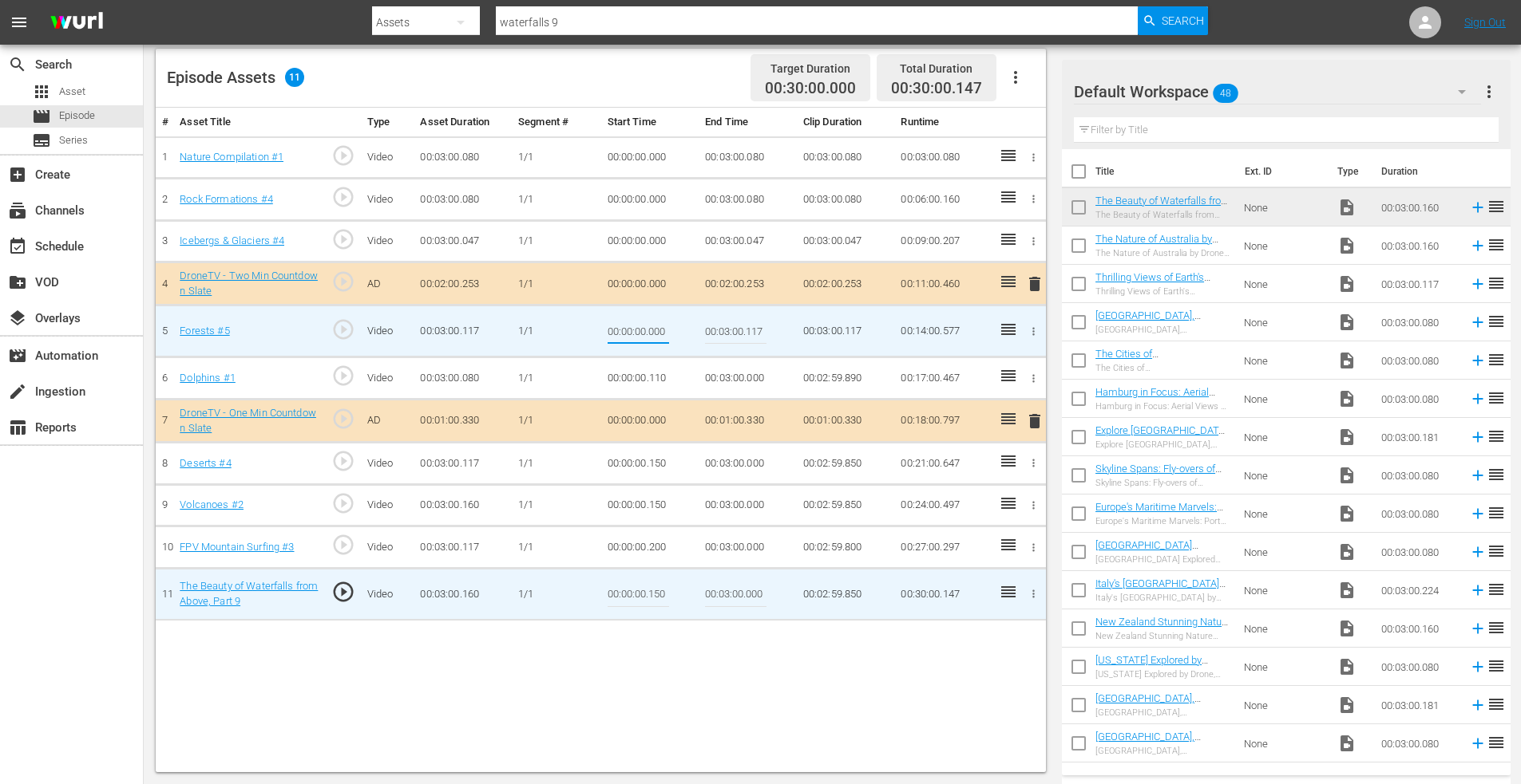
drag, startPoint x: 648, startPoint y: 331, endPoint x: 732, endPoint y: 323, distance: 84.4
click at [730, 324] on tr "5 Forests #5 play_circle_outline Video 00:03:00.117 1/1 00:00:00.000 00:03:00.1…" at bounding box center [600, 332] width 890 height 52
type input "00:00:00.147"
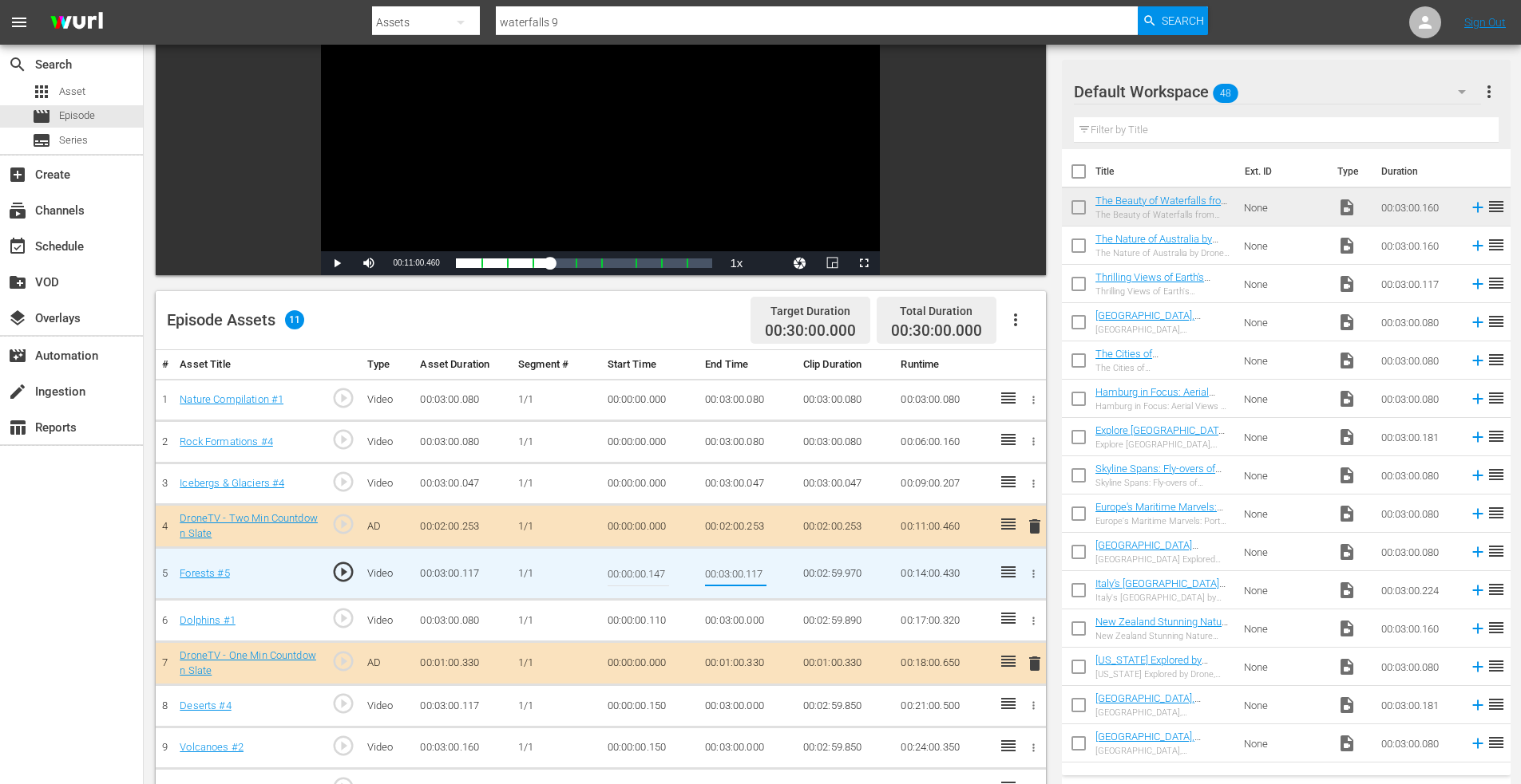
scroll to position [0, 0]
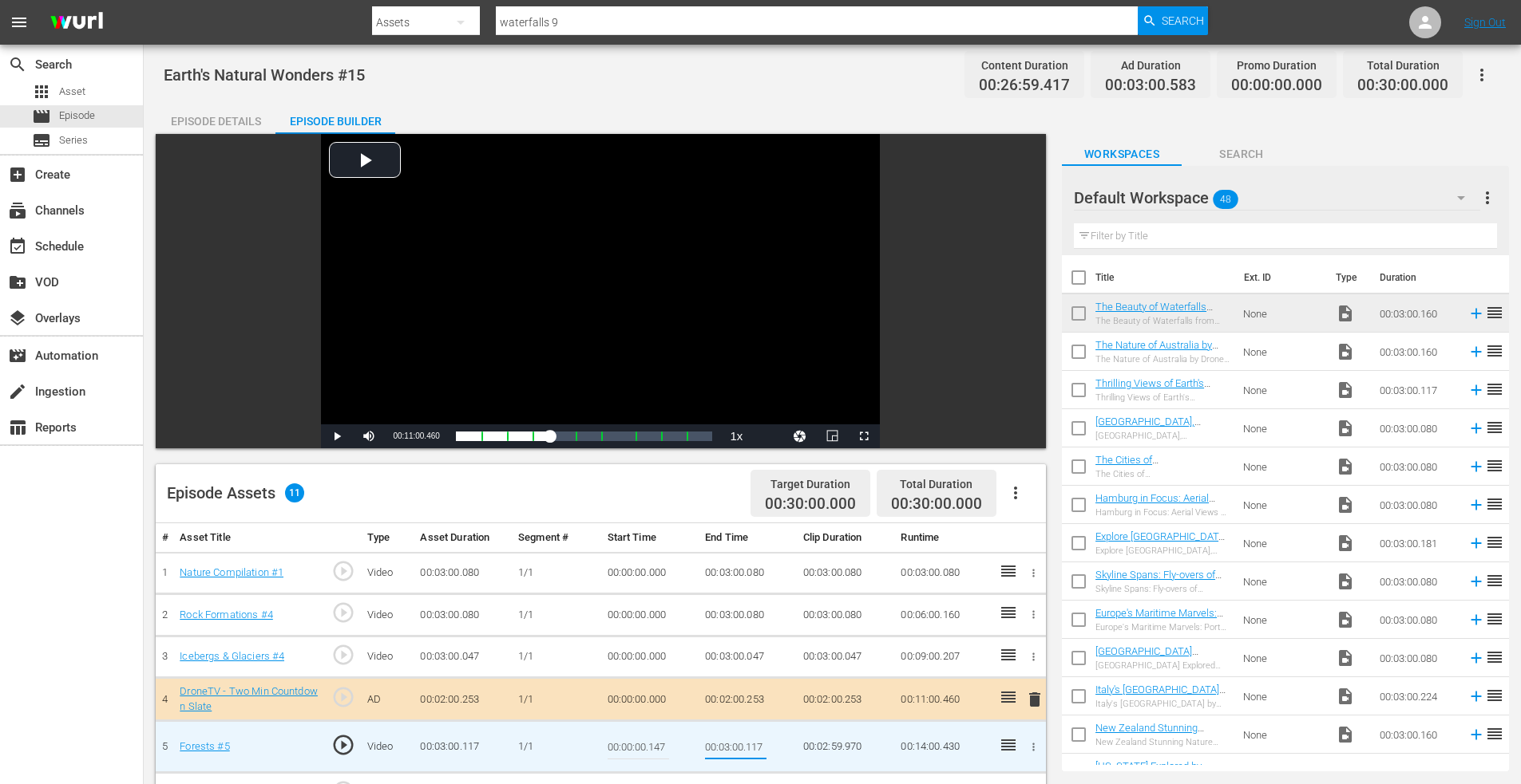
click at [412, 22] on div "Assets" at bounding box center [425, 22] width 107 height 45
click at [406, 115] on div "Episodes" at bounding box center [422, 118] width 64 height 26
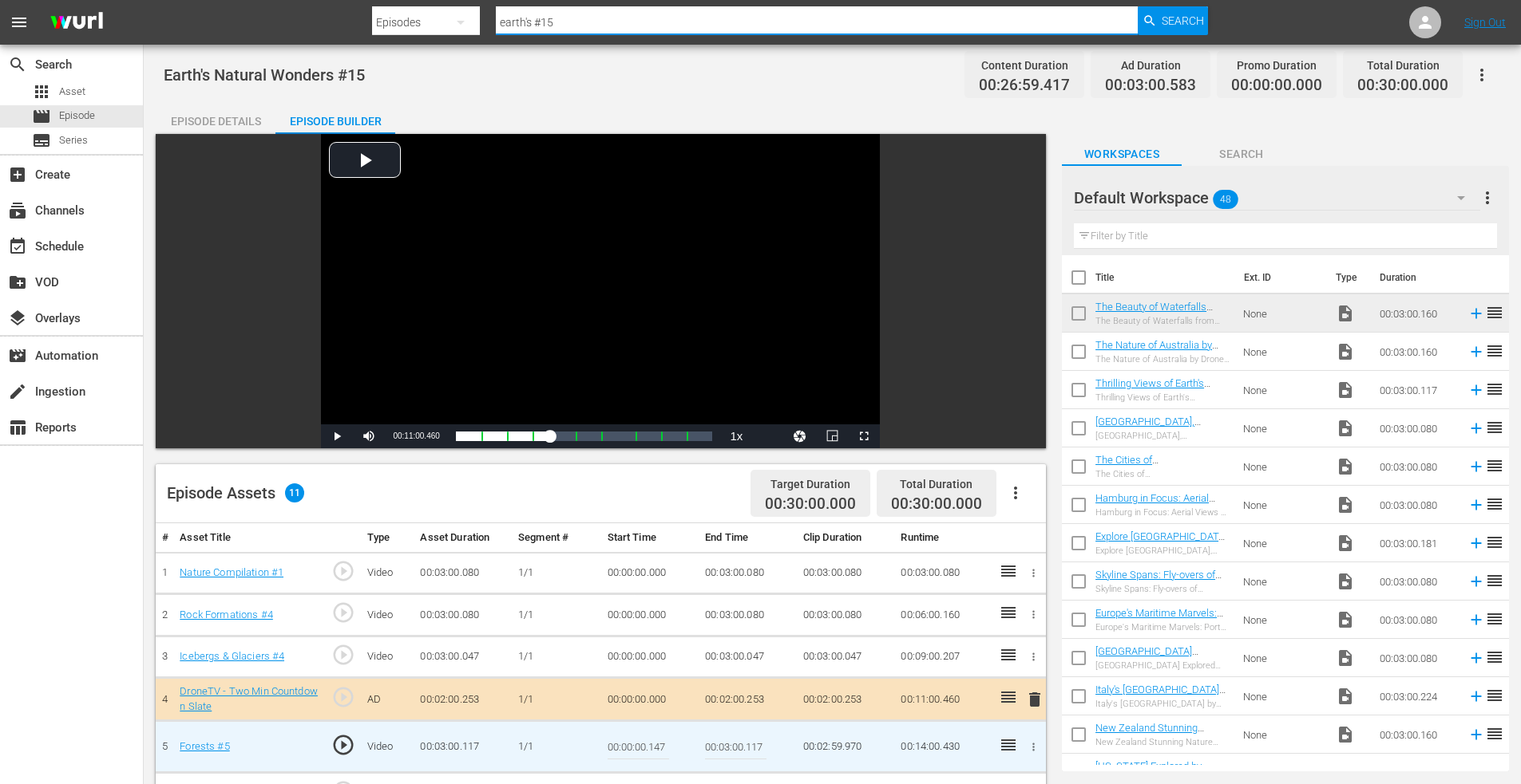
click at [596, 22] on input "earth's #15" at bounding box center [817, 22] width 642 height 39
drag, startPoint x: 589, startPoint y: 25, endPoint x: 370, endPoint y: -14, distance: 222.4
click at [370, 0] on html "menu Search By Episodes Search ID, Title, Description, Keywords, or Category ea…" at bounding box center [760, 392] width 1521 height 784
type input "central europe"
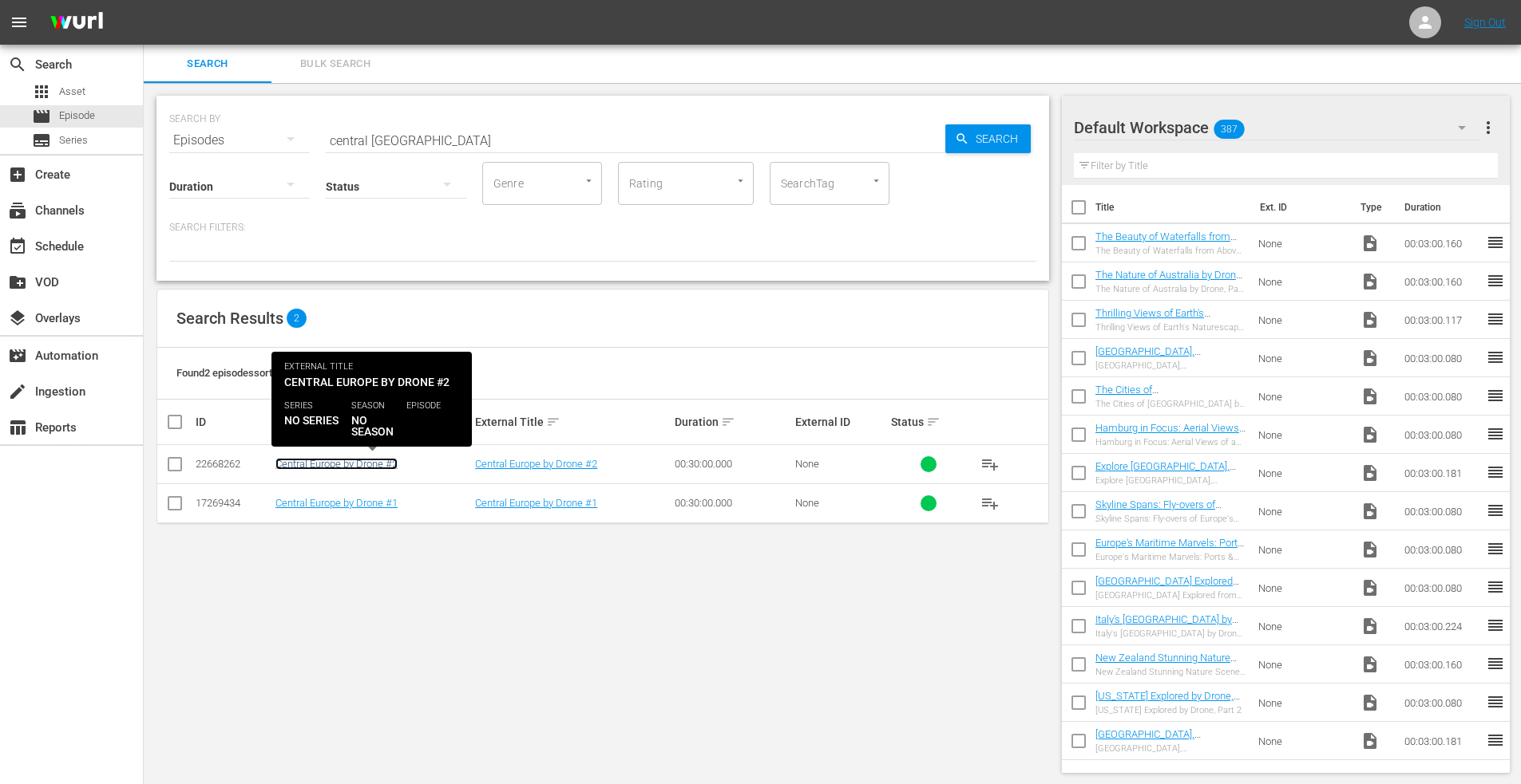
click at [361, 464] on link "Central Europe by Drone #2" at bounding box center [336, 464] width 122 height 12
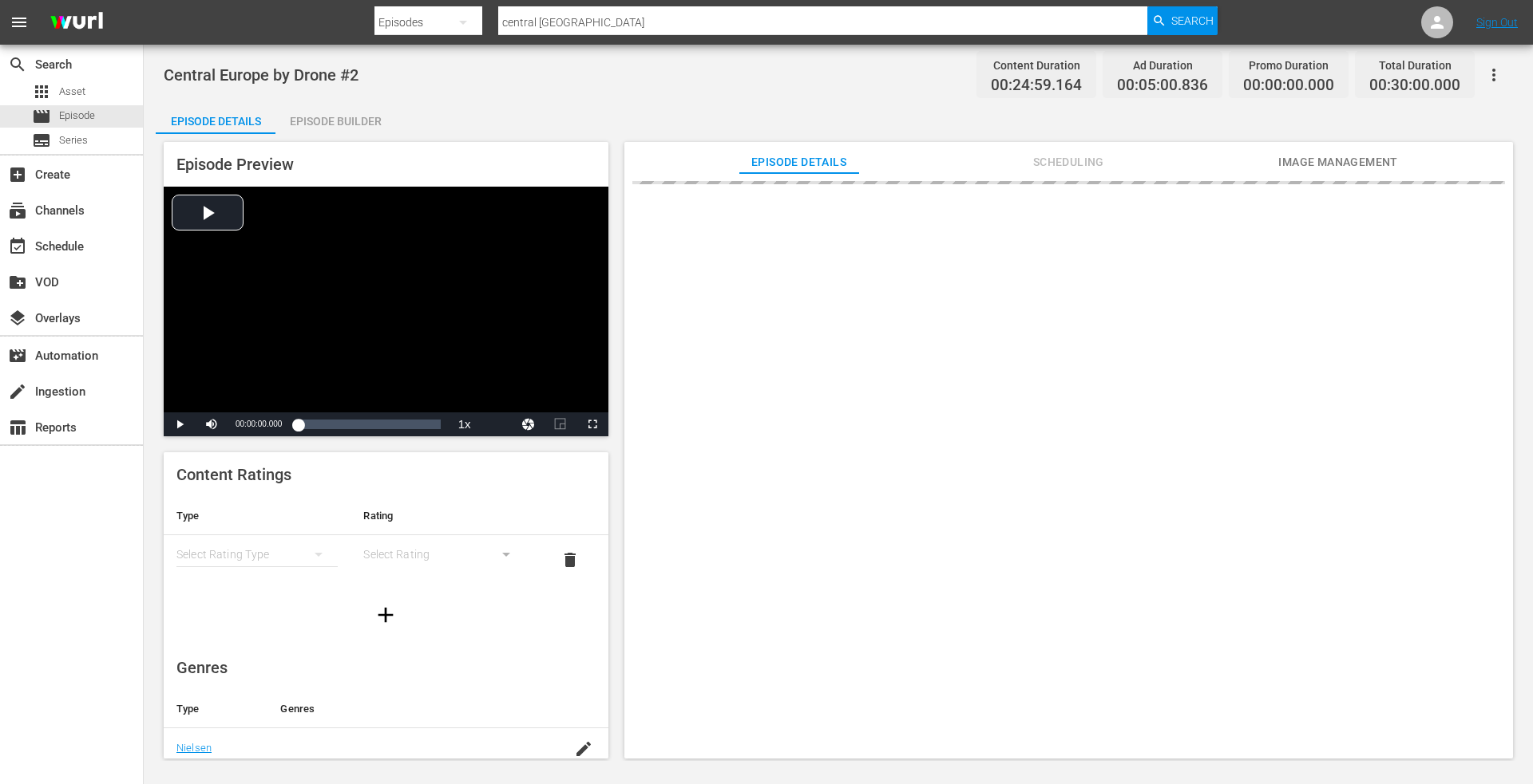
click at [348, 118] on div "Episode Builder" at bounding box center [335, 121] width 119 height 39
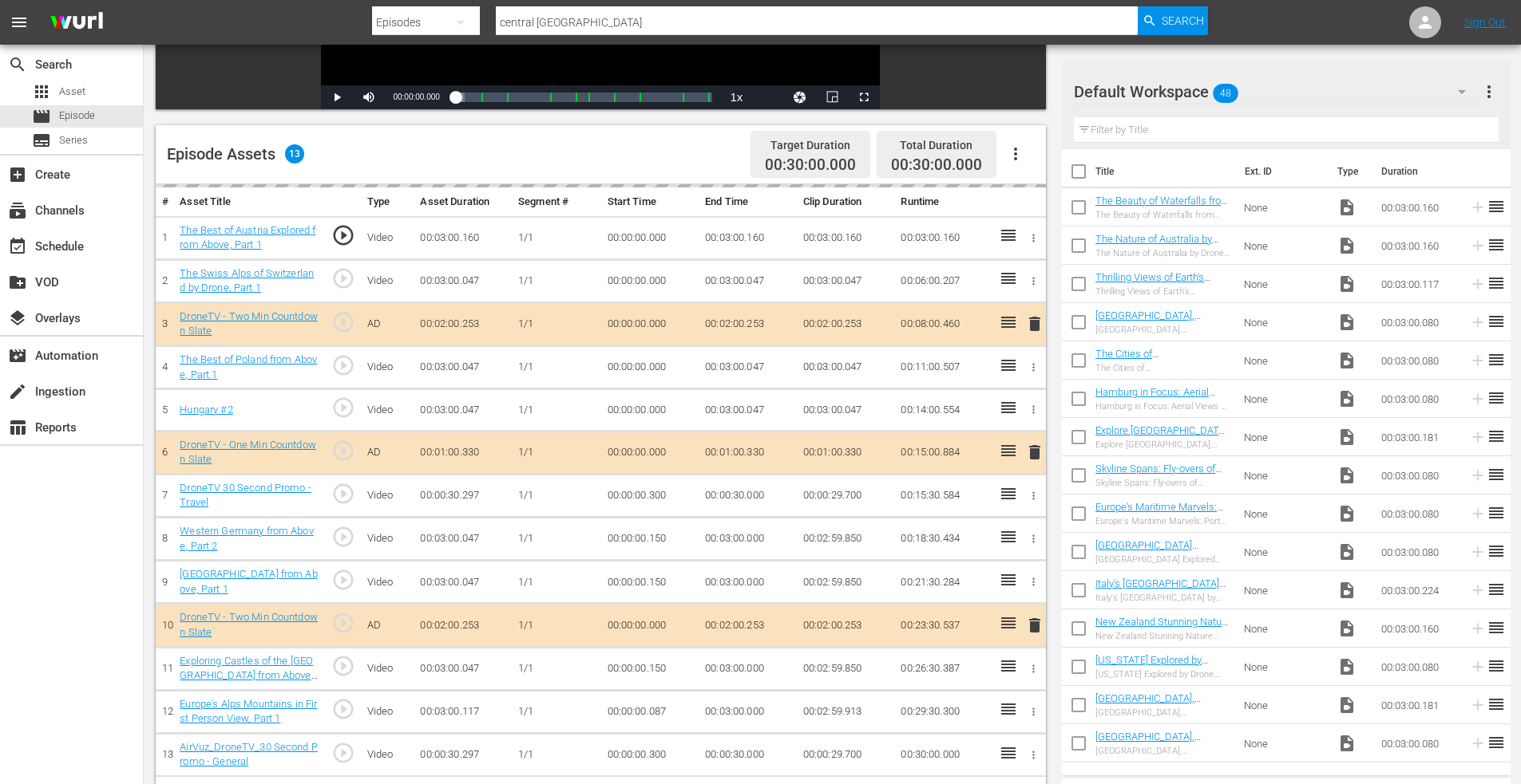
scroll to position [415, 0]
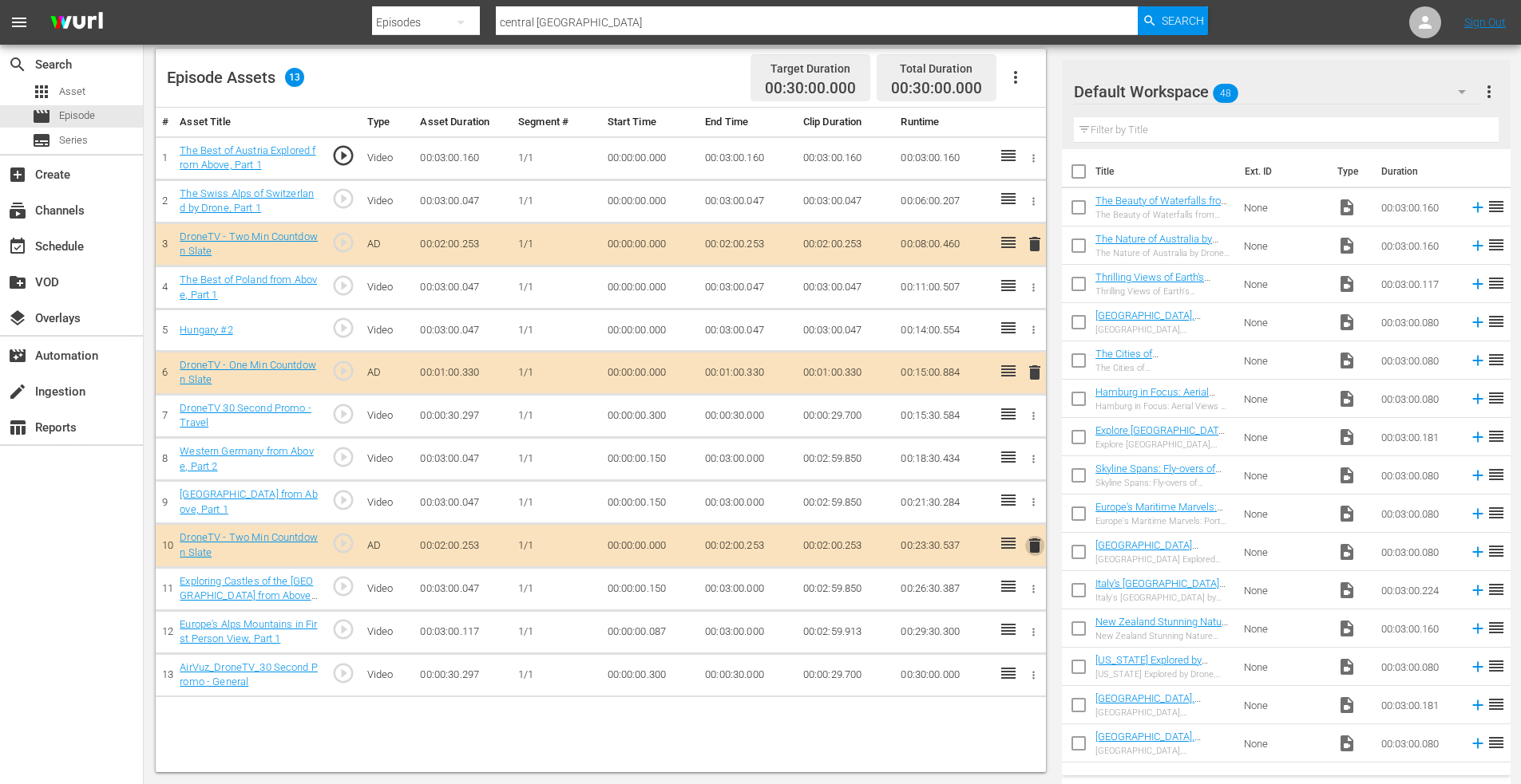
click at [1035, 541] on span "delete" at bounding box center [1034, 546] width 19 height 19
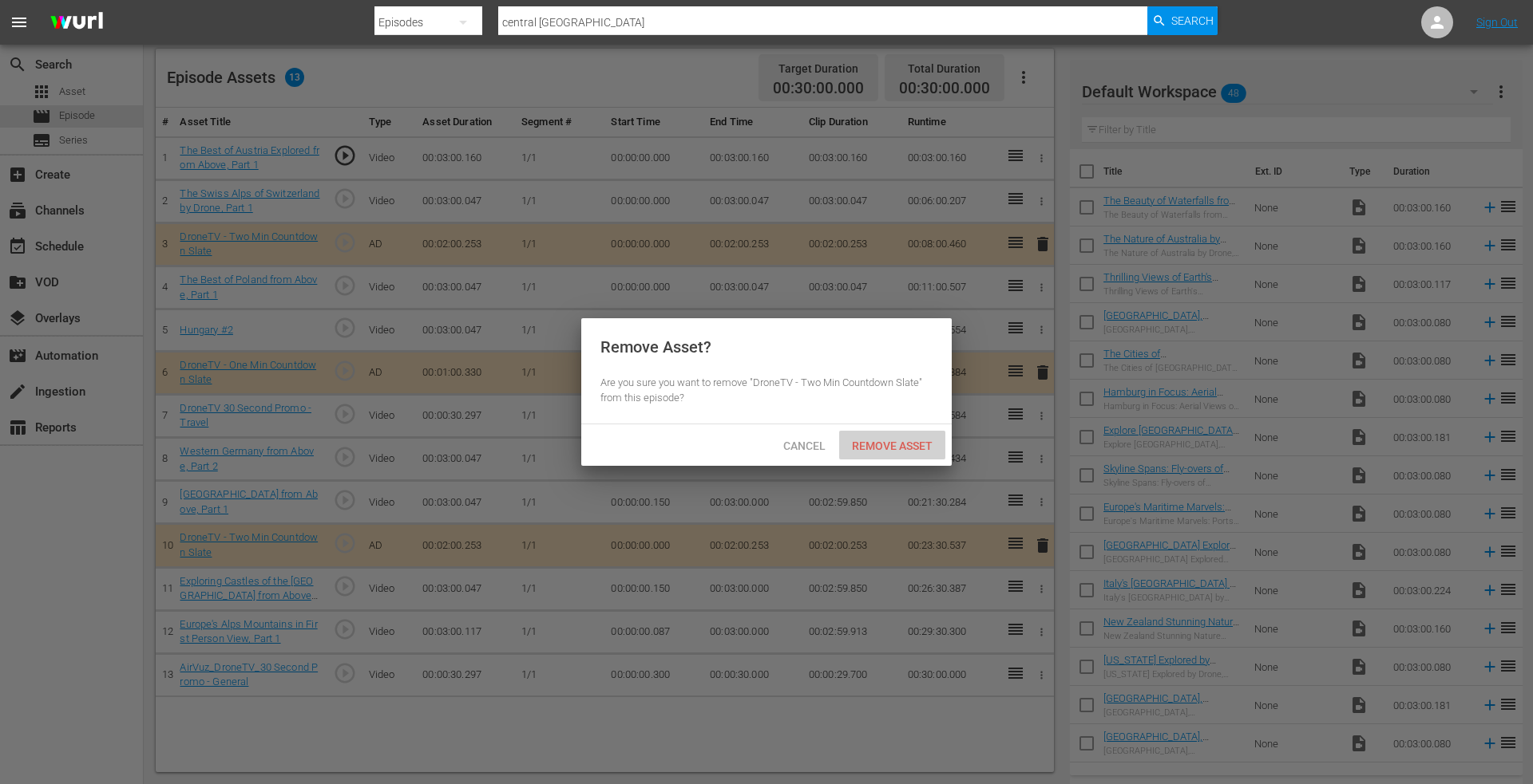
click at [877, 444] on span "Remove Asset" at bounding box center [892, 445] width 106 height 13
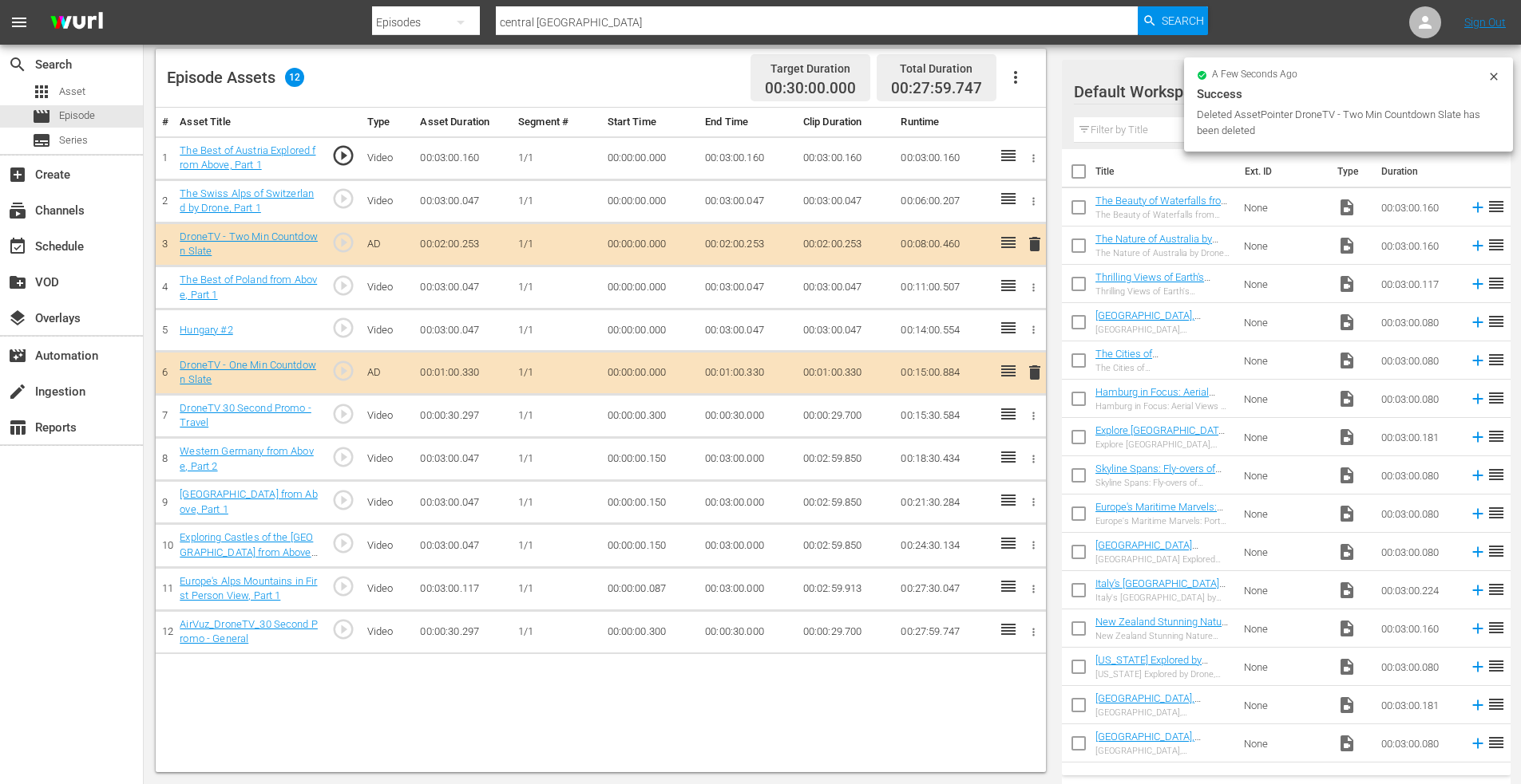
click at [1029, 629] on icon "button" at bounding box center [1033, 632] width 12 height 12
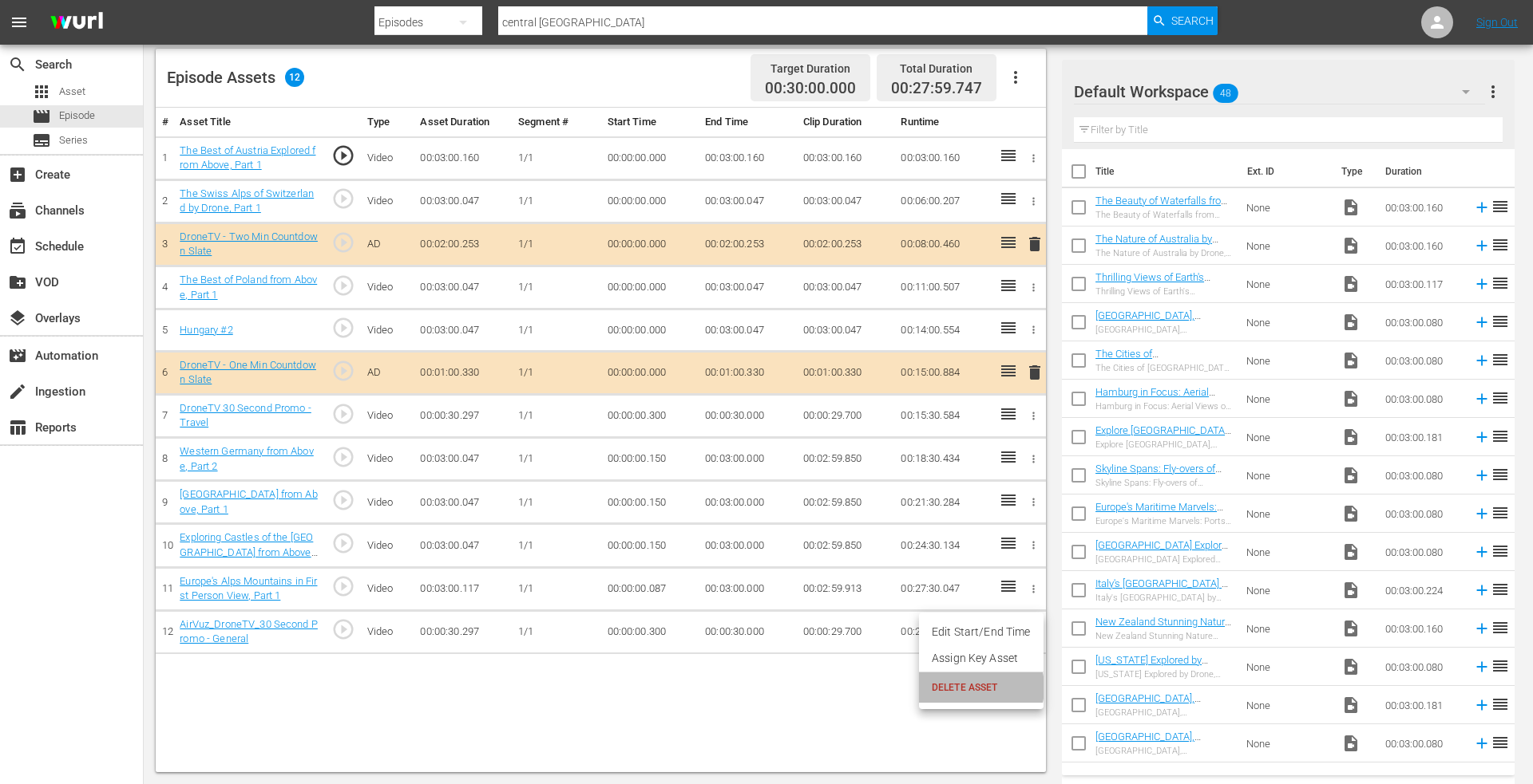
click at [965, 688] on span "DELETE ASSET" at bounding box center [981, 688] width 99 height 14
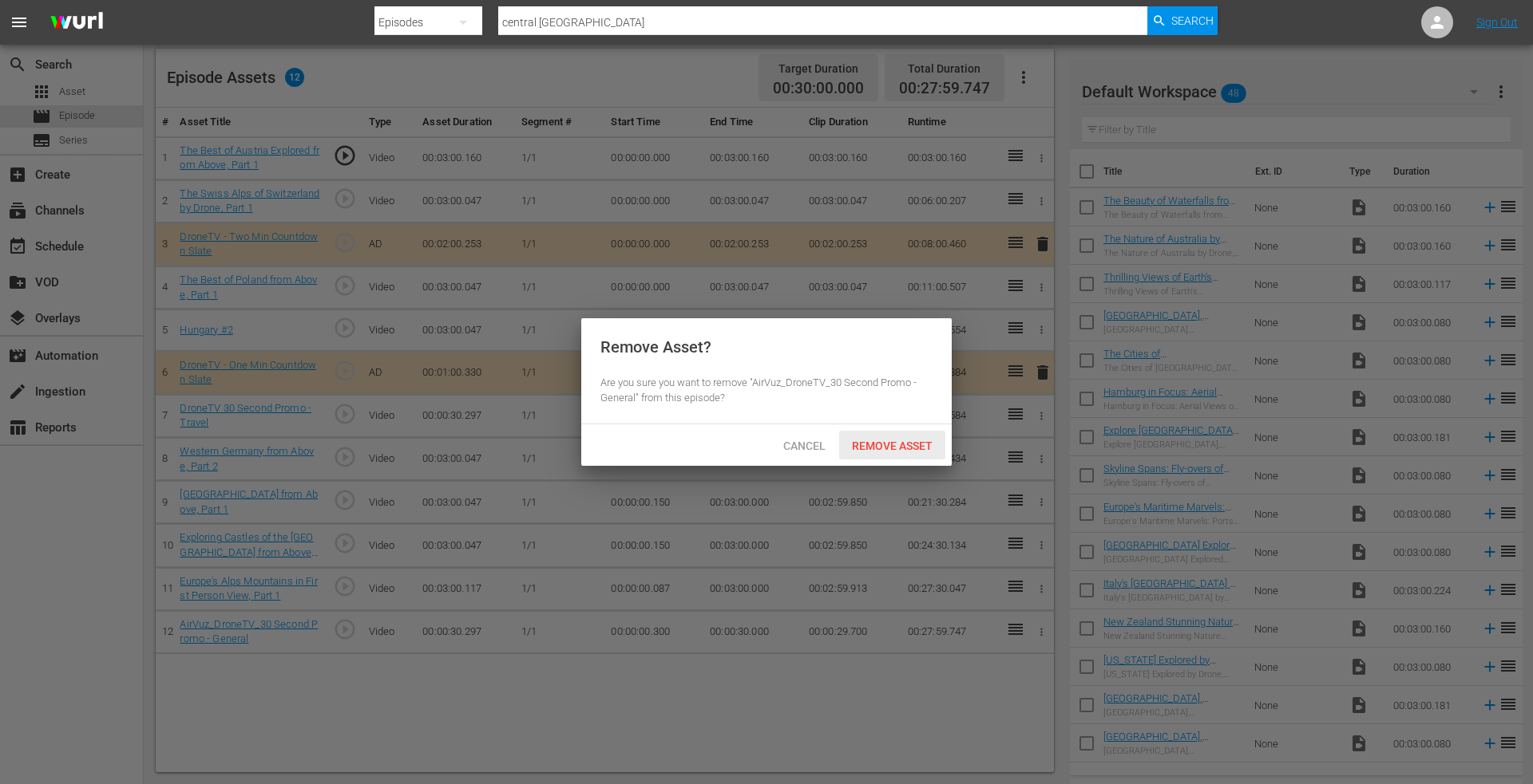
click at [884, 443] on span "Remove Asset" at bounding box center [892, 445] width 106 height 13
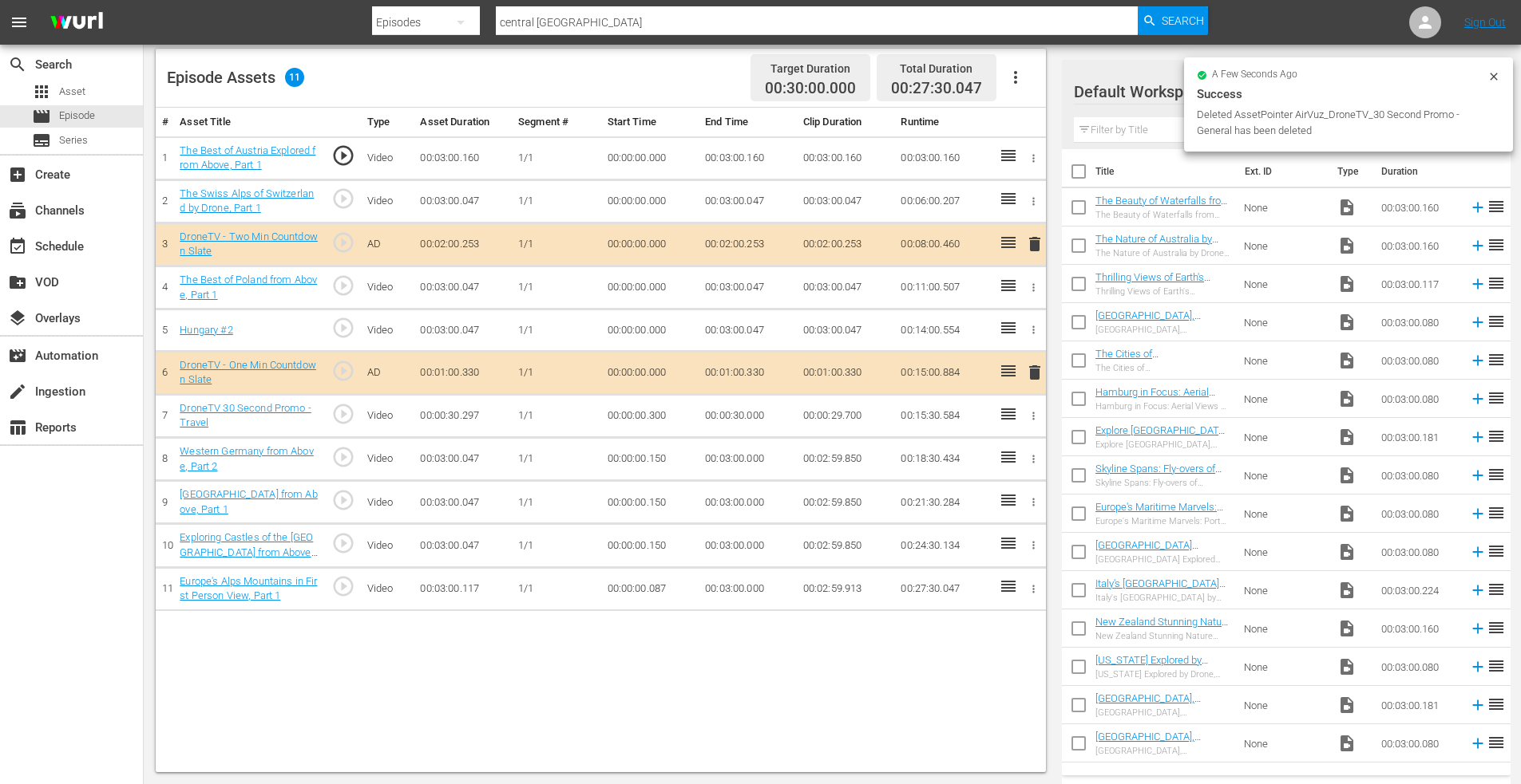
click at [1032, 415] on icon "button" at bounding box center [1033, 416] width 12 height 12
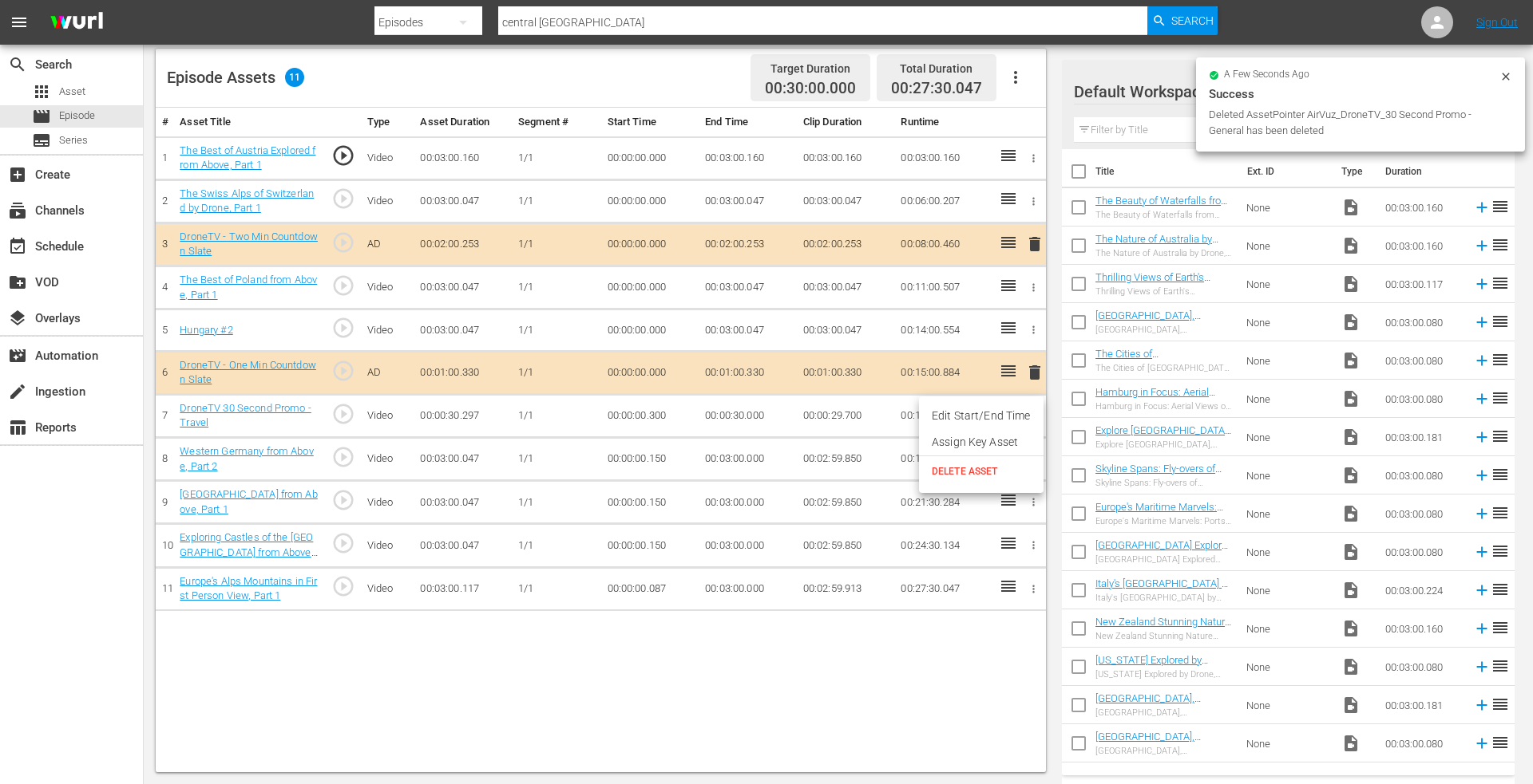
click at [960, 475] on span "DELETE ASSET" at bounding box center [981, 471] width 99 height 14
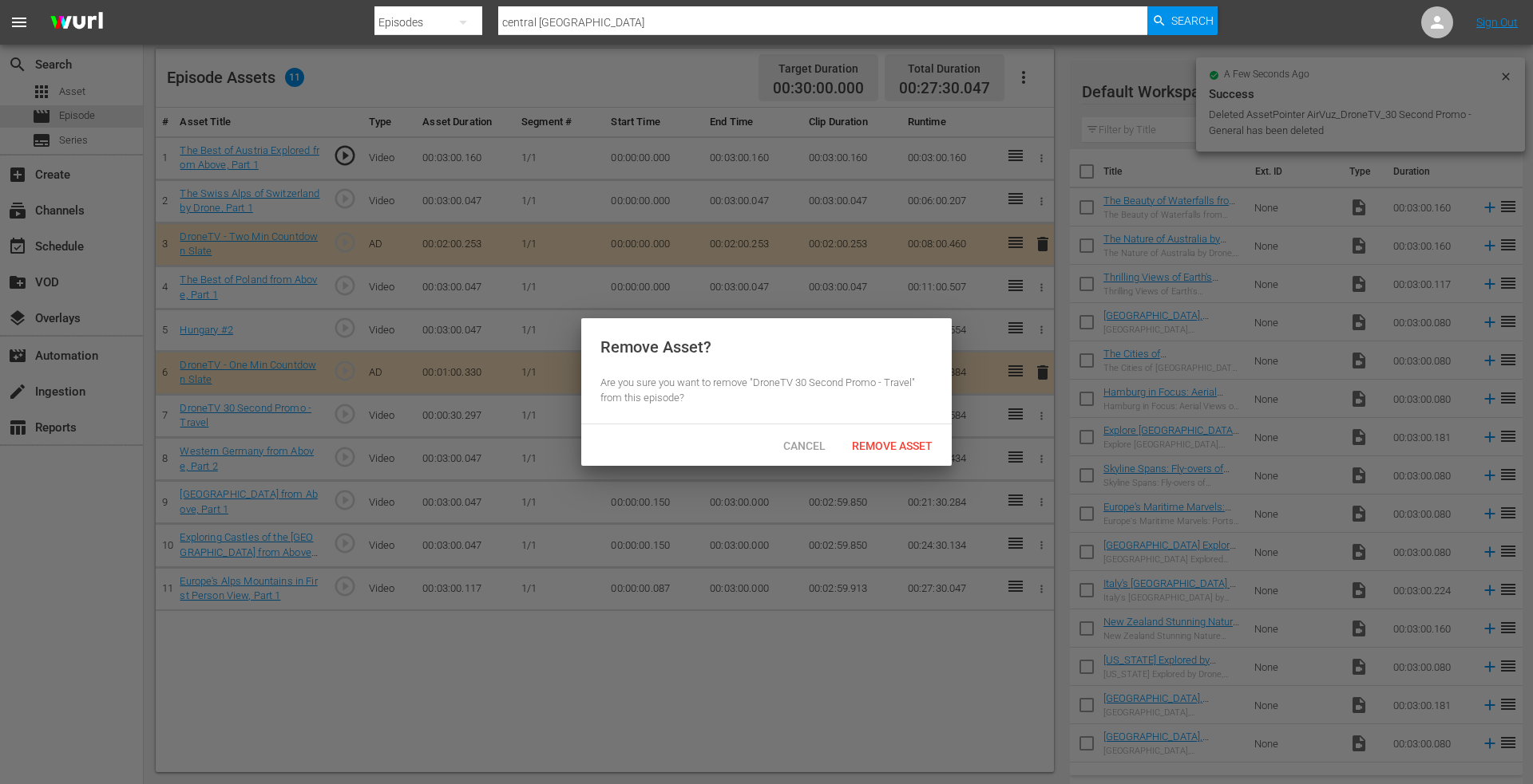
click at [887, 430] on div "Cancel Remove Asset" at bounding box center [766, 445] width 371 height 42
click at [880, 439] on span "Remove Asset" at bounding box center [892, 445] width 106 height 13
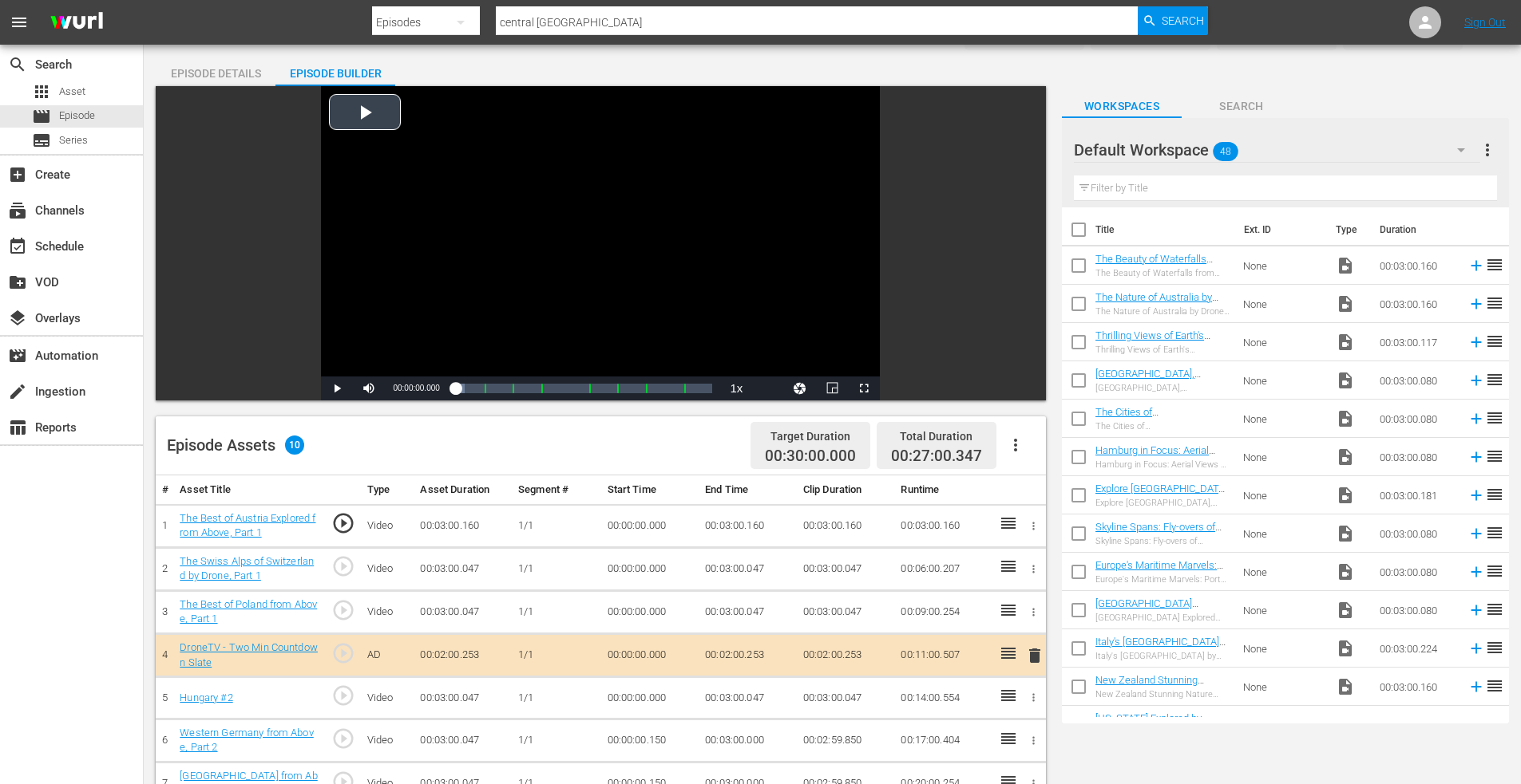
scroll to position [0, 0]
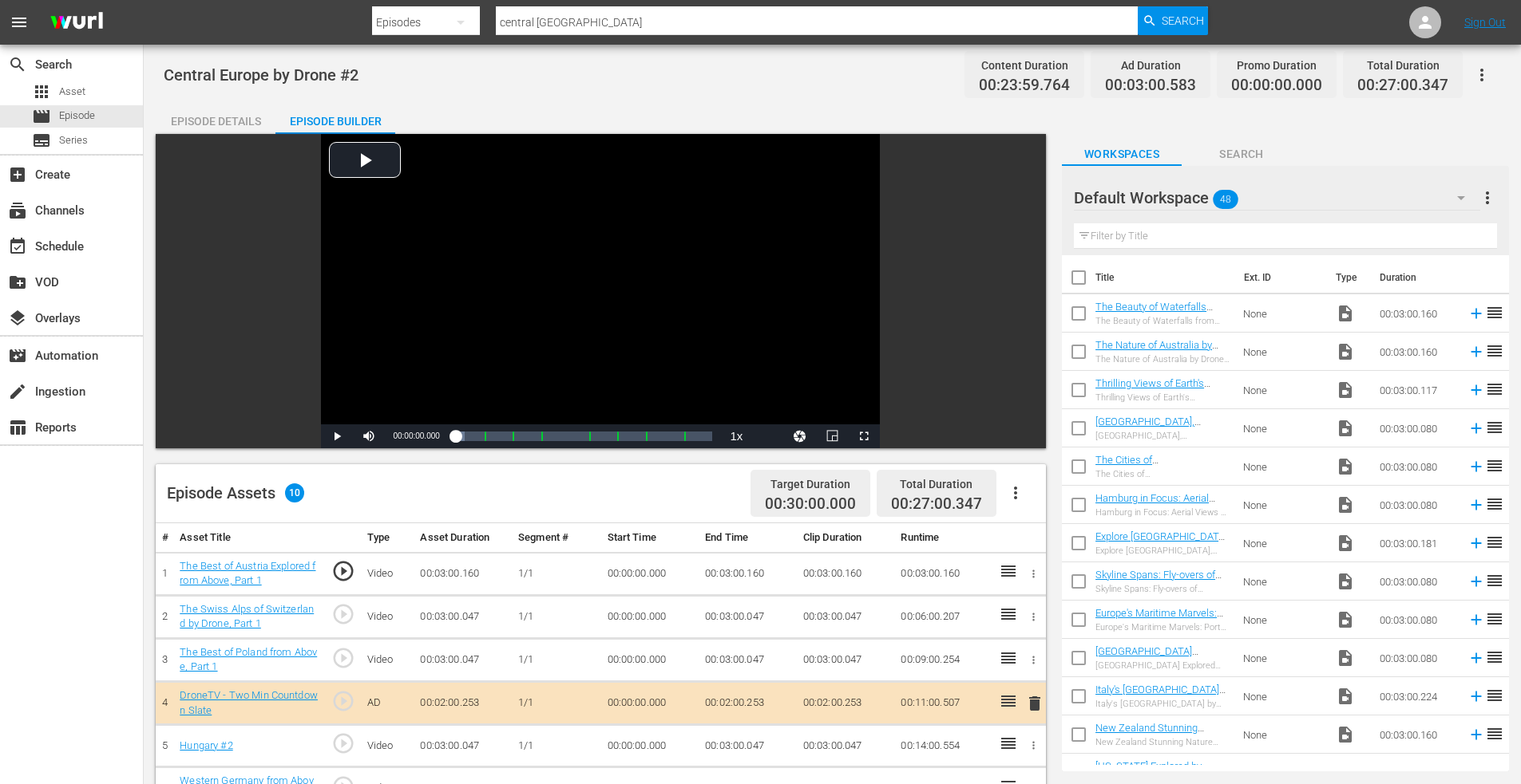
click at [404, 23] on div "Episodes" at bounding box center [425, 22] width 107 height 45
drag, startPoint x: 409, startPoint y: 148, endPoint x: 451, endPoint y: 103, distance: 61.6
click at [411, 145] on div "Assets" at bounding box center [422, 144] width 64 height 26
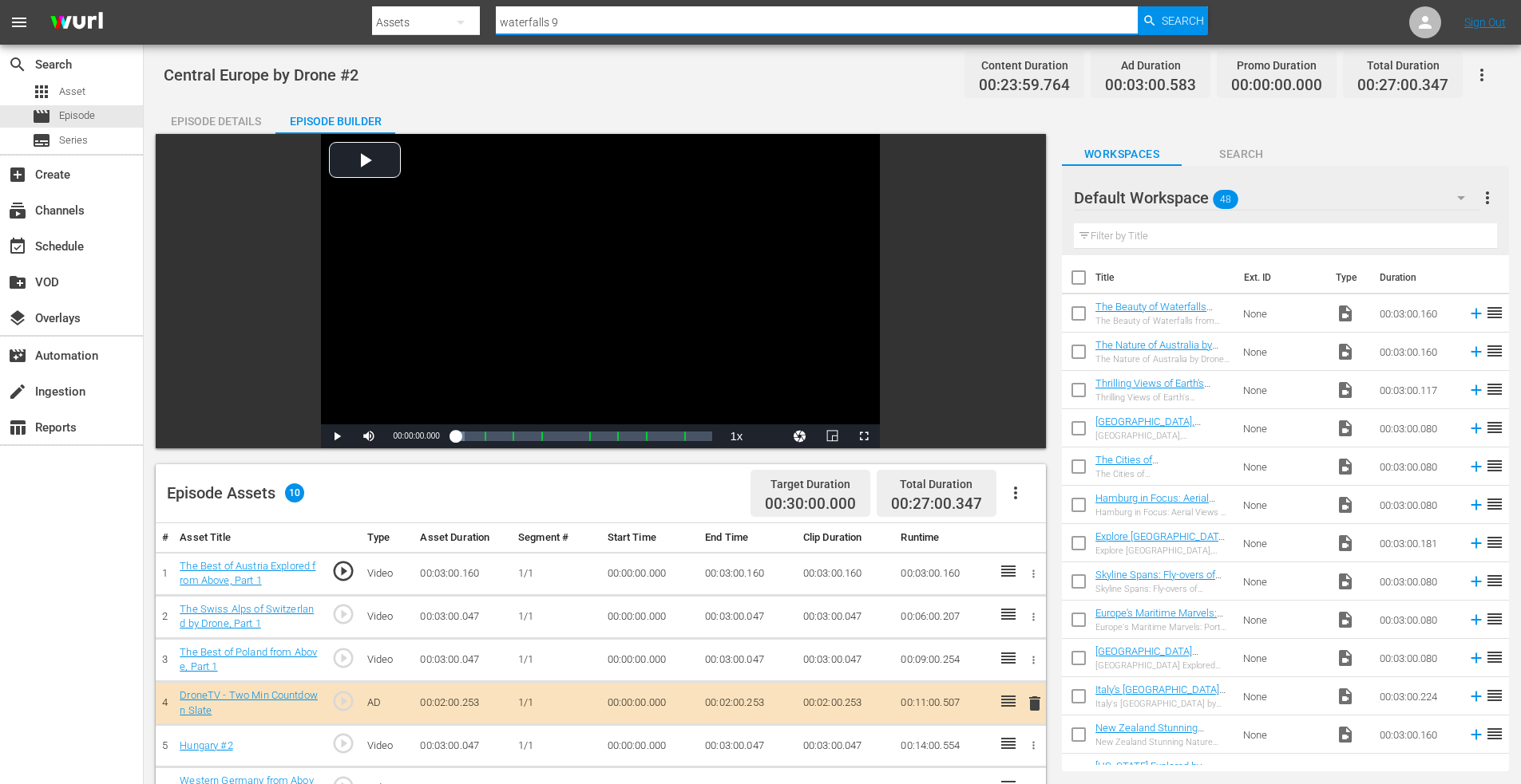
drag, startPoint x: 580, startPoint y: 21, endPoint x: 403, endPoint y: 10, distance: 177.3
click at [404, 17] on div "Search By Assets Search ID, Title, Description, Keywords, or Category waterfall…" at bounding box center [789, 22] width 836 height 39
type input "poland"
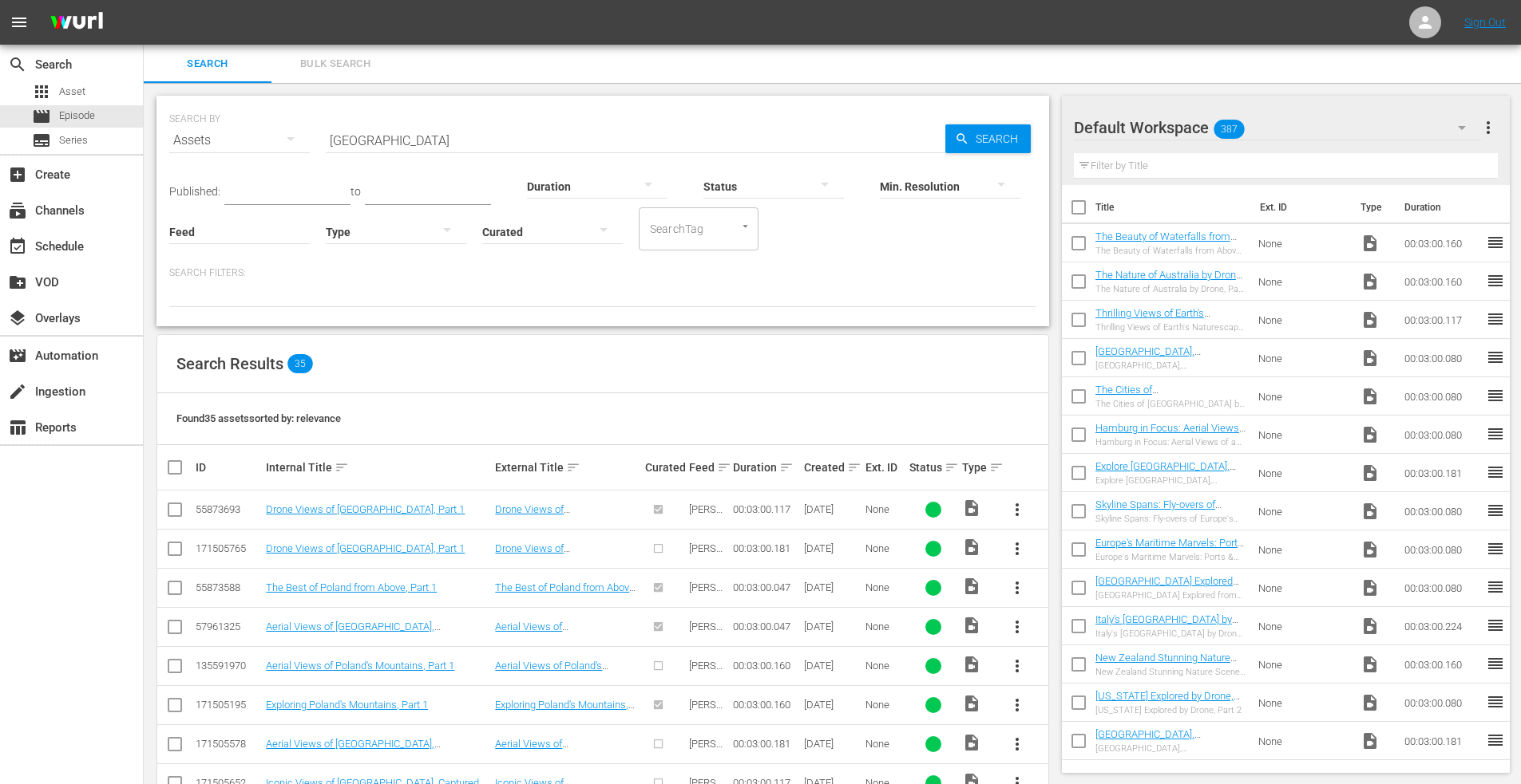
click at [409, 133] on input "poland" at bounding box center [635, 140] width 619 height 39
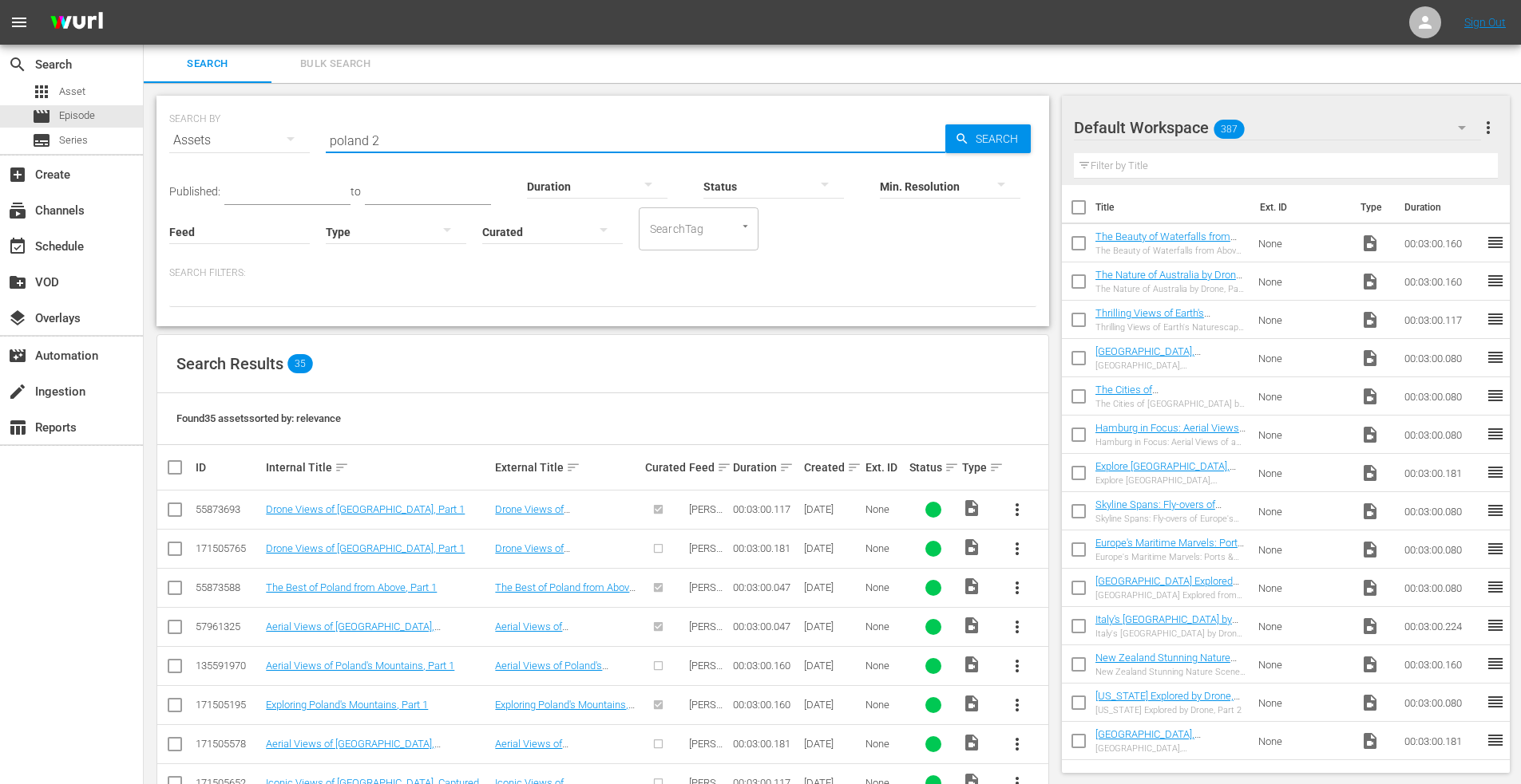
type input "poland 2"
click at [171, 549] on input "checkbox" at bounding box center [174, 551] width 19 height 19
checkbox input "true"
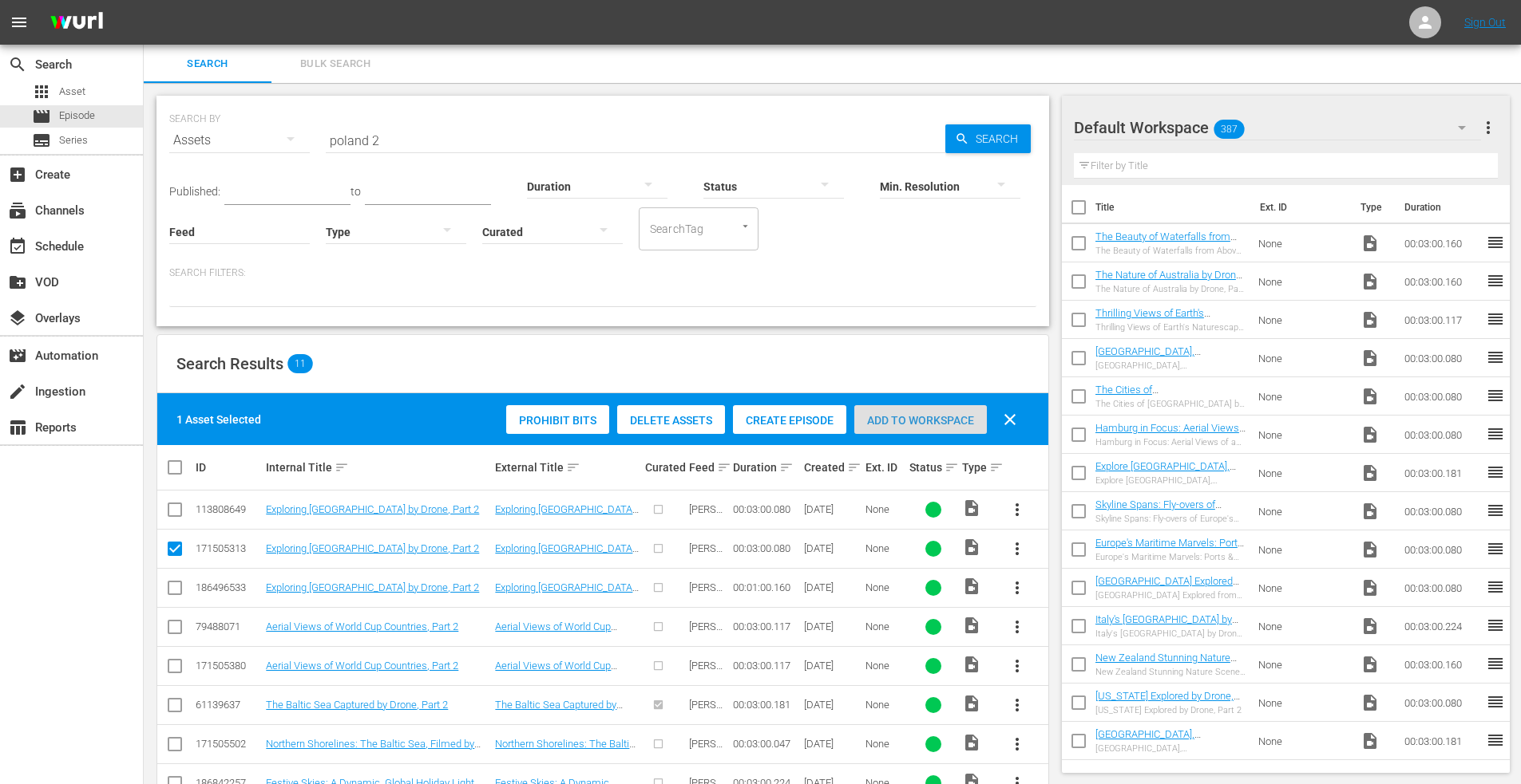
click at [930, 420] on span "Add to Workspace" at bounding box center [920, 420] width 132 height 13
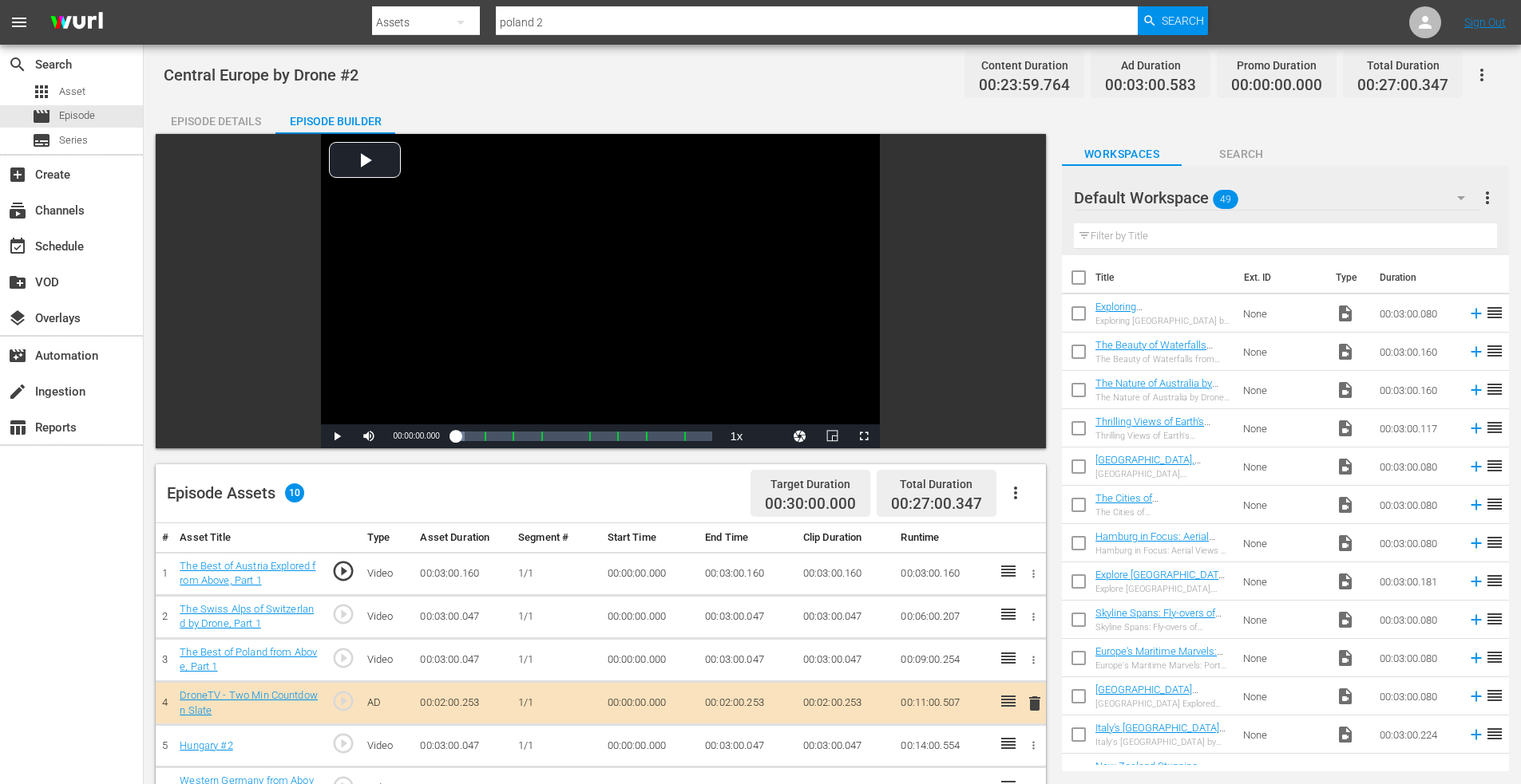
click at [1078, 315] on input "checkbox" at bounding box center [1079, 317] width 34 height 34
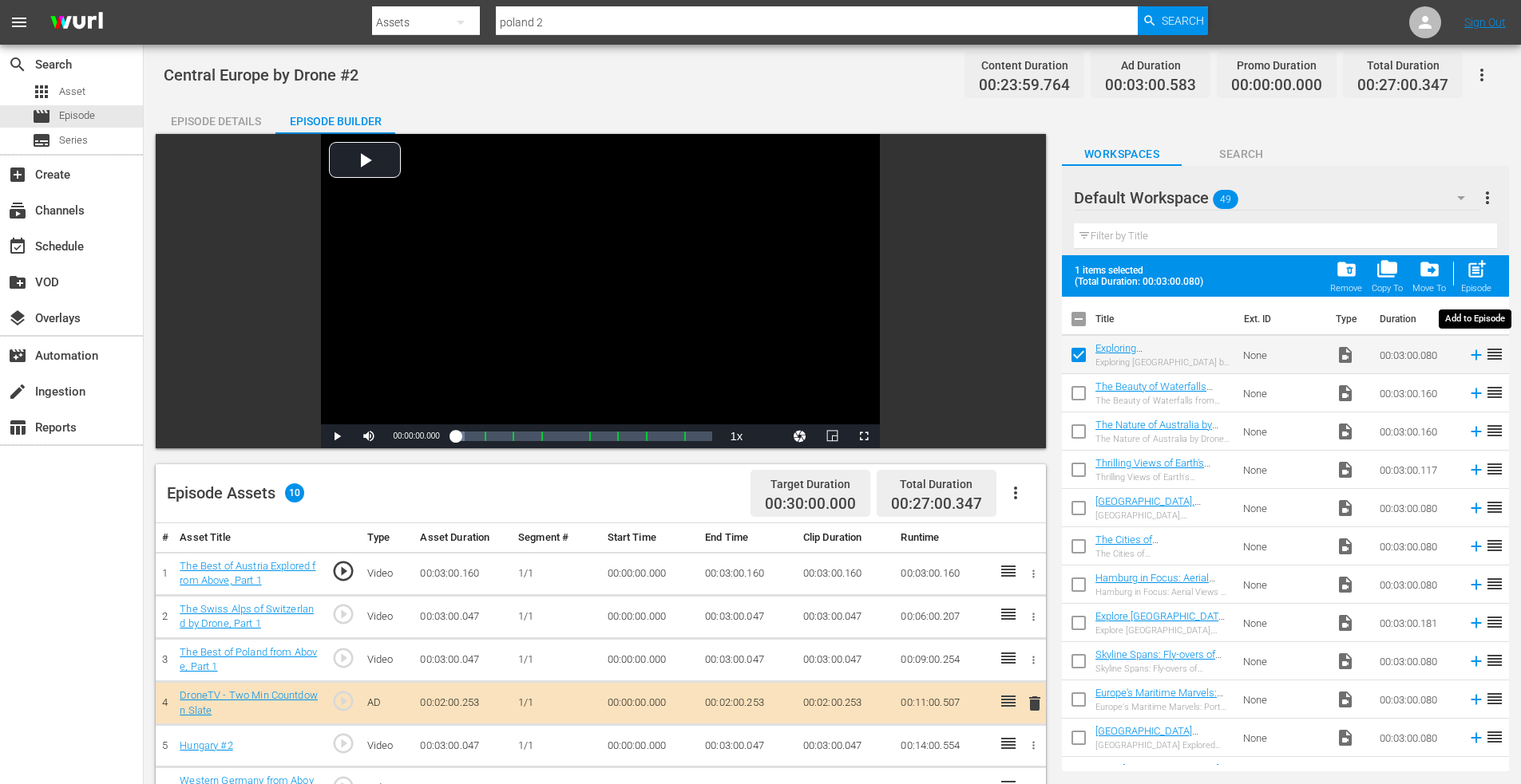
click at [1480, 262] on span "post_add" at bounding box center [1476, 269] width 22 height 22
checkbox input "false"
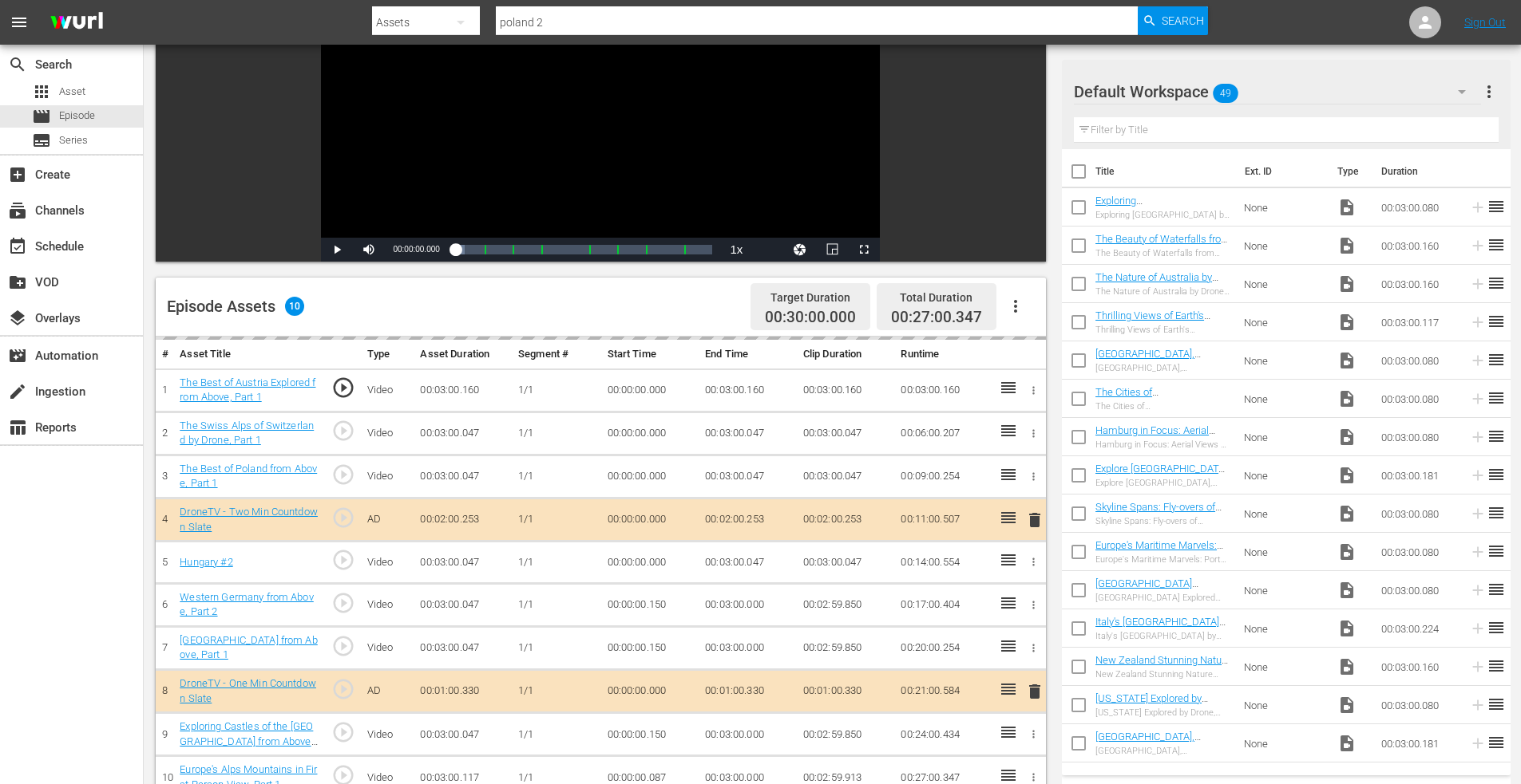
scroll to position [415, 0]
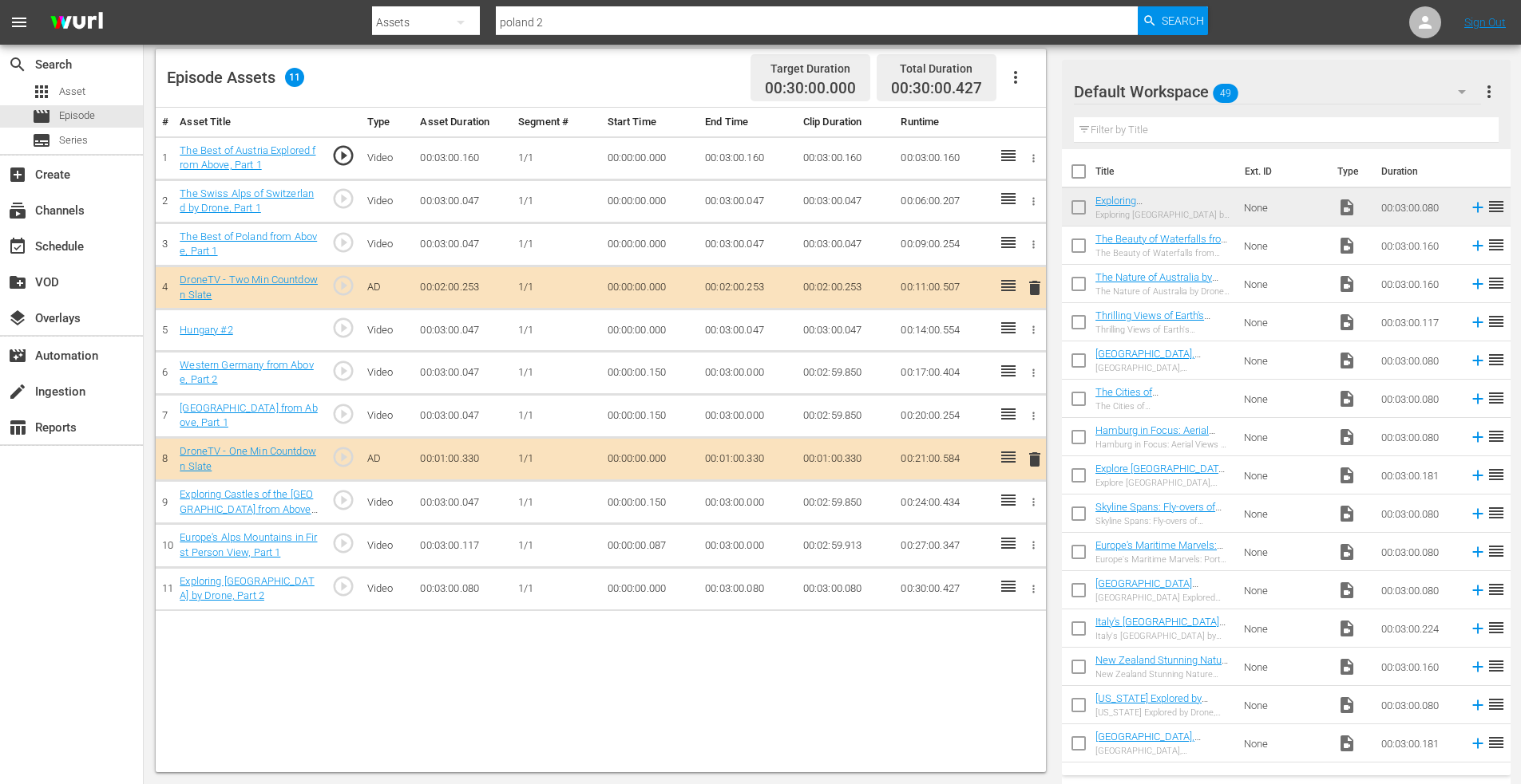
click at [1035, 589] on icon "button" at bounding box center [1033, 589] width 12 height 12
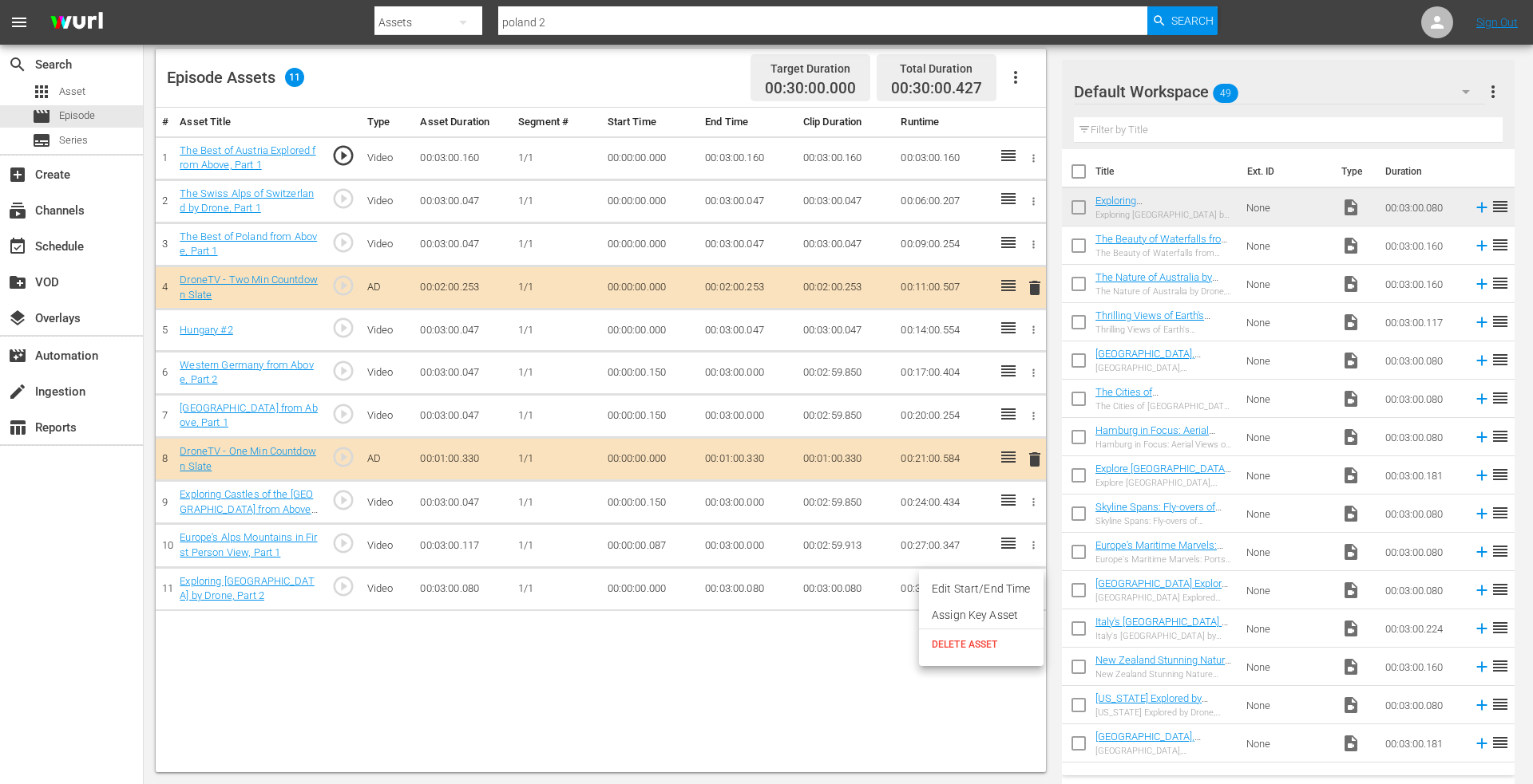
click at [999, 591] on li "Edit Start/End Time" at bounding box center [980, 589] width 124 height 26
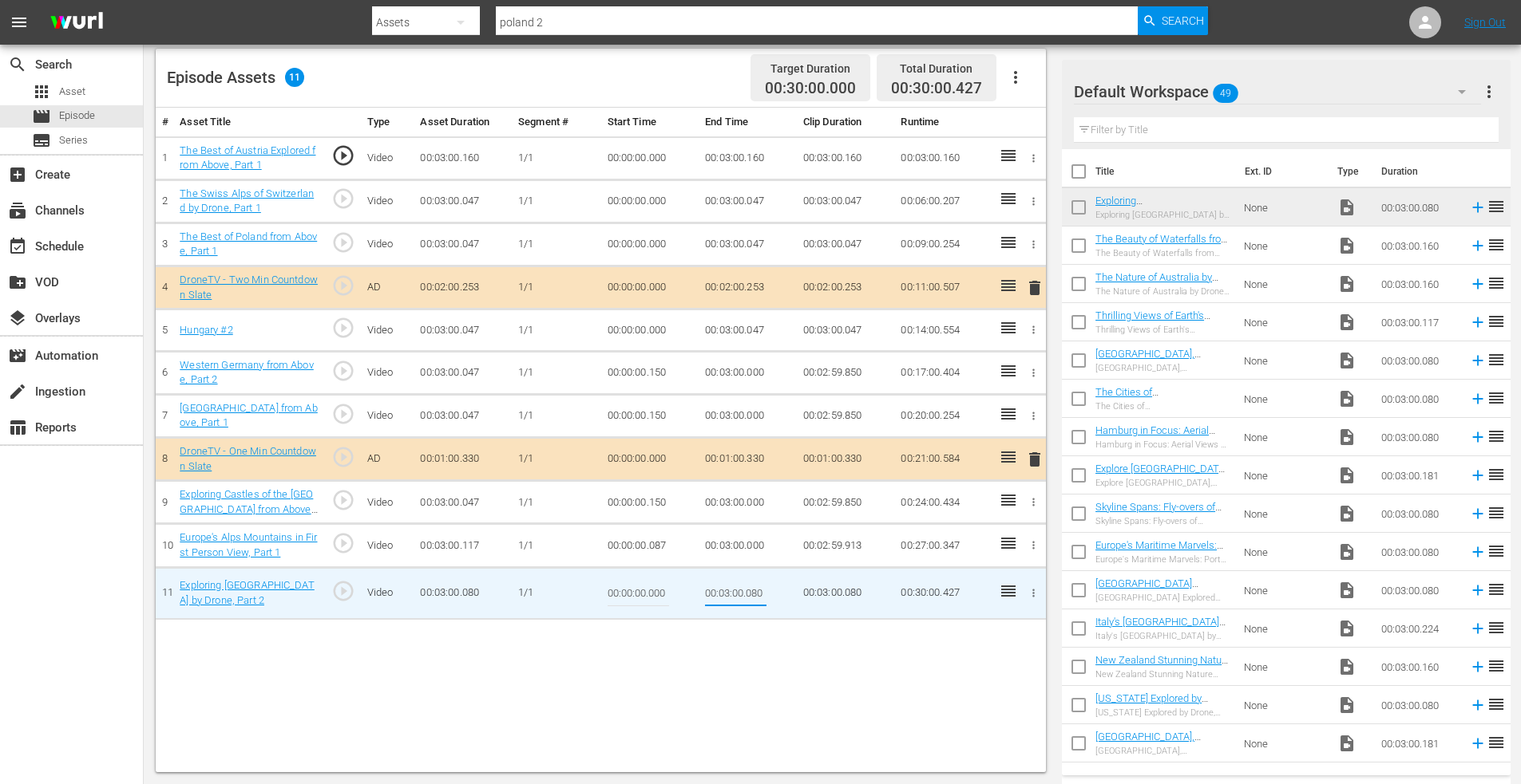
drag, startPoint x: 748, startPoint y: 594, endPoint x: 843, endPoint y: 591, distance: 95.0
click at [843, 591] on tr "11 Exploring Poland by Drone, Part 2 play_circle_outline Video 00:03:00.080 1/1…" at bounding box center [600, 593] width 890 height 52
type input "00:03:00.000"
drag, startPoint x: 646, startPoint y: 597, endPoint x: 671, endPoint y: 595, distance: 25.1
click at [674, 596] on td "00:00:00.000" at bounding box center [650, 593] width 98 height 52
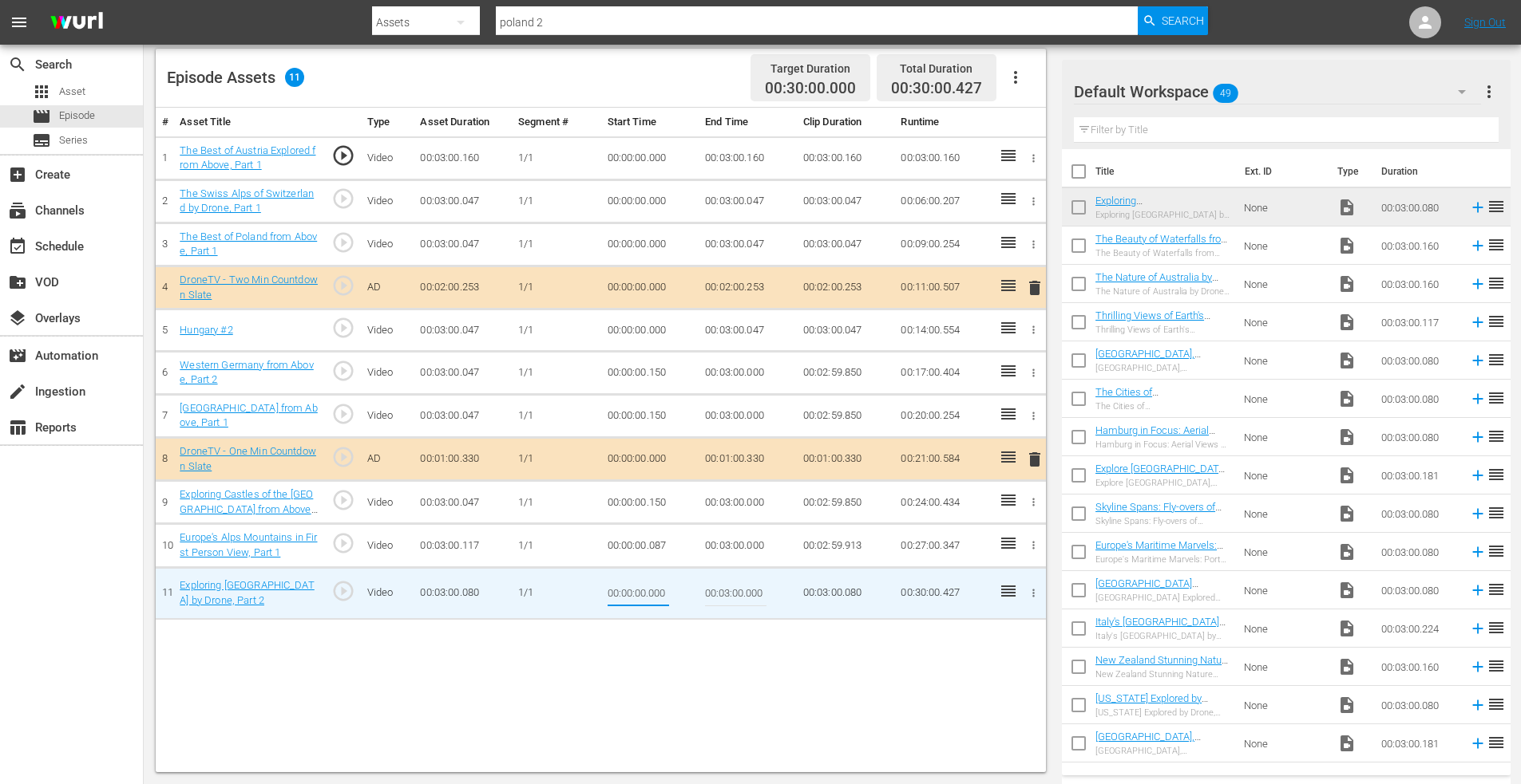
click at [659, 594] on input "00:00:00.000" at bounding box center [638, 593] width 62 height 39
drag, startPoint x: 648, startPoint y: 596, endPoint x: 713, endPoint y: 595, distance: 65.0
click at [713, 595] on tr "11 Exploring Poland by Drone, Part 2 play_circle_outline Video 00:03:00.080 1/1…" at bounding box center [600, 593] width 890 height 52
type input "00:00:00.150"
click at [1035, 331] on icon "button" at bounding box center [1033, 330] width 12 height 12
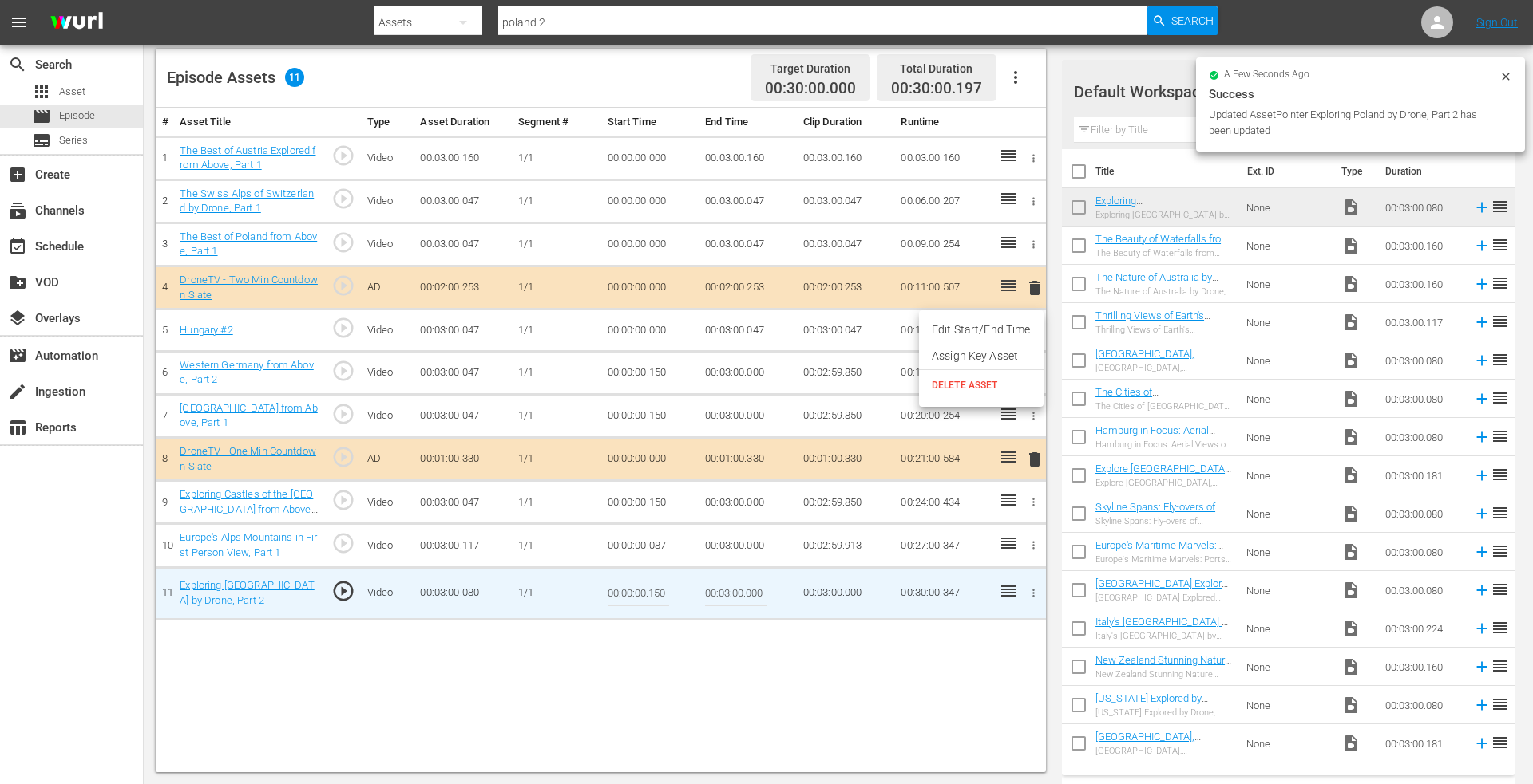
click at [999, 333] on li "Edit Start/End Time" at bounding box center [980, 330] width 124 height 26
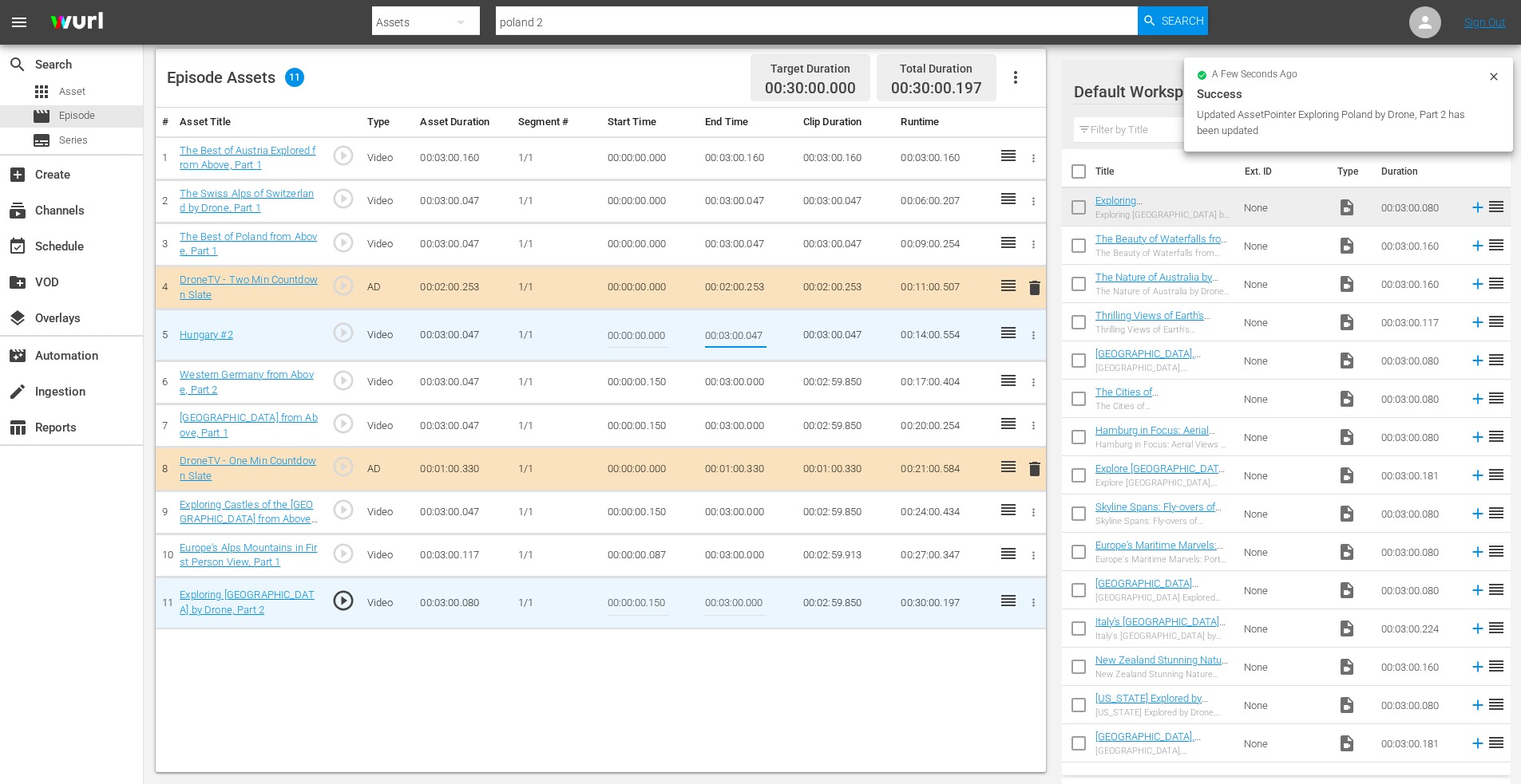
drag, startPoint x: 744, startPoint y: 335, endPoint x: 824, endPoint y: 336, distance: 80.0
click at [824, 336] on tr "5 Hungary #2 play_circle_outline Video 00:03:00.047 1/1 00:00:00.000 00:03:00.0…" at bounding box center [600, 336] width 890 height 52
click at [760, 341] on input "00:03:00.047" at bounding box center [736, 335] width 62 height 39
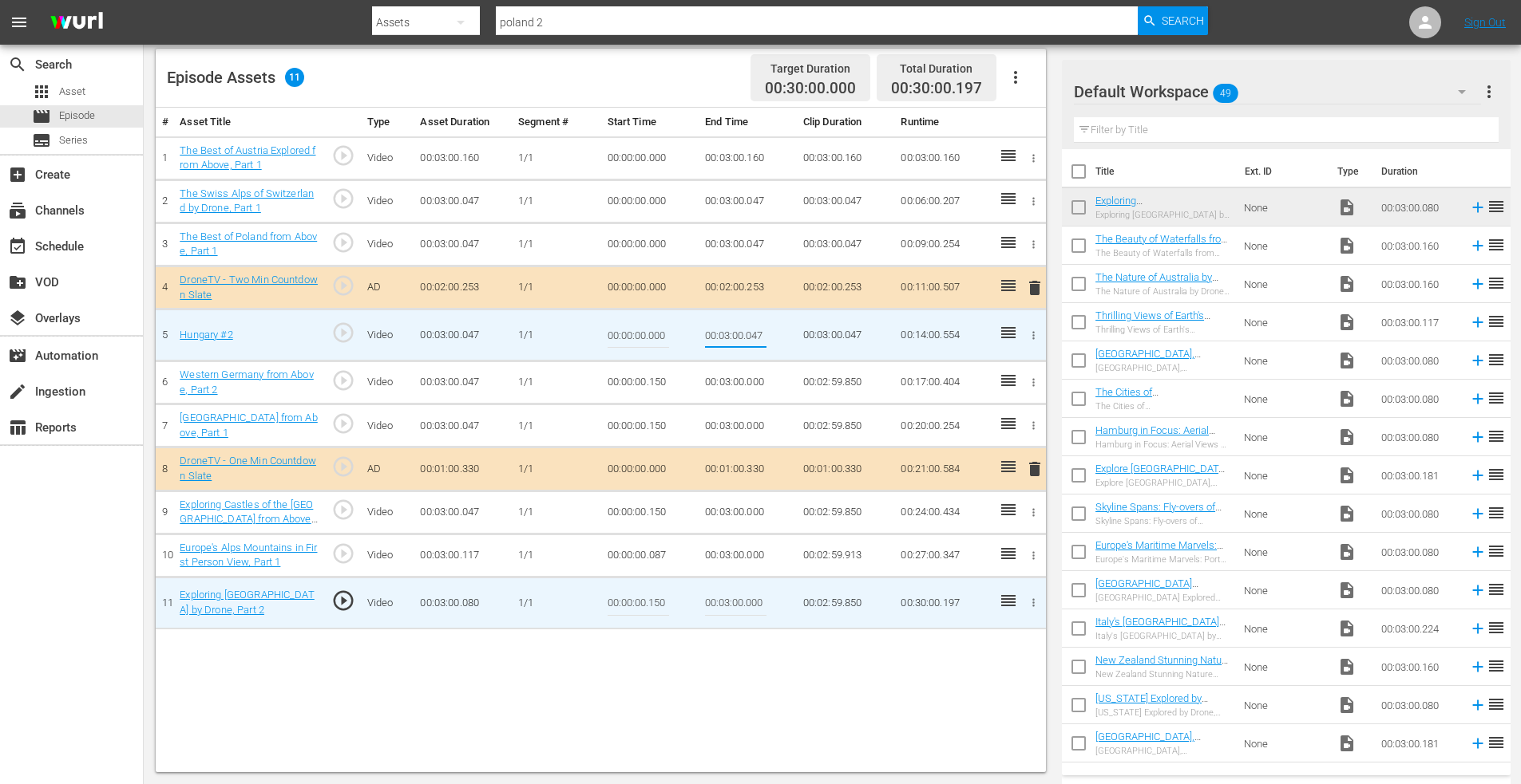
drag, startPoint x: 748, startPoint y: 338, endPoint x: 804, endPoint y: 332, distance: 56.3
click at [804, 332] on tr "5 Hungary #2 play_circle_outline Video 00:03:00.047 1/1 00:00:00.000 00:03:00.0…" at bounding box center [600, 336] width 890 height 52
type input "00:03:00.000"
drag, startPoint x: 650, startPoint y: 336, endPoint x: 718, endPoint y: 335, distance: 68.0
click at [718, 335] on tr "5 Hungary #2 play_circle_outline Video 00:03:00.047 1/1 00:00:00.000 00:03:00.0…" at bounding box center [600, 336] width 890 height 52
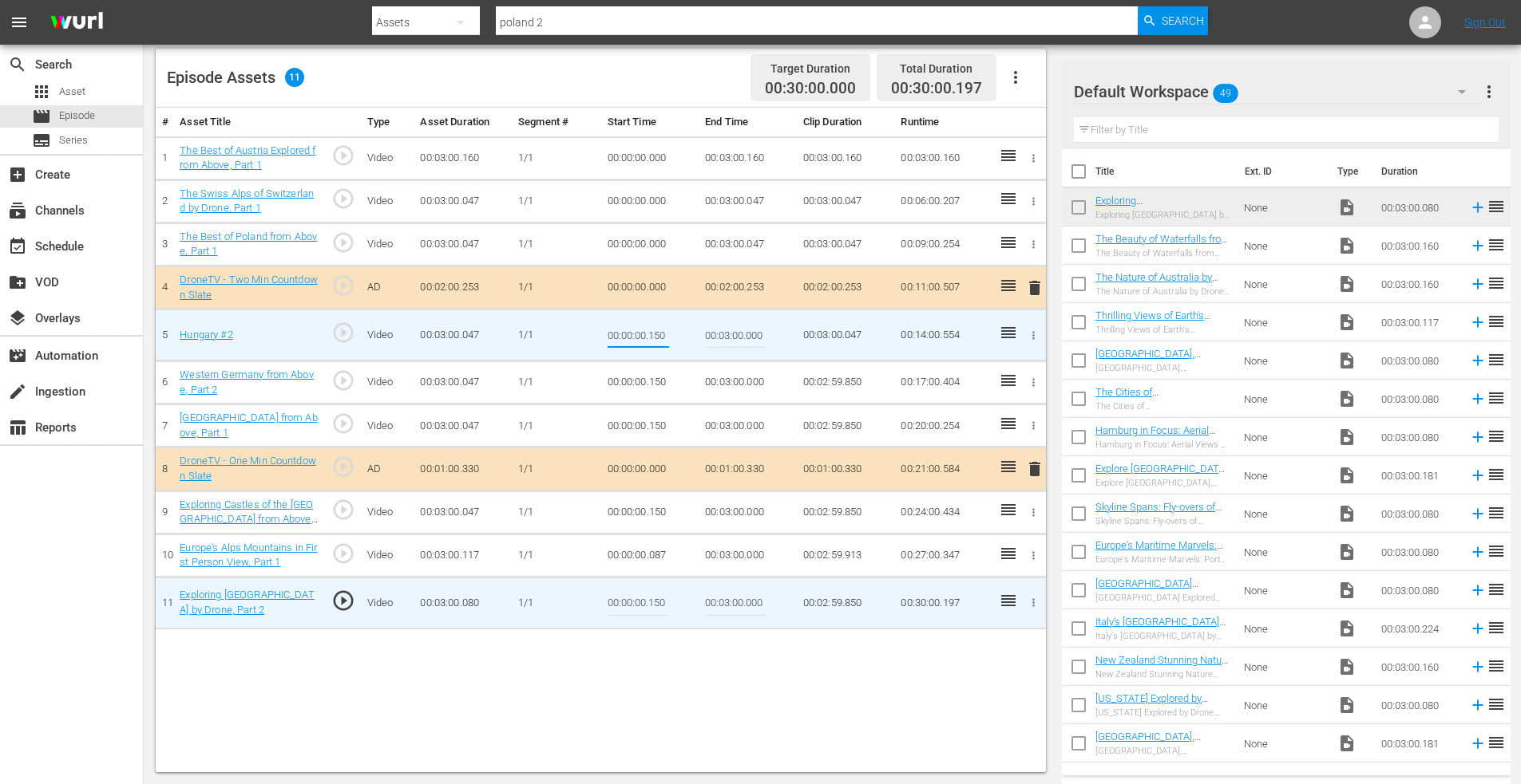
type input "00:00:00.150"
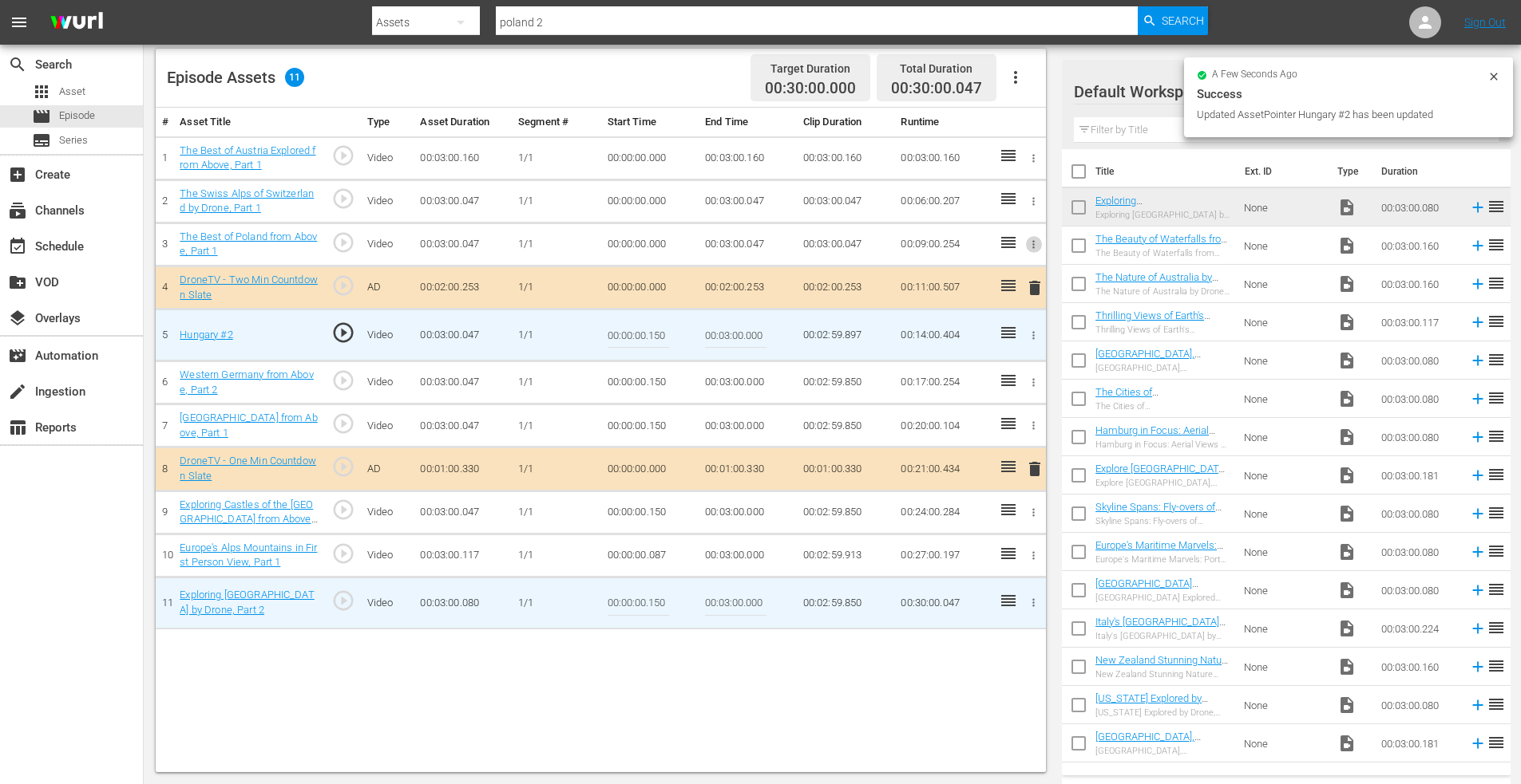
click at [1035, 240] on icon "button" at bounding box center [1033, 244] width 12 height 12
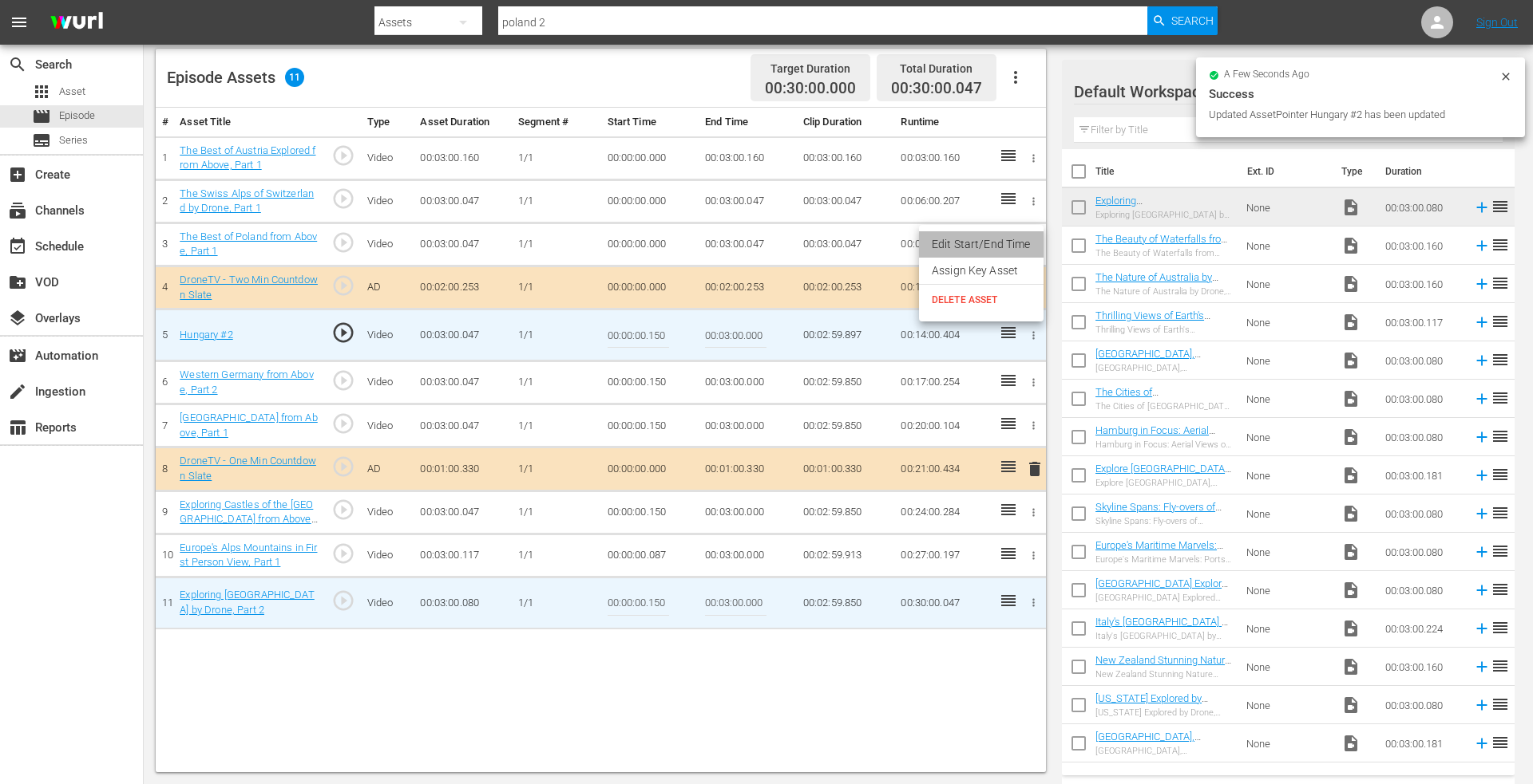
click at [995, 239] on li "Edit Start/End Time" at bounding box center [980, 244] width 124 height 26
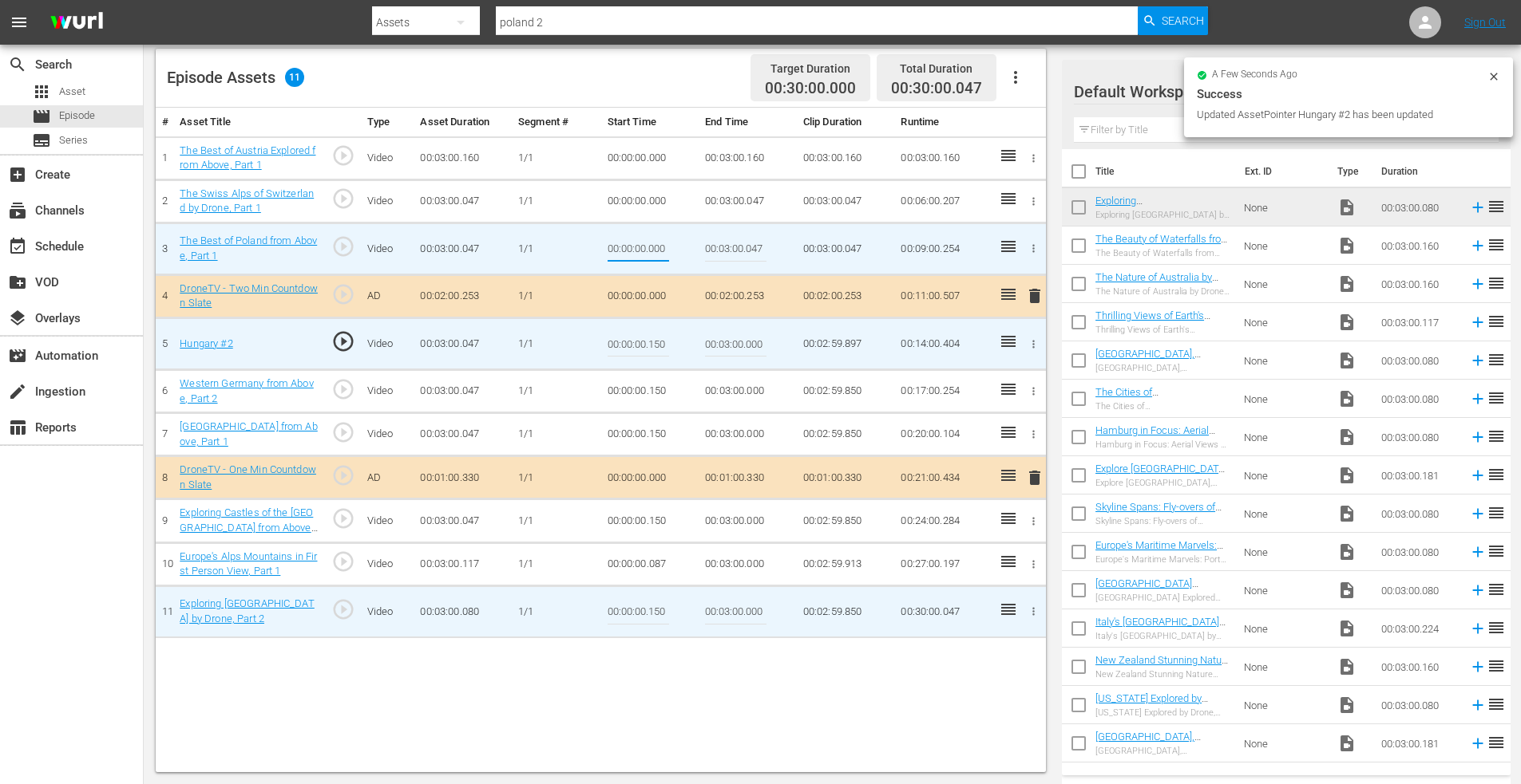
drag, startPoint x: 650, startPoint y: 249, endPoint x: 756, endPoint y: 247, distance: 106.0
click at [755, 247] on tr "3 The Best of Poland from Above, Part 1 play_circle_outline Video 00:03:00.047 …" at bounding box center [600, 248] width 890 height 52
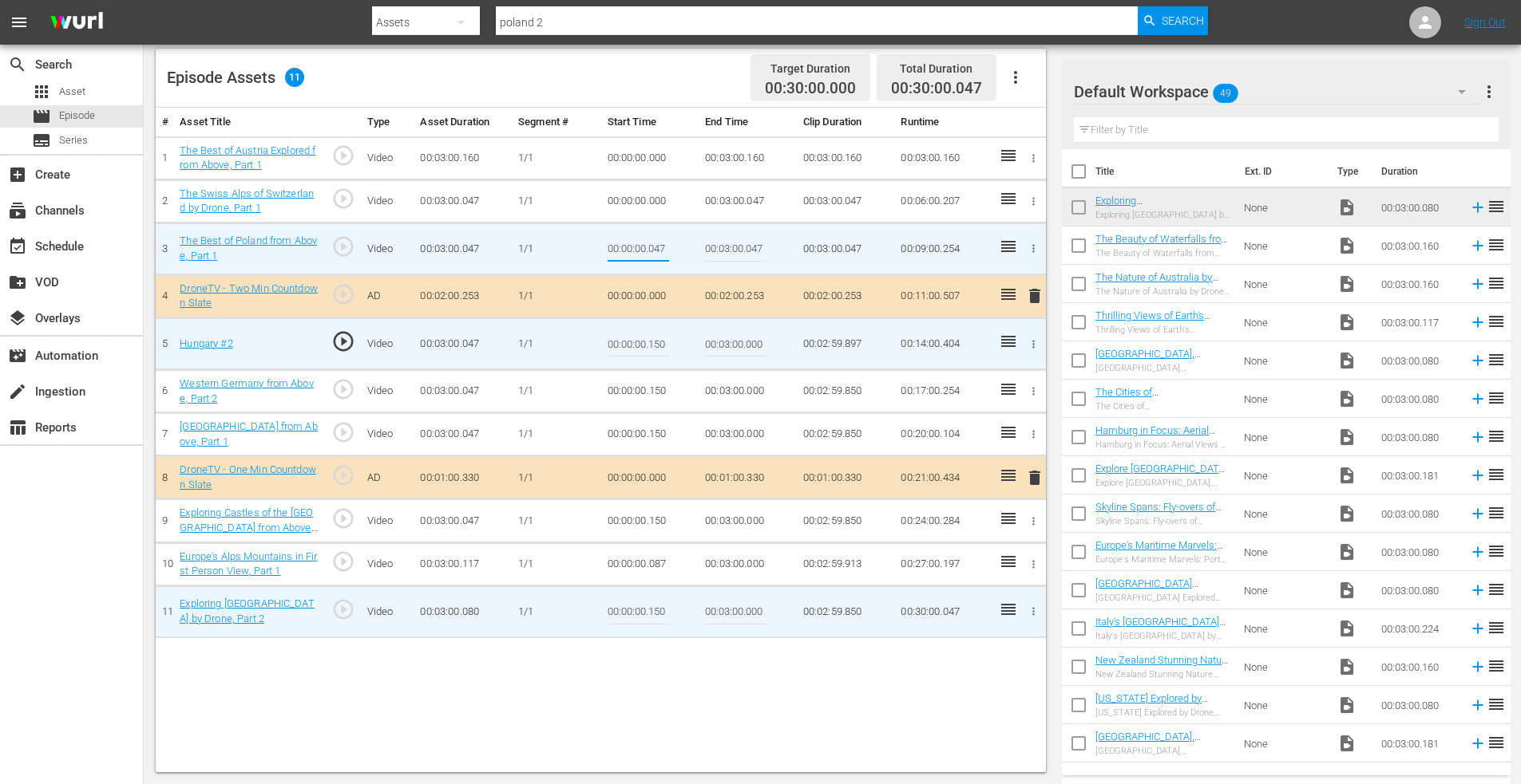
type input "00:00:00.047"
click at [1031, 612] on icon "button" at bounding box center [1033, 611] width 12 height 12
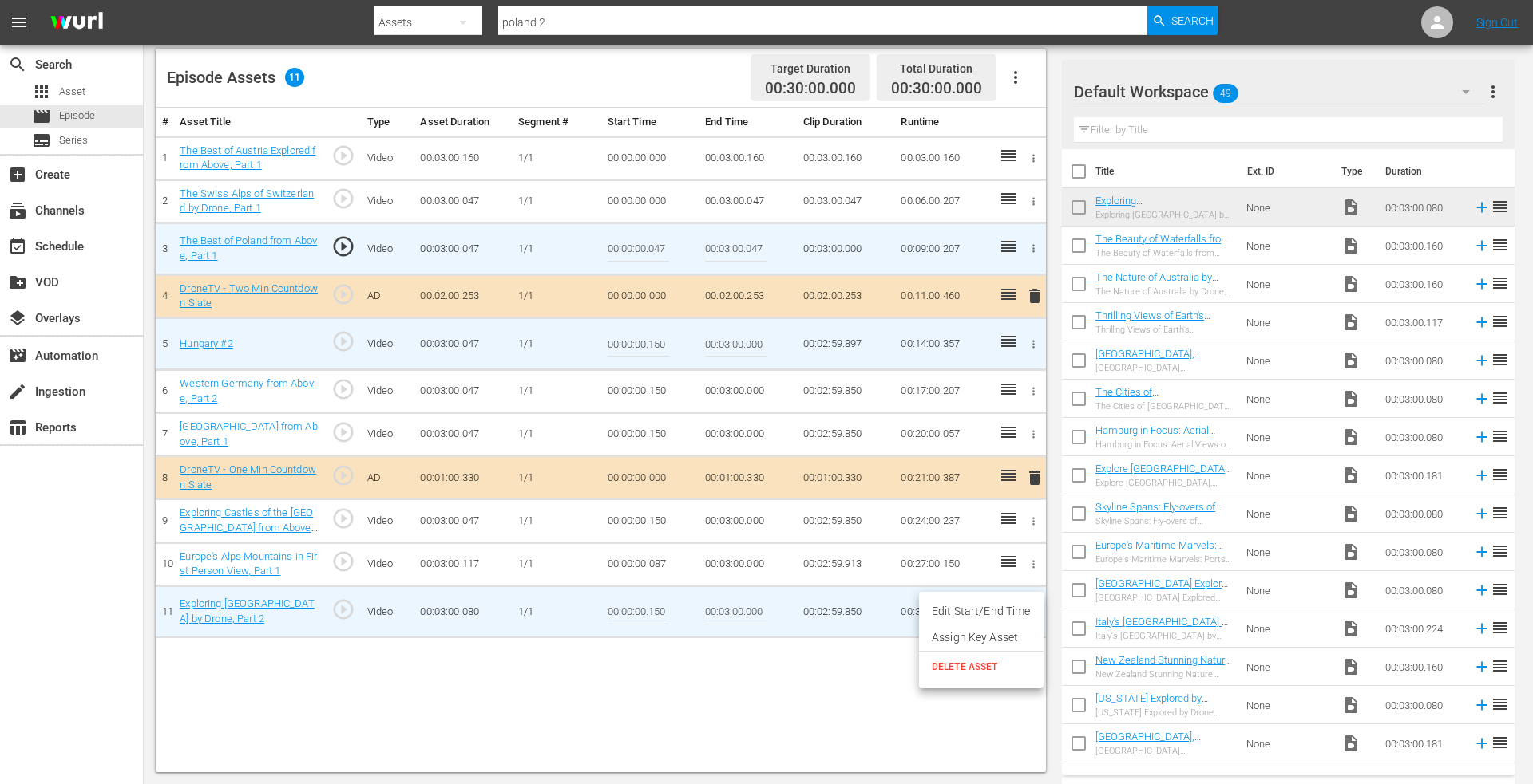
click at [963, 668] on span "DELETE ASSET" at bounding box center [981, 667] width 99 height 14
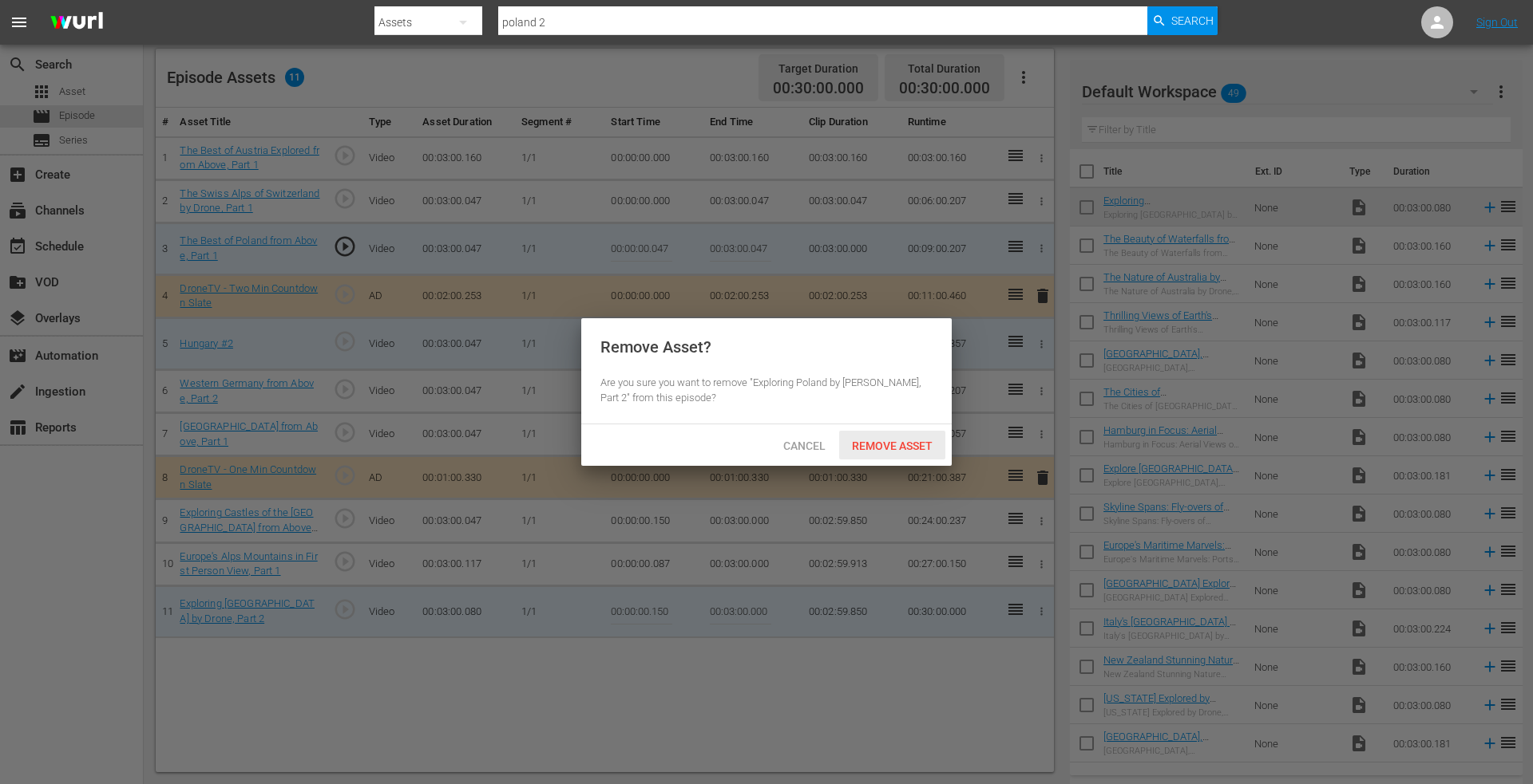
click at [879, 443] on span "Remove Asset" at bounding box center [892, 445] width 106 height 13
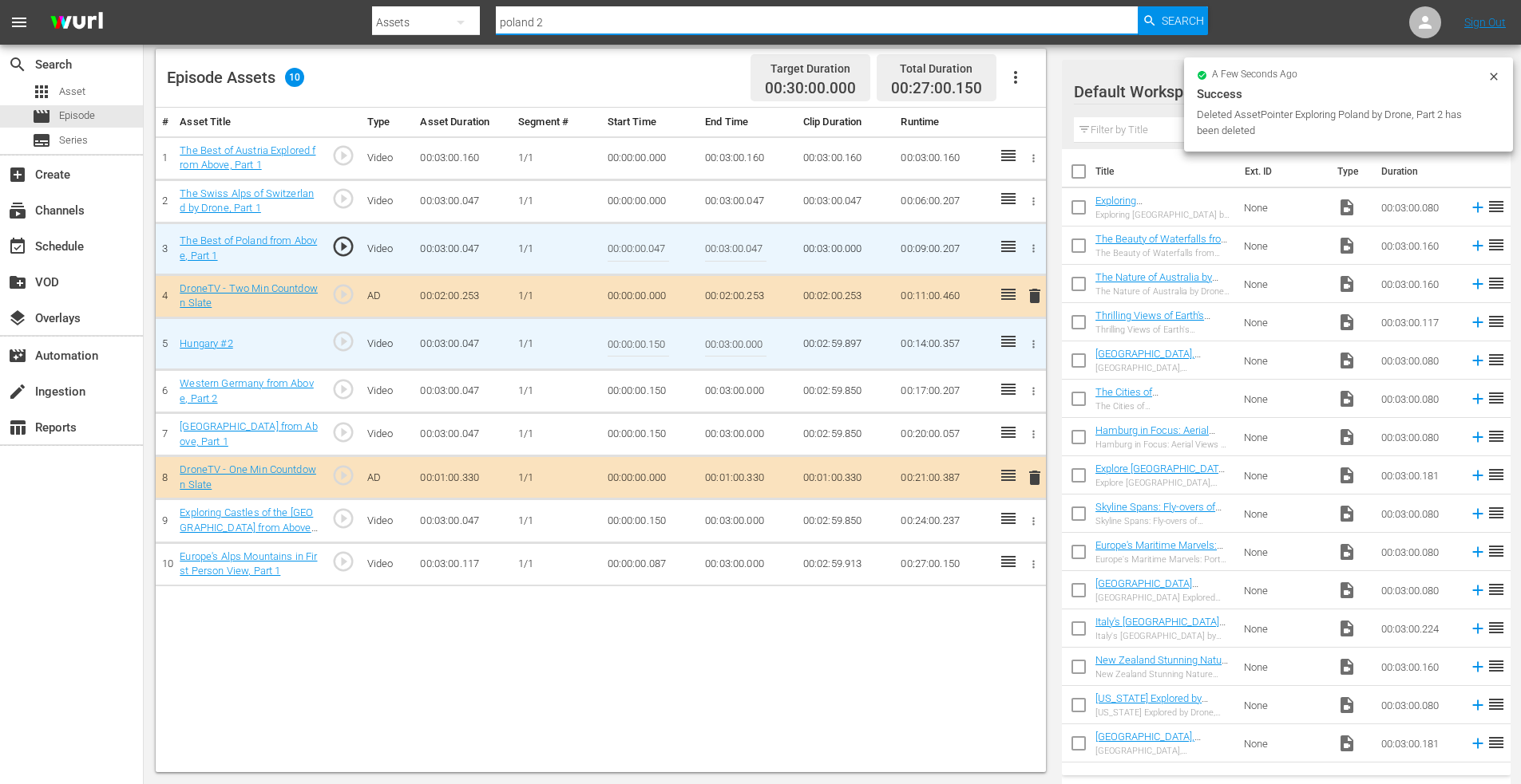
drag, startPoint x: 565, startPoint y: 23, endPoint x: 472, endPoint y: 1, distance: 95.6
click at [473, 3] on div "Search By Assets Search ID, Title, Description, Keywords, or Category poland 2 …" at bounding box center [789, 22] width 836 height 39
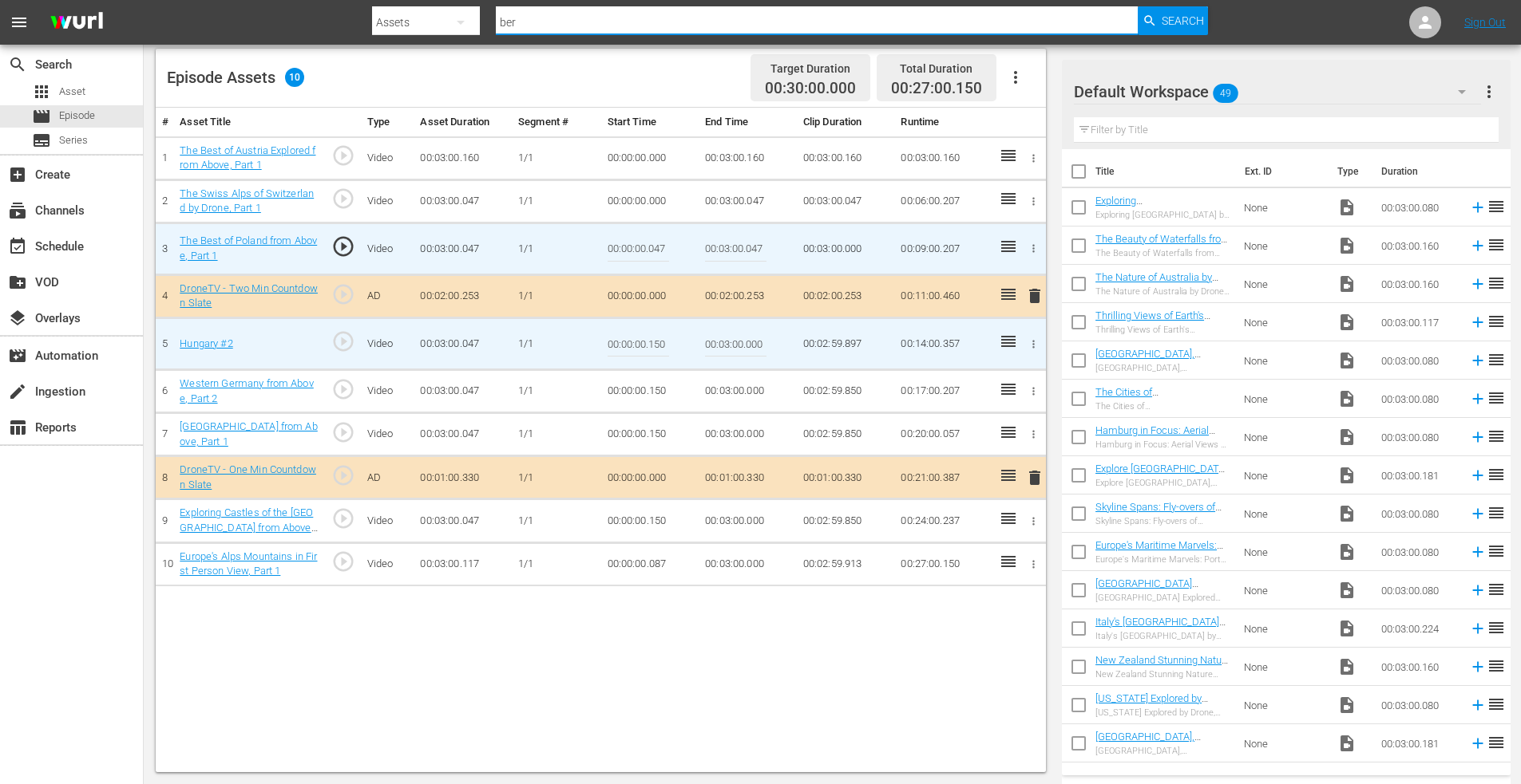
type input "bern"
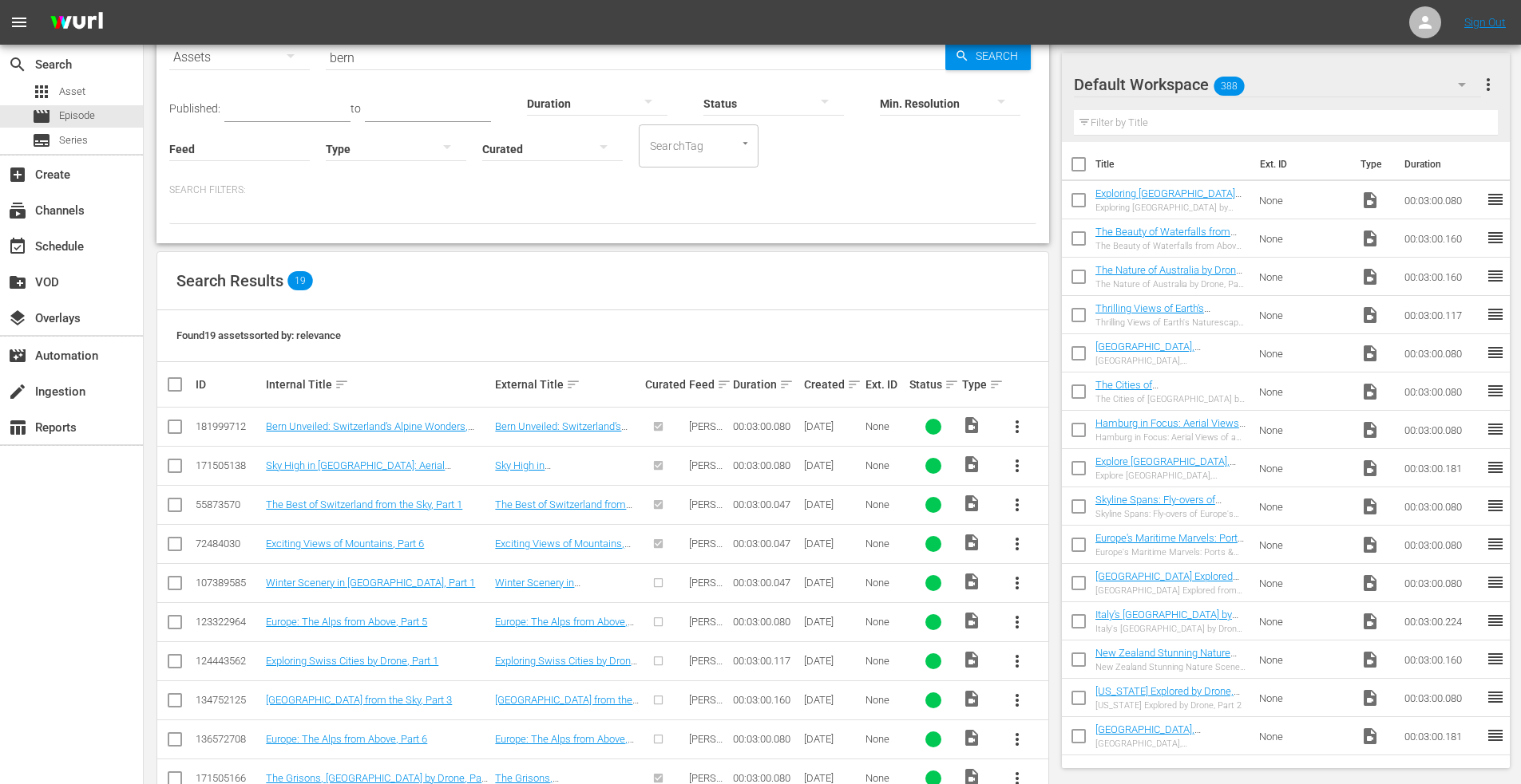
scroll to position [17, 0]
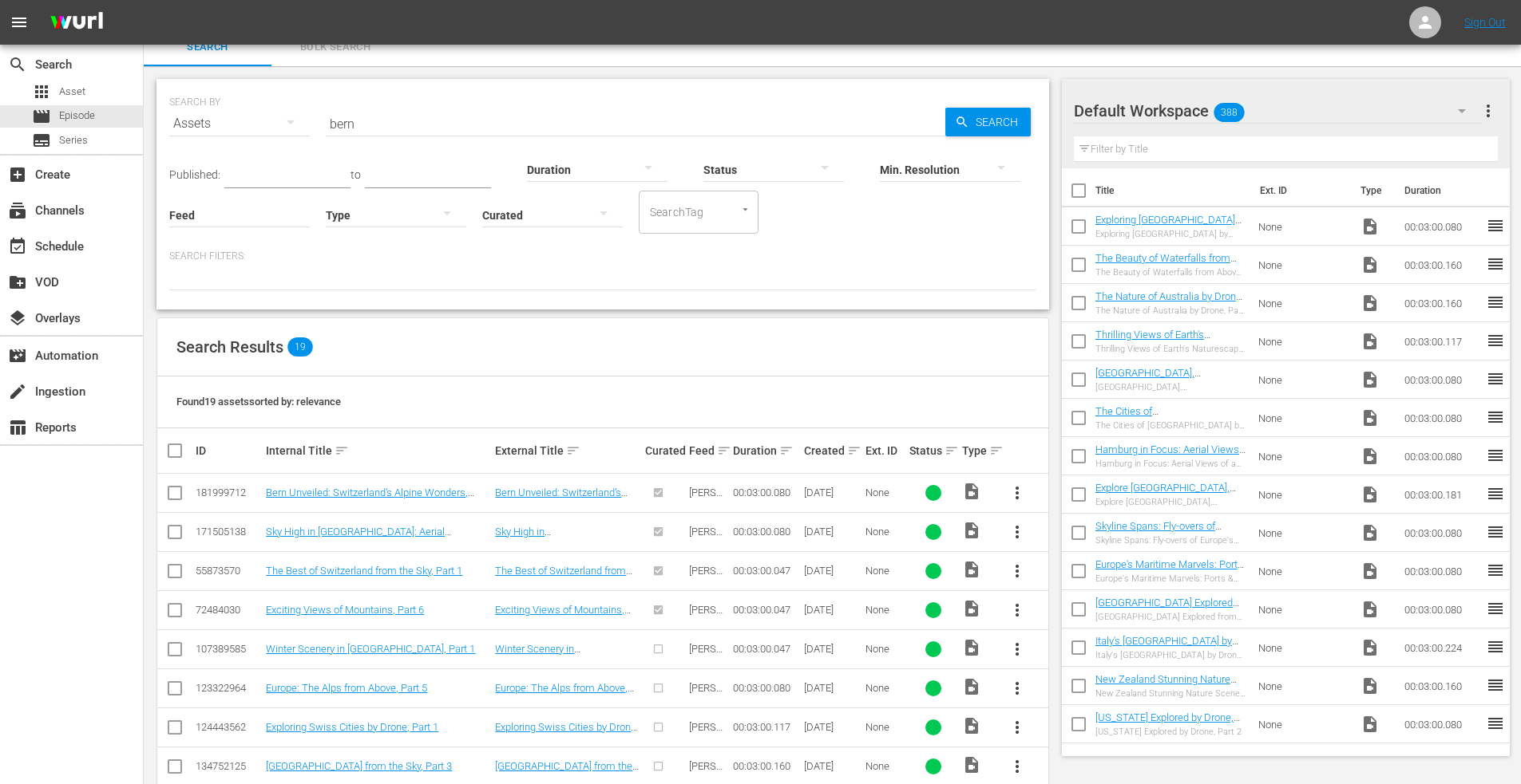
drag, startPoint x: 178, startPoint y: 491, endPoint x: 214, endPoint y: 491, distance: 36.0
click at [178, 491] on input "checkbox" at bounding box center [174, 496] width 19 height 19
checkbox input "true"
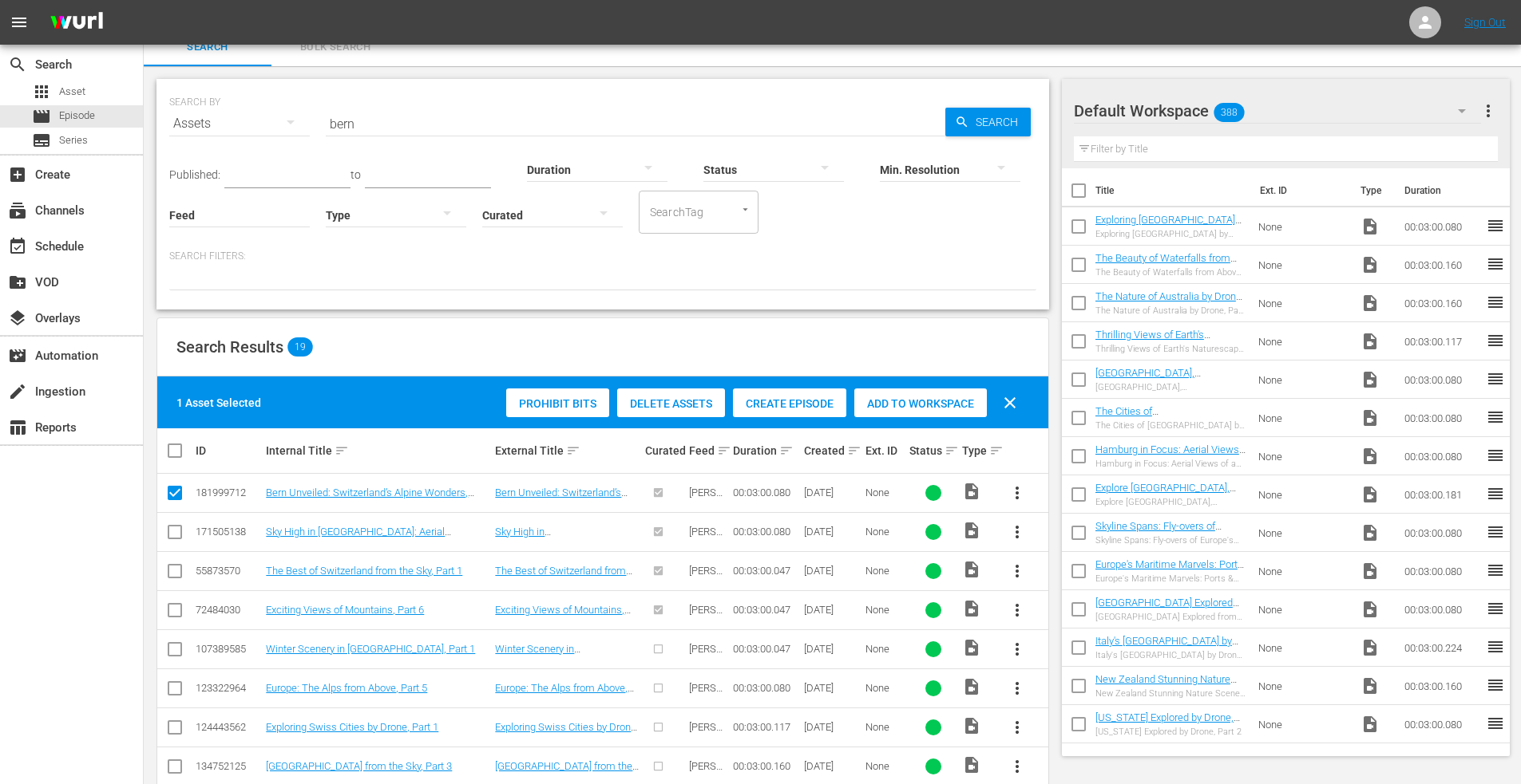
click at [907, 399] on span "Add to Workspace" at bounding box center [920, 403] width 132 height 13
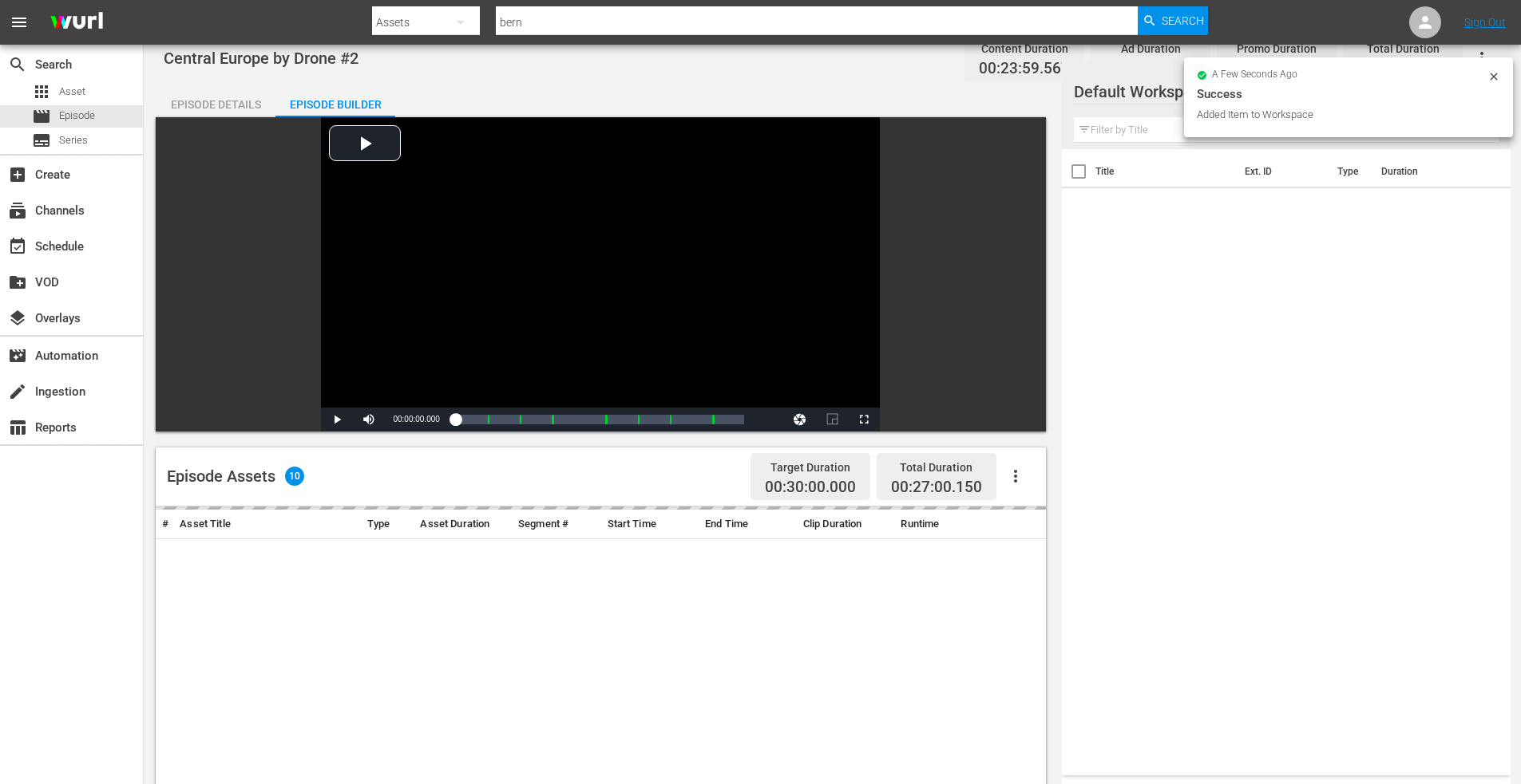
scroll to position [415, 0]
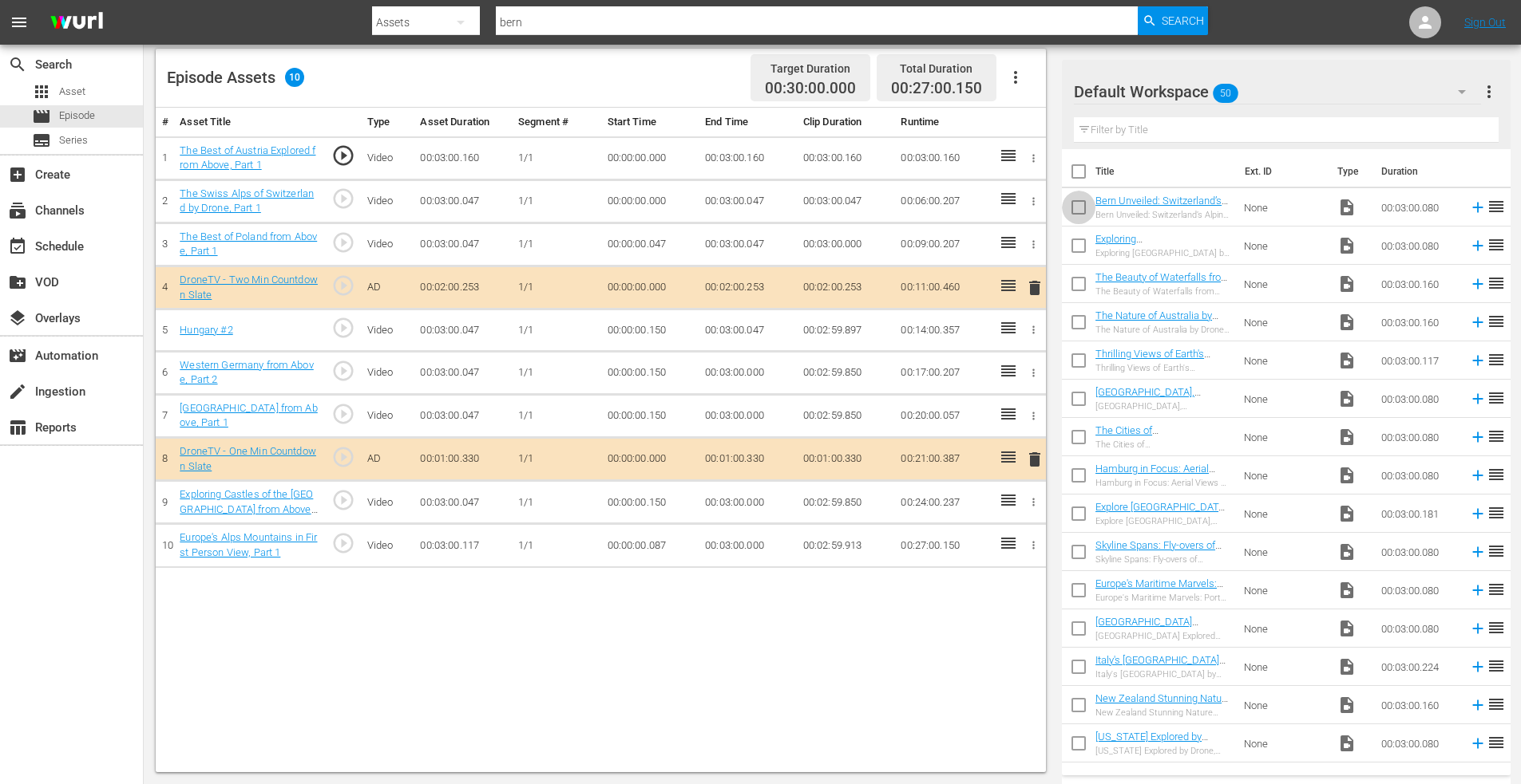
click at [1078, 205] on input "checkbox" at bounding box center [1079, 211] width 34 height 34
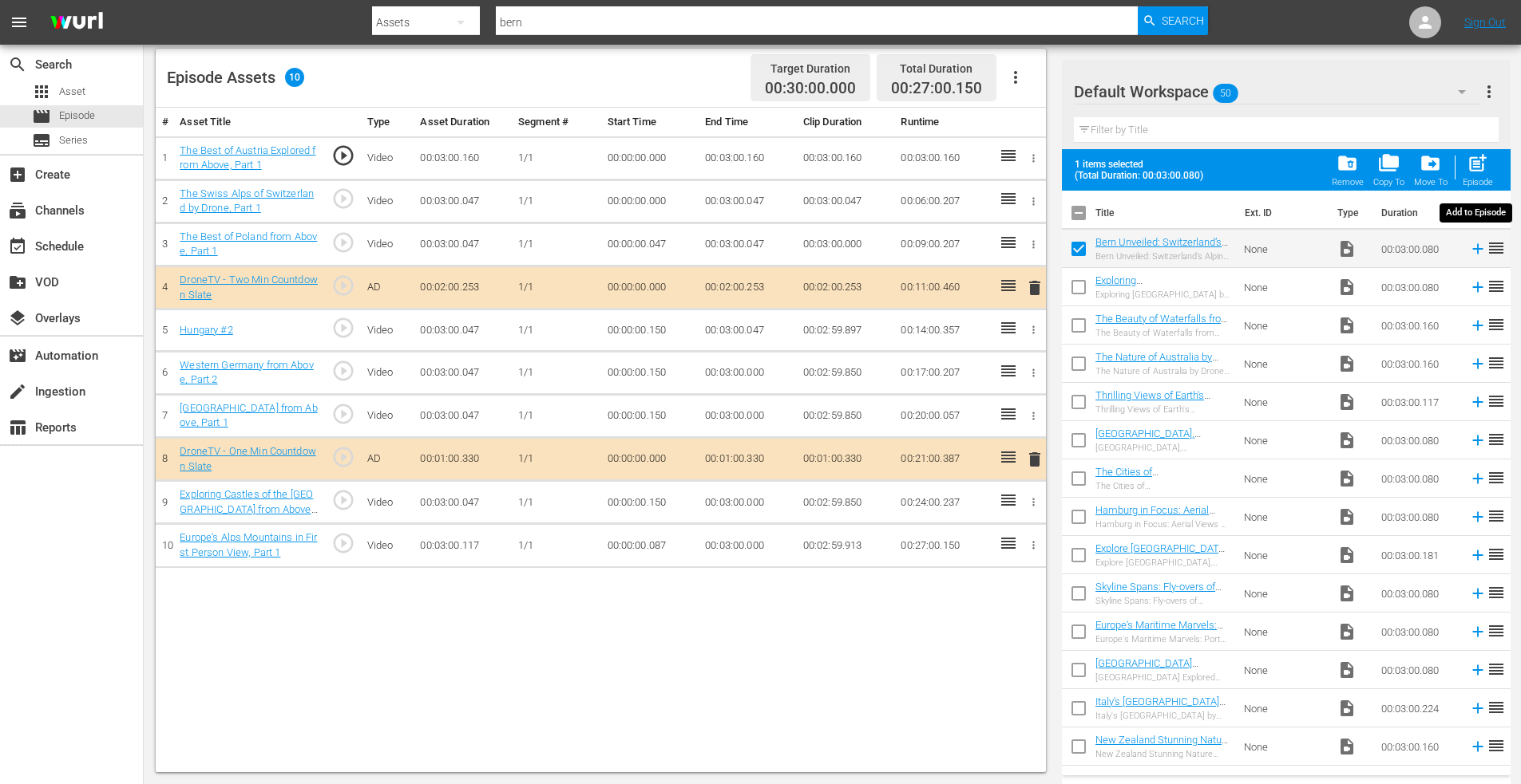
click at [1480, 158] on span "post_add" at bounding box center [1477, 163] width 22 height 22
checkbox input "false"
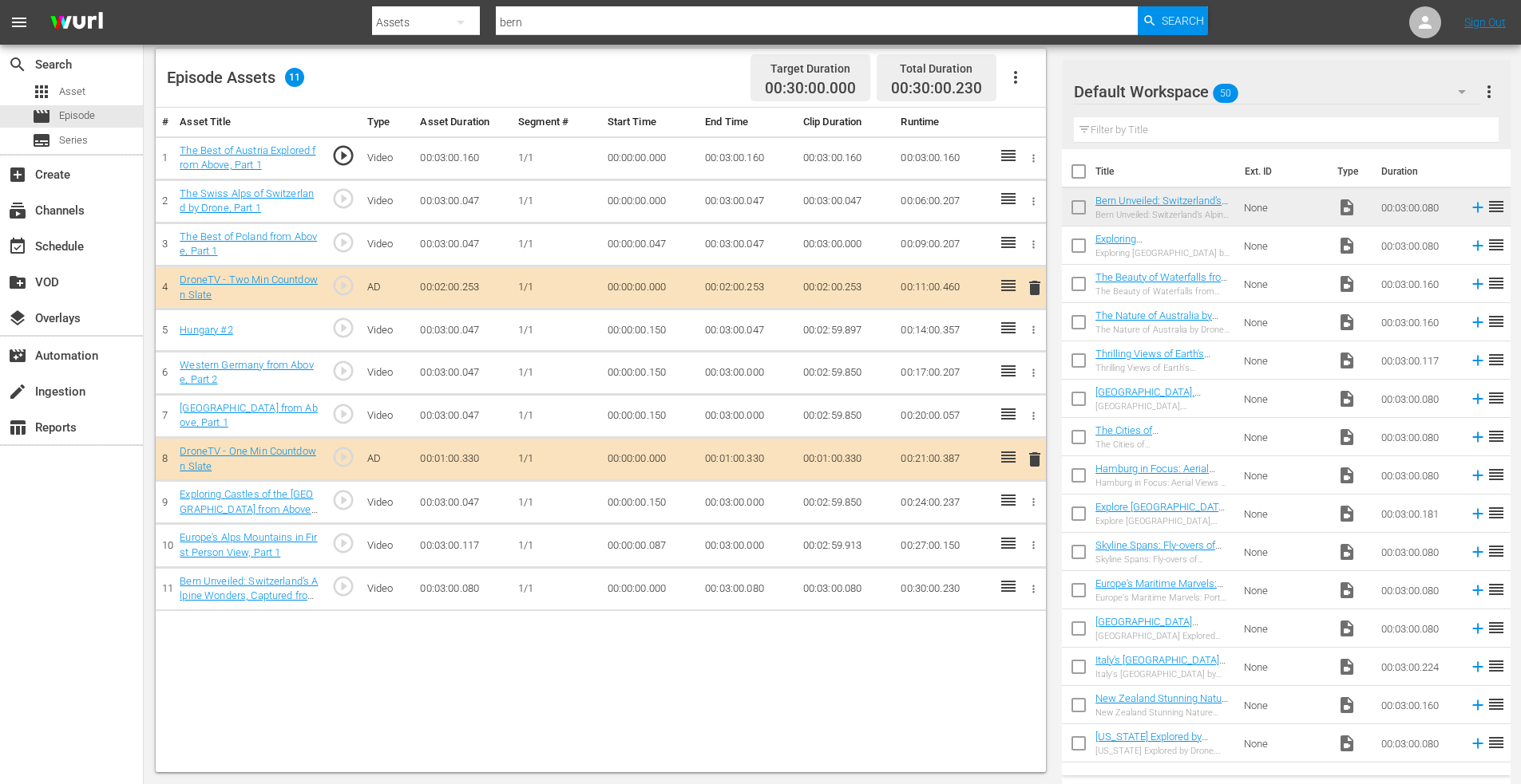
click at [1031, 588] on icon "button" at bounding box center [1033, 589] width 12 height 12
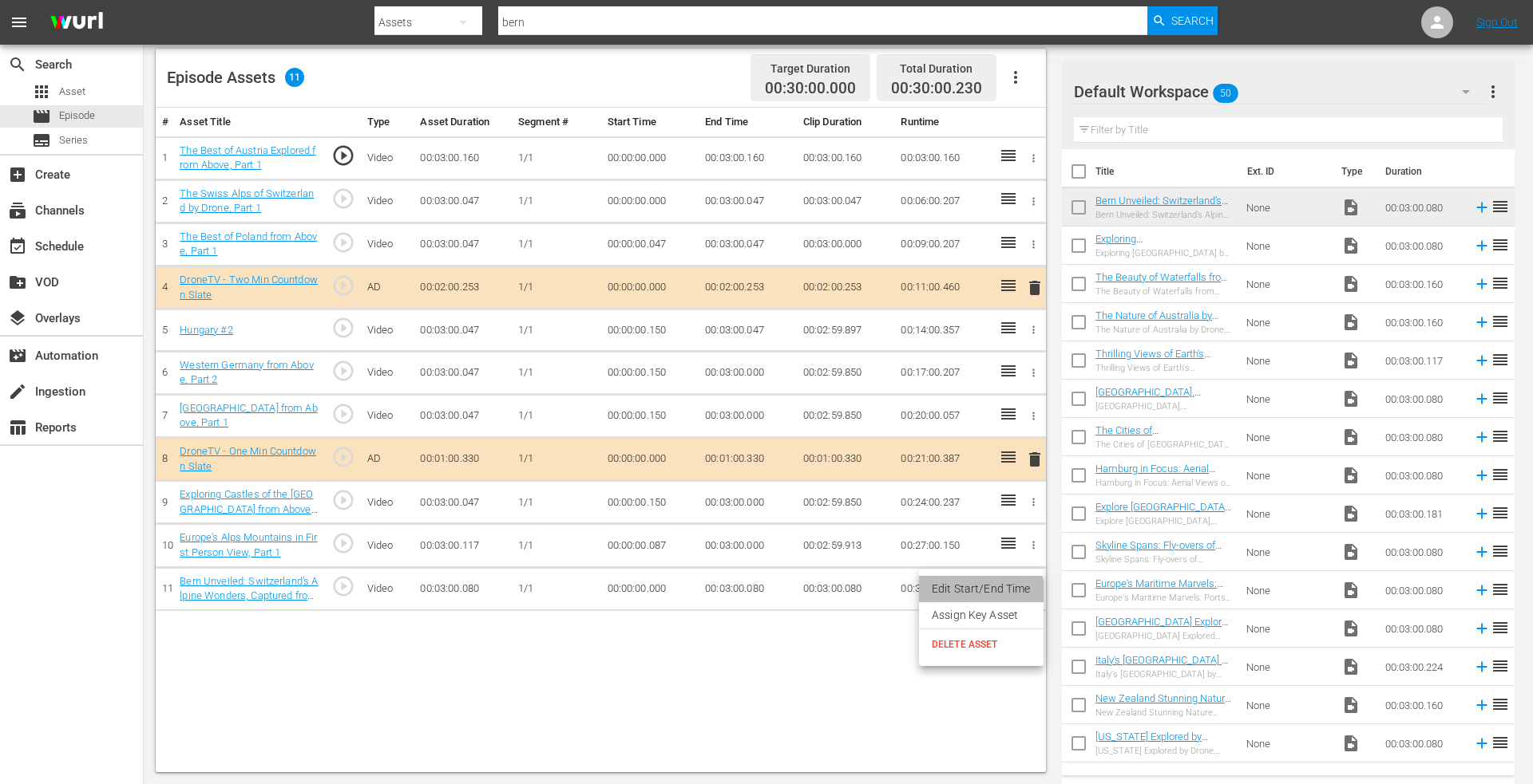
drag, startPoint x: 976, startPoint y: 591, endPoint x: 914, endPoint y: 589, distance: 62.0
click at [975, 591] on li "Edit Start/End Time" at bounding box center [980, 589] width 124 height 26
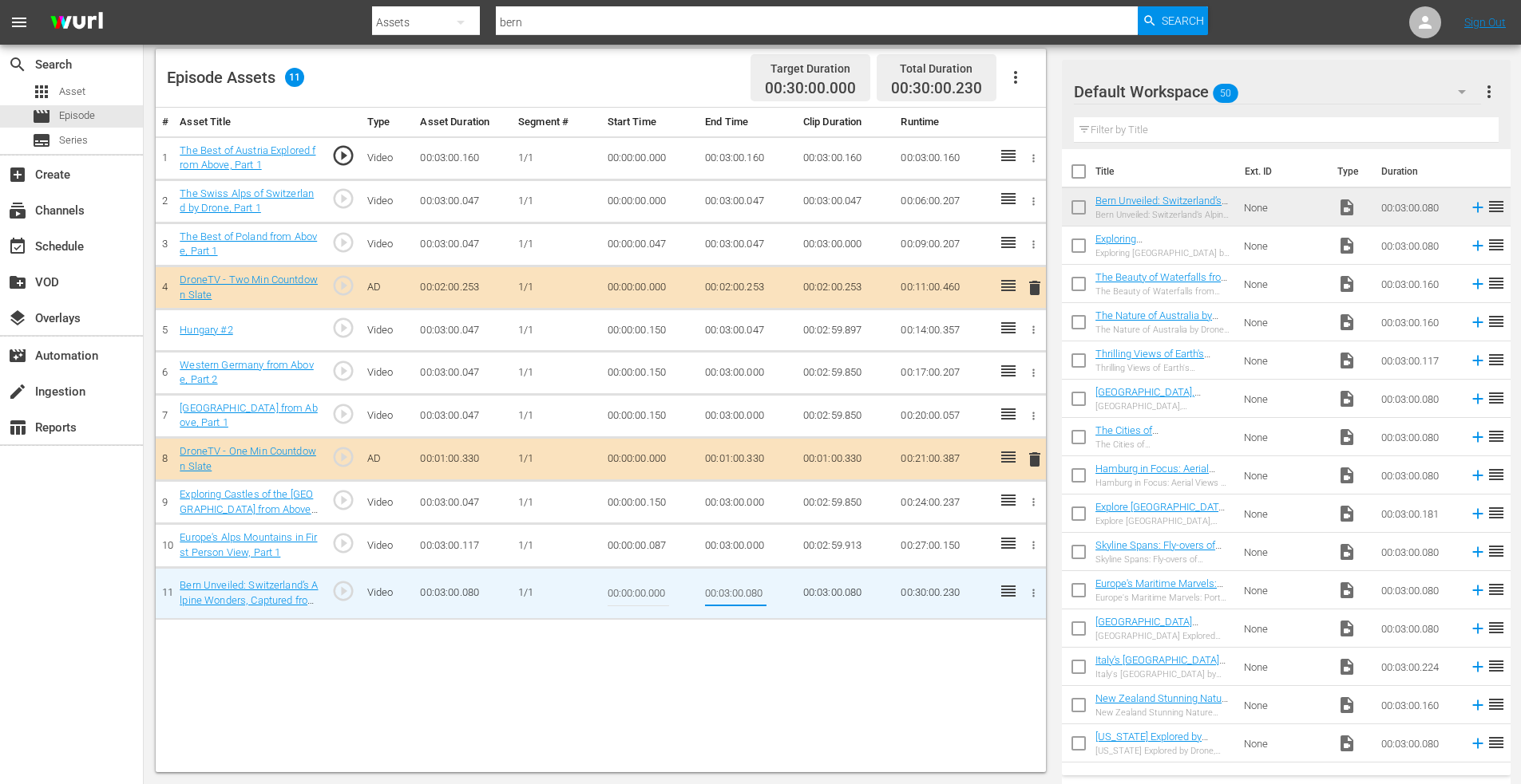
drag, startPoint x: 753, startPoint y: 596, endPoint x: 795, endPoint y: 594, distance: 42.0
click at [795, 595] on td "00:03:00.080" at bounding box center [748, 593] width 98 height 52
type input "00:03:00.000"
drag, startPoint x: 650, startPoint y: 598, endPoint x: 683, endPoint y: 597, distance: 33.0
click at [680, 597] on td "00:00:00.000" at bounding box center [650, 593] width 98 height 52
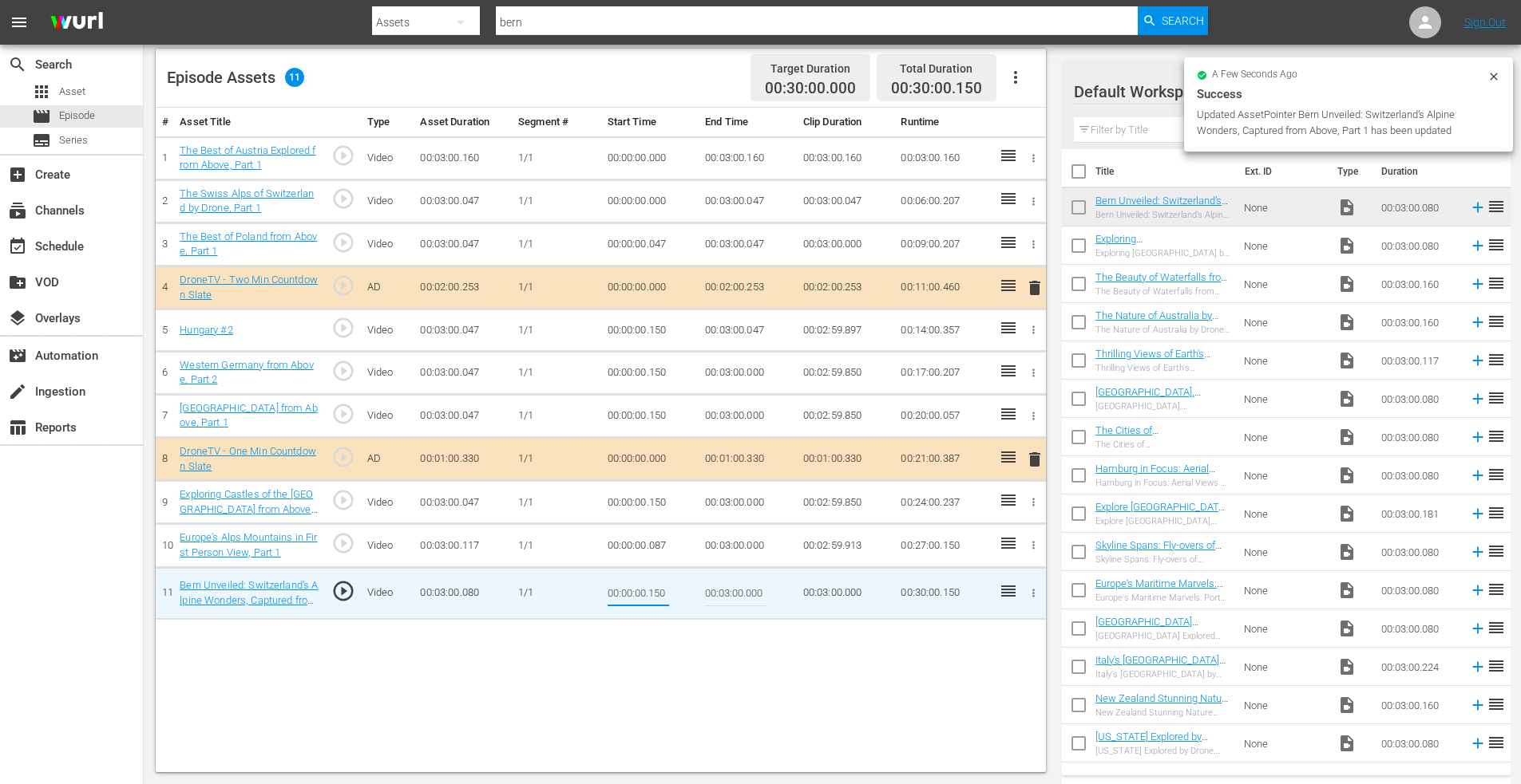
type input "00:00:00.150"
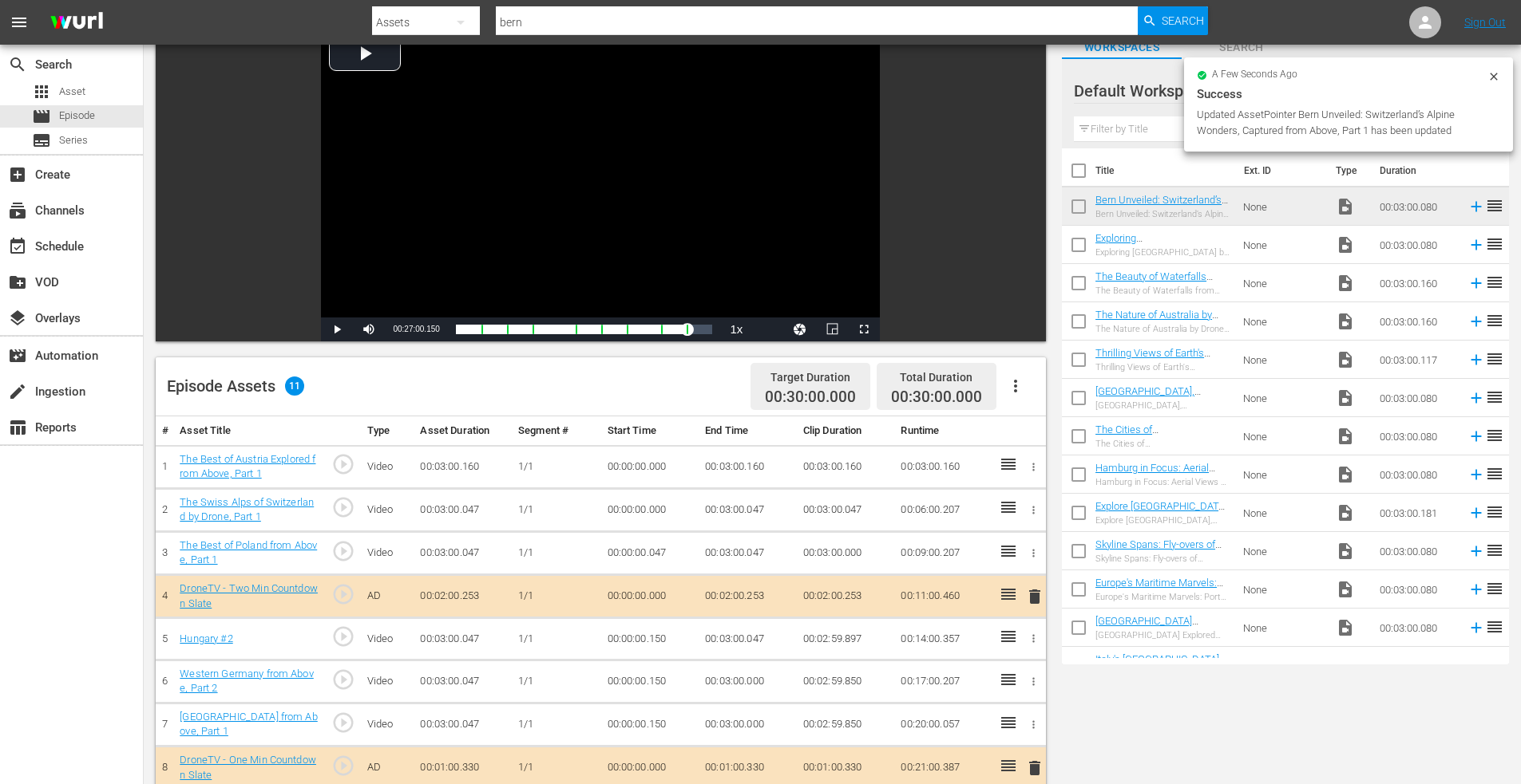
scroll to position [96, 0]
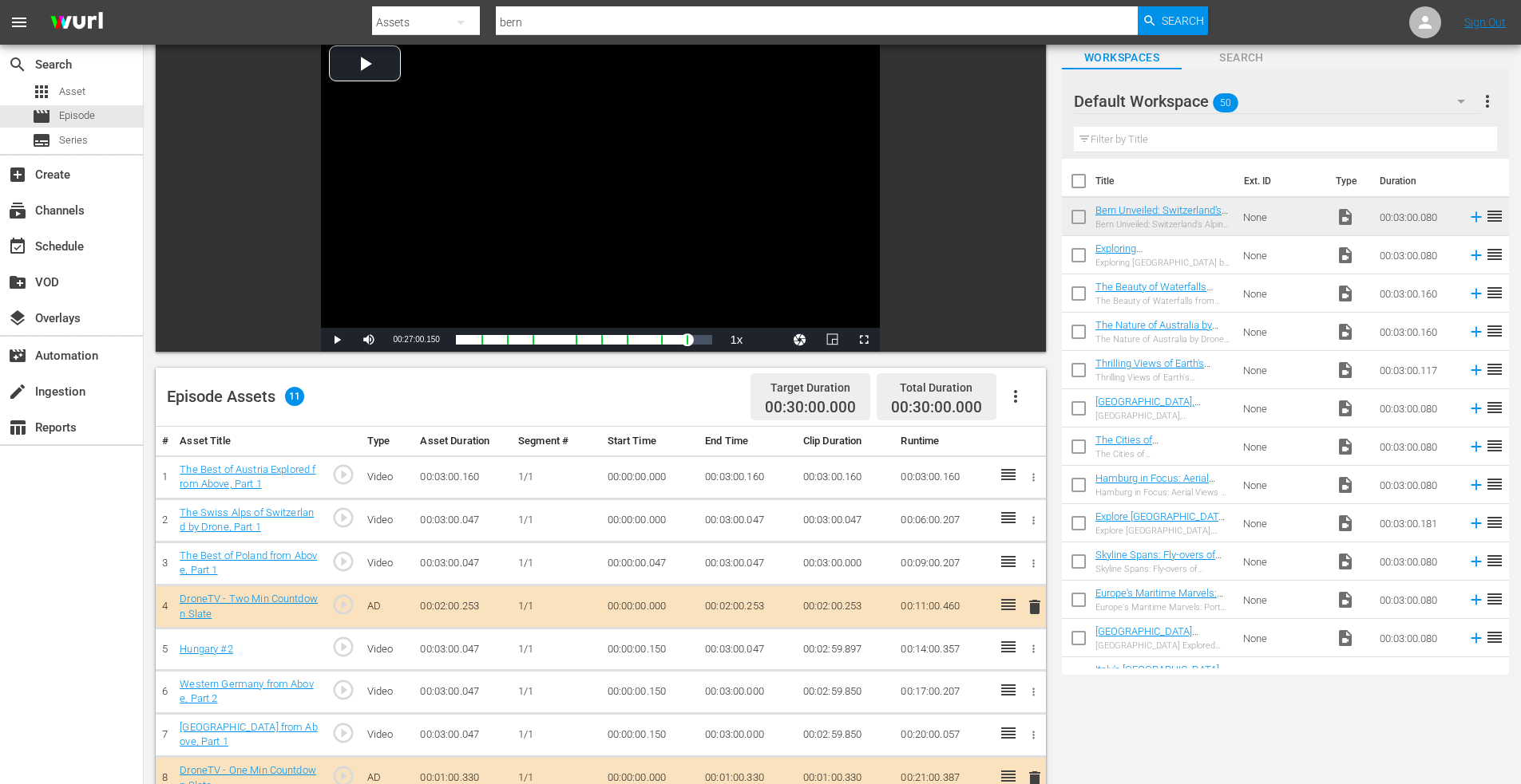
click at [413, 19] on div "Assets" at bounding box center [425, 22] width 107 height 45
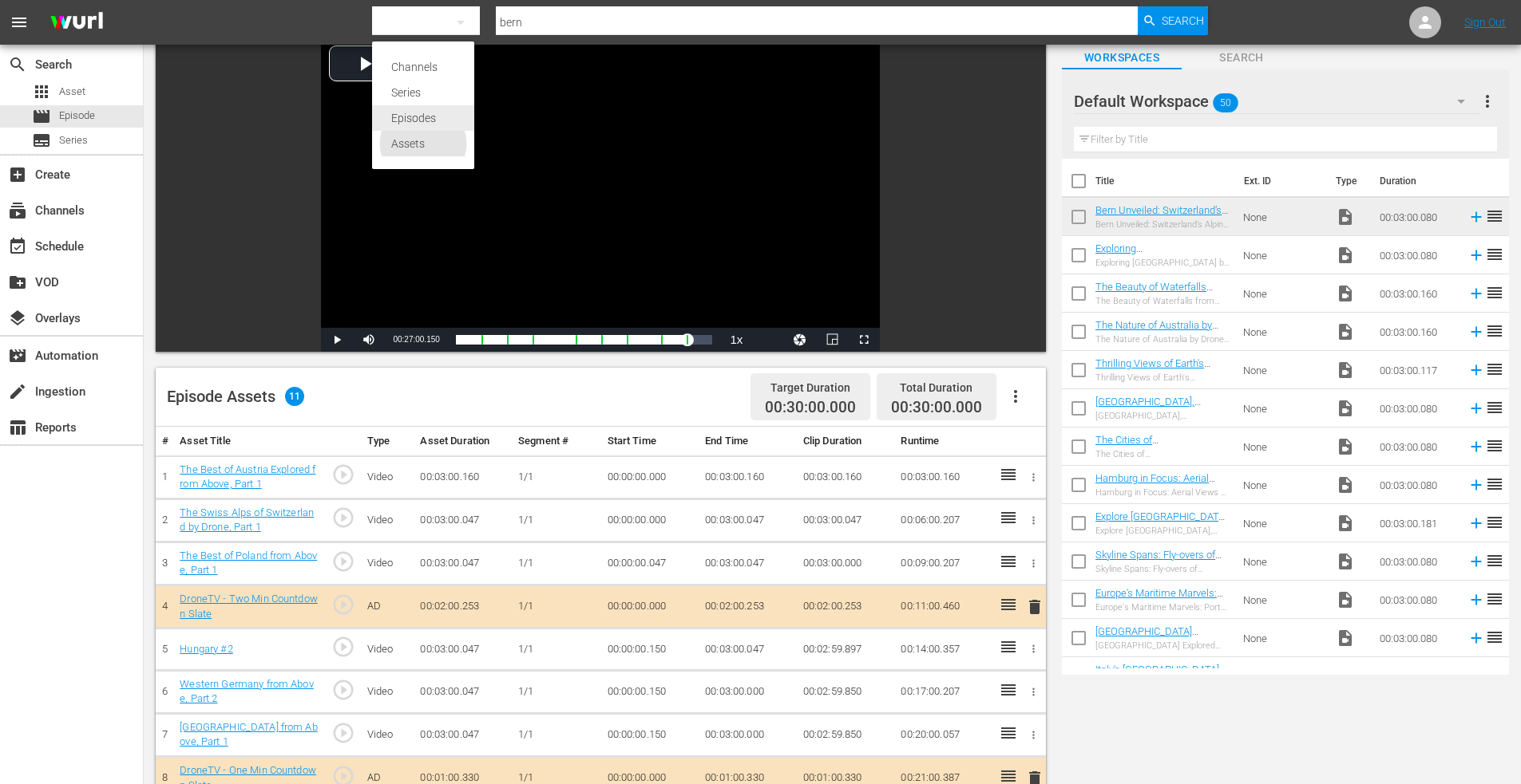
drag, startPoint x: 416, startPoint y: 120, endPoint x: 431, endPoint y: 110, distance: 18.0
click at [416, 119] on div "Episodes" at bounding box center [422, 118] width 64 height 26
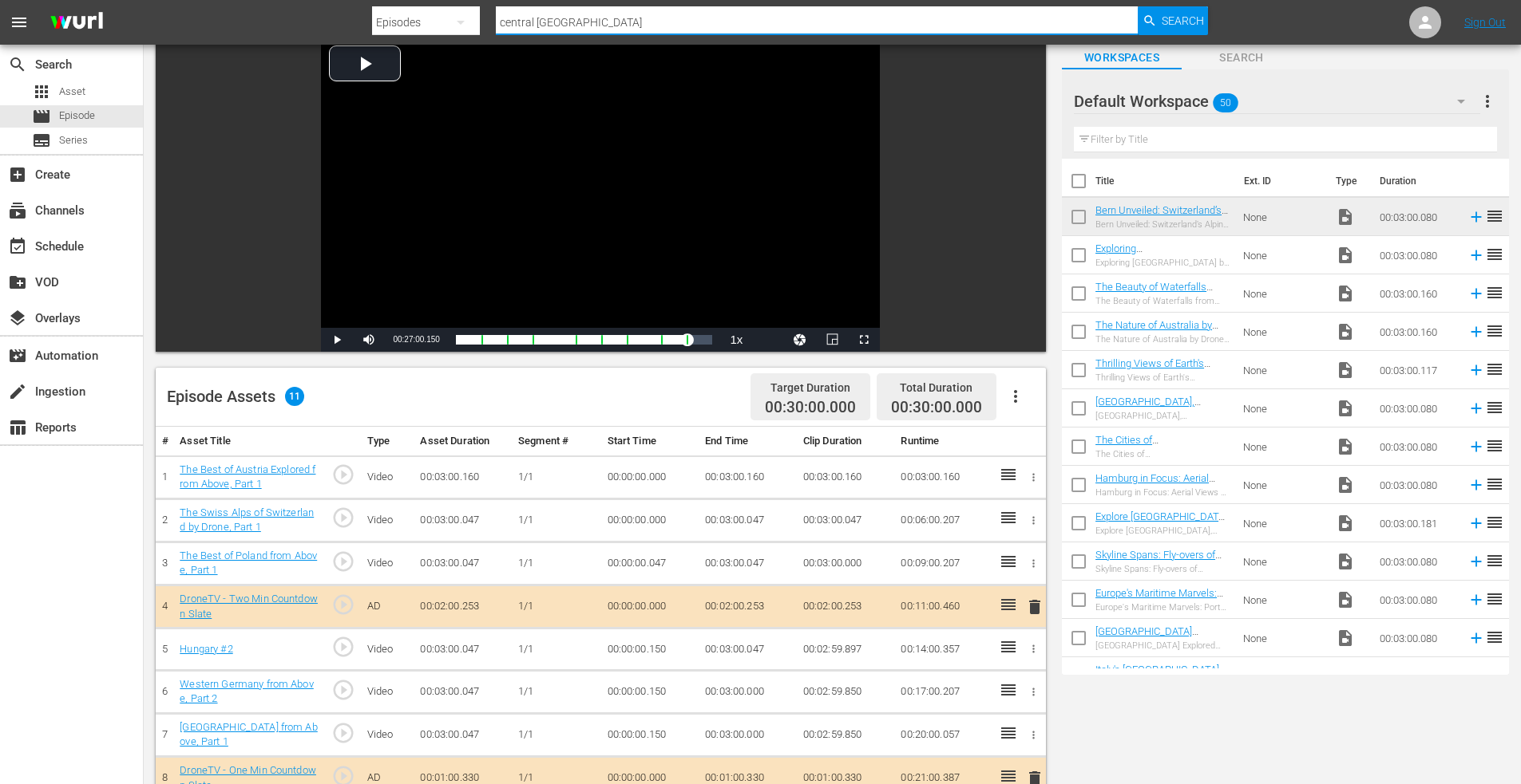
drag, startPoint x: 610, startPoint y: 21, endPoint x: 383, endPoint y: 16, distance: 227.1
click at [387, 17] on div "Search By Episodes Search ID, Title, Description, Keywords, or Category central…" at bounding box center [789, 22] width 836 height 39
type input "best of europe #7"
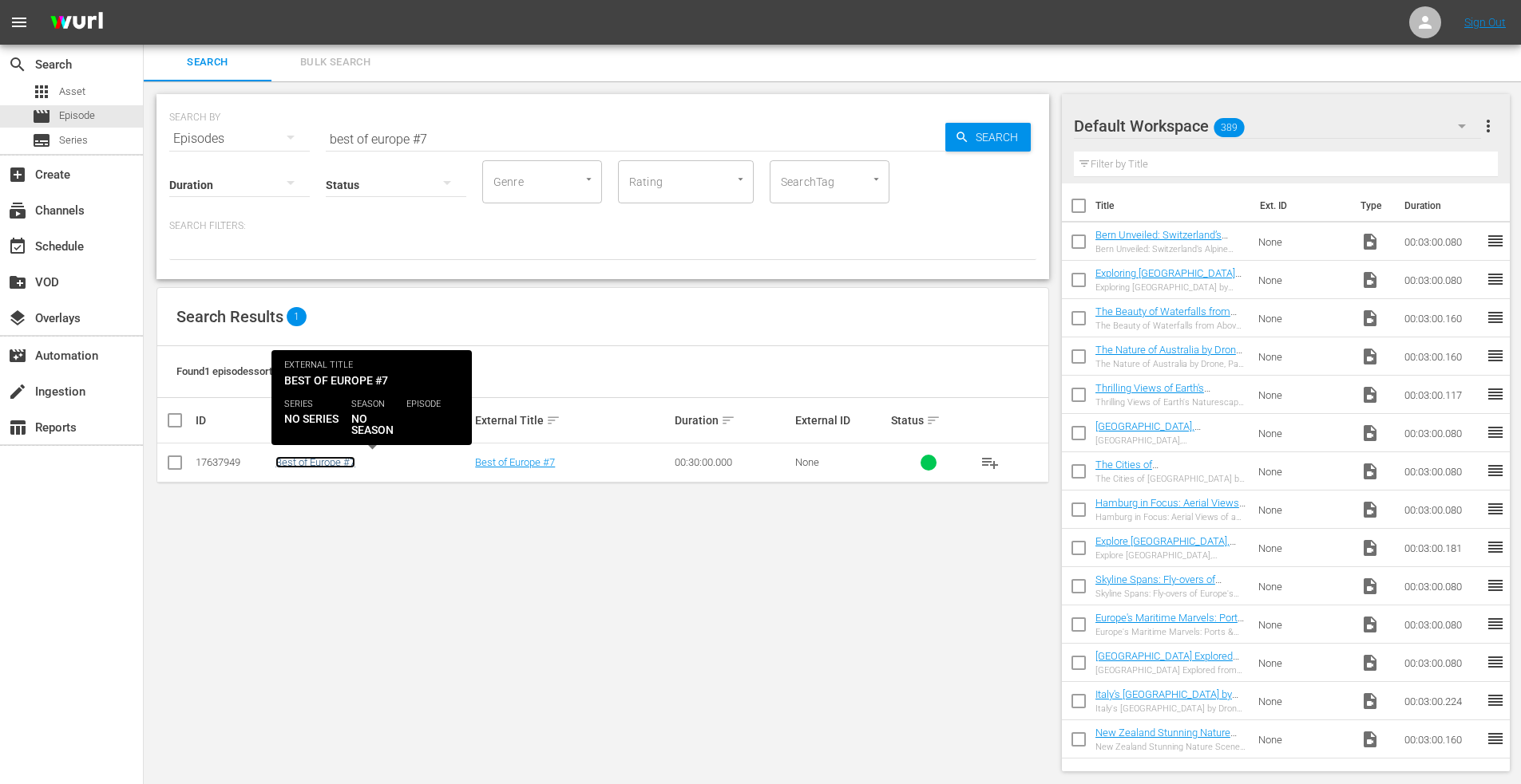
click at [326, 466] on link "Best of Europe #7" at bounding box center [315, 462] width 80 height 12
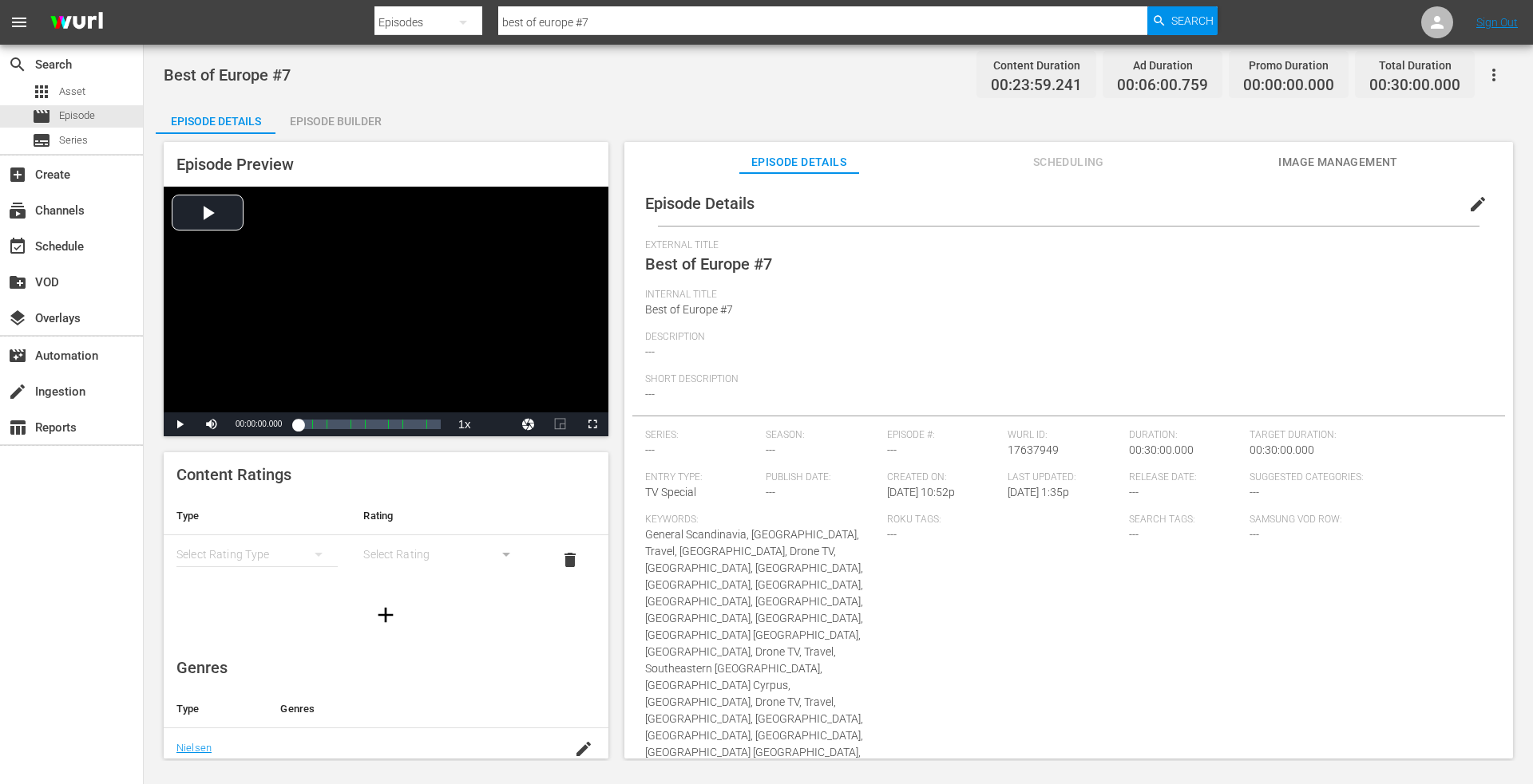
click at [338, 120] on div "Episode Builder" at bounding box center [335, 121] width 119 height 39
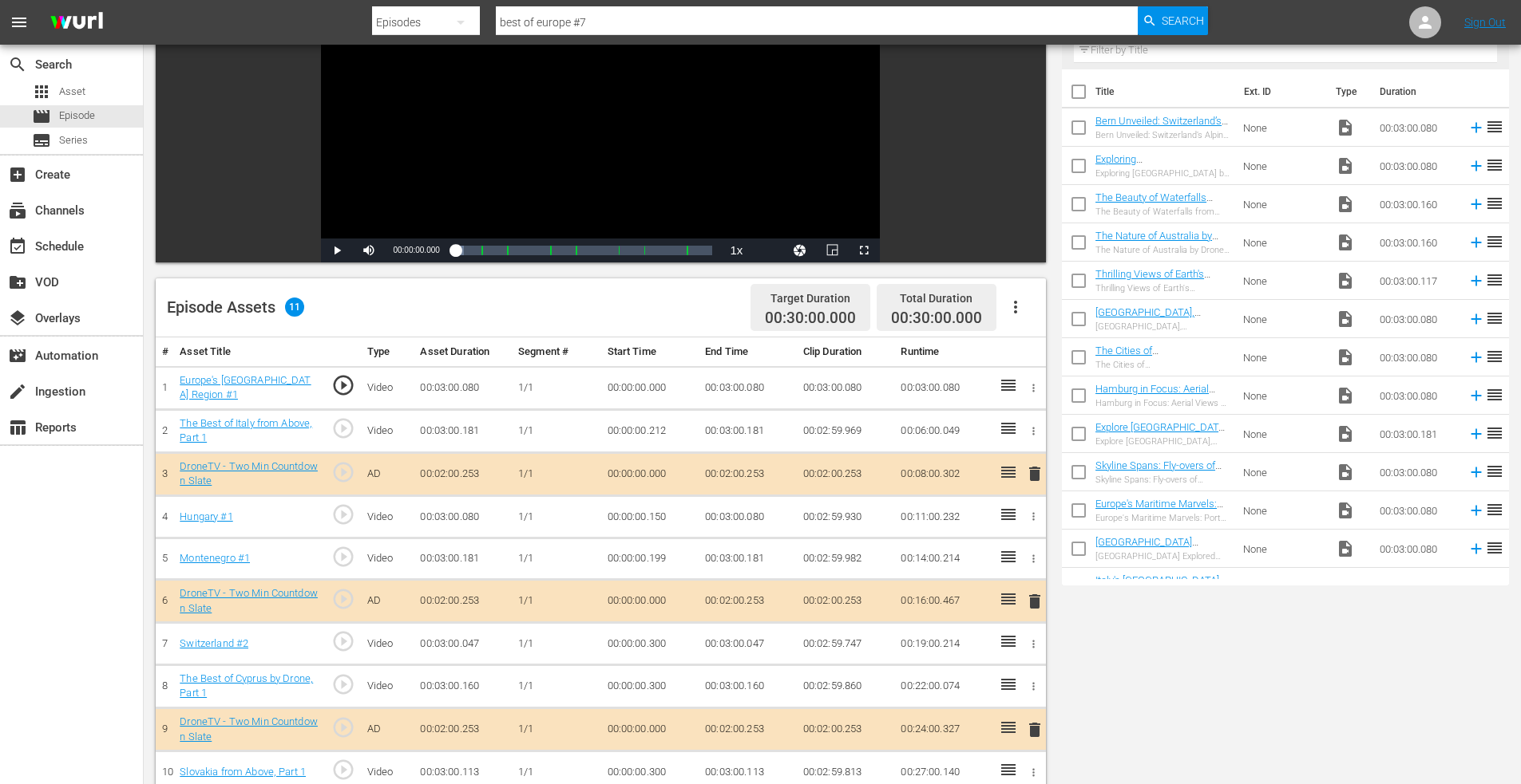
scroll to position [398, 0]
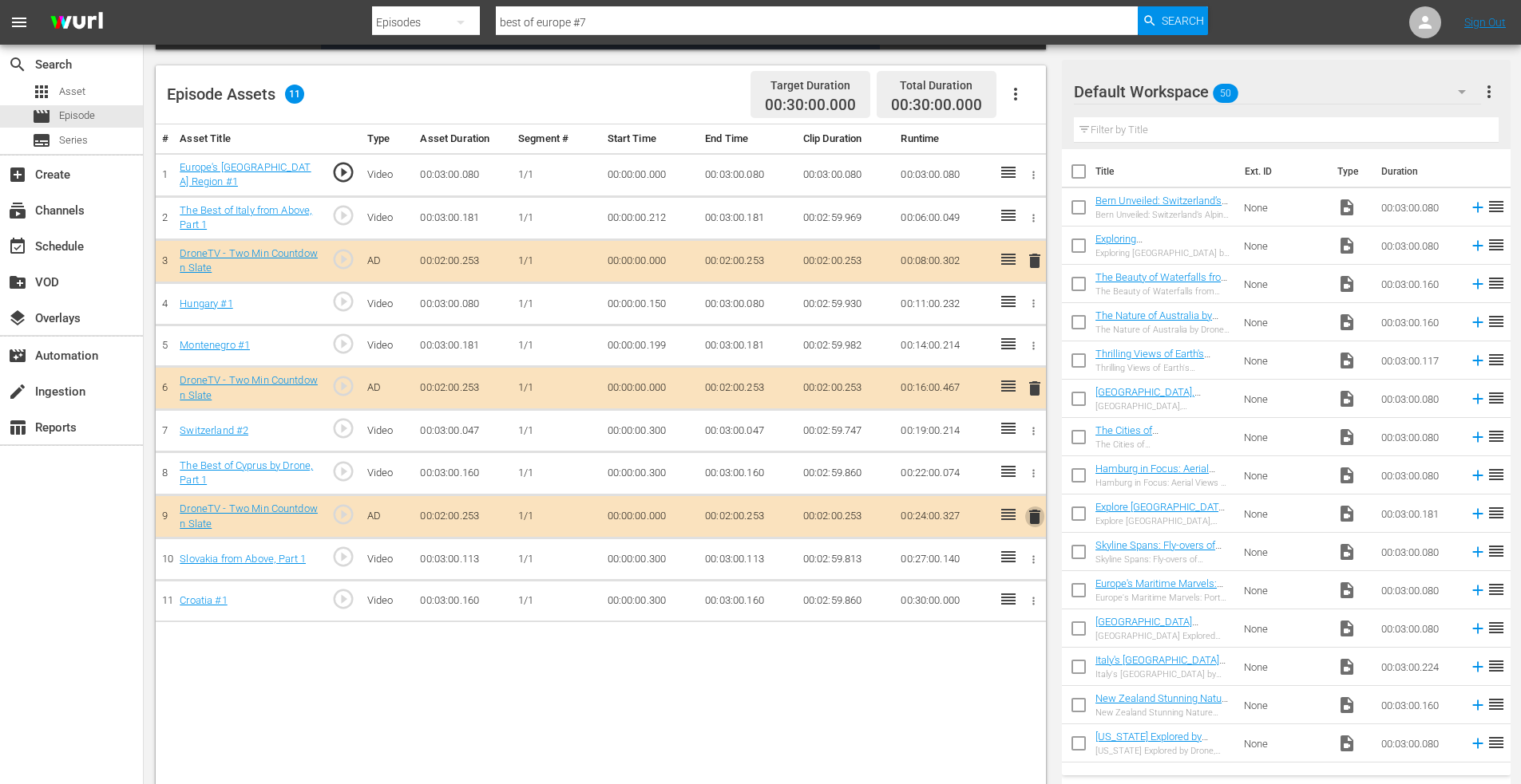
click at [1039, 513] on span "delete" at bounding box center [1034, 517] width 19 height 19
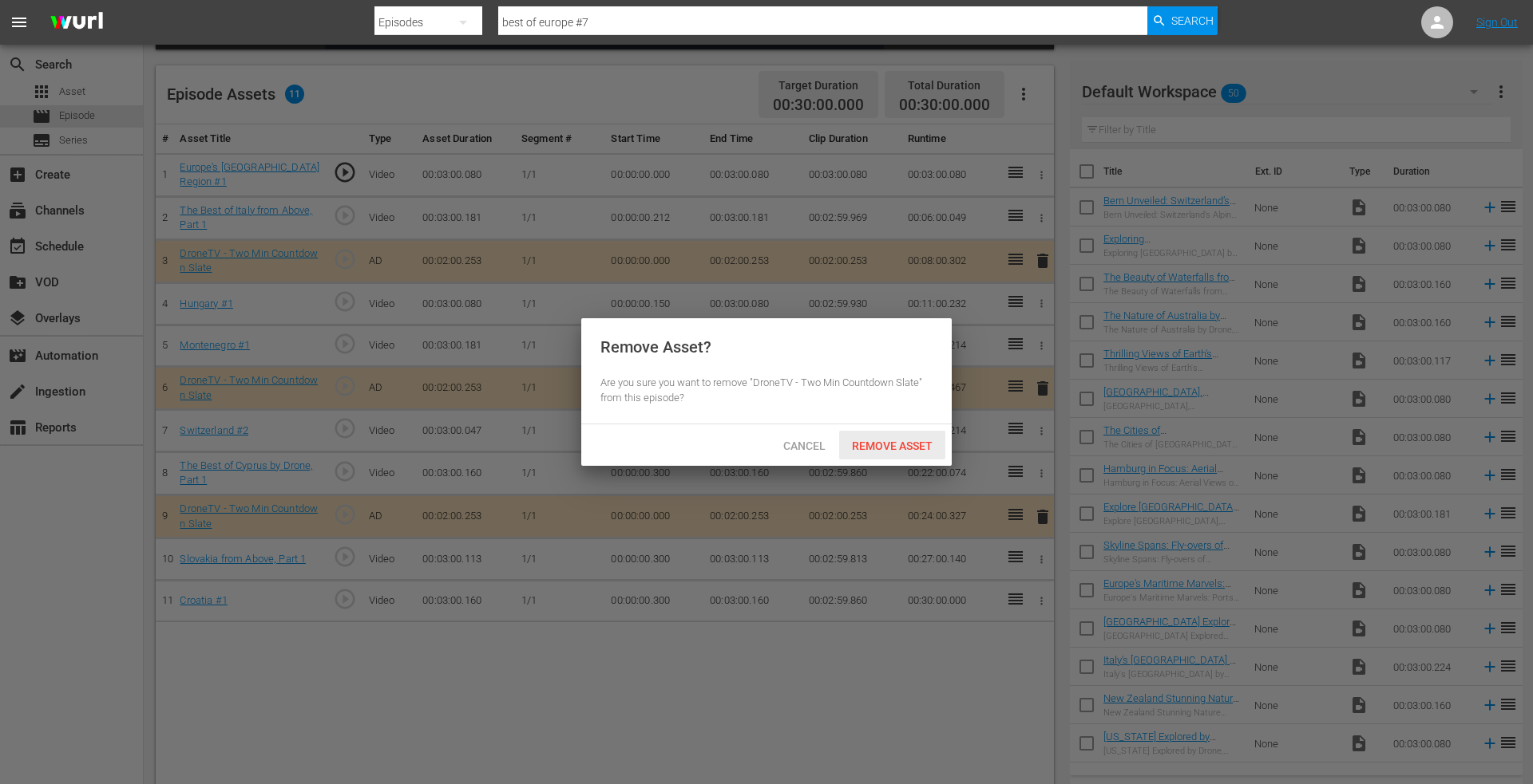
click at [886, 445] on span "Remove Asset" at bounding box center [892, 445] width 106 height 13
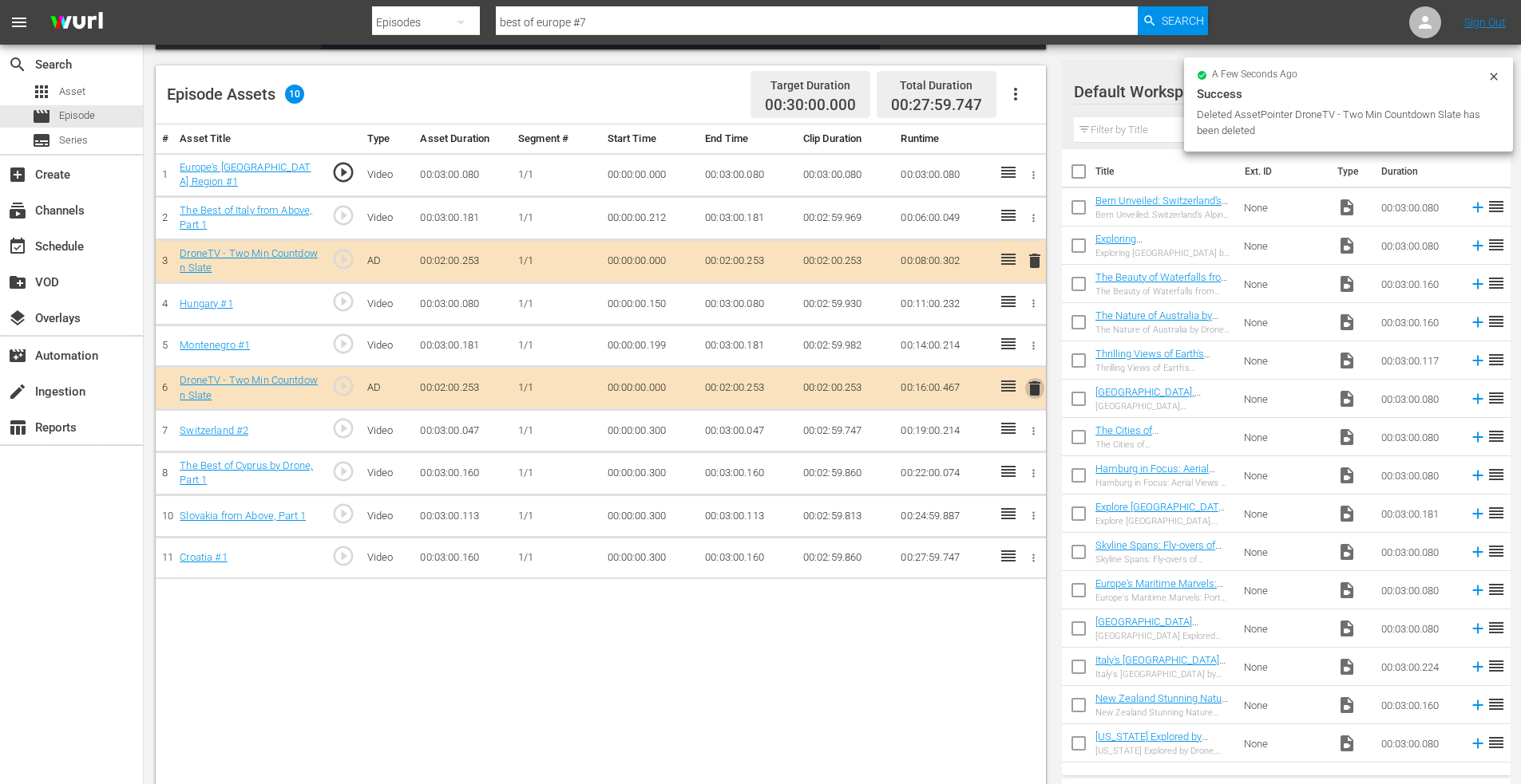
click at [1036, 385] on span "delete" at bounding box center [1034, 388] width 19 height 19
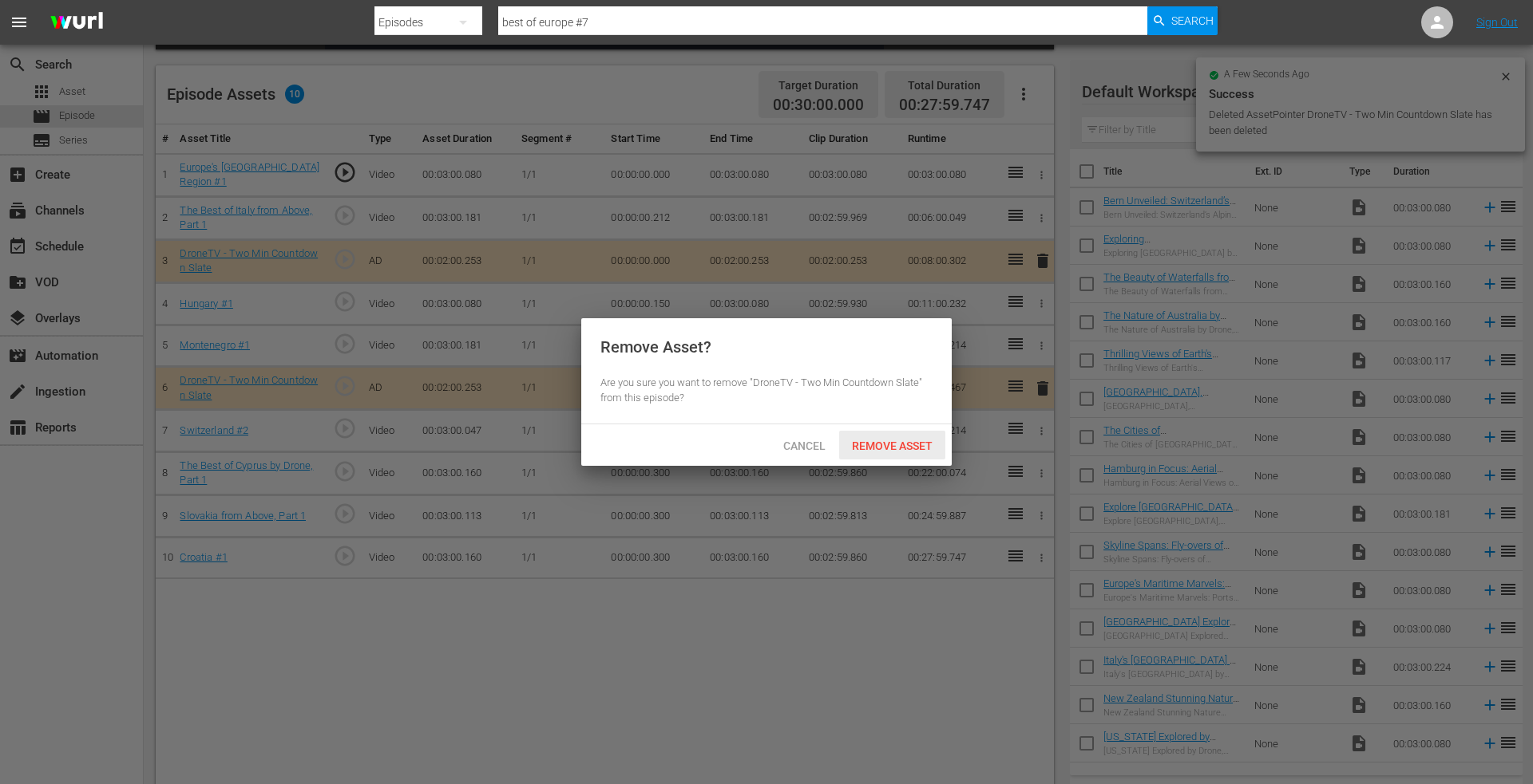
click at [877, 442] on span "Remove Asset" at bounding box center [892, 445] width 106 height 13
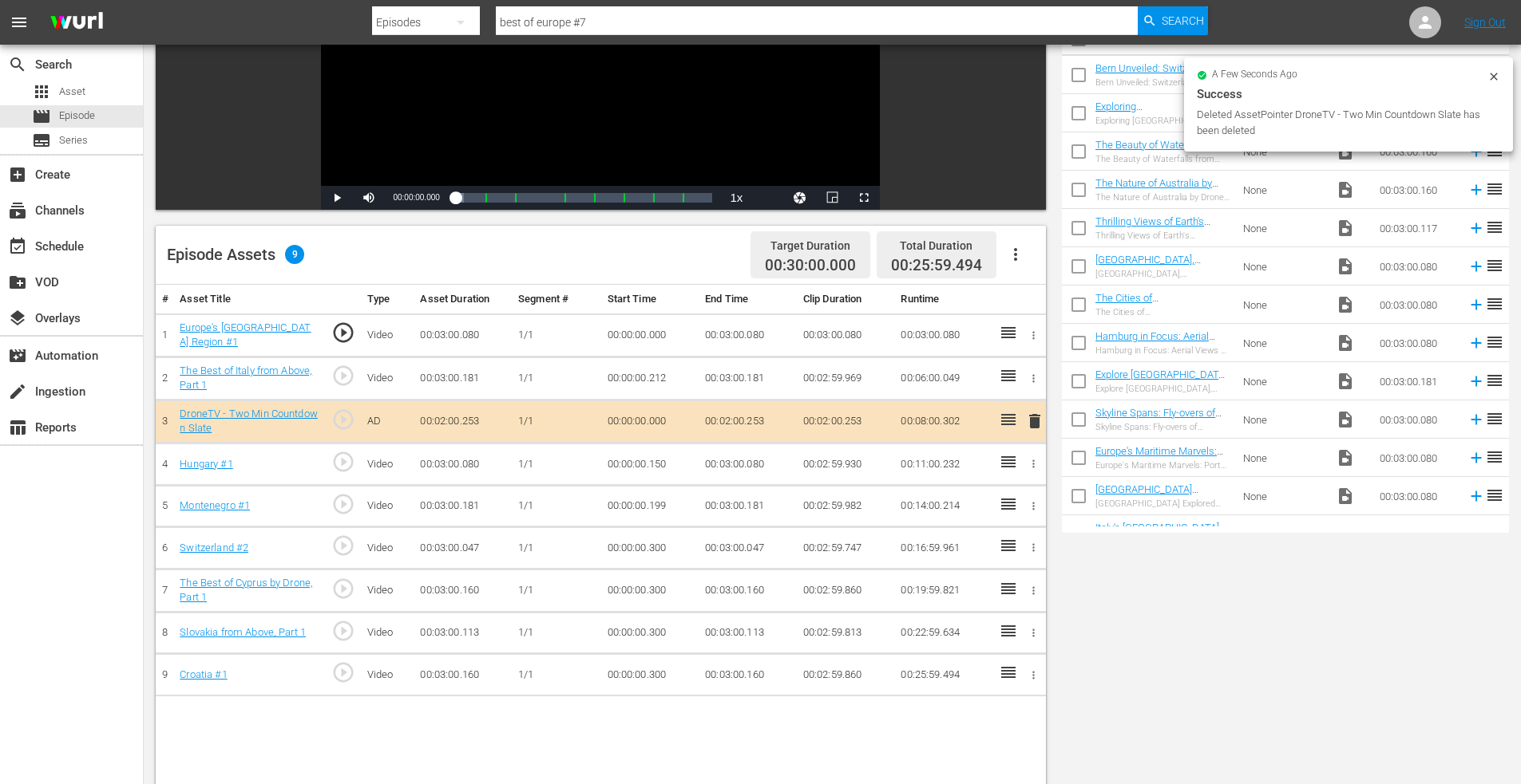
scroll to position [0, 0]
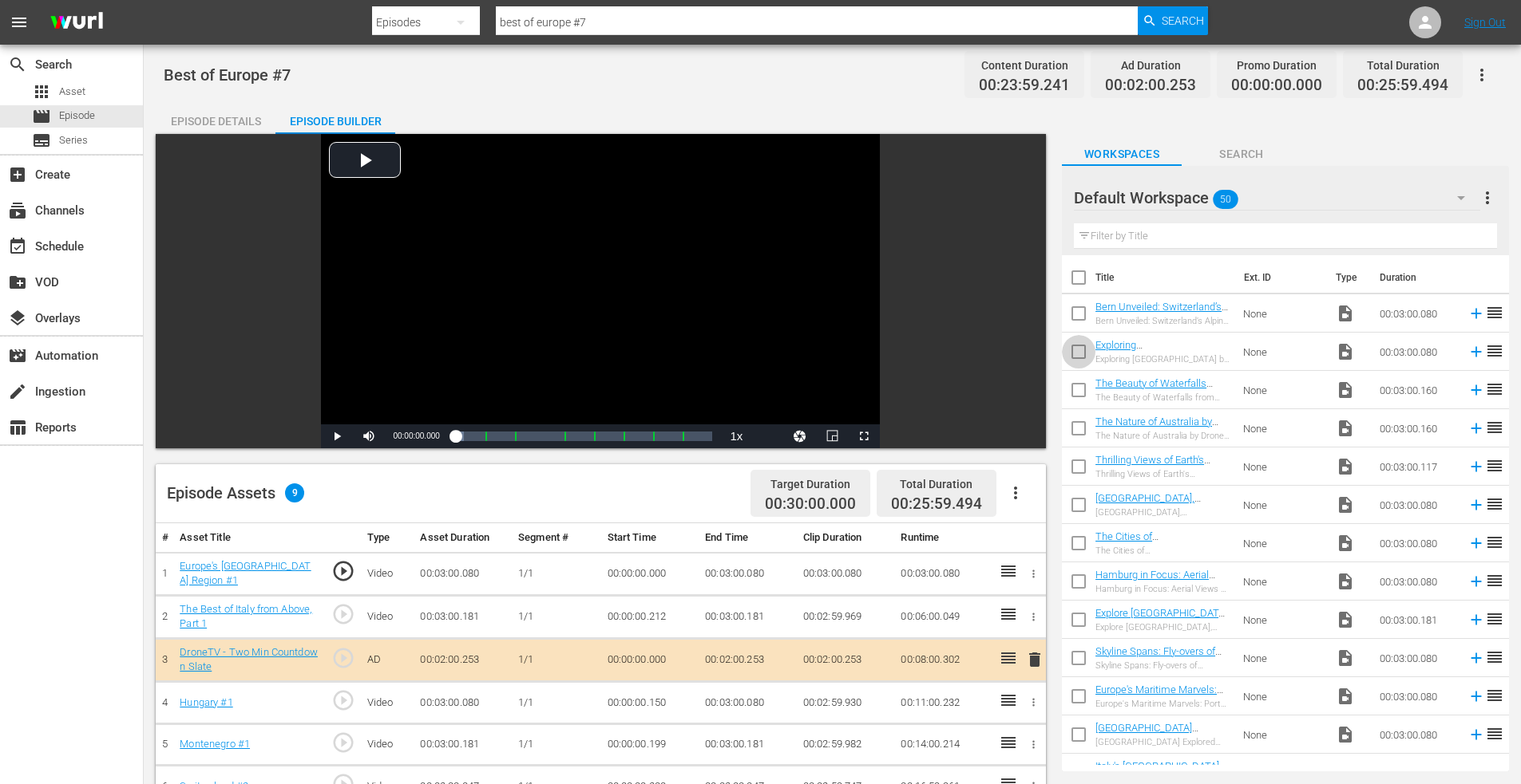
click at [1080, 350] on input "checkbox" at bounding box center [1079, 355] width 34 height 34
checkbox input "true"
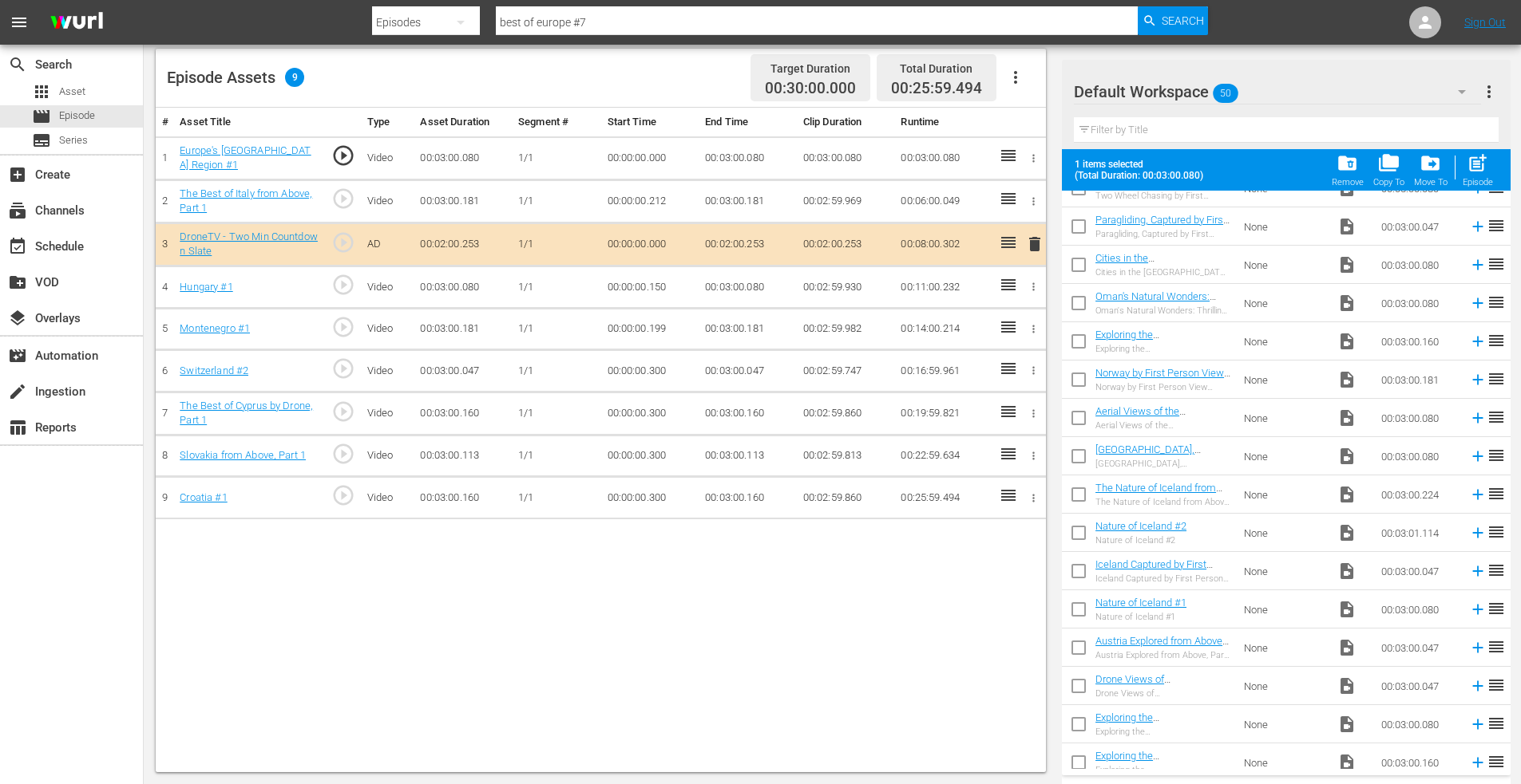
scroll to position [1375, 0]
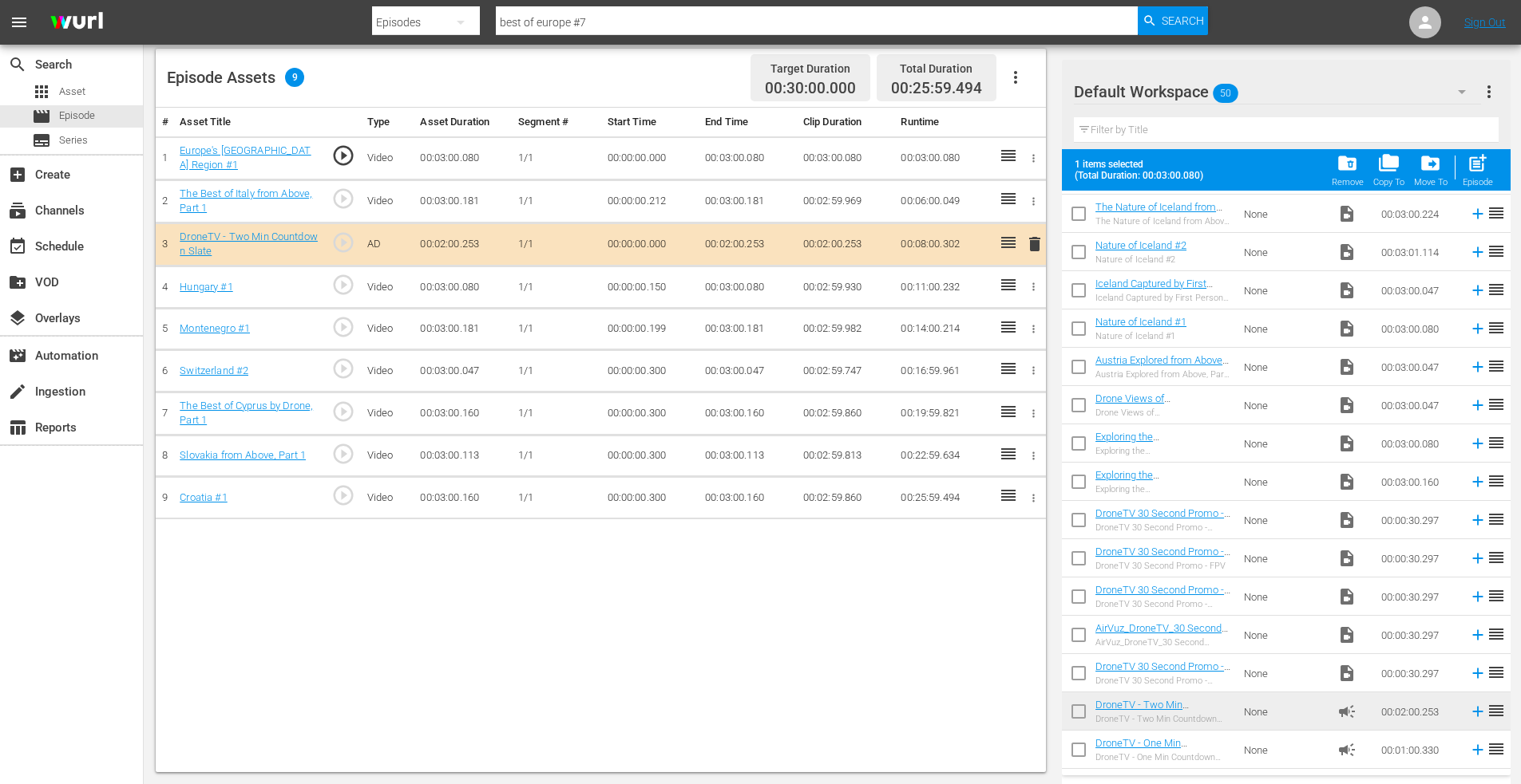
click at [1083, 748] on input "checkbox" at bounding box center [1079, 753] width 34 height 34
checkbox input "true"
click at [1481, 153] on span "post_add" at bounding box center [1477, 163] width 22 height 22
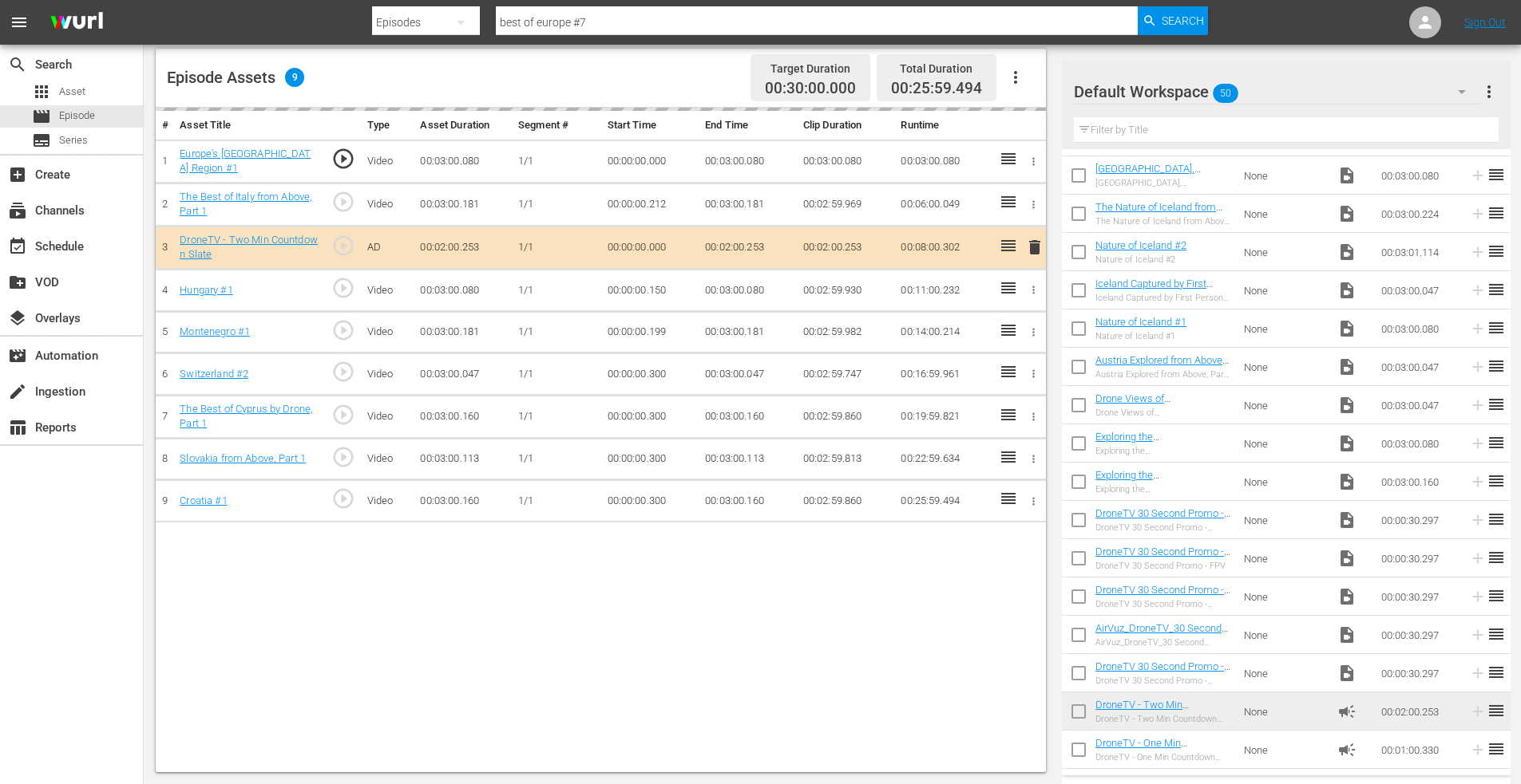
checkbox input "false"
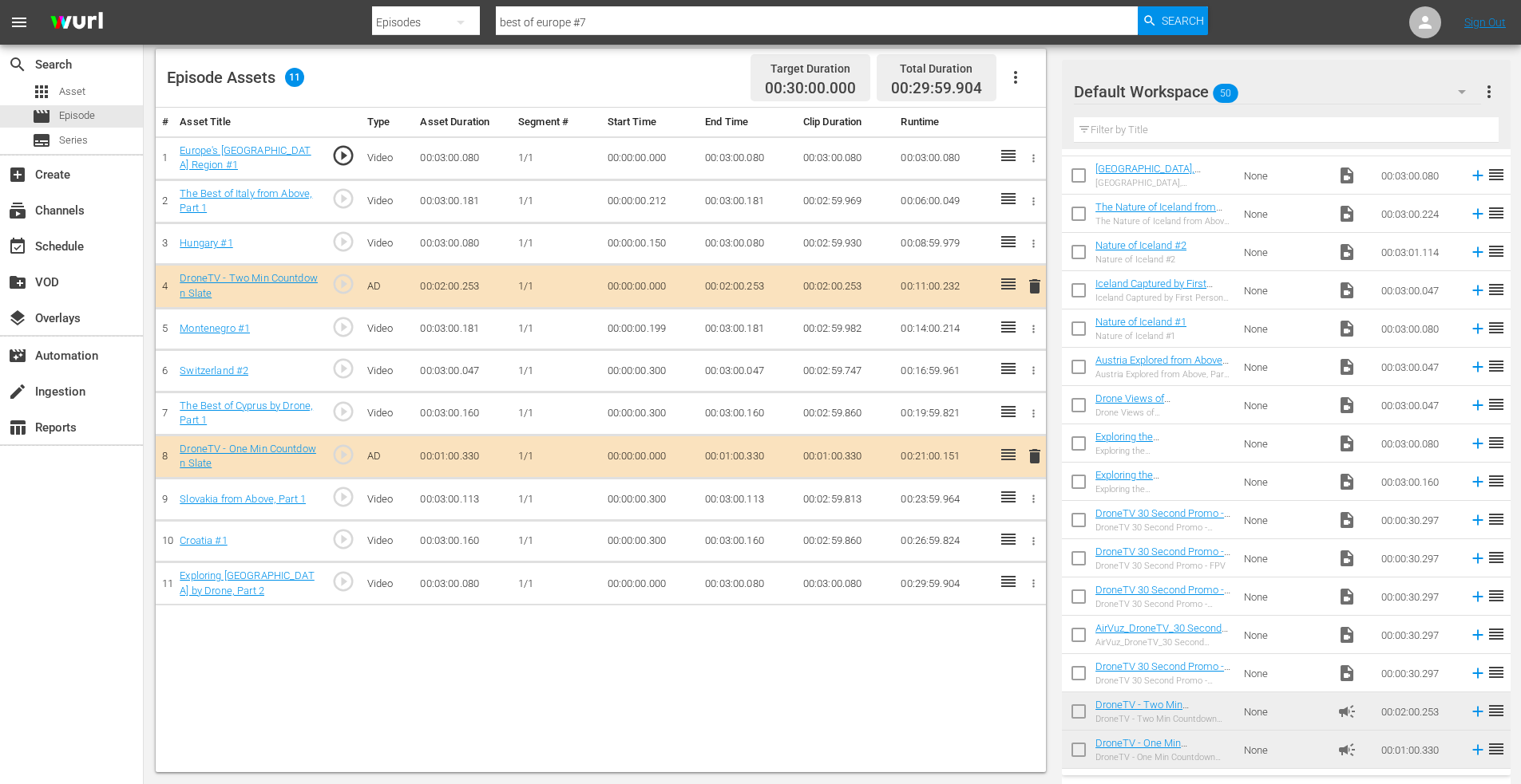
click at [1031, 541] on icon "button" at bounding box center [1033, 542] width 12 height 12
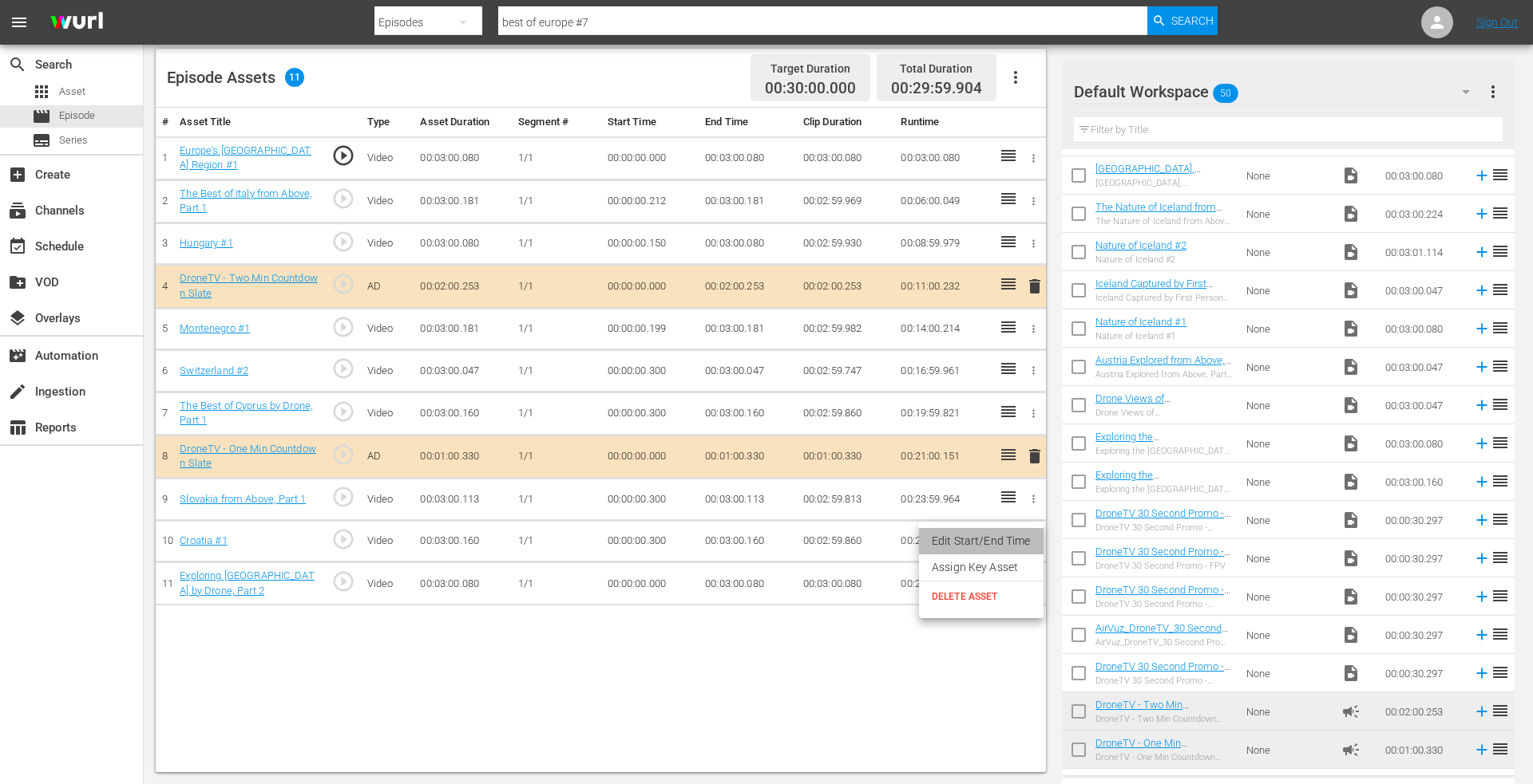
click at [989, 541] on li "Edit Start/End Time" at bounding box center [980, 542] width 124 height 26
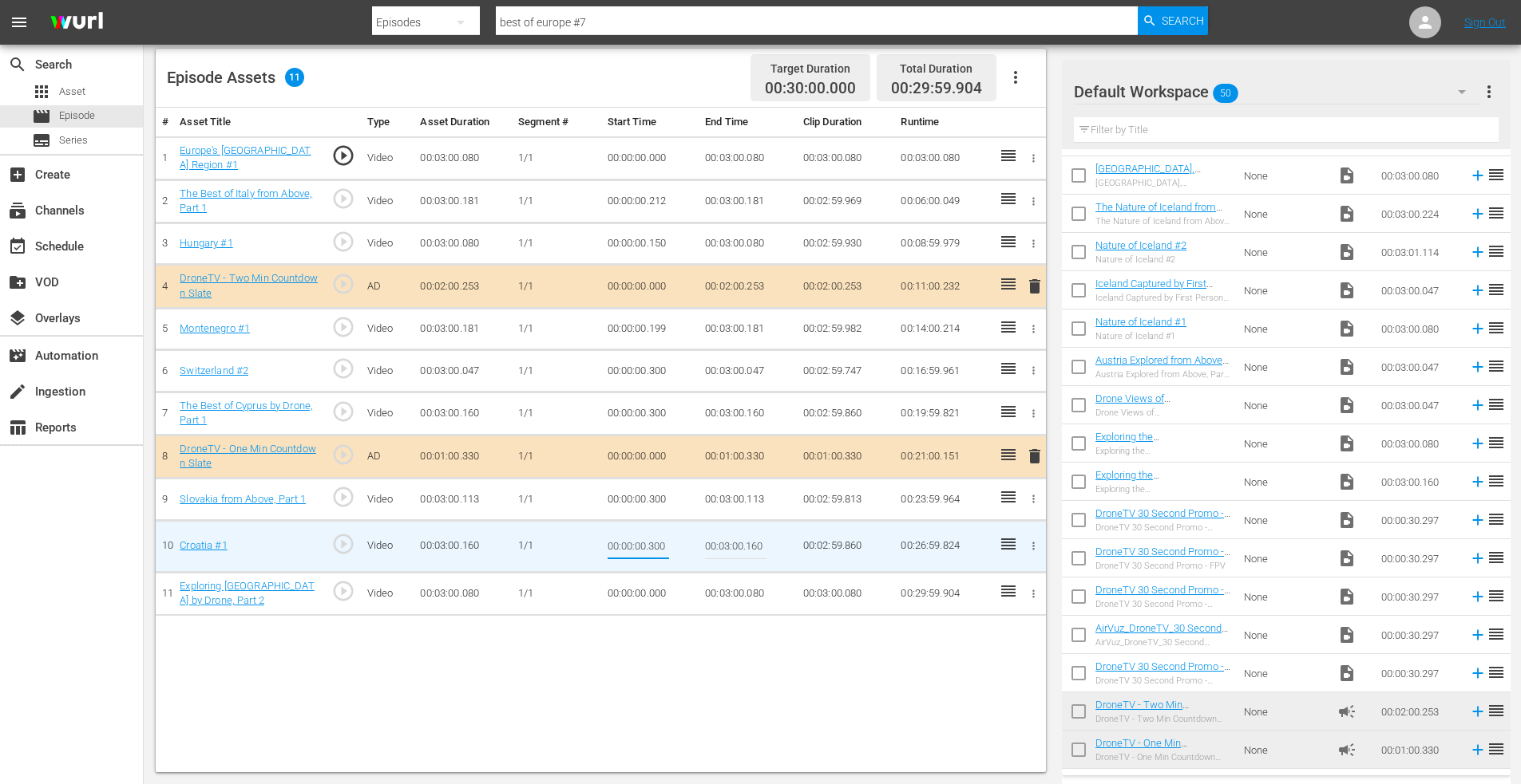
drag, startPoint x: 649, startPoint y: 544, endPoint x: 690, endPoint y: 542, distance: 41.0
click at [690, 542] on td "00:00:00.300" at bounding box center [650, 547] width 98 height 52
type input "00:00:00.150"
click at [1034, 496] on icon "button" at bounding box center [1034, 500] width 2 height 8
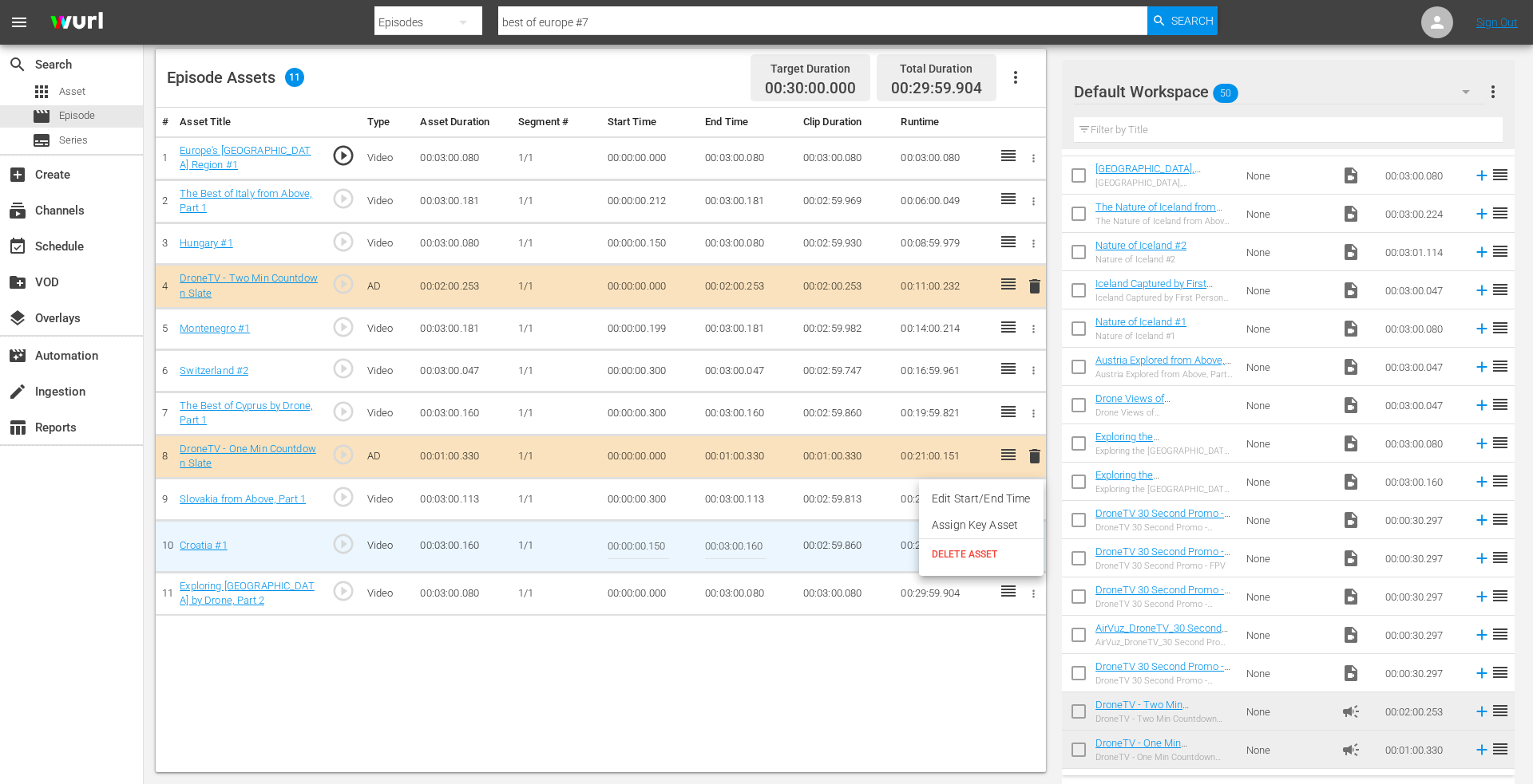
drag, startPoint x: 990, startPoint y: 498, endPoint x: 968, endPoint y: 495, distance: 22.2
click at [989, 498] on li "Edit Start/End Time" at bounding box center [980, 499] width 124 height 26
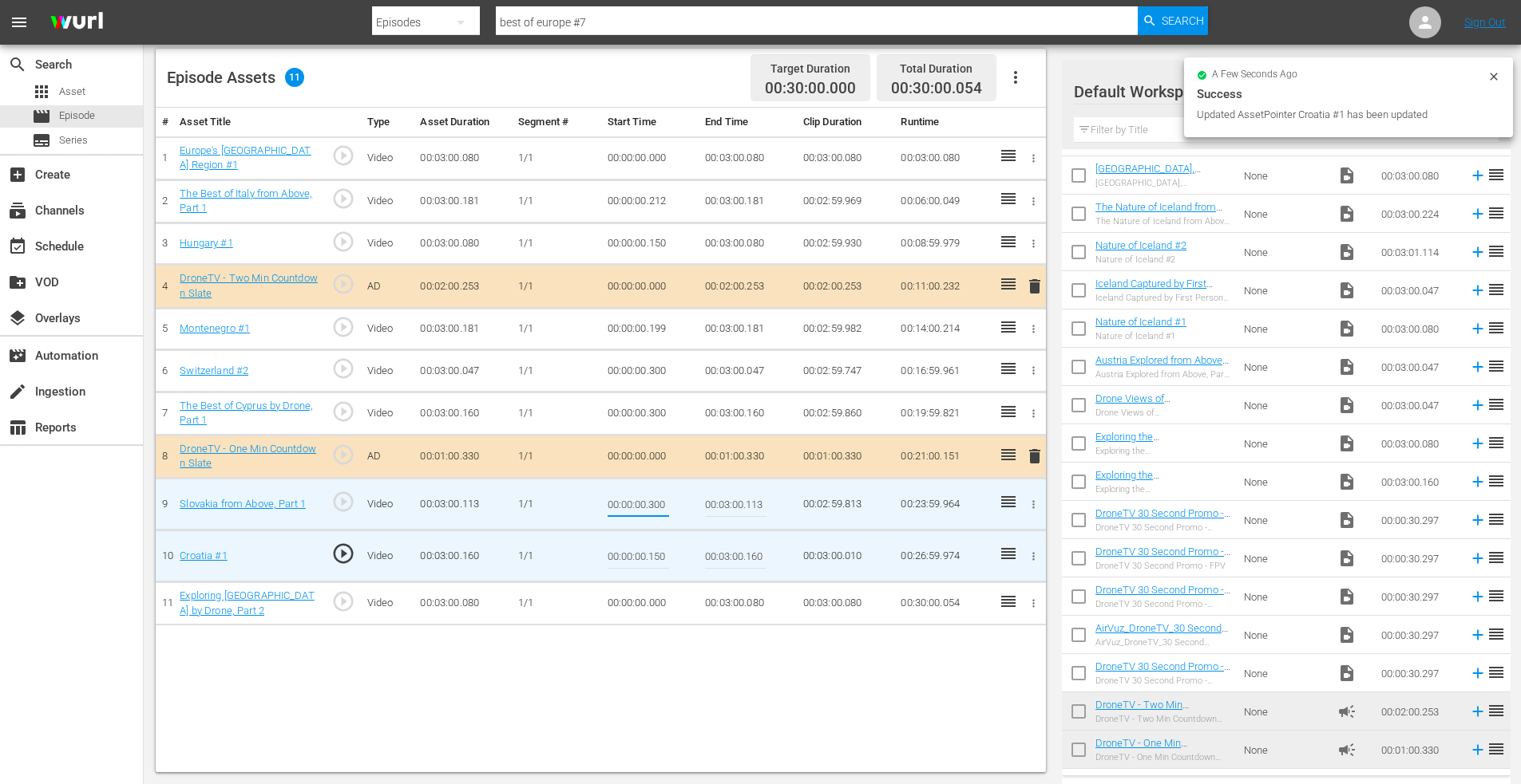
drag, startPoint x: 648, startPoint y: 504, endPoint x: 690, endPoint y: 504, distance: 42.0
click at [690, 504] on td "00:00:00.300" at bounding box center [650, 505] width 98 height 52
type input "00:00:00.150"
click at [1031, 367] on icon "button" at bounding box center [1033, 371] width 12 height 12
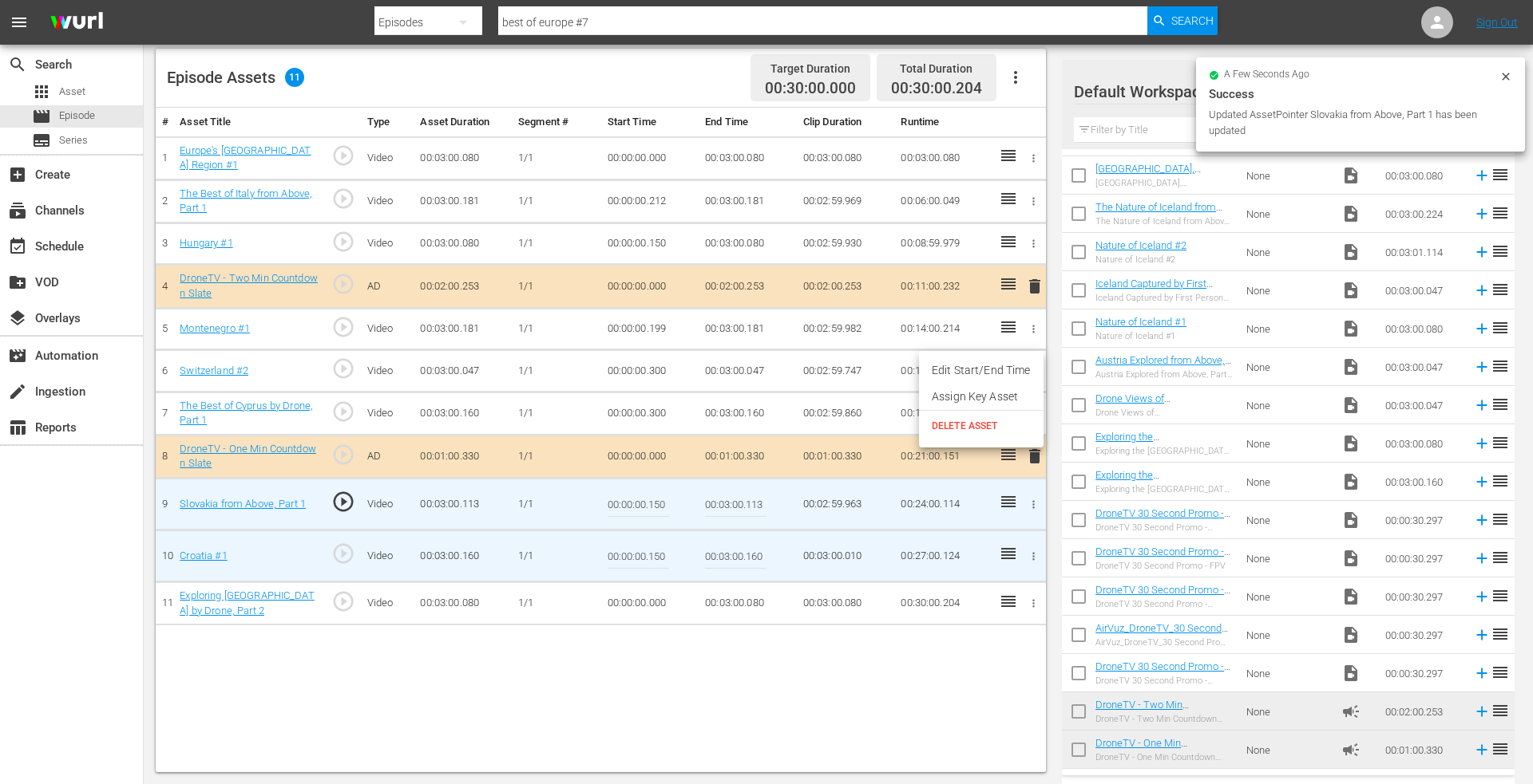
click at [975, 375] on li "Edit Start/End Time" at bounding box center [980, 371] width 124 height 26
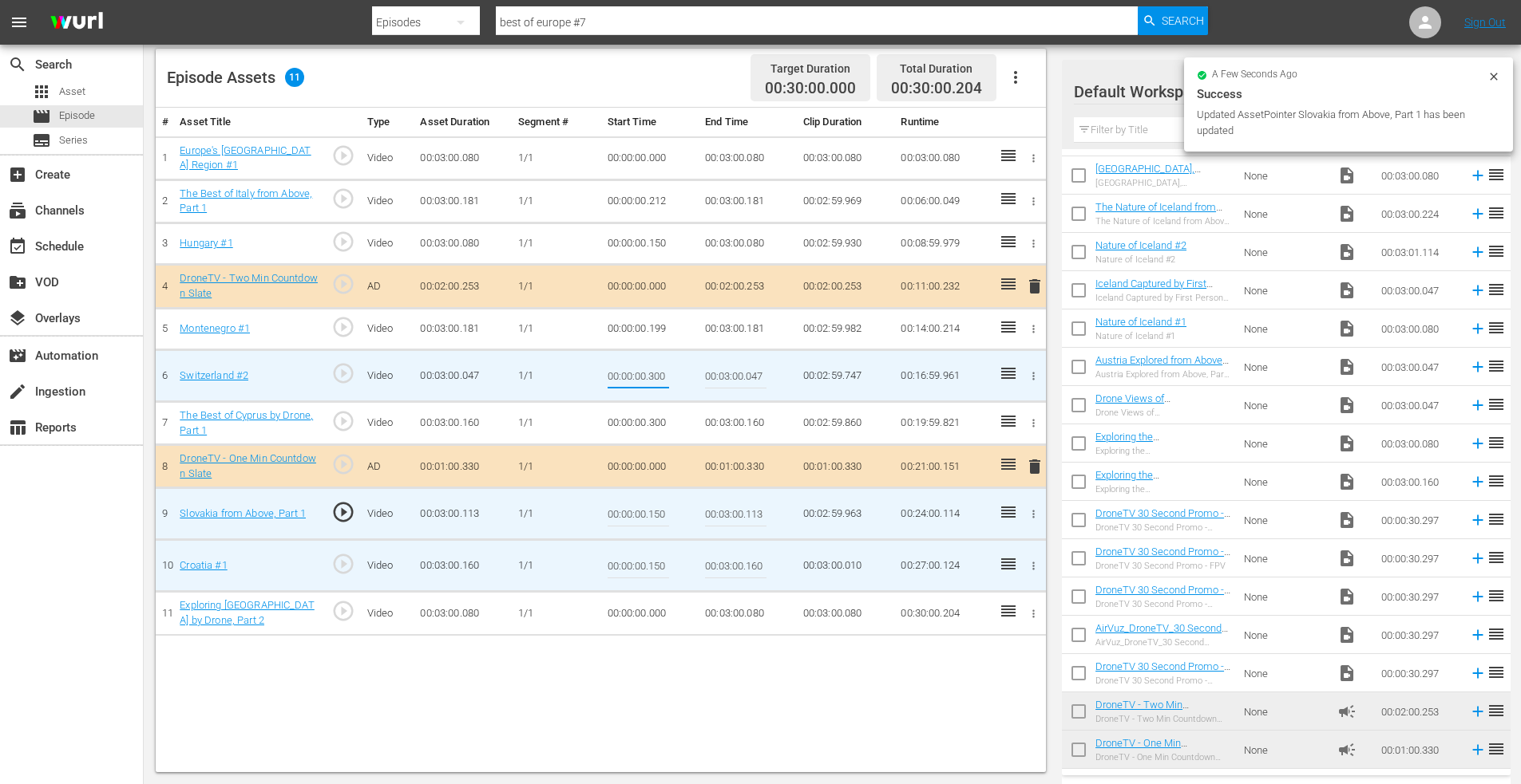
drag, startPoint x: 650, startPoint y: 375, endPoint x: 711, endPoint y: 379, distance: 61.1
click at [711, 379] on tr "6 Switzerland #2 play_circle_outline Video 00:03:00.047 1/1 00:00:00.300 00:03:…" at bounding box center [600, 376] width 890 height 52
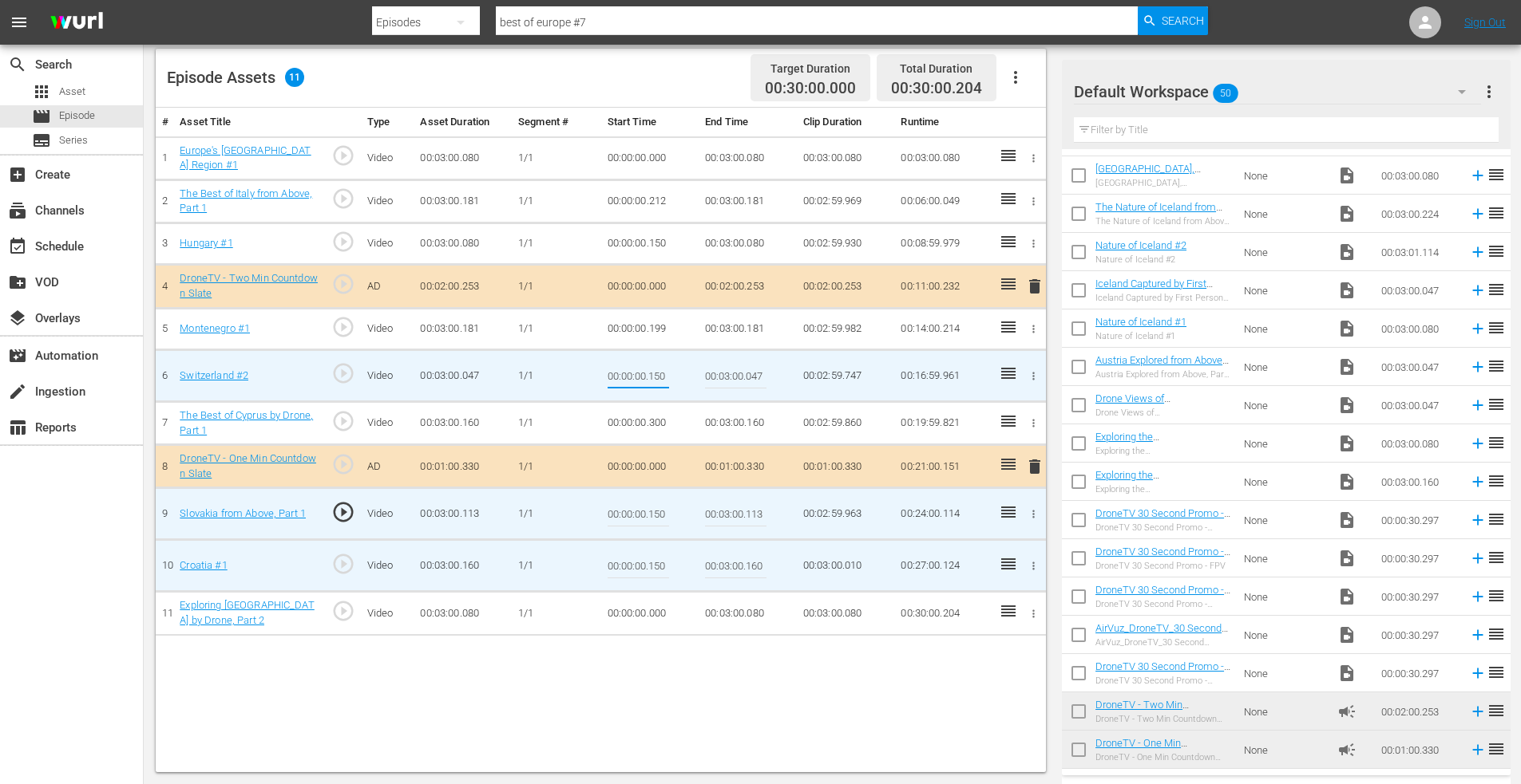
type input "00:00:00.150"
click at [1033, 421] on icon "button" at bounding box center [1033, 423] width 12 height 12
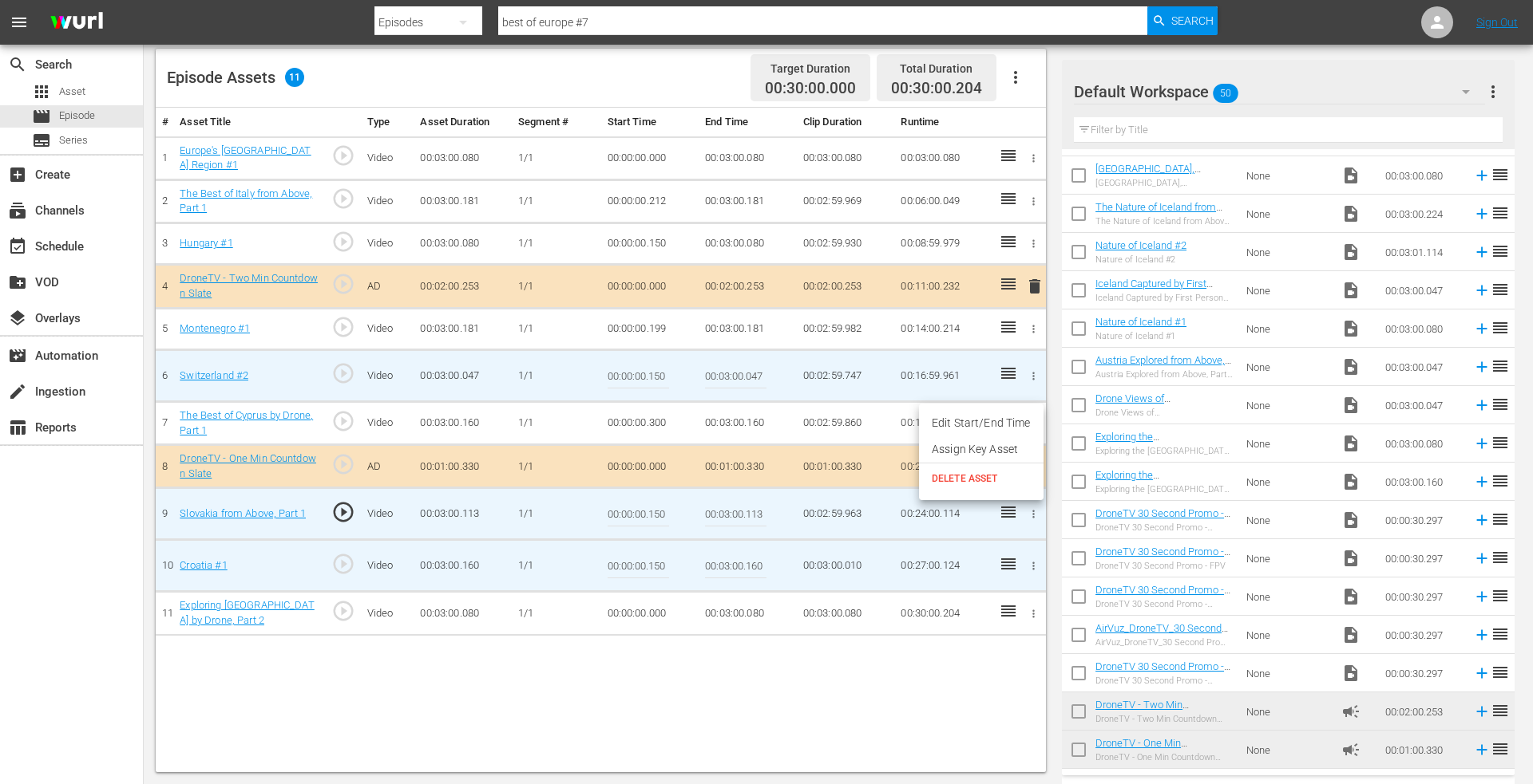
click at [1005, 423] on li "Edit Start/End Time" at bounding box center [980, 423] width 124 height 26
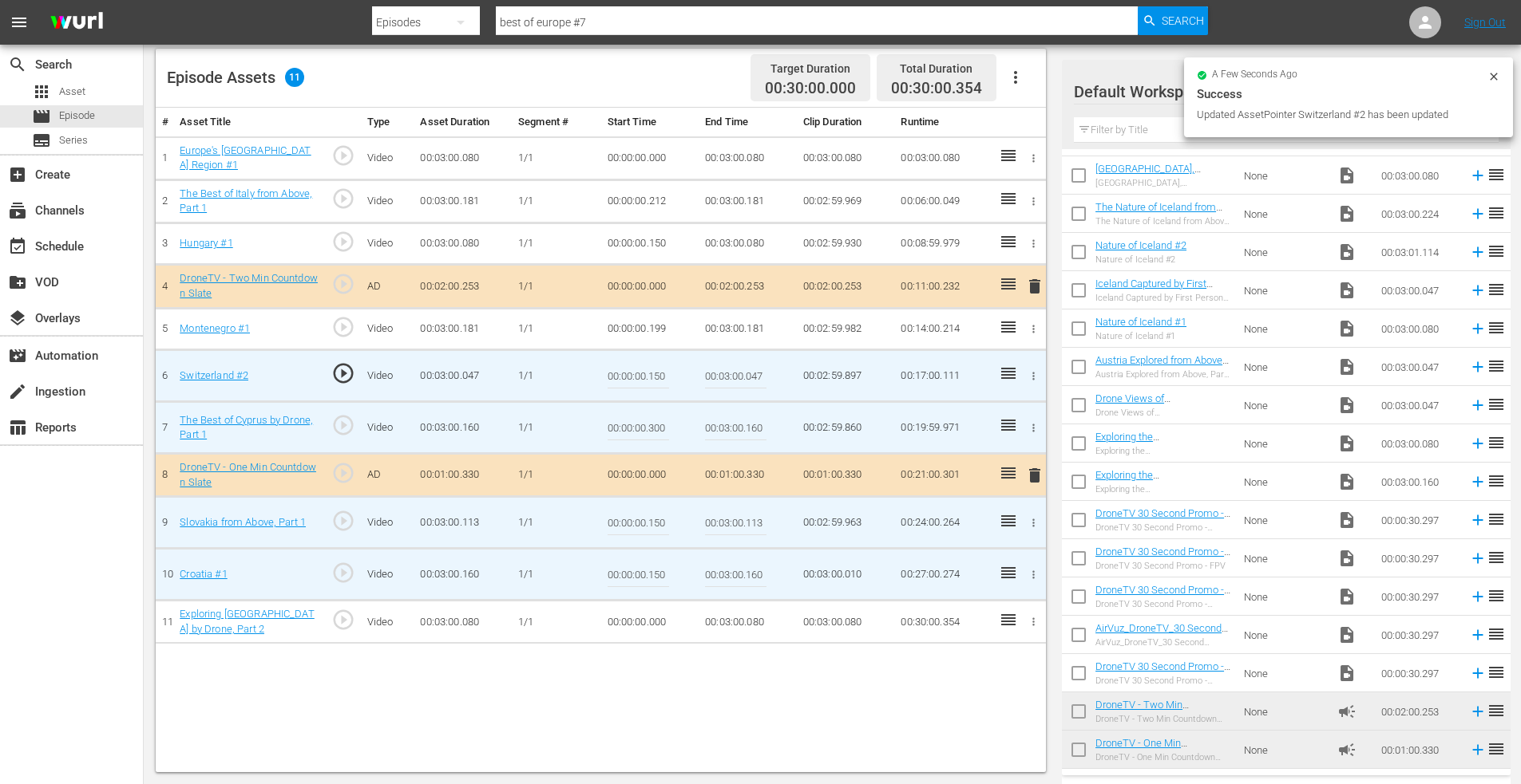
drag, startPoint x: 648, startPoint y: 428, endPoint x: 704, endPoint y: 429, distance: 56.0
click at [704, 429] on tr "7 The Best of Cyprus by Drone, Part 1 play_circle_outline Video 00:03:00.160 1/…" at bounding box center [600, 428] width 890 height 52
type input "00:00:00.150"
click at [1034, 623] on icon "button" at bounding box center [1034, 622] width 2 height 8
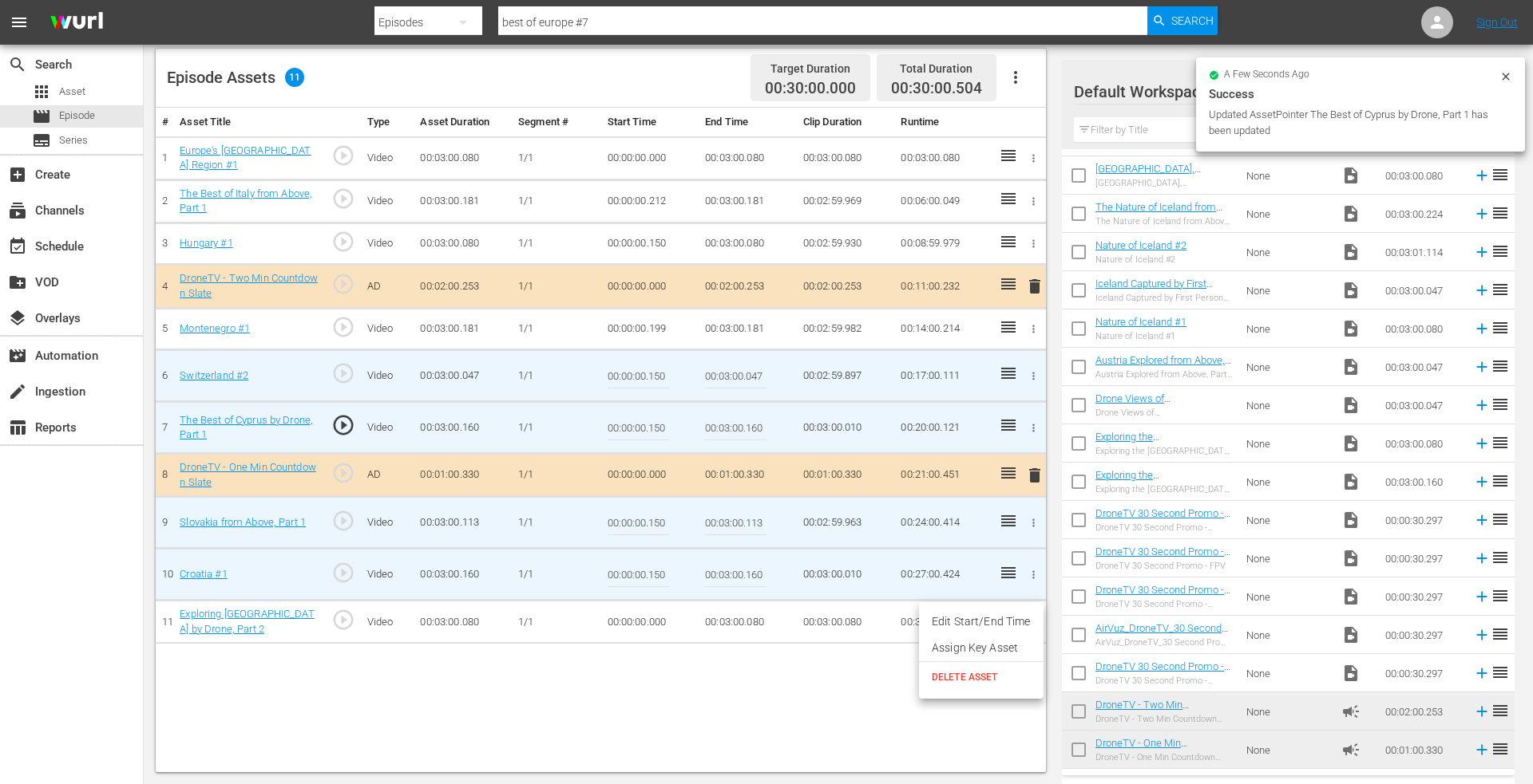
click at [996, 616] on li "Edit Start/End Time" at bounding box center [980, 622] width 124 height 26
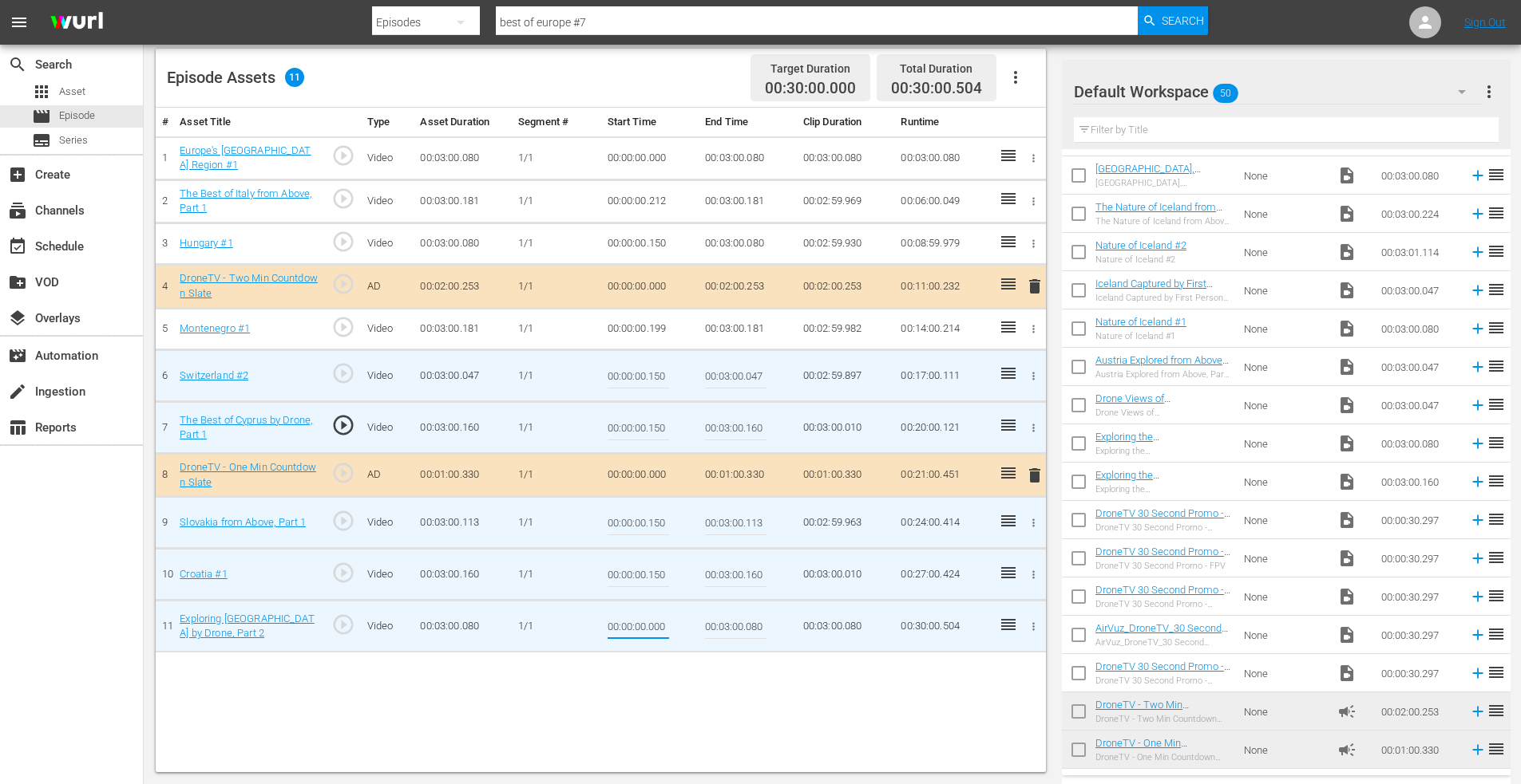
drag, startPoint x: 650, startPoint y: 627, endPoint x: 698, endPoint y: 626, distance: 48.0
click at [696, 626] on td "00:00:00.000" at bounding box center [650, 627] width 98 height 52
drag, startPoint x: 749, startPoint y: 626, endPoint x: 818, endPoint y: 624, distance: 69.0
click at [811, 627] on tr "11 Exploring Poland by Drone, Part 2 play_circle_outline Video 00:03:00.080 1/1…" at bounding box center [600, 627] width 890 height 52
type input "00:03:00.000"
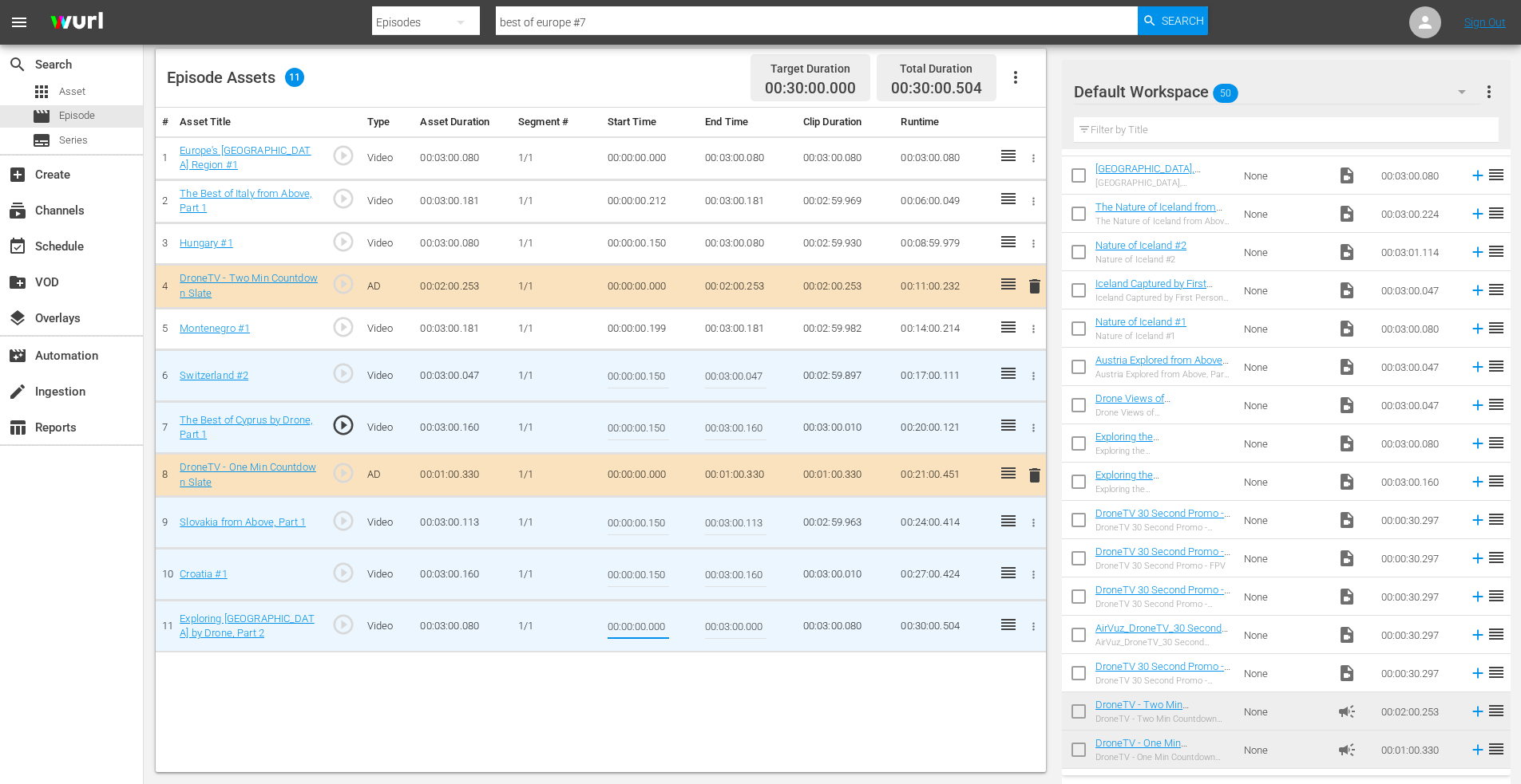
drag, startPoint x: 658, startPoint y: 630, endPoint x: 711, endPoint y: 630, distance: 53.0
click at [712, 630] on tr "11 Exploring Poland by Drone, Part 2 play_circle_outline Video 00:03:00.080 1/1…" at bounding box center [600, 627] width 890 height 52
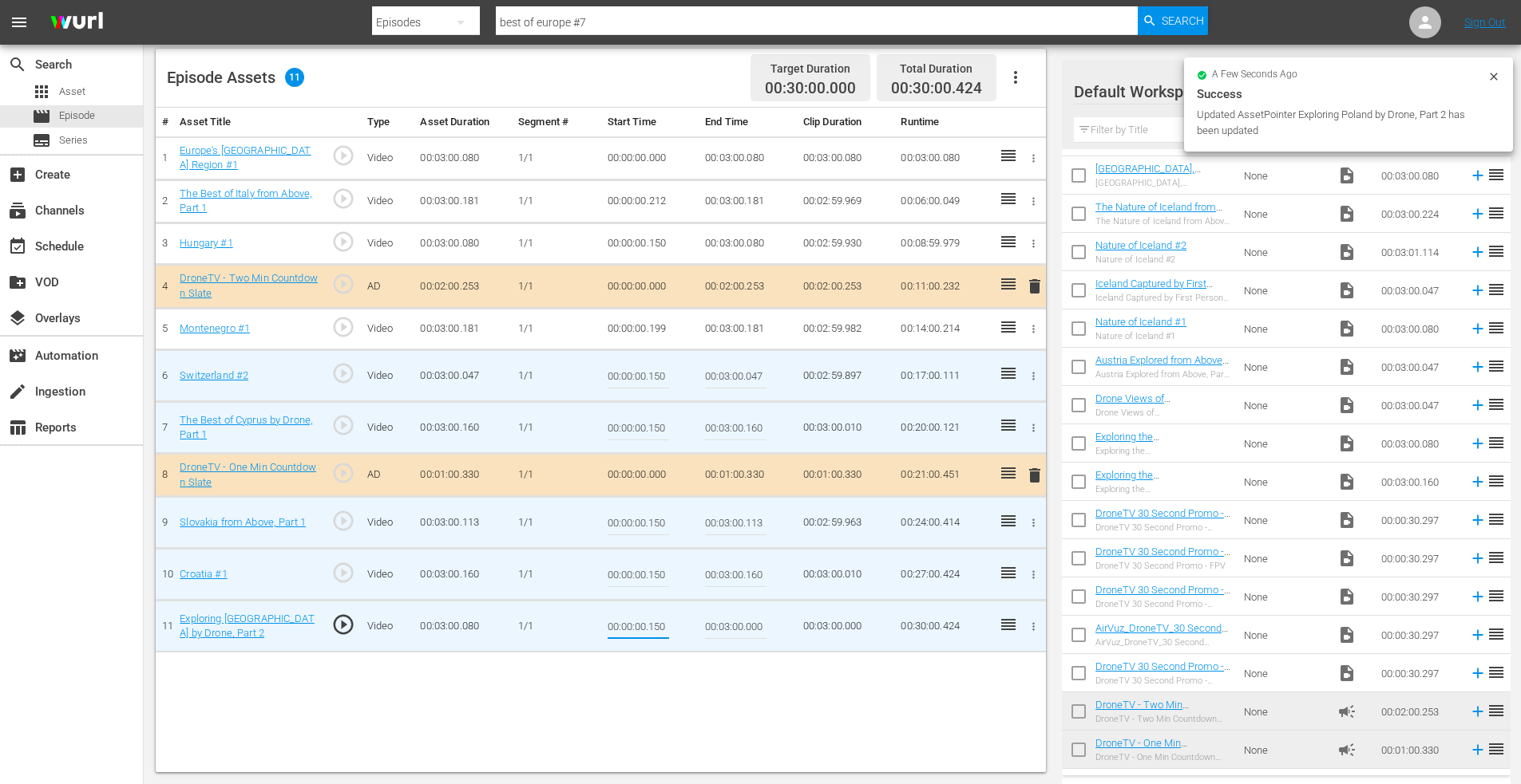
type input "00:00:00.150"
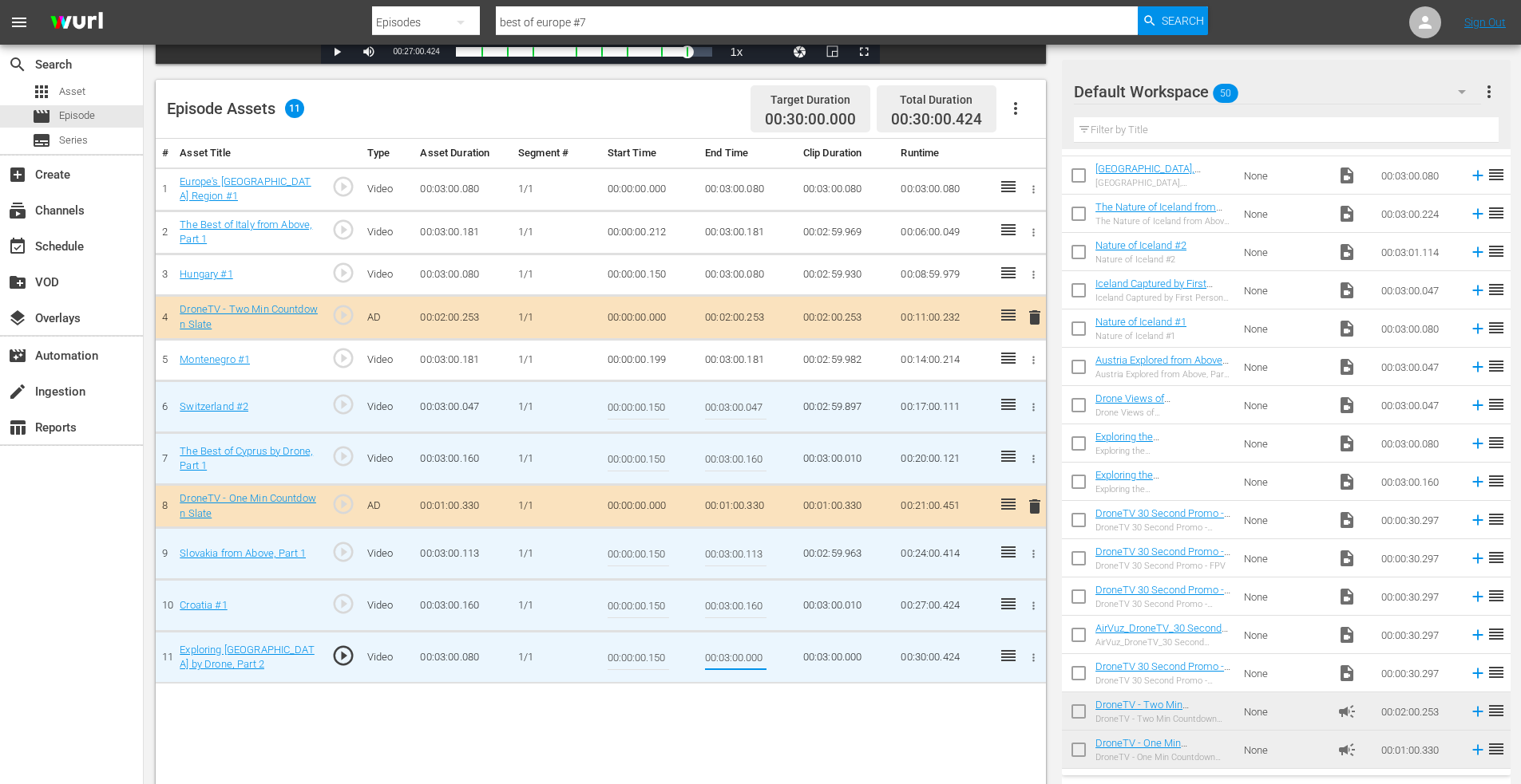
scroll to position [336, 0]
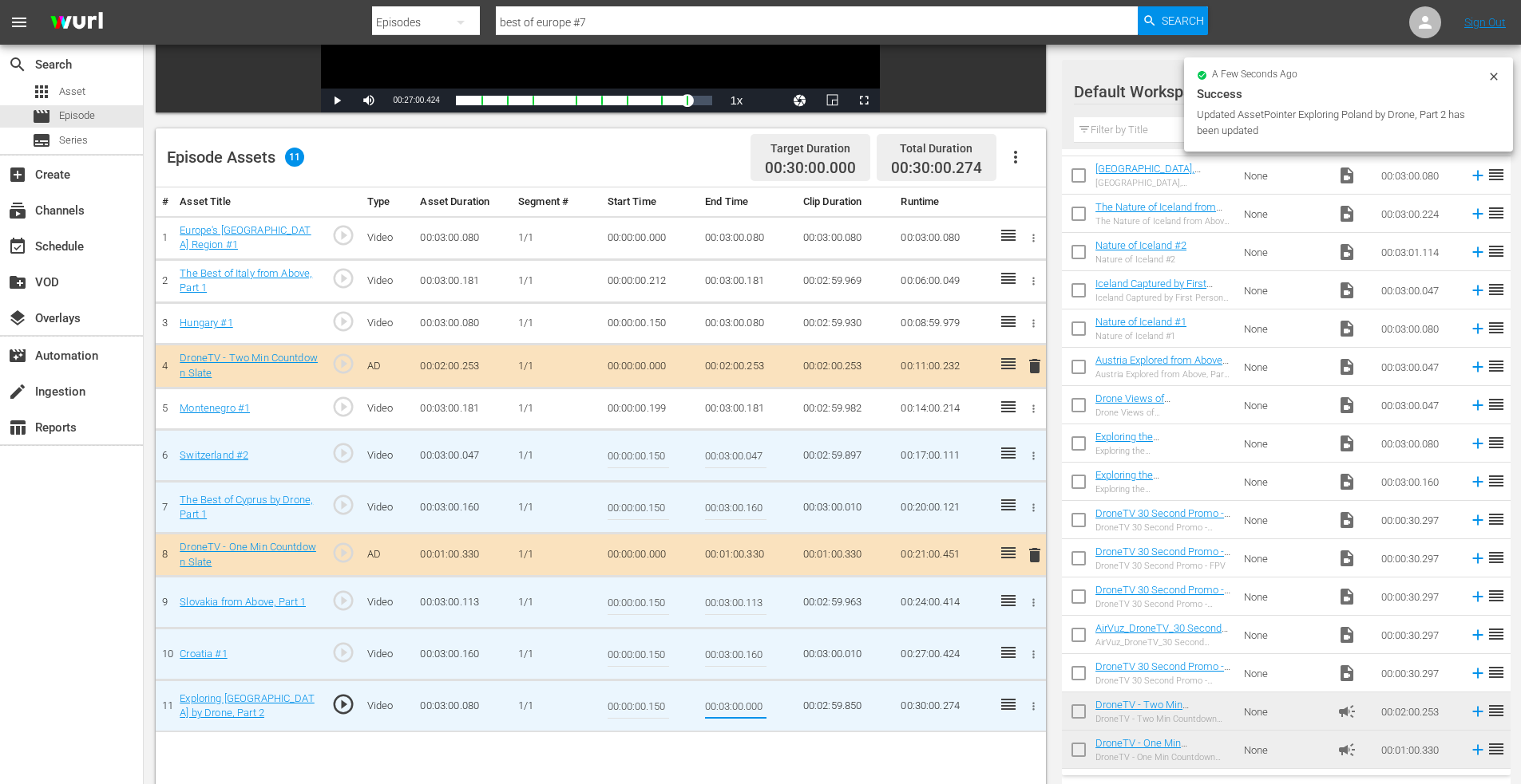
click at [1035, 237] on icon "button" at bounding box center [1033, 238] width 12 height 12
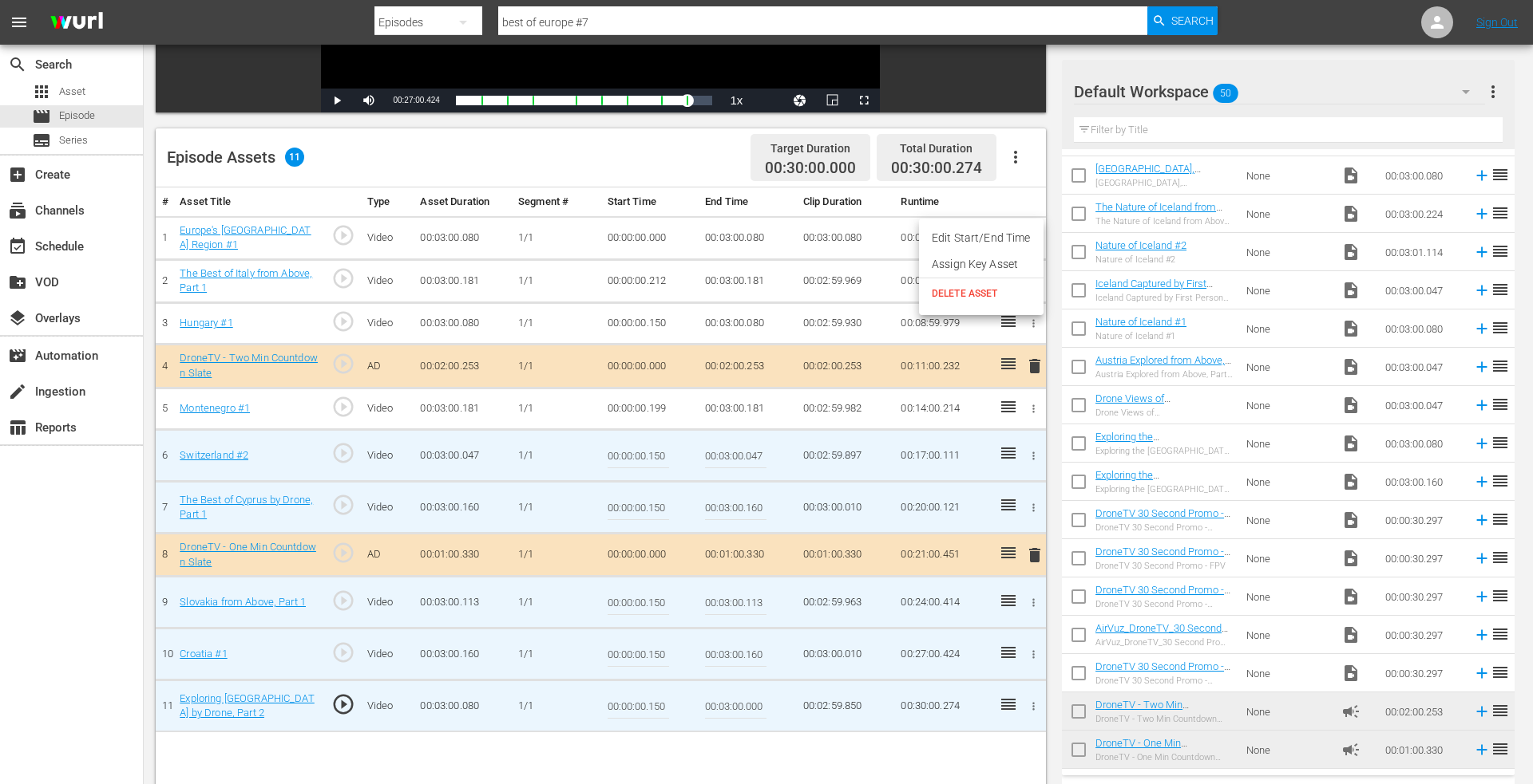
click at [969, 240] on li "Edit Start/End Time" at bounding box center [980, 237] width 124 height 26
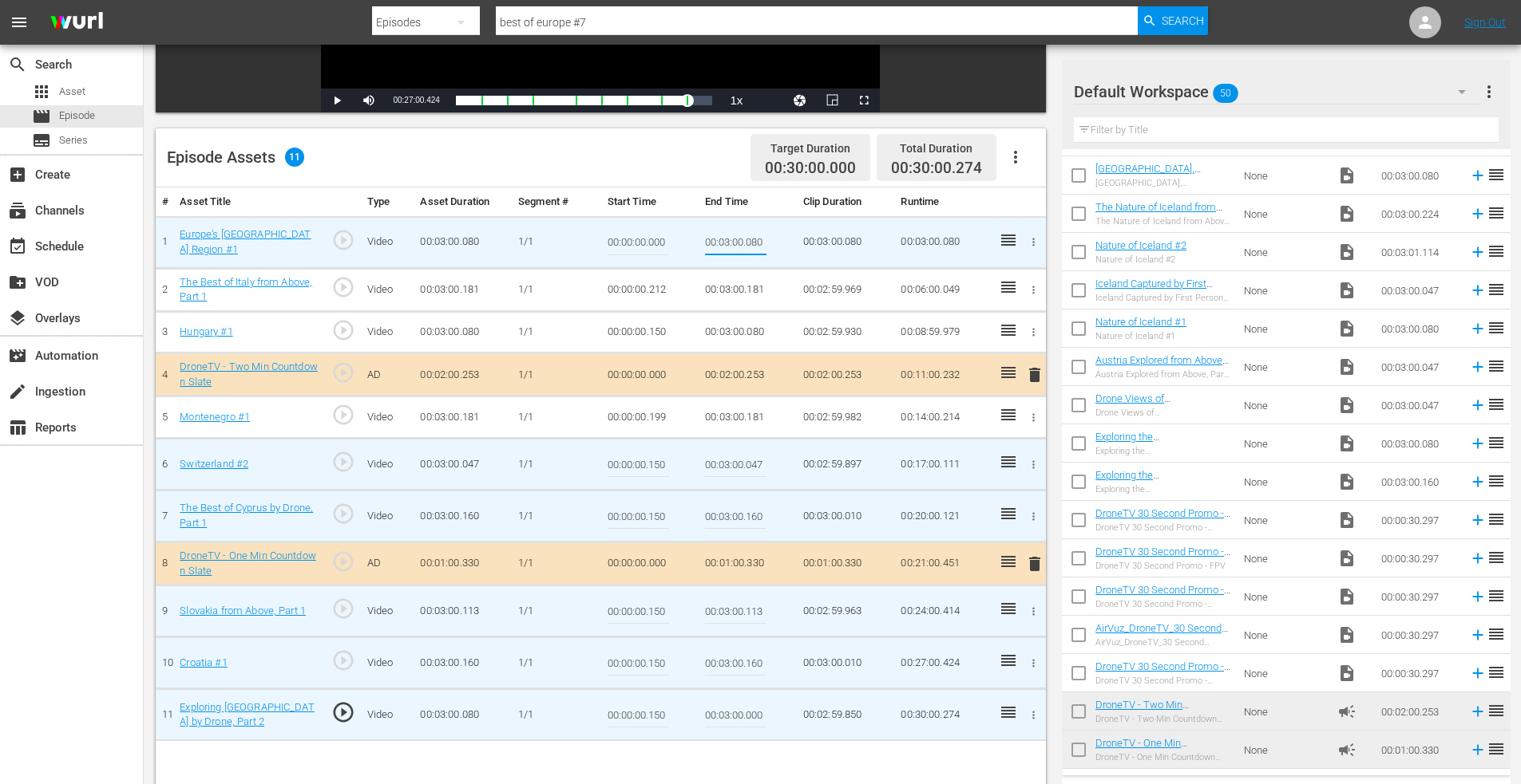
drag, startPoint x: 747, startPoint y: 242, endPoint x: 801, endPoint y: 245, distance: 54.1
click at [801, 245] on tr "1 Europe's Scandinavia Region #1 play_circle_outline Video 00:03:00.080 1/1 00:…" at bounding box center [600, 242] width 890 height 52
type input "00:03:00.000"
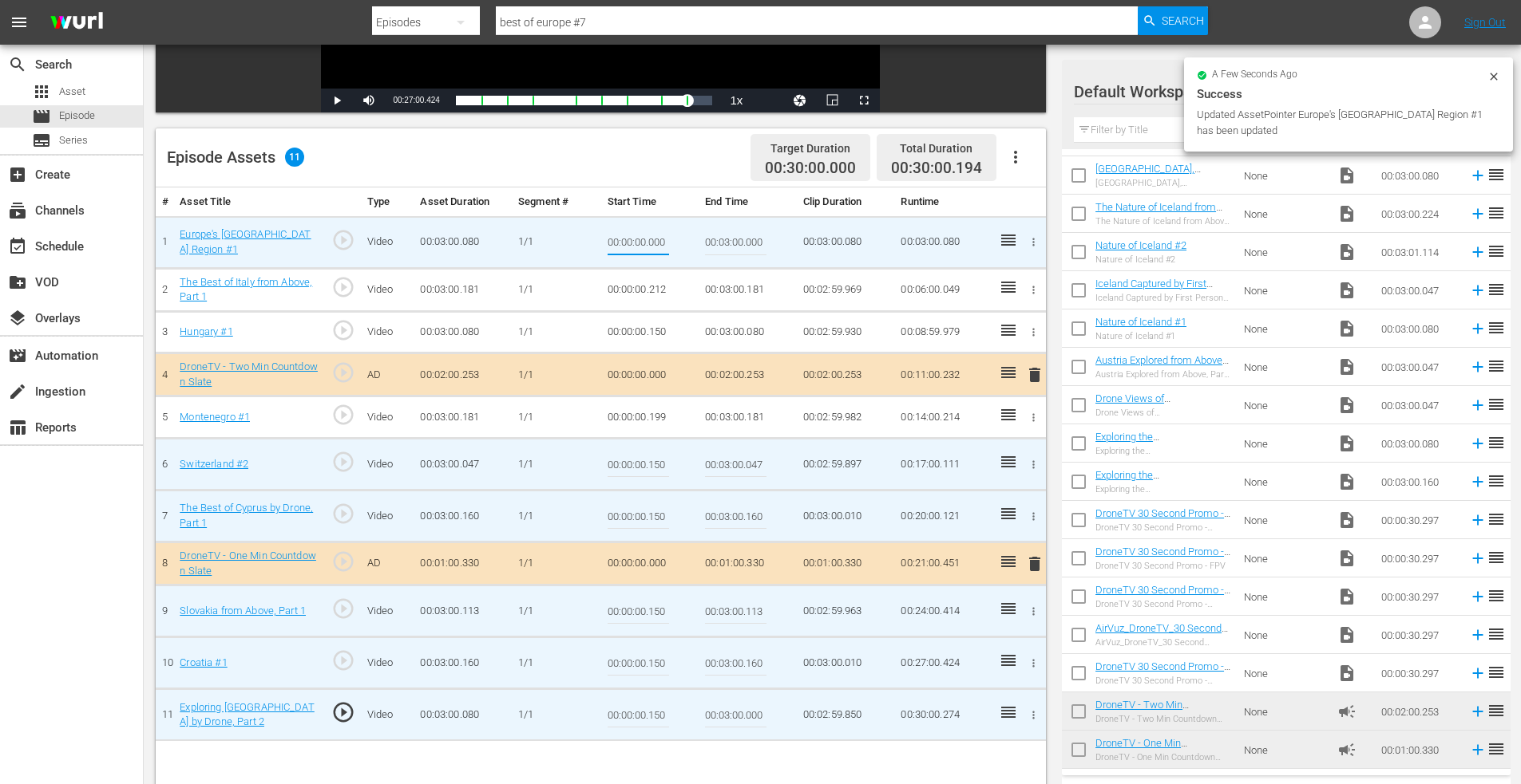
drag, startPoint x: 649, startPoint y: 243, endPoint x: 666, endPoint y: 244, distance: 17.0
click at [666, 244] on input "00:00:00.000" at bounding box center [638, 242] width 62 height 39
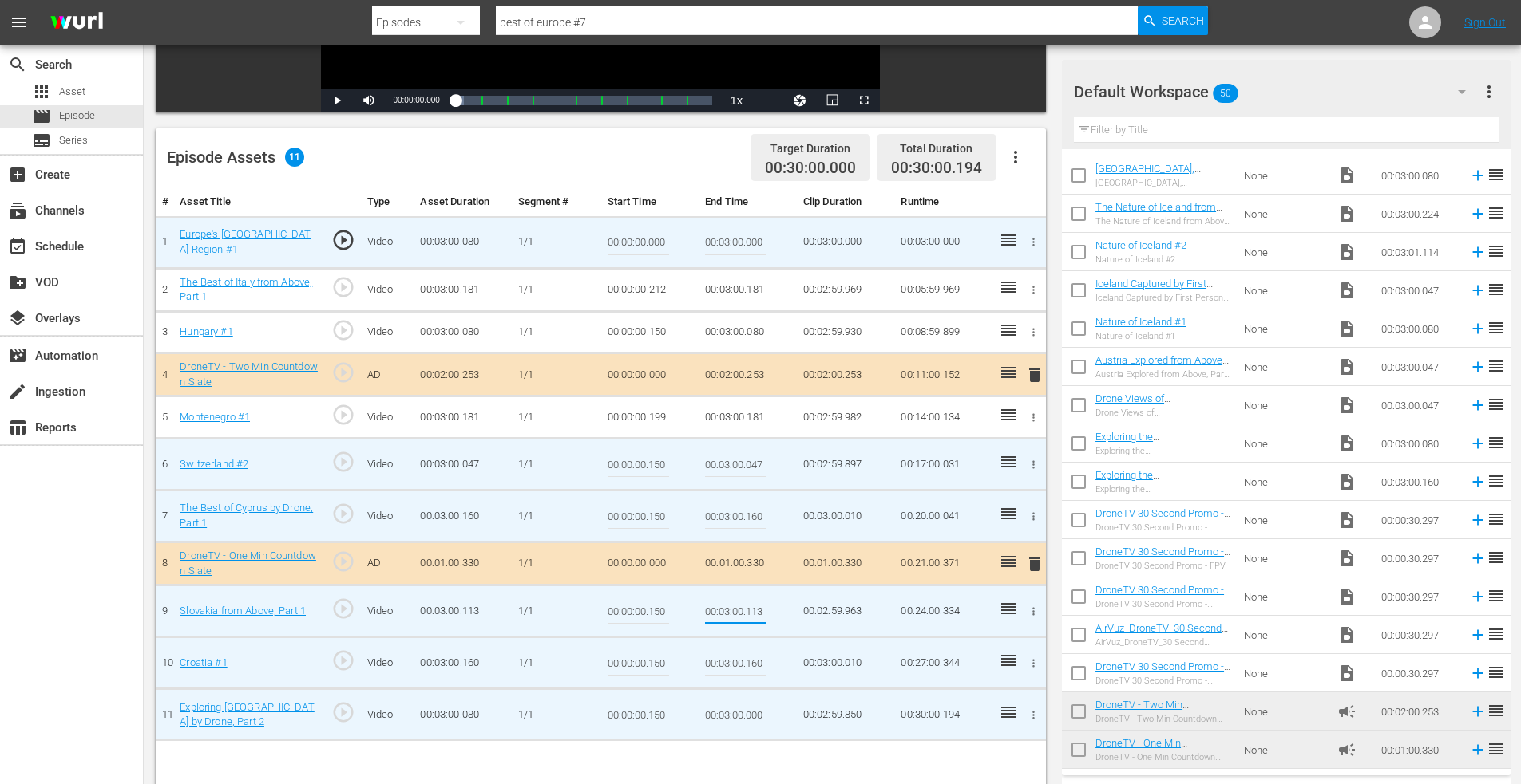
drag, startPoint x: 746, startPoint y: 611, endPoint x: 780, endPoint y: 609, distance: 34.1
click at [779, 611] on td "00:03:00.113" at bounding box center [748, 611] width 98 height 52
type input "00:03:00.000"
drag, startPoint x: 748, startPoint y: 669, endPoint x: 796, endPoint y: 668, distance: 48.0
click at [796, 668] on tr "10 Croatia #1 play_circle_outline Video 00:03:00.160 1/1 00:00:00.150 00:03:00.…" at bounding box center [600, 664] width 890 height 52
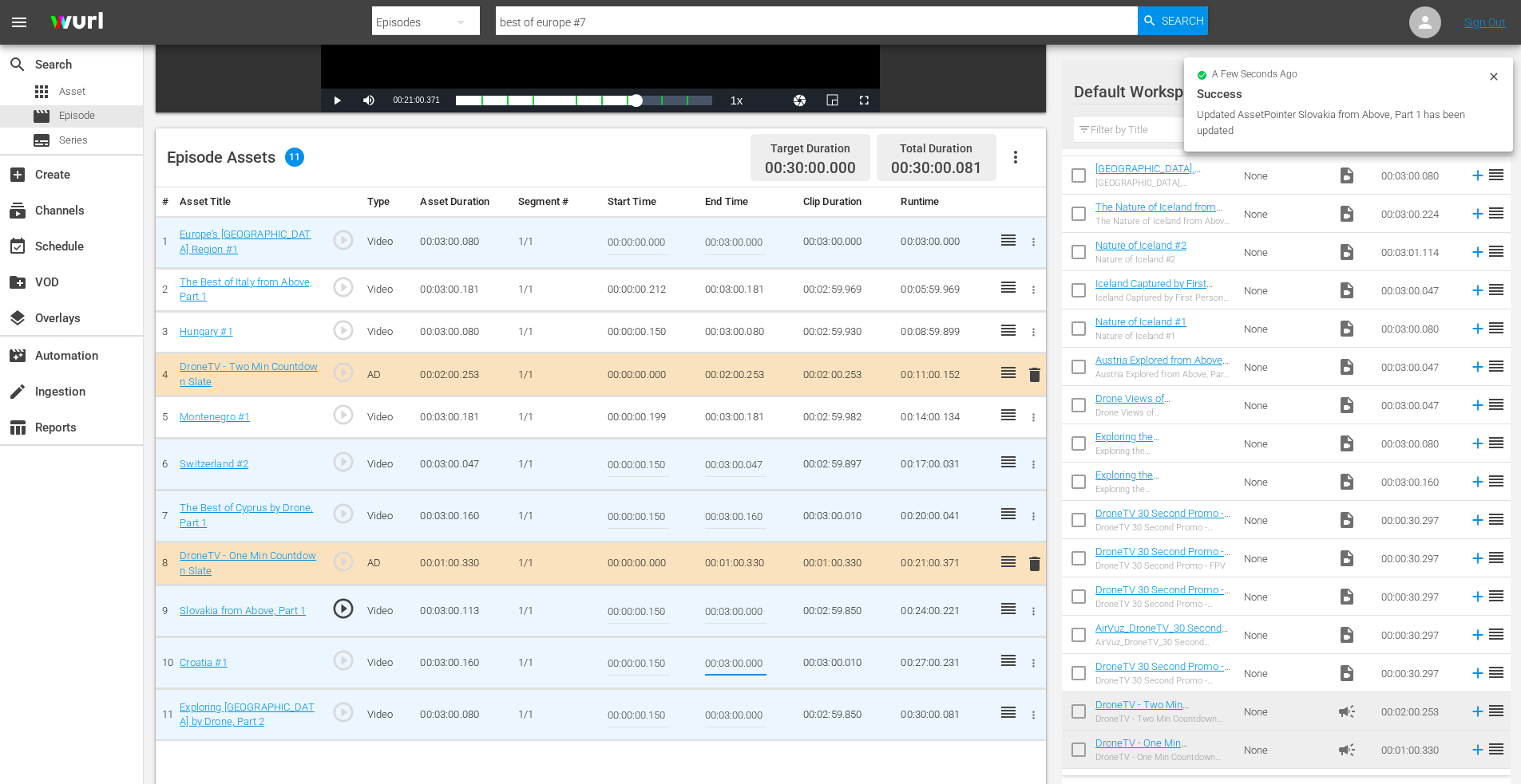
type input "00:03:00.000"
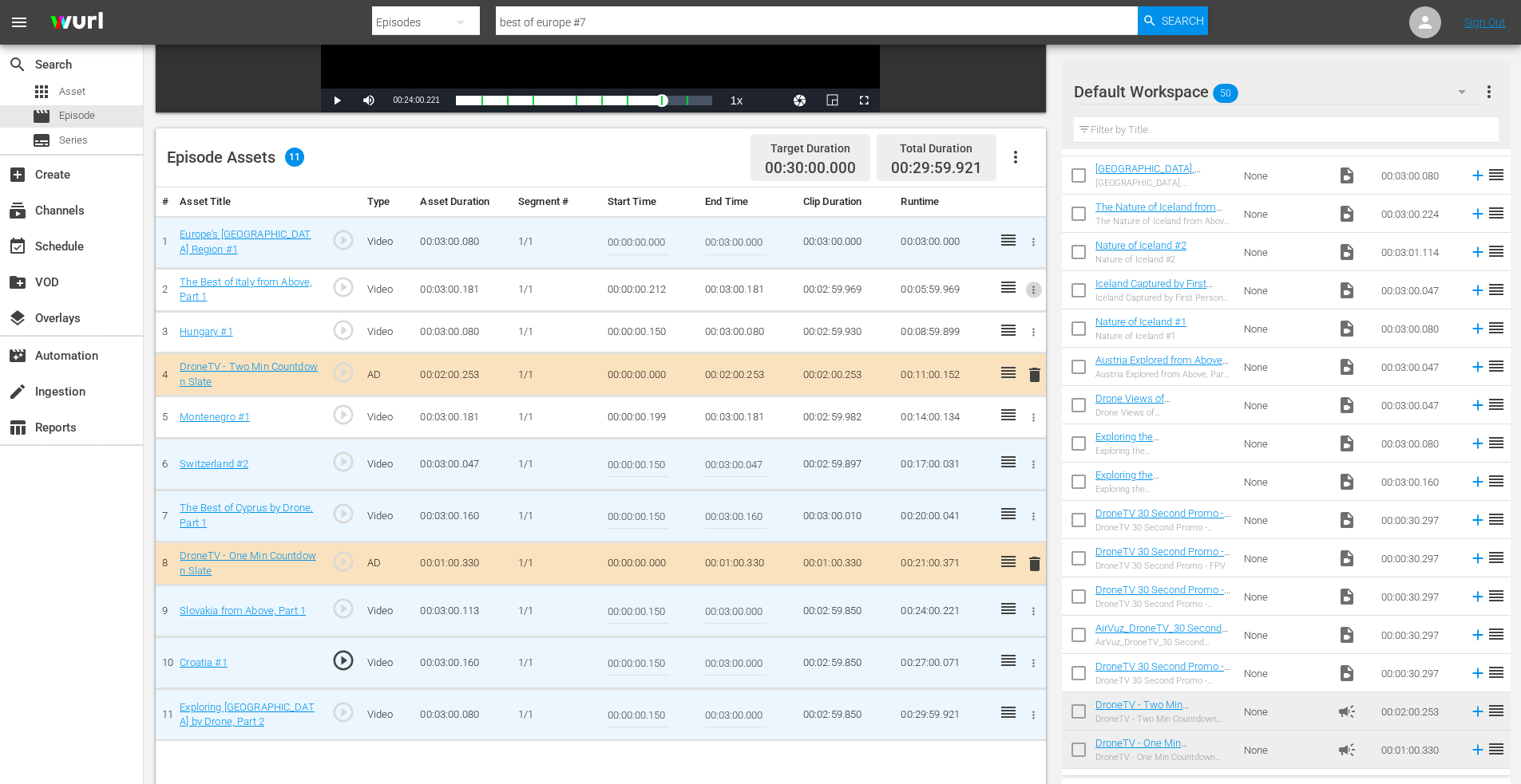
click at [1031, 291] on icon "button" at bounding box center [1033, 290] width 12 height 12
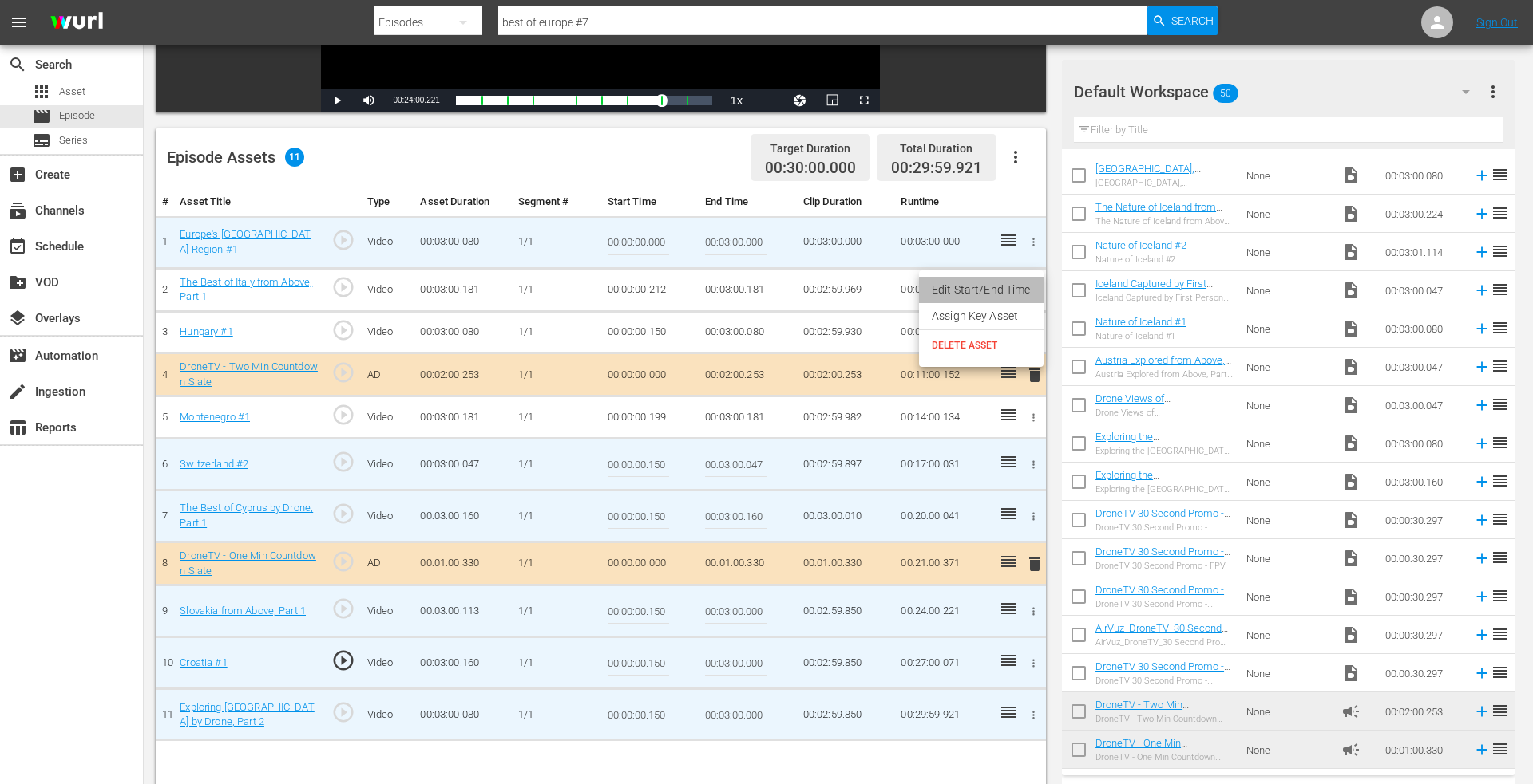
click at [990, 296] on li "Edit Start/End Time" at bounding box center [980, 290] width 124 height 26
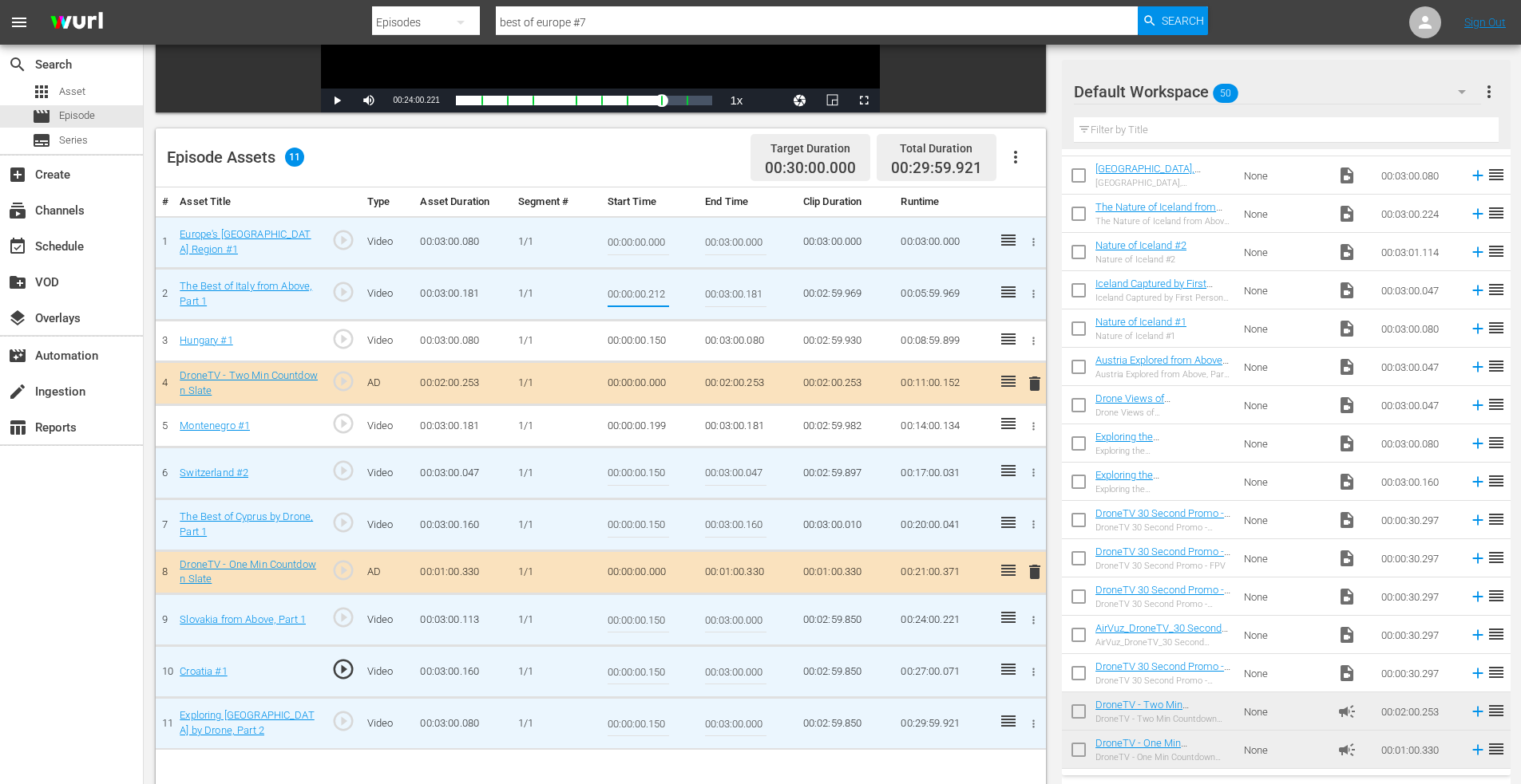
drag, startPoint x: 650, startPoint y: 295, endPoint x: 691, endPoint y: 289, distance: 41.4
click at [691, 289] on td "00:00:00.212" at bounding box center [650, 294] width 98 height 52
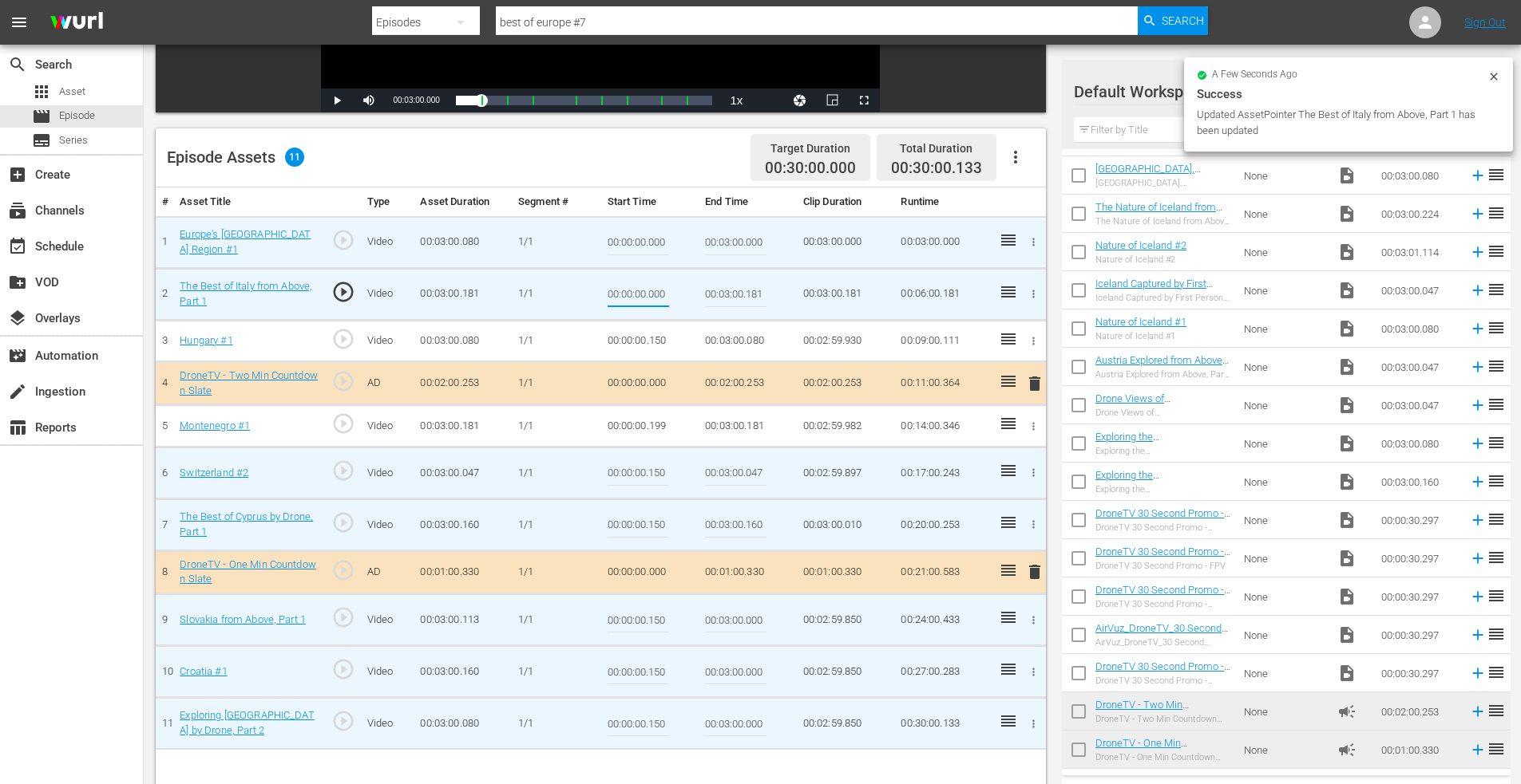
drag, startPoint x: 647, startPoint y: 293, endPoint x: 687, endPoint y: 293, distance: 40.0
click at [687, 293] on td "00:00:00.000" at bounding box center [650, 294] width 98 height 52
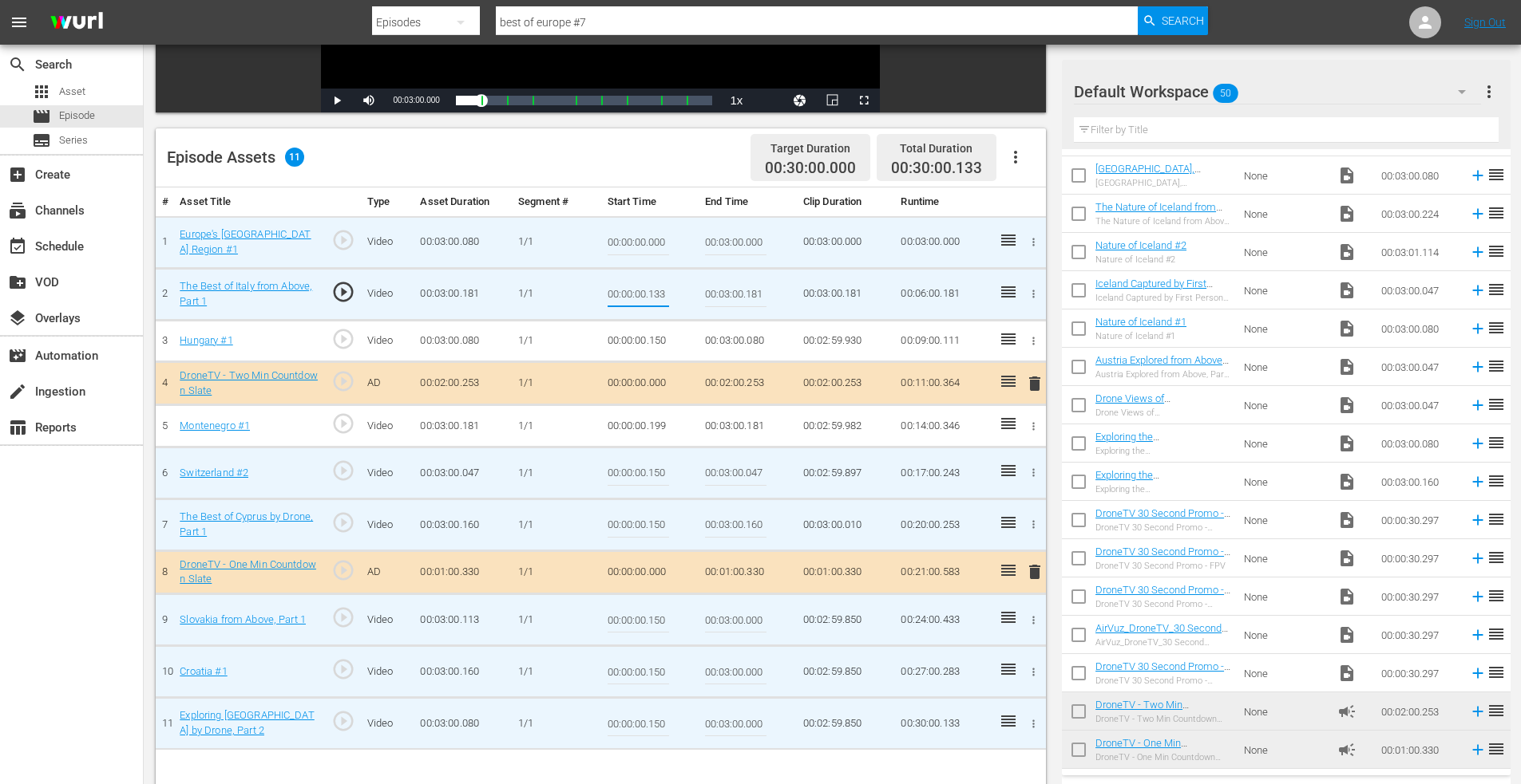
type input "00:00:00.133"
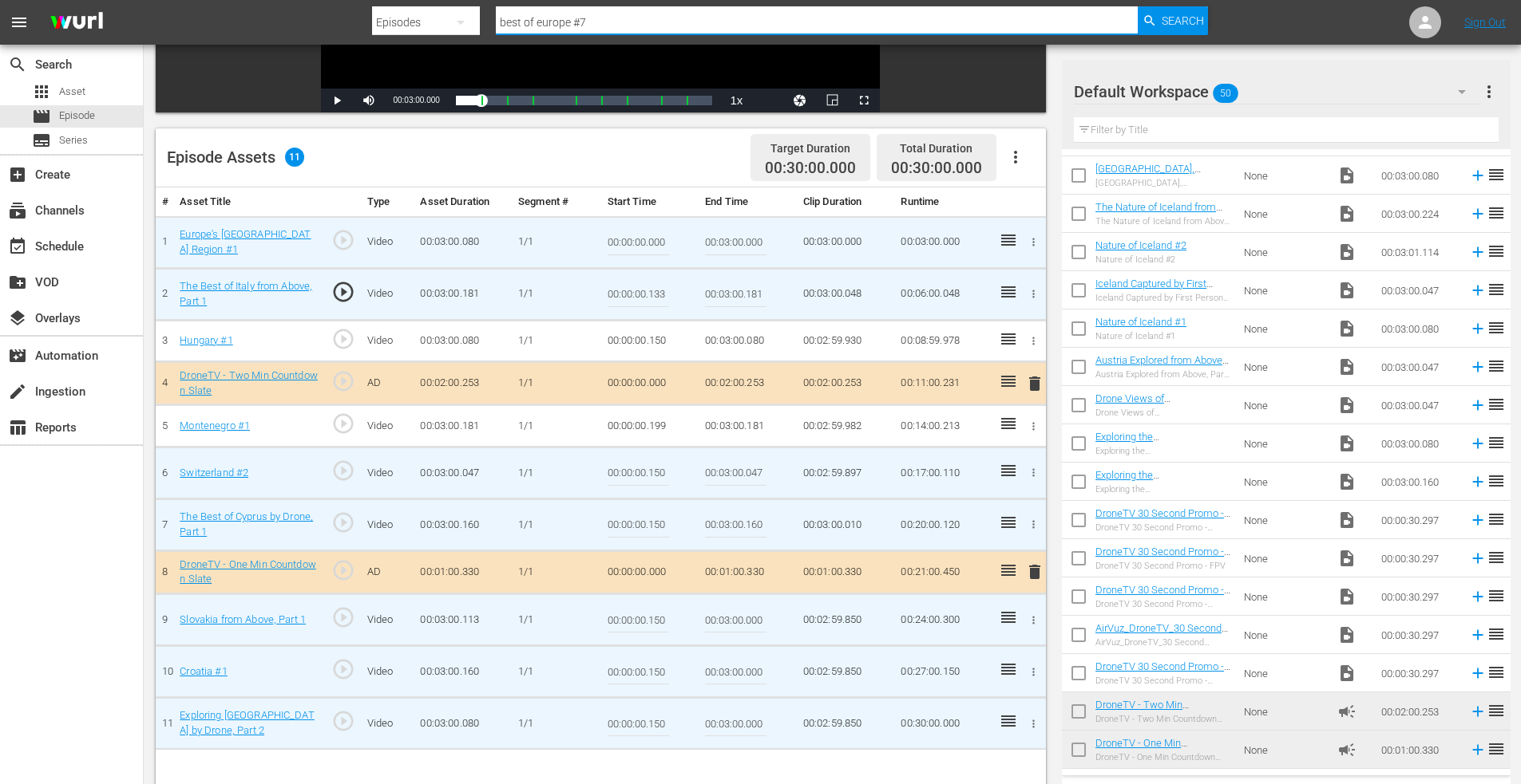
drag, startPoint x: 626, startPoint y: 22, endPoint x: 374, endPoint y: 14, distance: 252.1
click at [375, 14] on div "Search By Episodes Search ID, Title, Description, Keywords, or Category best of…" at bounding box center [789, 22] width 836 height 39
type input "islands 3"
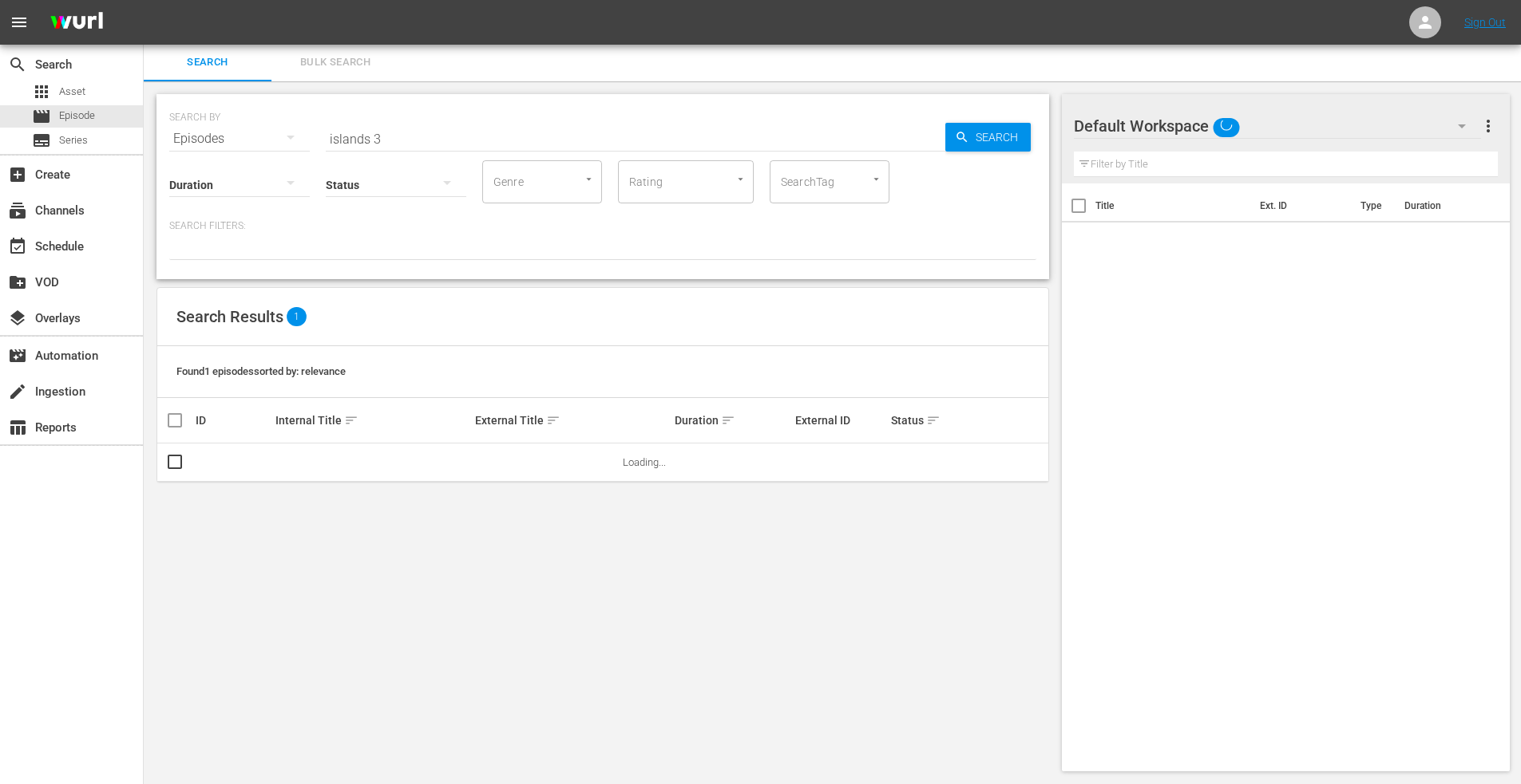
scroll to position [2, 0]
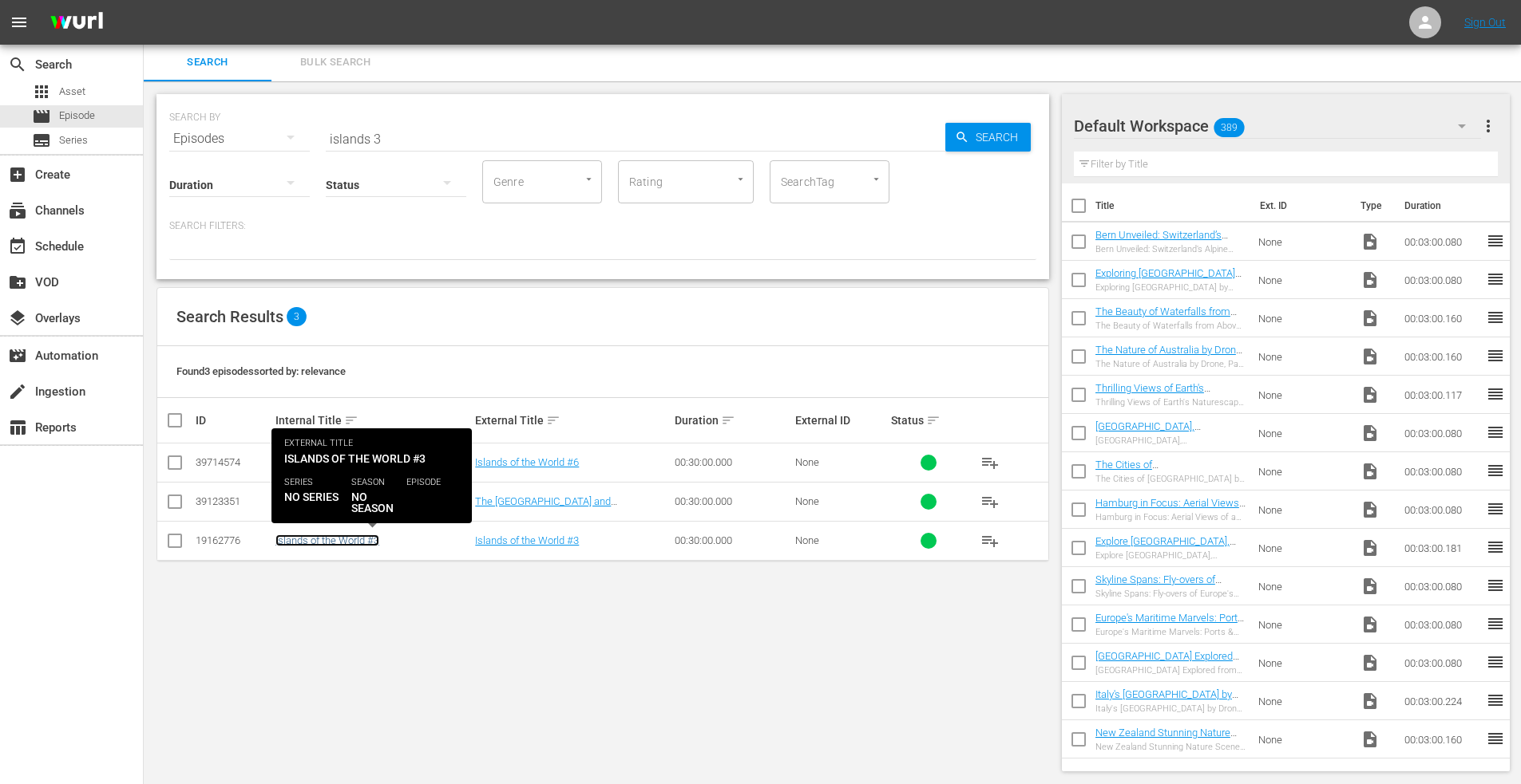
click at [329, 542] on link "Islands of the World #3" at bounding box center [327, 541] width 103 height 12
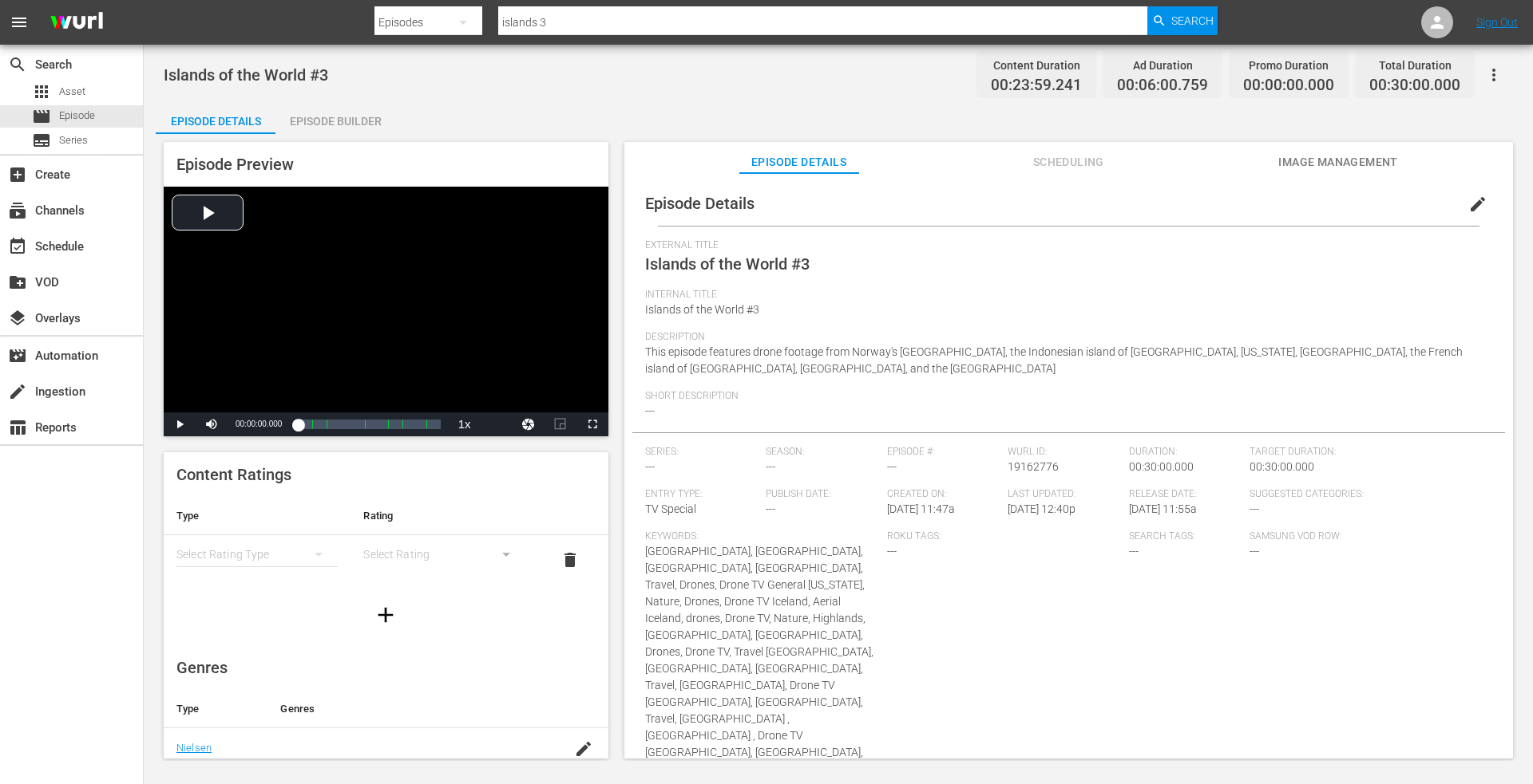
click at [338, 117] on div "Episode Builder" at bounding box center [335, 121] width 119 height 39
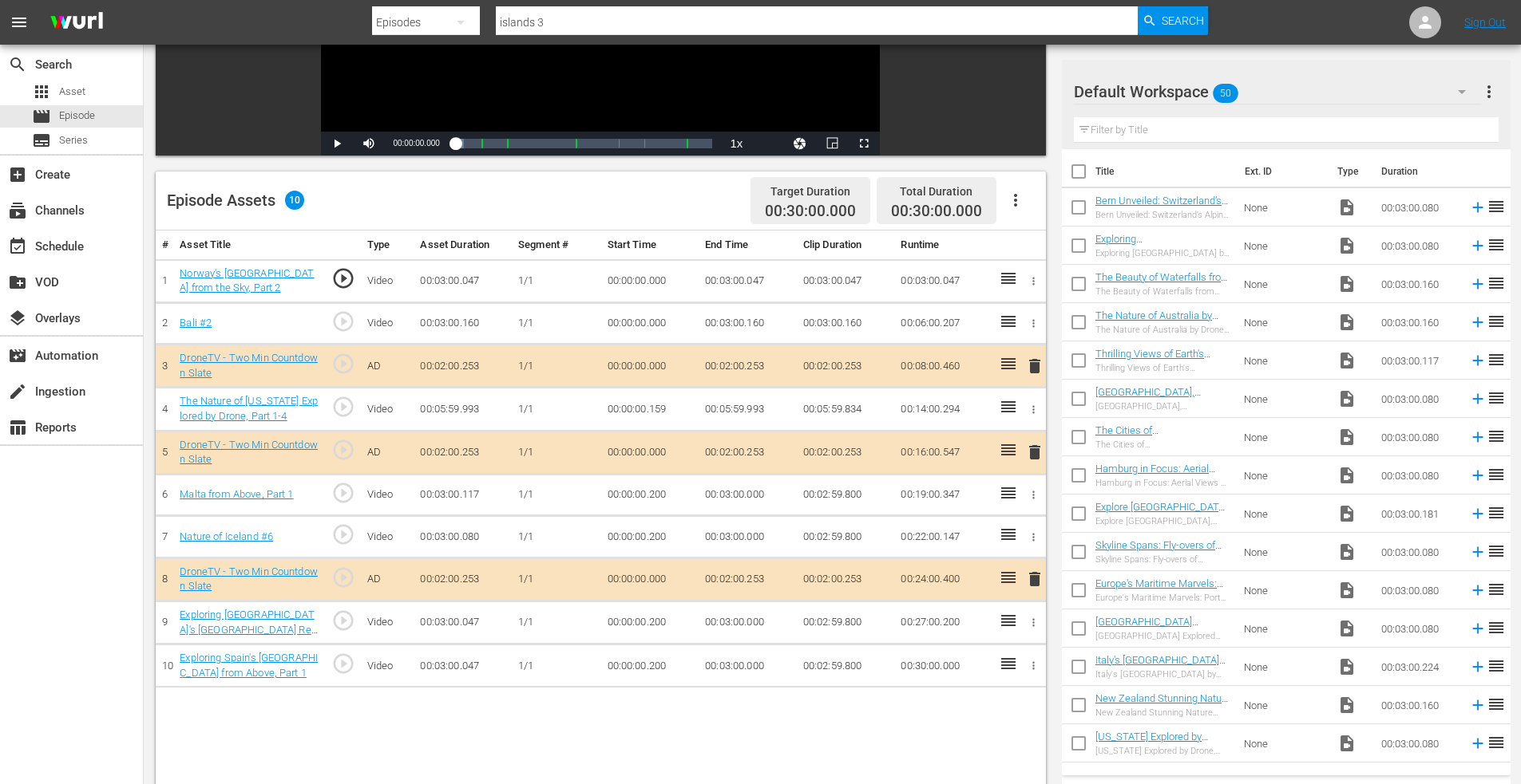
scroll to position [319, 0]
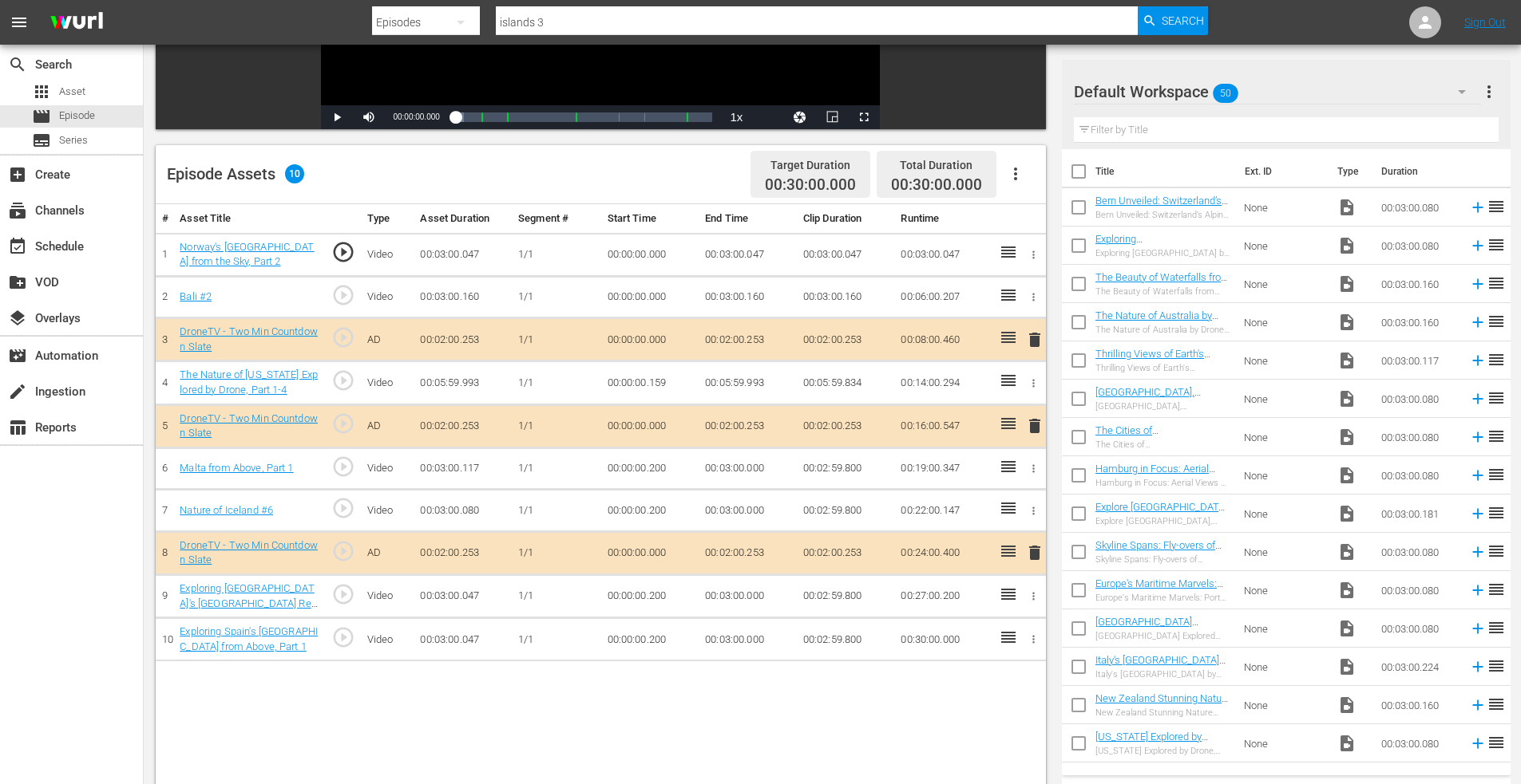
click at [1041, 552] on span "delete" at bounding box center [1034, 552] width 19 height 19
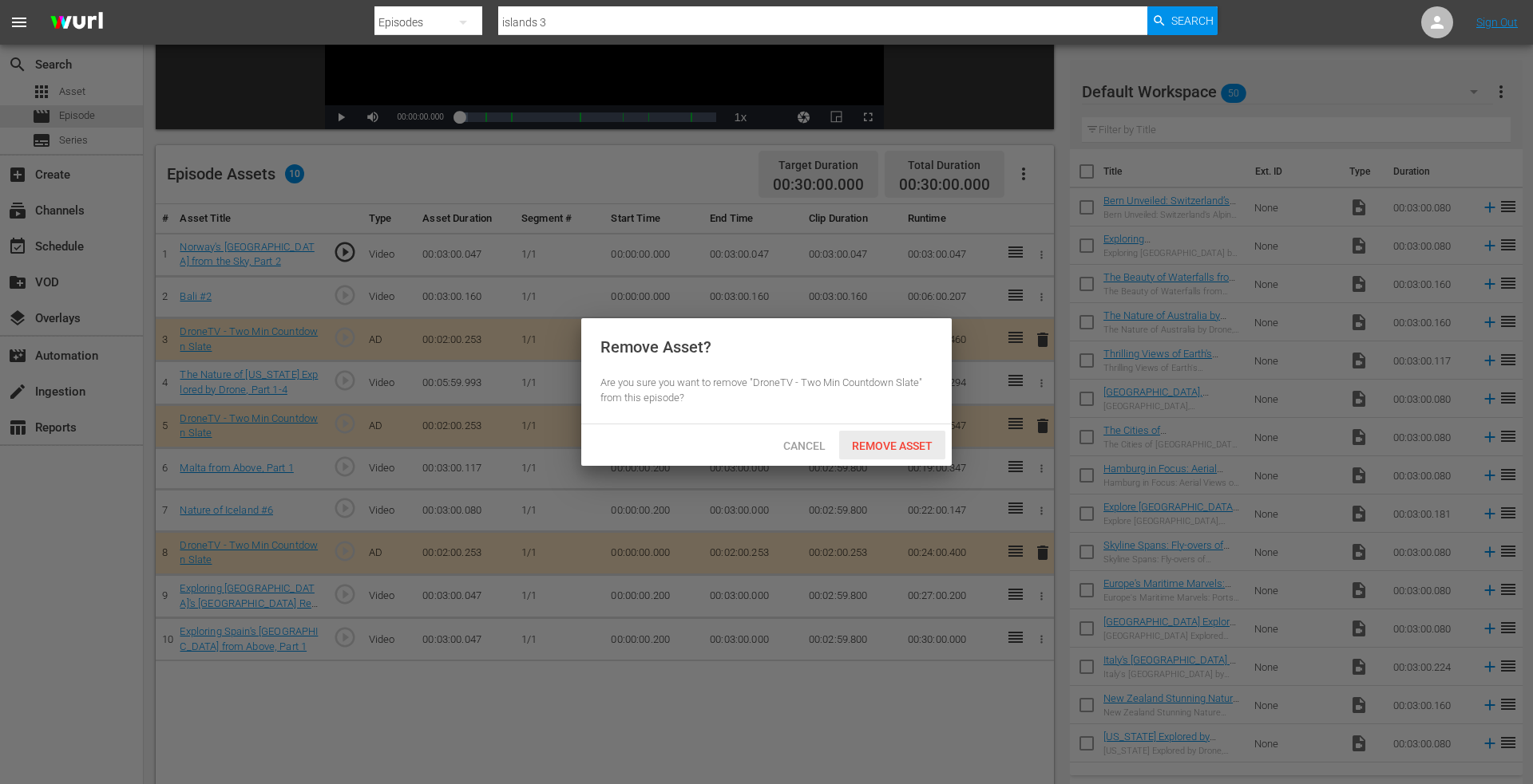
click at [867, 443] on span "Remove Asset" at bounding box center [892, 445] width 106 height 13
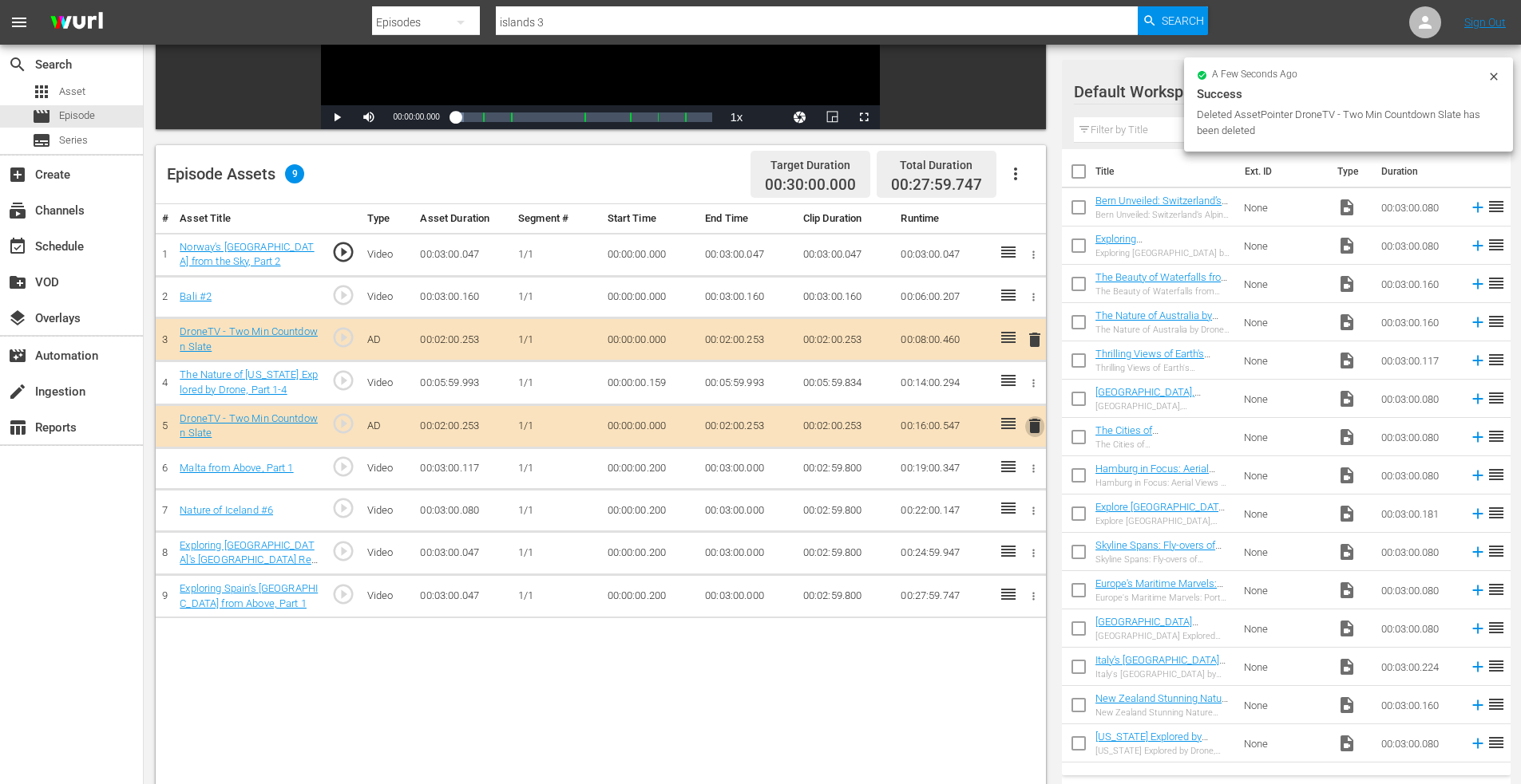
click at [1035, 422] on span "delete" at bounding box center [1034, 425] width 19 height 19
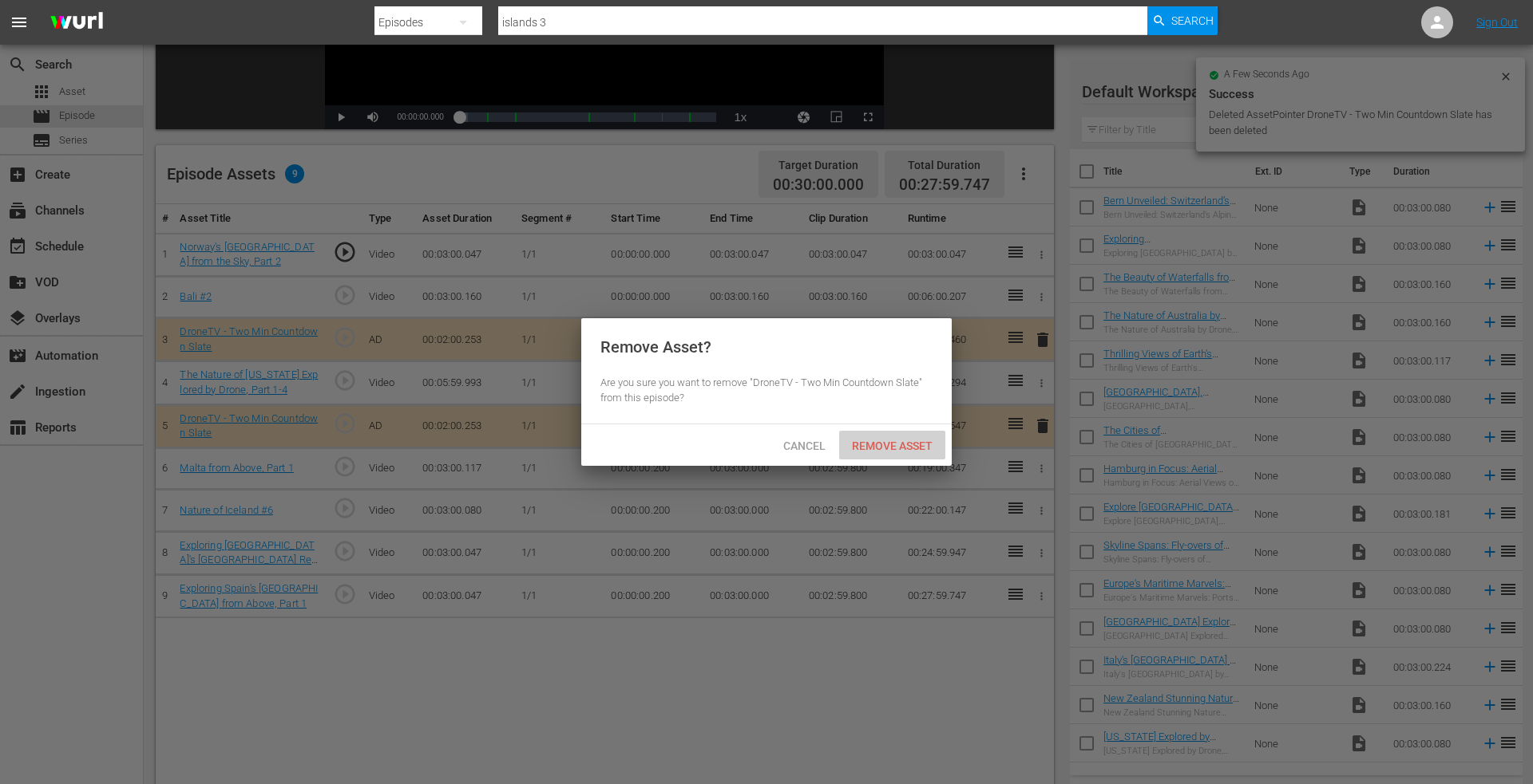
click at [894, 444] on span "Remove Asset" at bounding box center [892, 445] width 106 height 13
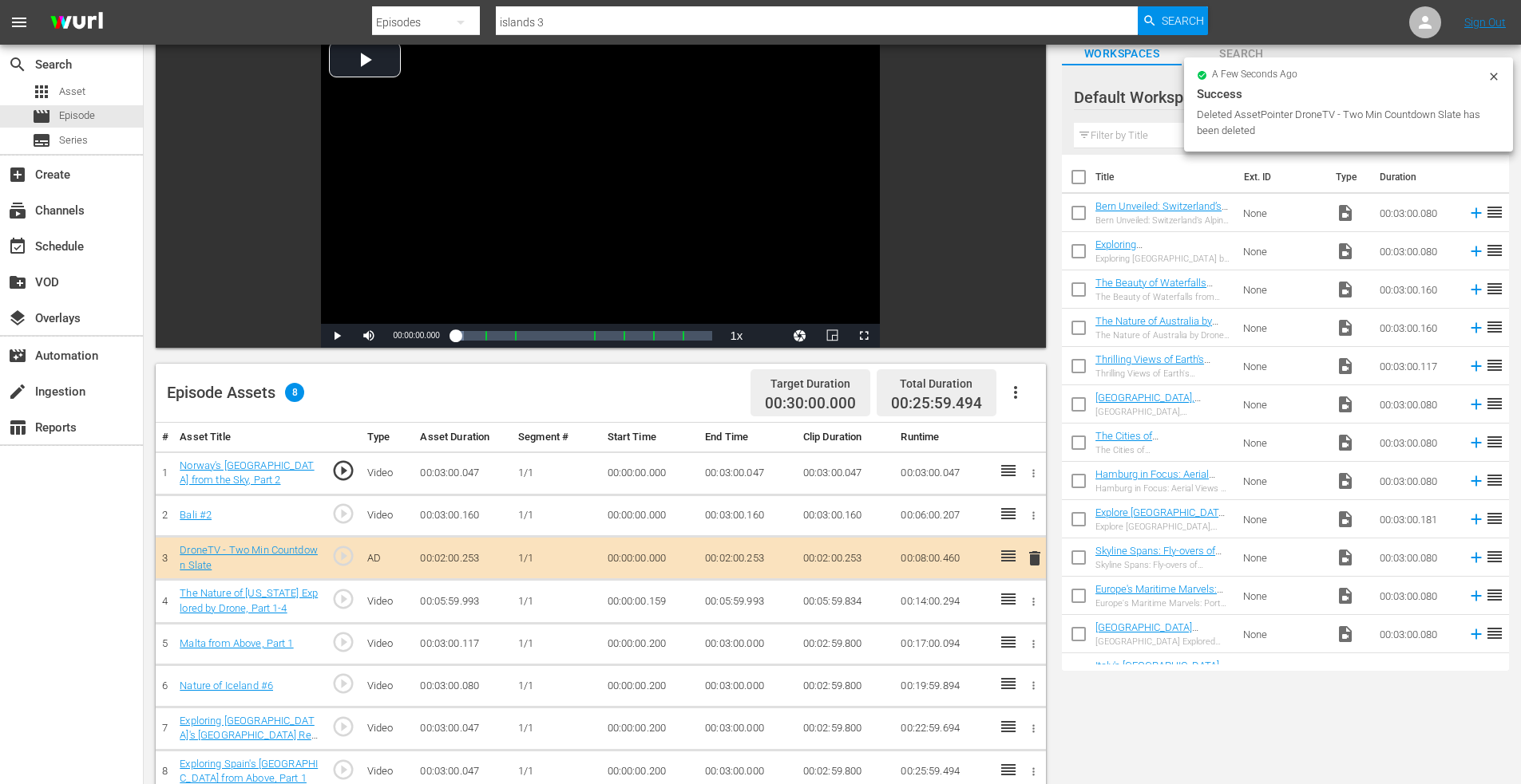
scroll to position [0, 0]
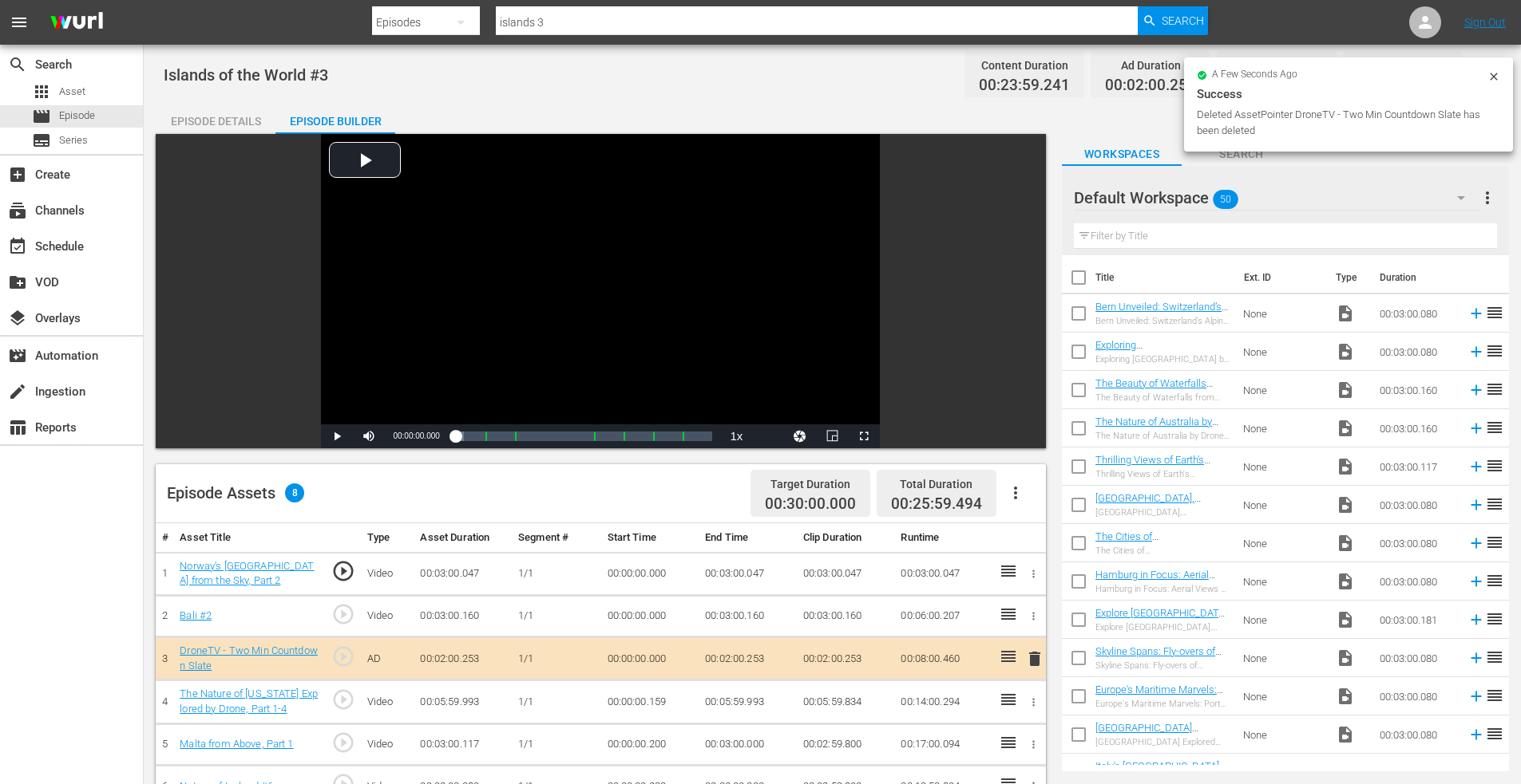
click at [378, 13] on div "Episodes" at bounding box center [425, 22] width 107 height 45
click at [412, 146] on div "Assets" at bounding box center [422, 144] width 64 height 26
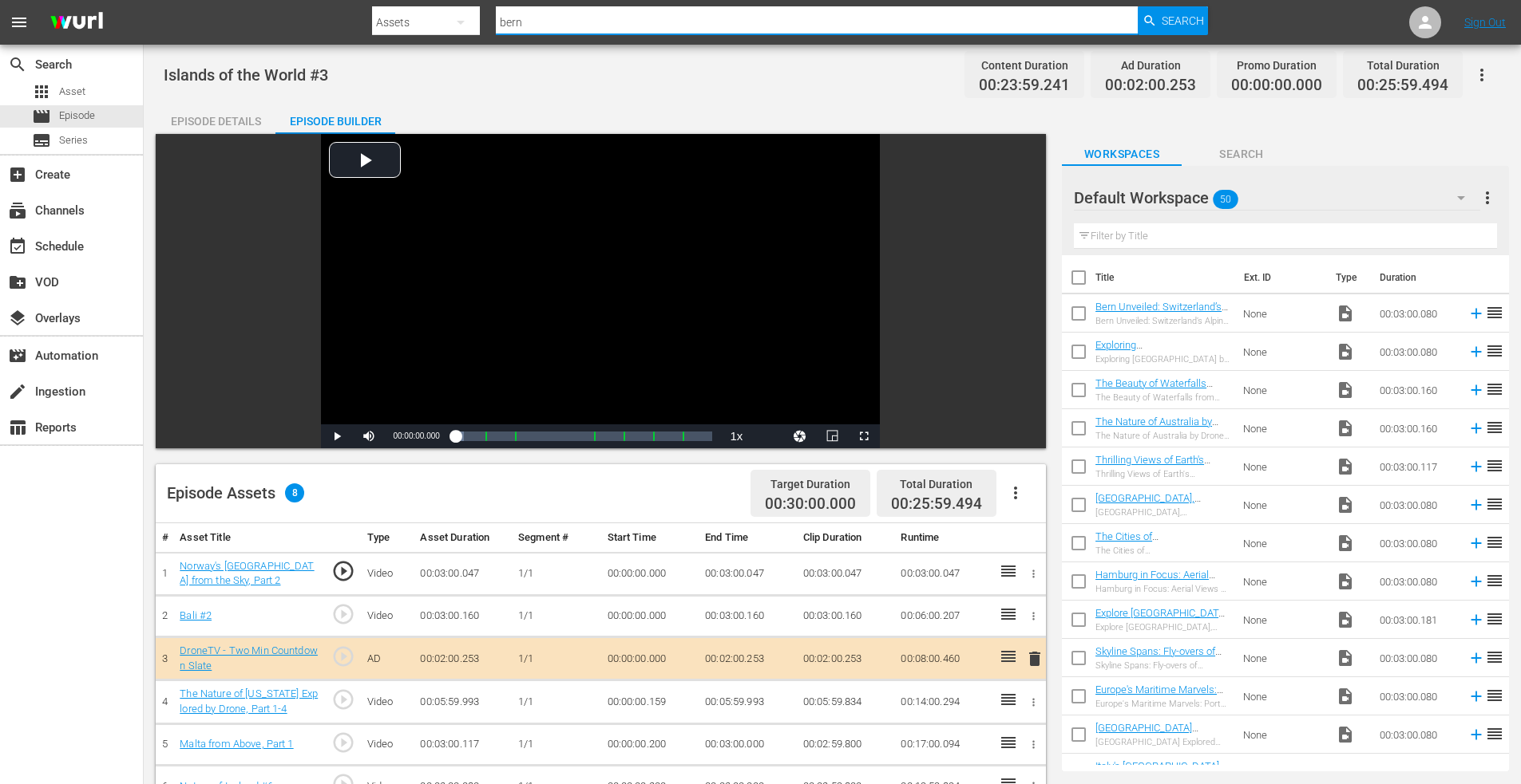
drag, startPoint x: 545, startPoint y: 27, endPoint x: 406, endPoint y: 20, distance: 139.2
click at [406, 20] on div "Search By Assets Search ID, Title, Description, Keywords, or Category bern Sear…" at bounding box center [789, 22] width 836 height 39
type input "portugal islands"
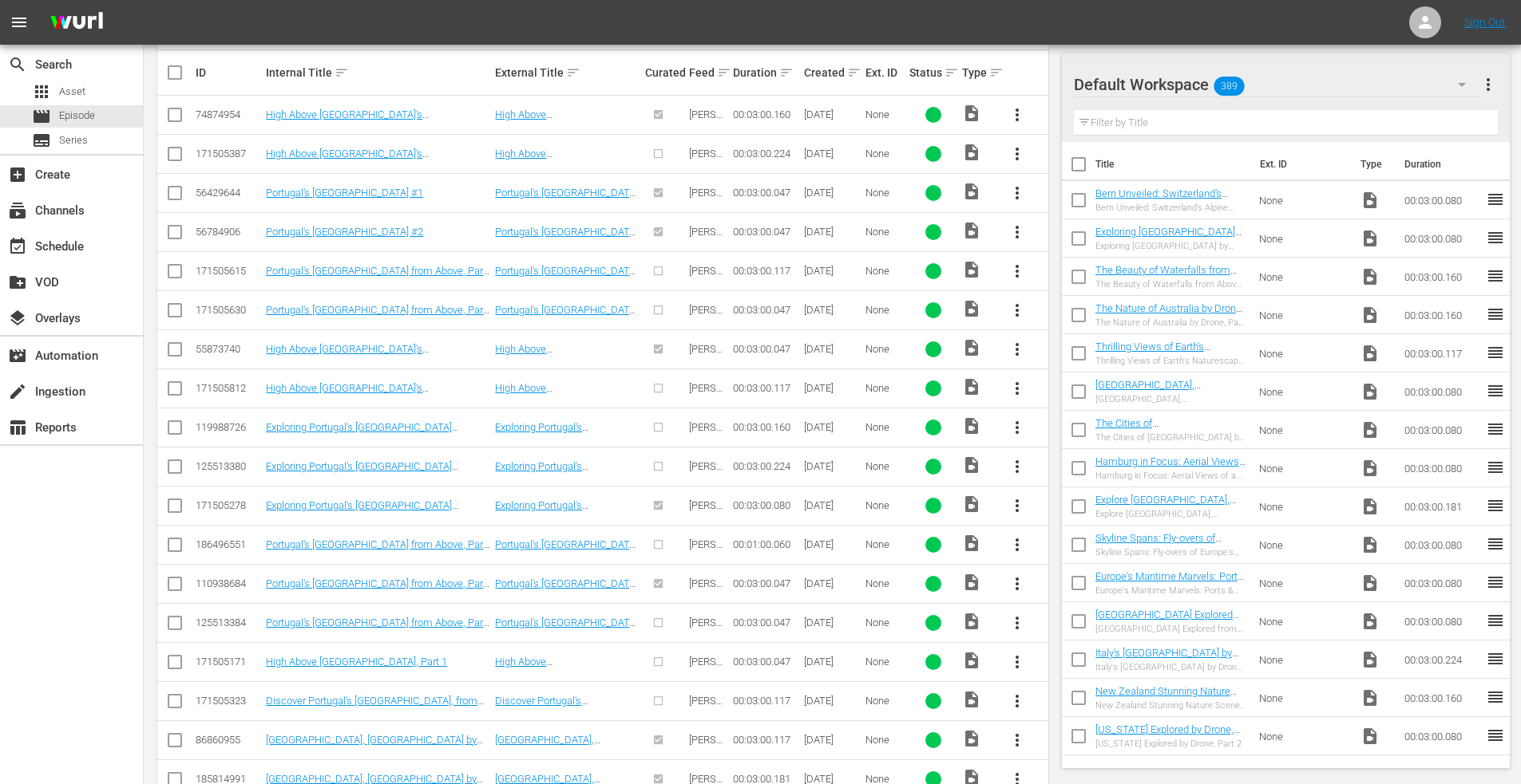
scroll to position [398, 0]
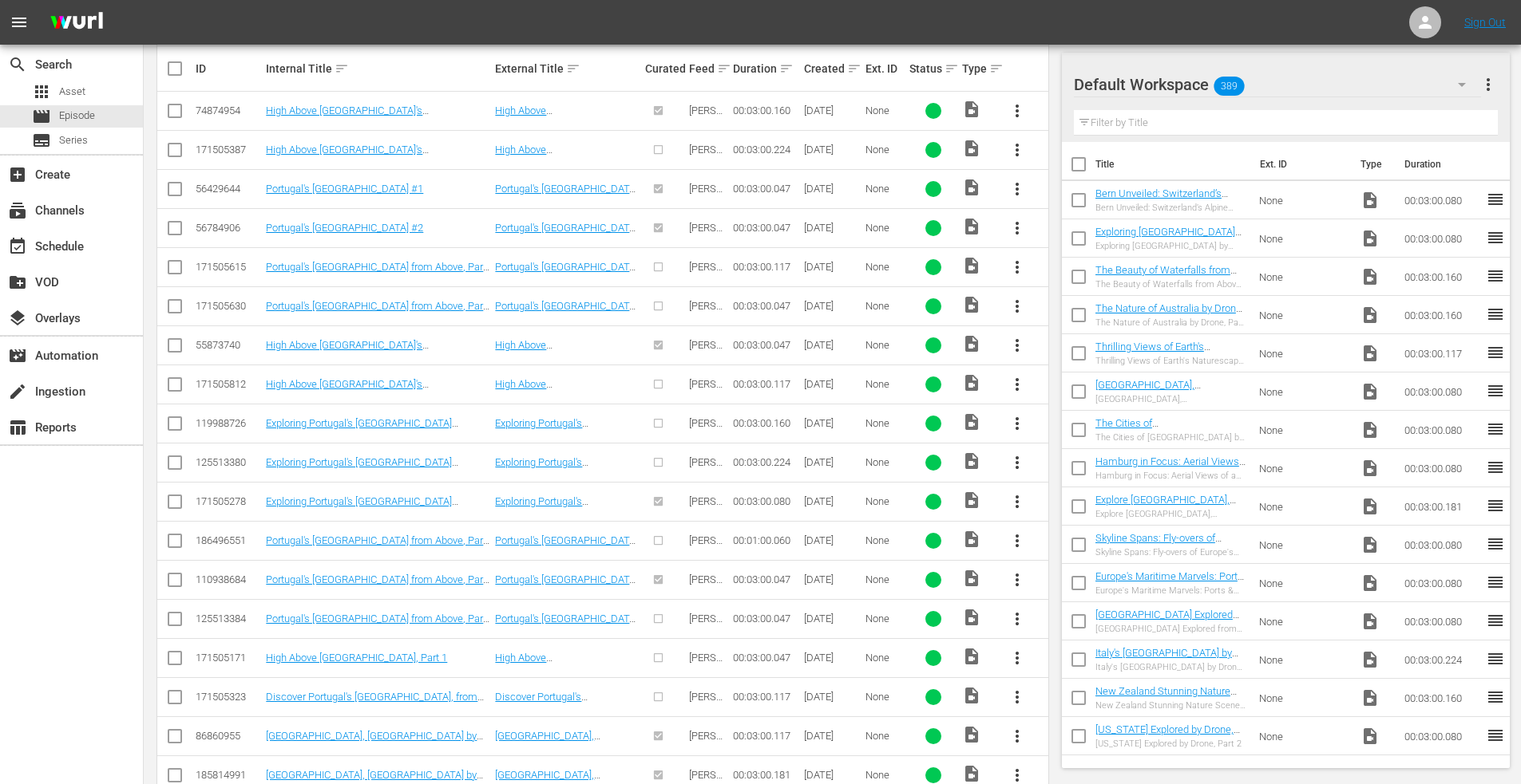
click at [176, 658] on input "checkbox" at bounding box center [174, 661] width 19 height 19
checkbox input "true"
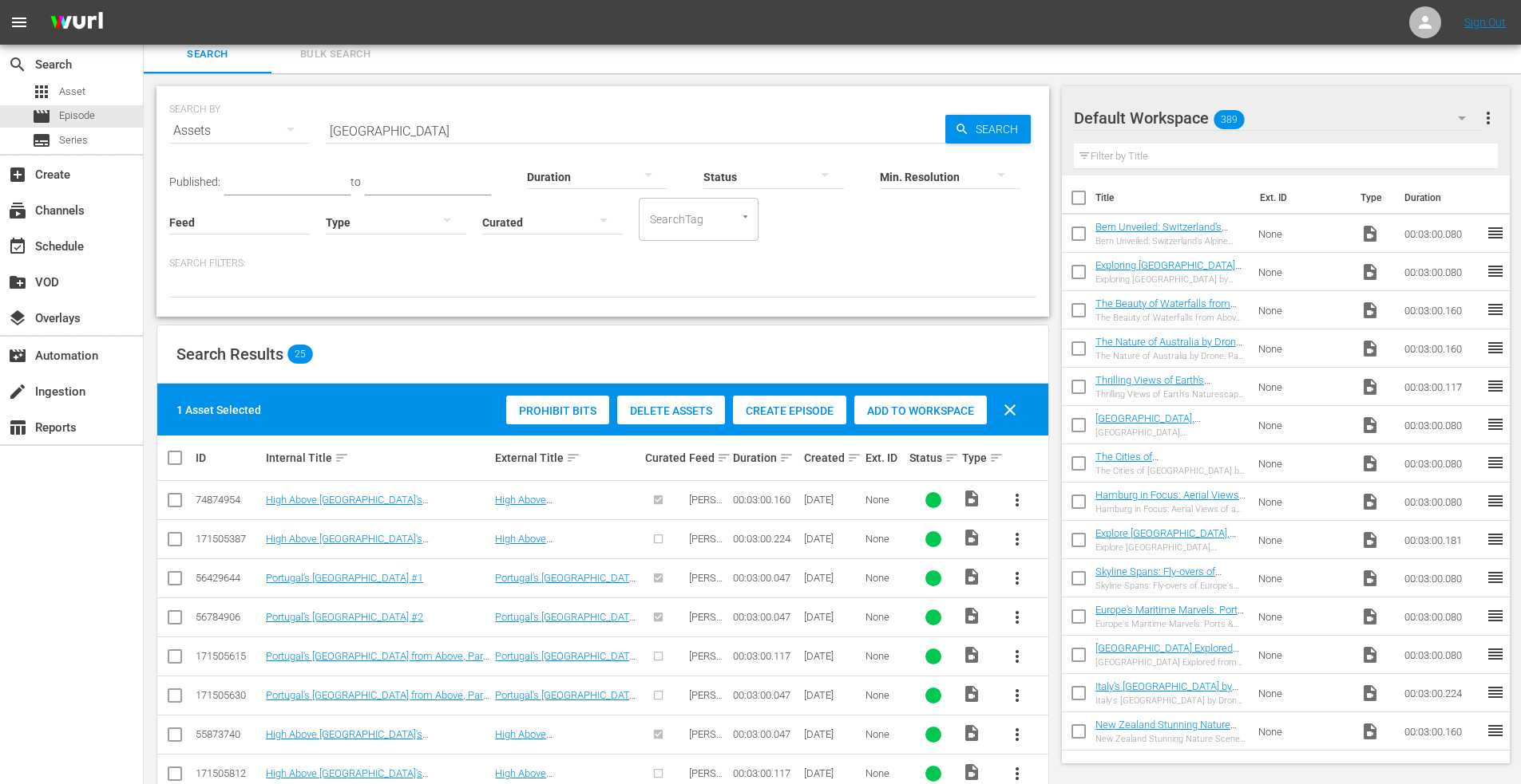
scroll to position [0, 0]
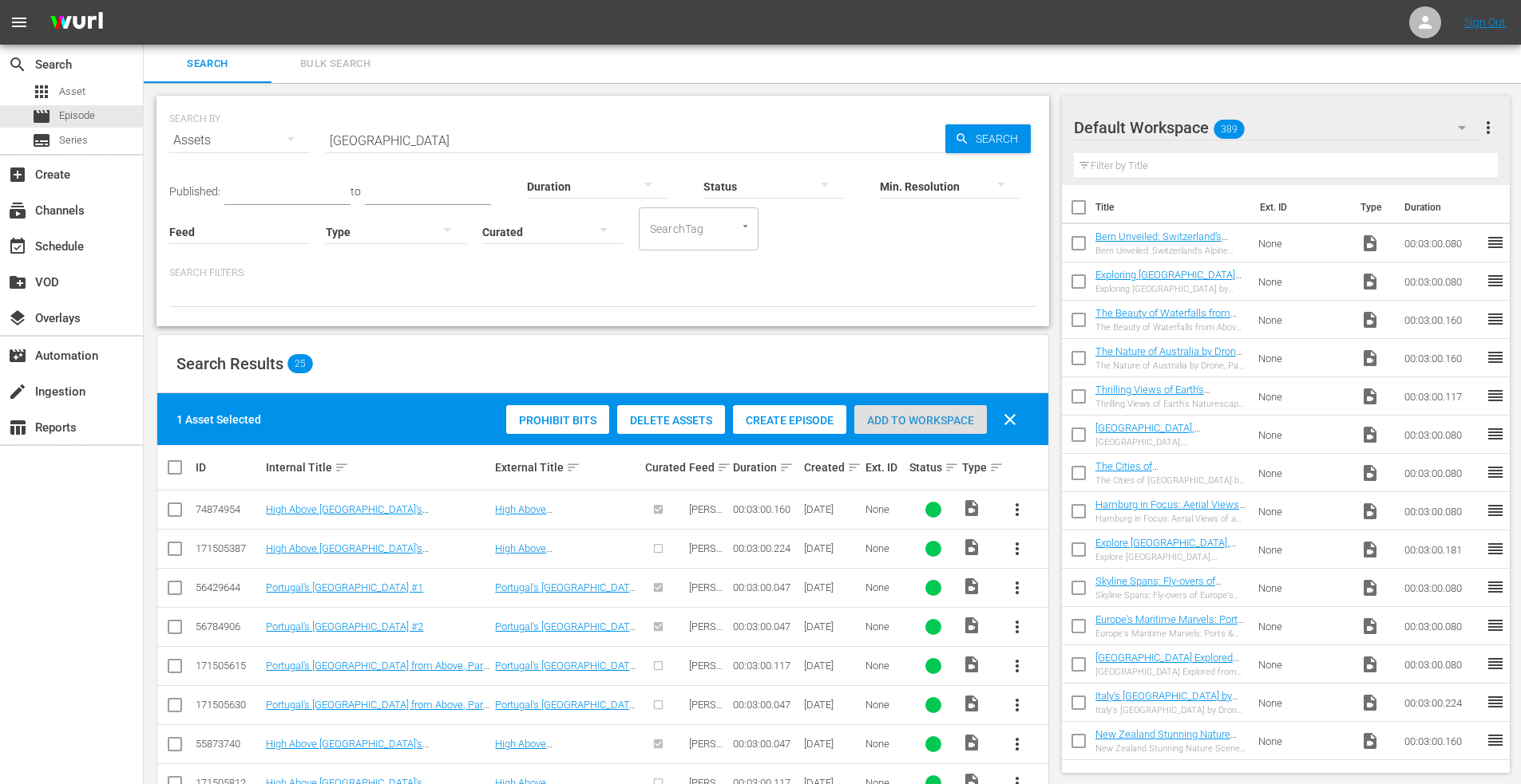
drag, startPoint x: 899, startPoint y: 424, endPoint x: 399, endPoint y: 184, distance: 554.6
click at [896, 423] on span "Add to Workspace" at bounding box center [920, 420] width 132 height 13
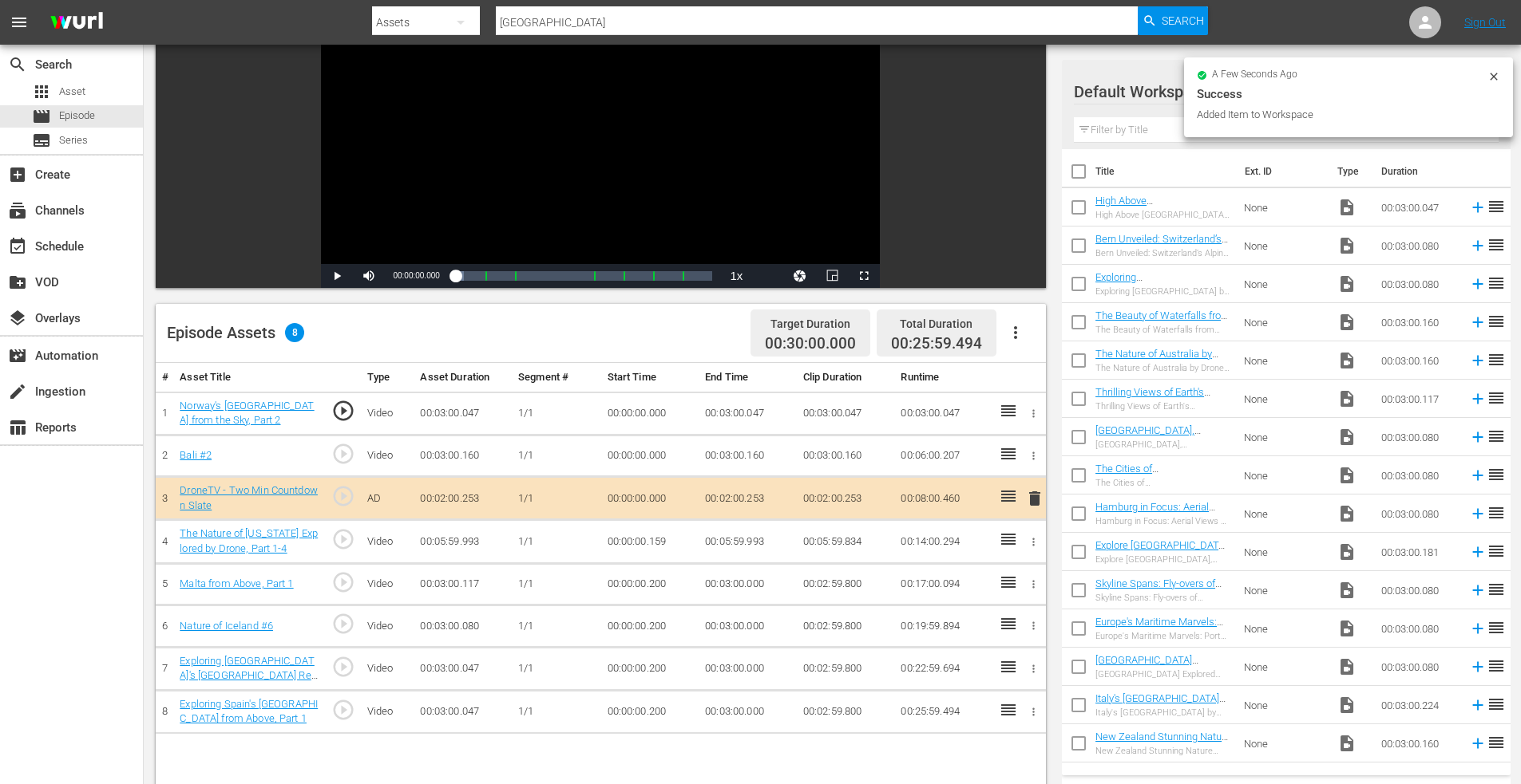
scroll to position [398, 0]
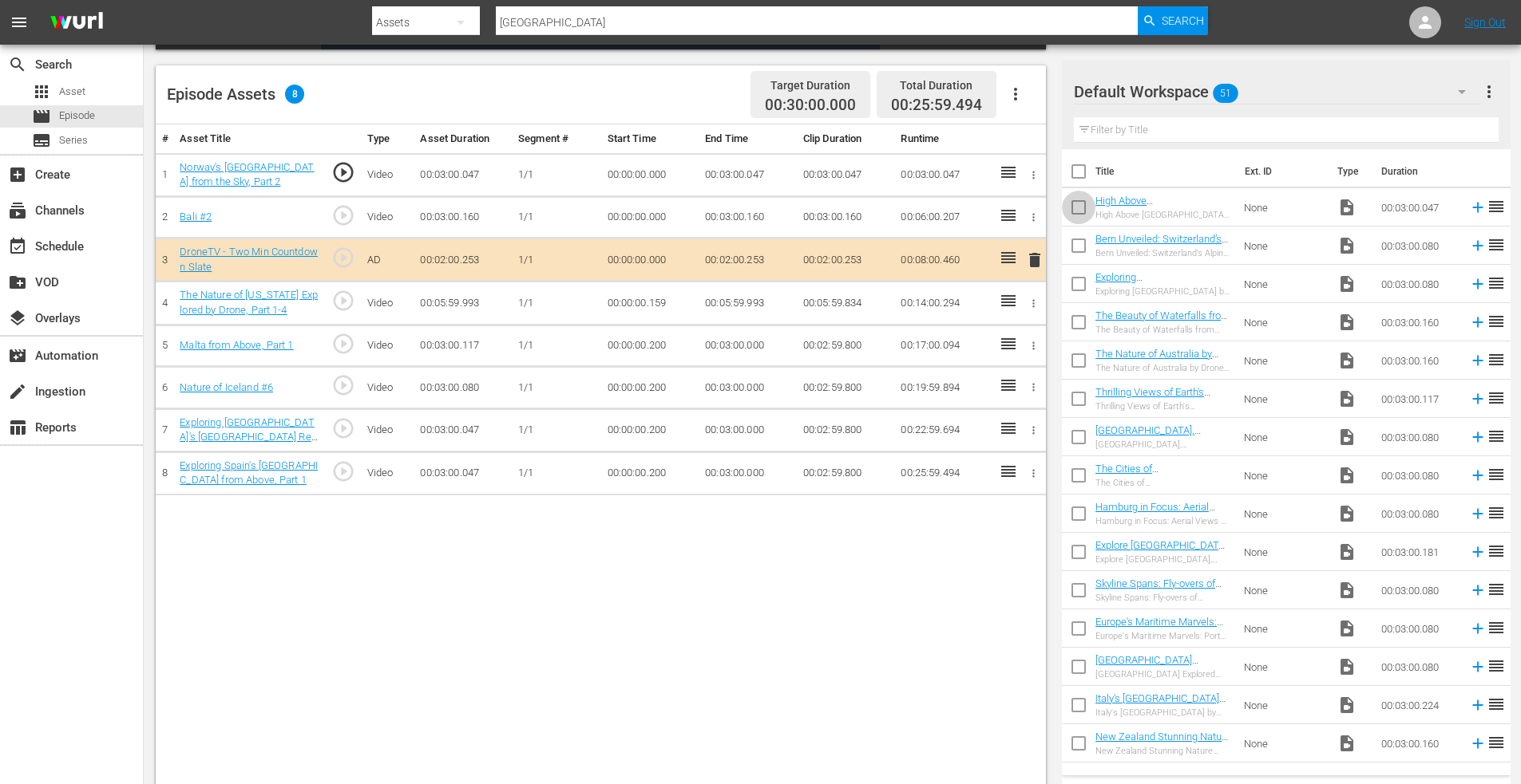
click at [1078, 209] on input "checkbox" at bounding box center [1079, 211] width 34 height 34
checkbox input "true"
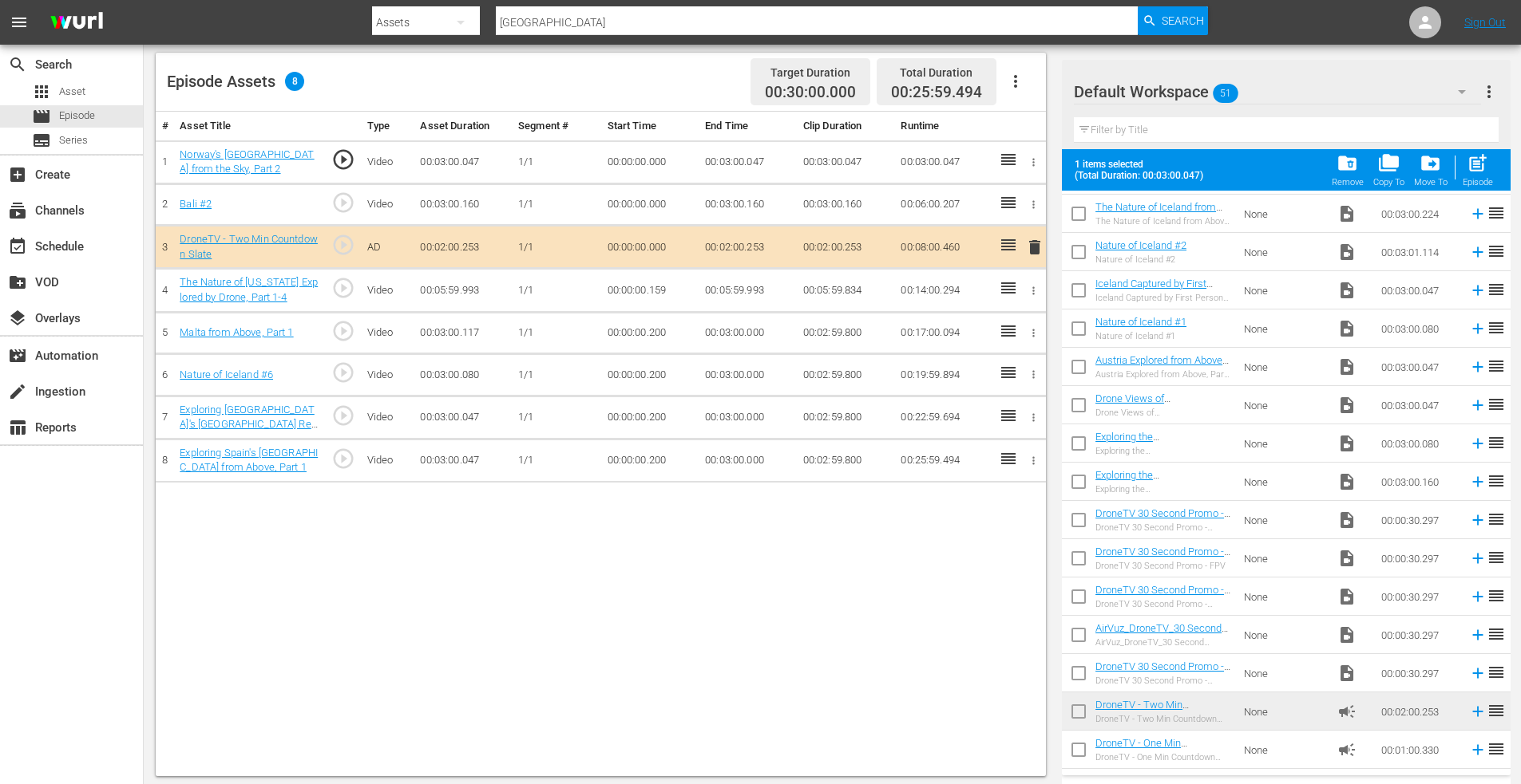
scroll to position [415, 0]
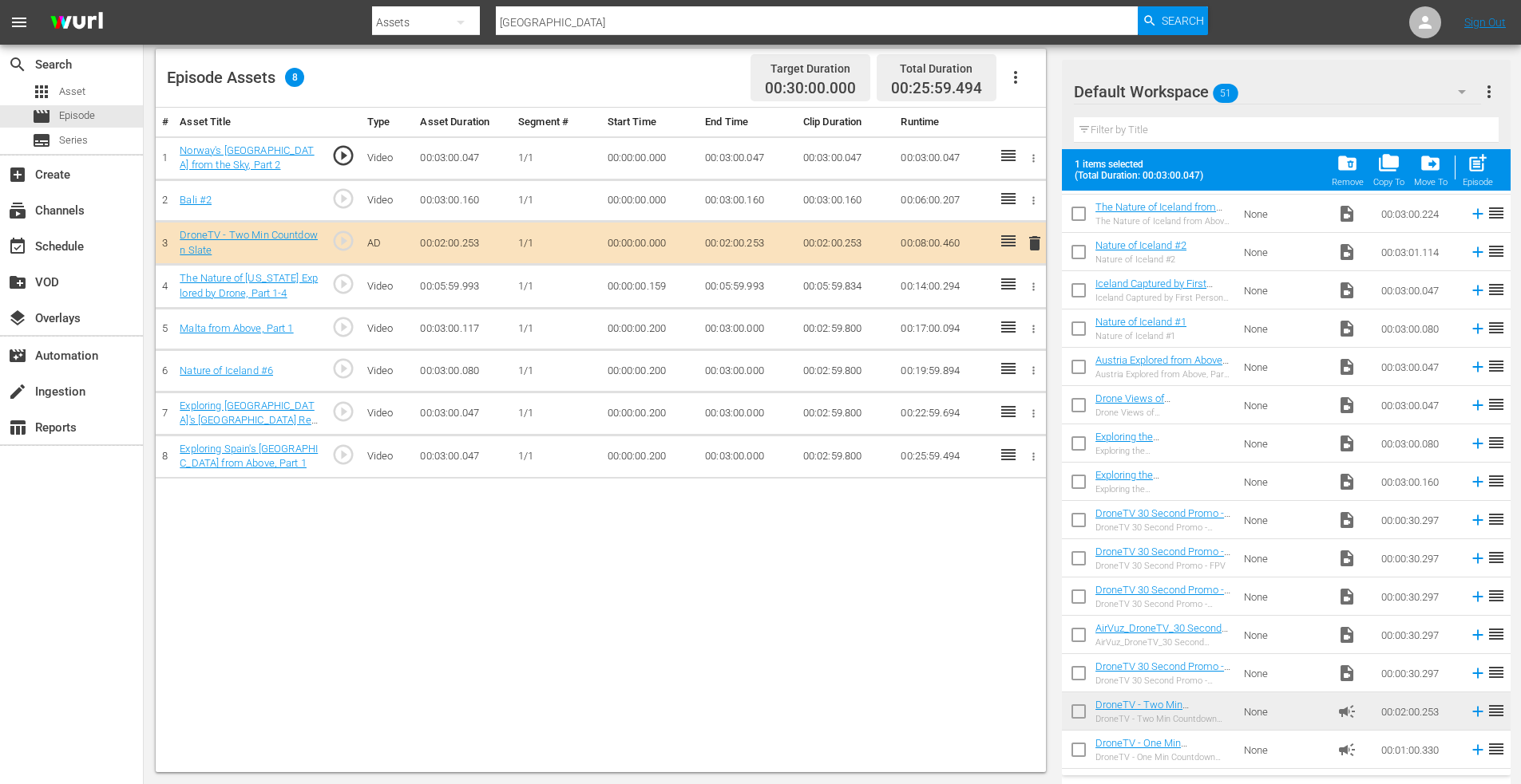
click at [1077, 752] on input "checkbox" at bounding box center [1079, 753] width 34 height 34
checkbox input "true"
click at [1484, 156] on span "post_add" at bounding box center [1477, 163] width 22 height 22
checkbox input "false"
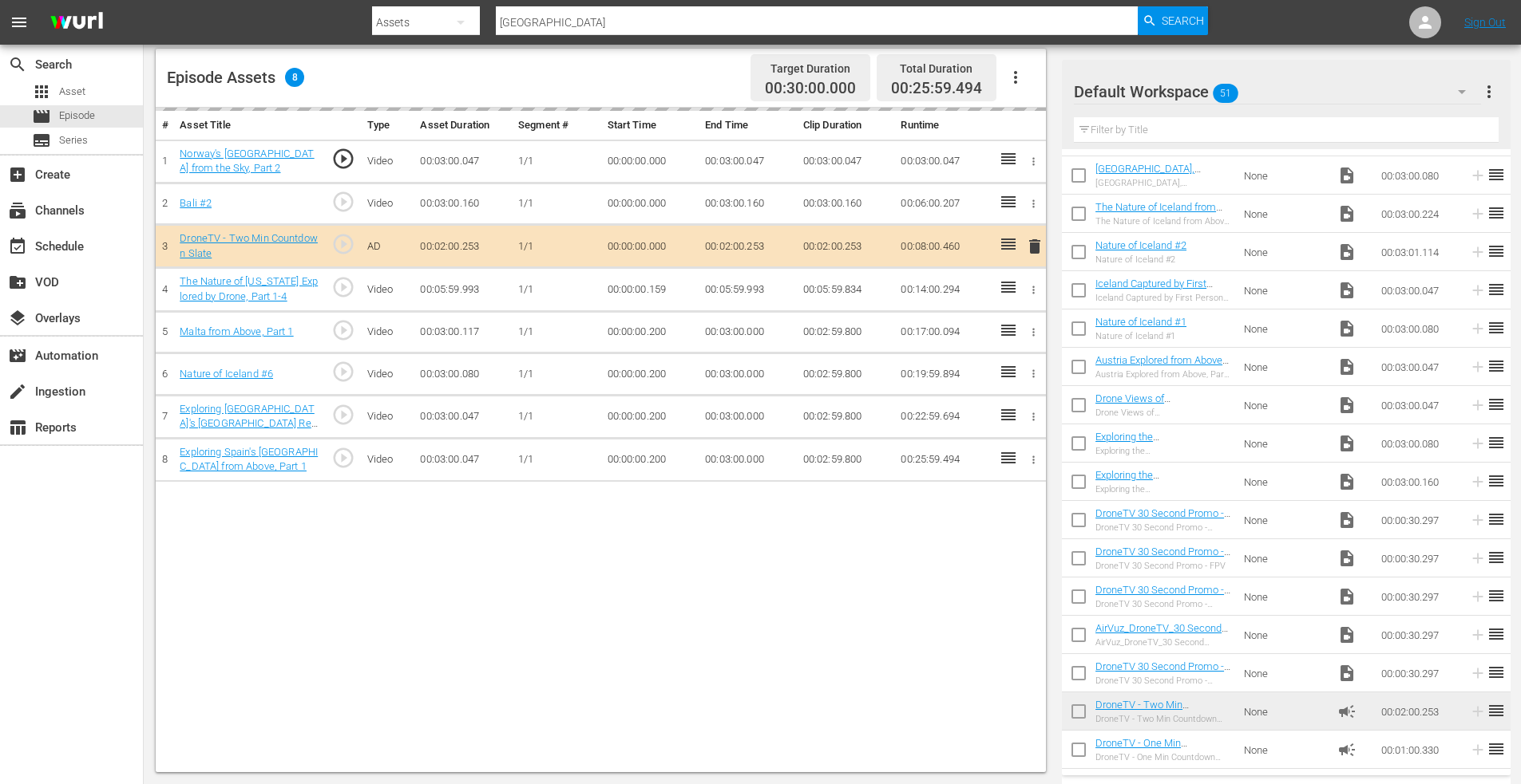
scroll to position [1372, 0]
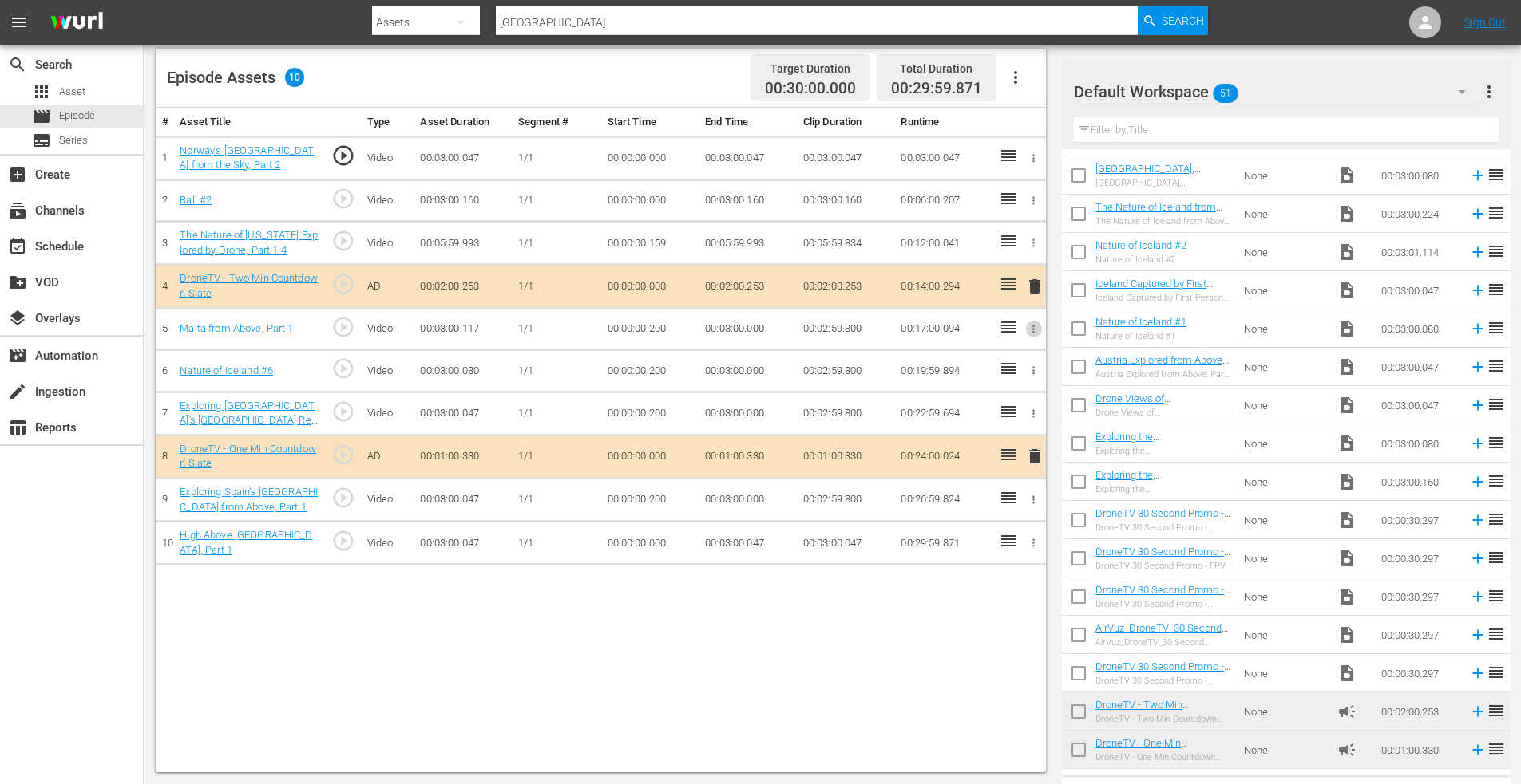
click at [1033, 329] on icon "button" at bounding box center [1034, 329] width 2 height 8
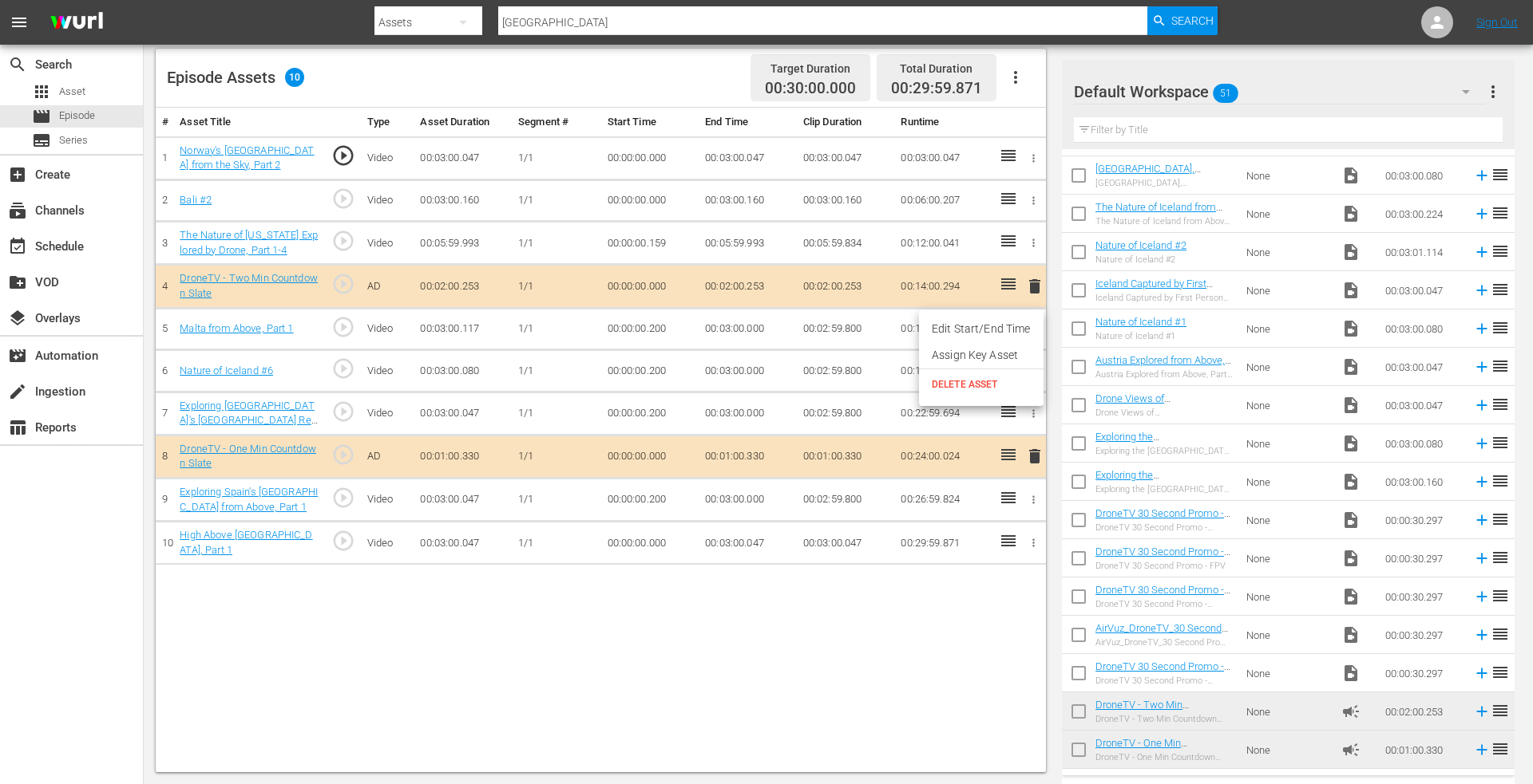
click at [991, 330] on li "Edit Start/End Time" at bounding box center [980, 329] width 124 height 26
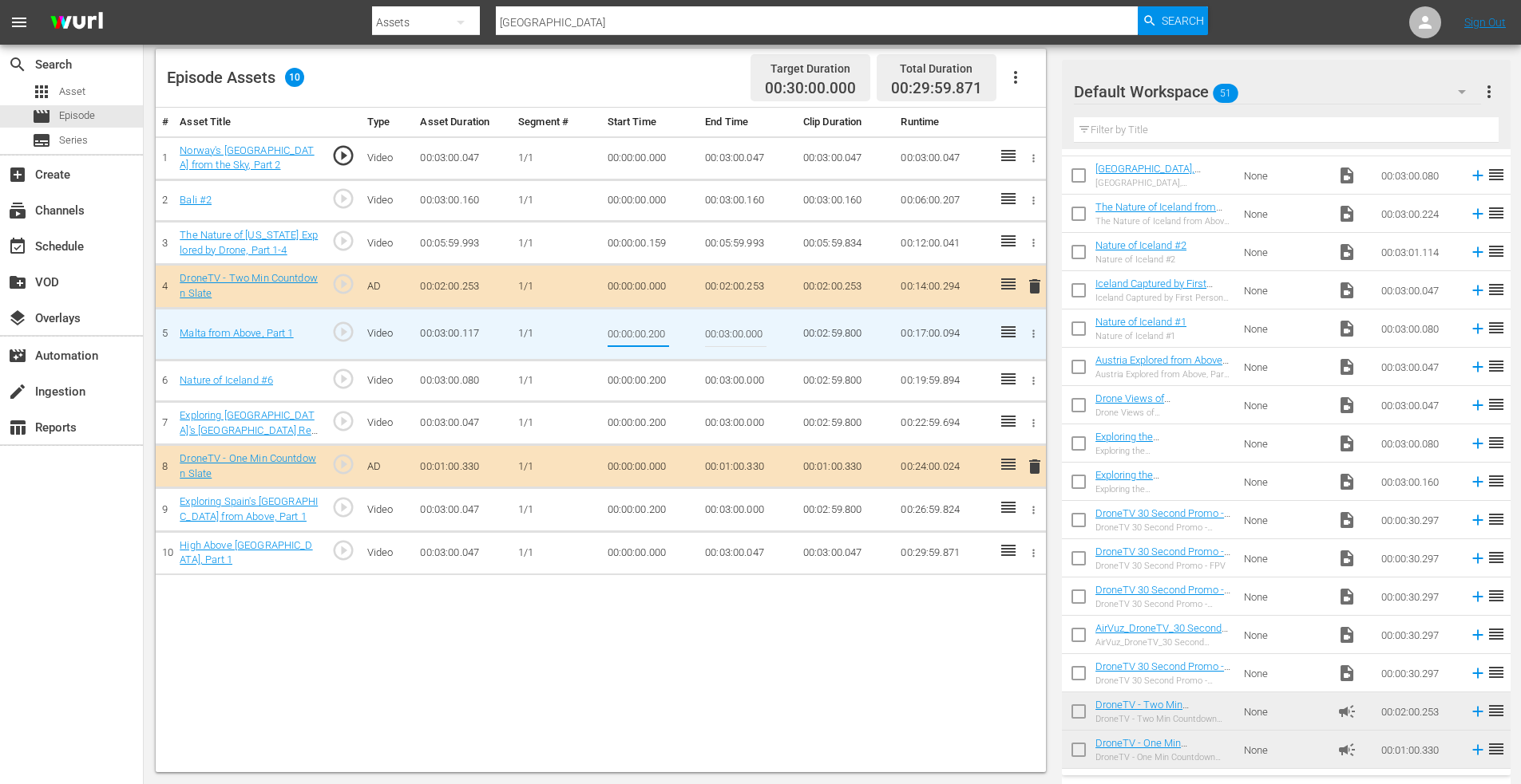
drag, startPoint x: 647, startPoint y: 332, endPoint x: 695, endPoint y: 336, distance: 48.2
click at [695, 336] on td "00:00:00.200" at bounding box center [650, 334] width 98 height 52
type input "00:00:00.100"
click at [1035, 376] on icon "button" at bounding box center [1033, 381] width 12 height 12
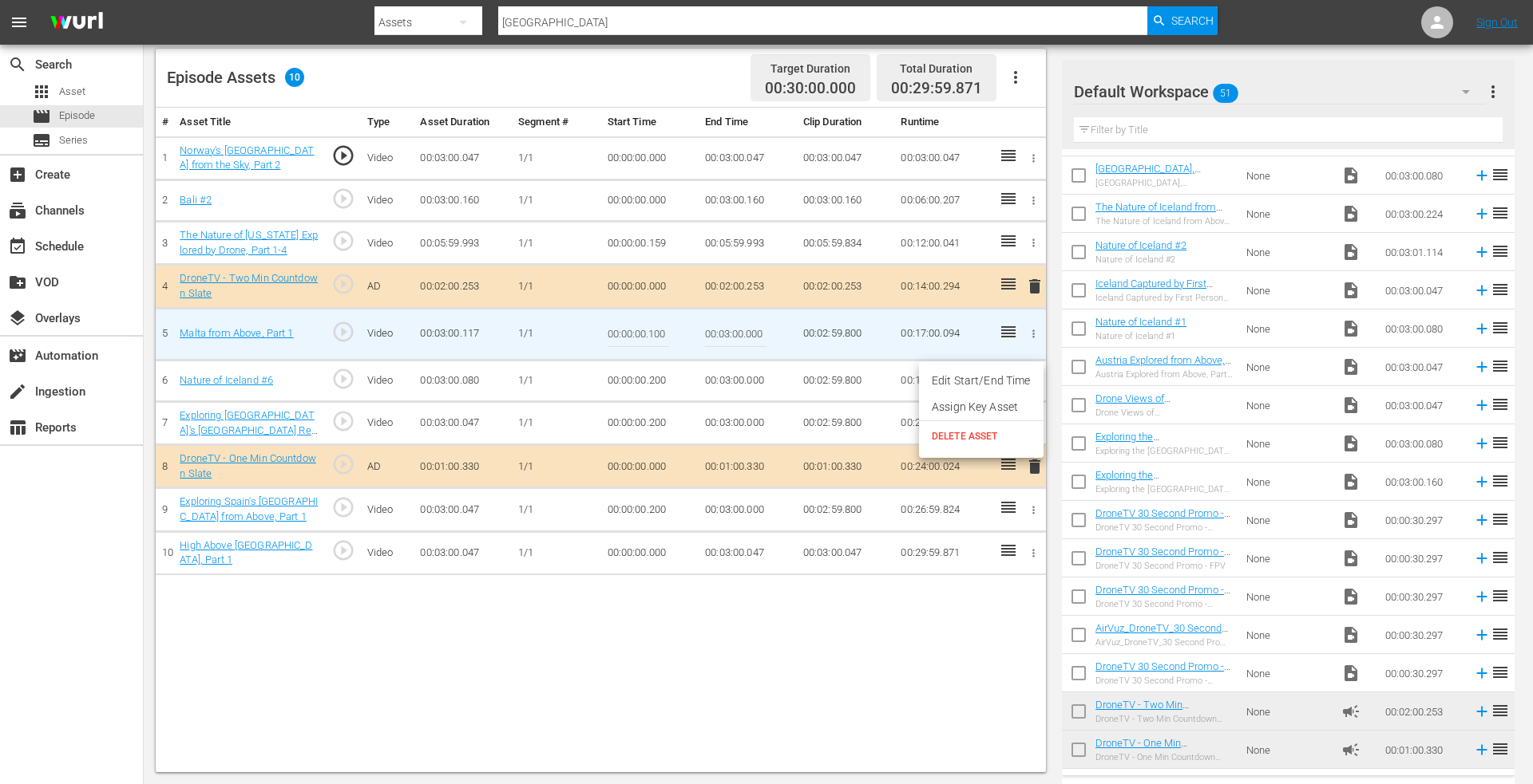
drag, startPoint x: 1005, startPoint y: 382, endPoint x: 951, endPoint y: 383, distance: 54.0
click at [1004, 382] on li "Edit Start/End Time" at bounding box center [980, 381] width 124 height 26
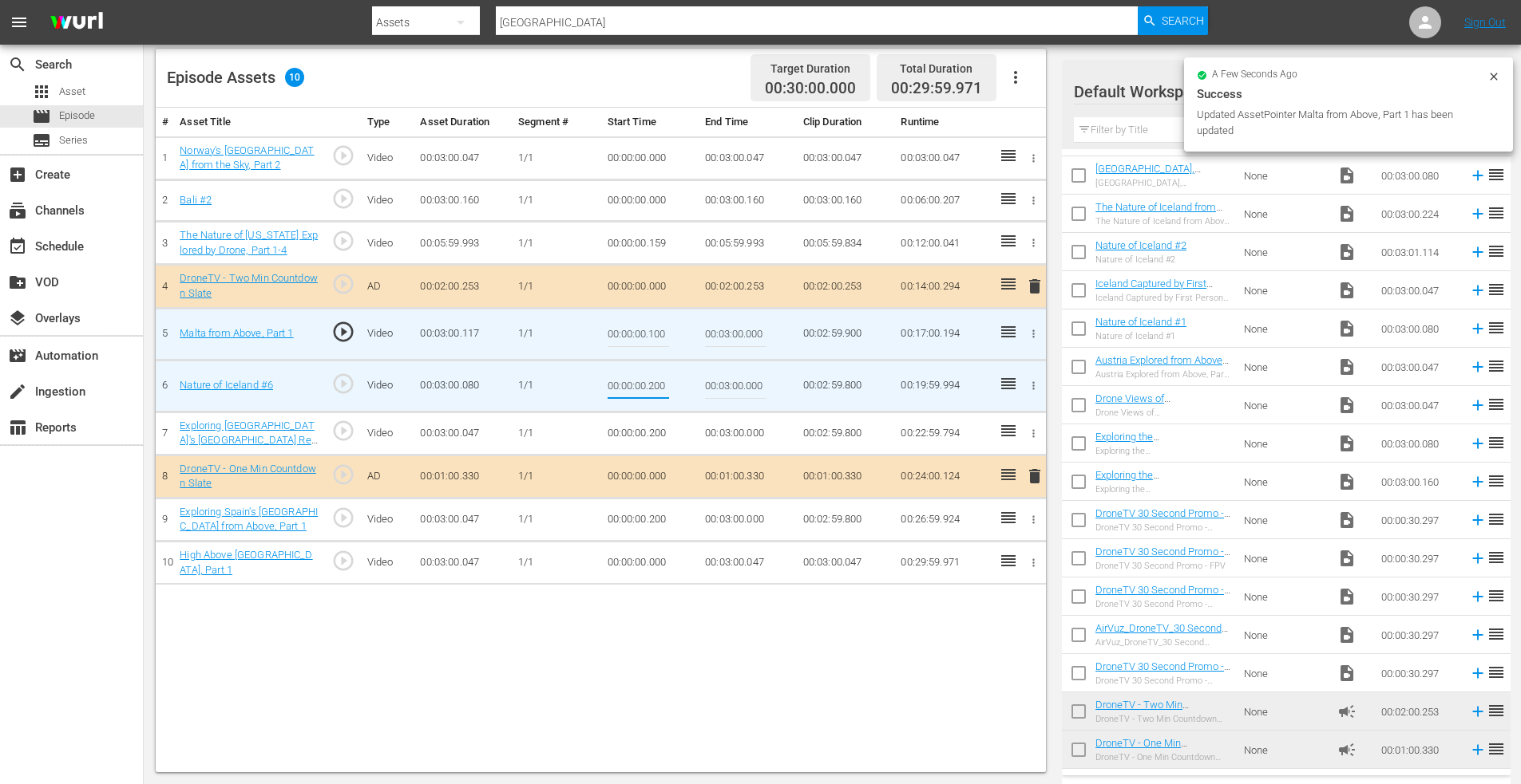
drag, startPoint x: 650, startPoint y: 384, endPoint x: 707, endPoint y: 383, distance: 57.0
click at [707, 383] on tr "6 Nature of Iceland #6 play_circle_outline Video 00:03:00.080 1/1 00:00:00.200 …" at bounding box center [600, 386] width 890 height 52
type input "00:00:00.100"
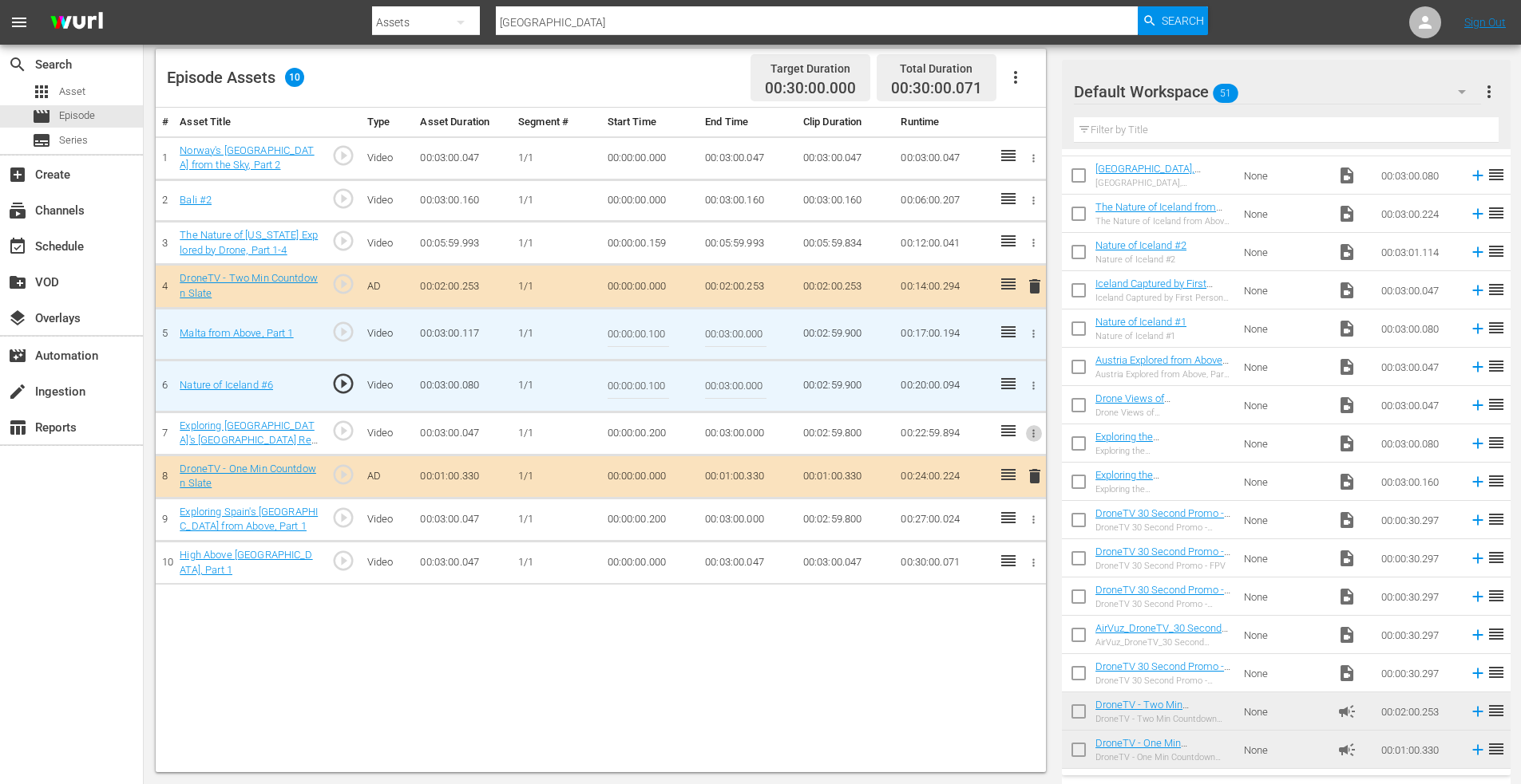
click at [1034, 432] on icon "button" at bounding box center [1034, 433] width 2 height 8
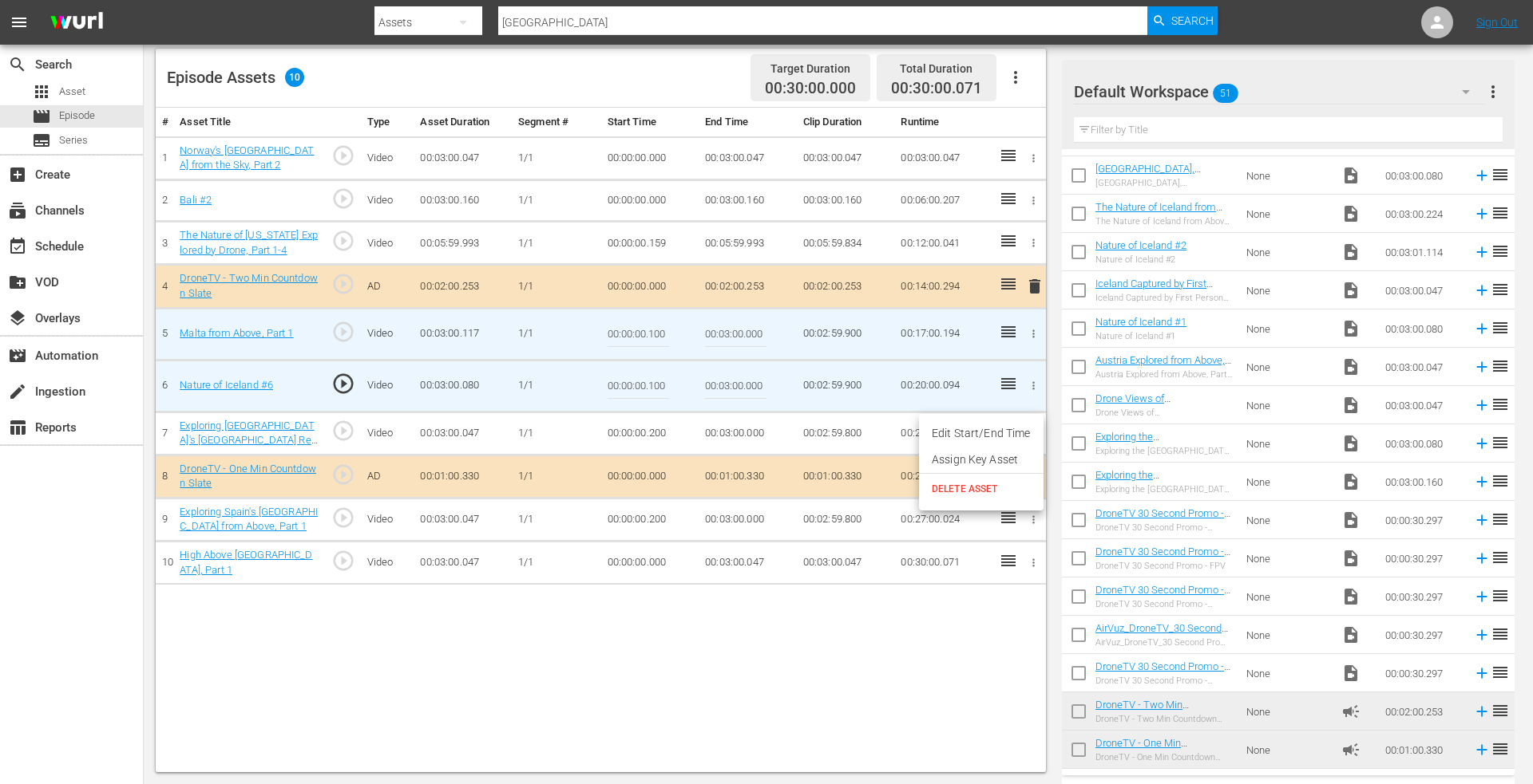
click at [975, 430] on li "Edit Start/End Time" at bounding box center [980, 433] width 124 height 26
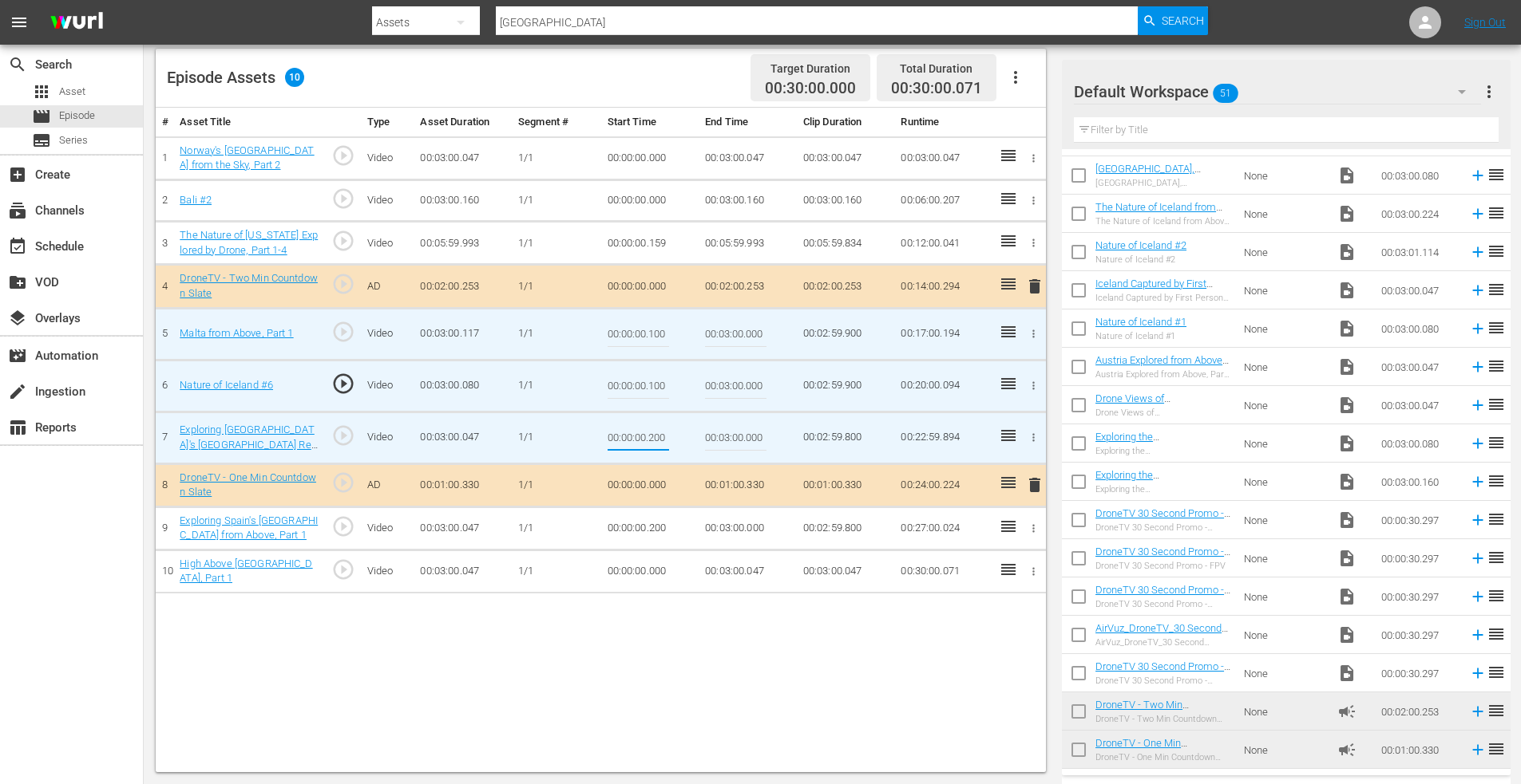
drag, startPoint x: 647, startPoint y: 435, endPoint x: 691, endPoint y: 435, distance: 44.0
click at [691, 435] on td "00:00:00.200" at bounding box center [650, 437] width 98 height 52
click at [645, 434] on input "00:00:00.200" at bounding box center [638, 438] width 62 height 39
drag, startPoint x: 648, startPoint y: 437, endPoint x: 689, endPoint y: 436, distance: 41.0
click at [689, 436] on td "00:00:00.200" at bounding box center [650, 437] width 98 height 52
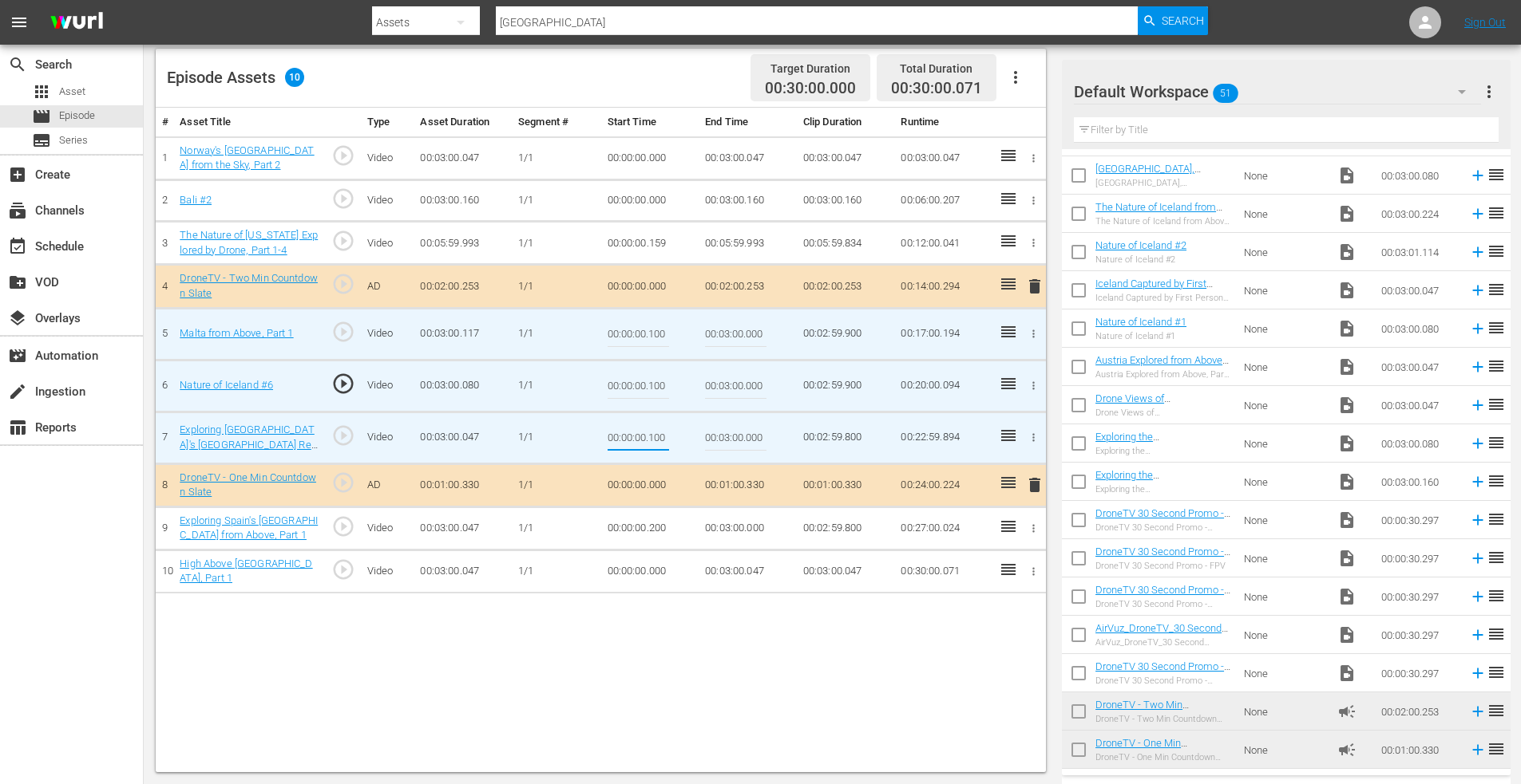
type input "00:00:00.100"
click at [1033, 526] on icon "button" at bounding box center [1034, 529] width 2 height 8
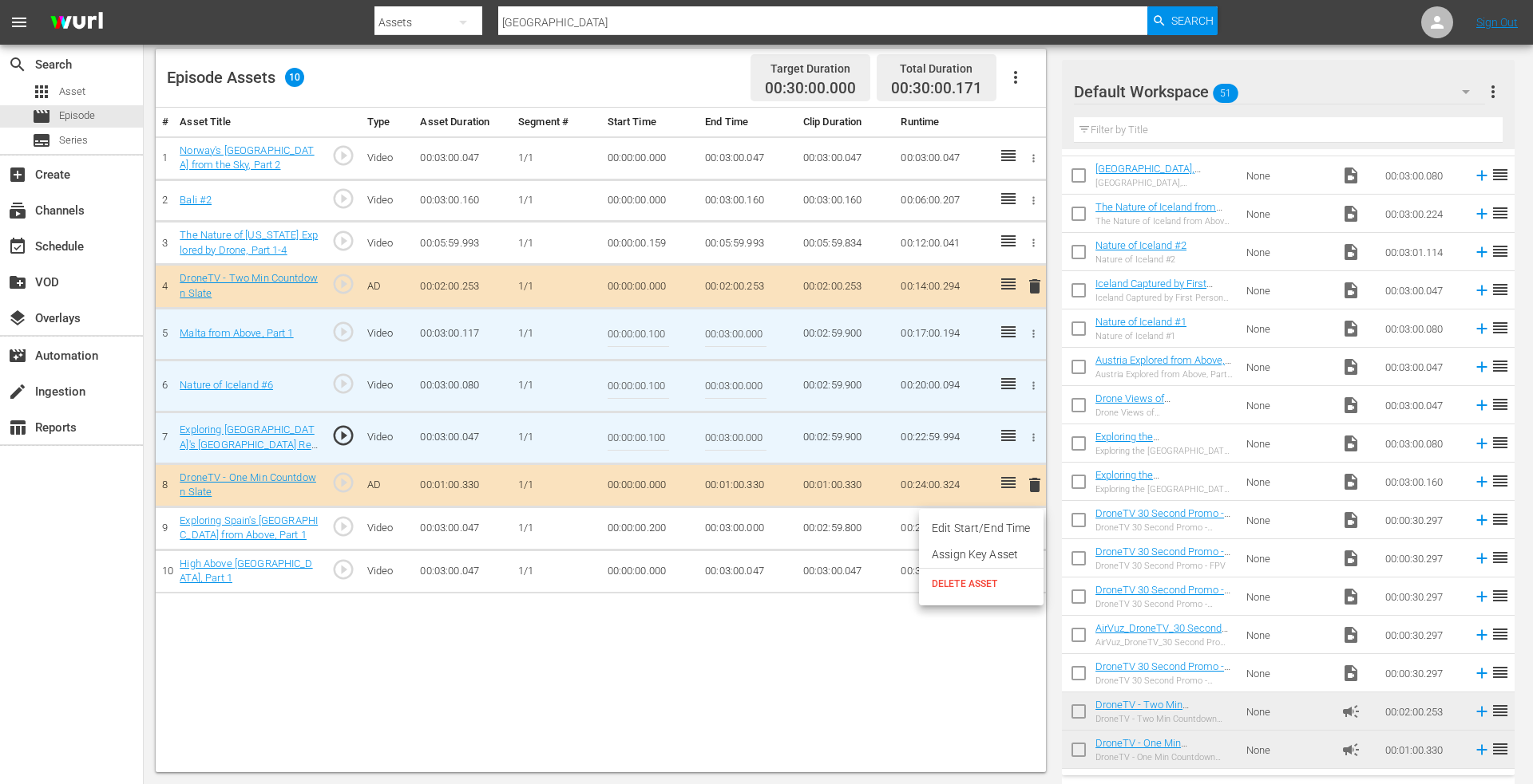
click at [991, 527] on li "Edit Start/End Time" at bounding box center [980, 529] width 124 height 26
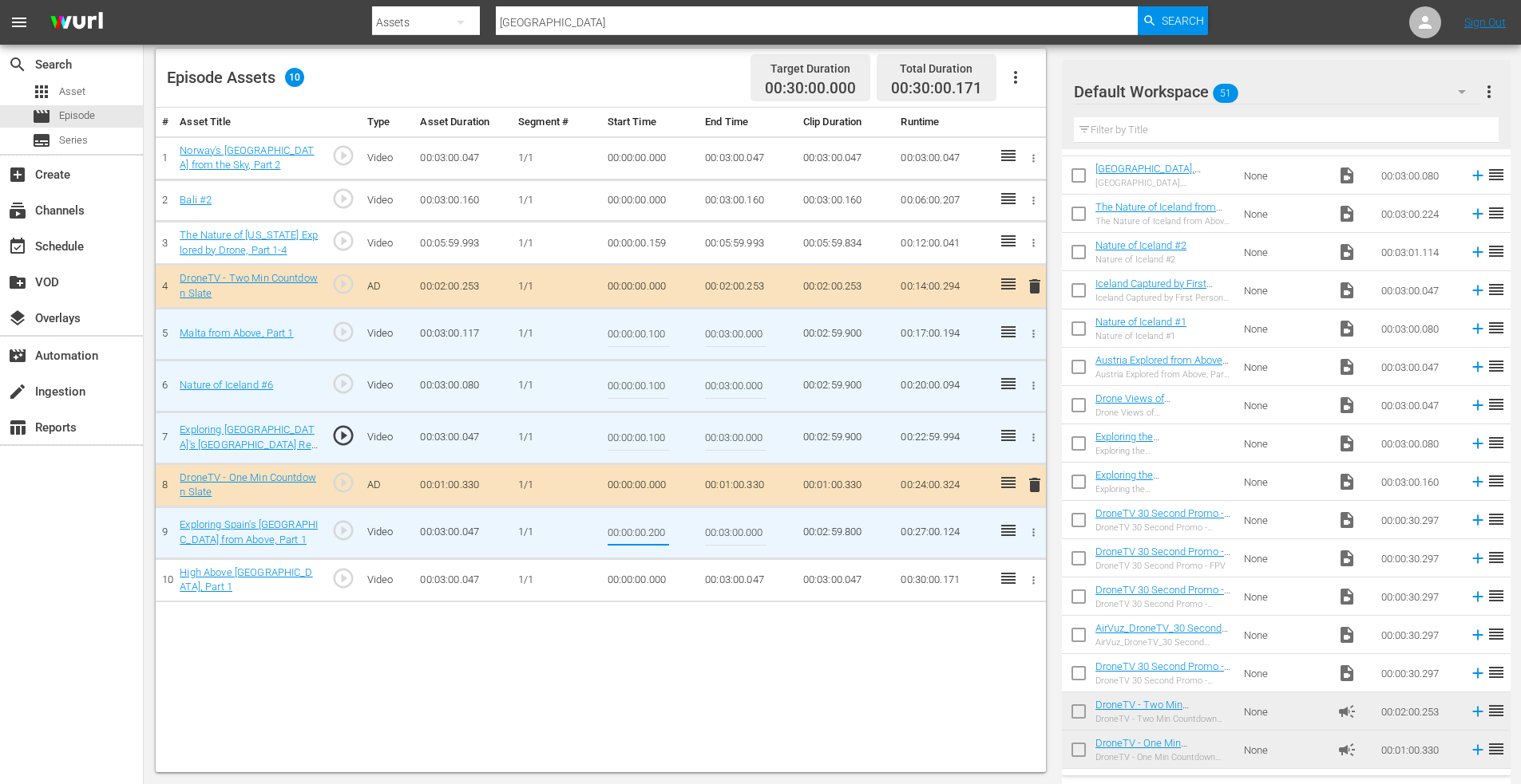
drag, startPoint x: 647, startPoint y: 532, endPoint x: 691, endPoint y: 532, distance: 44.0
click at [691, 533] on td "00:00:00.200" at bounding box center [650, 533] width 98 height 52
type input "00:00:00.100"
click at [1031, 583] on icon "button" at bounding box center [1033, 580] width 12 height 12
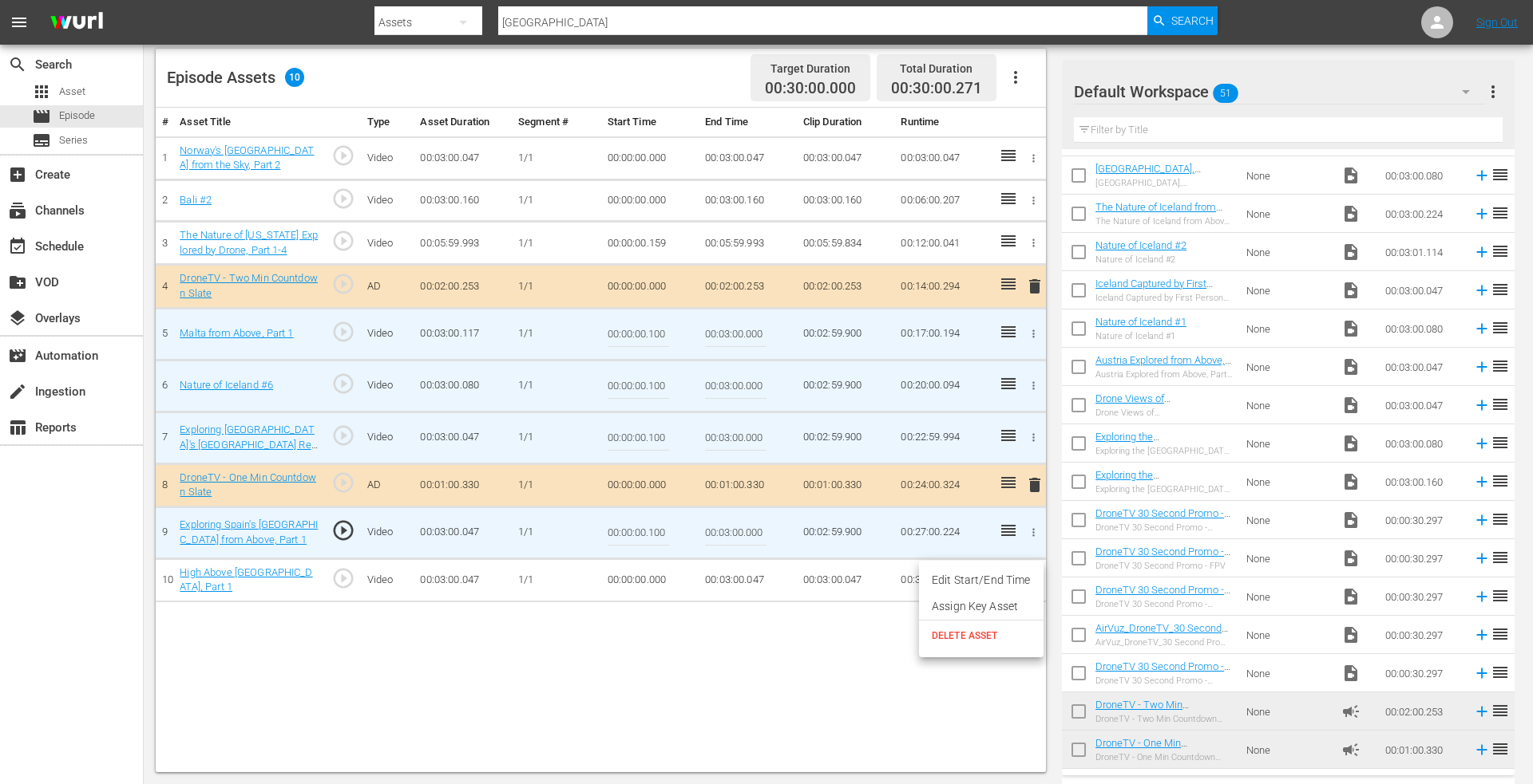
click at [987, 565] on ul "Edit Start/End Time Assign Key Asset DELETE ASSET" at bounding box center [980, 608] width 124 height 96
click at [974, 580] on li "Edit Start/End Time" at bounding box center [980, 580] width 124 height 26
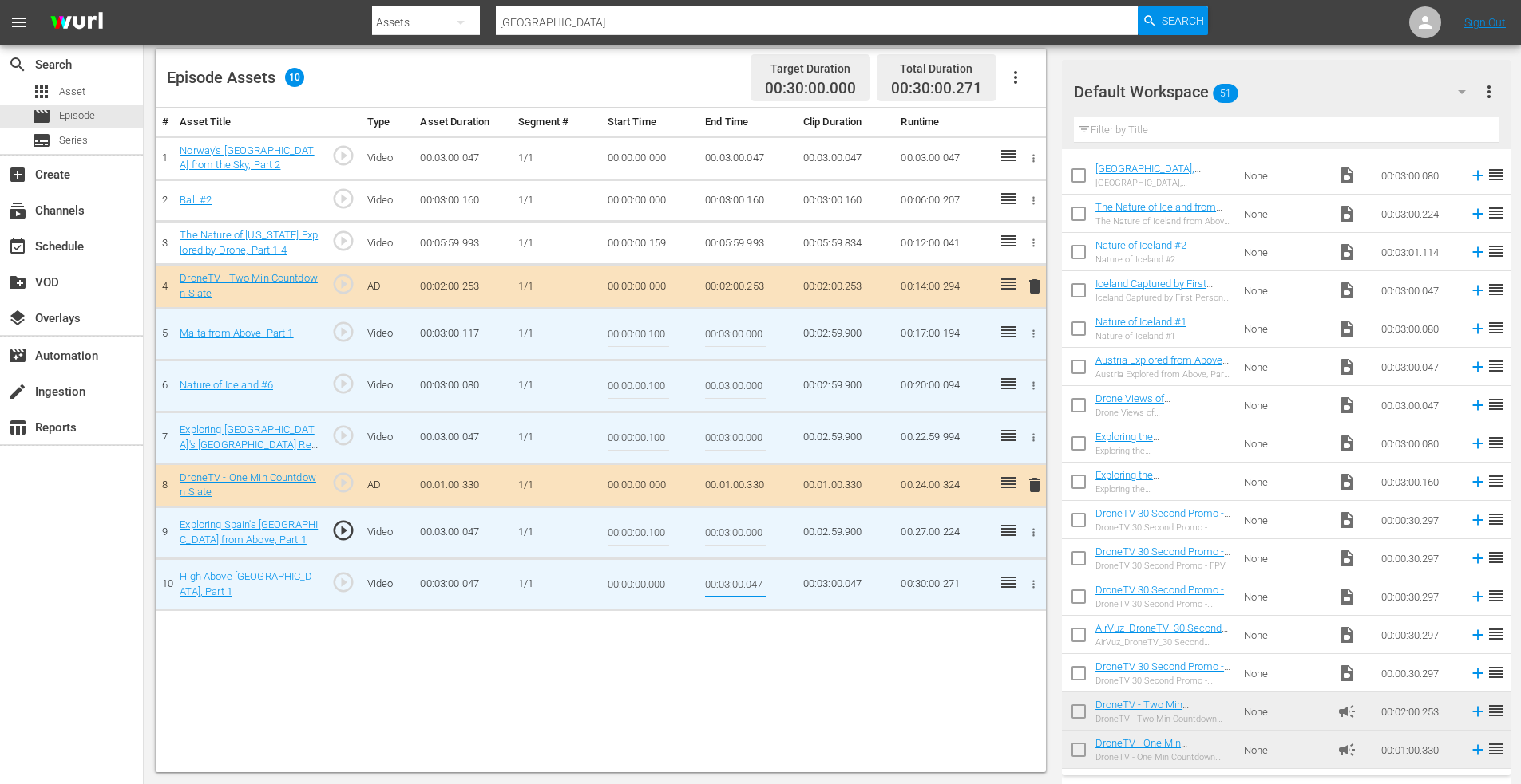
drag, startPoint x: 748, startPoint y: 585, endPoint x: 795, endPoint y: 585, distance: 47.0
click at [795, 585] on td "00:03:00.047" at bounding box center [748, 584] width 98 height 52
type input "00:03:00.000"
drag, startPoint x: 649, startPoint y: 583, endPoint x: 713, endPoint y: 586, distance: 64.1
click at [714, 586] on tr "10 High Above Portugal's Islands, Part 1 play_circle_outline Video 00:03:00.047…" at bounding box center [600, 584] width 890 height 52
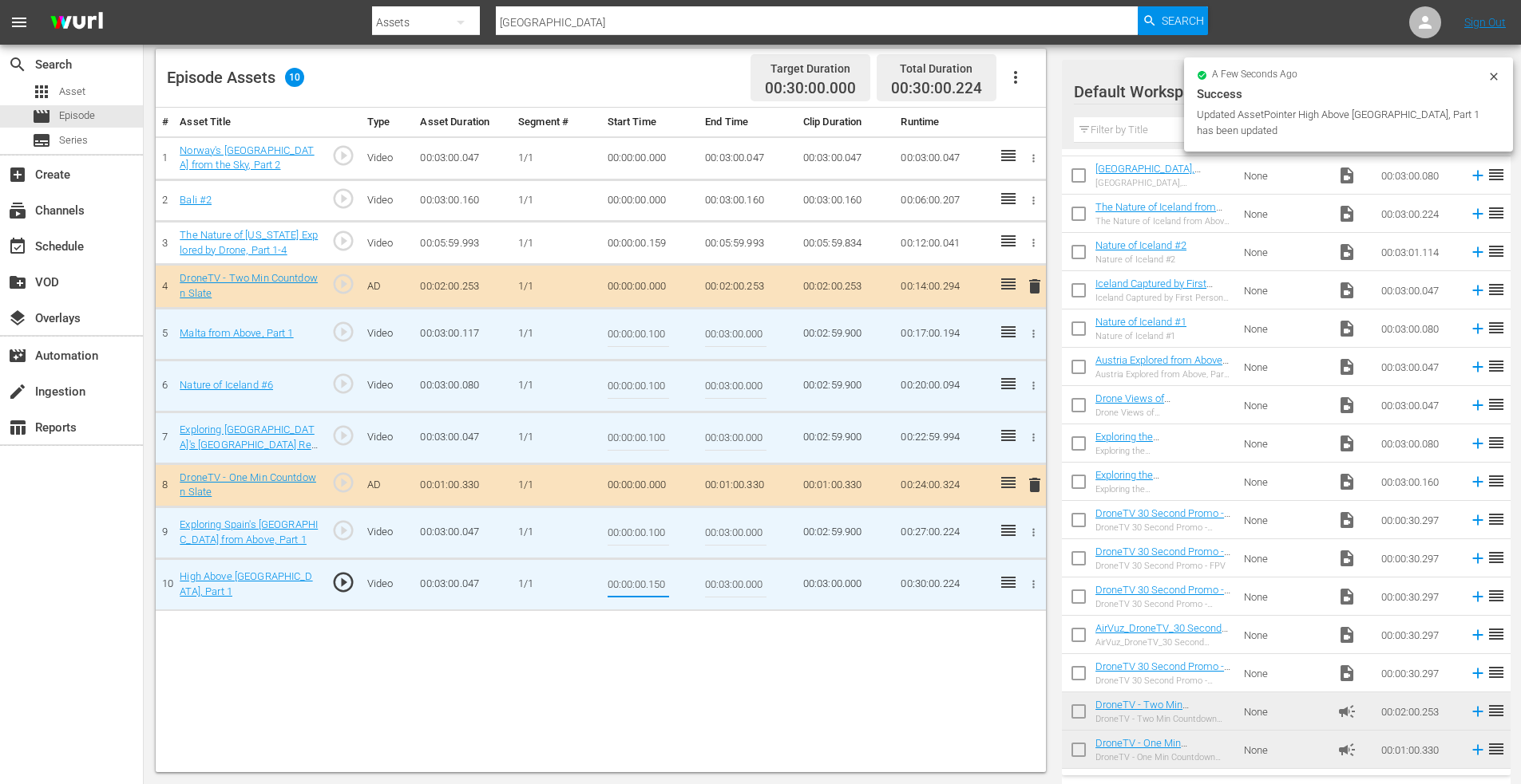
type input "00:00:00.150"
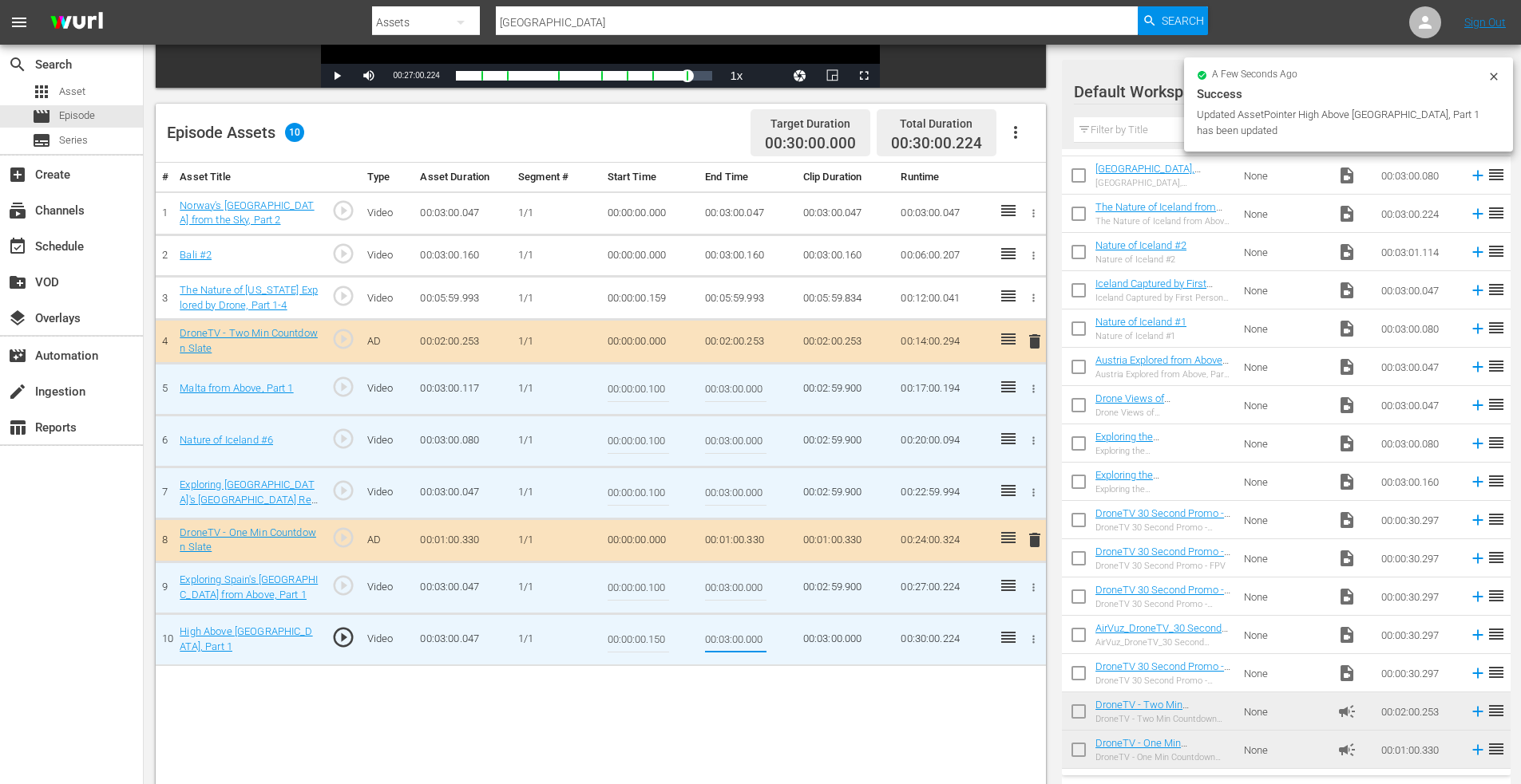
scroll to position [336, 0]
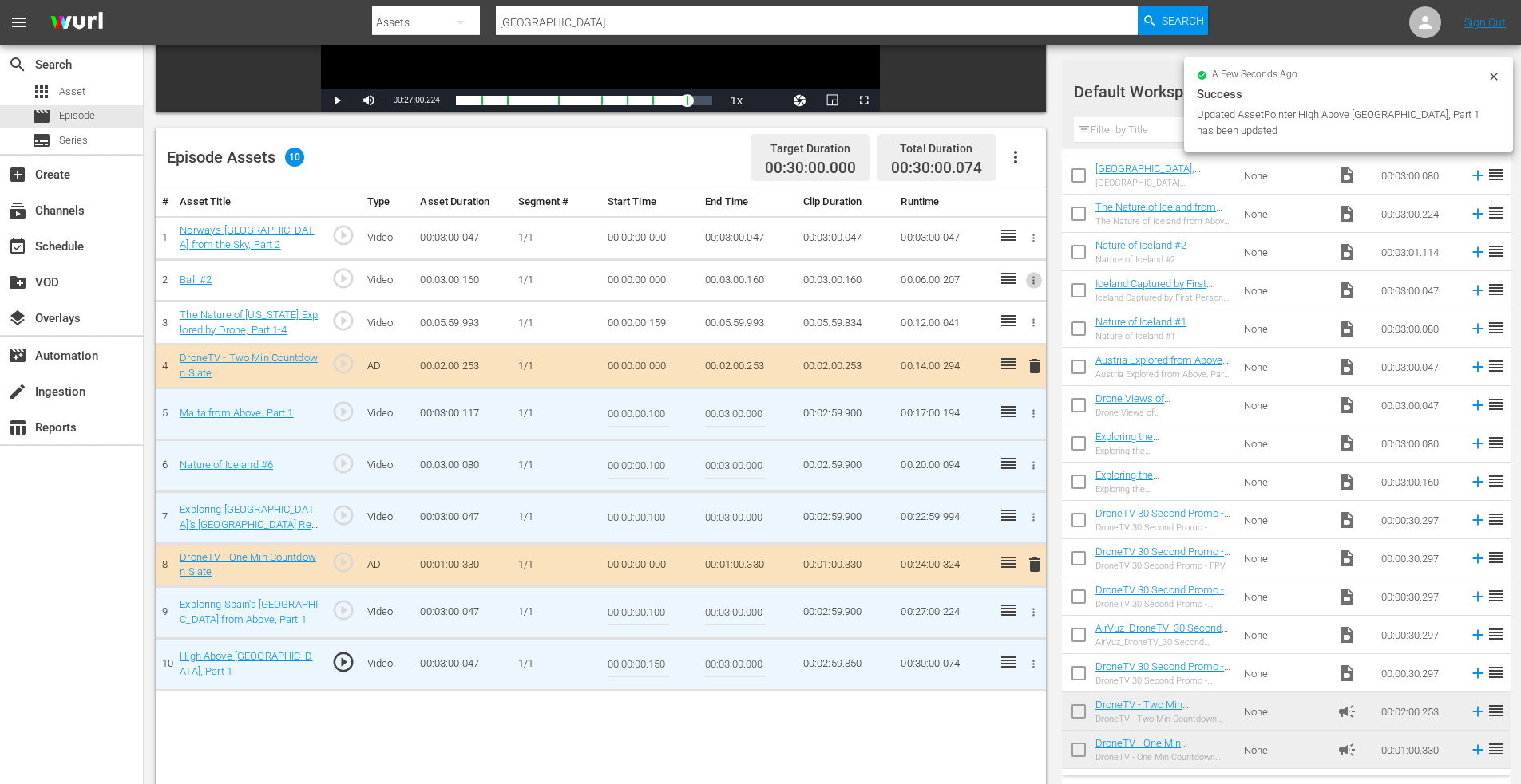
click at [1035, 274] on icon "button" at bounding box center [1033, 280] width 12 height 12
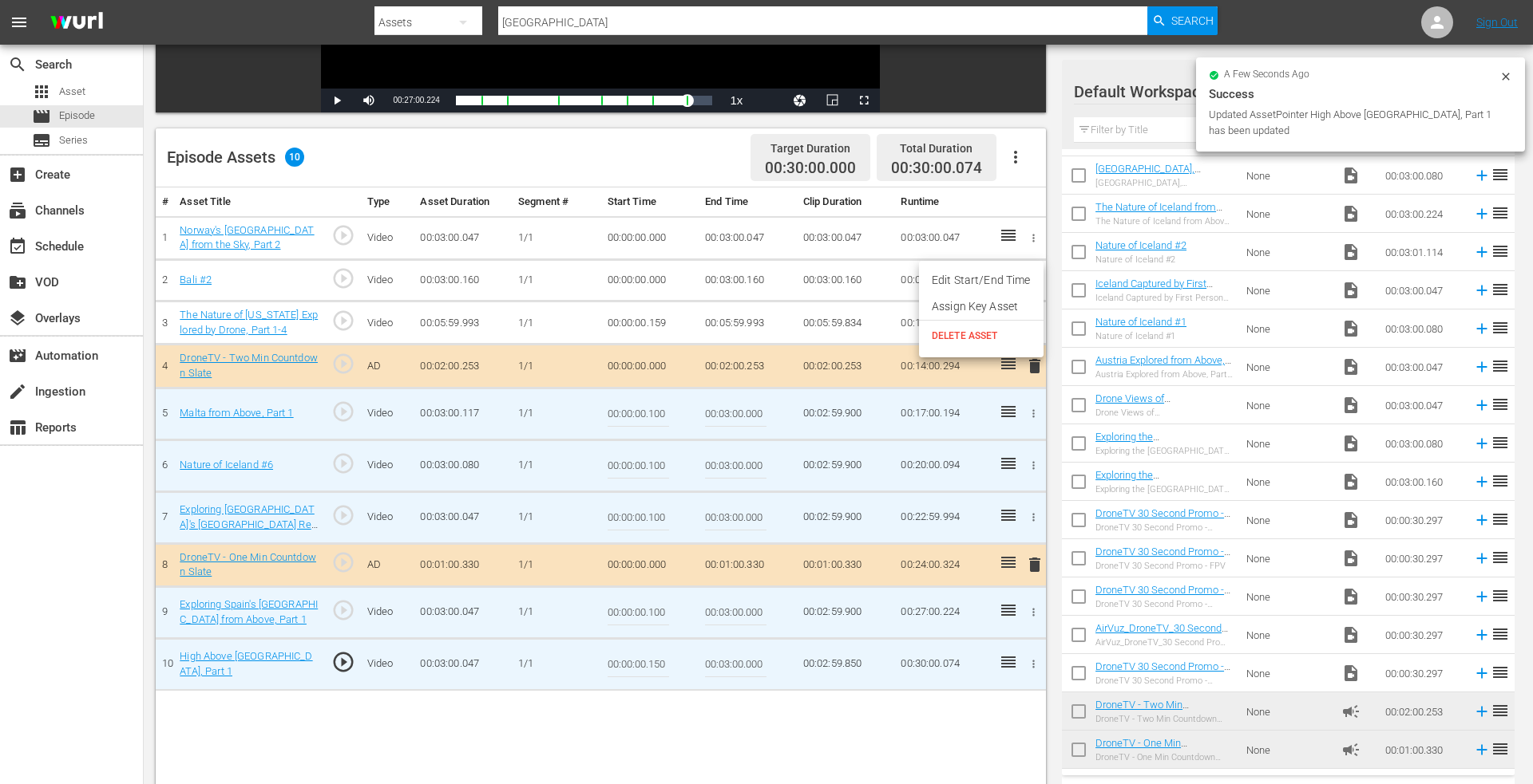
click at [1017, 276] on li "Edit Start/End Time" at bounding box center [980, 280] width 124 height 26
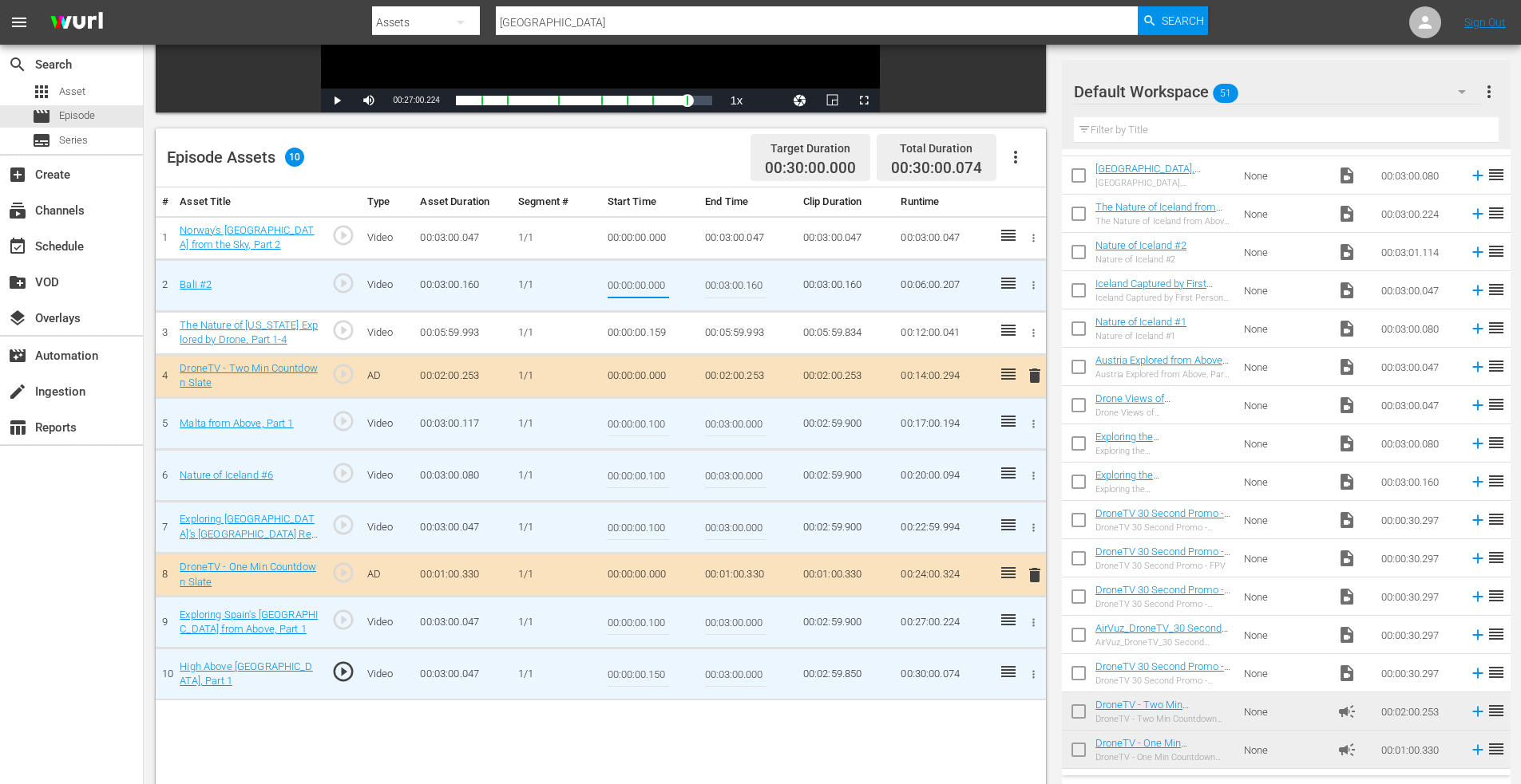
drag, startPoint x: 650, startPoint y: 285, endPoint x: 693, endPoint y: 282, distance: 43.1
click at [693, 282] on td "00:00:00.000" at bounding box center [650, 285] width 98 height 52
type input "00:00:00.074"
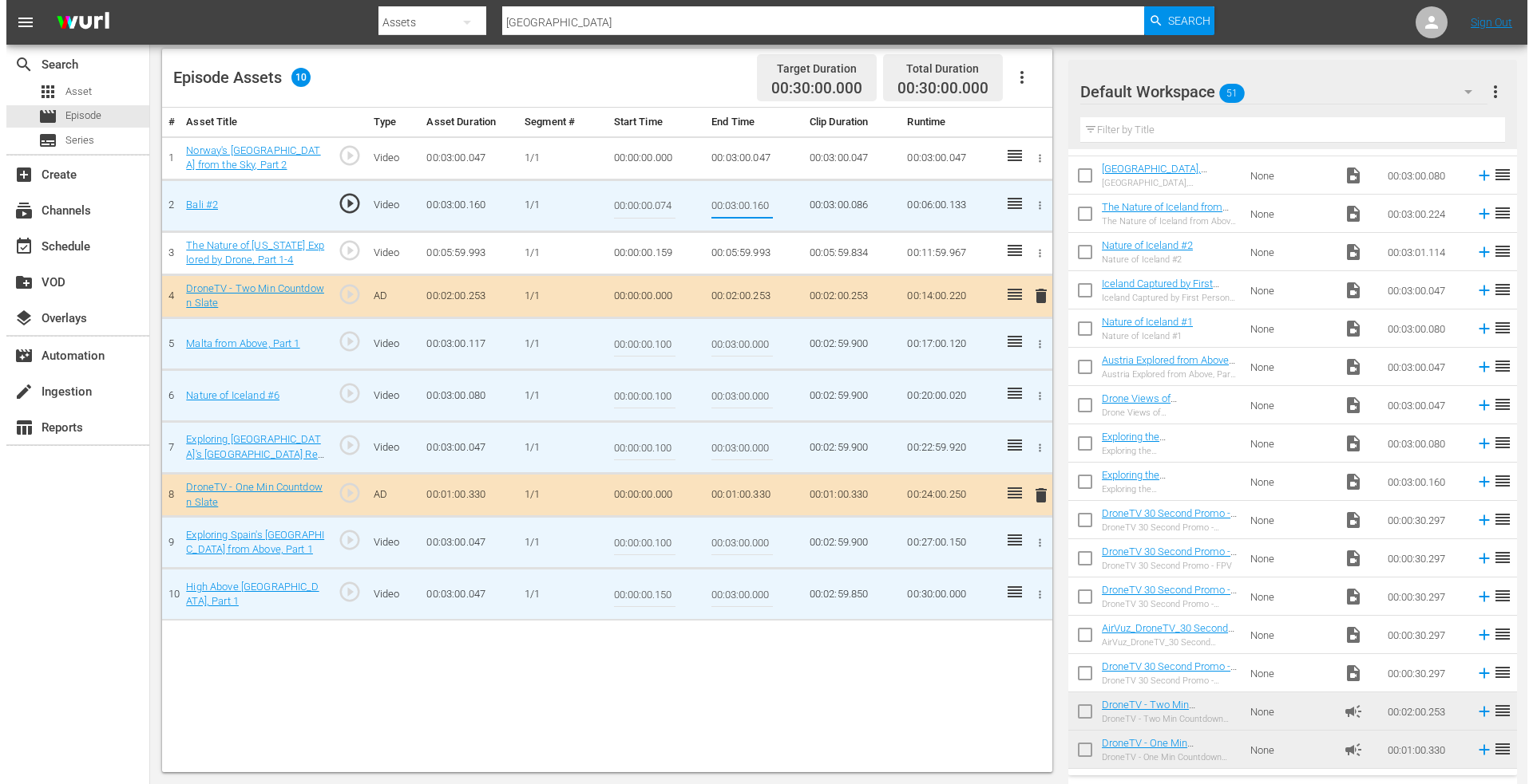
scroll to position [0, 0]
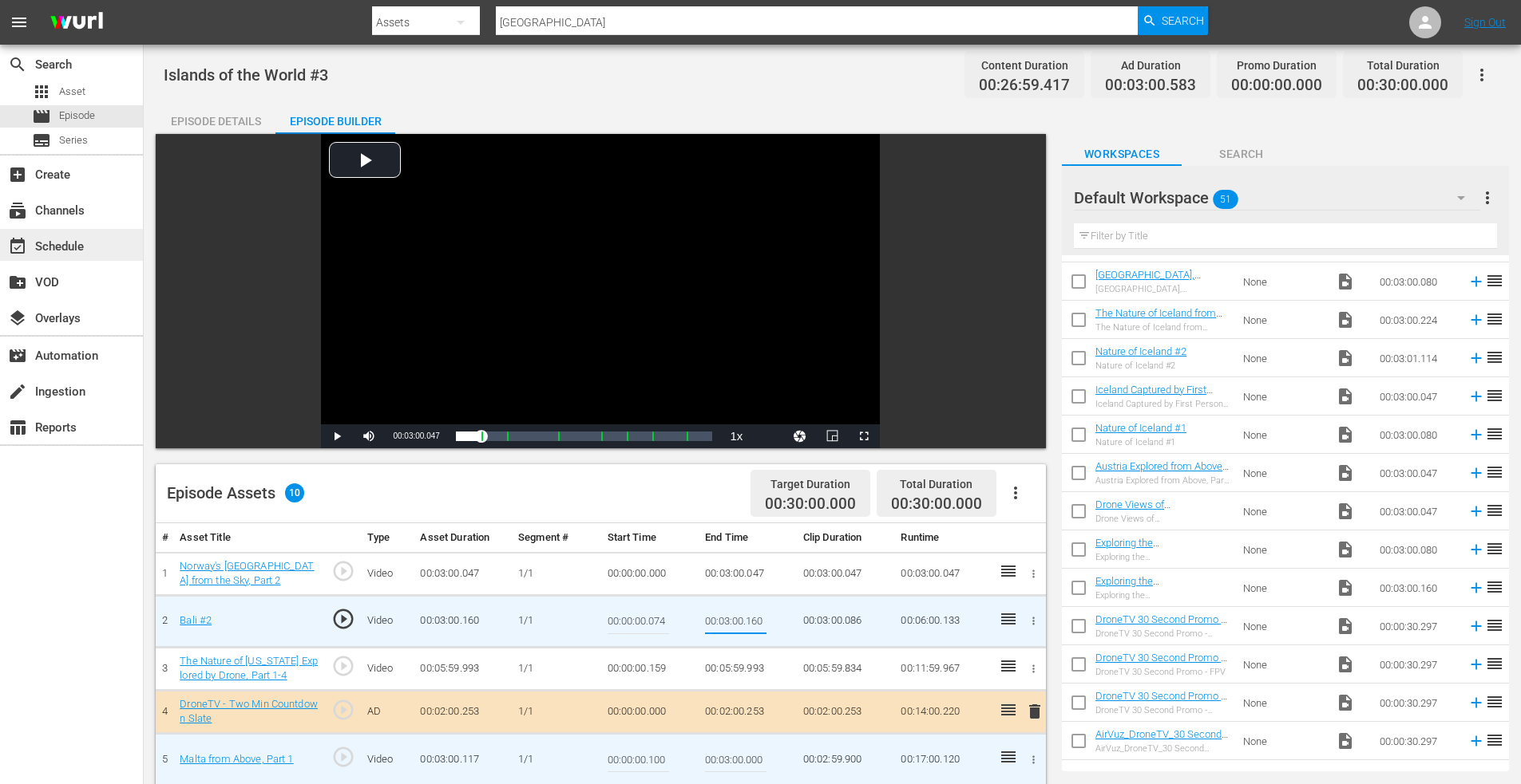
click at [57, 251] on div "event_available Schedule" at bounding box center [45, 243] width 89 height 14
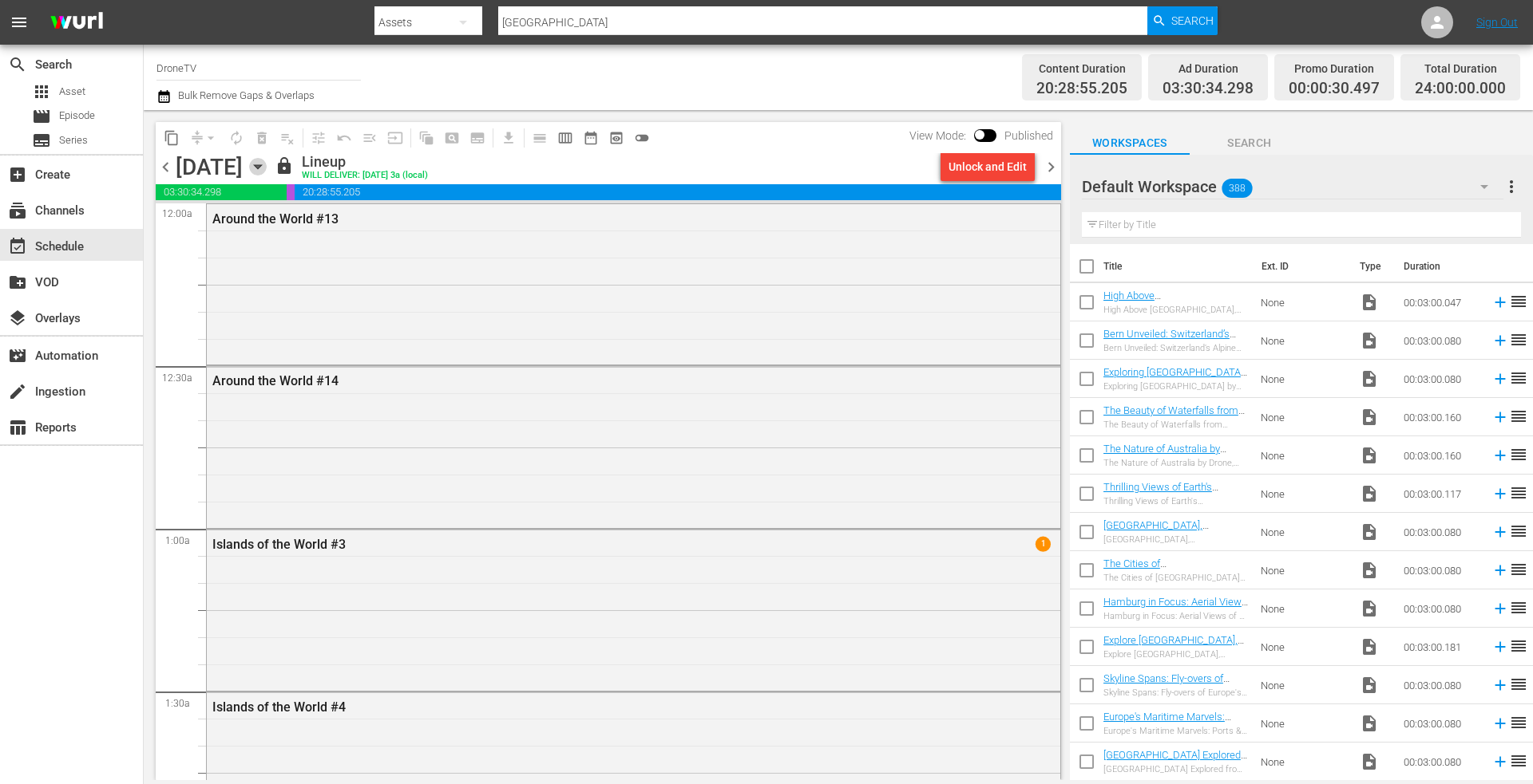
click at [266, 162] on icon "button" at bounding box center [258, 167] width 18 height 18
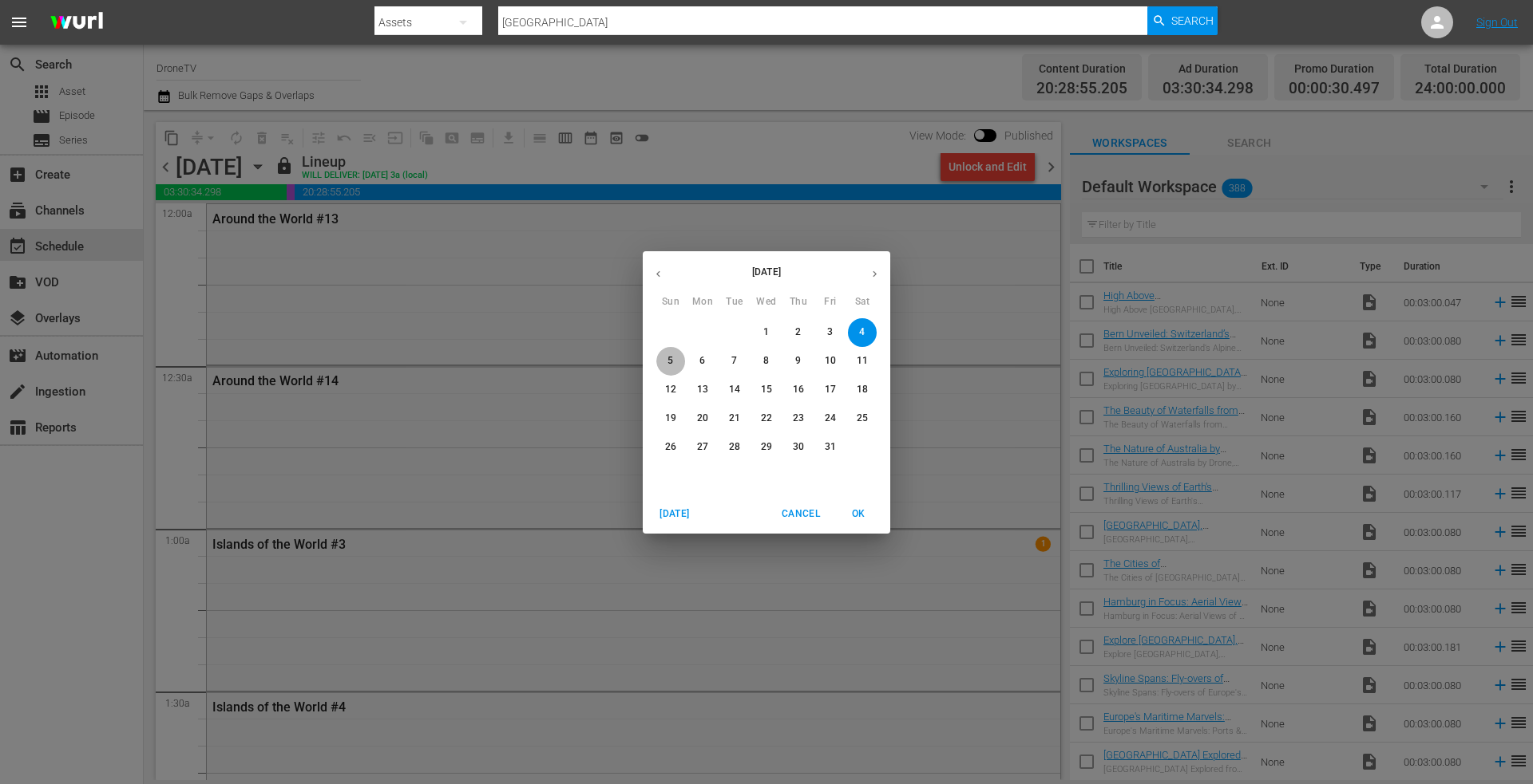
click at [664, 357] on span "5" at bounding box center [670, 362] width 29 height 14
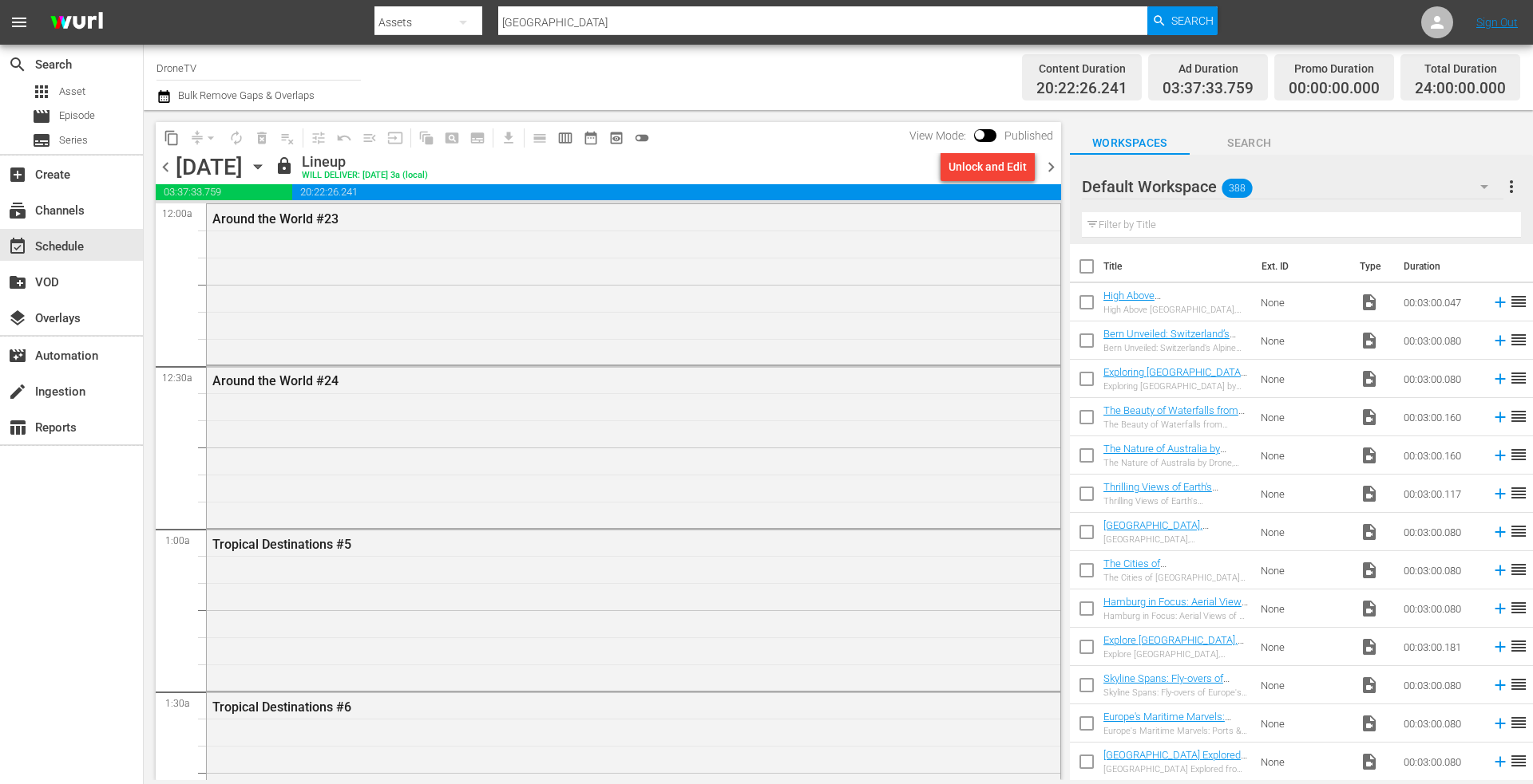
click at [261, 166] on icon "button" at bounding box center [256, 167] width 7 height 4
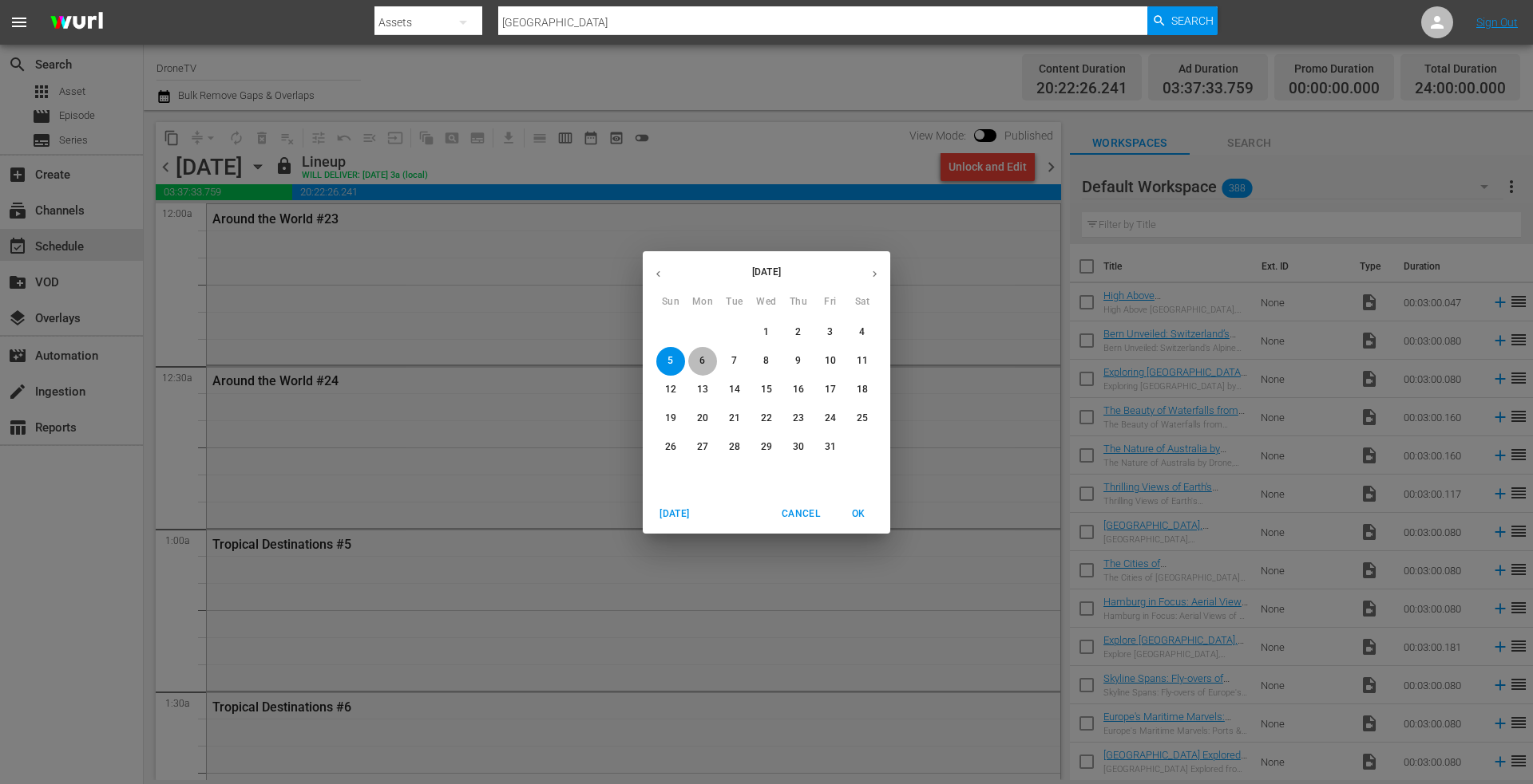
click at [702, 359] on p "6" at bounding box center [702, 362] width 6 height 14
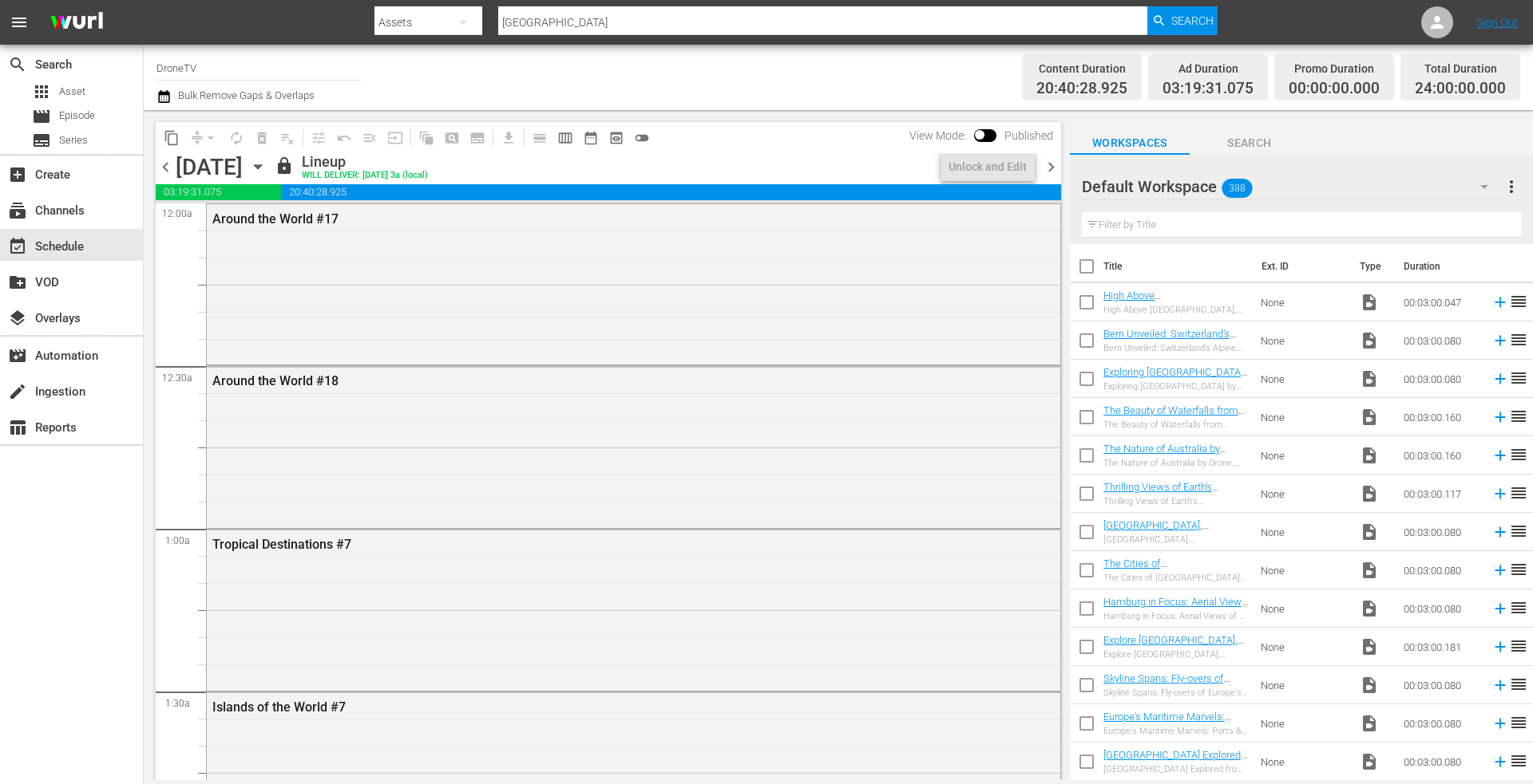
click at [266, 162] on icon "button" at bounding box center [258, 167] width 18 height 18
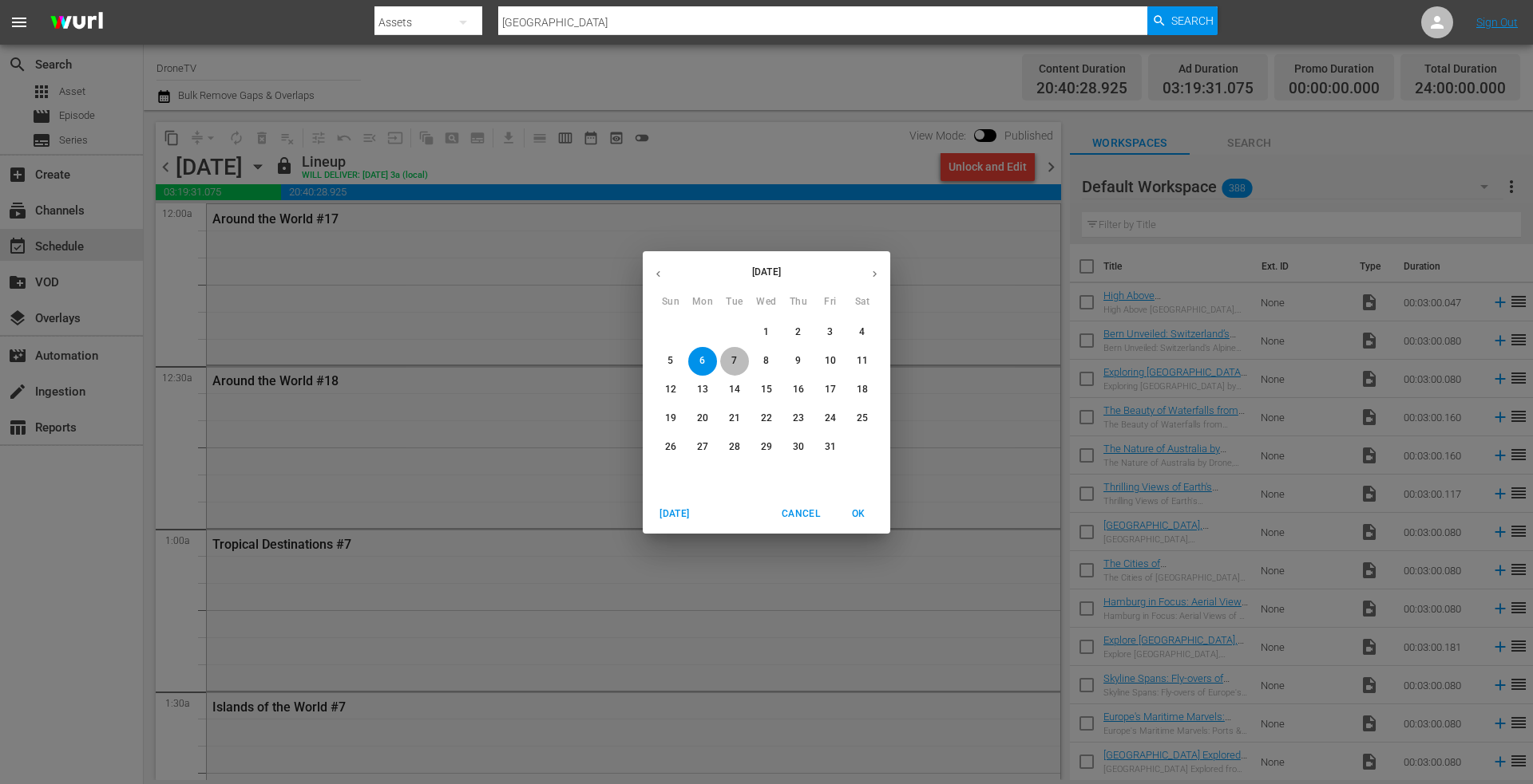
click at [731, 357] on span "7" at bounding box center [734, 362] width 29 height 14
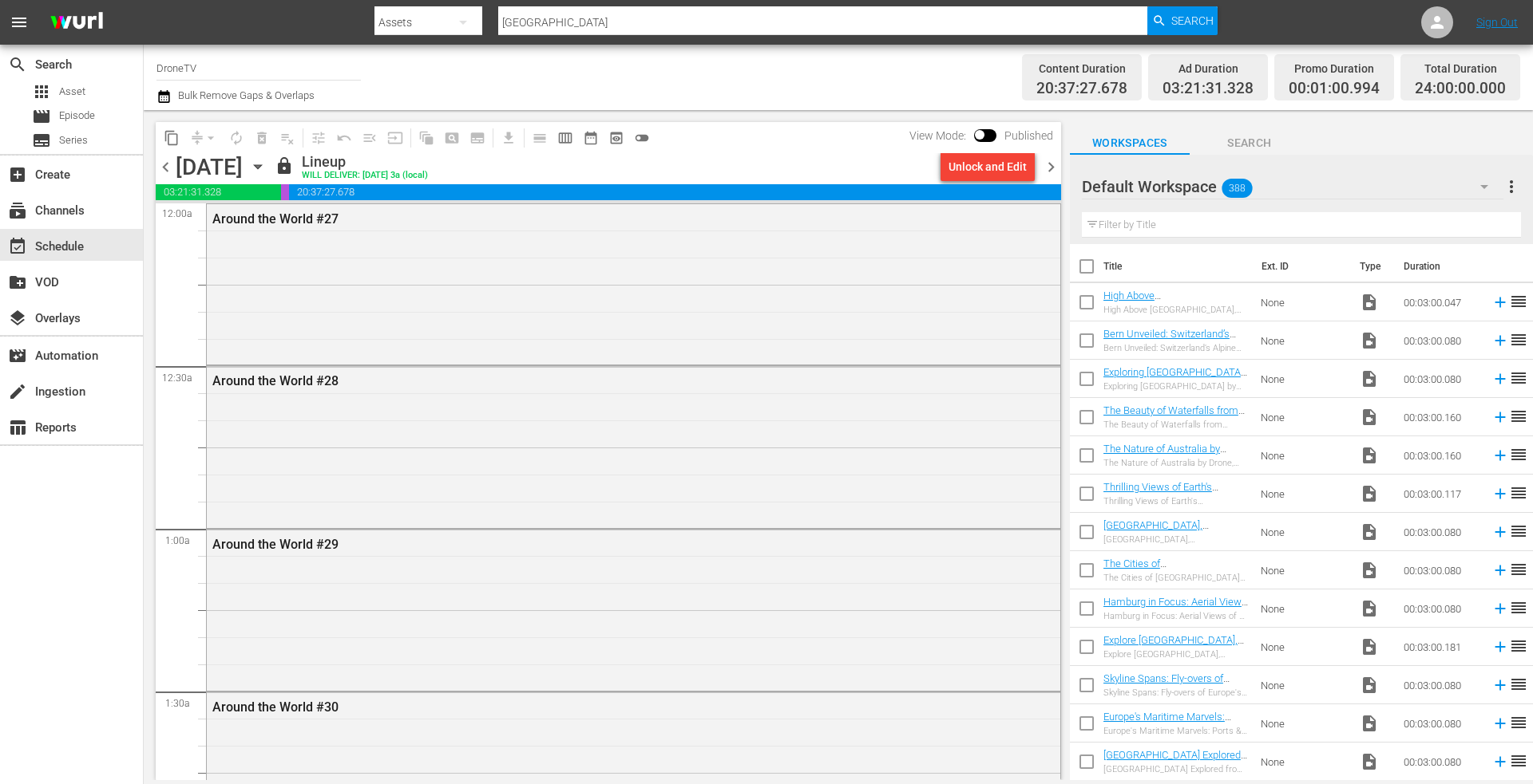
click at [266, 168] on icon "button" at bounding box center [258, 167] width 18 height 18
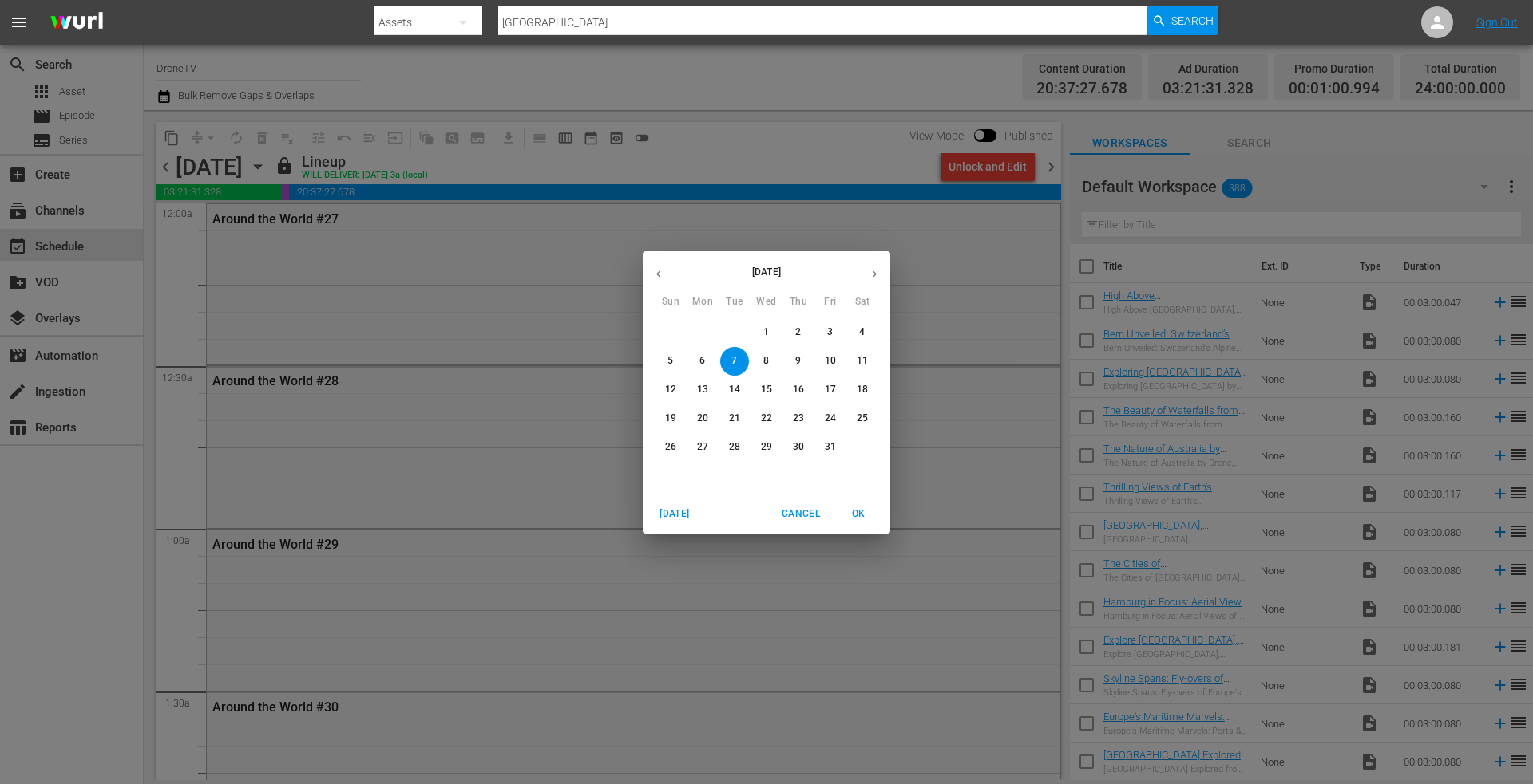
click at [794, 359] on span "9" at bounding box center [797, 362] width 29 height 14
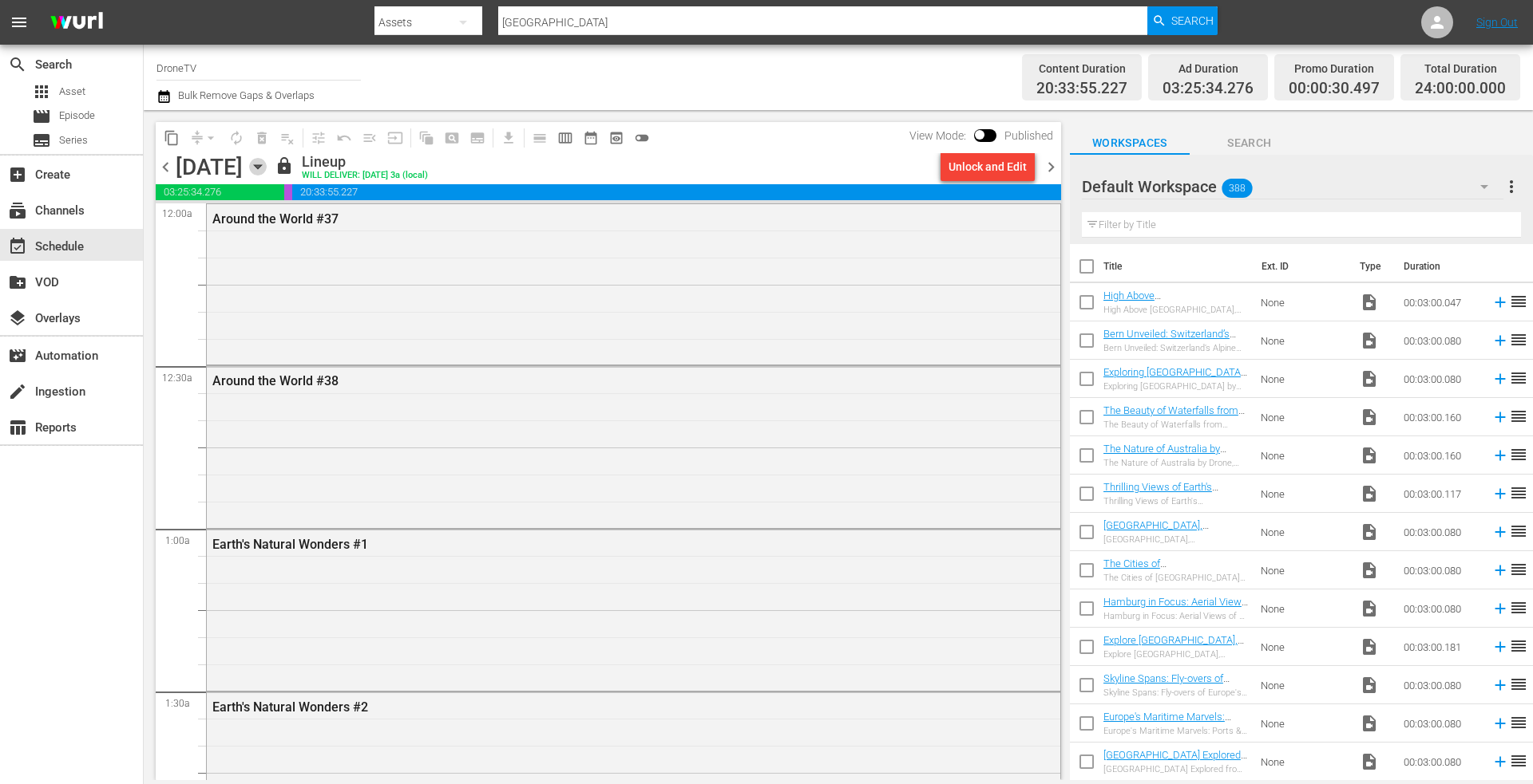
click at [261, 167] on icon "button" at bounding box center [256, 167] width 7 height 4
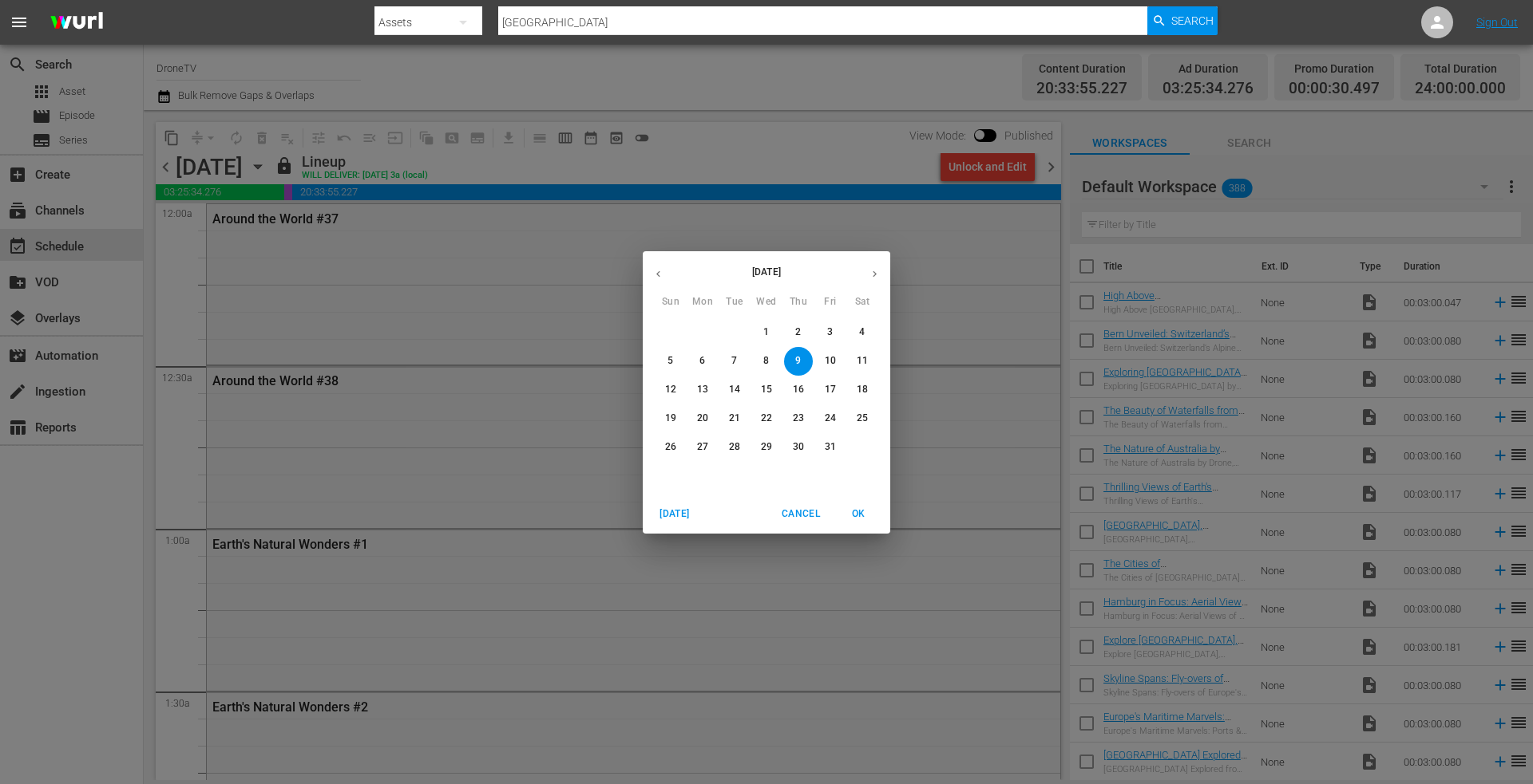
click at [830, 361] on p "10" at bounding box center [829, 362] width 11 height 14
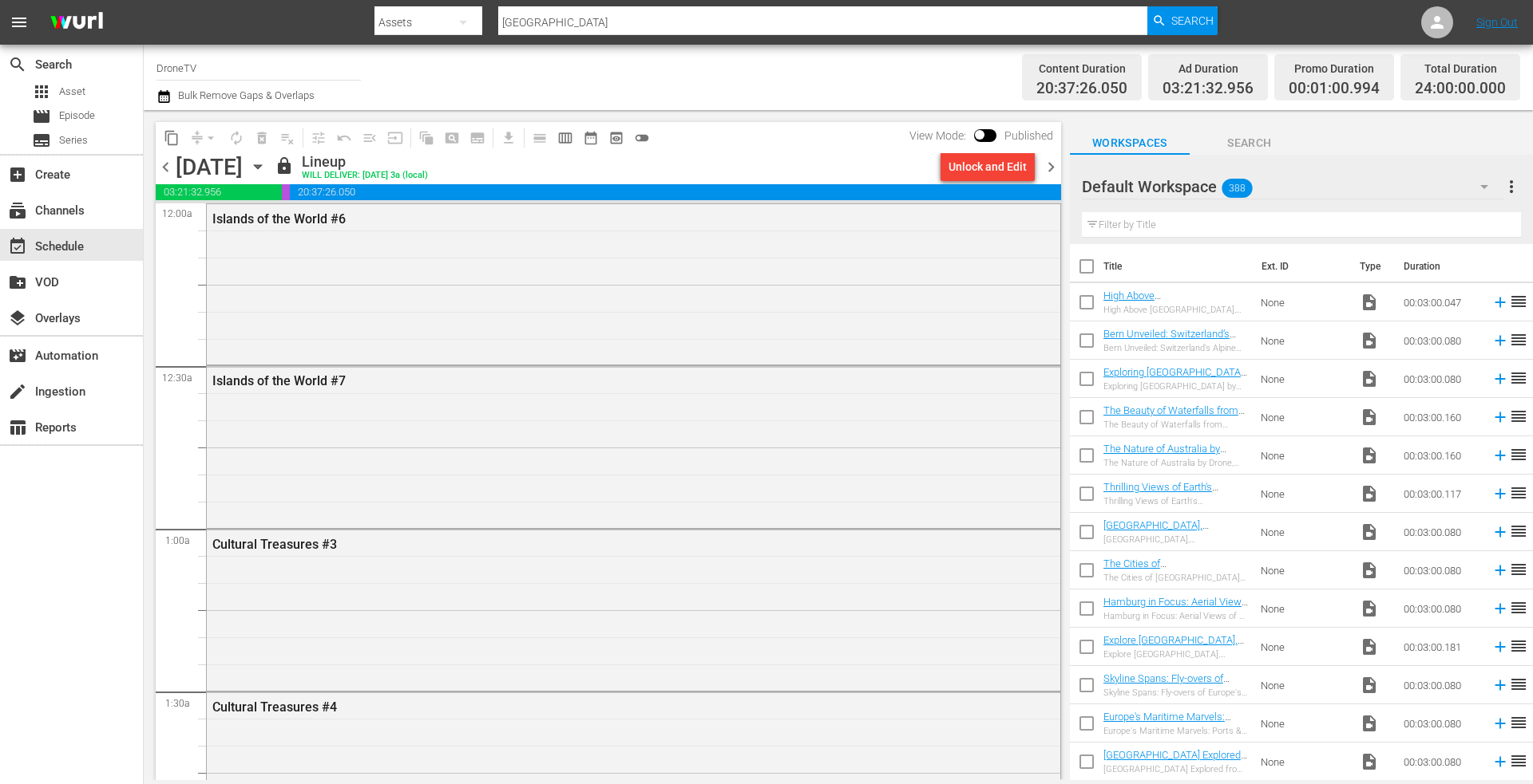
click at [26, 615] on div "search Search apps Asset movie Episode subtitles Series add_box Create subscrip…" at bounding box center [72, 436] width 144 height 784
click at [266, 163] on icon "button" at bounding box center [258, 167] width 18 height 18
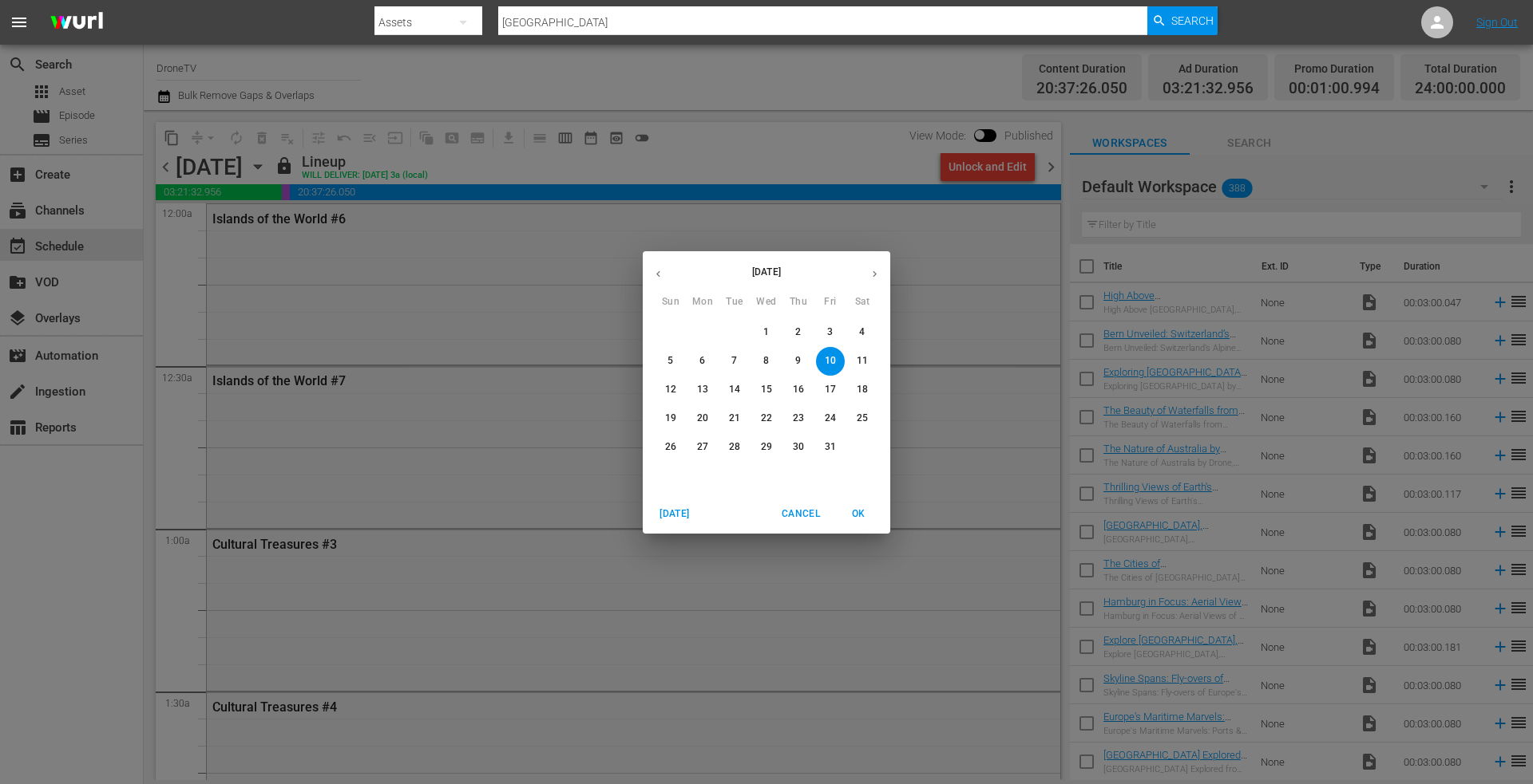
click at [858, 355] on p "11" at bounding box center [862, 362] width 11 height 14
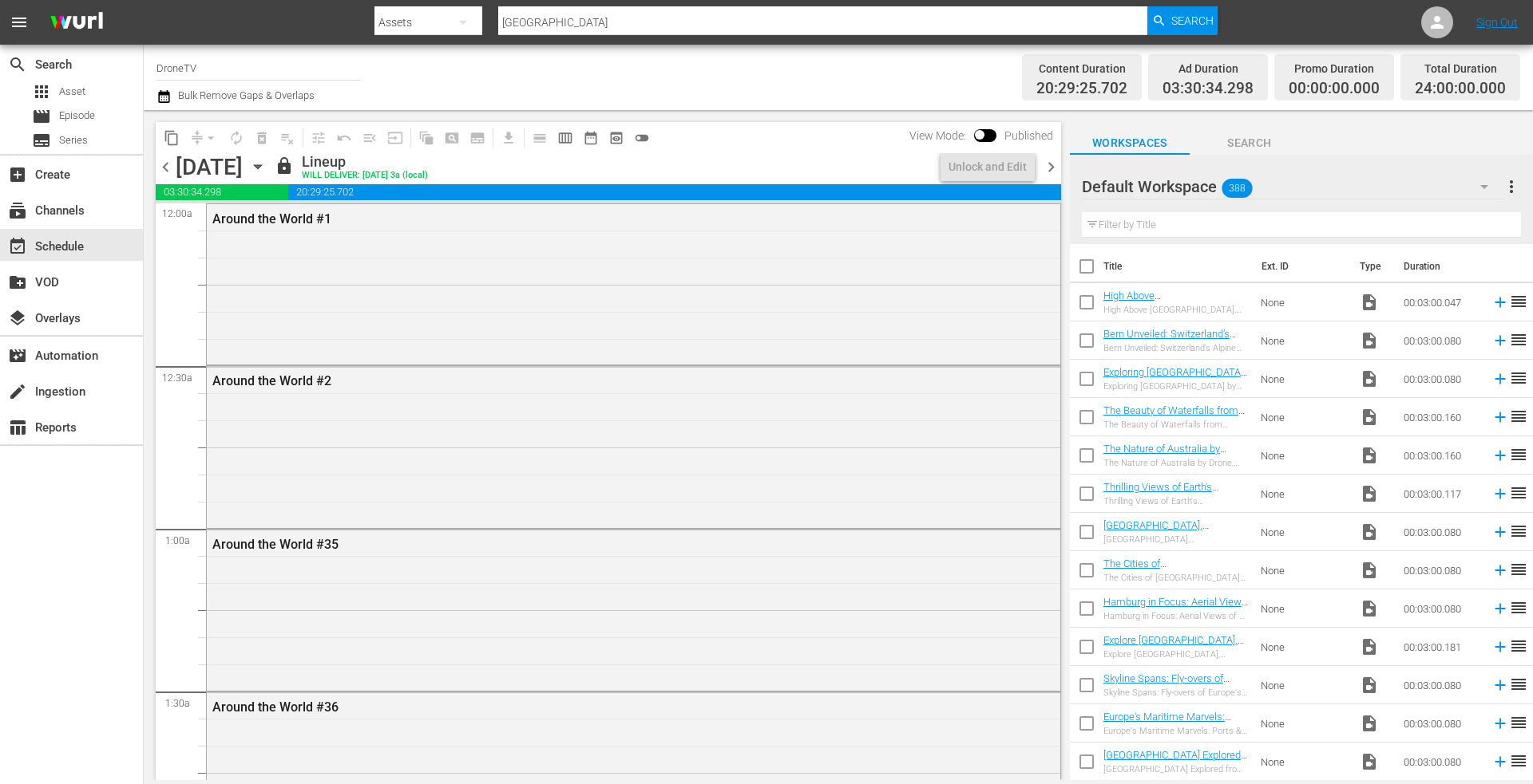
click at [261, 165] on icon "button" at bounding box center [256, 167] width 7 height 4
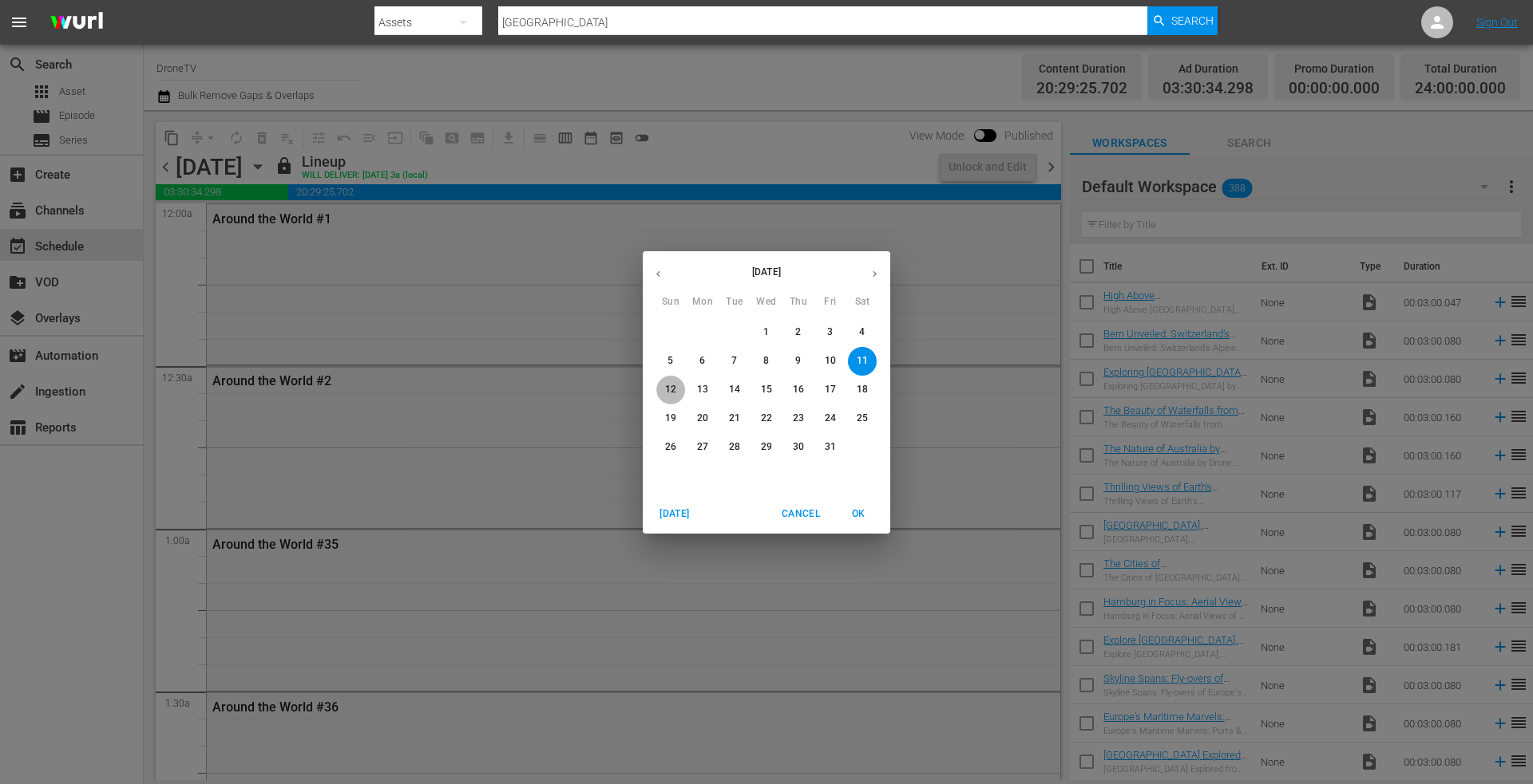
click at [669, 390] on p "12" at bounding box center [670, 390] width 11 height 14
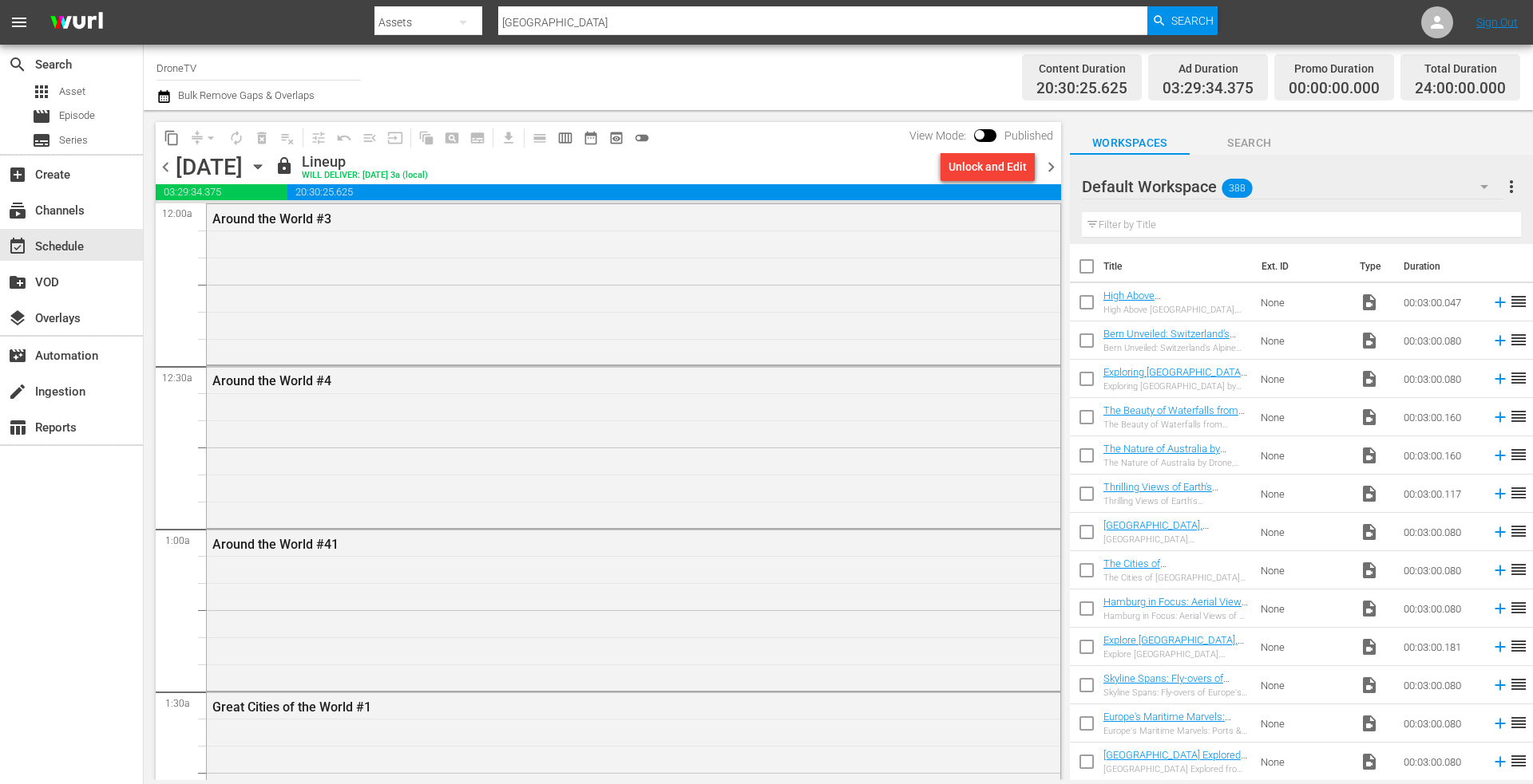
click at [420, 21] on div "Assets" at bounding box center [428, 22] width 107 height 45
click at [424, 115] on div "Episodes" at bounding box center [426, 118] width 64 height 26
click at [590, 31] on input "islands 3" at bounding box center [822, 22] width 649 height 39
drag, startPoint x: 426, startPoint y: 26, endPoint x: 349, endPoint y: 17, distance: 77.5
click at [351, 23] on nav "menu Search By Episodes Search ID, Title, Description, Keywords, or Category is…" at bounding box center [766, 22] width 1533 height 45
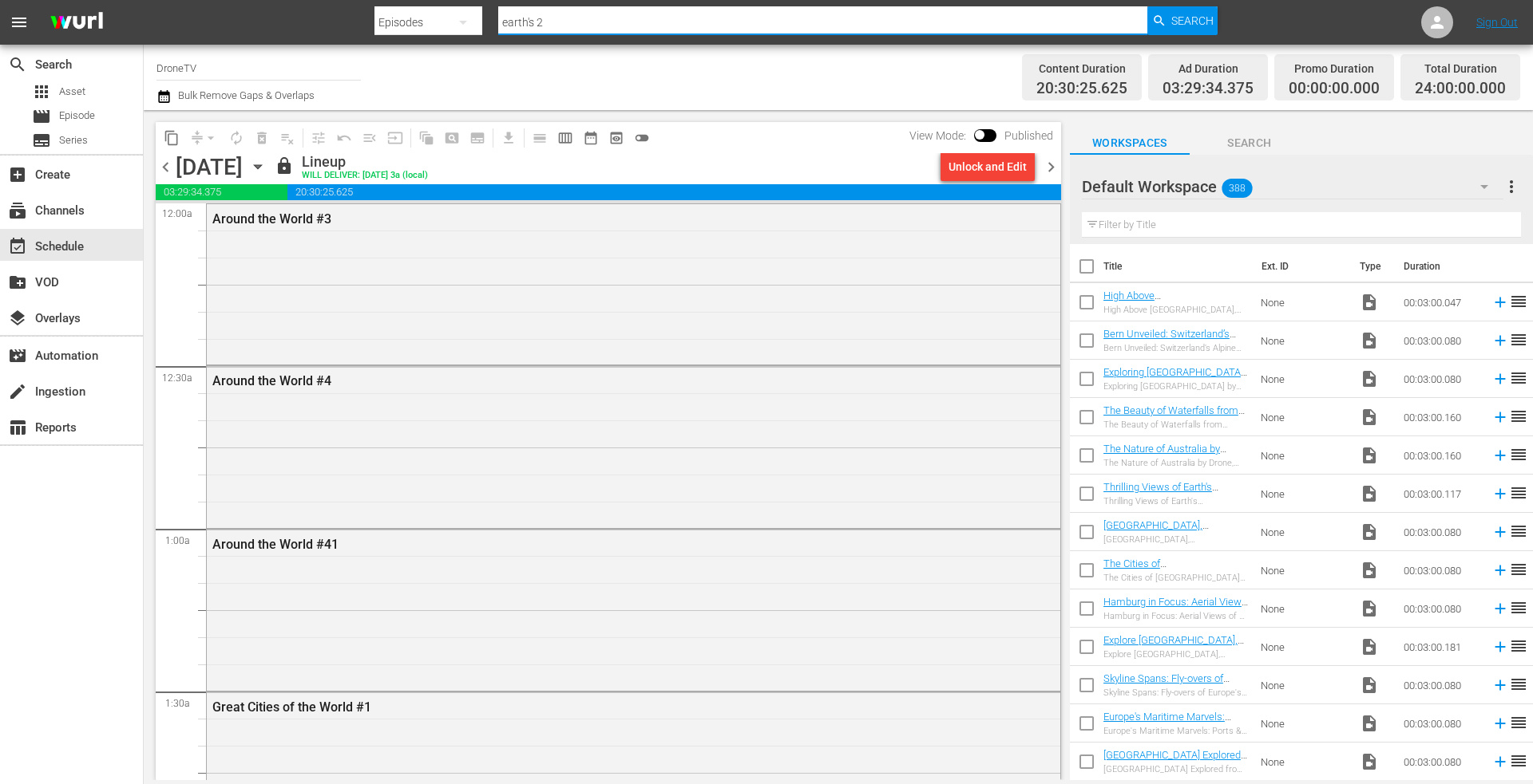
type input "earth's 20"
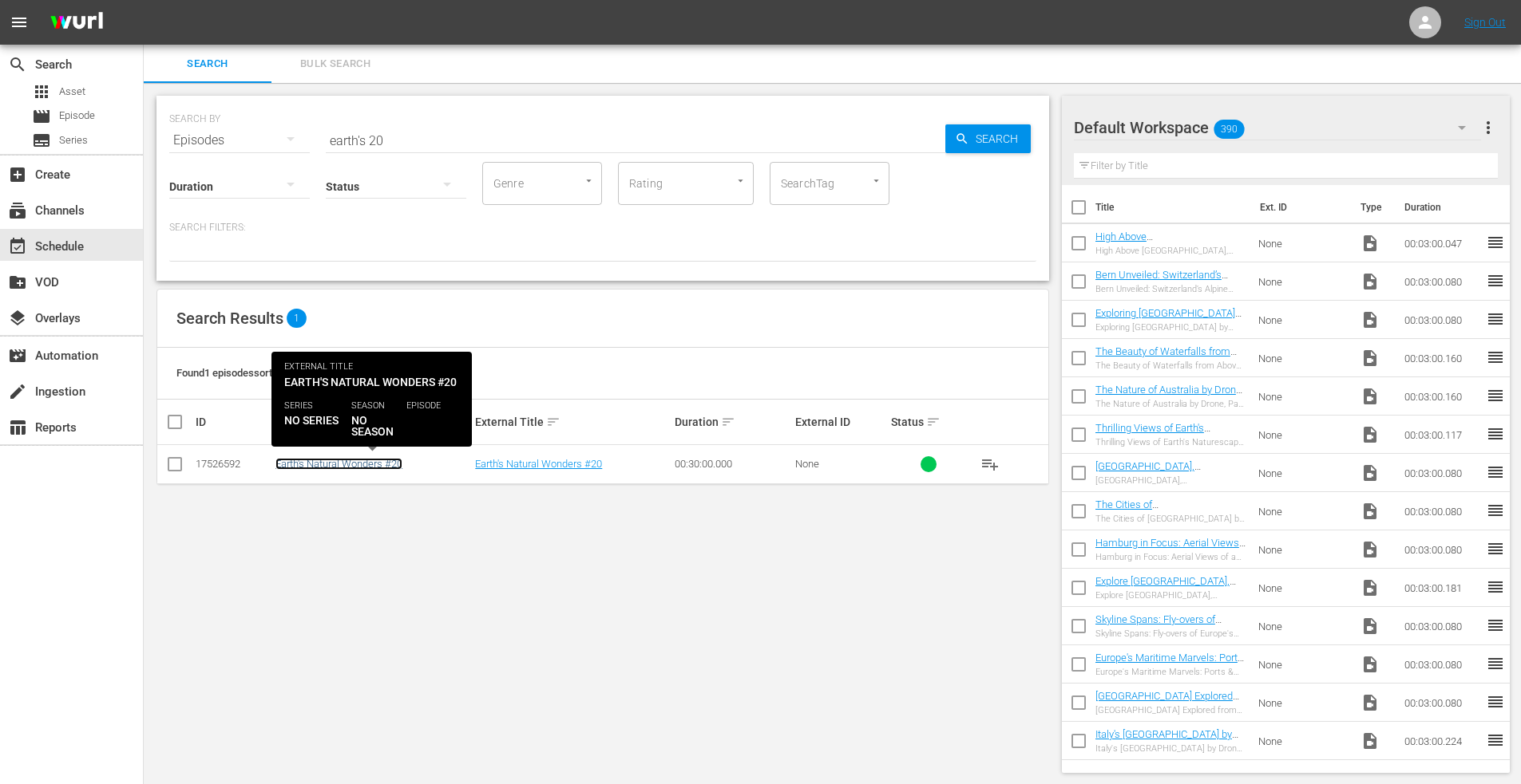
click at [324, 464] on link "Earth's Natural Wonders #20" at bounding box center [339, 464] width 127 height 12
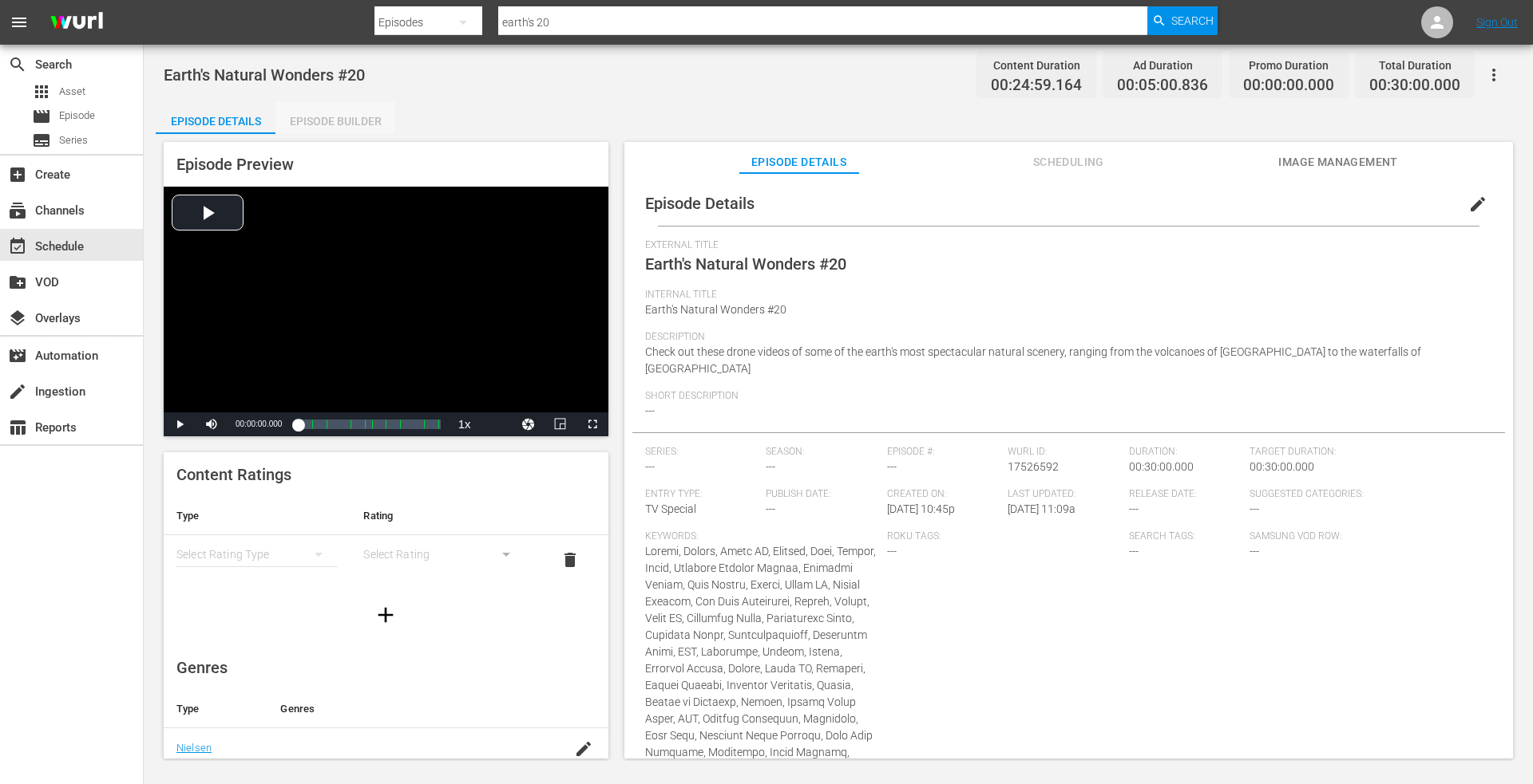
click at [334, 119] on div "Episode Builder" at bounding box center [335, 121] width 119 height 39
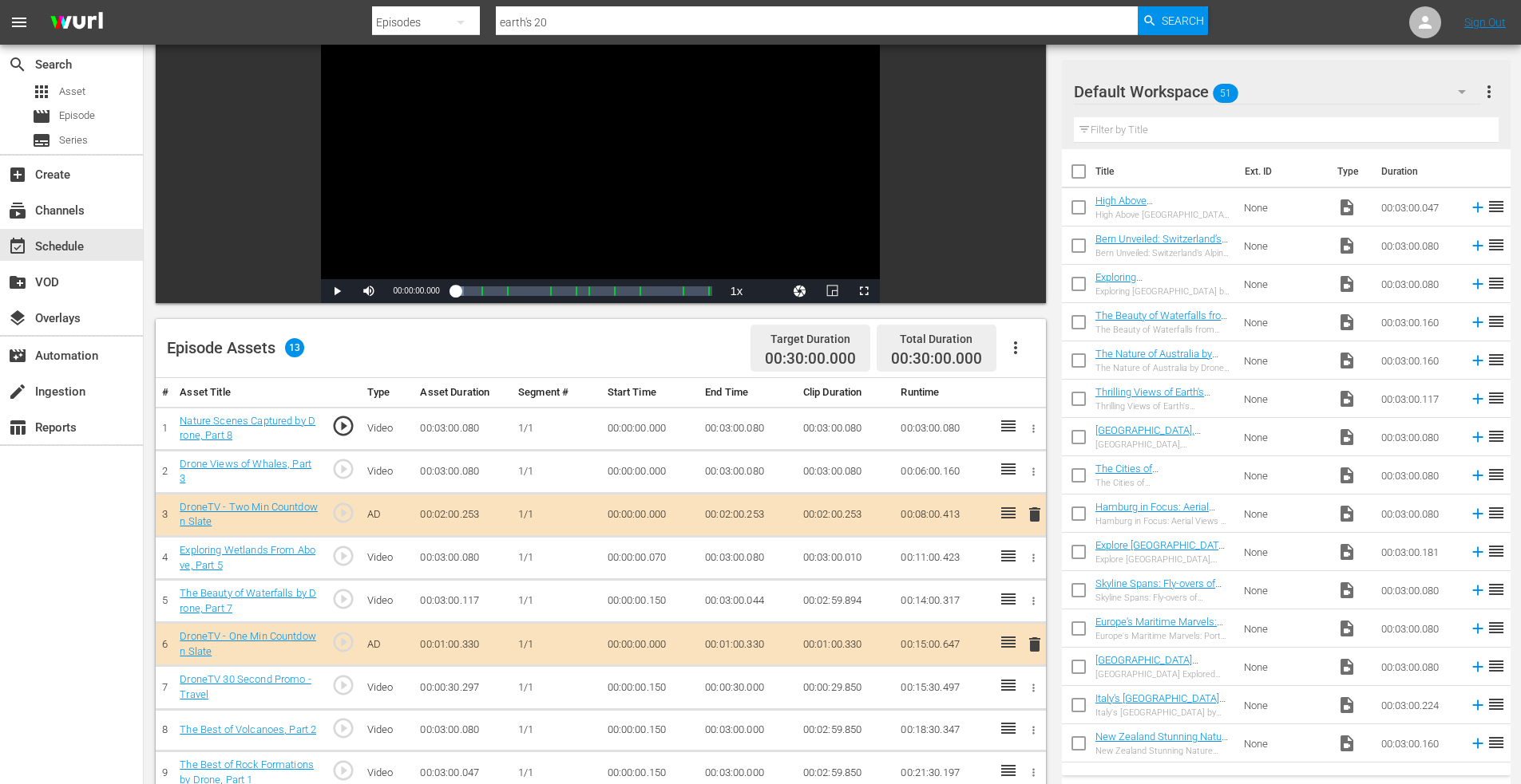
scroll to position [398, 0]
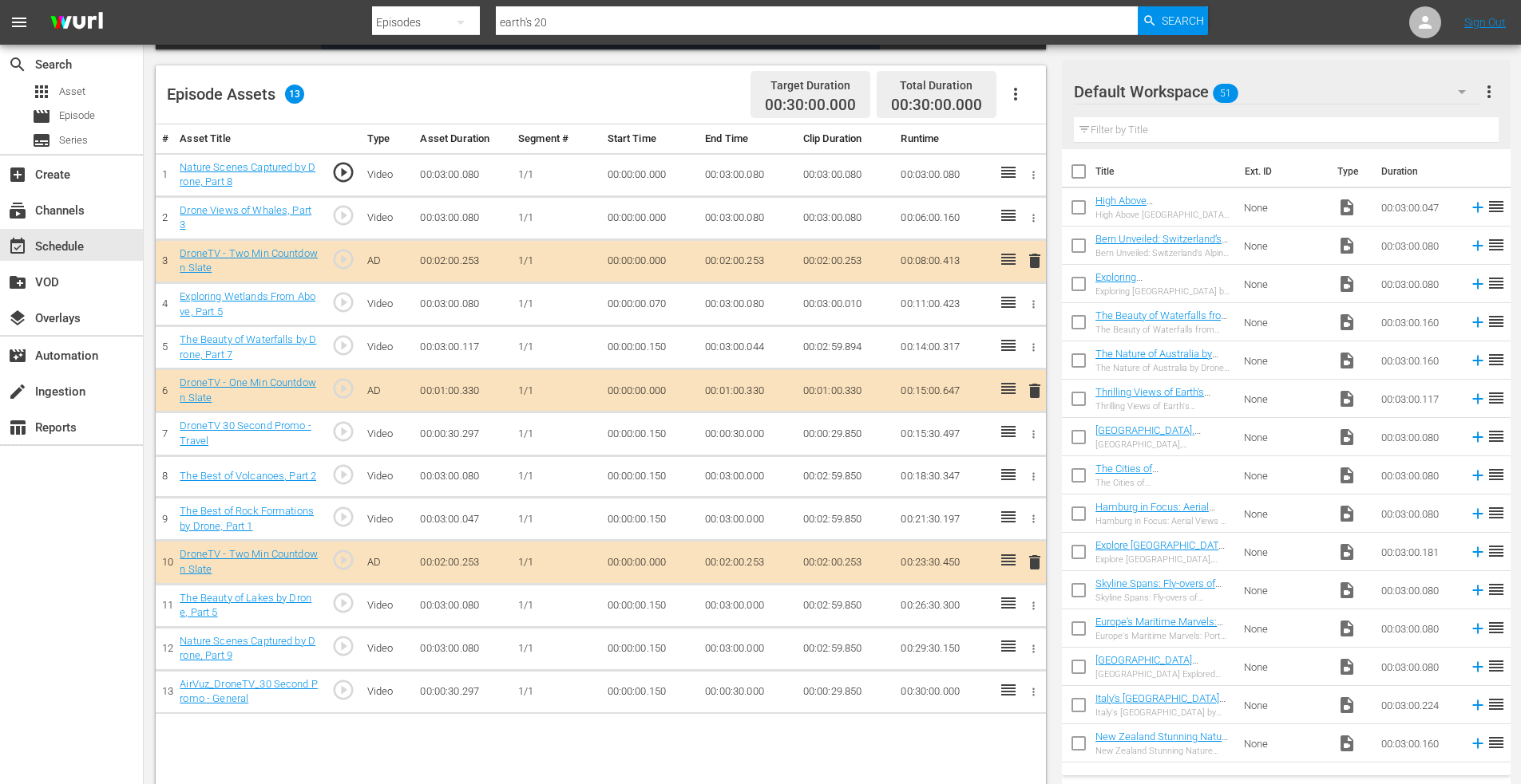
click at [1032, 560] on span "delete" at bounding box center [1034, 561] width 19 height 19
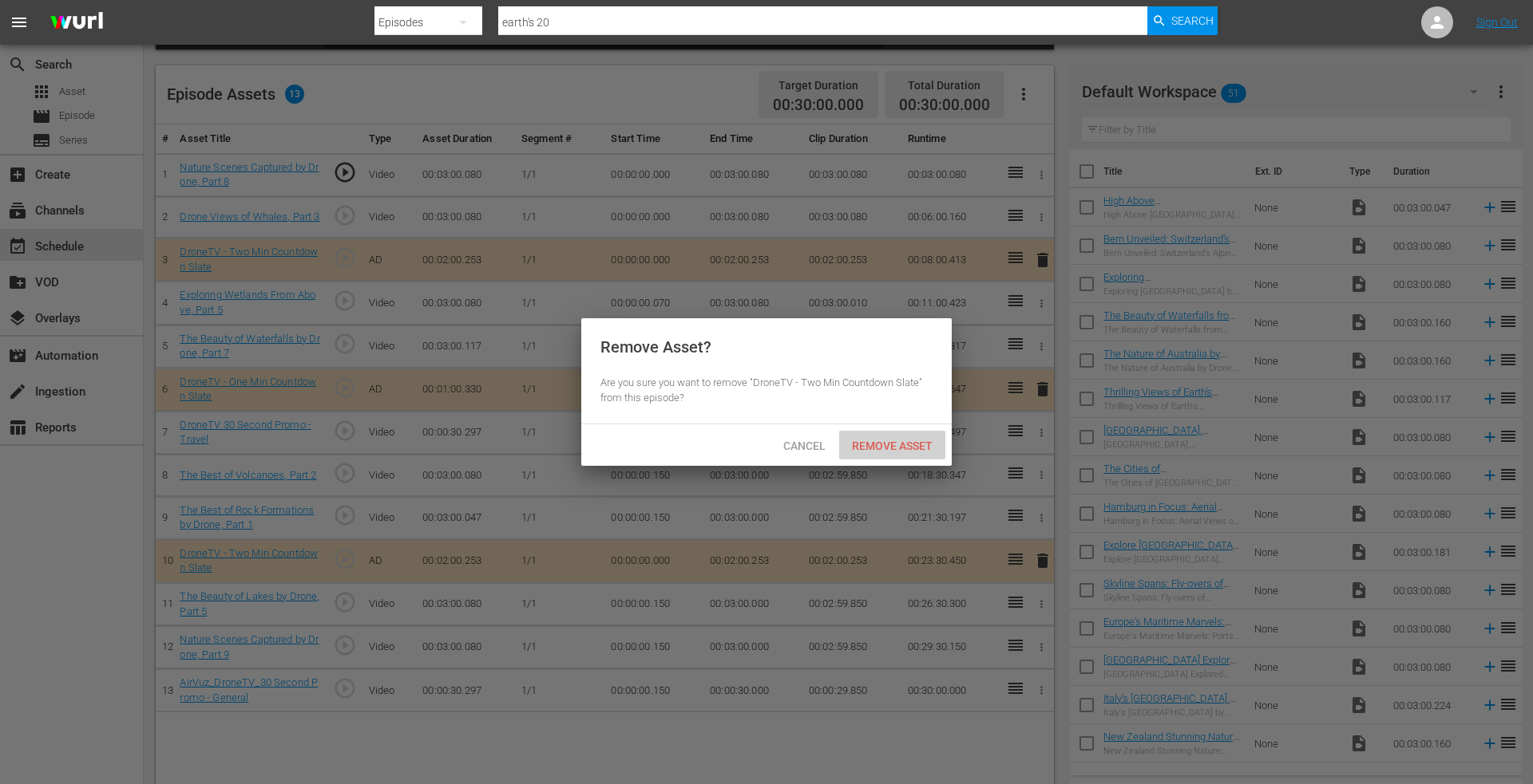
click at [875, 443] on span "Remove Asset" at bounding box center [892, 445] width 106 height 13
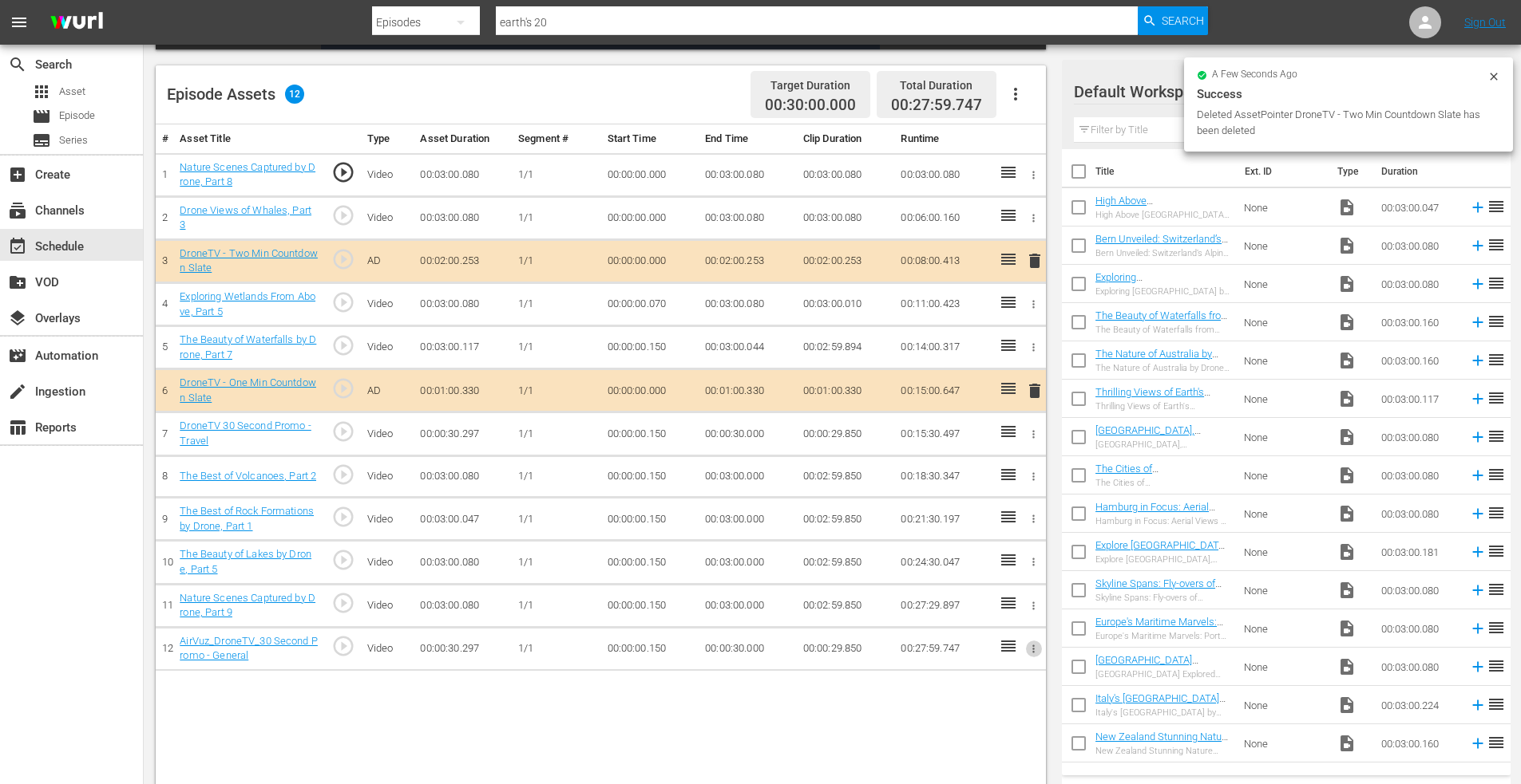
click at [1033, 646] on icon "button" at bounding box center [1034, 649] width 2 height 8
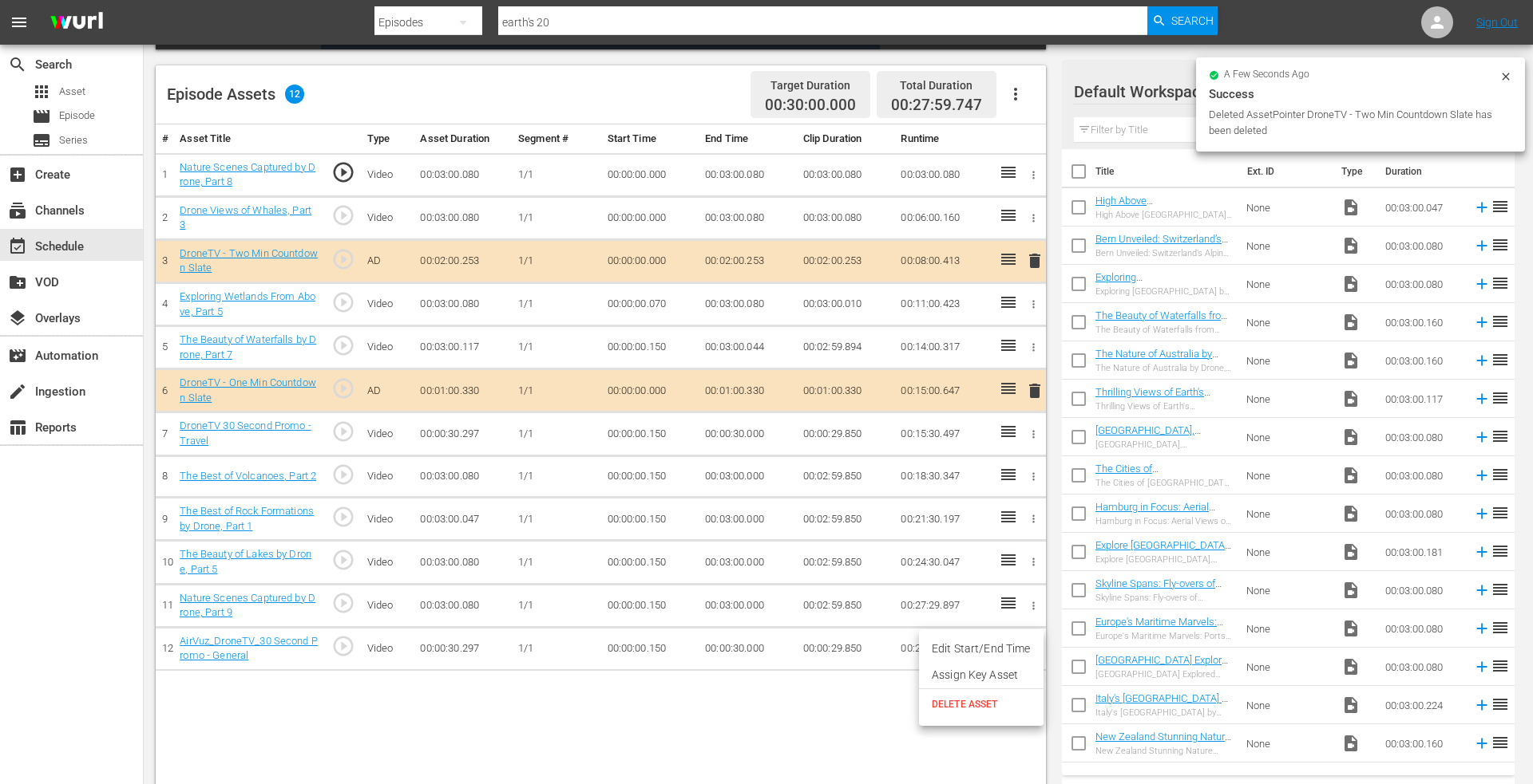
click at [964, 706] on span "DELETE ASSET" at bounding box center [981, 705] width 99 height 14
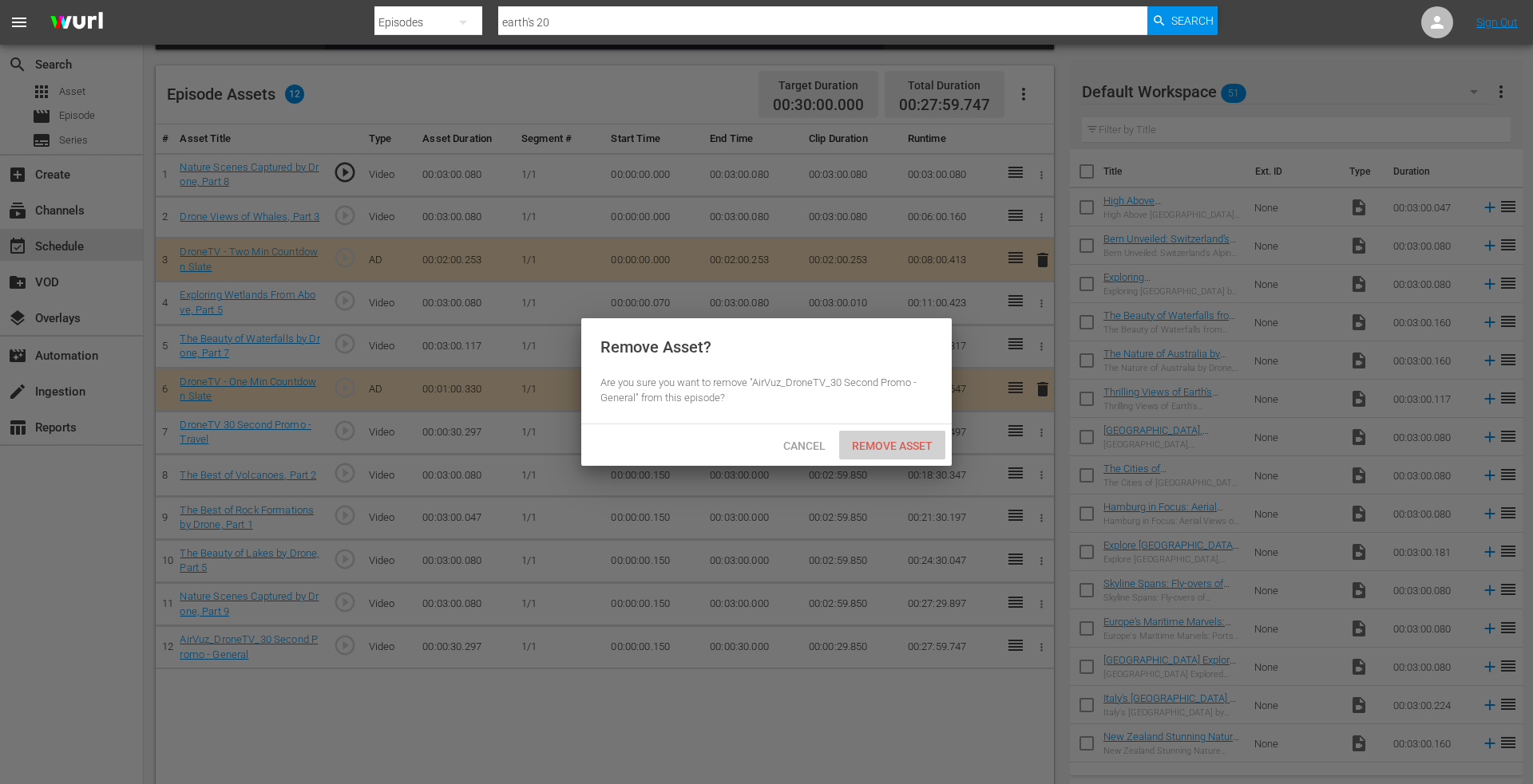
click at [873, 439] on span "Remove Asset" at bounding box center [892, 445] width 106 height 13
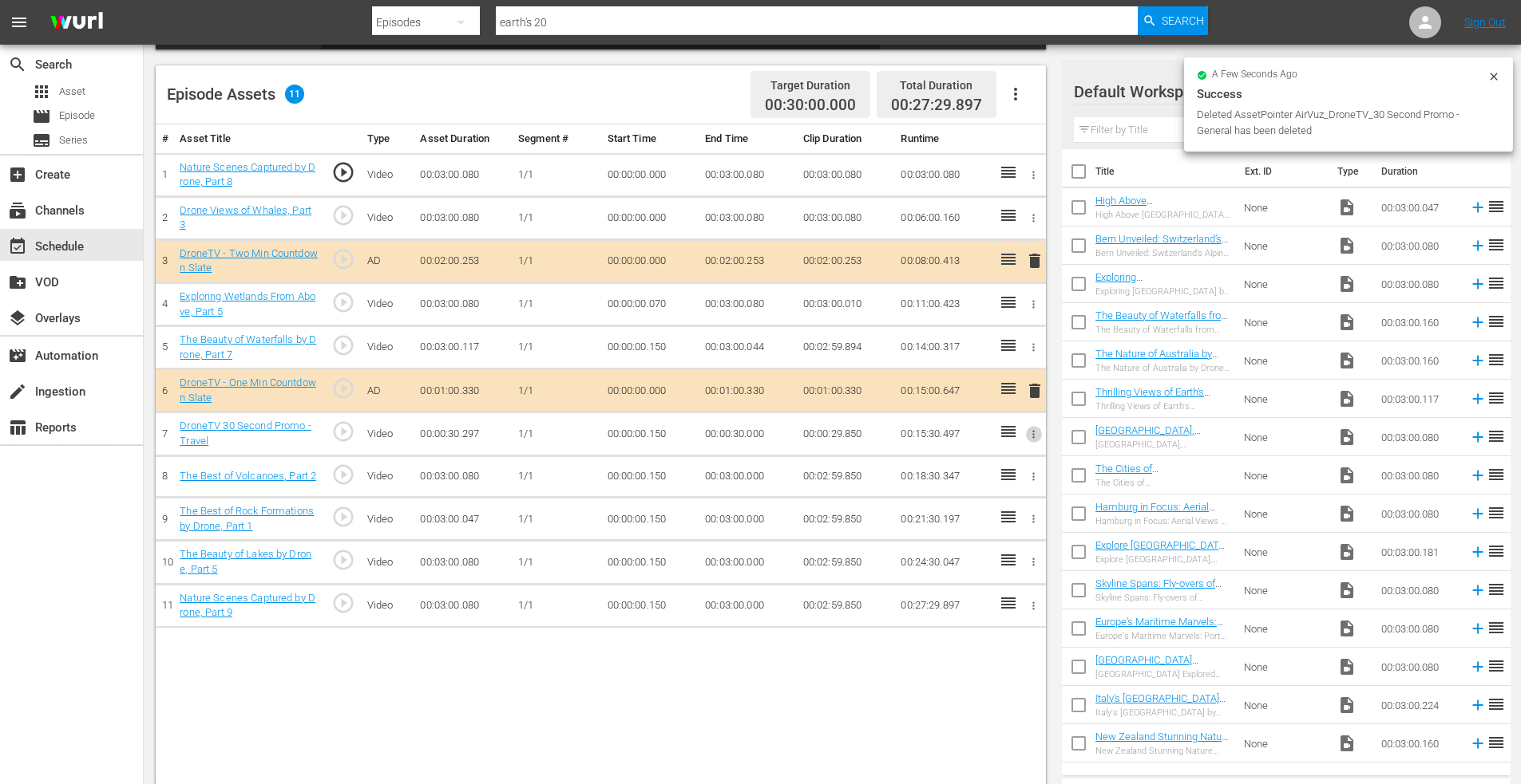
click at [1035, 435] on icon "button" at bounding box center [1033, 434] width 12 height 12
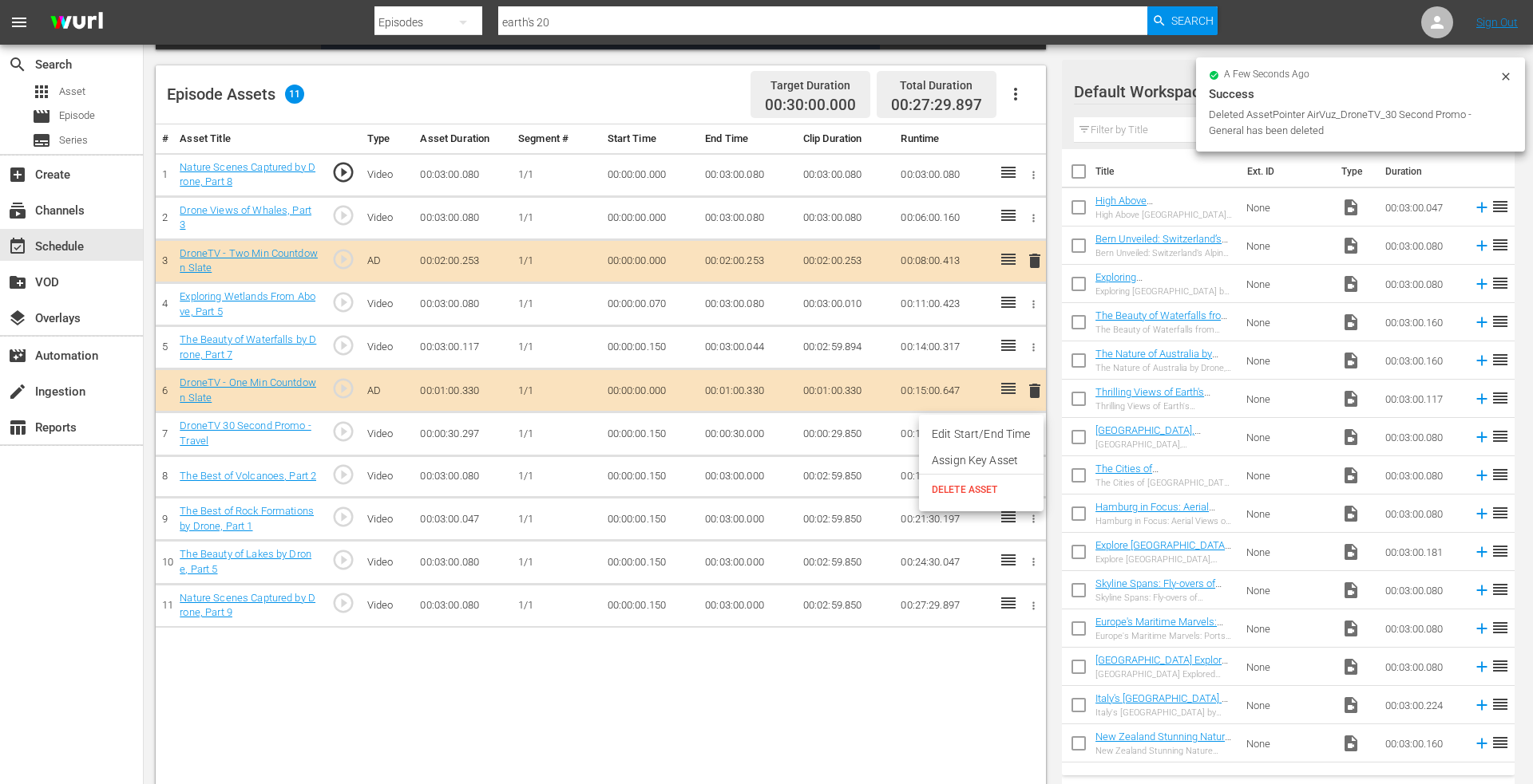
click at [971, 487] on span "DELETE ASSET" at bounding box center [981, 490] width 99 height 14
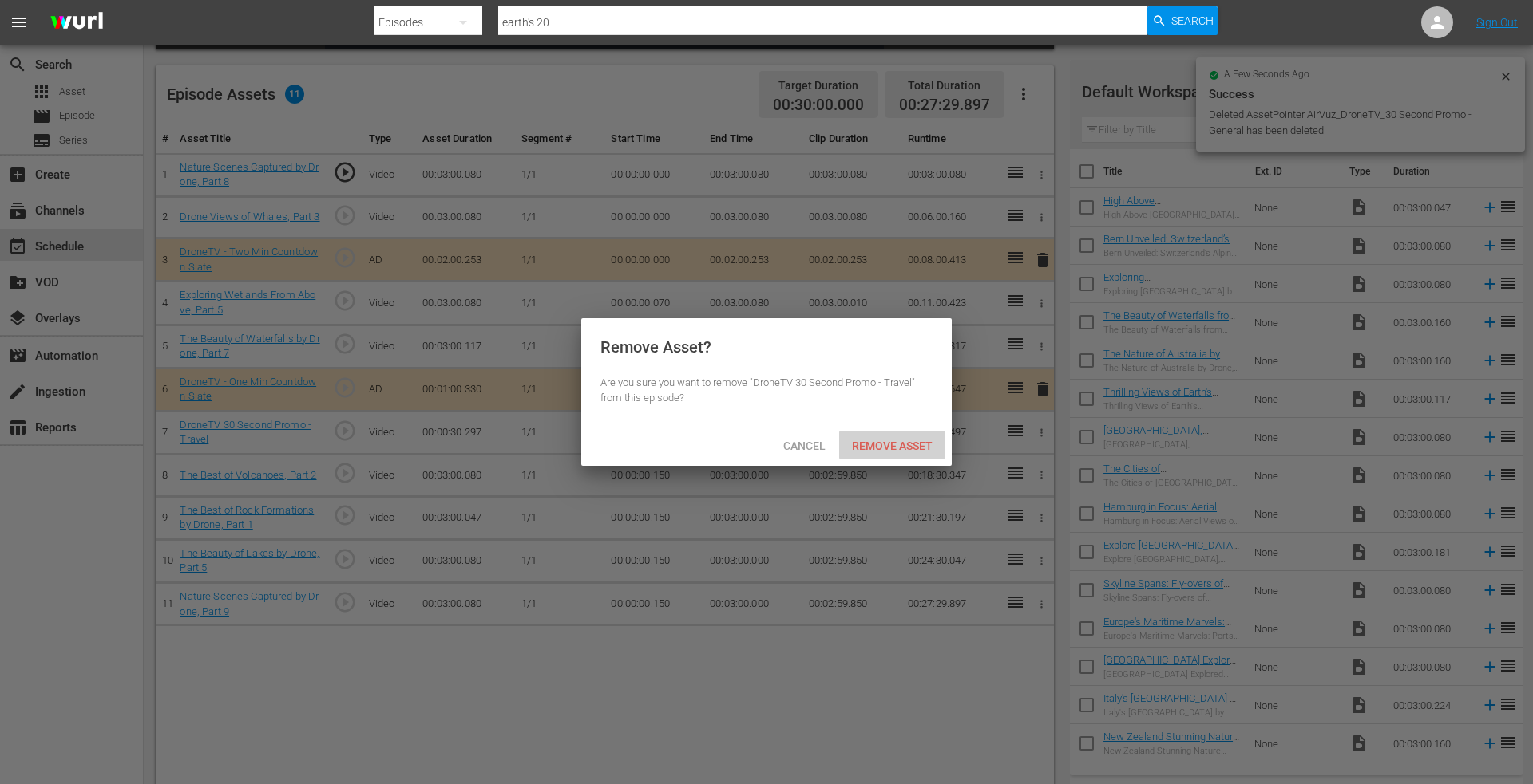
click at [890, 433] on div "Remove Asset" at bounding box center [892, 446] width 106 height 30
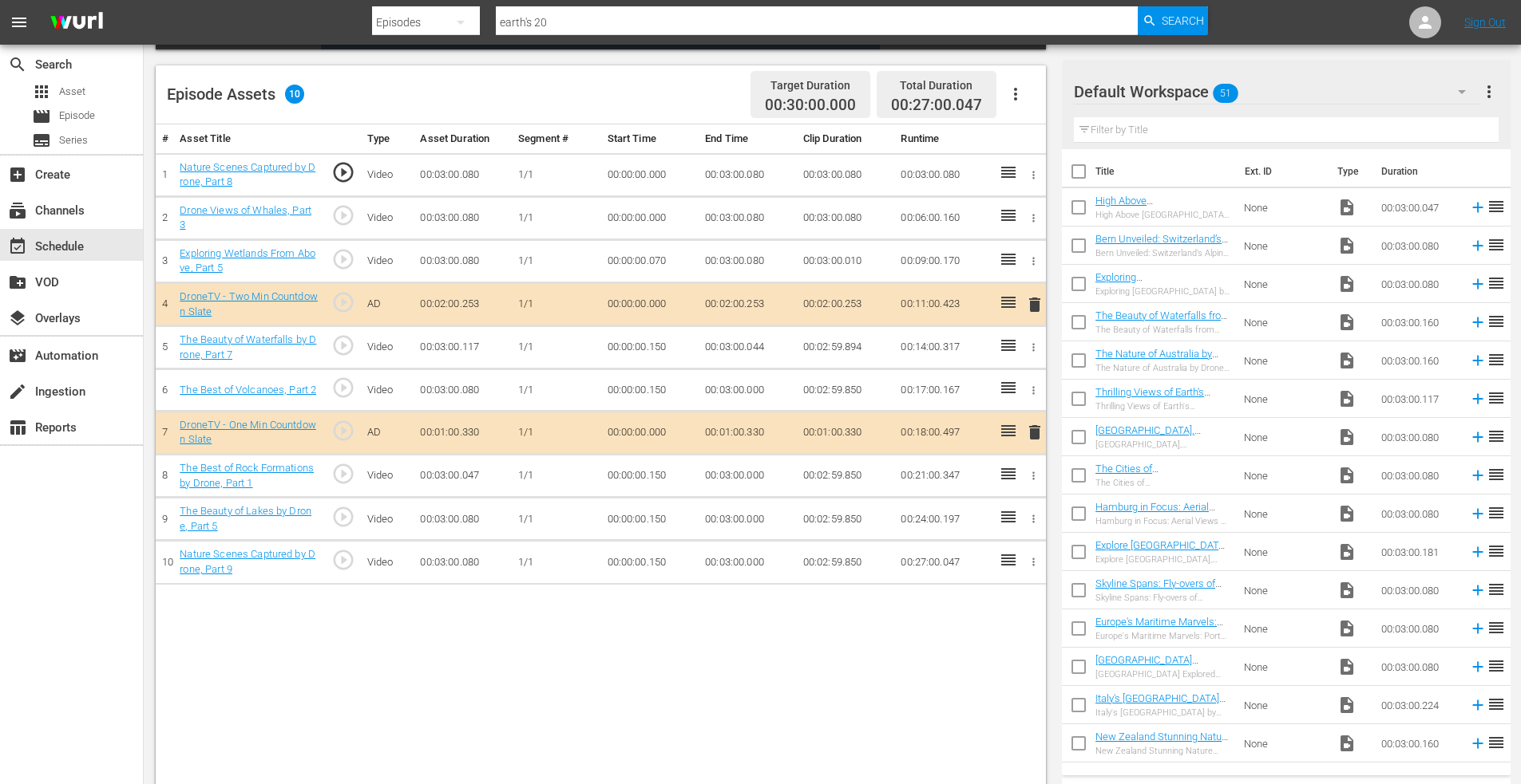
click at [203, 683] on div "# Asset Title Type Asset Duration Segment # Start Time End Time Clip Duration R…" at bounding box center [600, 456] width 890 height 665
click at [423, 18] on div "Episodes" at bounding box center [425, 22] width 107 height 45
click at [415, 142] on div "Assets" at bounding box center [422, 144] width 64 height 26
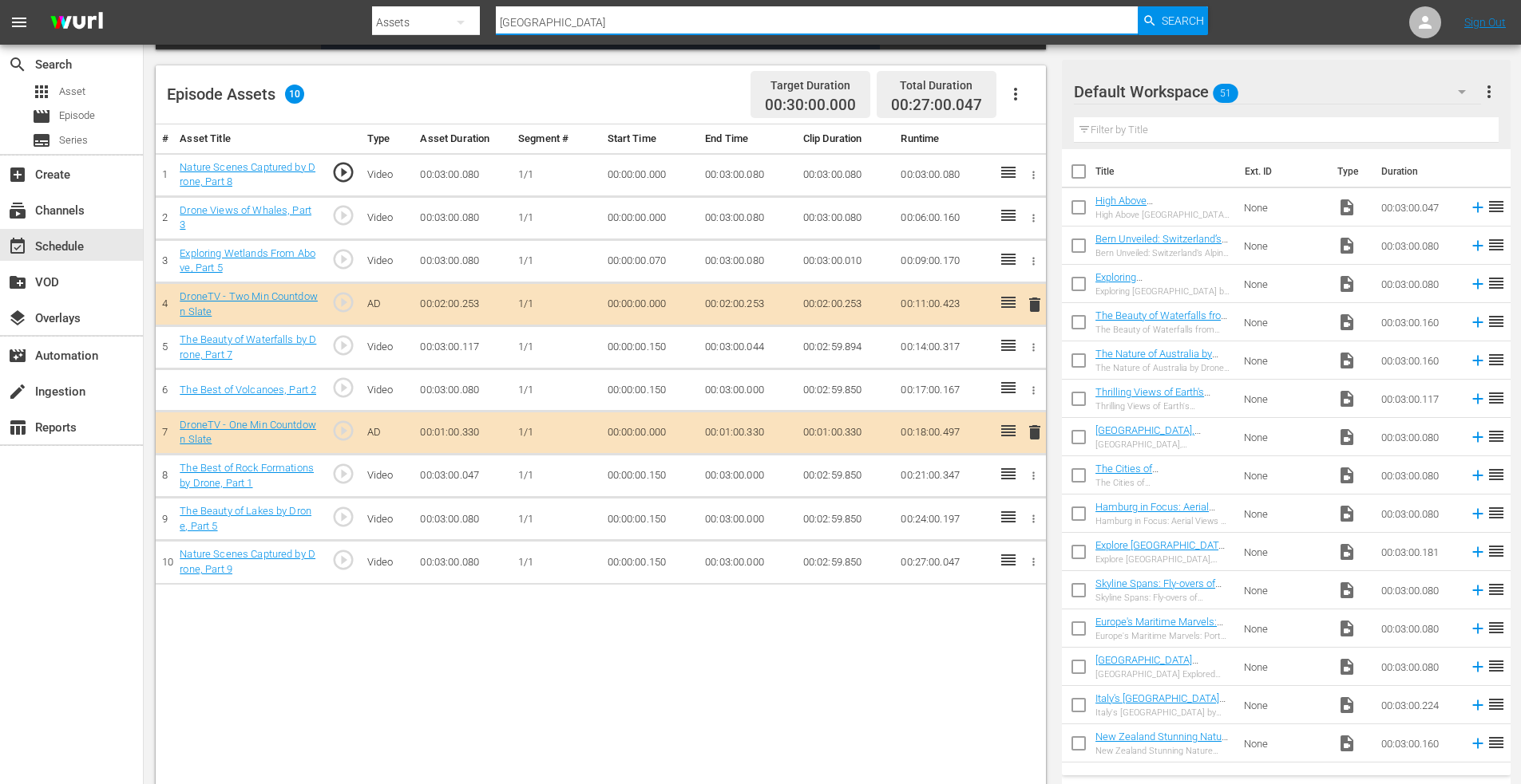
drag, startPoint x: 565, startPoint y: 30, endPoint x: 374, endPoint y: 26, distance: 191.0
click at [375, 26] on div "Search By Assets Search ID, Title, Description, Keywords, or Category portugal …" at bounding box center [789, 22] width 836 height 39
type input "mountains europe"
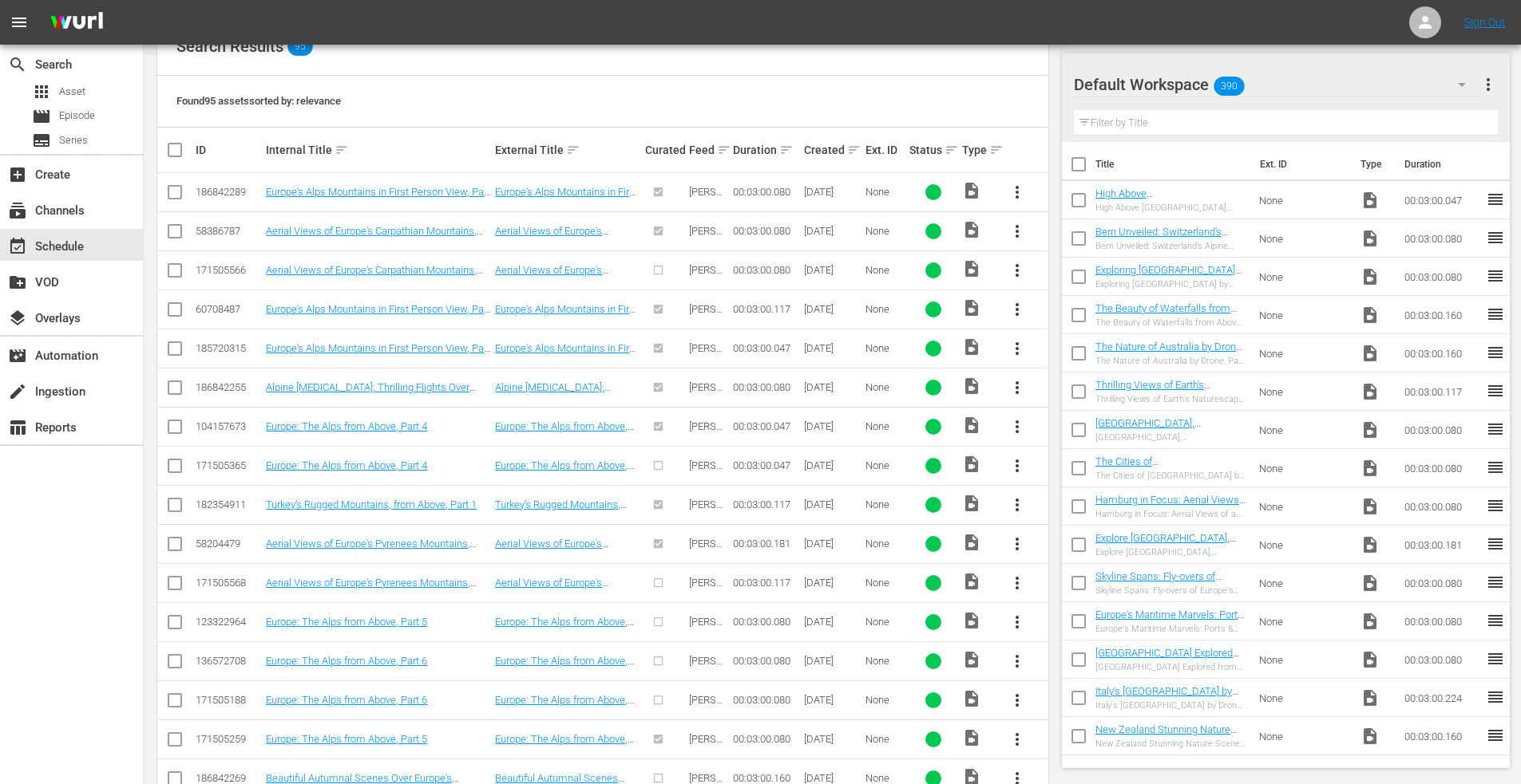
scroll to position [317, 0]
click at [38, 622] on div "search Search apps Asset movie Episode subtitles Series add_box Create subscrip…" at bounding box center [72, 436] width 144 height 784
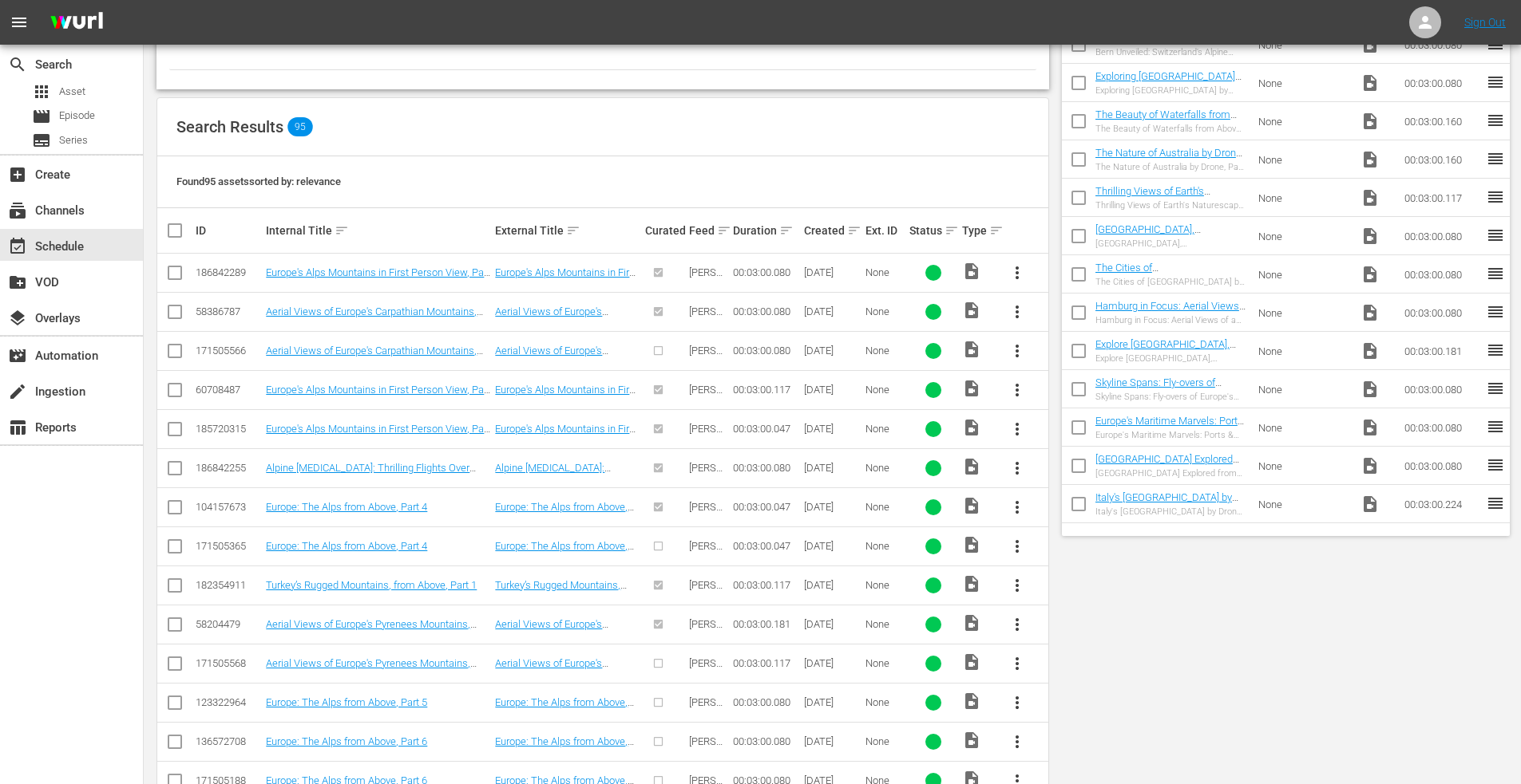
scroll to position [0, 0]
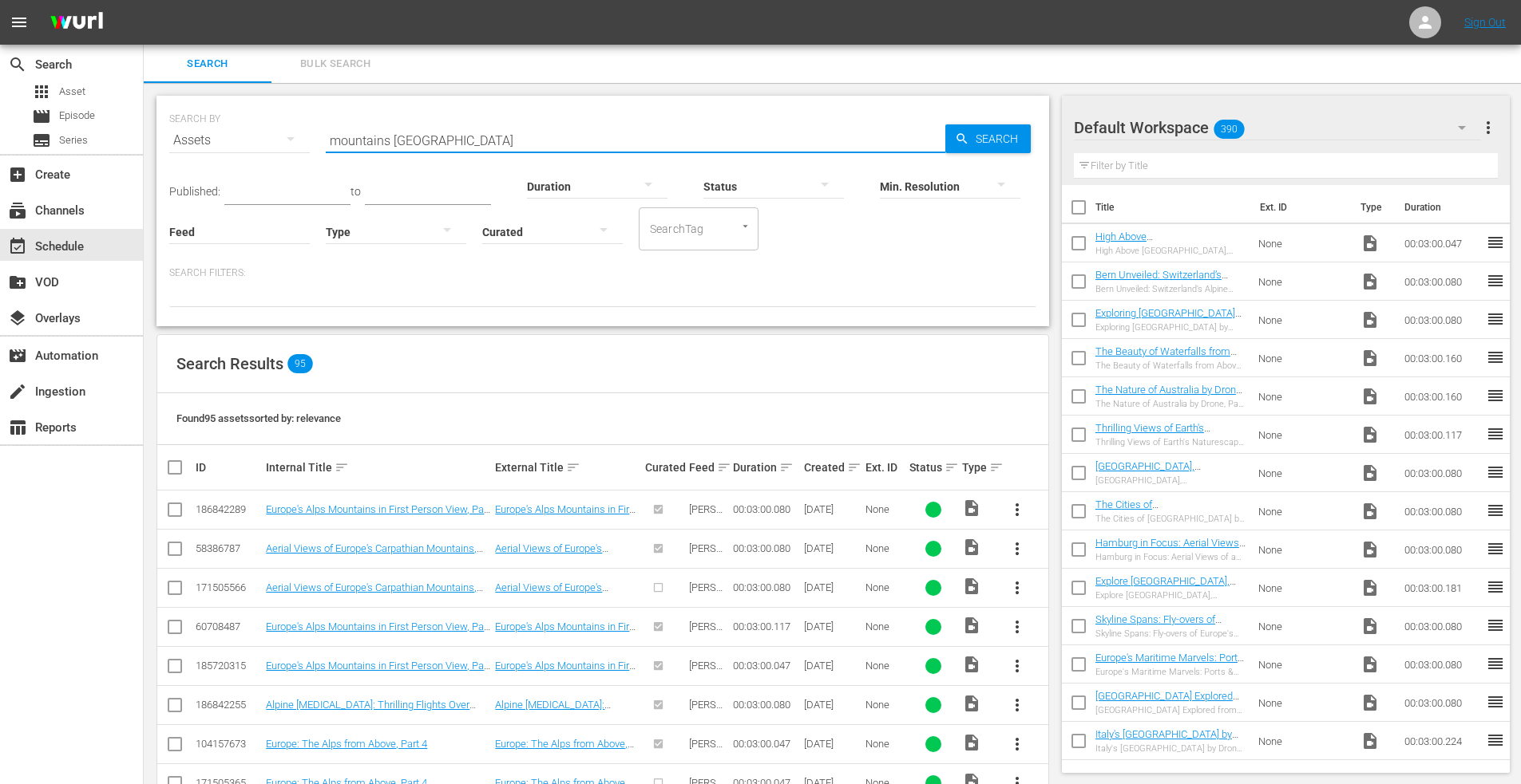
drag, startPoint x: 460, startPoint y: 147, endPoint x: 308, endPoint y: 141, distance: 152.1
click at [308, 141] on div "SEARCH BY Search By Assets Search ID, Title, Description, Keywords, or Category…" at bounding box center [602, 131] width 867 height 58
type input "europe's mountains"
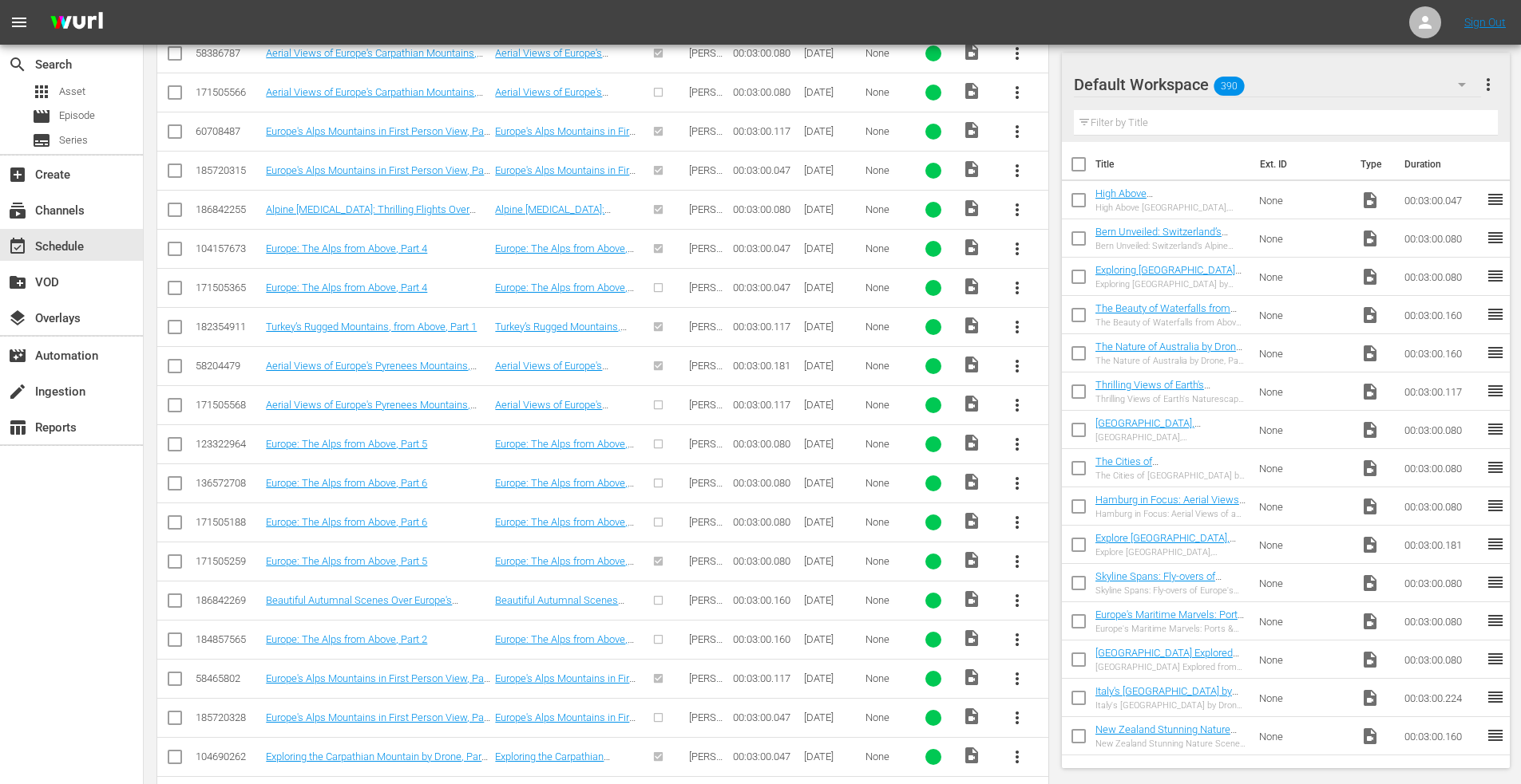
scroll to position [556, 0]
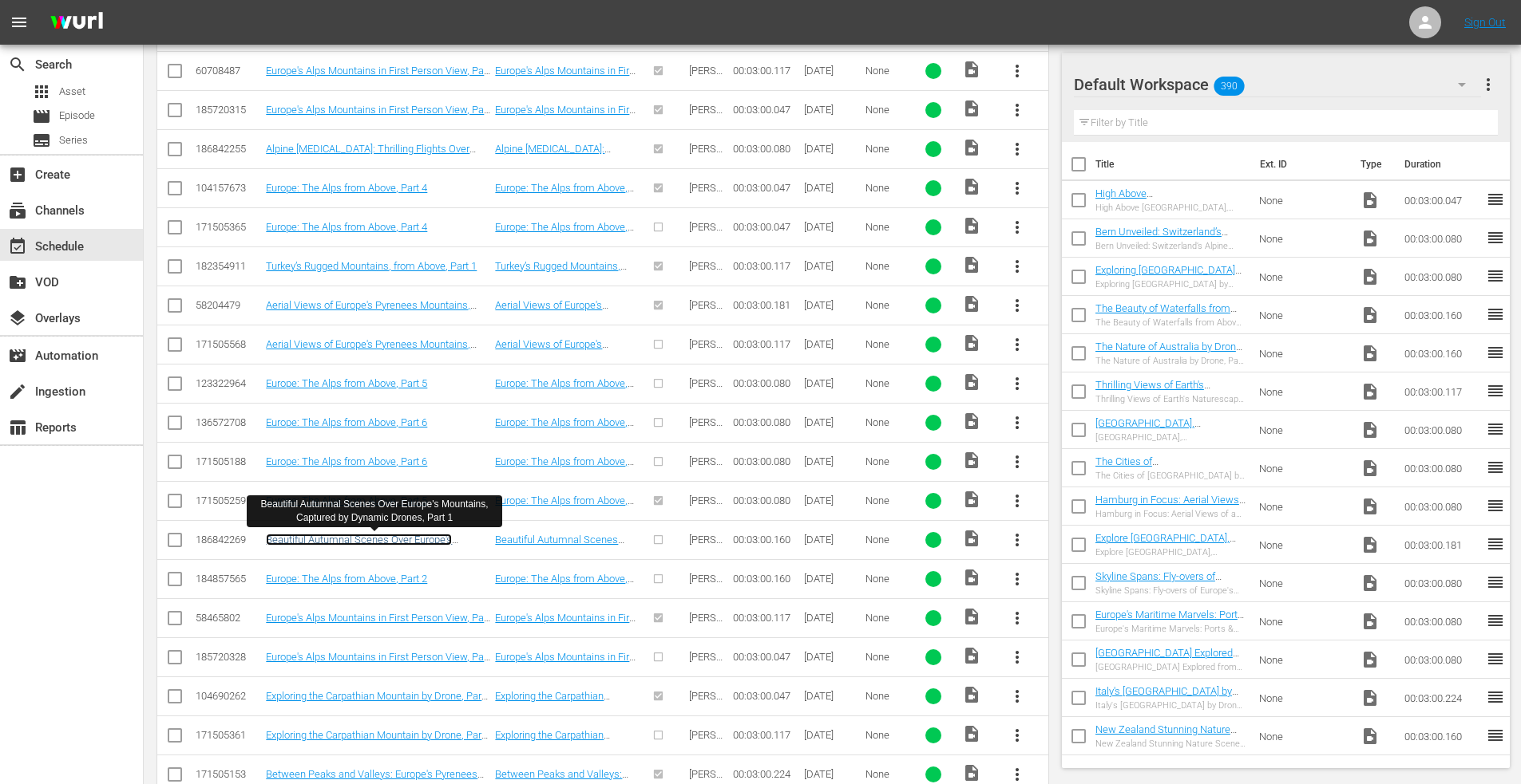
click at [413, 540] on link "Beautiful Autumnal Scenes Over Europe's Mountains, Captured by Dynamic Drones, …" at bounding box center [373, 546] width 216 height 24
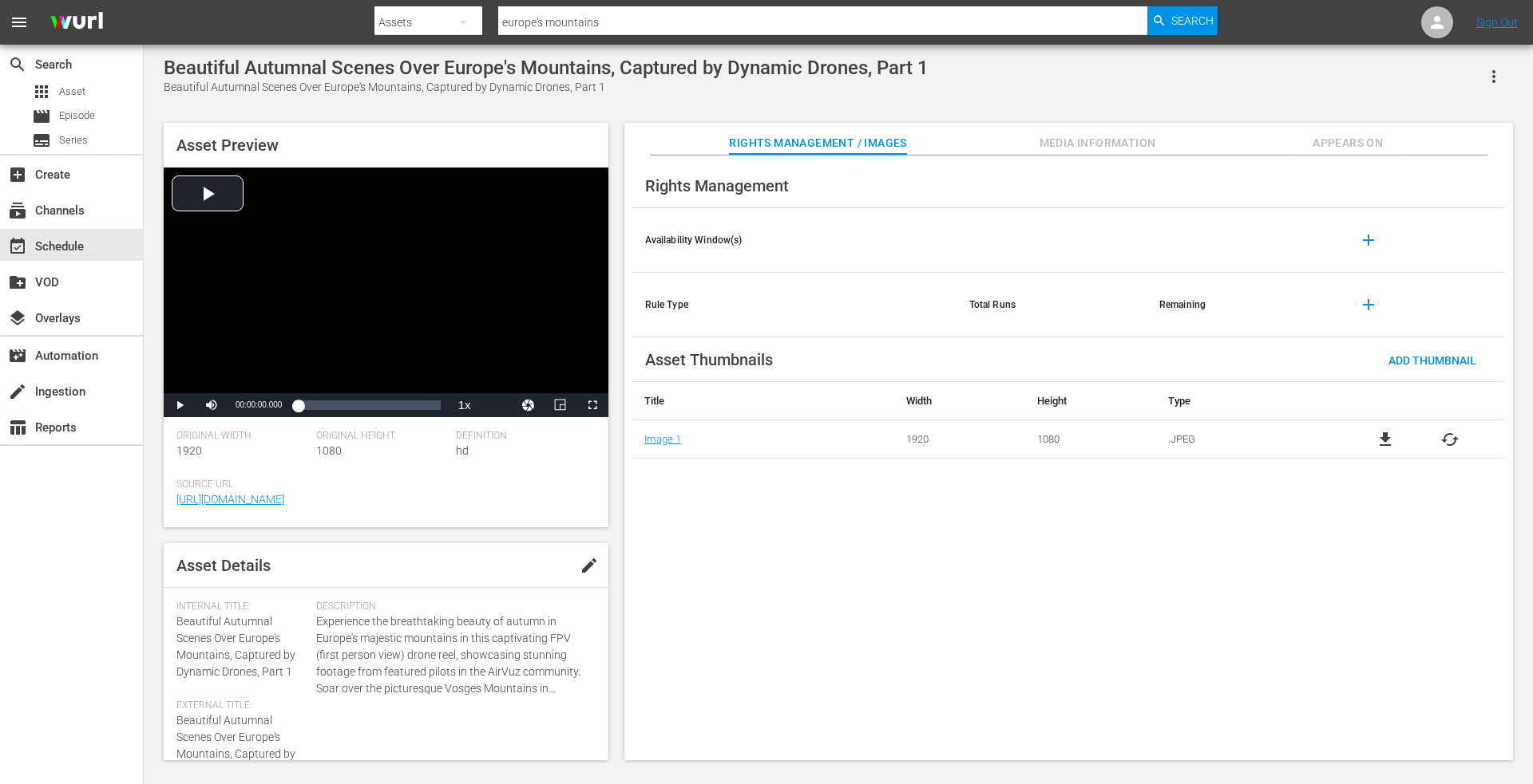
click at [1342, 141] on span "Appears On" at bounding box center [1347, 143] width 119 height 20
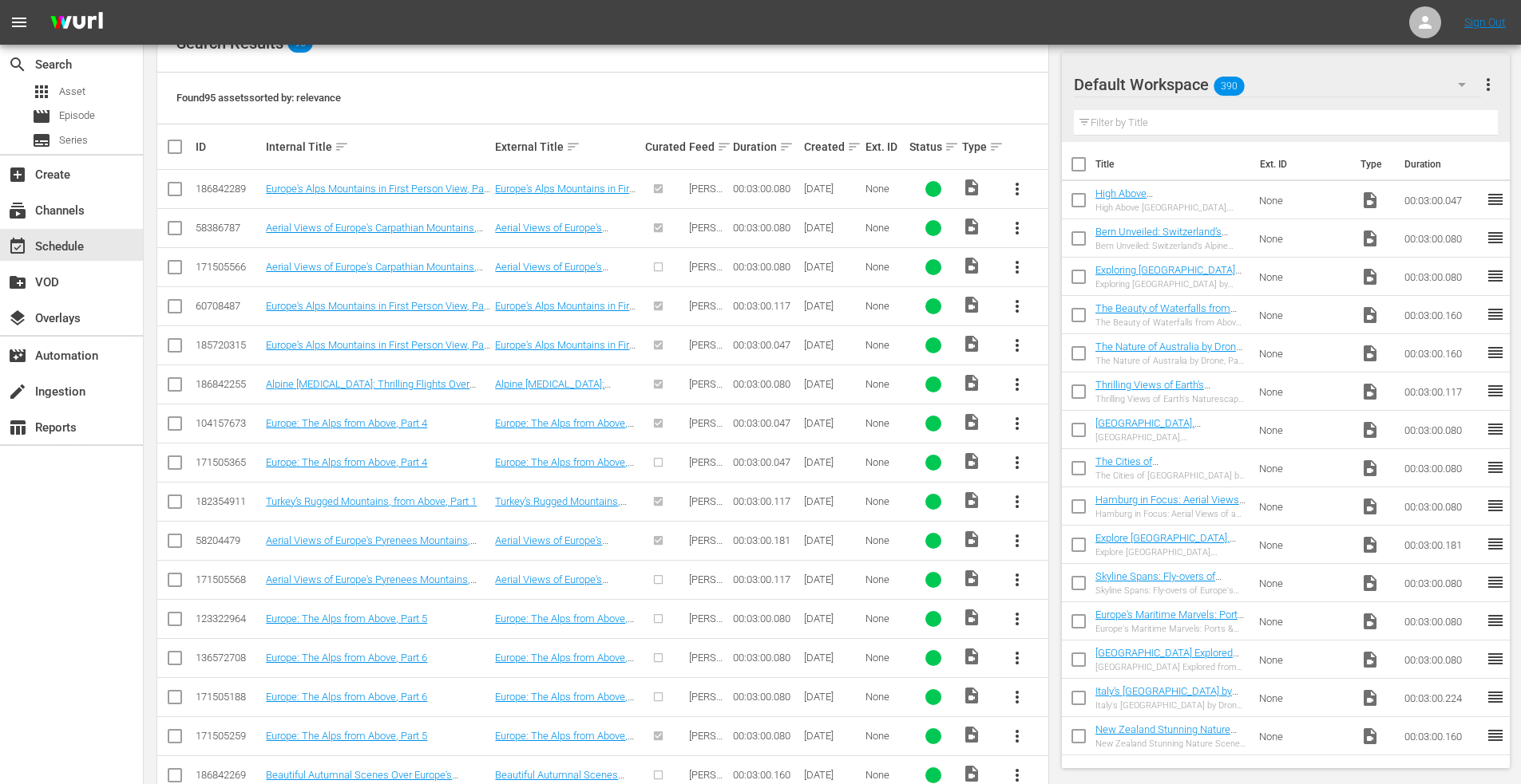
scroll to position [556, 0]
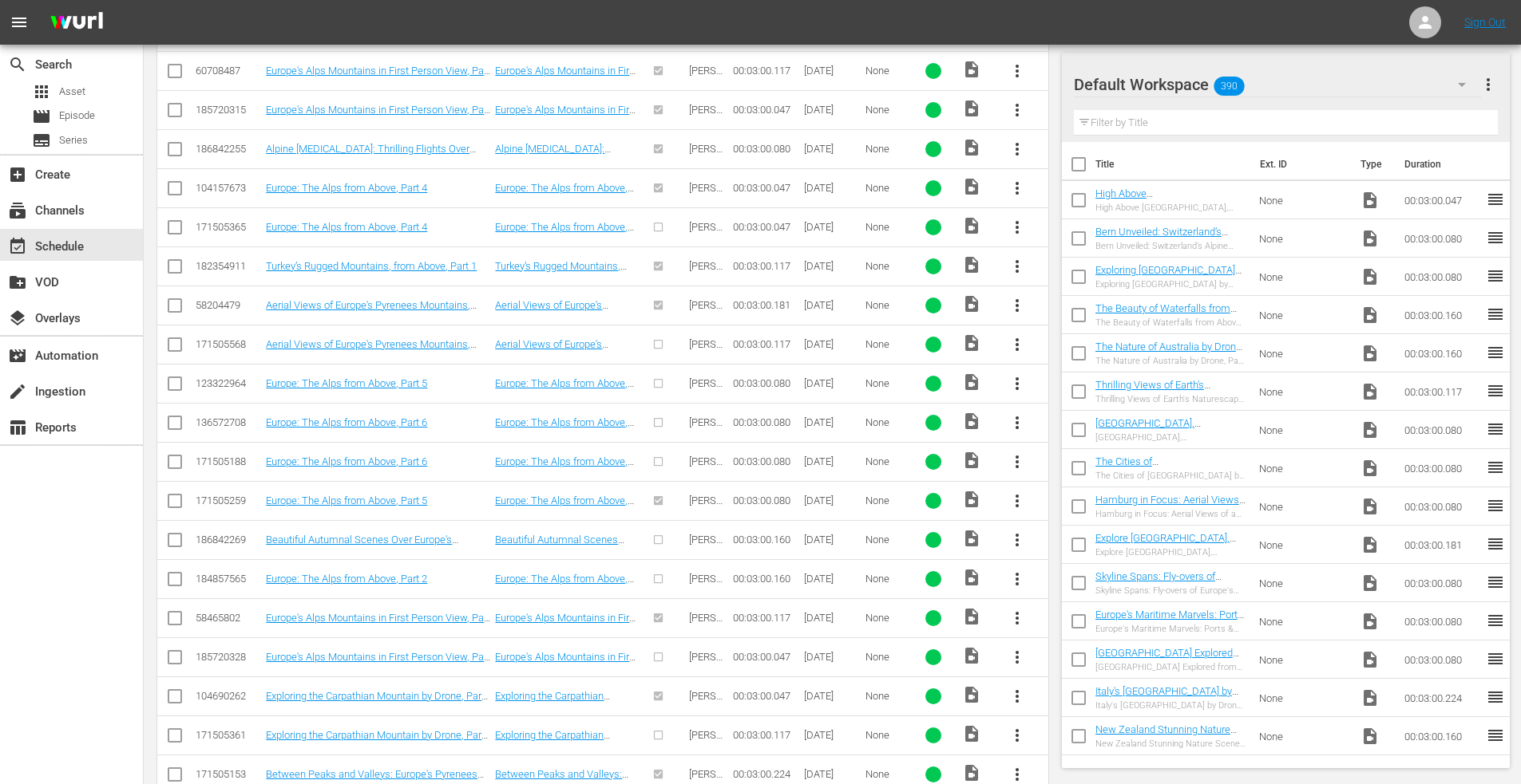
click at [12, 621] on div "search Search apps Asset movie Episode subtitles Series add_box Create subscrip…" at bounding box center [72, 436] width 144 height 784
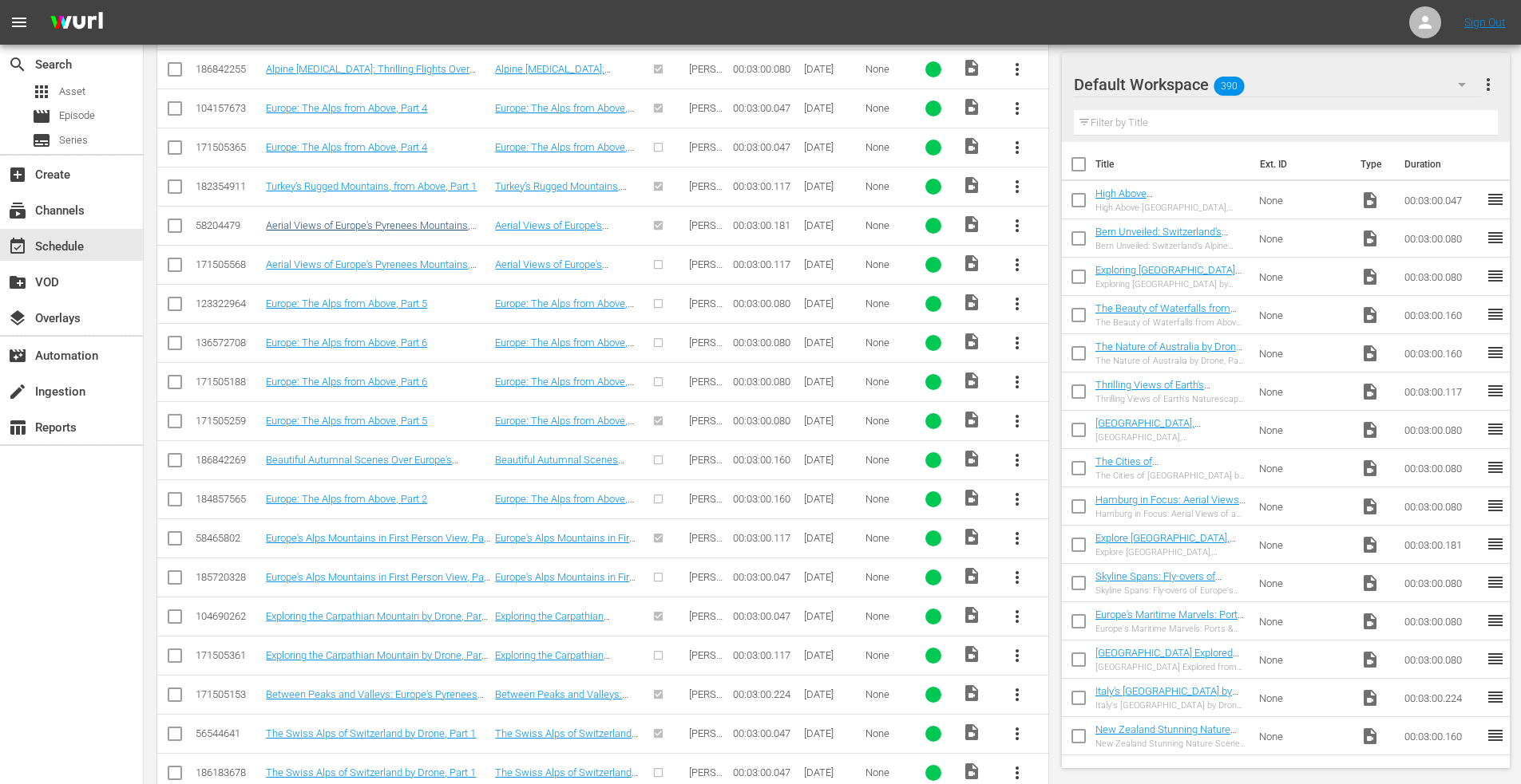
scroll to position [317, 0]
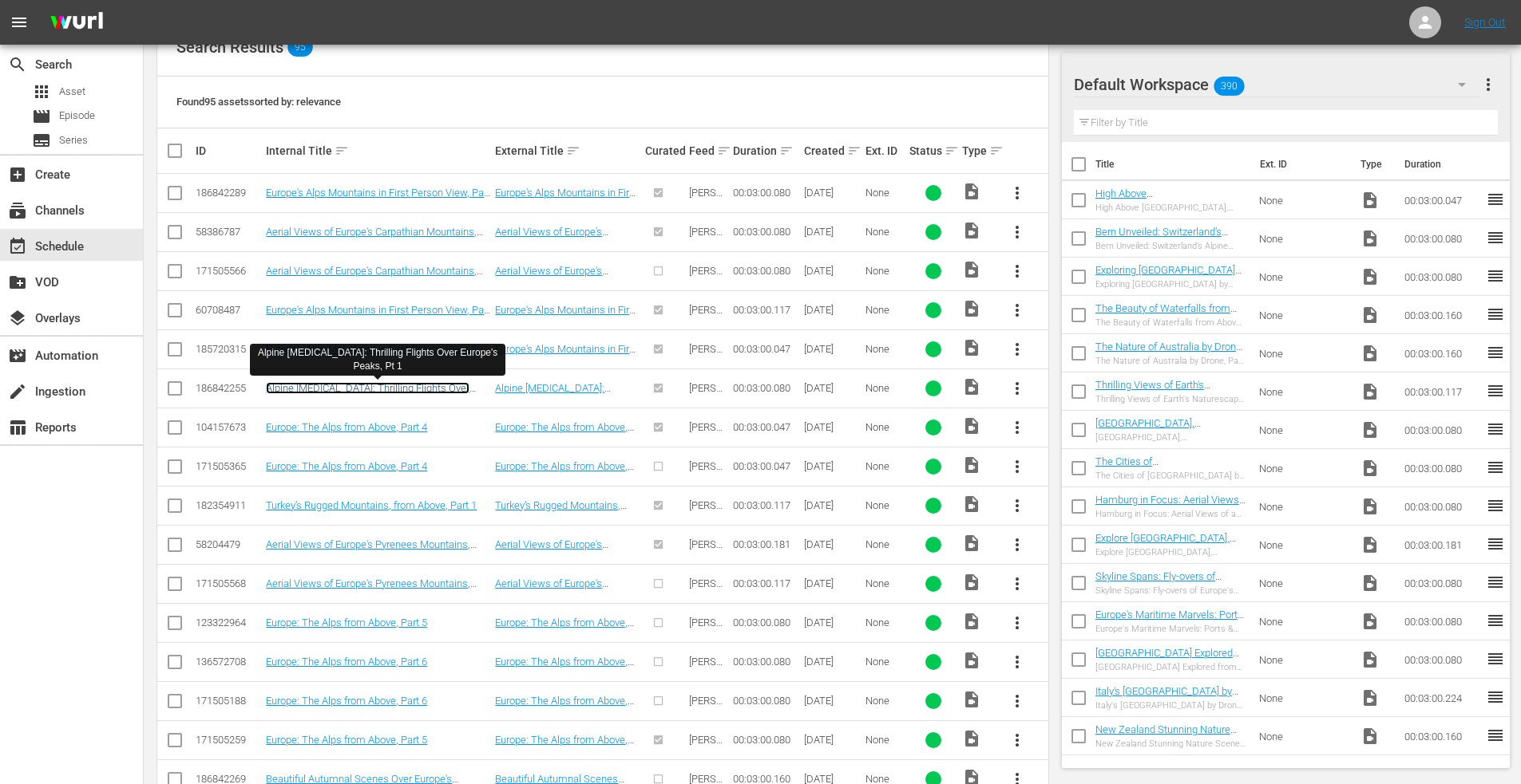
click at [332, 388] on link "Alpine Adrenaline: Thrilling Flights Over Europe's Peaks, Pt 1" at bounding box center [367, 394] width 204 height 24
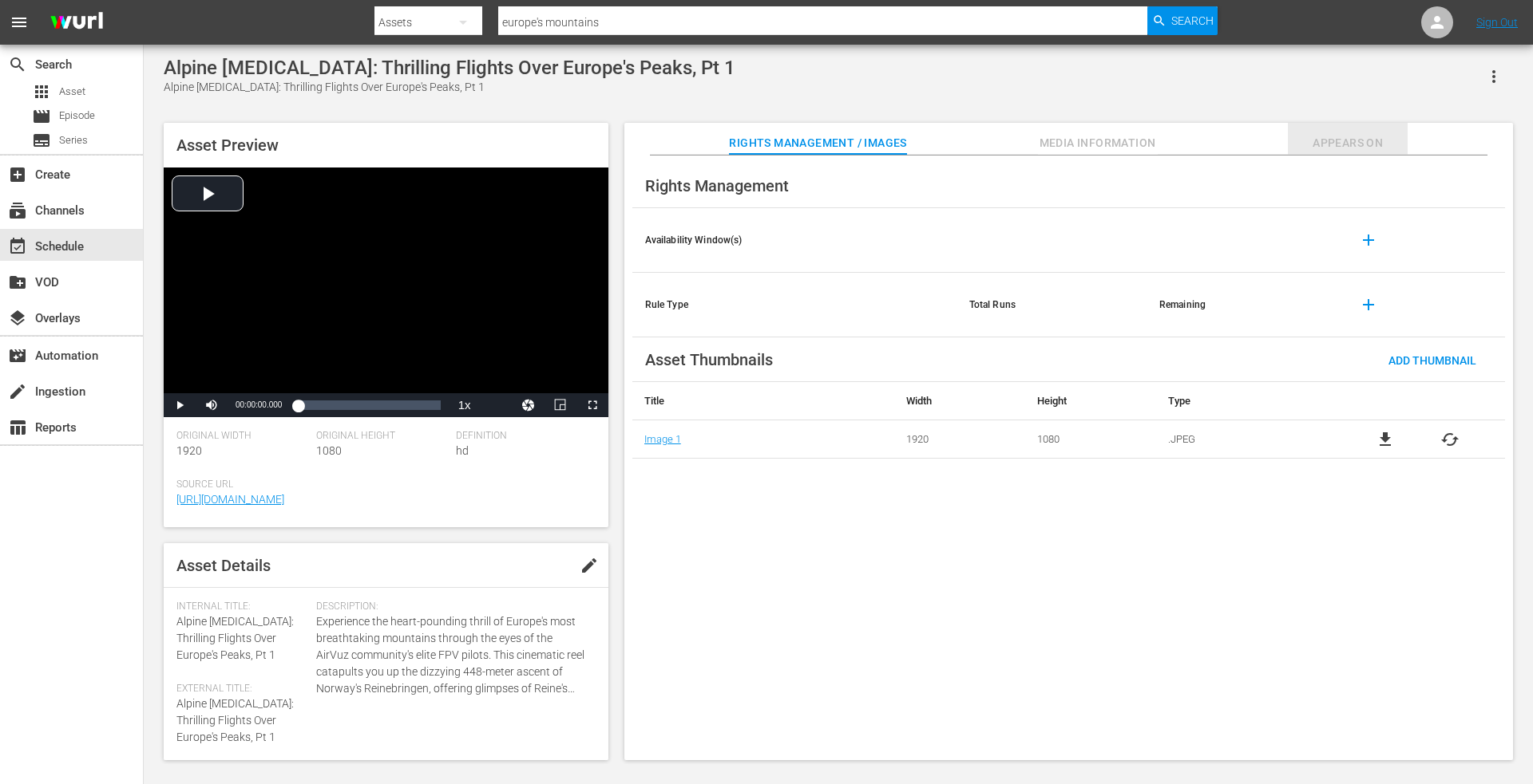
click at [1327, 140] on span "Appears On" at bounding box center [1347, 143] width 119 height 20
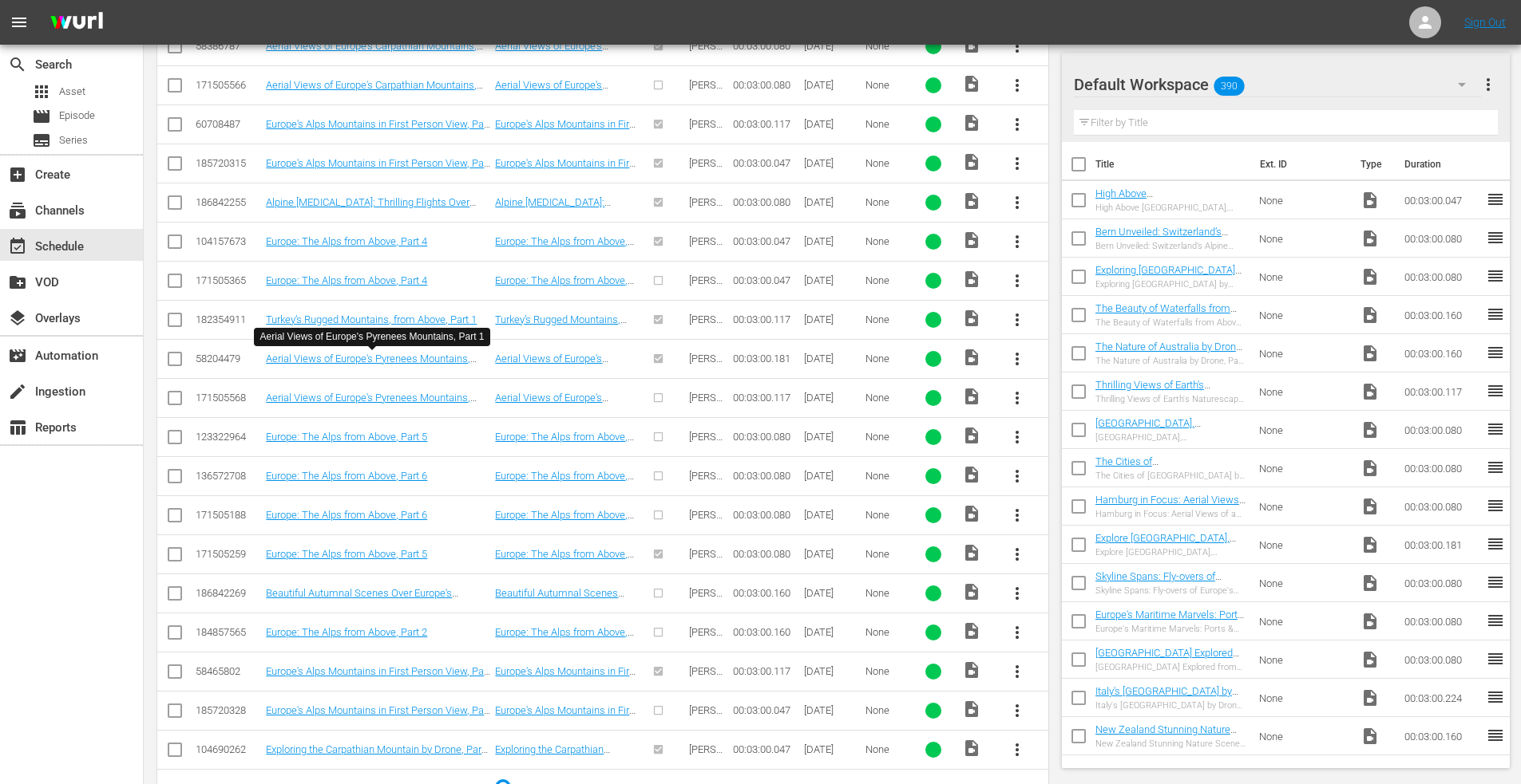
scroll to position [556, 0]
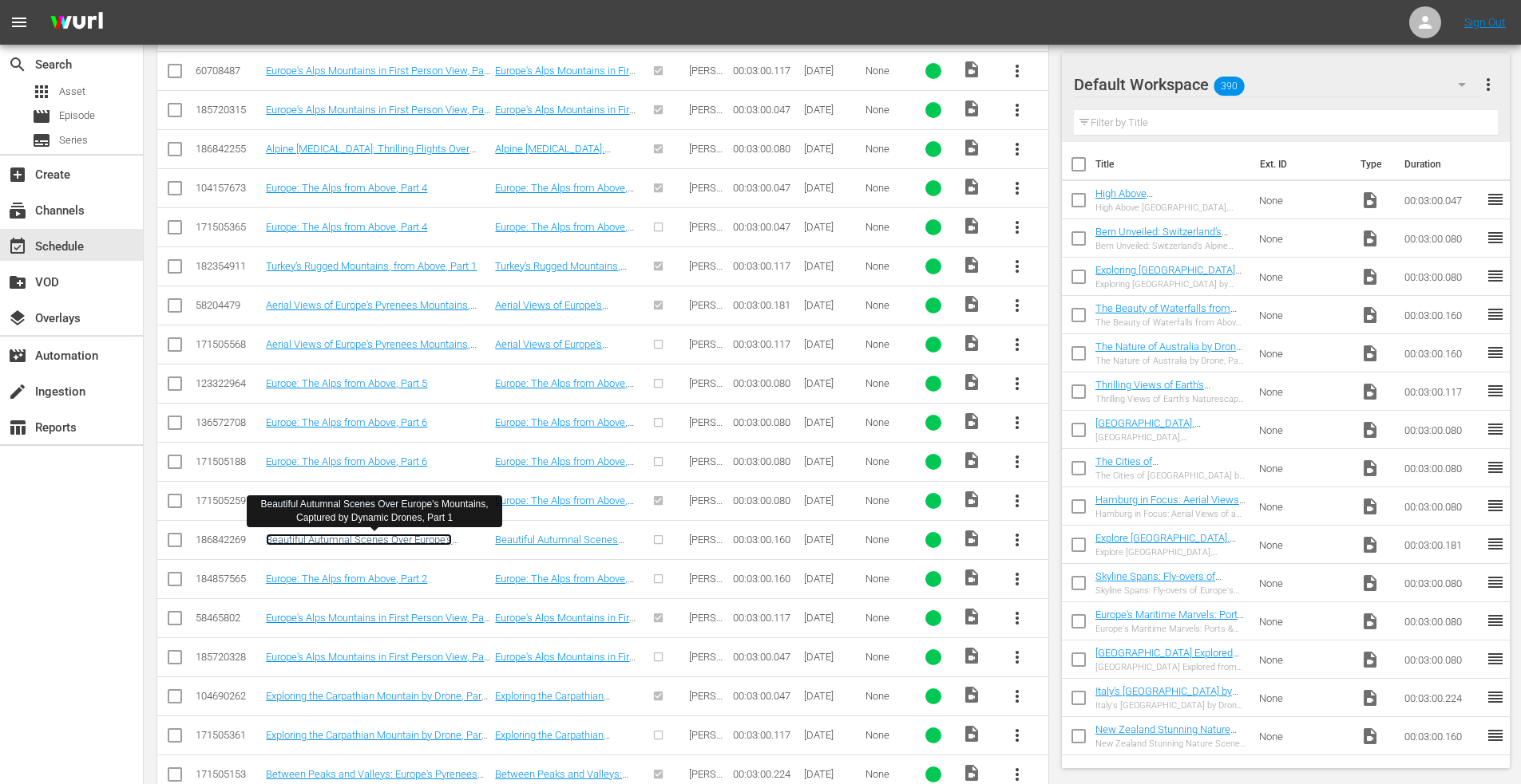
click at [344, 536] on link "Beautiful Autumnal Scenes Over Europe's Mountains, Captured by Dynamic Drones, …" at bounding box center [373, 546] width 216 height 24
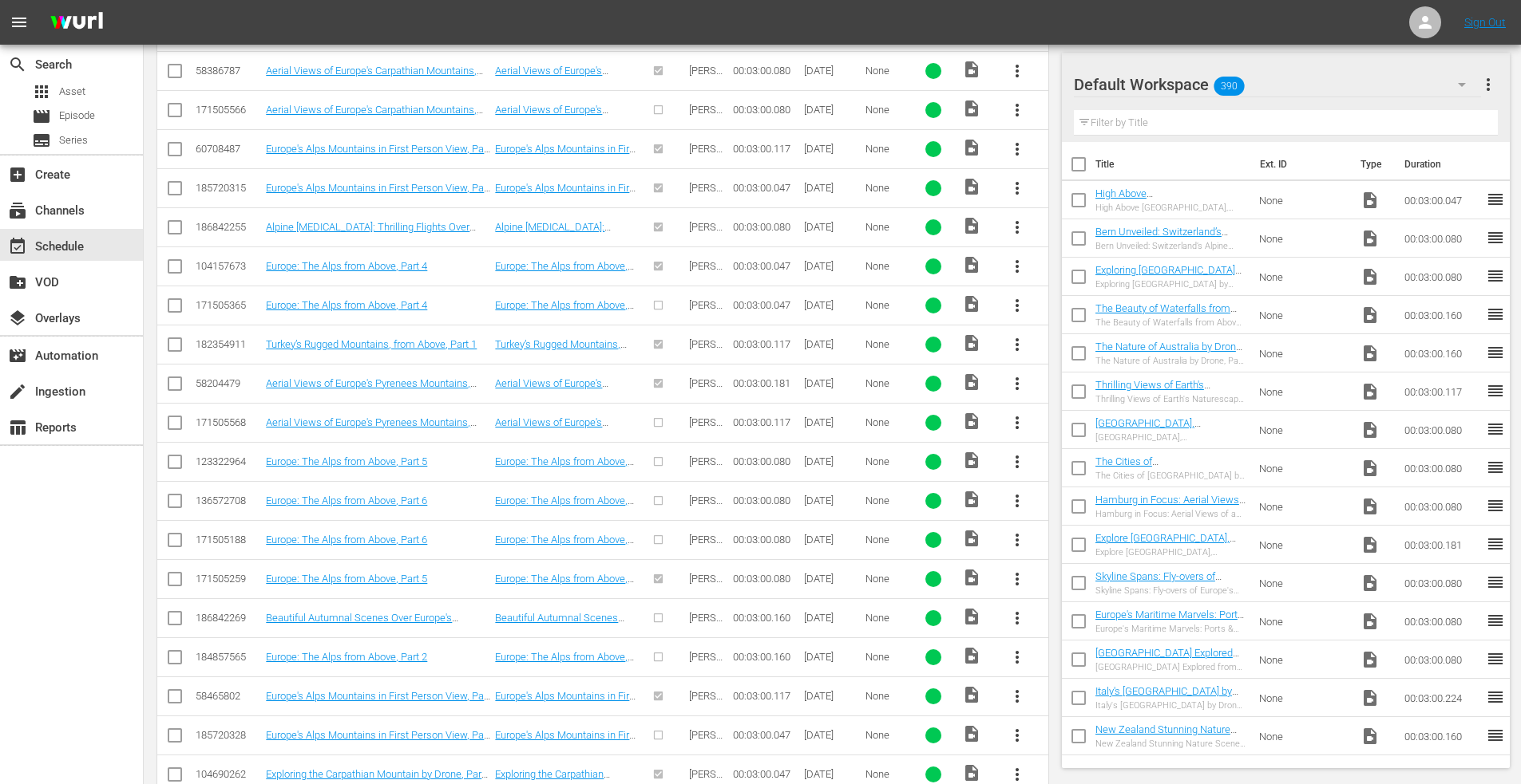
scroll to position [480, 0]
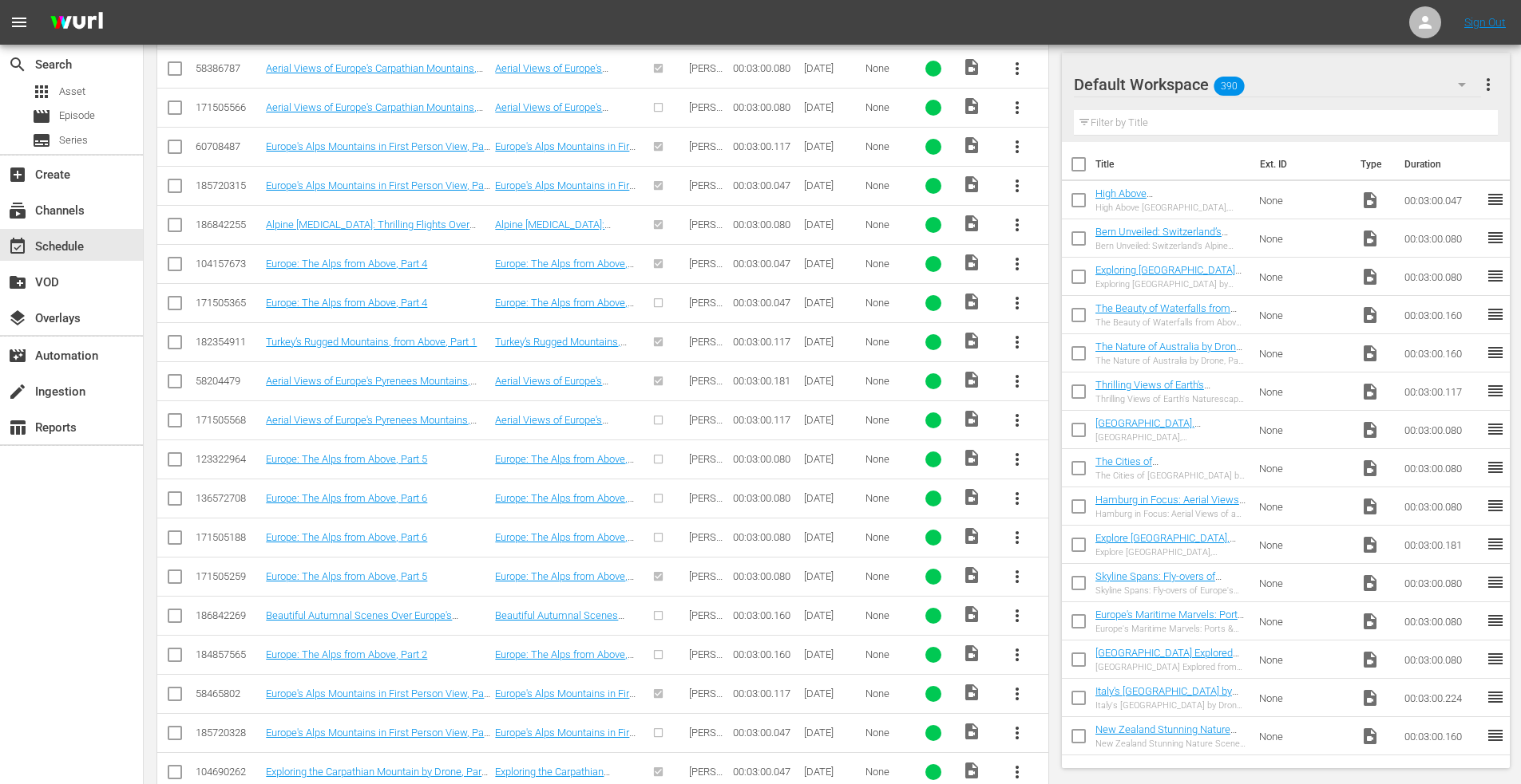
click at [172, 617] on input "checkbox" at bounding box center [174, 618] width 19 height 19
checkbox input "true"
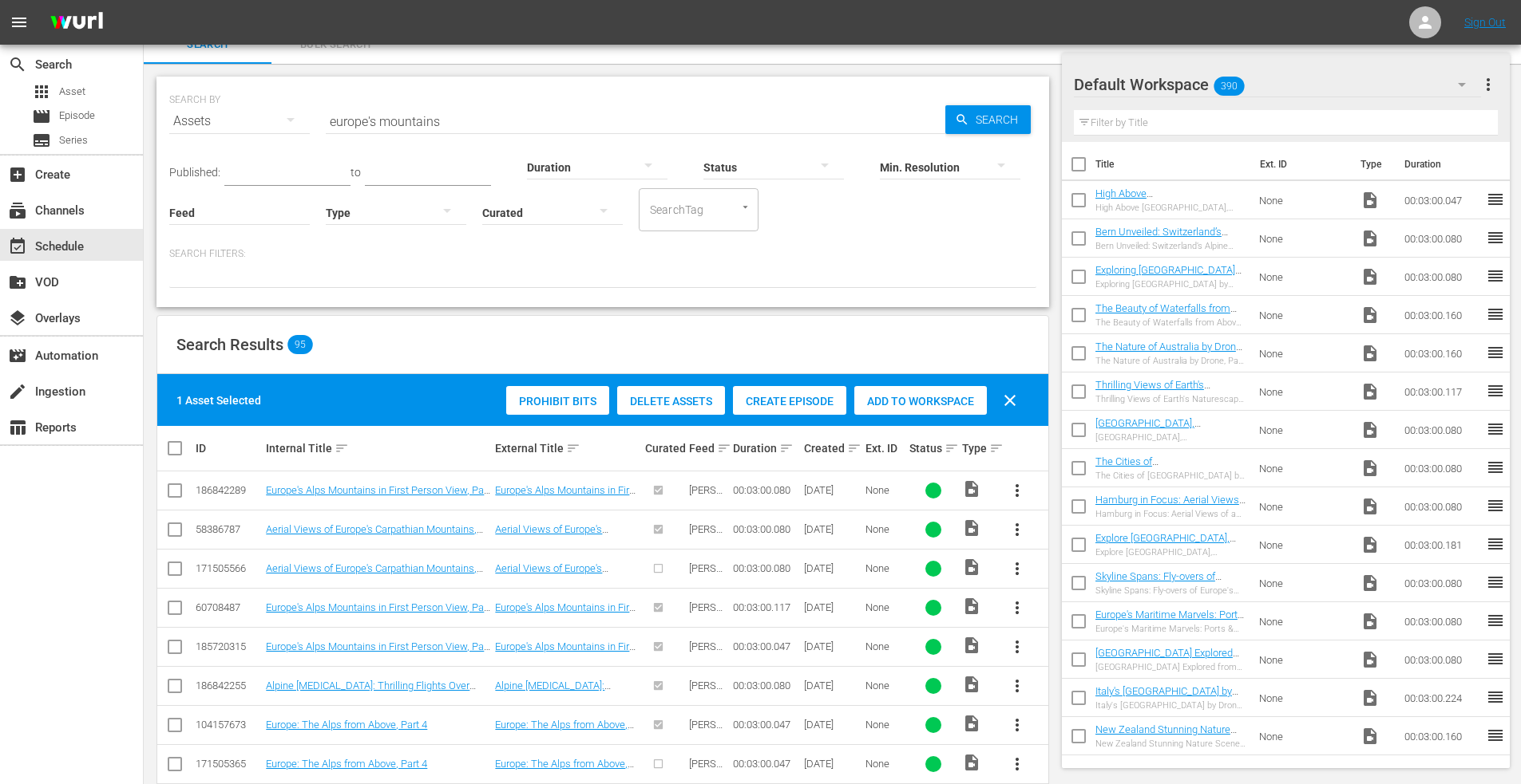
scroll to position [0, 0]
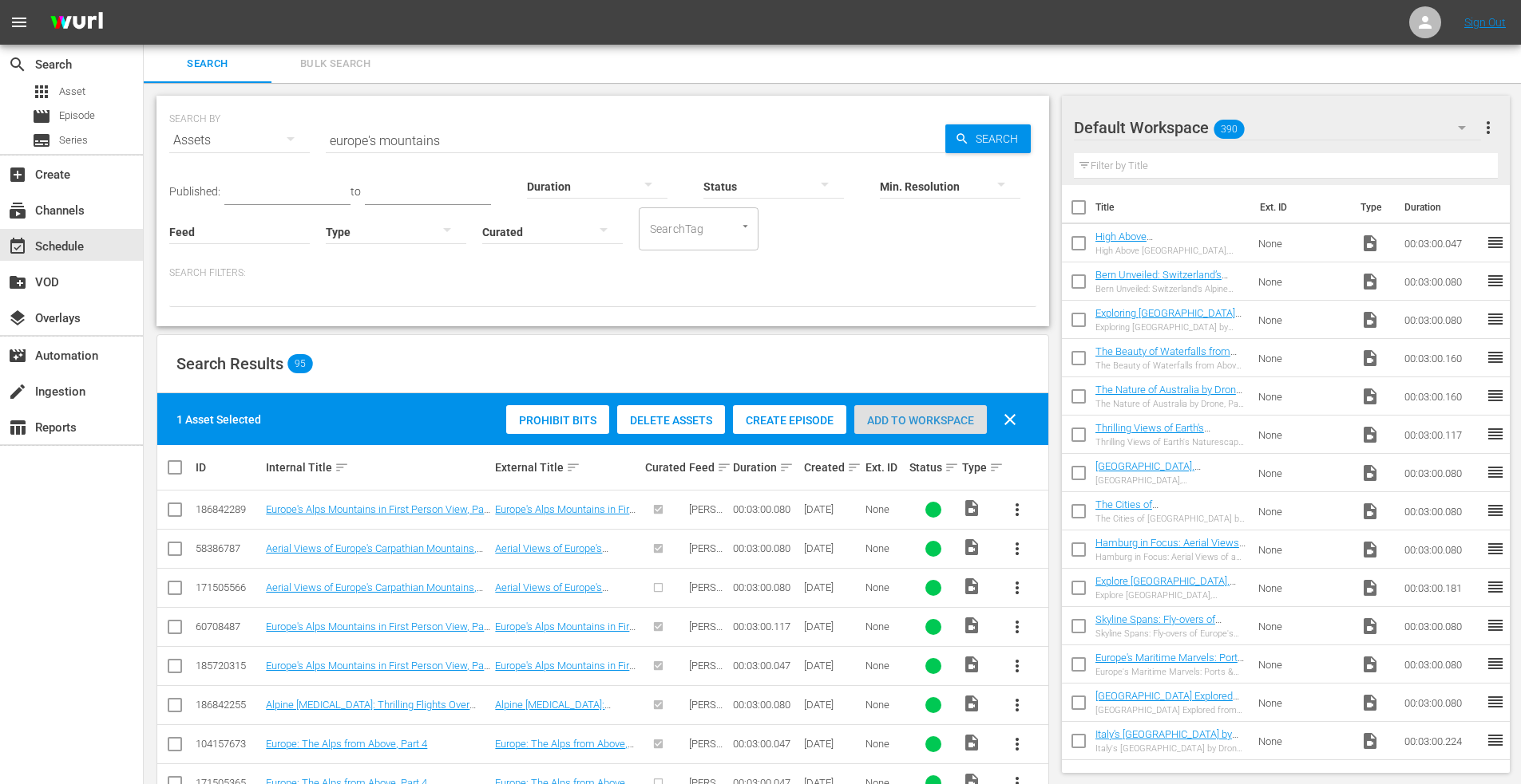
drag, startPoint x: 906, startPoint y: 427, endPoint x: 910, endPoint y: 391, distance: 36.2
click at [906, 425] on div "Add to Workspace" at bounding box center [920, 420] width 132 height 31
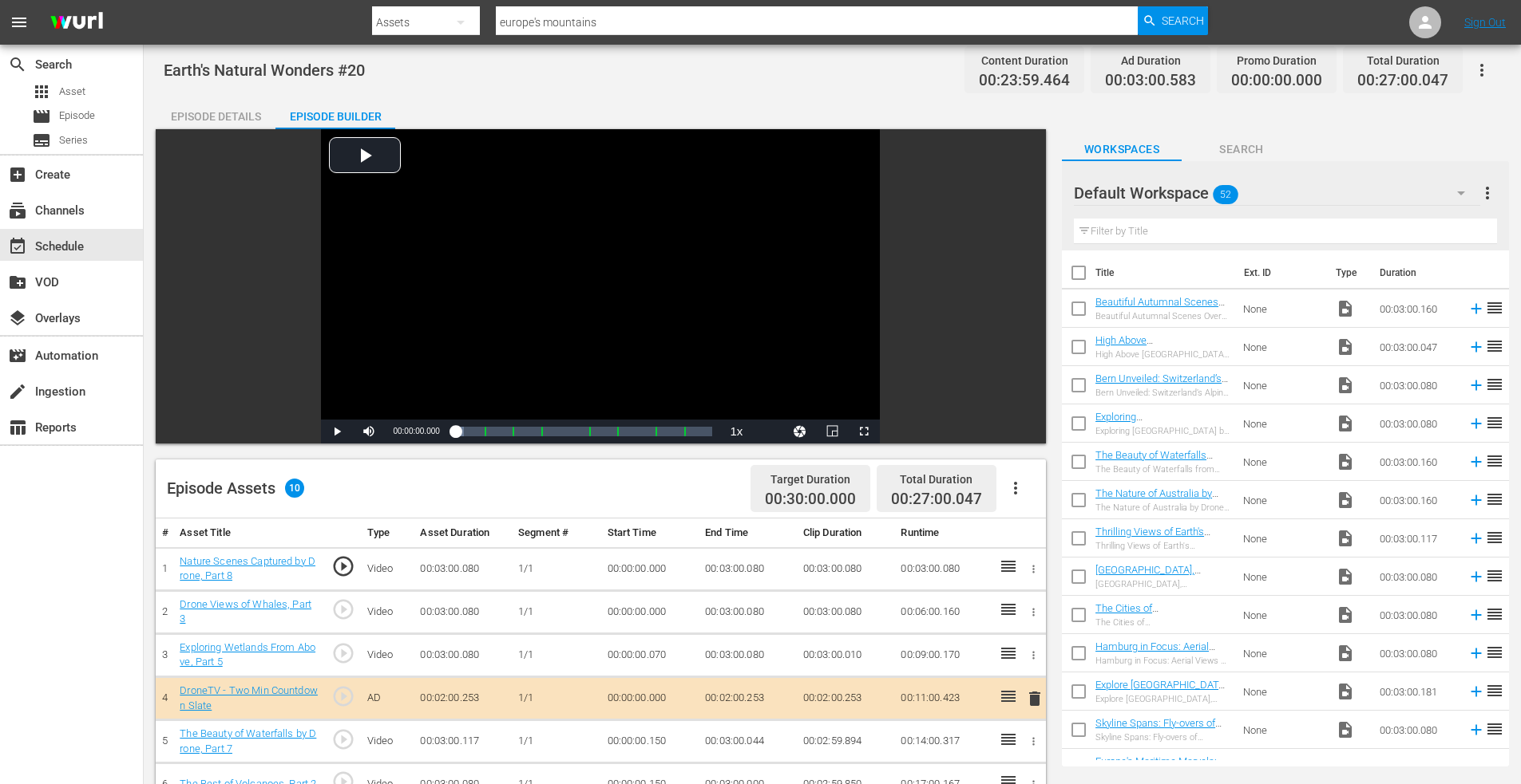
scroll to position [233, 0]
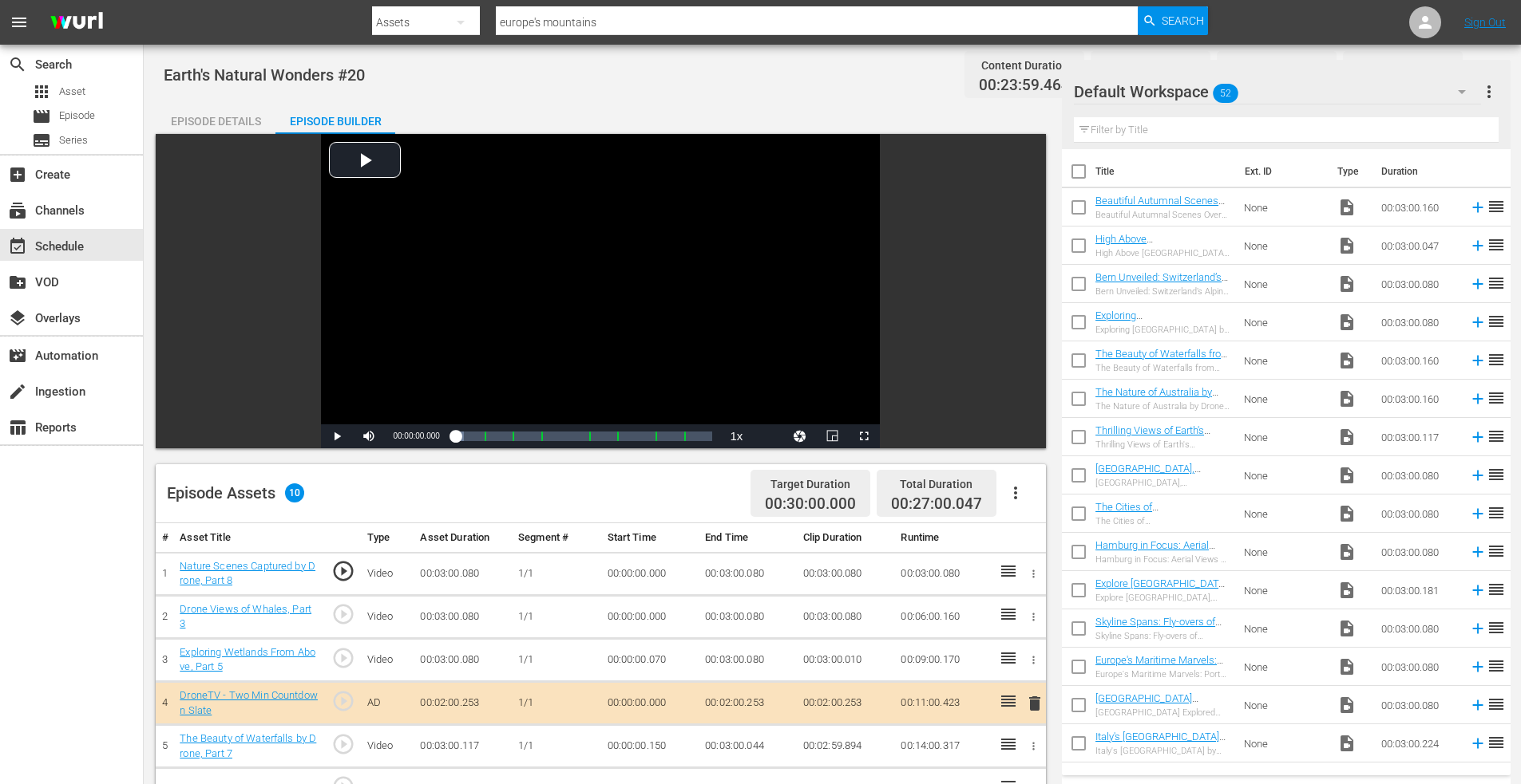
scroll to position [398, 0]
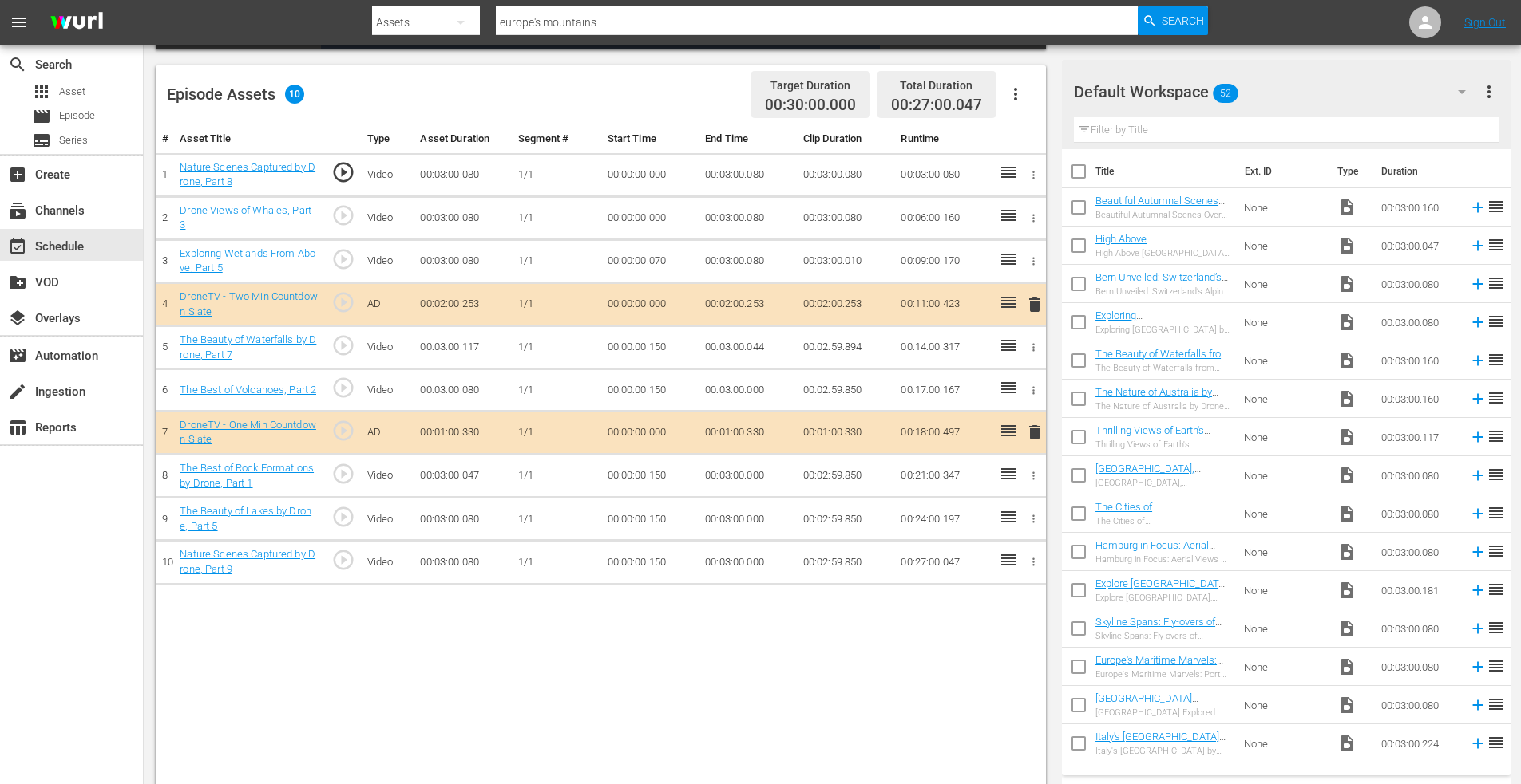
click at [1073, 208] on input "checkbox" at bounding box center [1079, 211] width 34 height 34
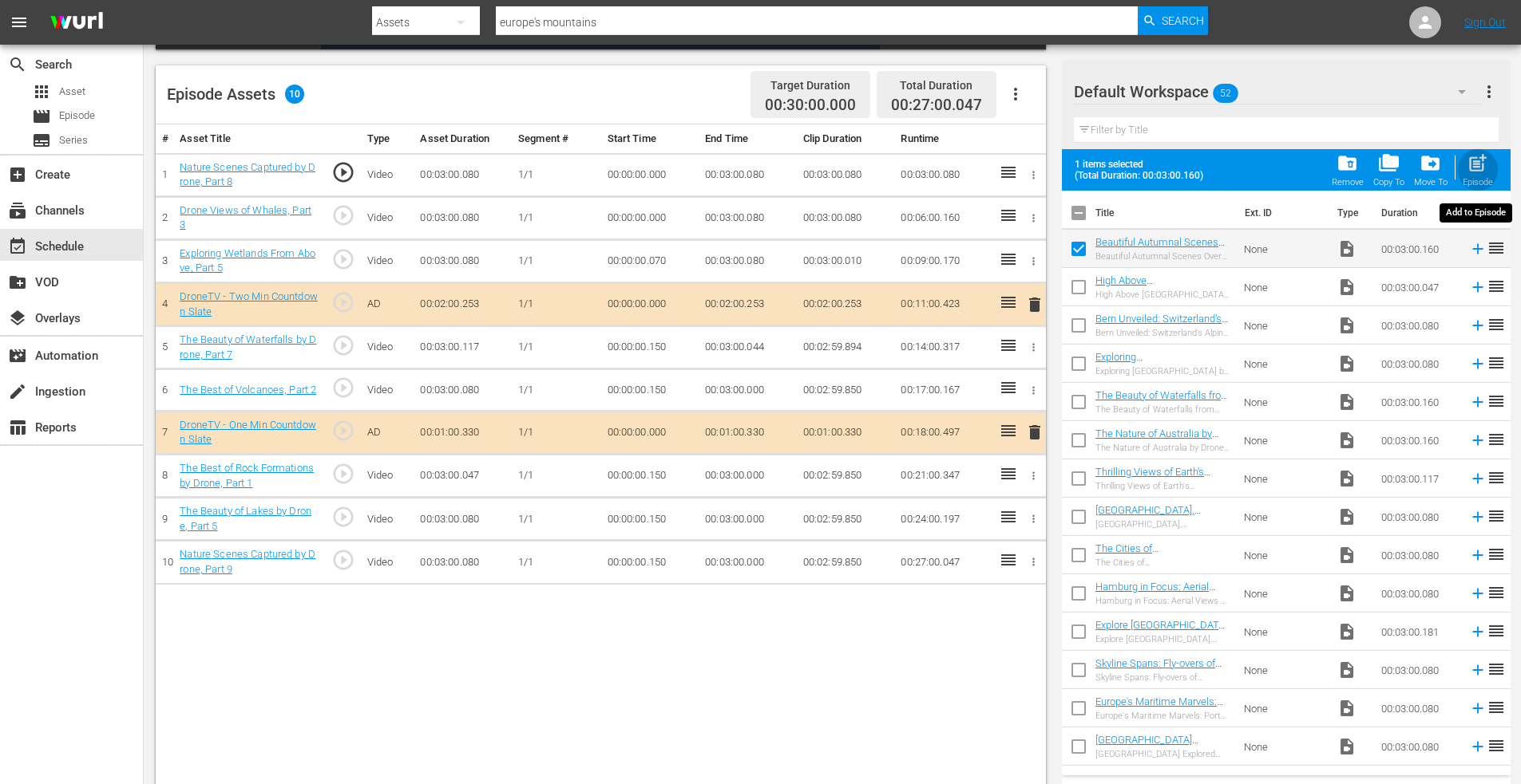
click at [1481, 155] on span "post_add" at bounding box center [1477, 163] width 22 height 22
checkbox input "false"
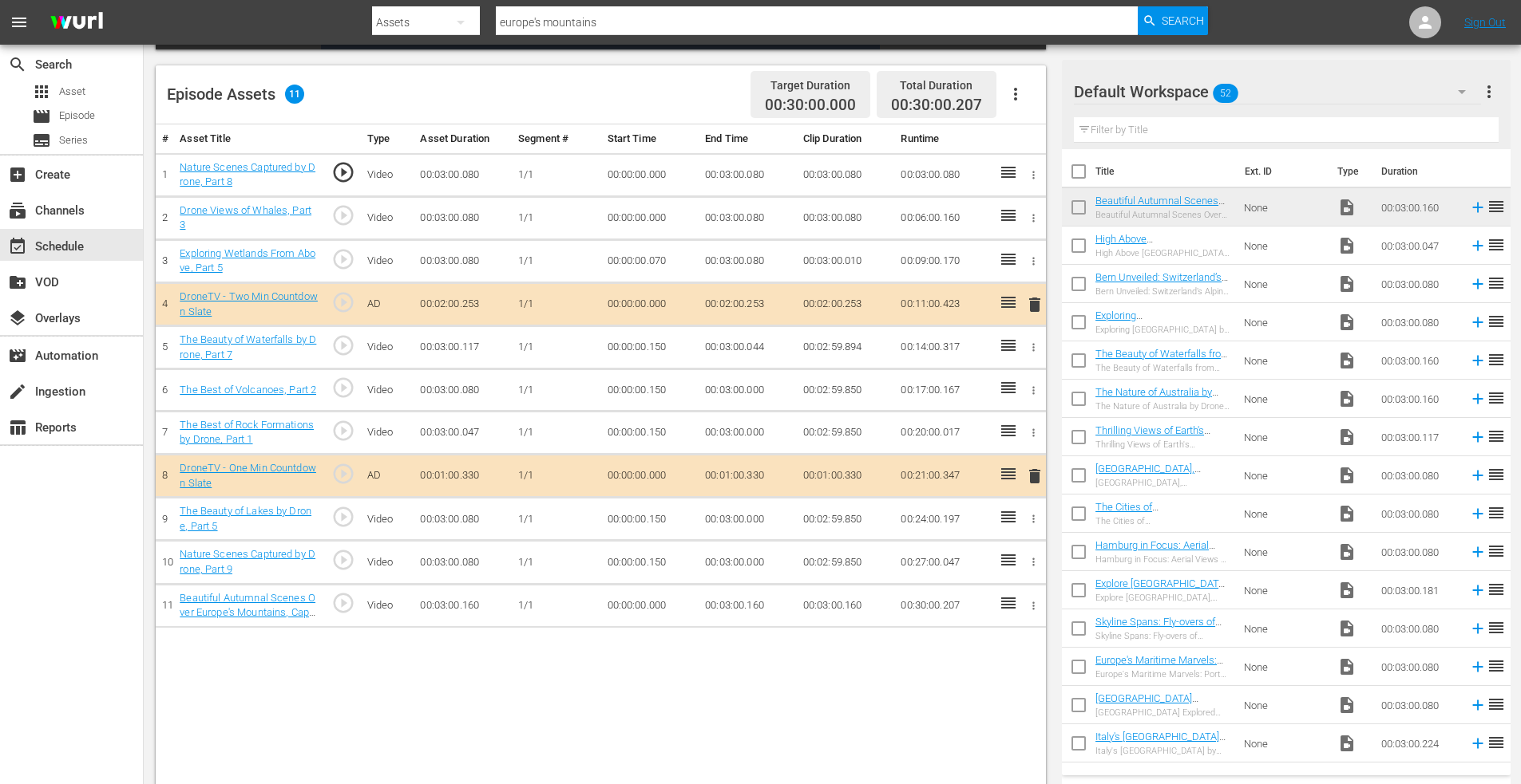
click at [1029, 607] on icon "button" at bounding box center [1033, 606] width 12 height 12
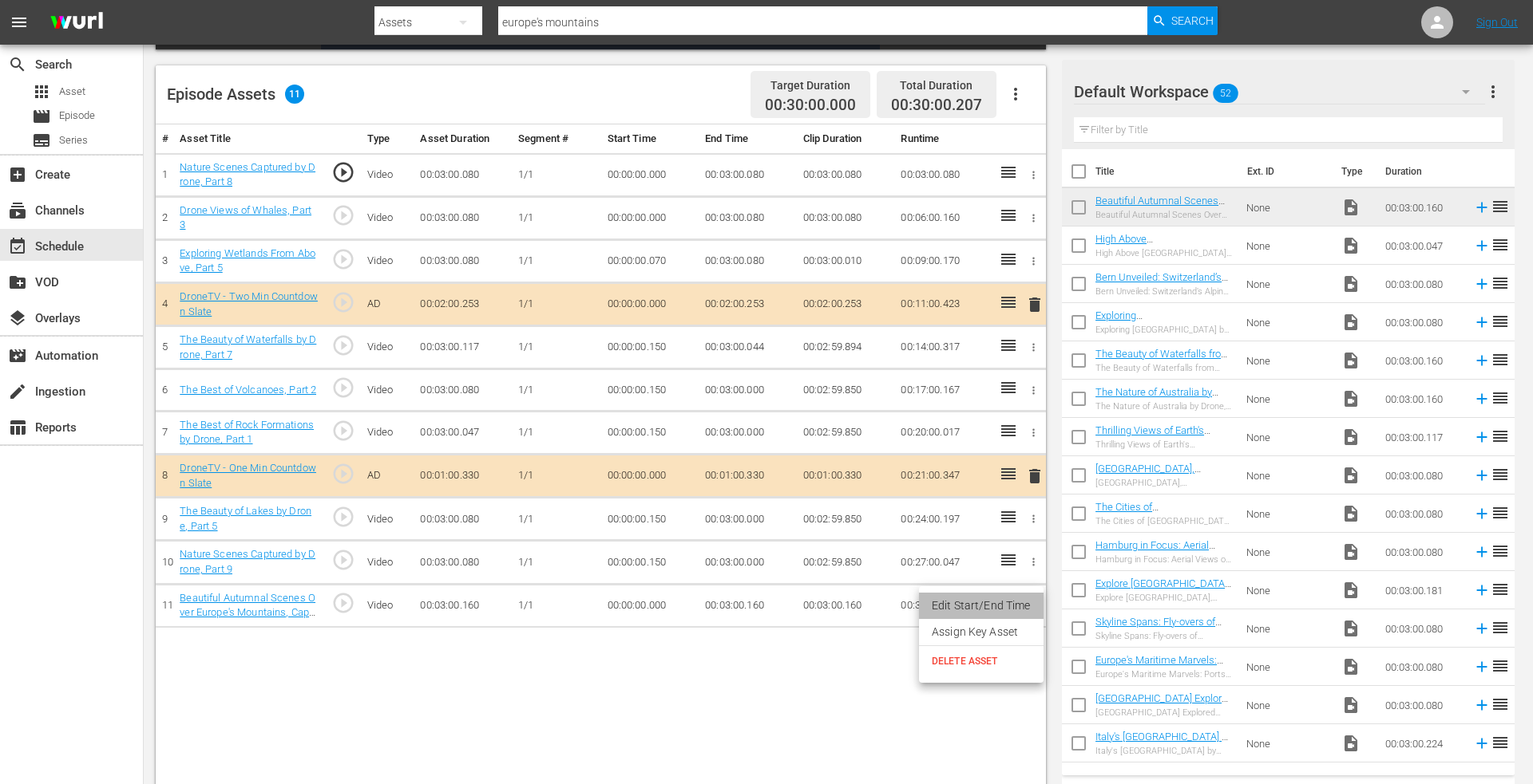
click at [986, 602] on li "Edit Start/End Time" at bounding box center [980, 606] width 124 height 26
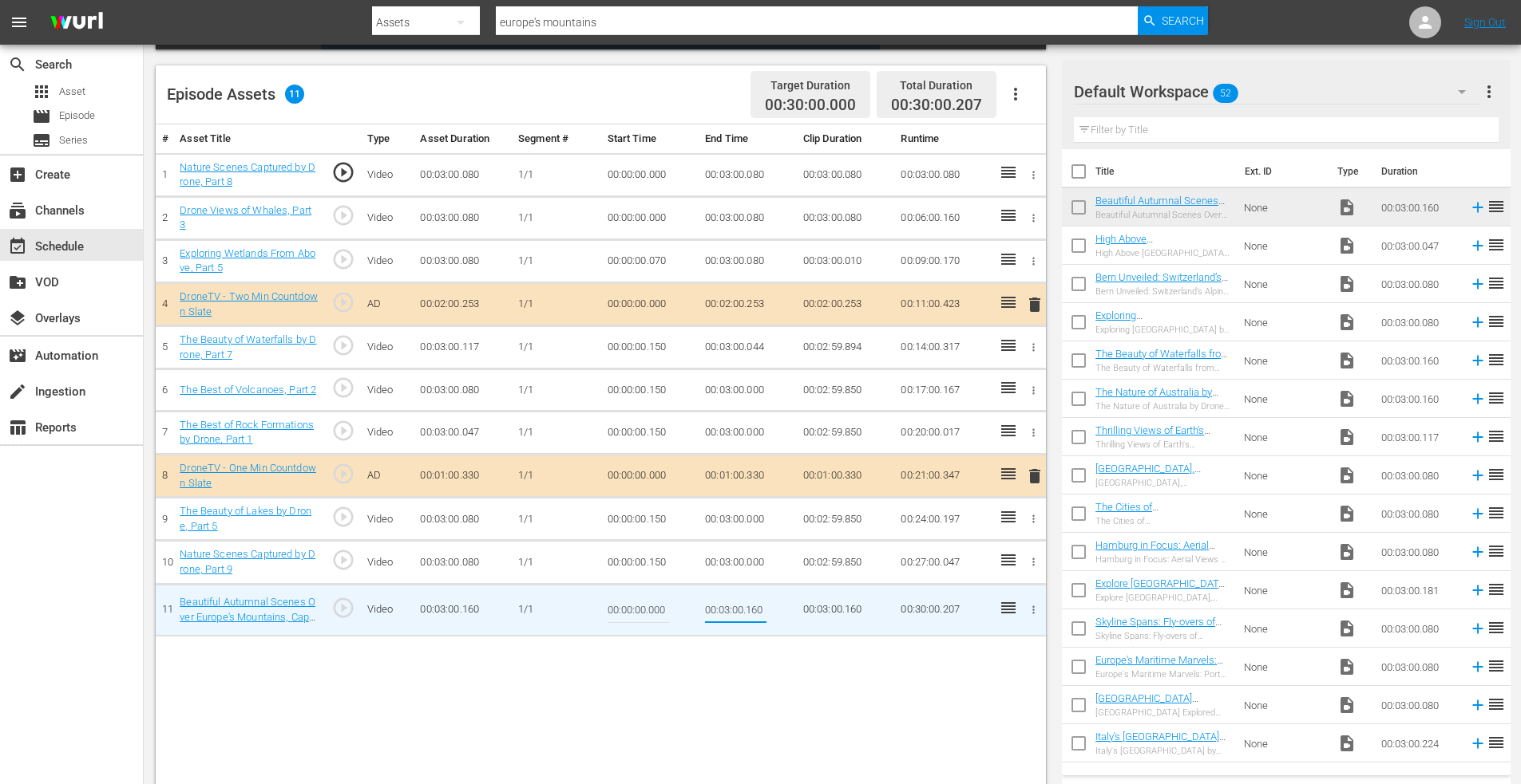
drag, startPoint x: 748, startPoint y: 610, endPoint x: 801, endPoint y: 613, distance: 53.1
click at [801, 613] on tr "11 Beautiful Autumnal Scenes Over Europe's Mountains, Captured by Dynamic Drone…" at bounding box center [600, 610] width 890 height 52
type input "00:03:00.000"
drag, startPoint x: 650, startPoint y: 606, endPoint x: 687, endPoint y: 607, distance: 37.0
click at [687, 607] on td "00:00:00.000" at bounding box center [650, 610] width 98 height 52
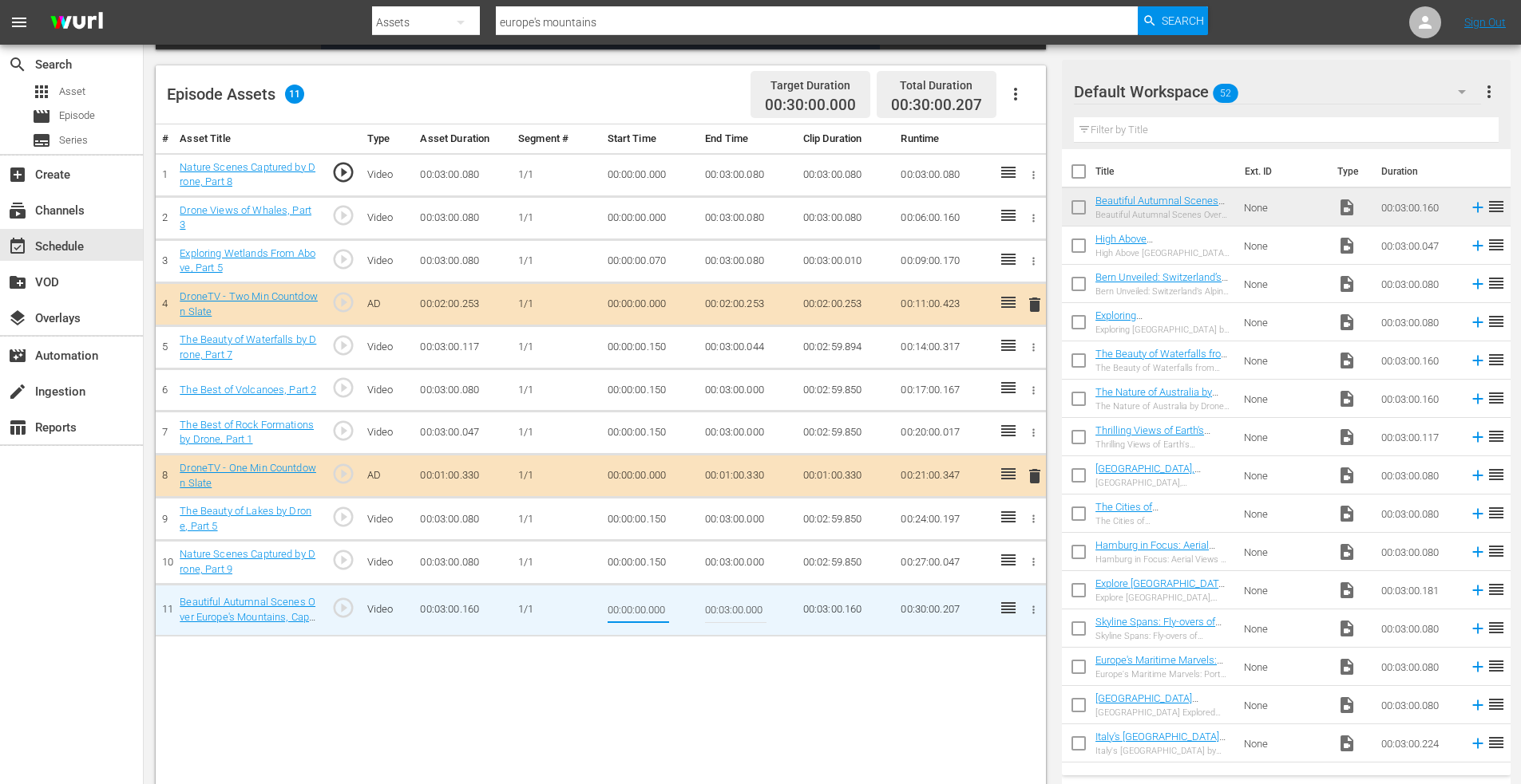
click at [658, 561] on td "00:00:00.150" at bounding box center [650, 561] width 98 height 43
click at [656, 610] on input "00:00:00.000" at bounding box center [638, 610] width 62 height 39
drag, startPoint x: 650, startPoint y: 611, endPoint x: 681, endPoint y: 615, distance: 31.3
click at [681, 615] on td "00:00:00.000" at bounding box center [650, 610] width 98 height 52
type input "00:00:00.207"
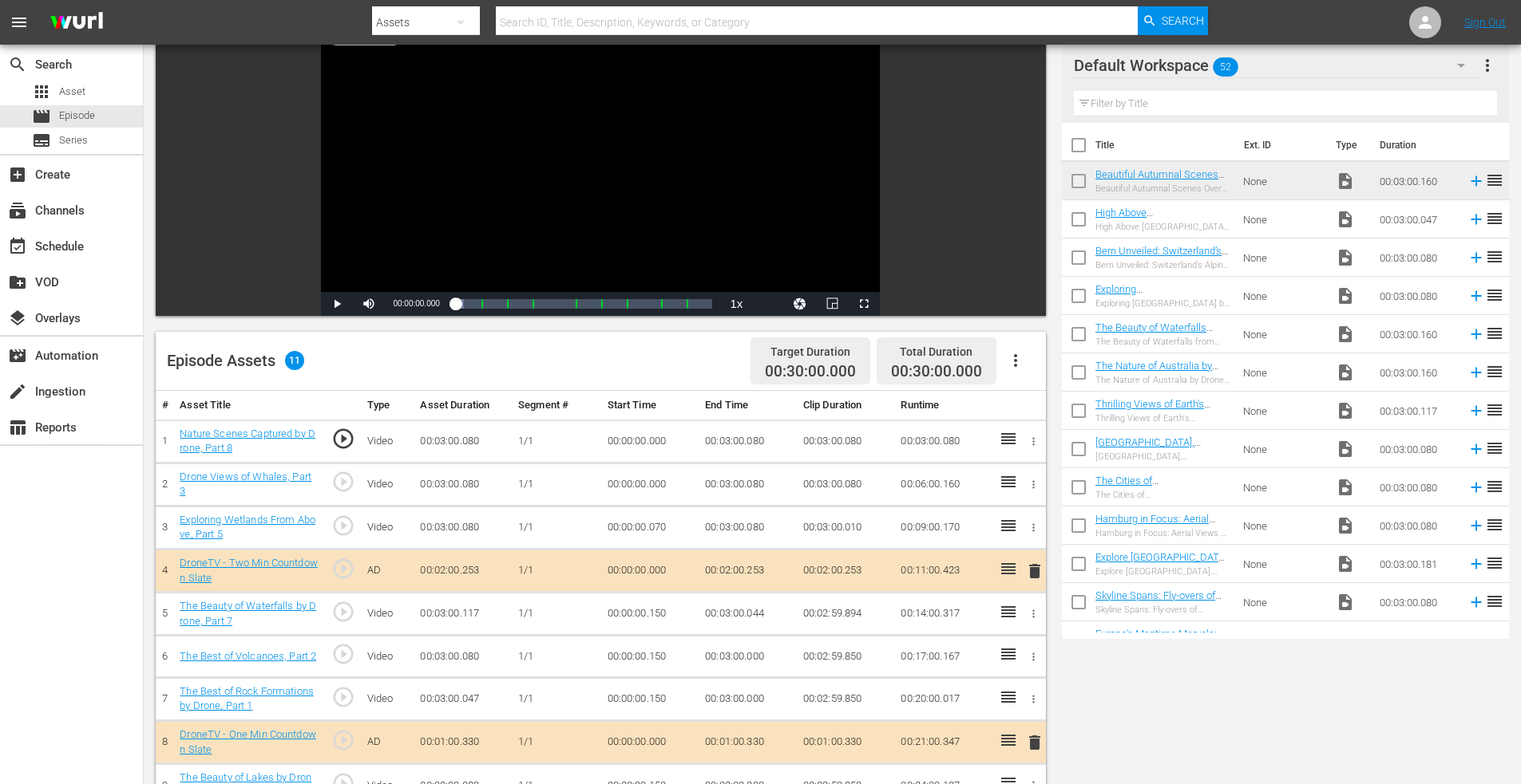
scroll to position [398, 0]
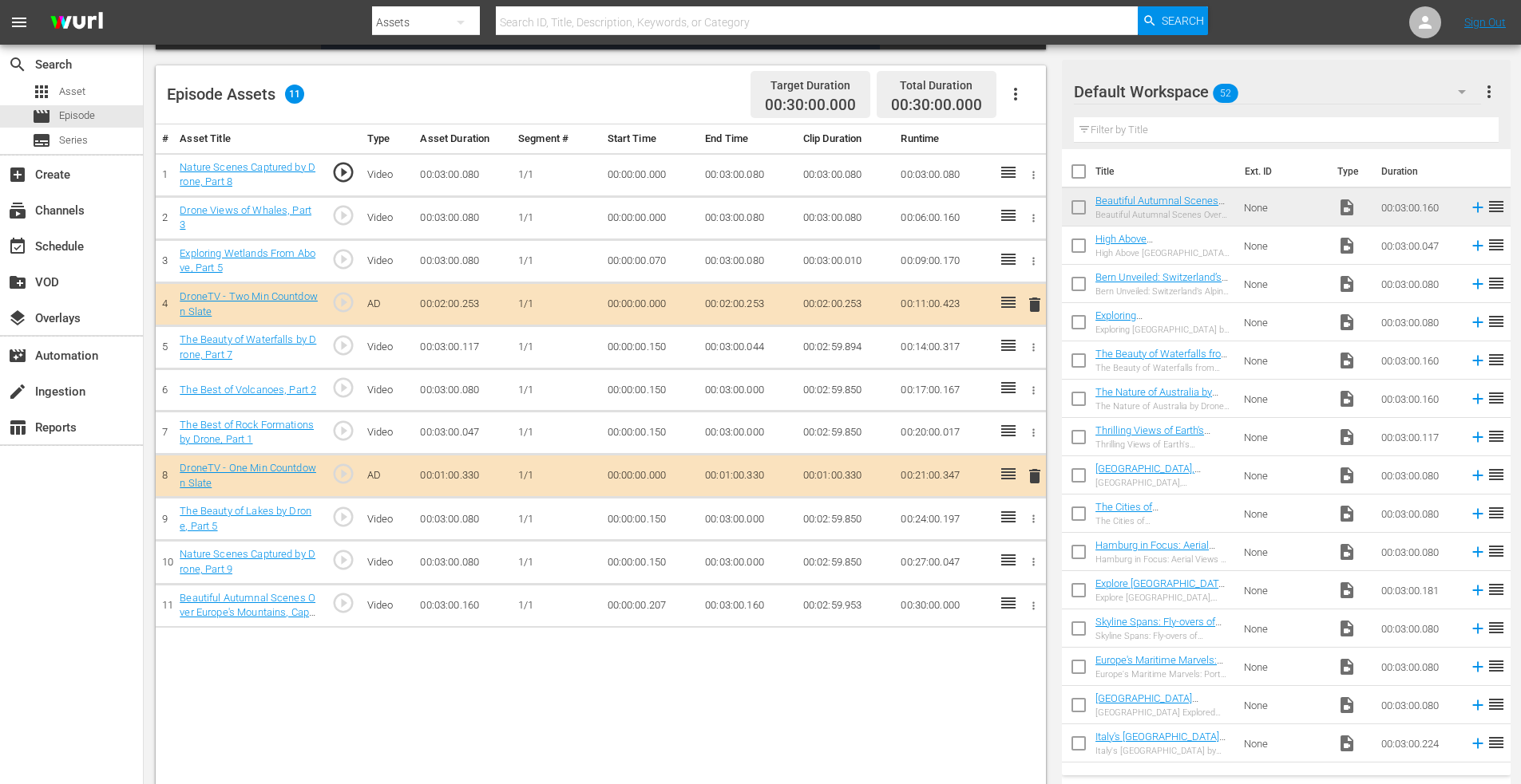
click at [256, 717] on div "# Asset Title Type Asset Duration Segment # Start Time End Time Clip Duration R…" at bounding box center [600, 456] width 890 height 665
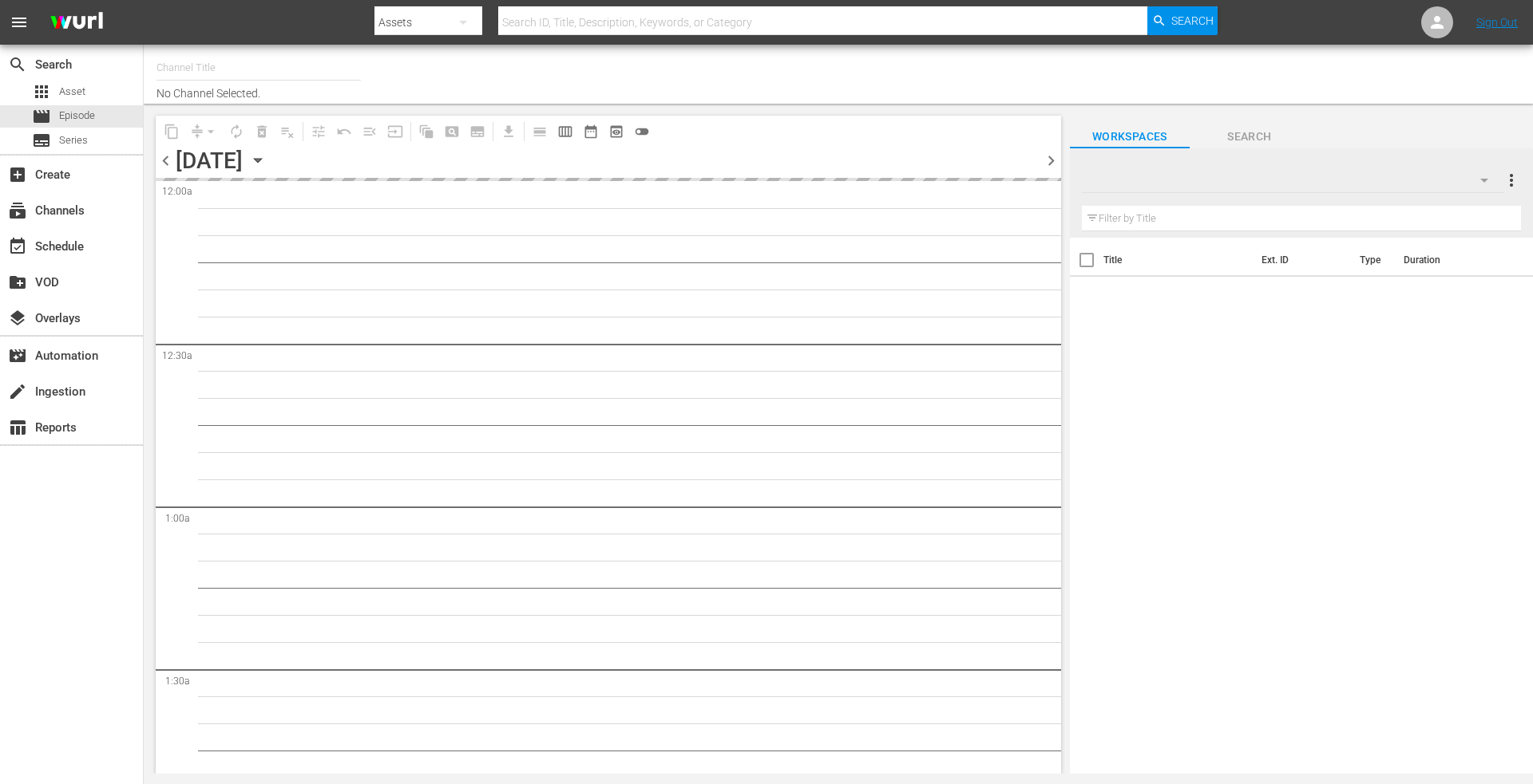
type input "DroneTV (1072)"
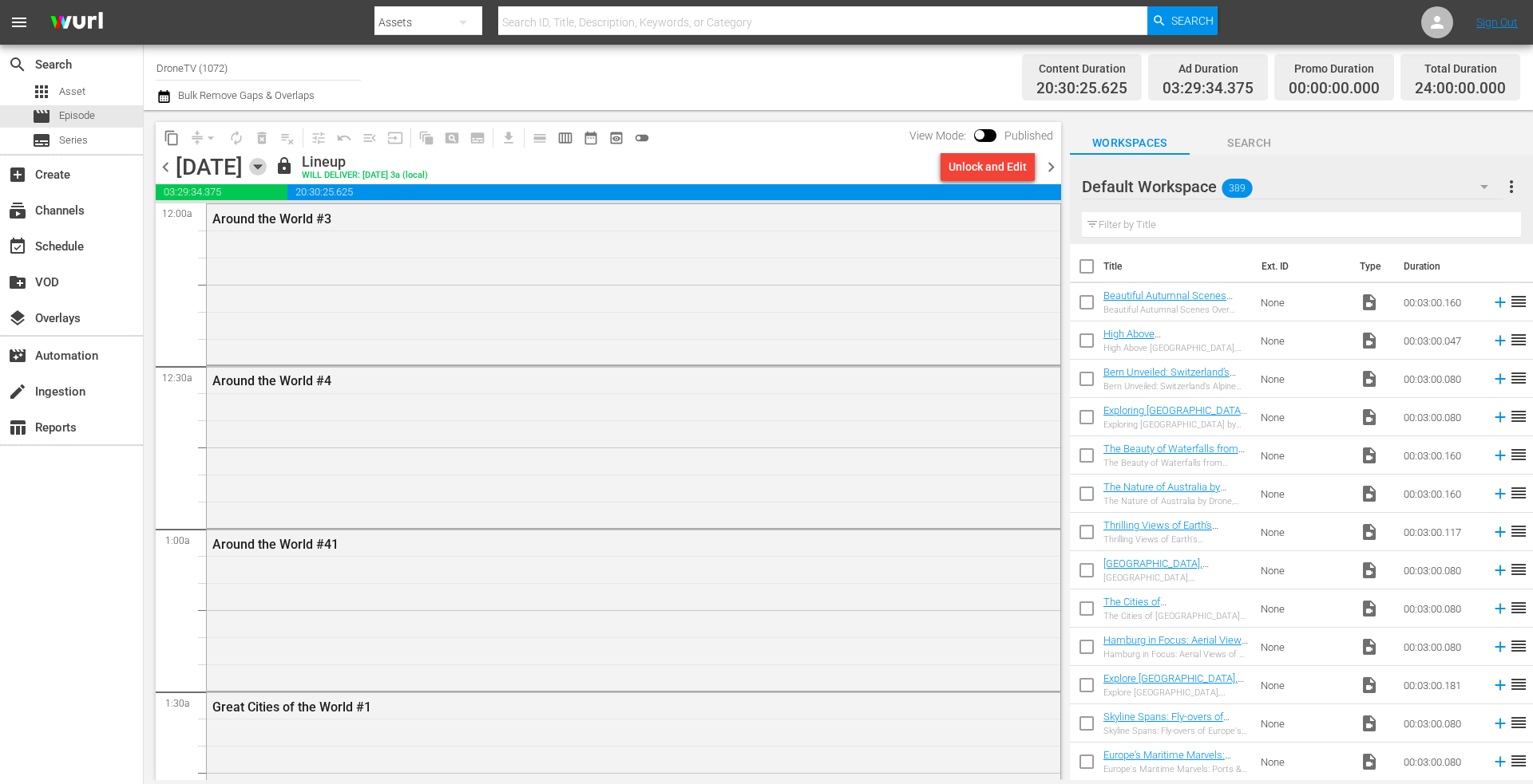
click at [266, 159] on icon "button" at bounding box center [258, 167] width 18 height 18
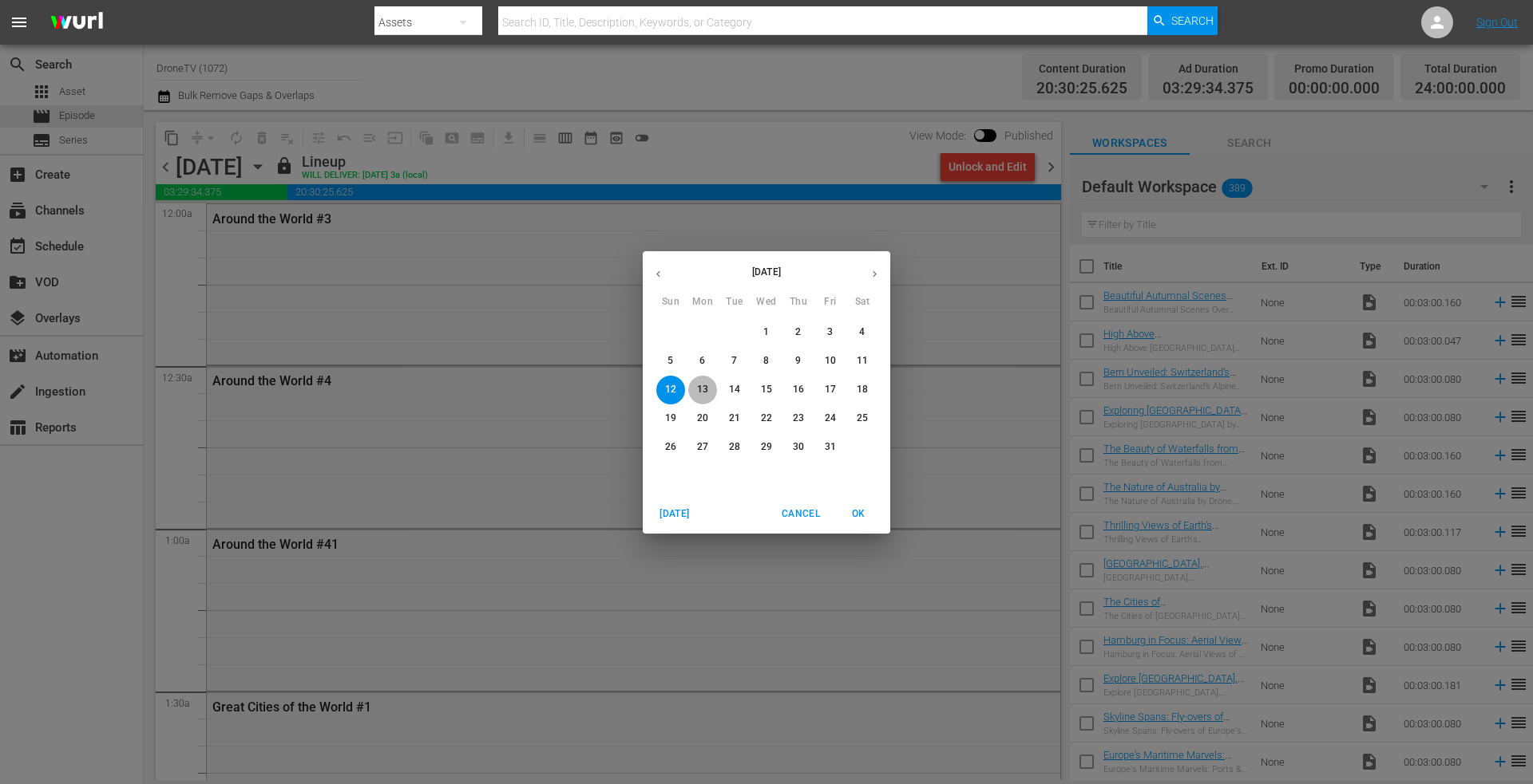
click at [707, 388] on p "13" at bounding box center [702, 390] width 11 height 14
